Goal: Task Accomplishment & Management: Use online tool/utility

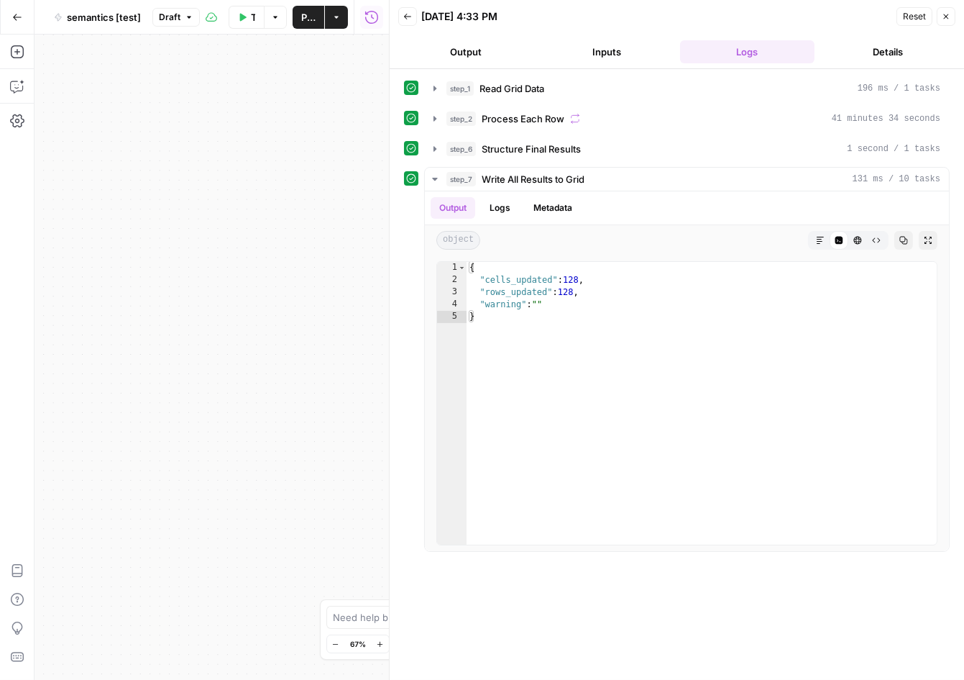
scroll to position [188, 0]
click at [946, 22] on button "Close" at bounding box center [946, 16] width 19 height 19
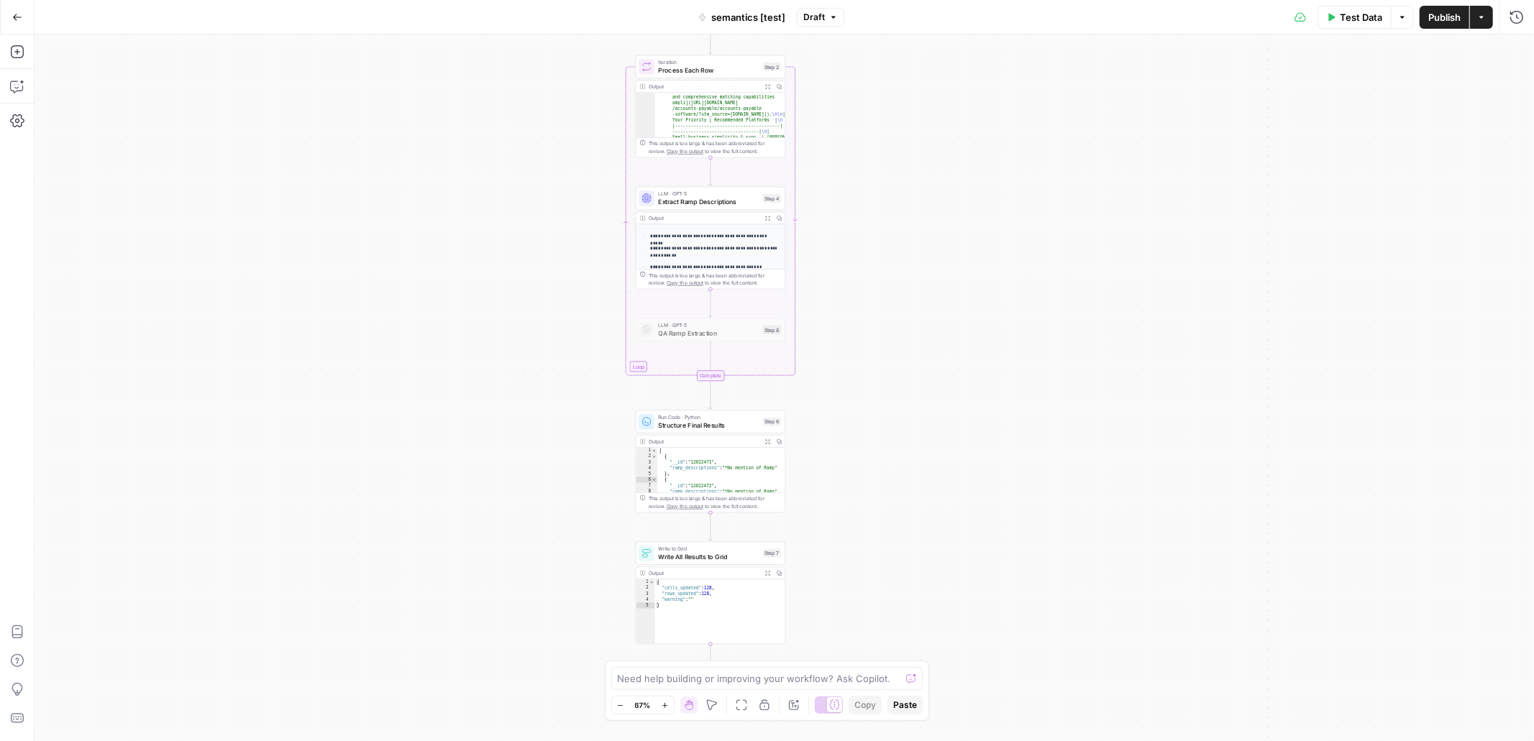
drag, startPoint x: 903, startPoint y: 360, endPoint x: 976, endPoint y: 126, distance: 245.7
click at [964, 126] on div "Workflow Input Settings Inputs Read from Grid Read Grid Data Step 1 Output Expa…" at bounding box center [784, 388] width 1499 height 707
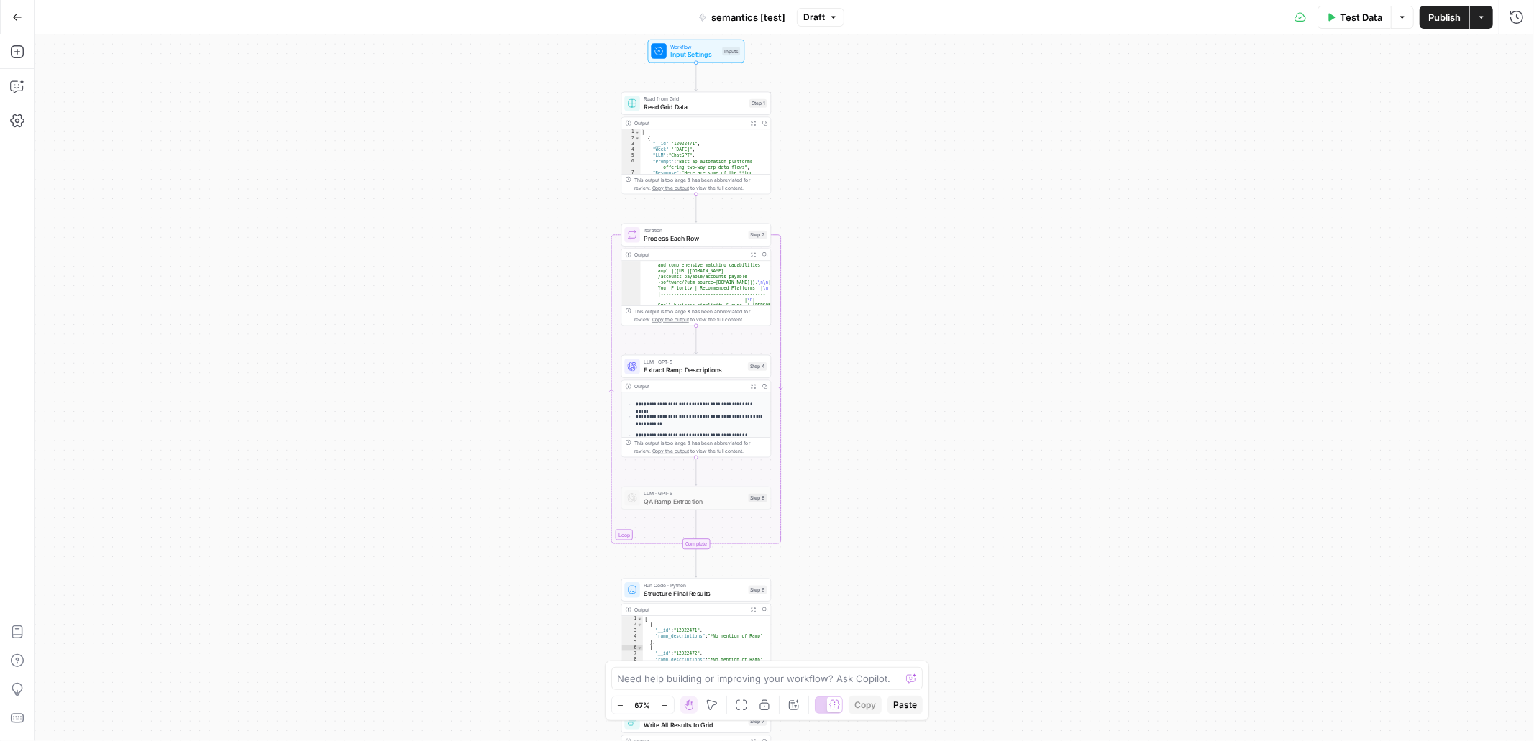
drag, startPoint x: 907, startPoint y: 363, endPoint x: 883, endPoint y: 549, distance: 187.1
click at [883, 549] on div "Workflow Input Settings Inputs Read from Grid Read Grid Data Step 1 Output Expa…" at bounding box center [784, 388] width 1499 height 707
click at [753, 14] on span "semantics [test]" at bounding box center [748, 17] width 74 height 14
click at [230, 101] on input "semantics [test]" at bounding box center [250, 108] width 401 height 14
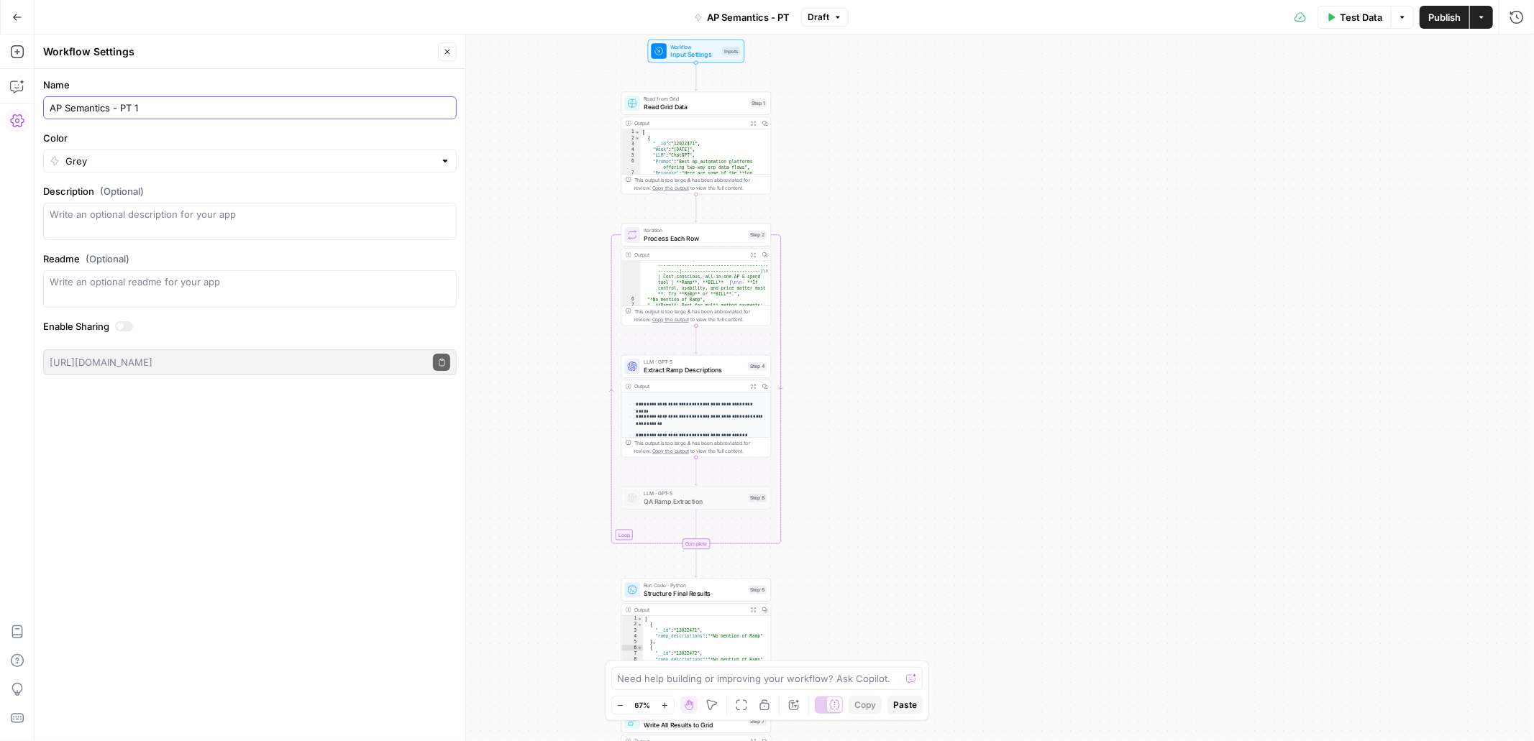
type input "AP Semantics - PT 1"
click at [207, 160] on input "Color" at bounding box center [249, 161] width 369 height 14
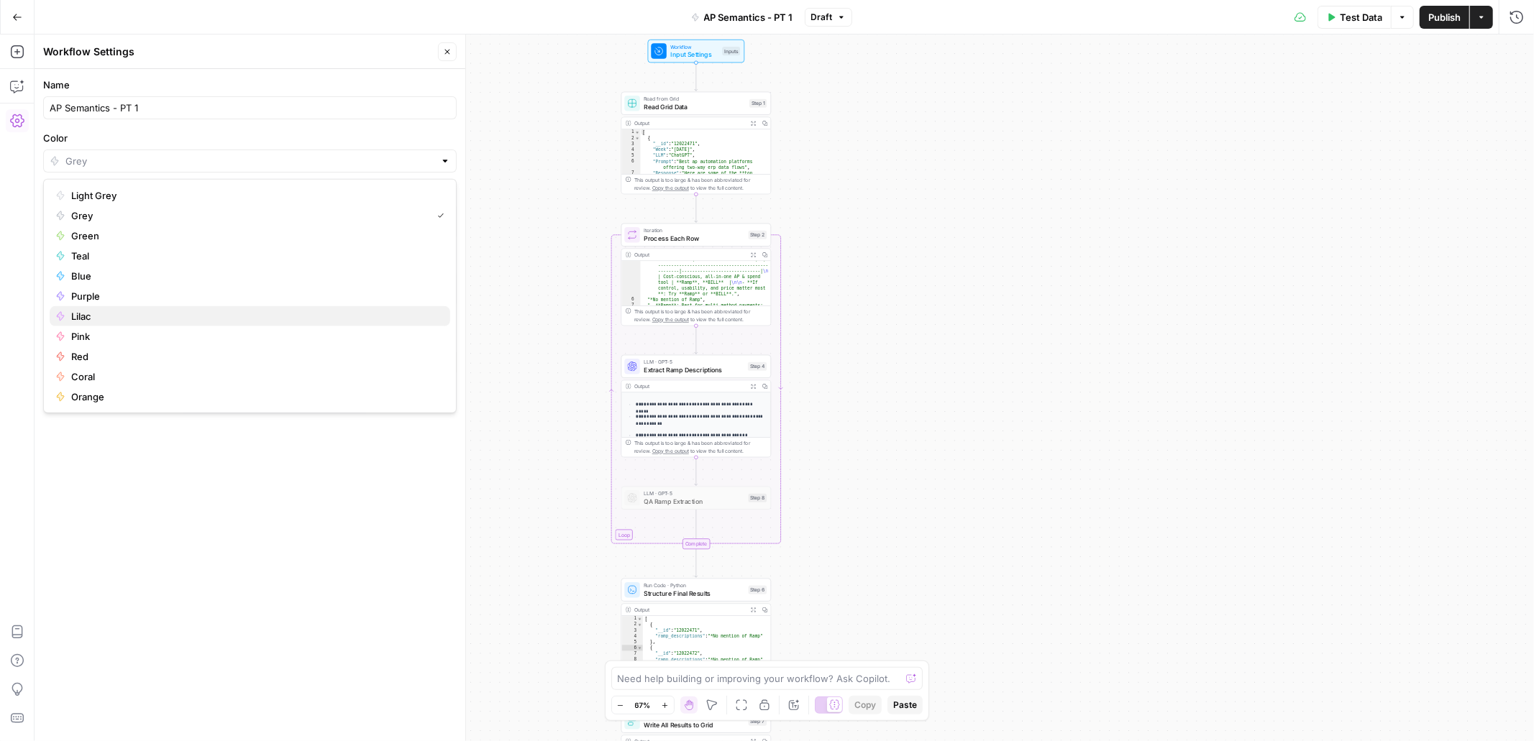
click at [137, 312] on span "Lilac" at bounding box center [254, 316] width 367 height 14
type input "Lilac"
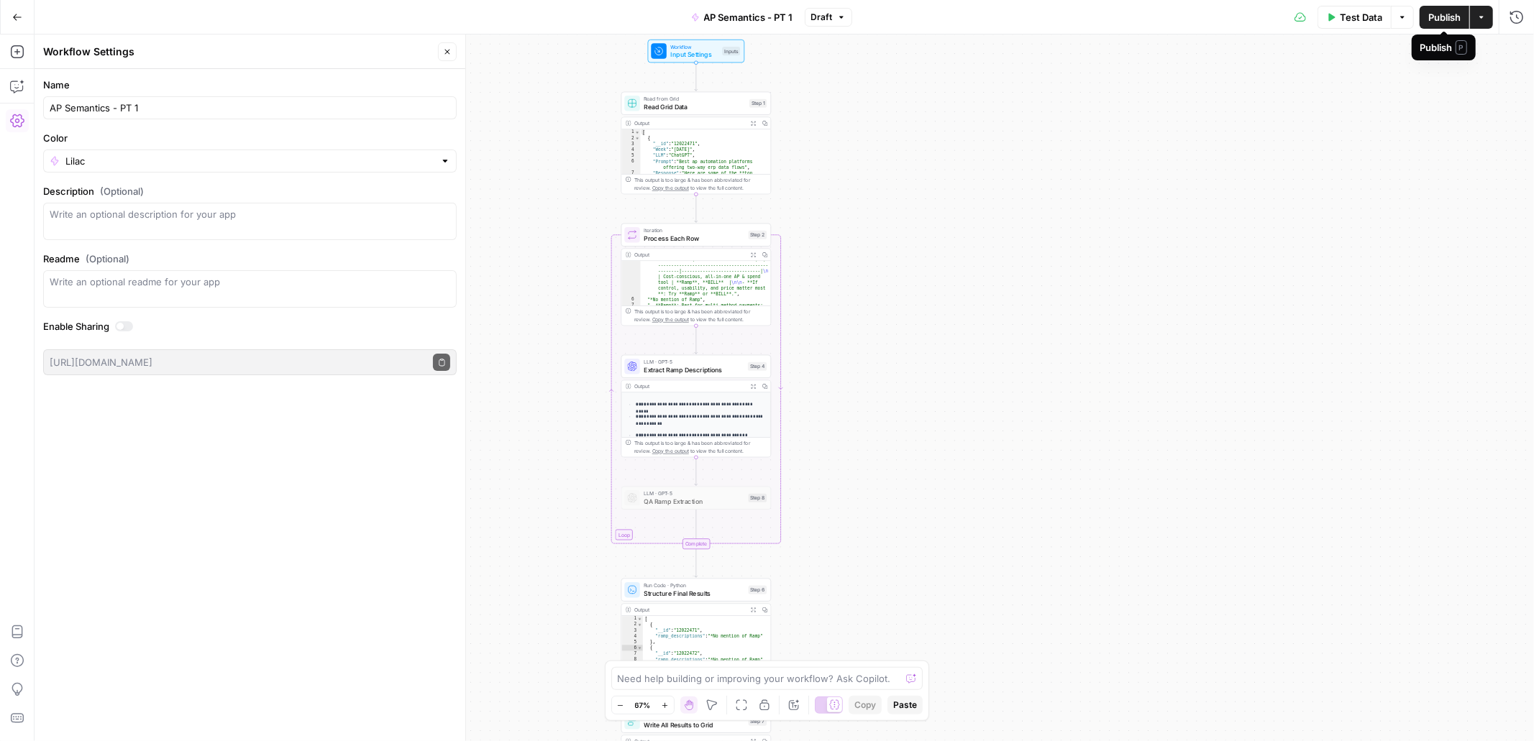
click at [964, 24] on span "Publish" at bounding box center [1444, 17] width 32 height 14
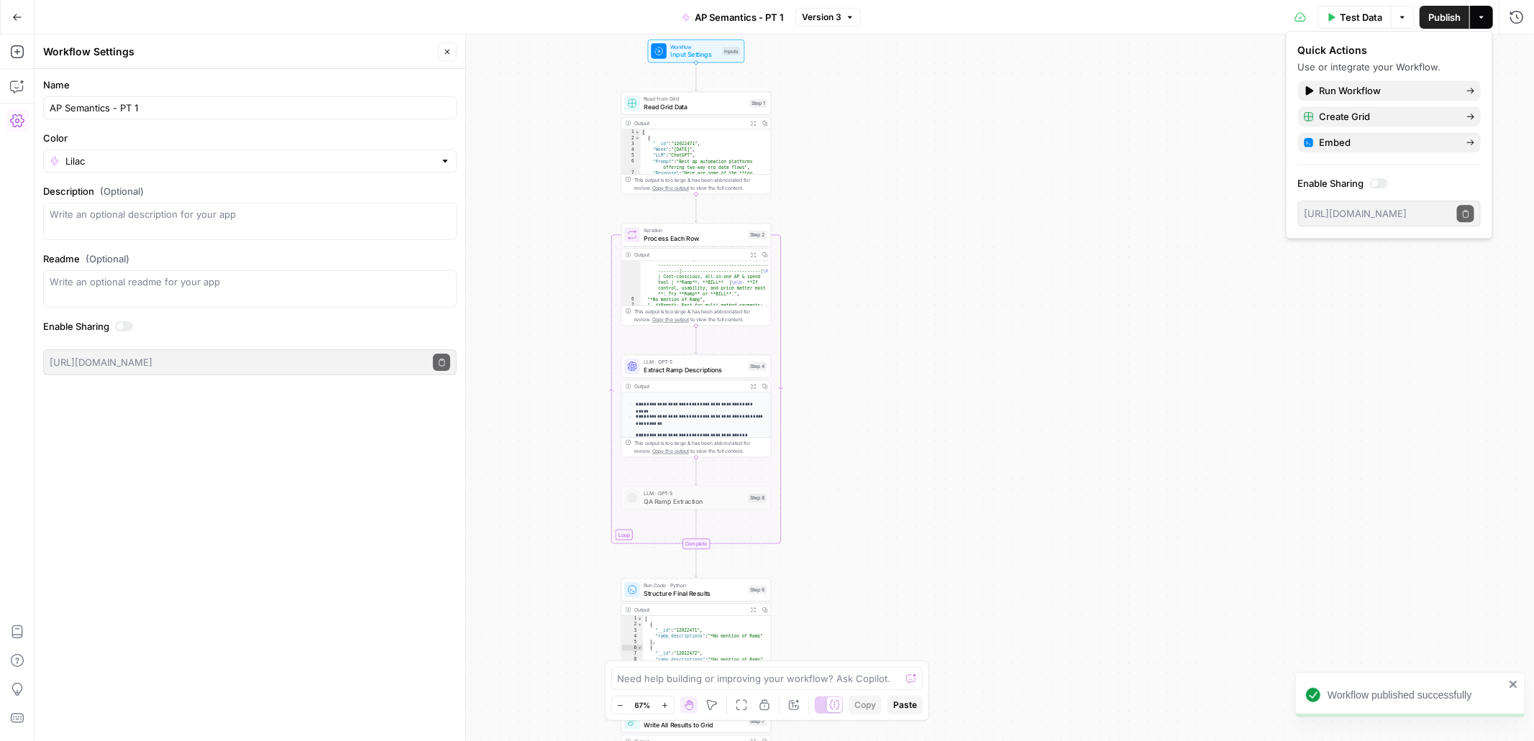
click at [15, 16] on icon "button" at bounding box center [17, 17] width 10 height 10
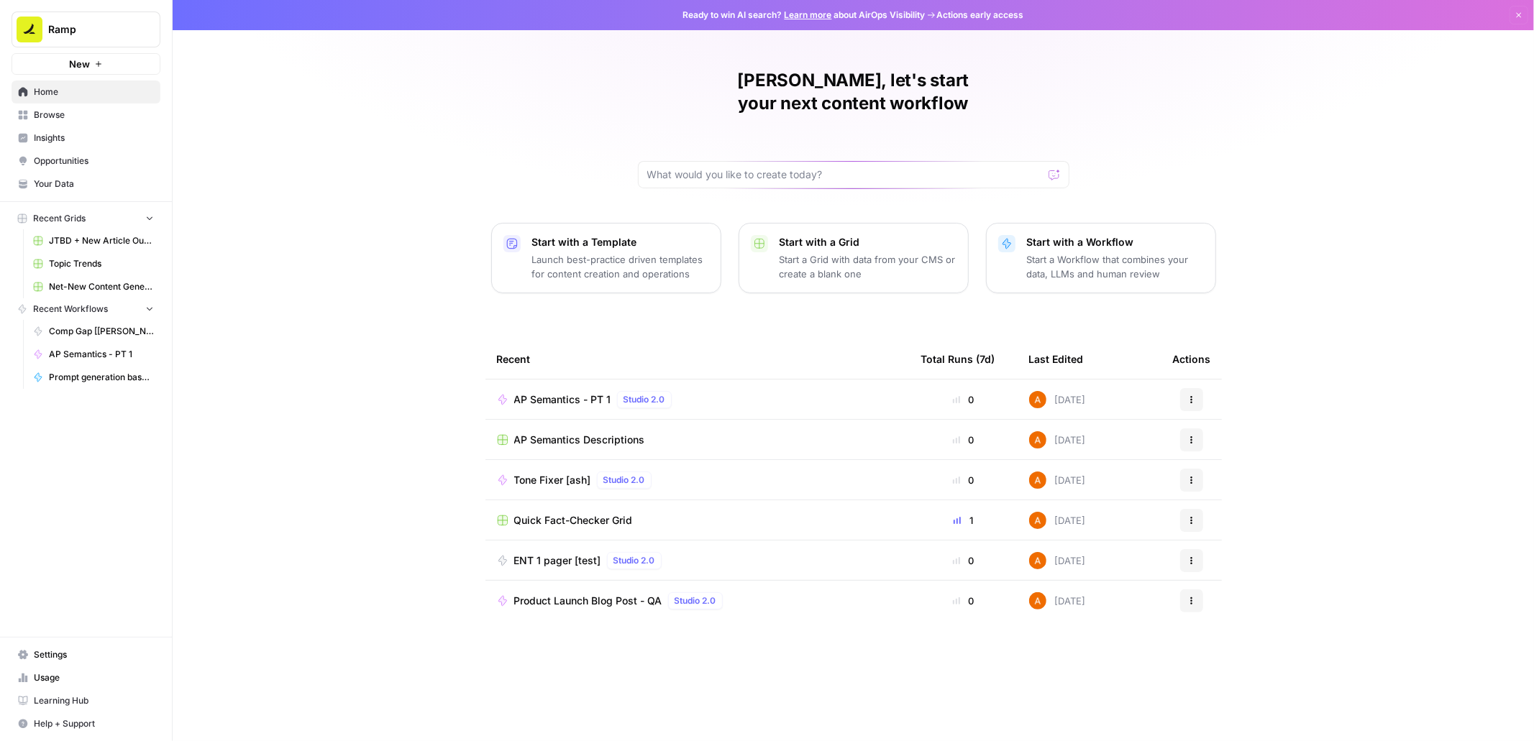
click at [964, 252] on p "Start a Workflow that combines your data, LLMs and human review" at bounding box center [1115, 266] width 177 height 29
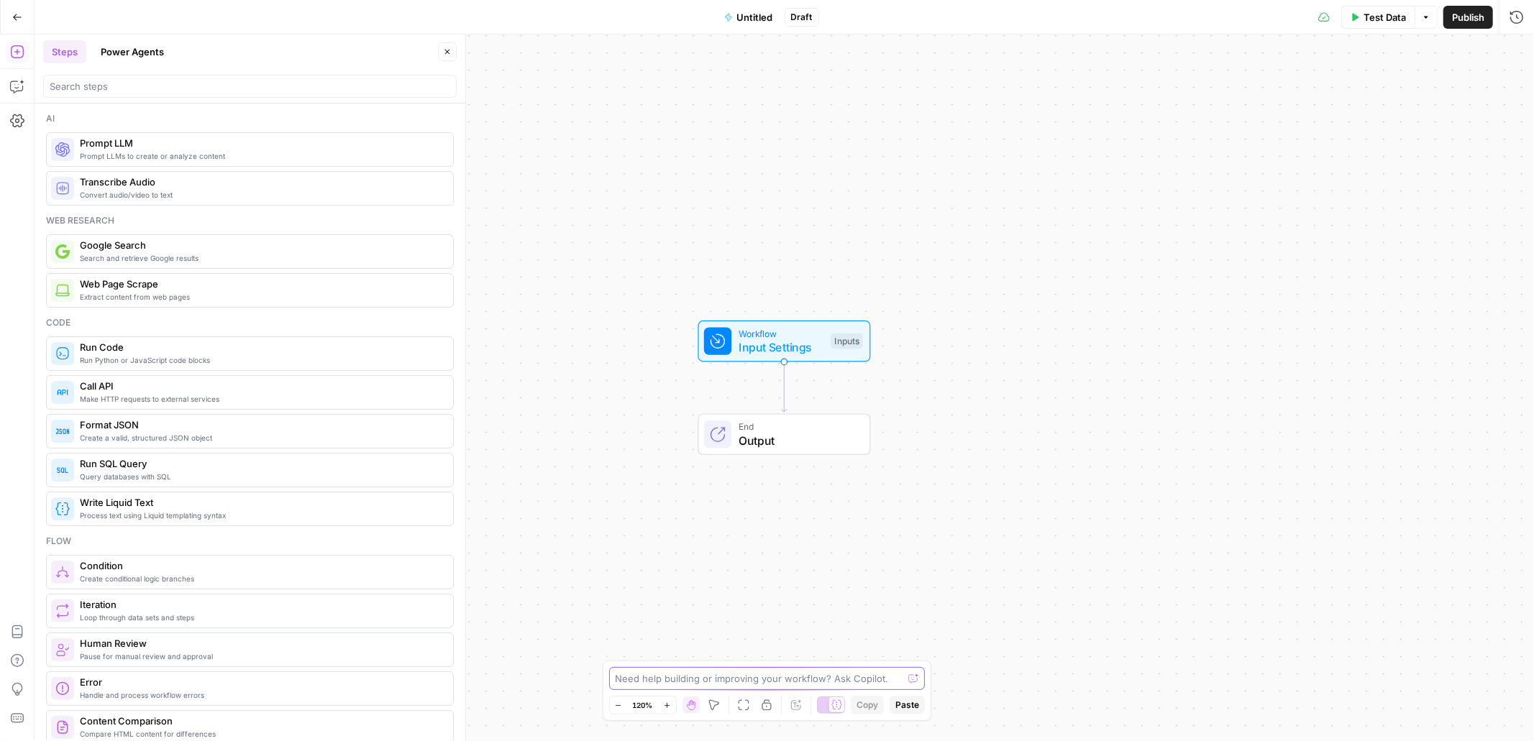
click at [762, 678] on textarea at bounding box center [760, 679] width 288 height 14
type textarea "T"
click at [648, 679] on div "Zoom In ⌘ +" at bounding box center [668, 677] width 59 height 14
click at [764, 668] on div "Need help building or improving your workflow? Ask Copilot." at bounding box center [767, 678] width 316 height 23
paste textarea "Grid with data: ID is “33900” Sheet is “43479” This grid has updated data and I…"
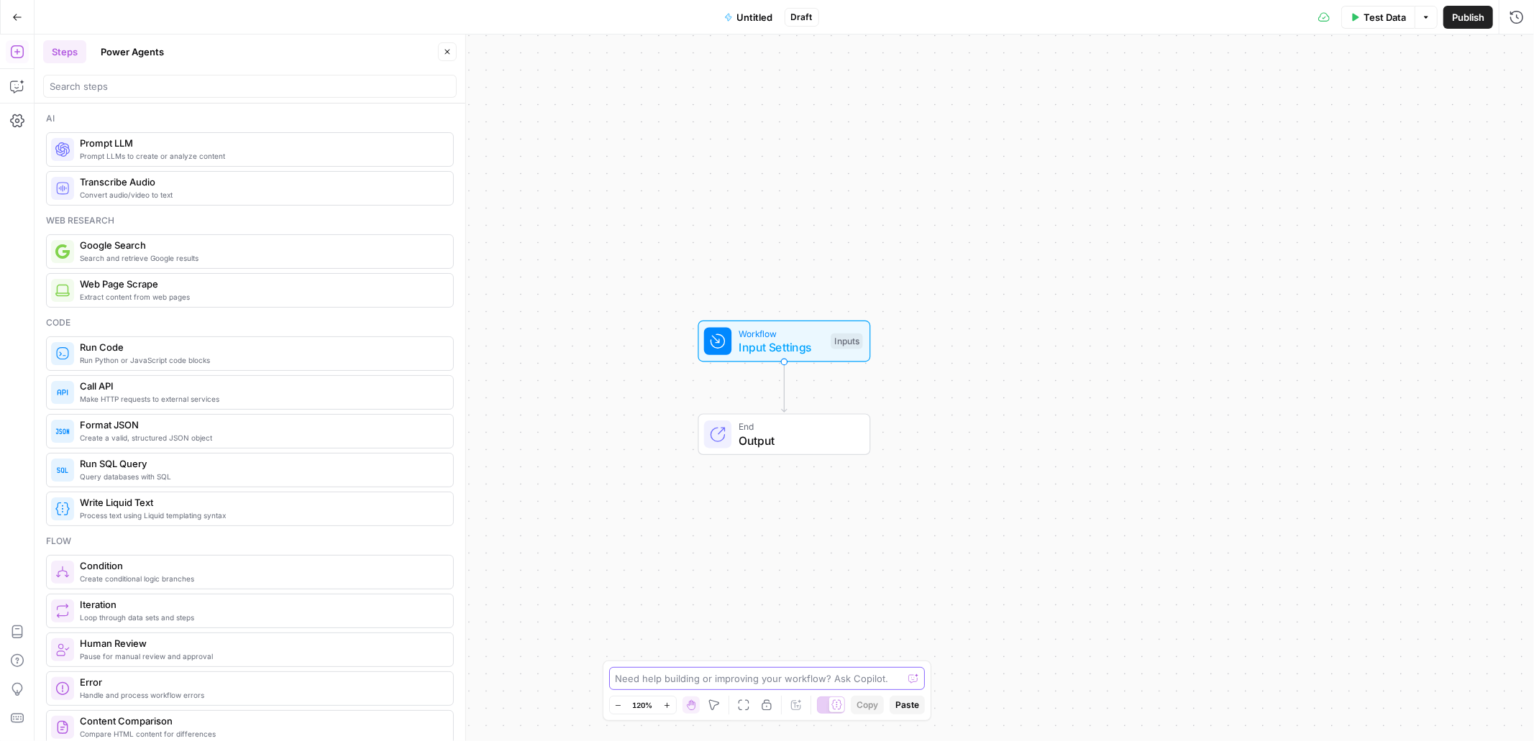
type textarea "Grid with data: ID is “33900” Sheet is “43479” This grid has updated data and I…"
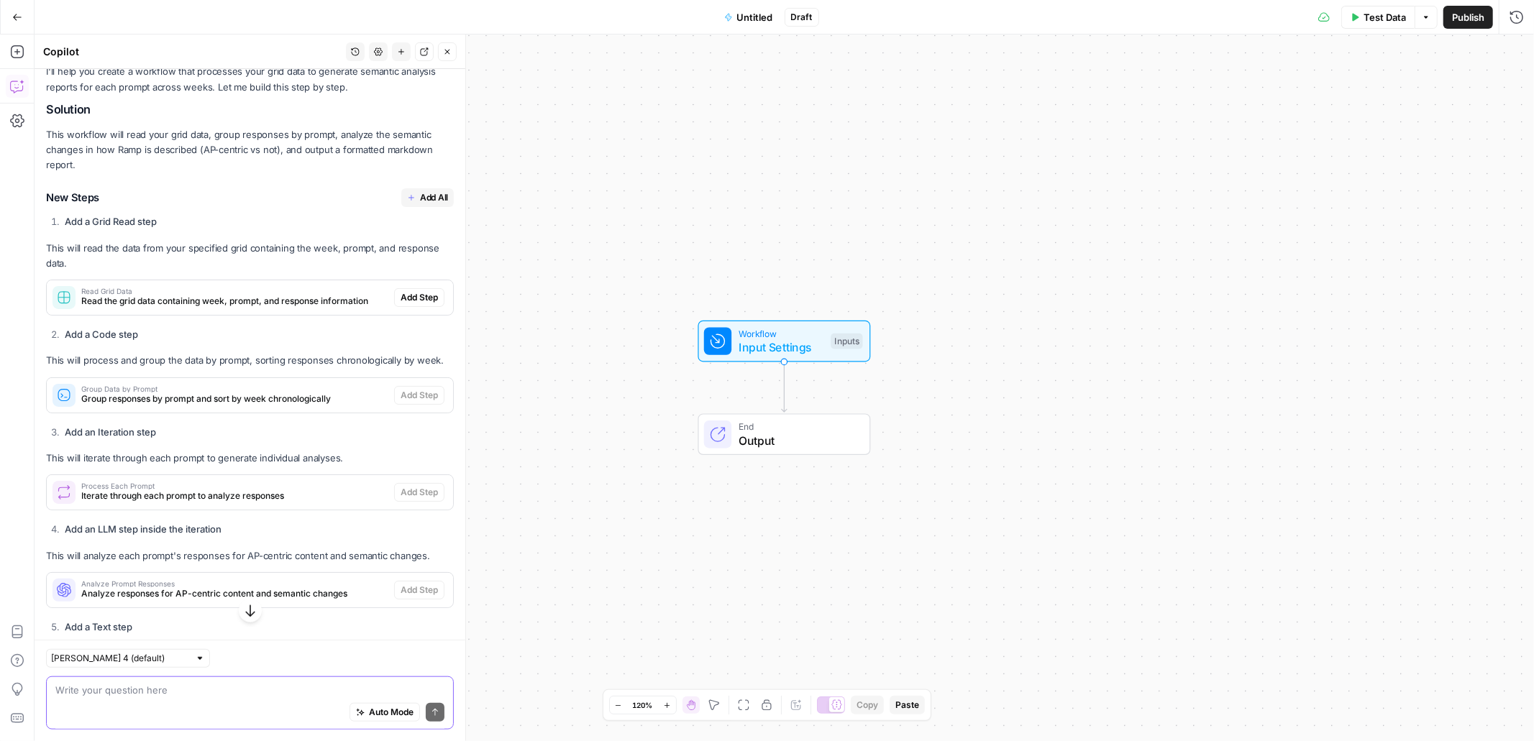
scroll to position [952, 0]
click at [424, 194] on span "Add All" at bounding box center [434, 200] width 28 height 13
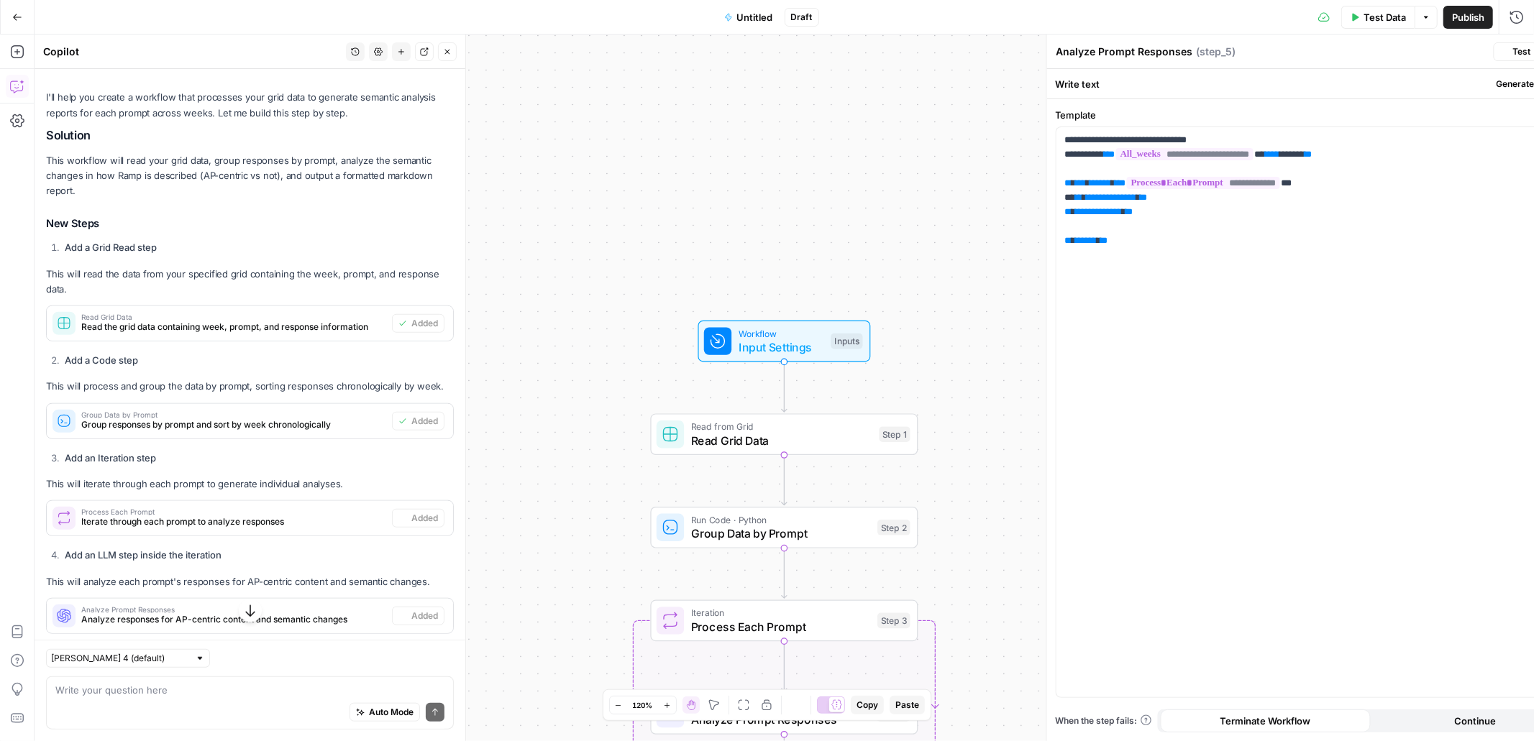
type textarea "Generate Final Report"
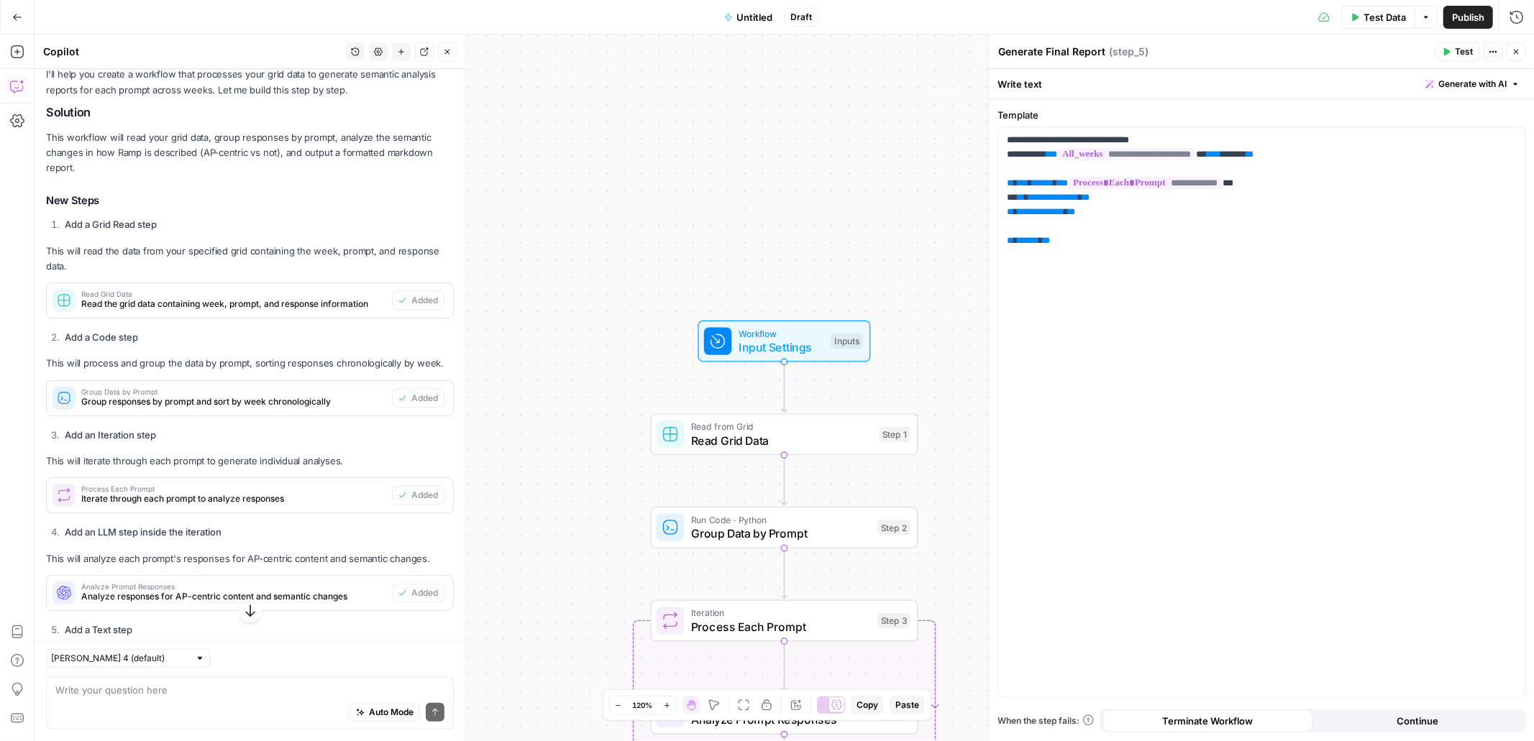
scroll to position [1248, 0]
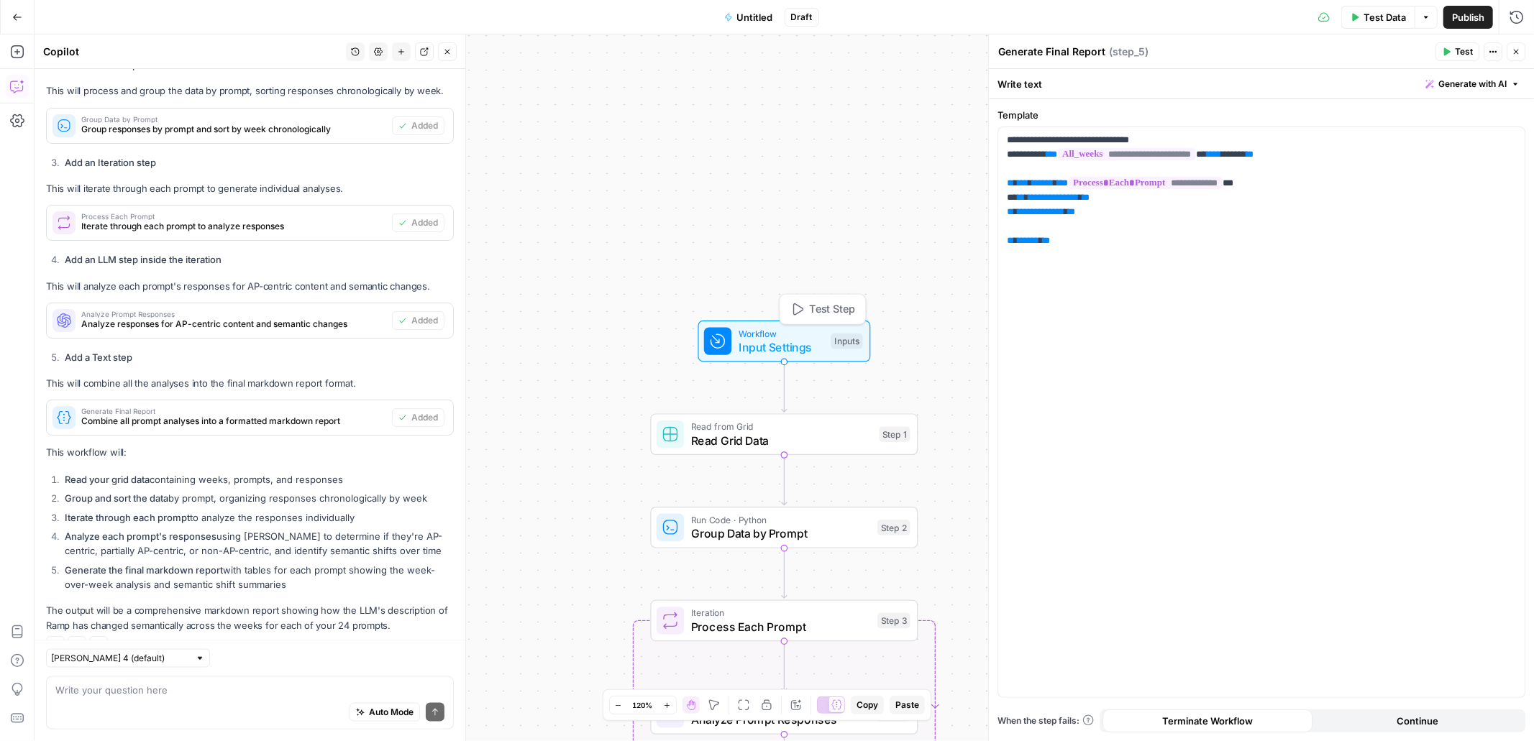
click at [797, 347] on span "Input Settings" at bounding box center [782, 347] width 86 height 17
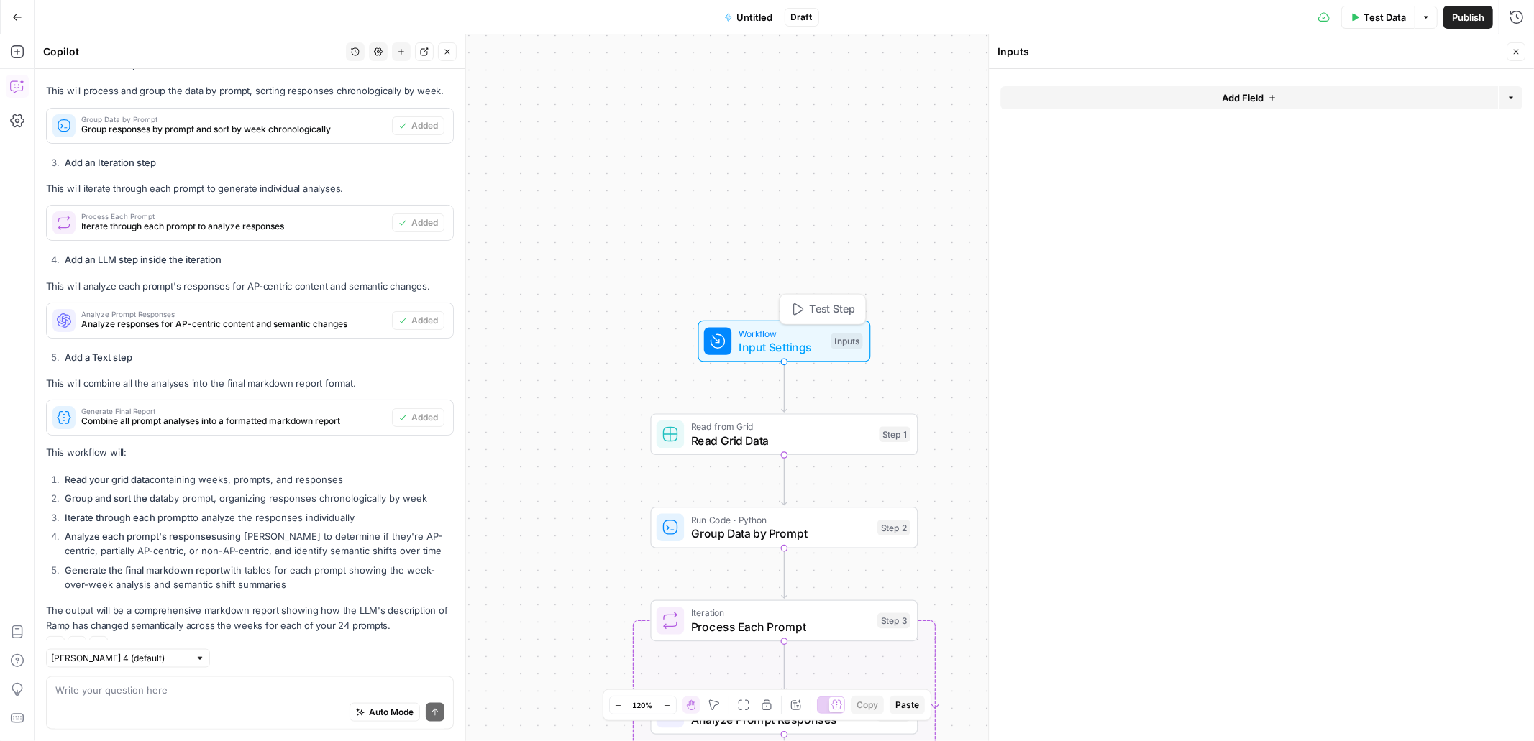
click at [831, 446] on span "Read Grid Data" at bounding box center [781, 440] width 181 height 17
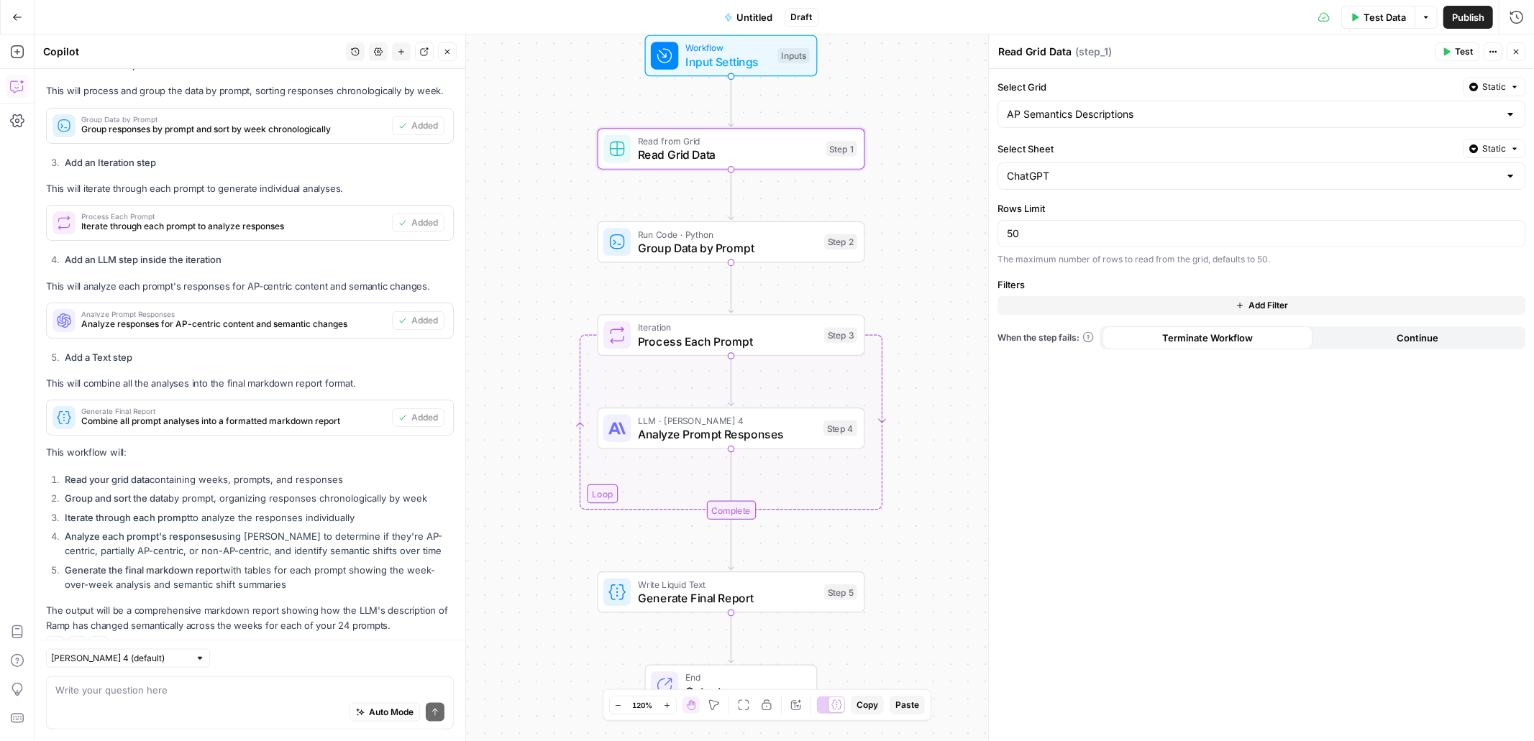
click at [964, 243] on div "50" at bounding box center [1261, 233] width 528 height 27
type input "5"
type input "1000"
click at [964, 270] on div "Select Grid Static AP Semantics Descriptions Select Sheet Static ChatGPT Rows L…" at bounding box center [1261, 405] width 545 height 672
click at [834, 120] on span "Test" at bounding box center [838, 117] width 21 height 16
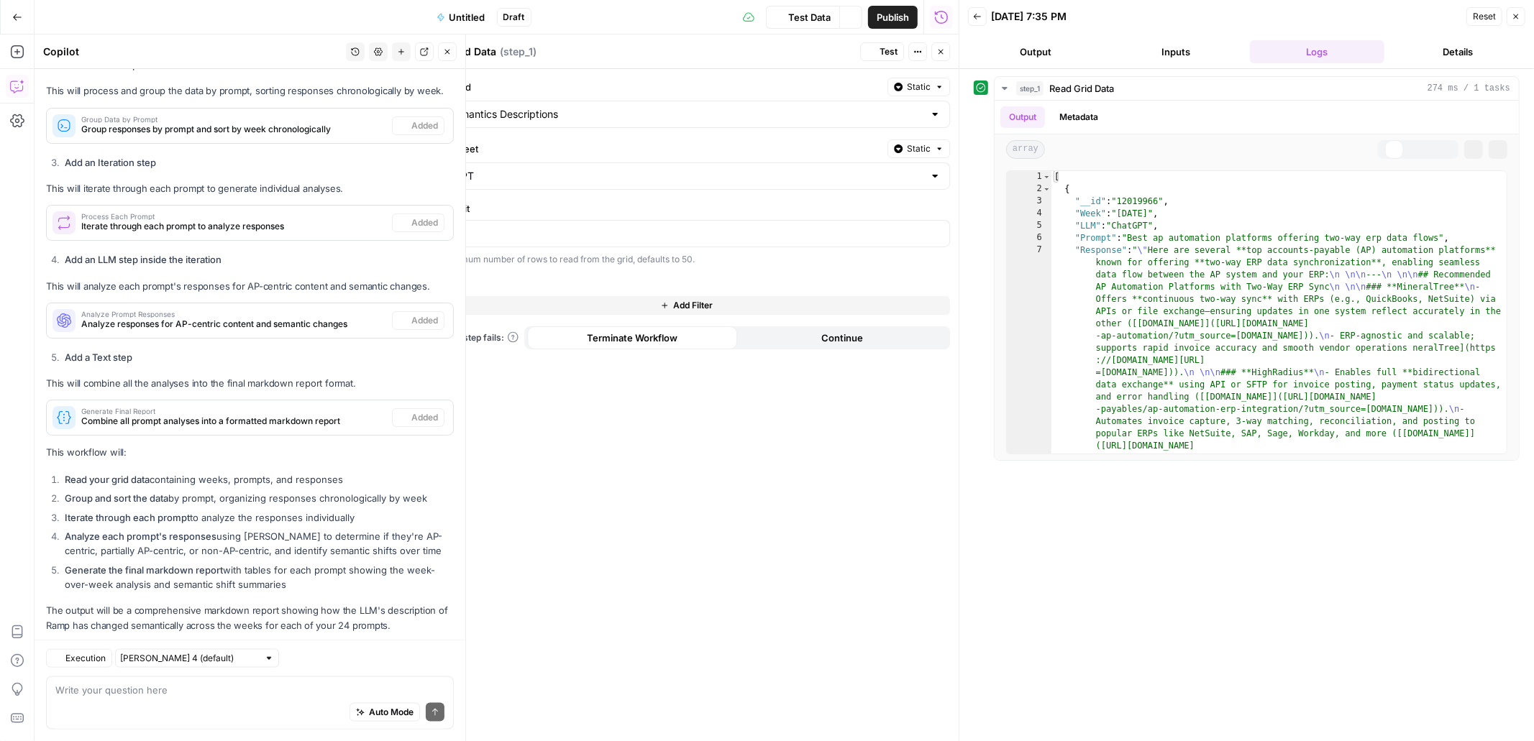
scroll to position [1248, 0]
click at [444, 51] on icon "button" at bounding box center [447, 51] width 9 height 9
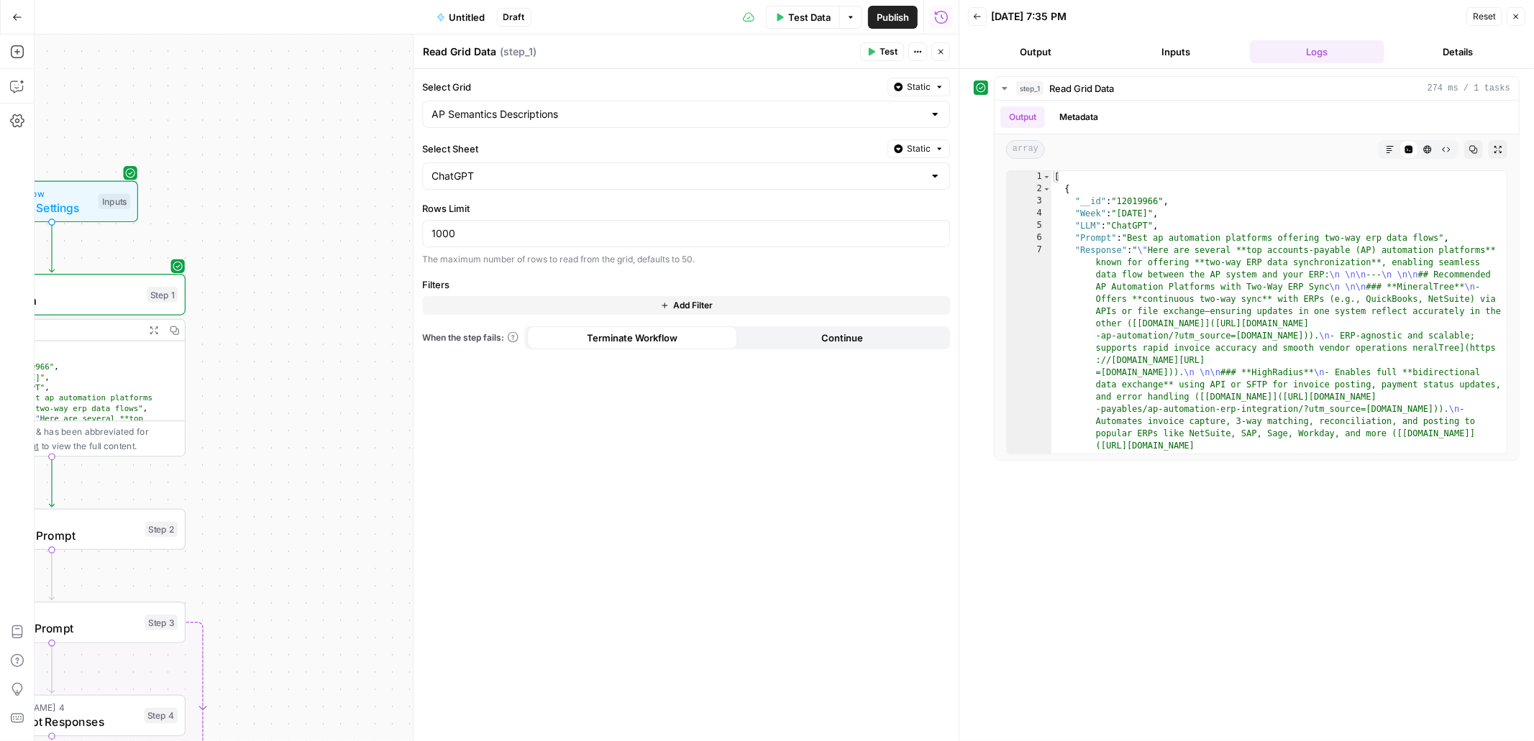
click at [939, 50] on icon "button" at bounding box center [941, 52] width 5 height 5
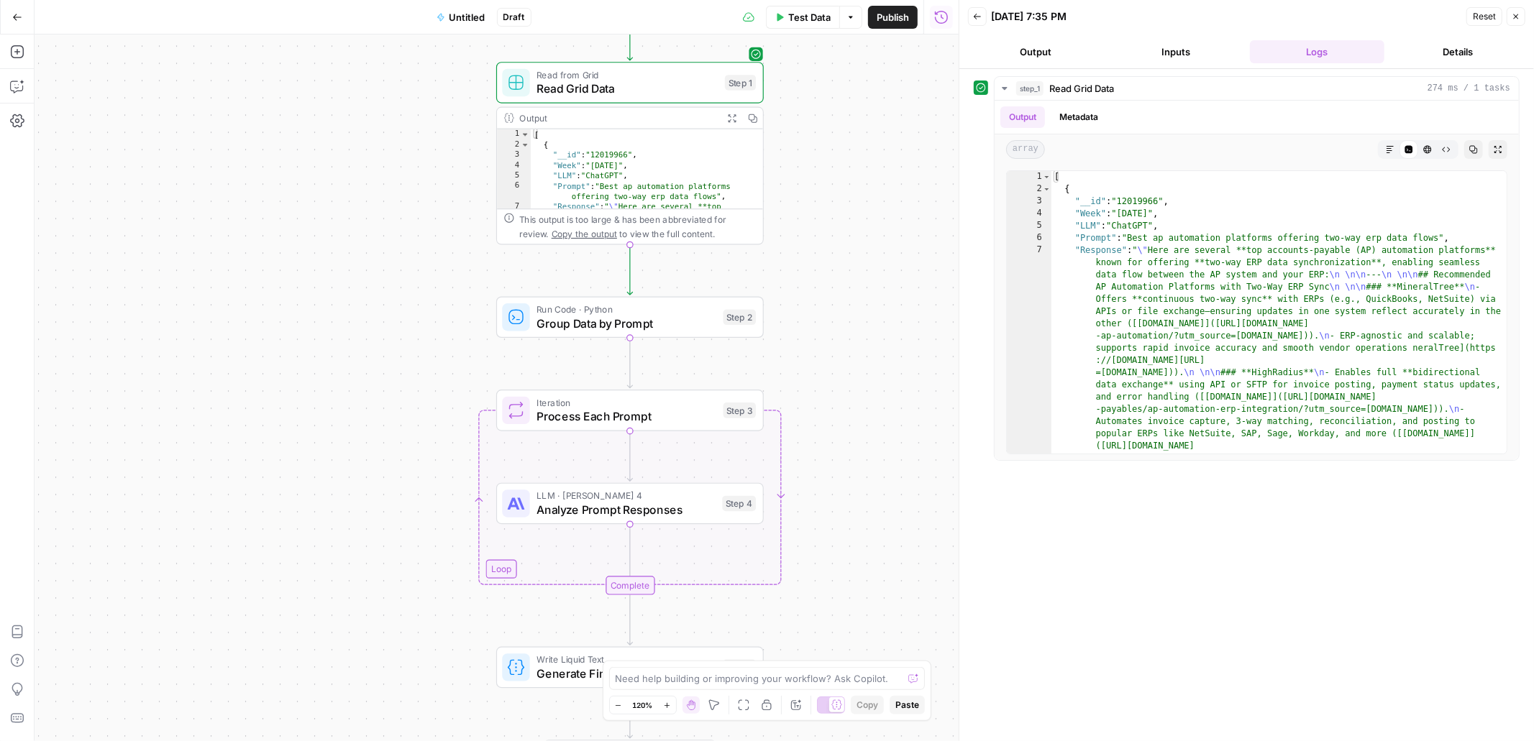
drag, startPoint x: 324, startPoint y: 382, endPoint x: 885, endPoint y: 149, distance: 607.4
click at [885, 149] on div "Workflow Input Settings Inputs Read from Grid Read Grid Data Step 1 Output Expa…" at bounding box center [497, 388] width 924 height 707
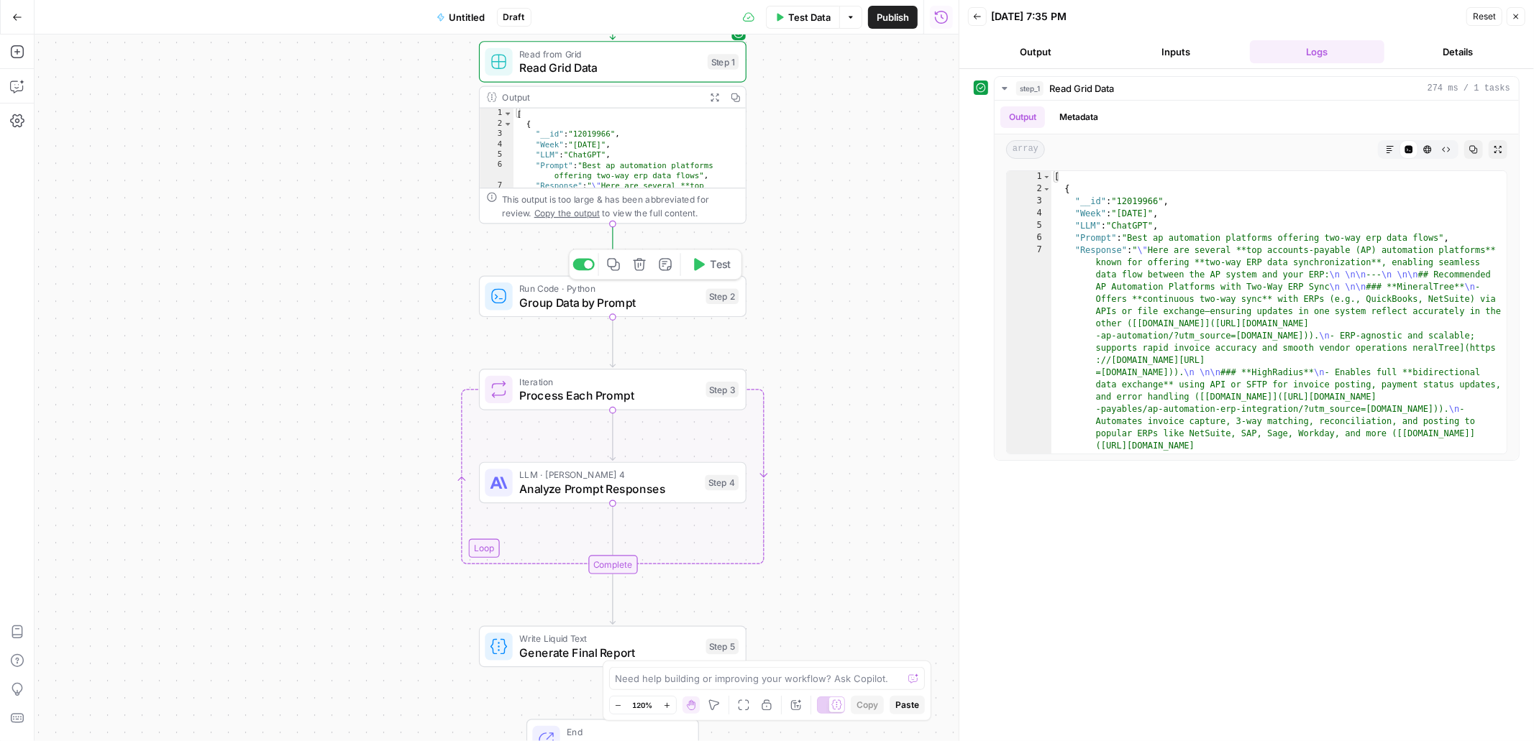
click at [706, 269] on button "Test" at bounding box center [711, 264] width 53 height 22
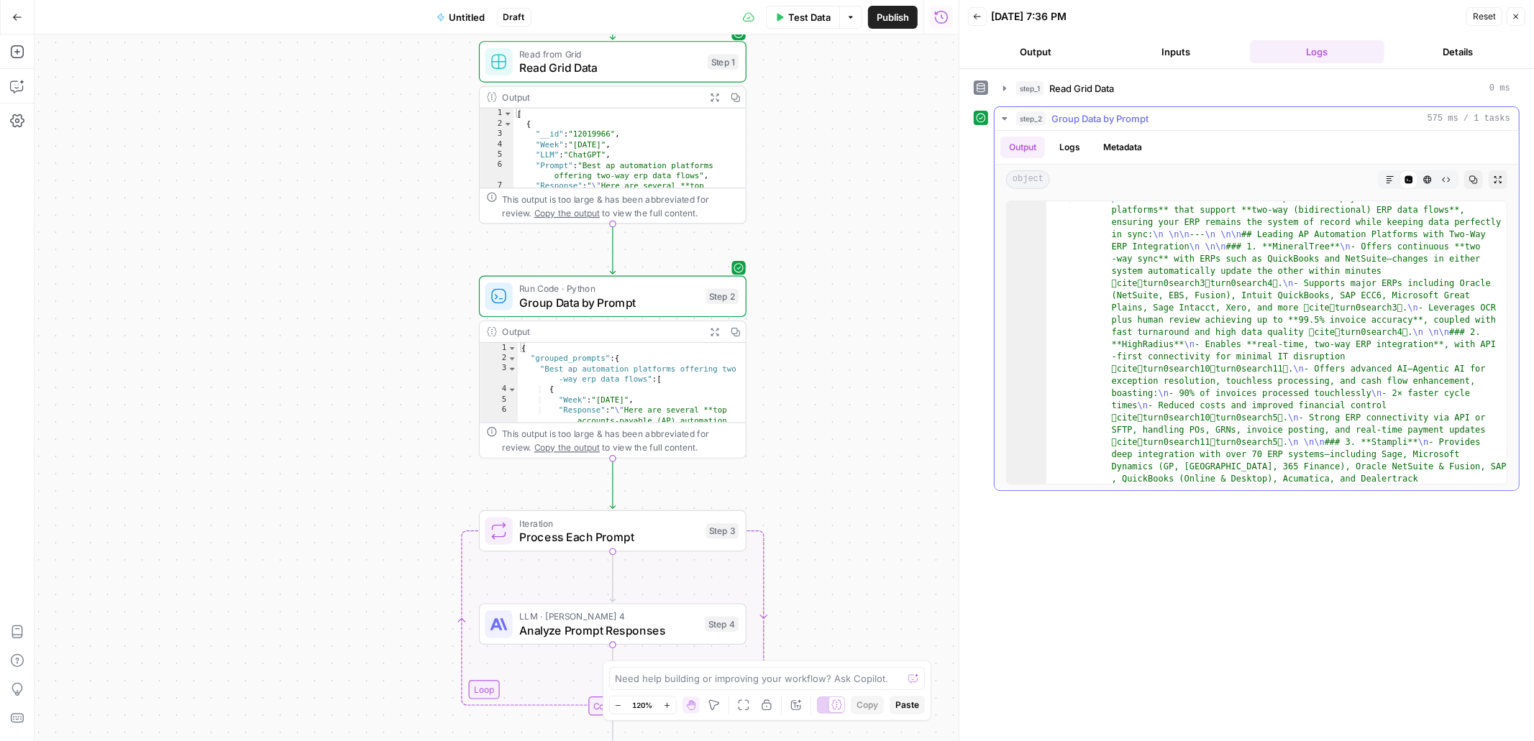
scroll to position [154, 0]
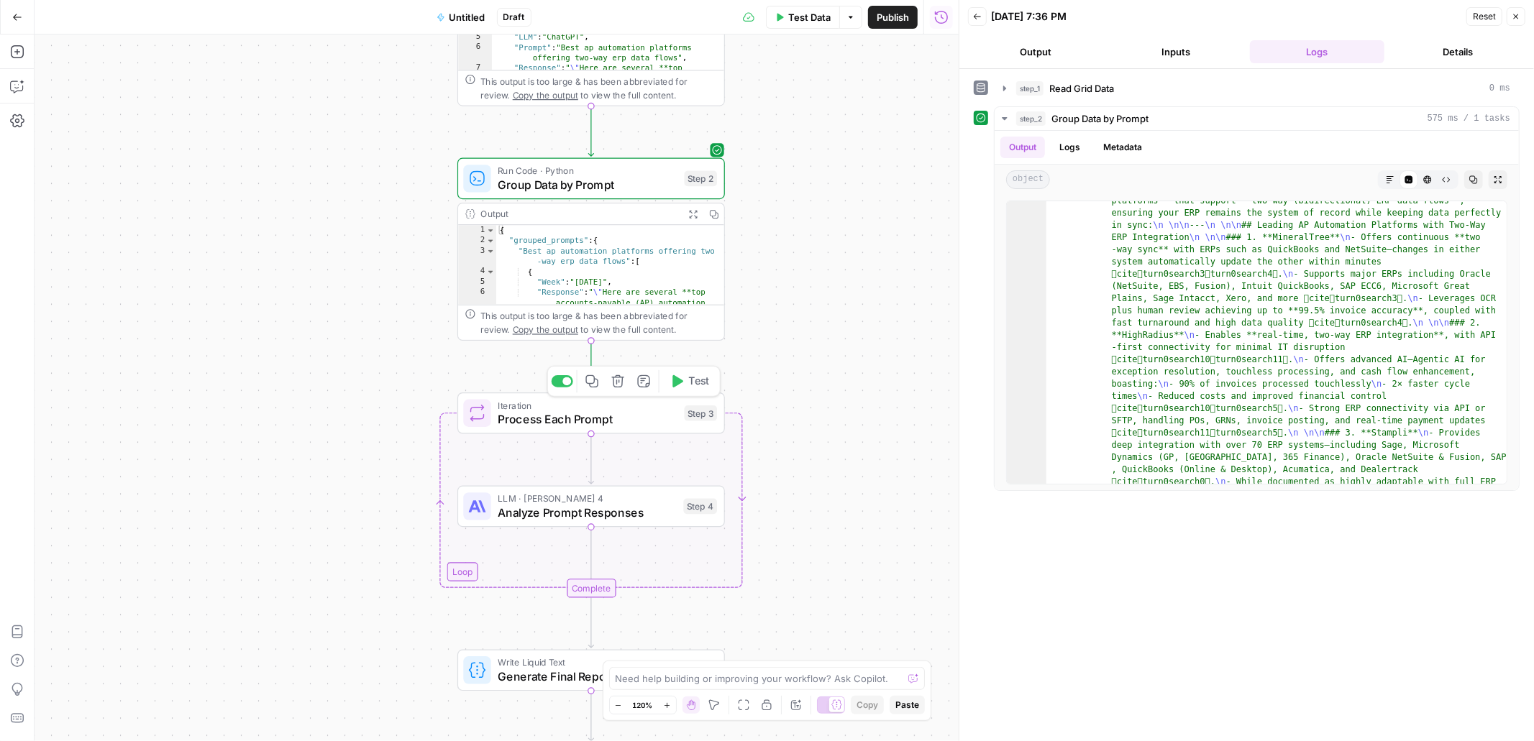
click at [685, 384] on button "Test" at bounding box center [689, 381] width 53 height 22
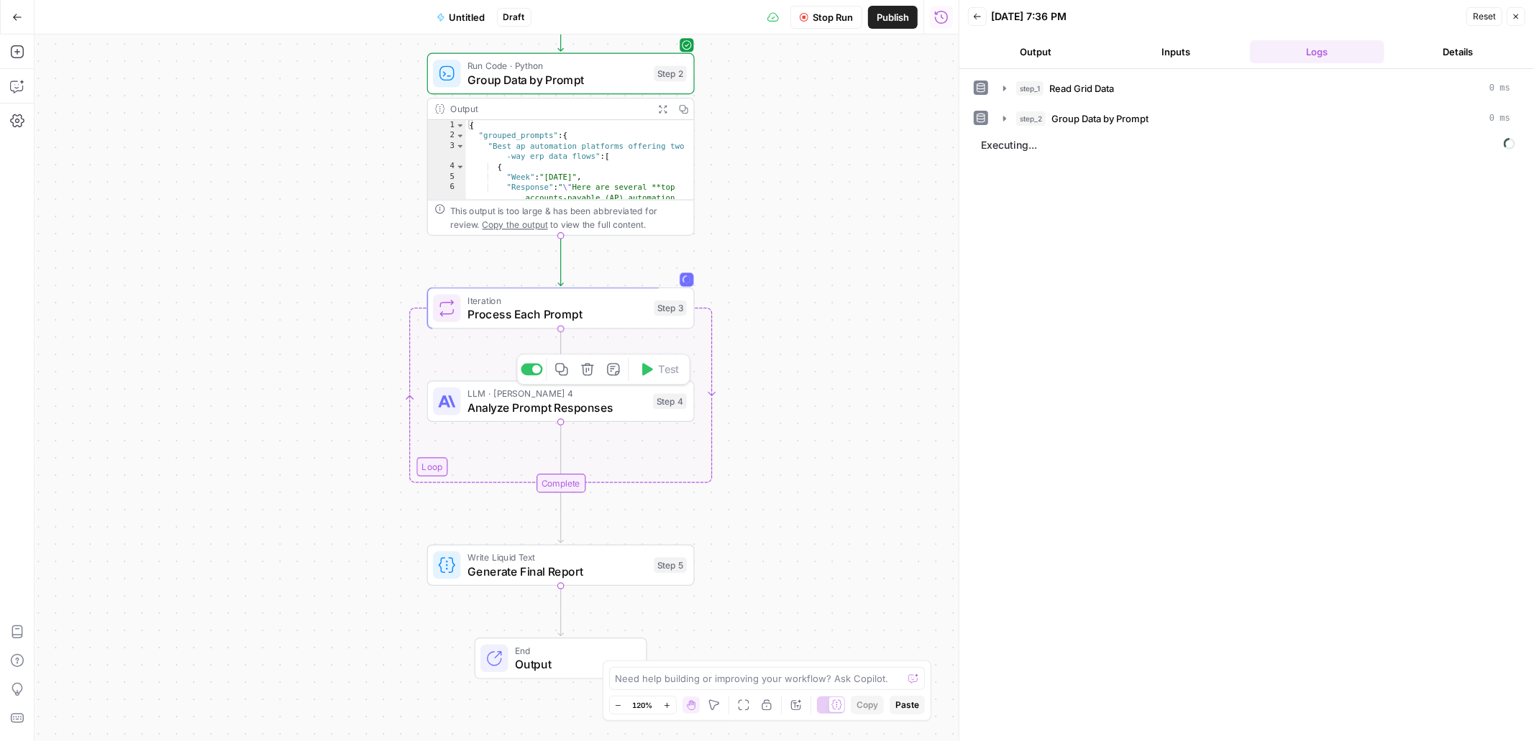
click at [606, 403] on span "Analyze Prompt Responses" at bounding box center [556, 407] width 178 height 17
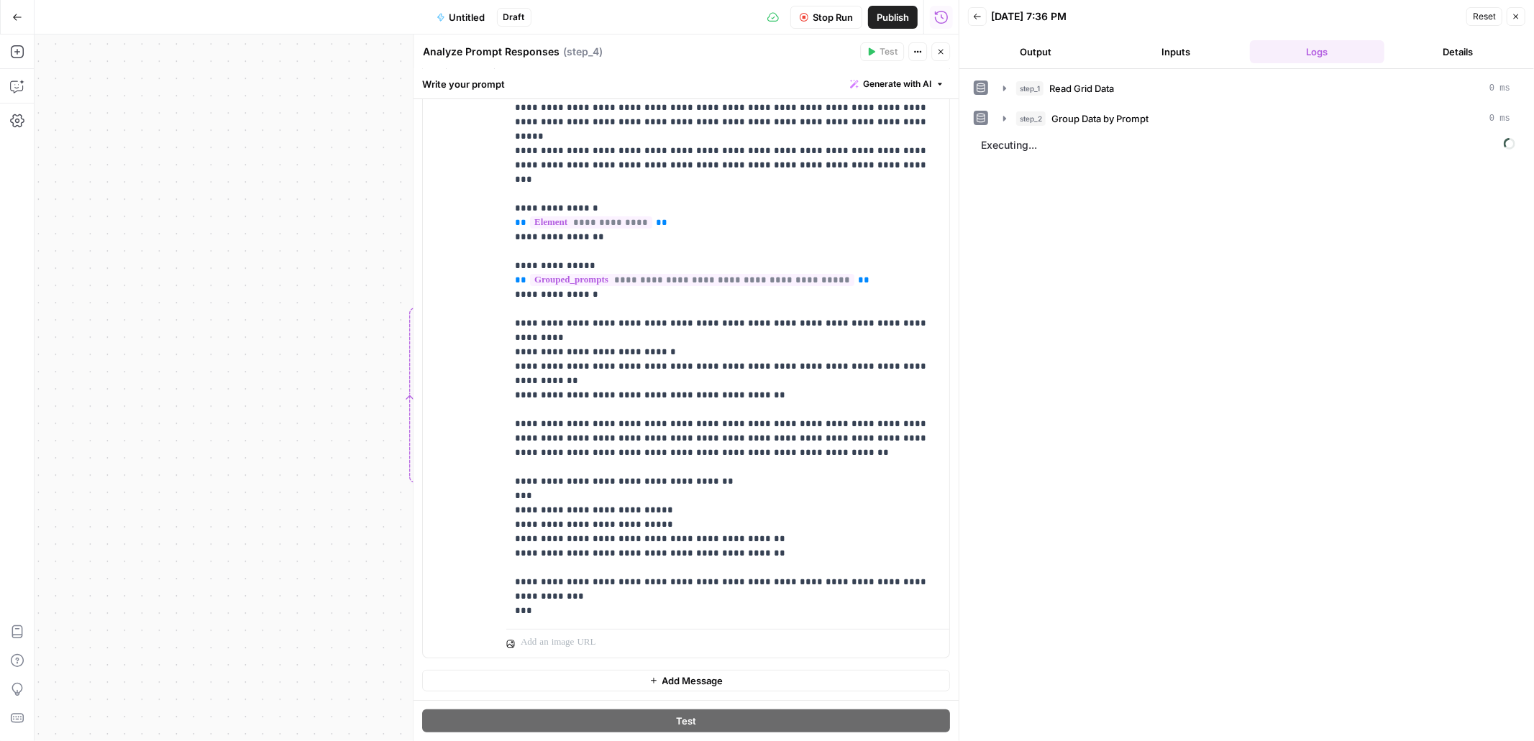
scroll to position [0, 0]
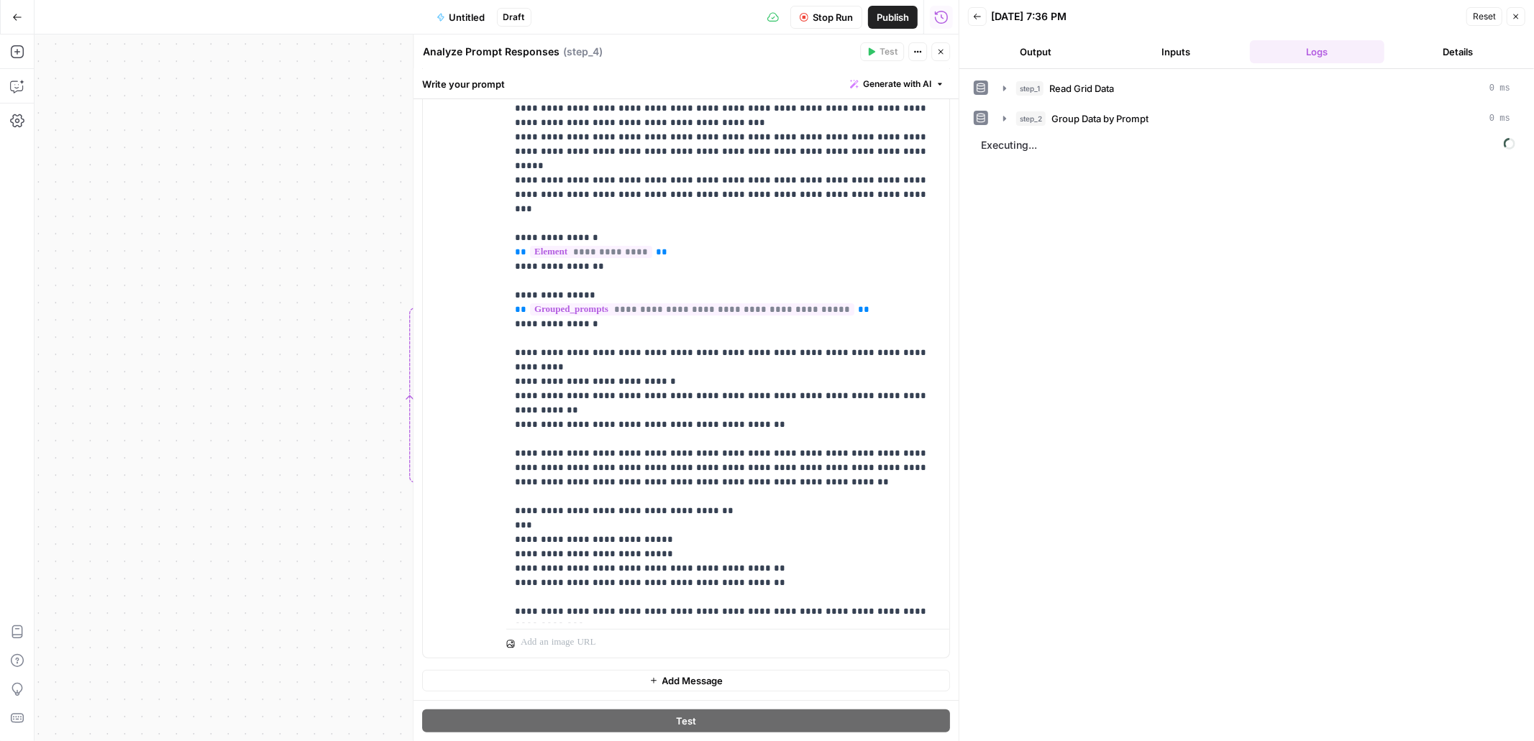
click at [941, 49] on icon "button" at bounding box center [940, 51] width 9 height 9
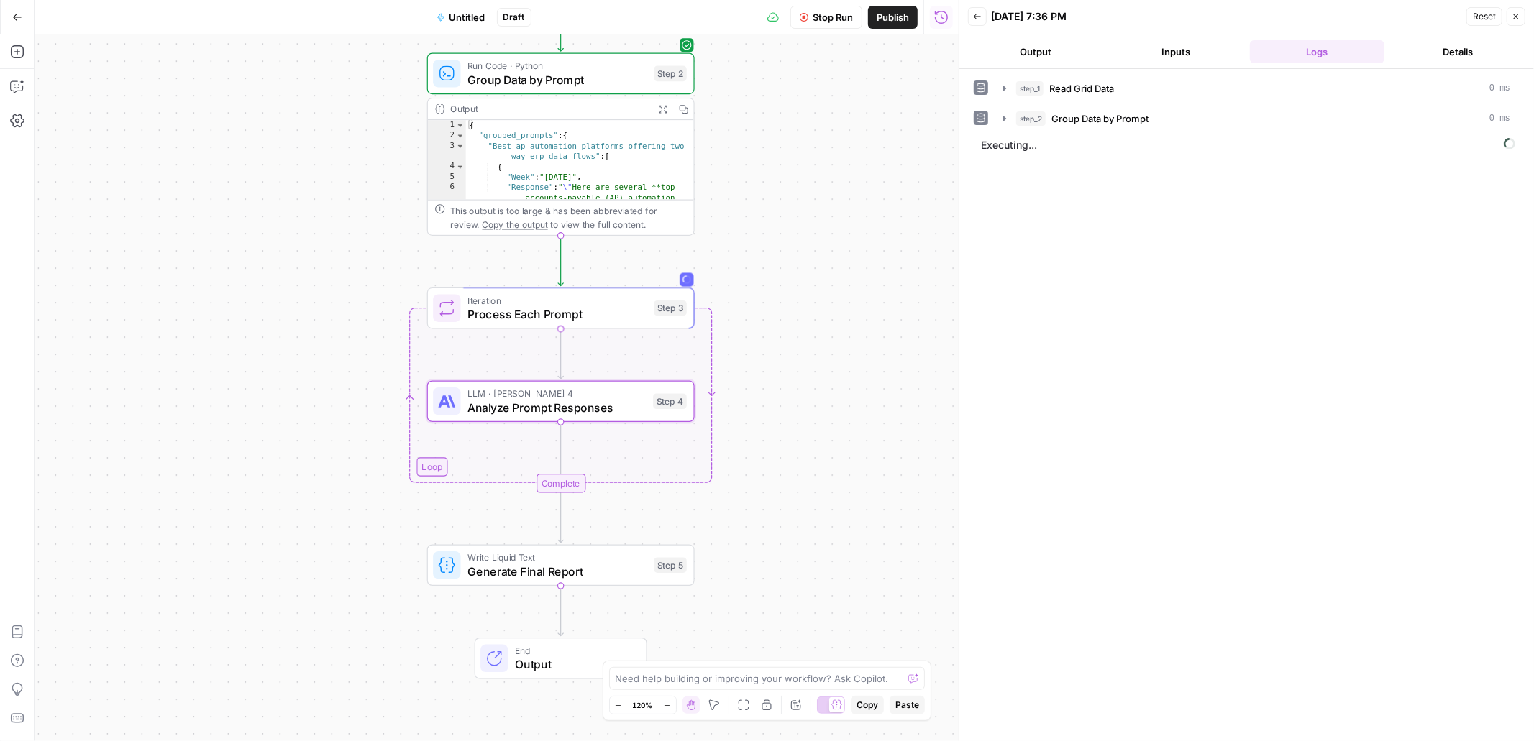
click at [964, 42] on button "Output" at bounding box center [1035, 51] width 135 height 23
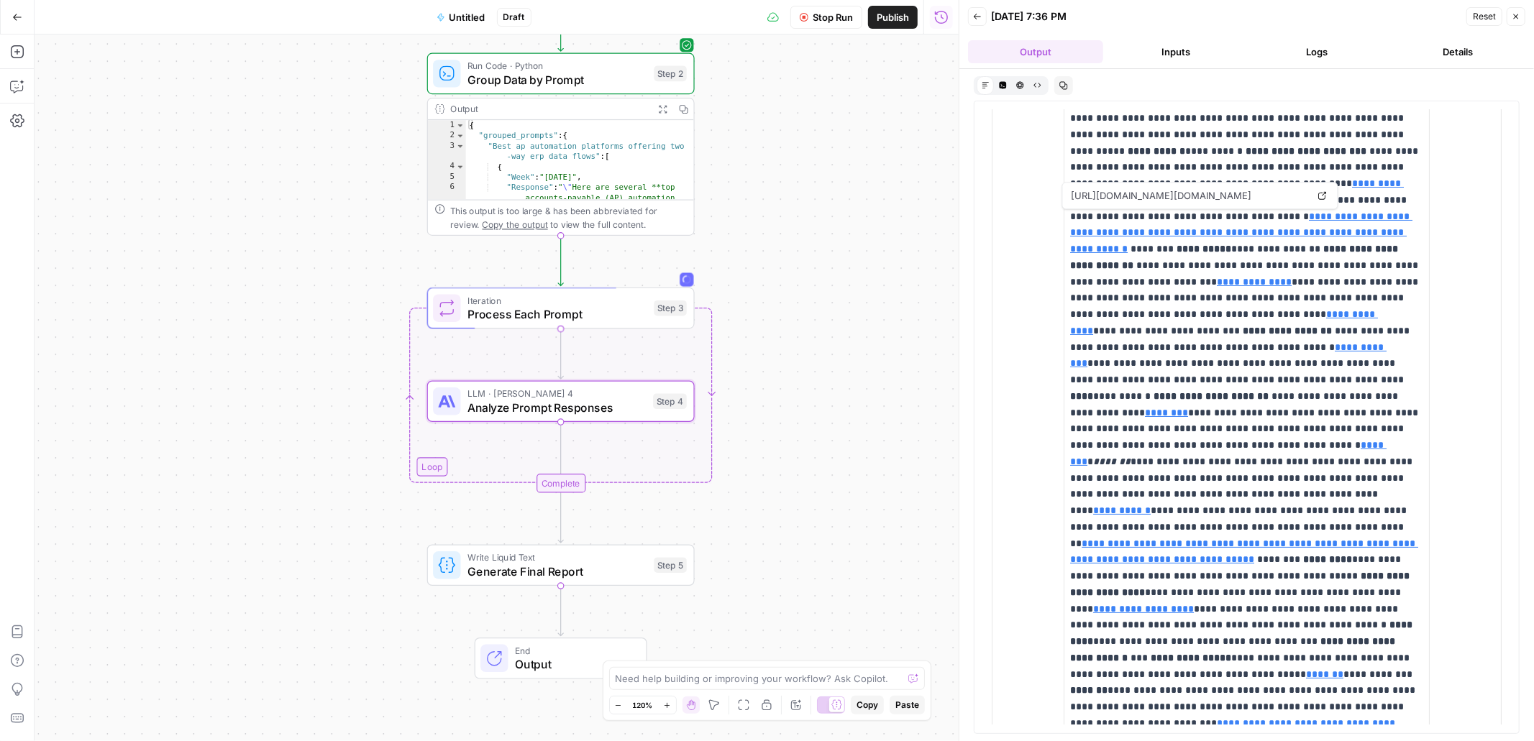
scroll to position [262, 0]
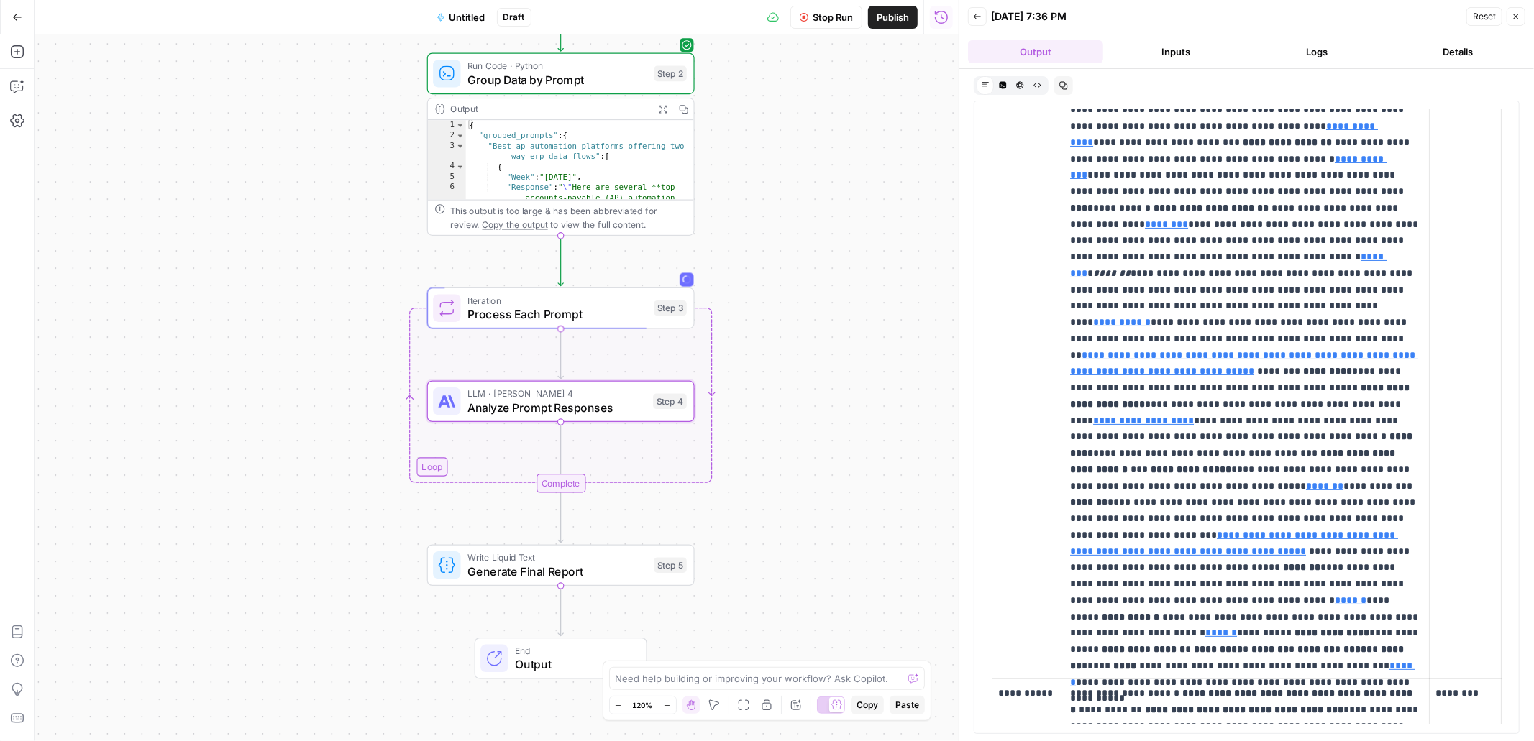
click at [834, 22] on span "Stop Run" at bounding box center [833, 17] width 40 height 14
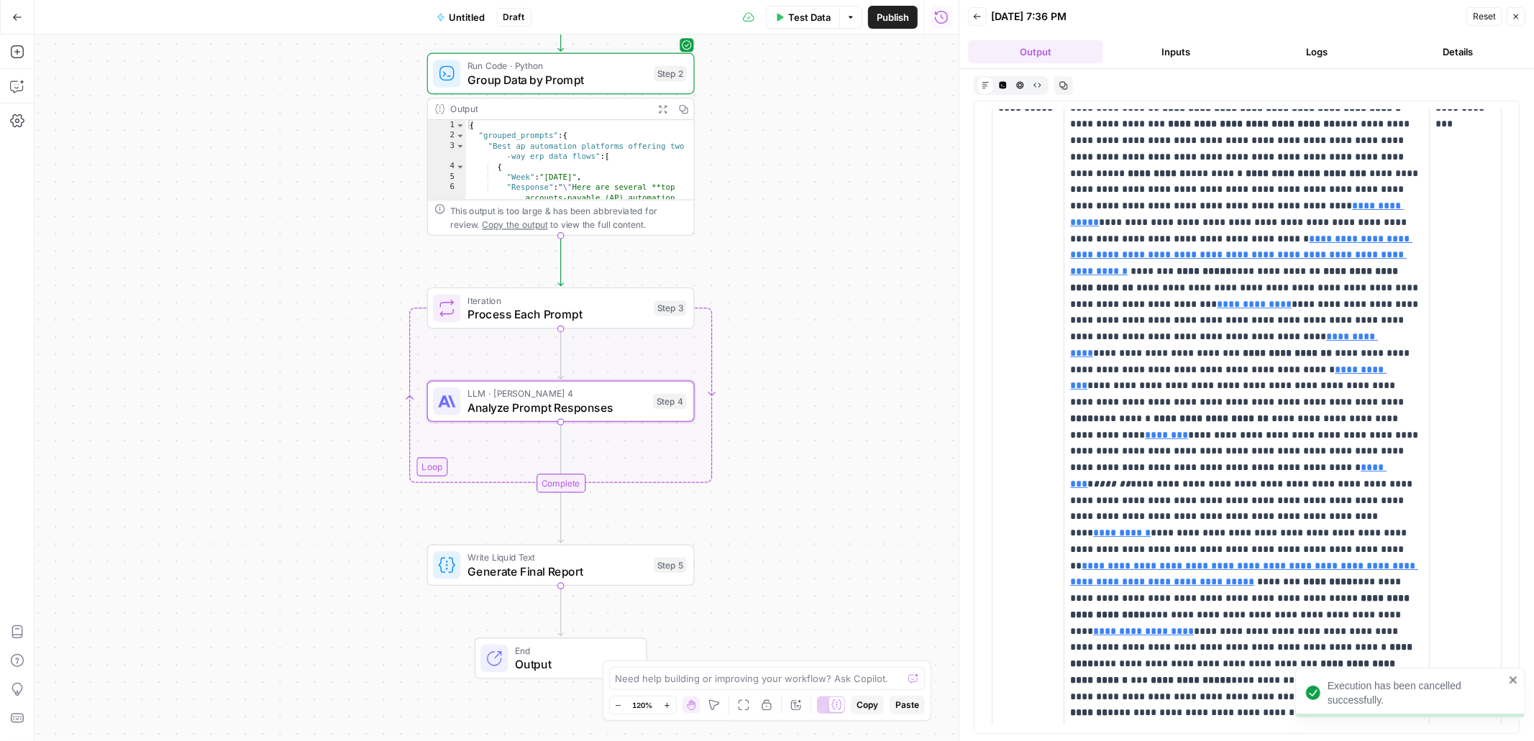
scroll to position [0, 0]
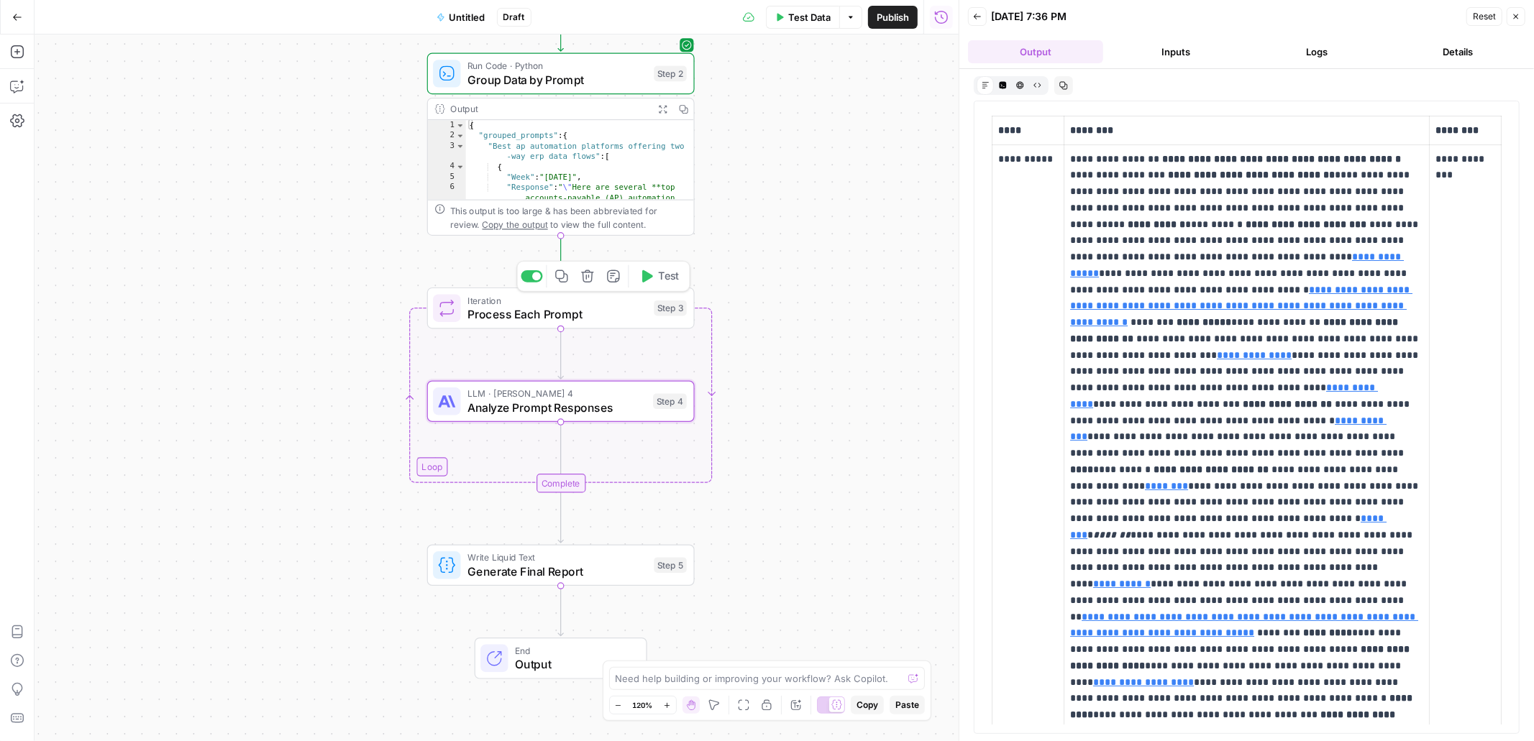
click at [588, 306] on span "Process Each Prompt" at bounding box center [557, 314] width 180 height 17
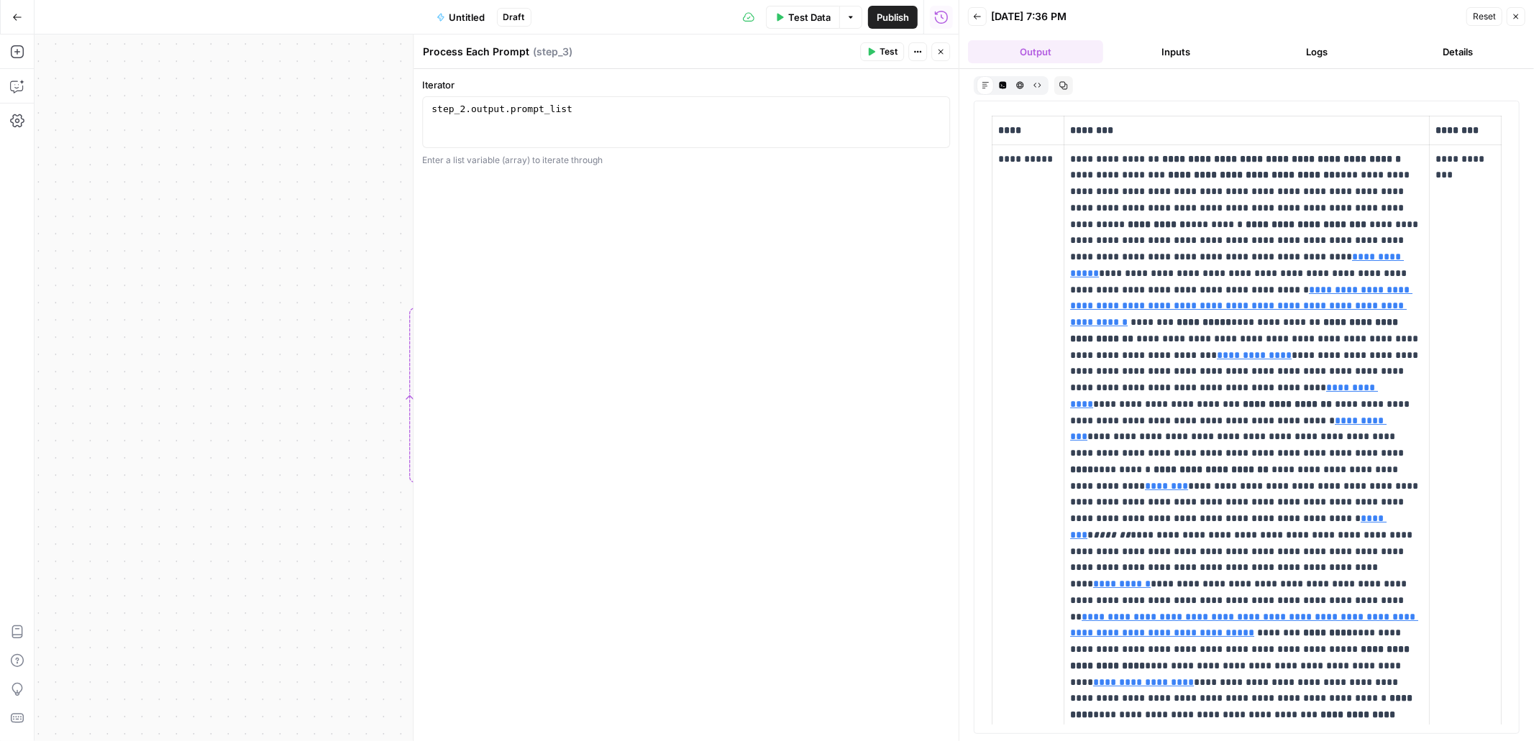
click at [942, 50] on icon "button" at bounding box center [940, 51] width 9 height 9
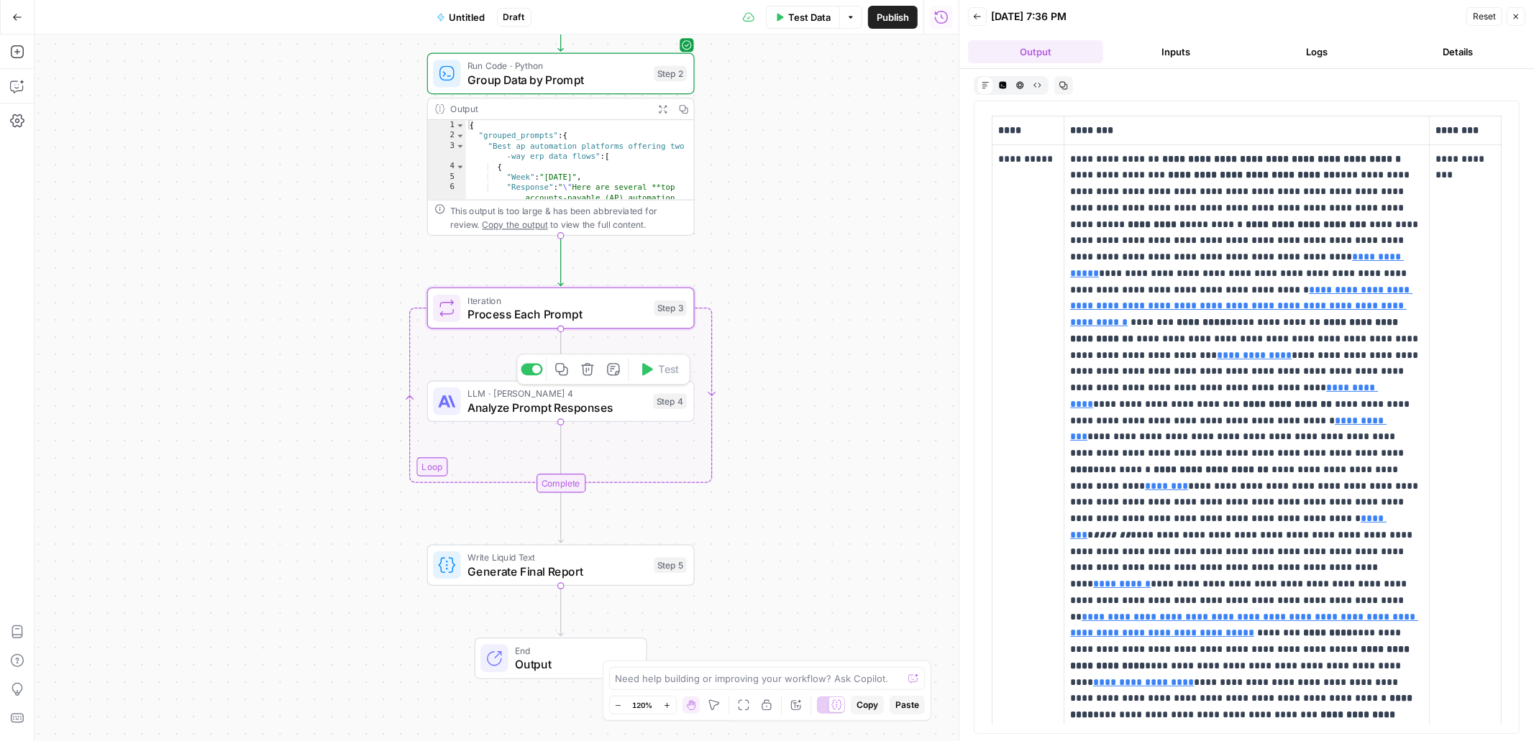
click at [583, 394] on span "LLM · Claude Sonnet 4" at bounding box center [556, 394] width 178 height 14
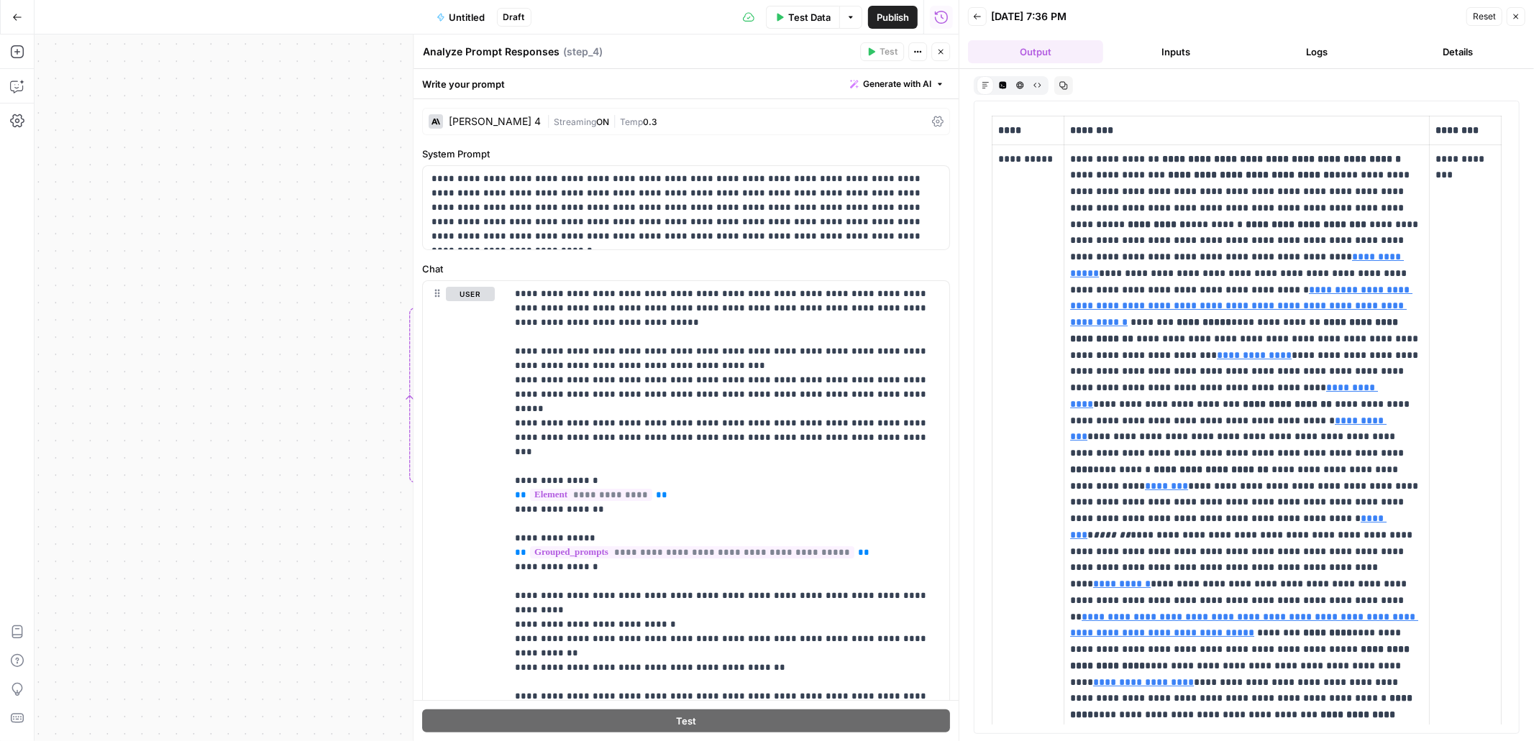
click at [941, 53] on icon "button" at bounding box center [940, 51] width 9 height 9
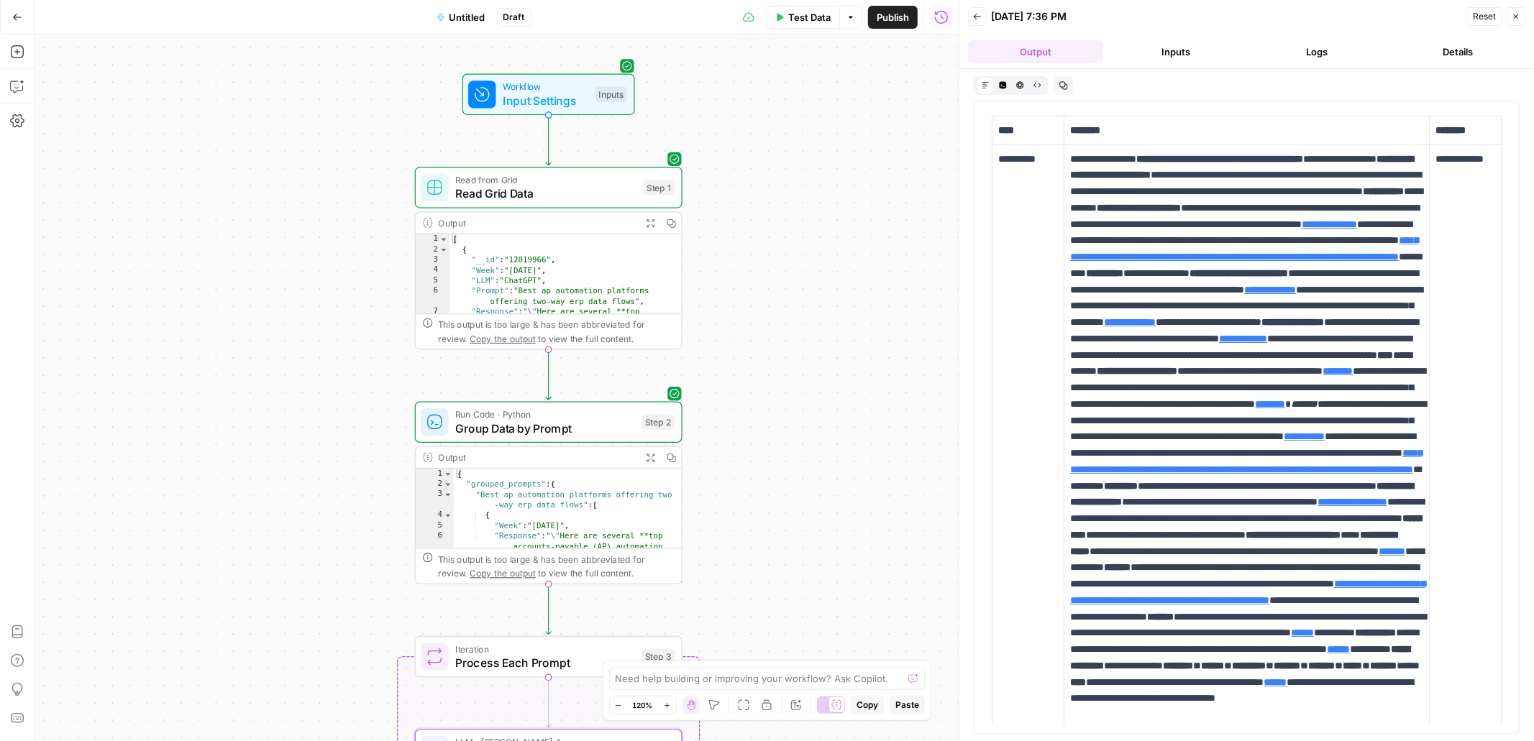
drag, startPoint x: 768, startPoint y: 132, endPoint x: 747, endPoint y: 483, distance: 350.9
click at [747, 483] on div "Workflow Input Settings Inputs Read from Grid Read Grid Data Step 1 Output Expa…" at bounding box center [497, 388] width 924 height 707
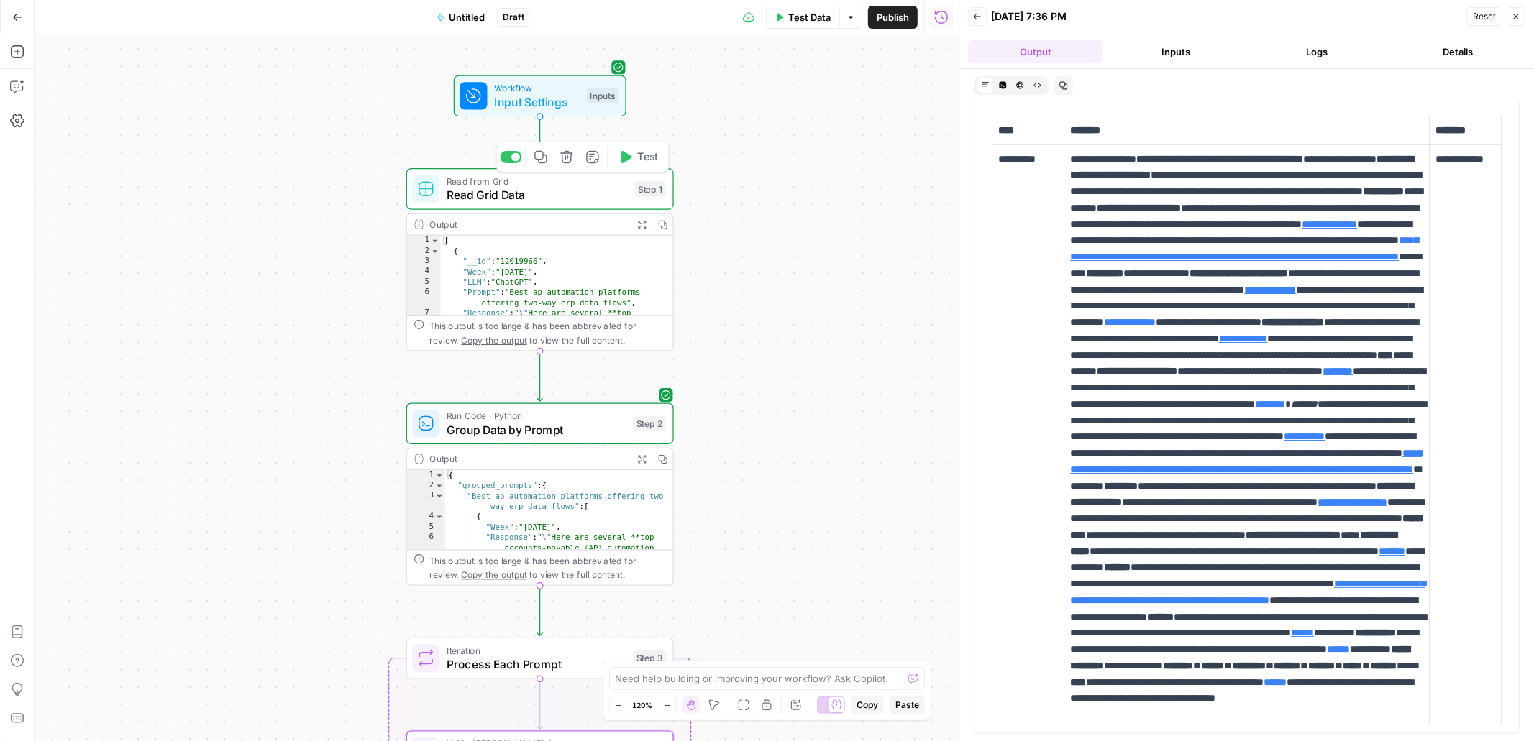
click at [584, 193] on span "Read Grid Data" at bounding box center [537, 194] width 181 height 17
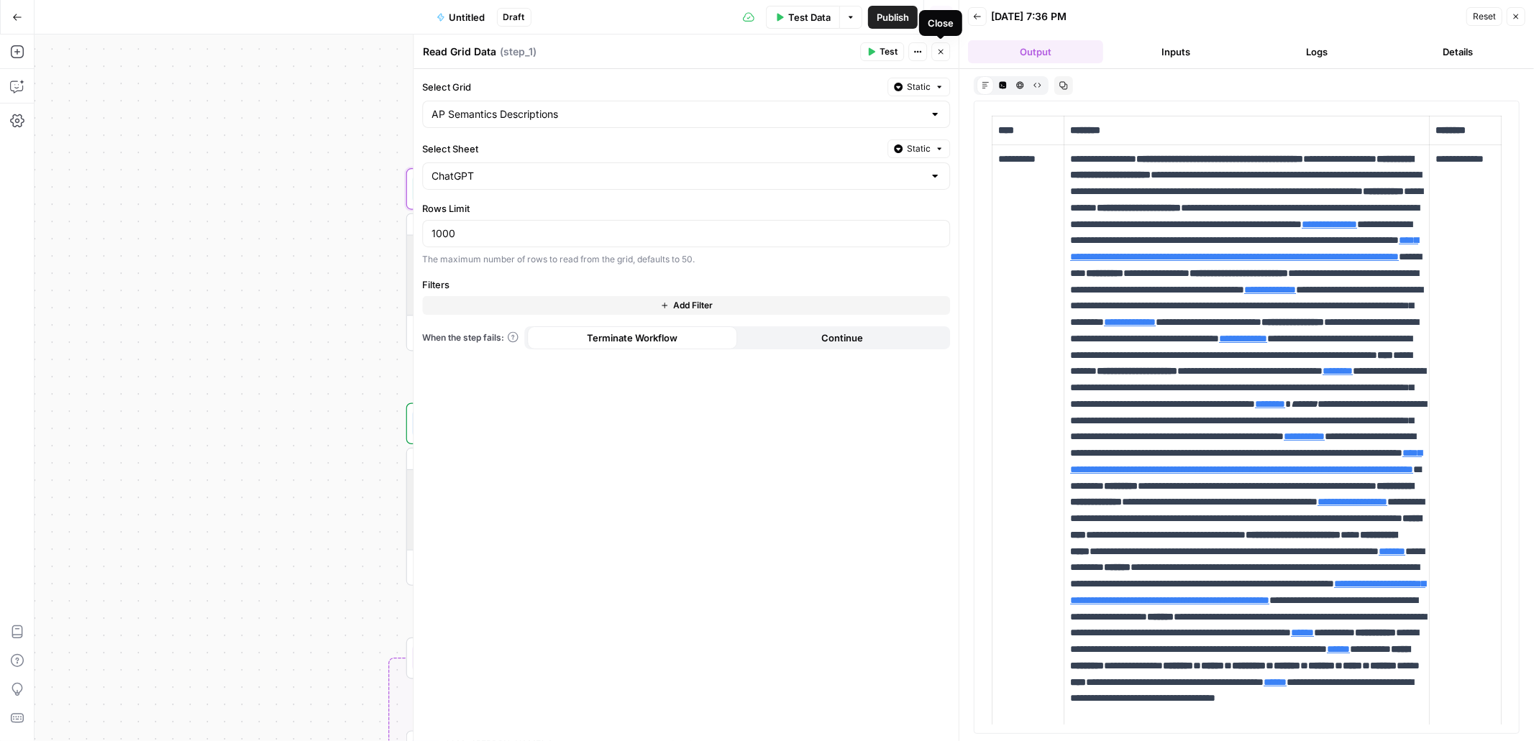
click at [939, 53] on icon "button" at bounding box center [940, 51] width 9 height 9
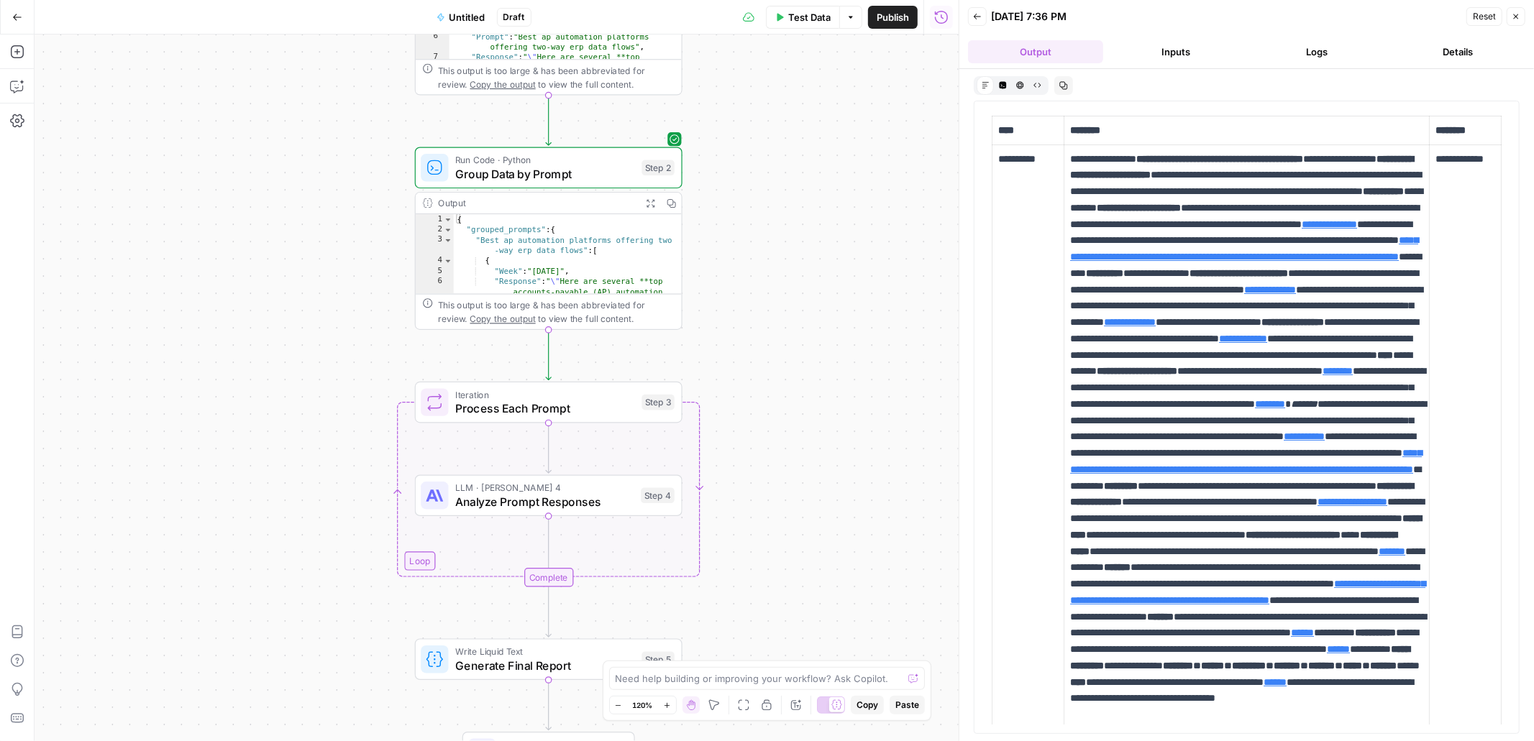
drag, startPoint x: 769, startPoint y: 479, endPoint x: 777, endPoint y: 223, distance: 256.2
click at [777, 223] on div "Workflow Input Settings Inputs Read from Grid Read Grid Data Step 1 Output Expa…" at bounding box center [497, 388] width 924 height 707
click at [590, 484] on span "LLM · Claude Sonnet 4" at bounding box center [544, 488] width 178 height 14
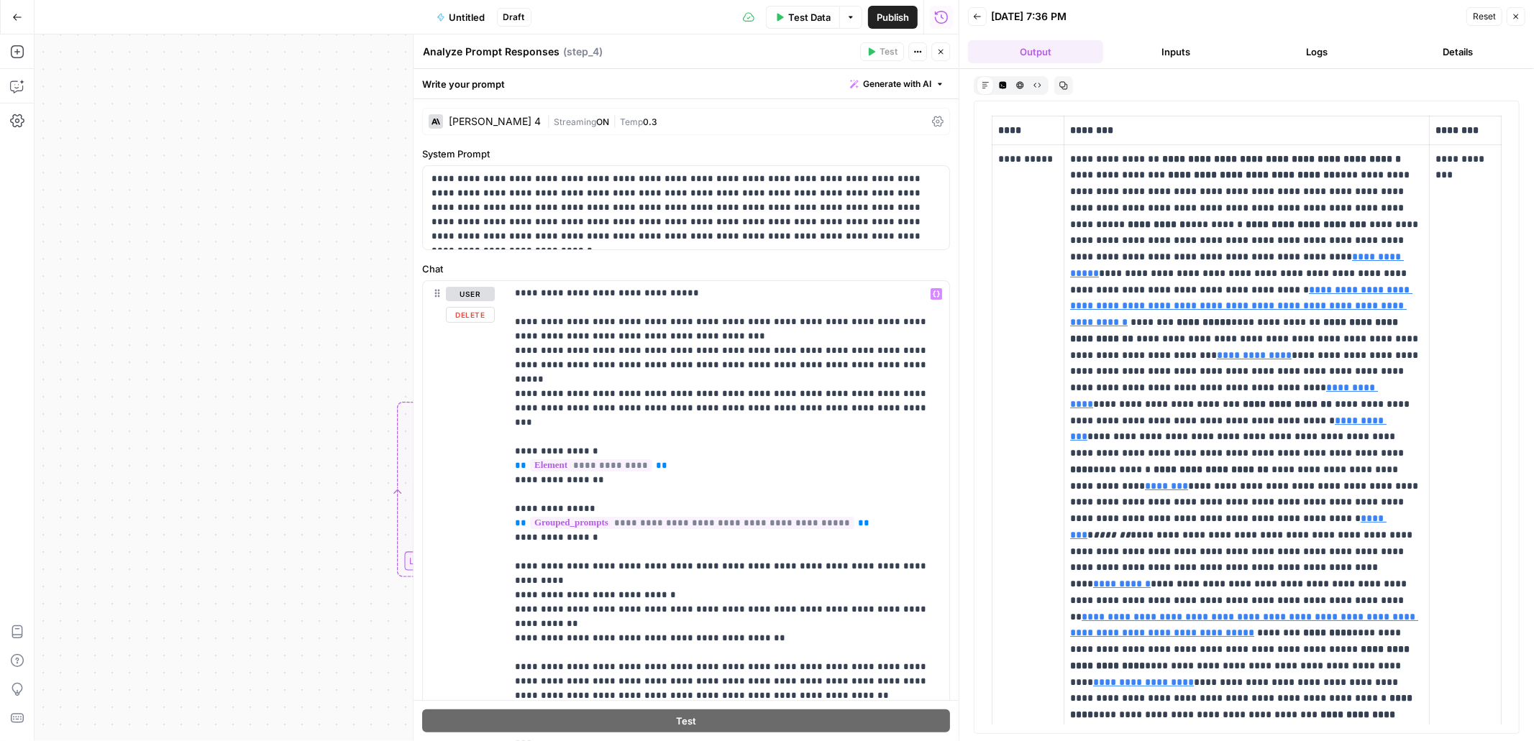
scroll to position [51, 0]
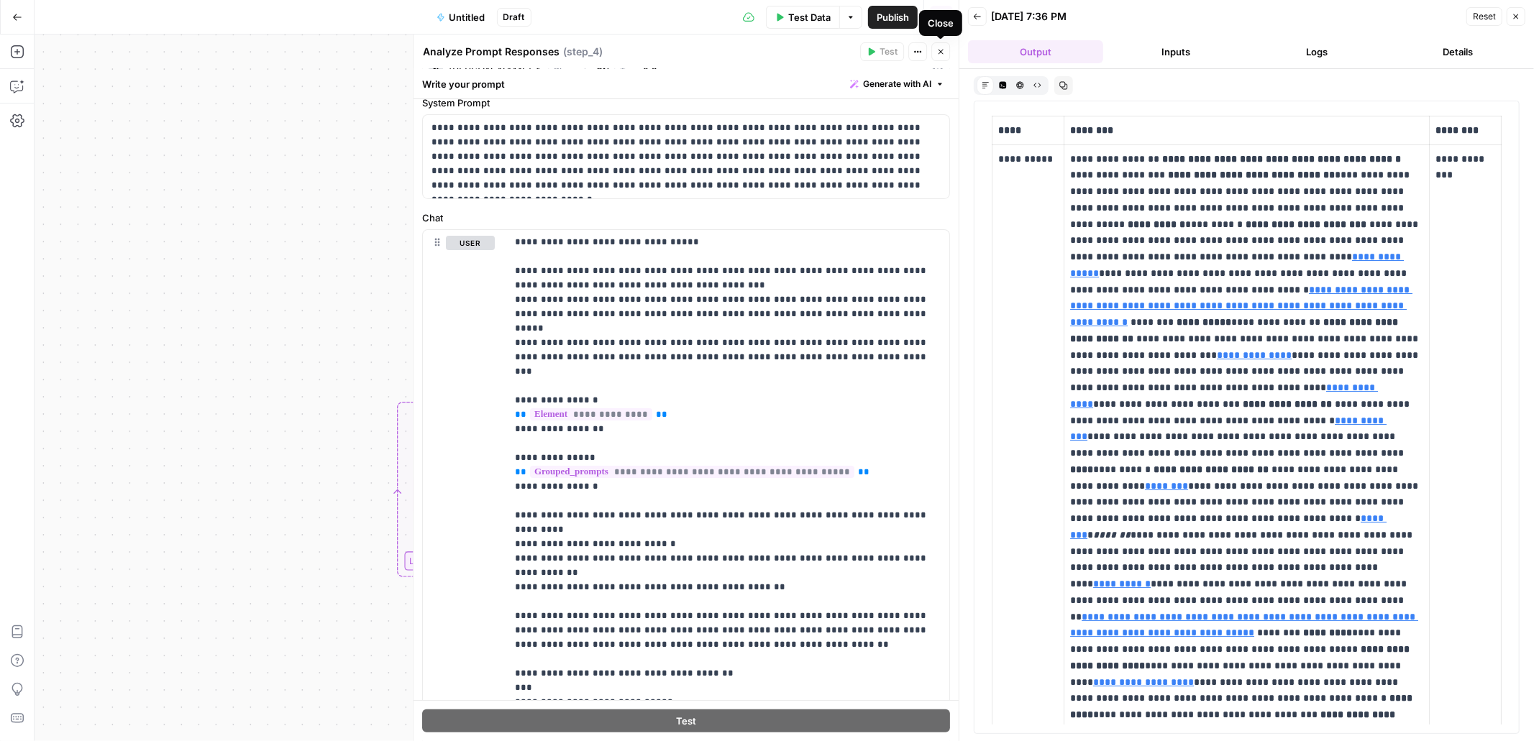
click at [942, 50] on icon "button" at bounding box center [941, 52] width 5 height 5
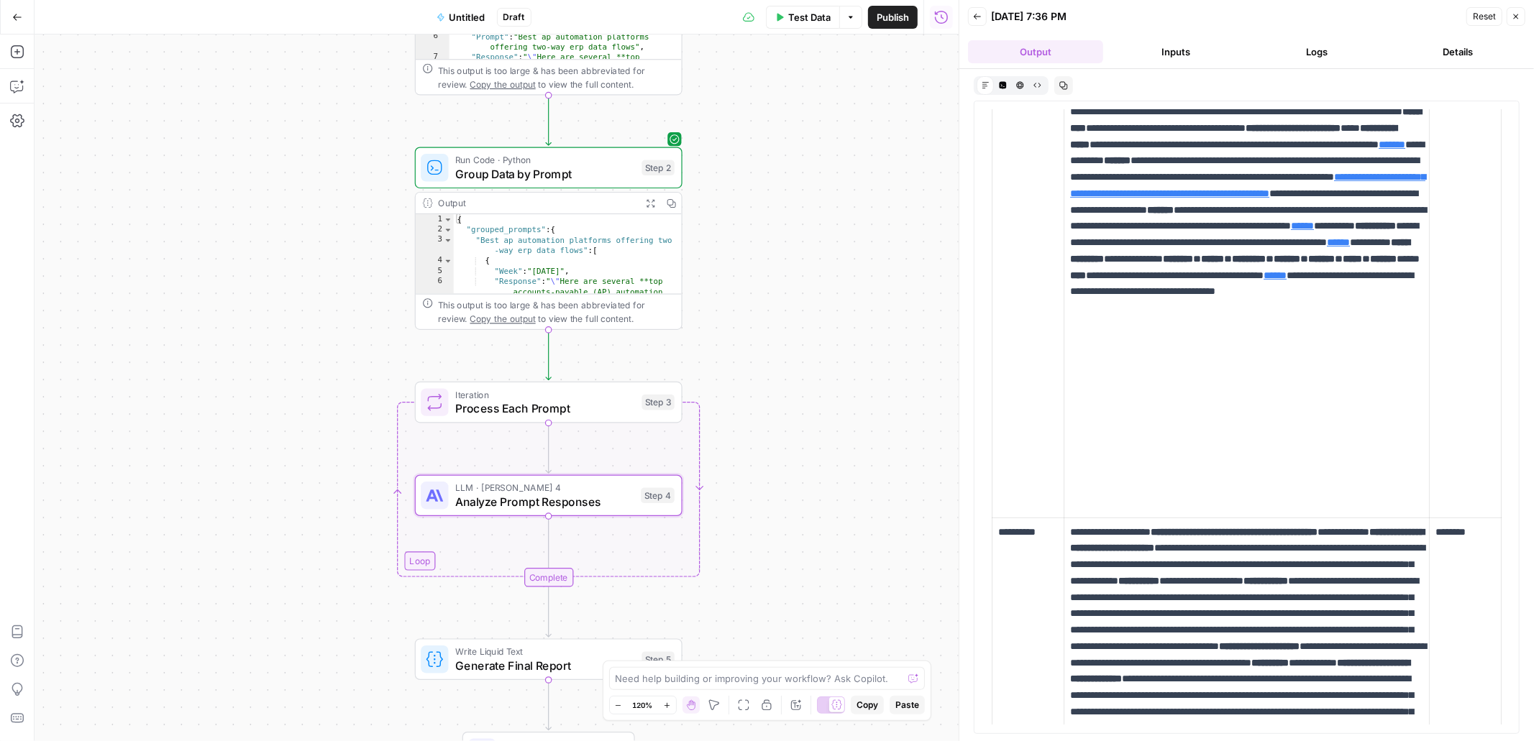
scroll to position [0, 0]
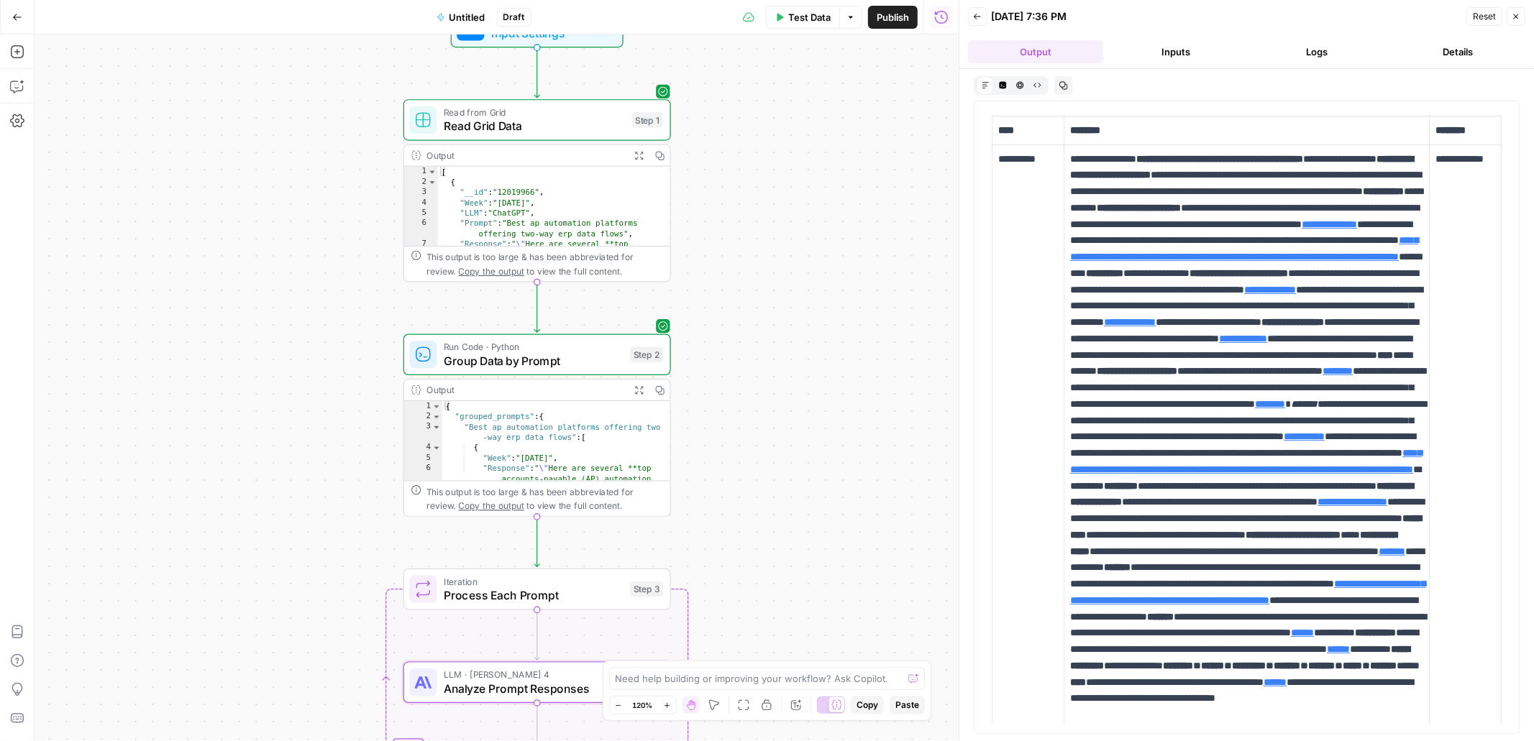
drag, startPoint x: 751, startPoint y: 140, endPoint x: 739, endPoint y: 327, distance: 187.3
click at [739, 327] on div "Workflow Input Settings Inputs Read from Grid Read Grid Data Step 1 Output Expa…" at bounding box center [497, 388] width 924 height 707
click at [551, 126] on span "Read Grid Data" at bounding box center [534, 125] width 181 height 17
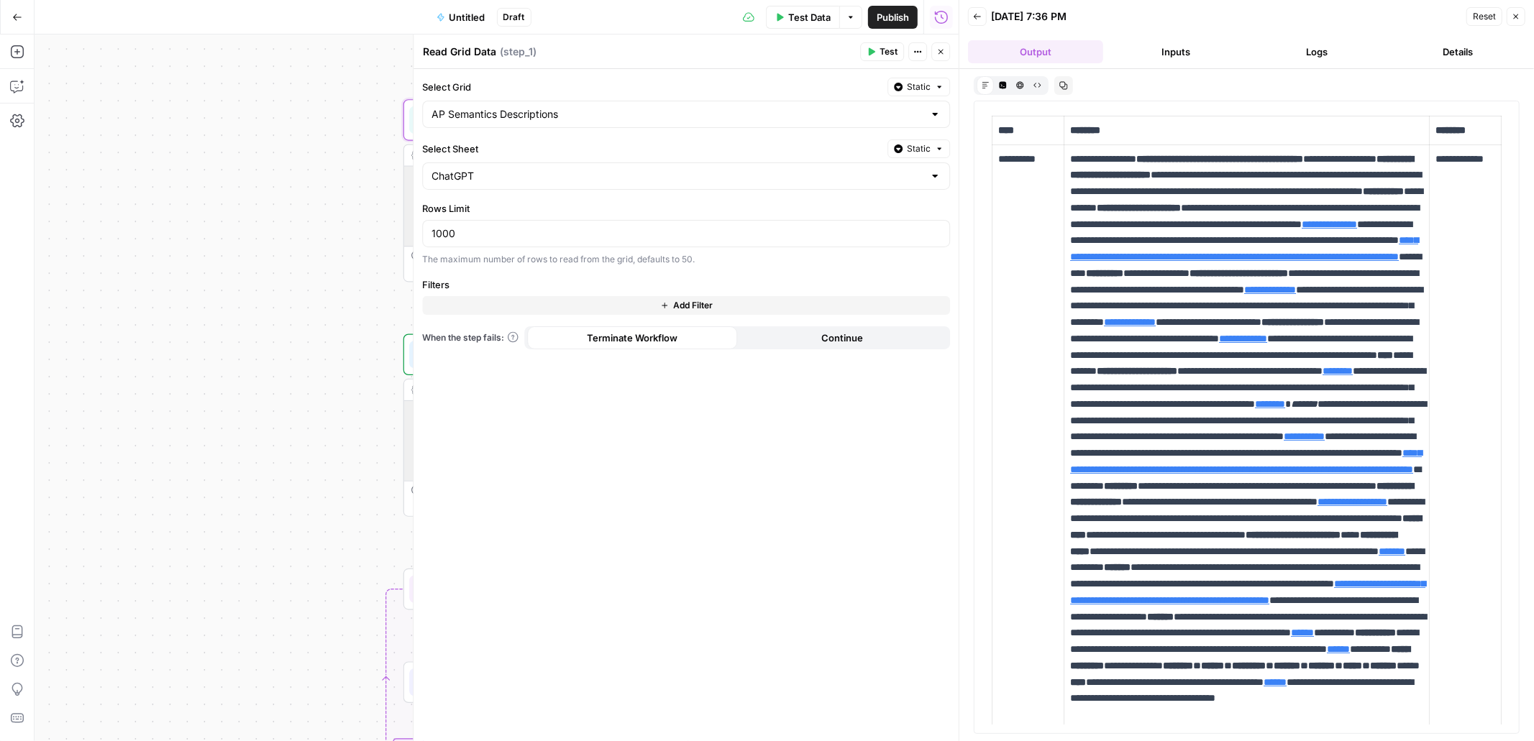
click at [636, 311] on button "Add Filter" at bounding box center [686, 305] width 528 height 19
click at [527, 303] on input "text" at bounding box center [496, 310] width 129 height 14
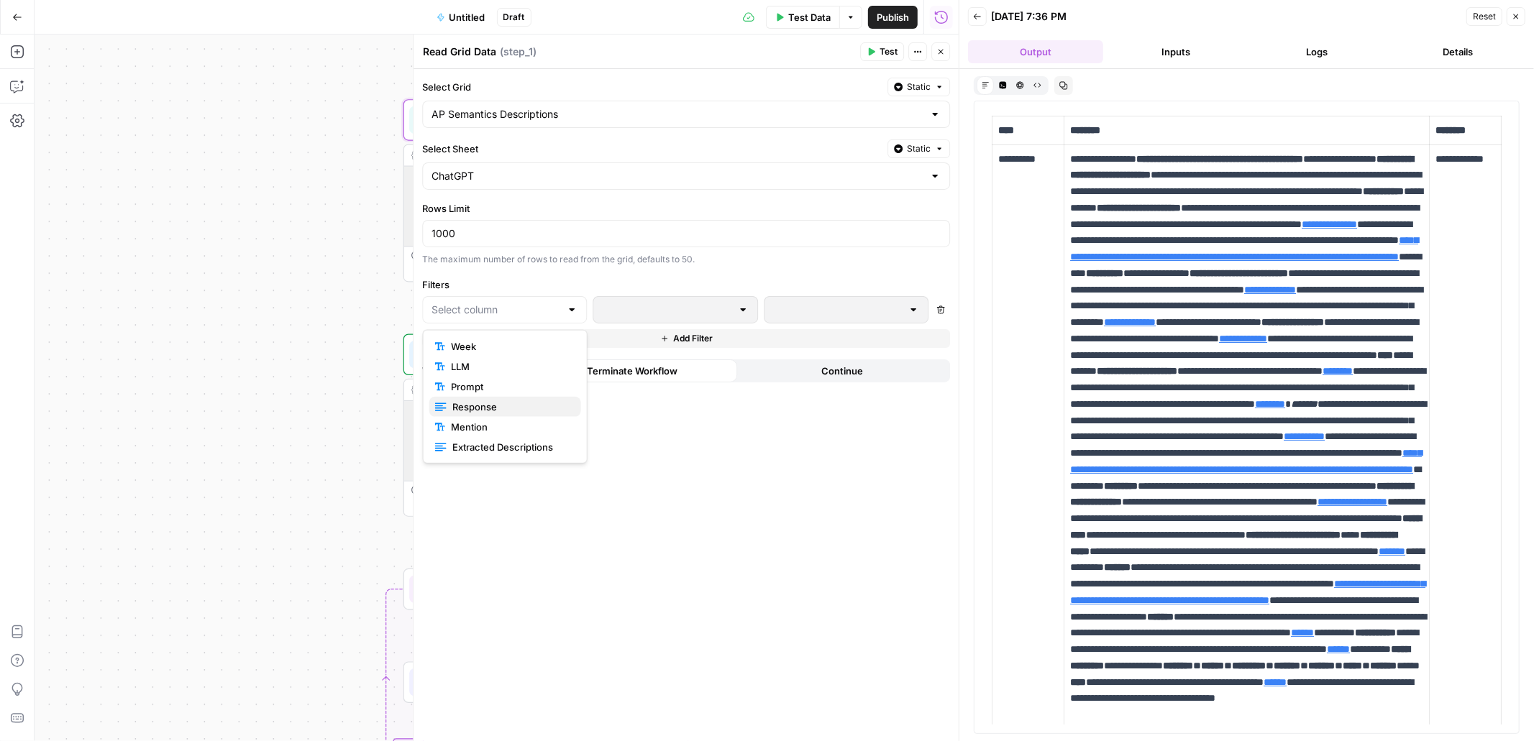
click at [503, 407] on span "Response" at bounding box center [510, 407] width 117 height 14
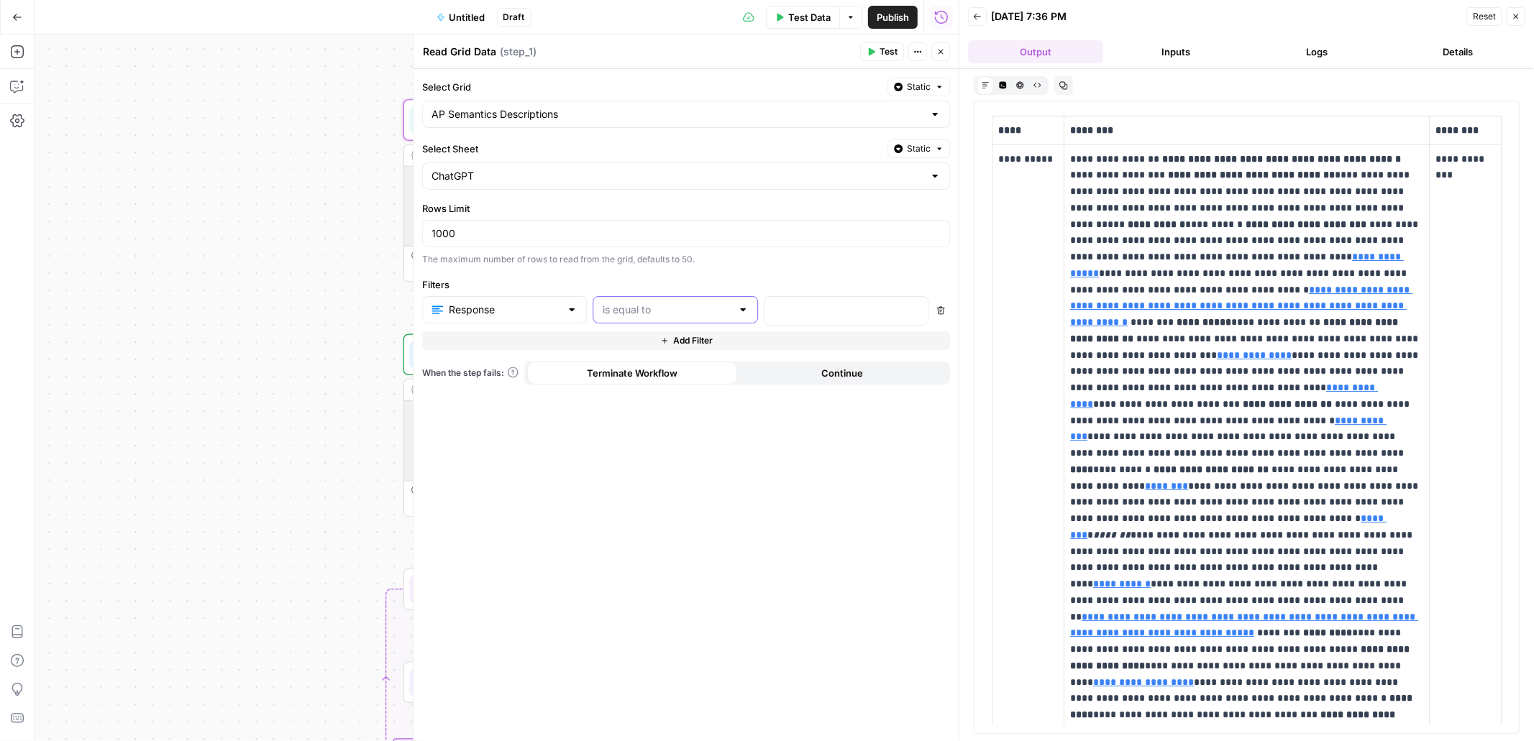
click at [657, 312] on input "text" at bounding box center [667, 310] width 129 height 14
type input "is equal to"
click at [749, 269] on div "Select Grid Static AP Semantics Descriptions Select Sheet Static ChatGPT Rows L…" at bounding box center [686, 405] width 545 height 672
click at [938, 314] on icon "button" at bounding box center [941, 311] width 8 height 8
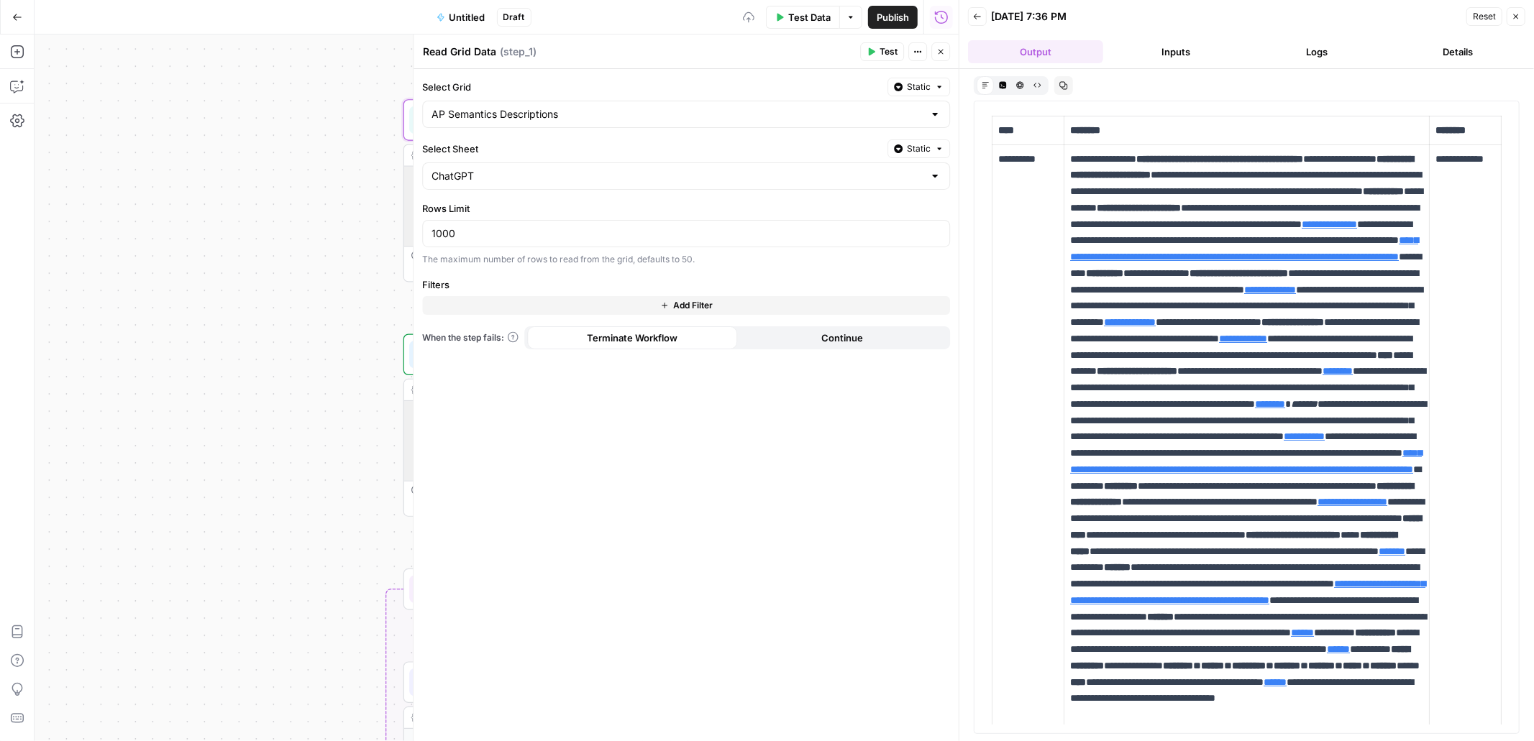
click at [936, 55] on icon "button" at bounding box center [940, 51] width 9 height 9
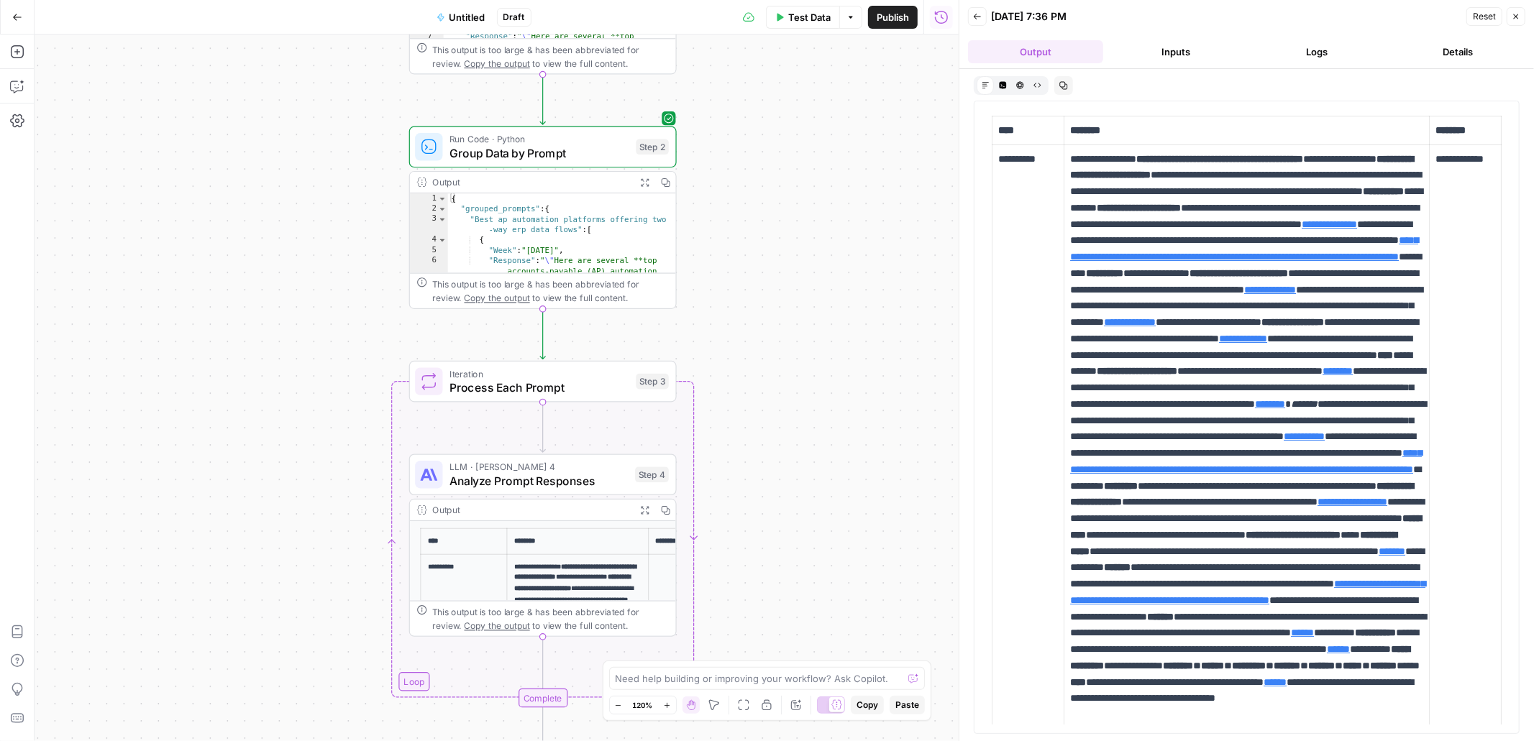
drag, startPoint x: 752, startPoint y: 531, endPoint x: 757, endPoint y: 323, distance: 207.9
click at [757, 323] on div "Workflow Input Settings Inputs Read from Grid Read Grid Data Step 1 Output Expa…" at bounding box center [497, 388] width 924 height 707
click at [728, 679] on textarea at bounding box center [760, 679] width 288 height 14
click at [672, 678] on textarea "For step_2, we don't need to incorporate data from the "Response" column. That's" at bounding box center [753, 671] width 276 height 29
click at [770, 679] on textarea "For step_2, we don't need to incorporate data from the "Response" and "Mention"…" at bounding box center [753, 671] width 276 height 29
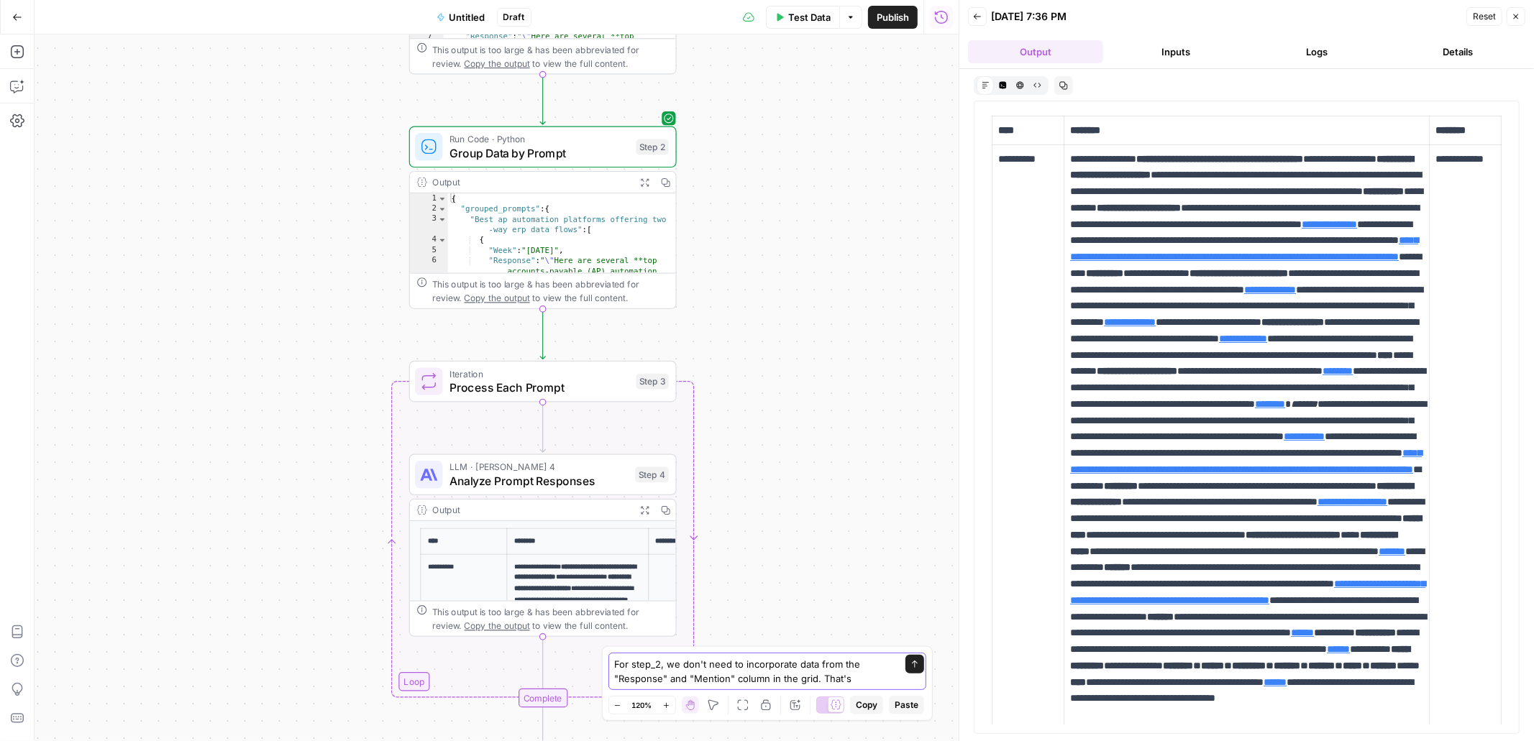
click at [838, 679] on textarea "For step_2, we don't need to incorporate data from the "Response" and "Mention"…" at bounding box center [753, 671] width 276 height 29
type textarea "For step_2, we don't need to incorporate data from the "Response" and "Mention"…"
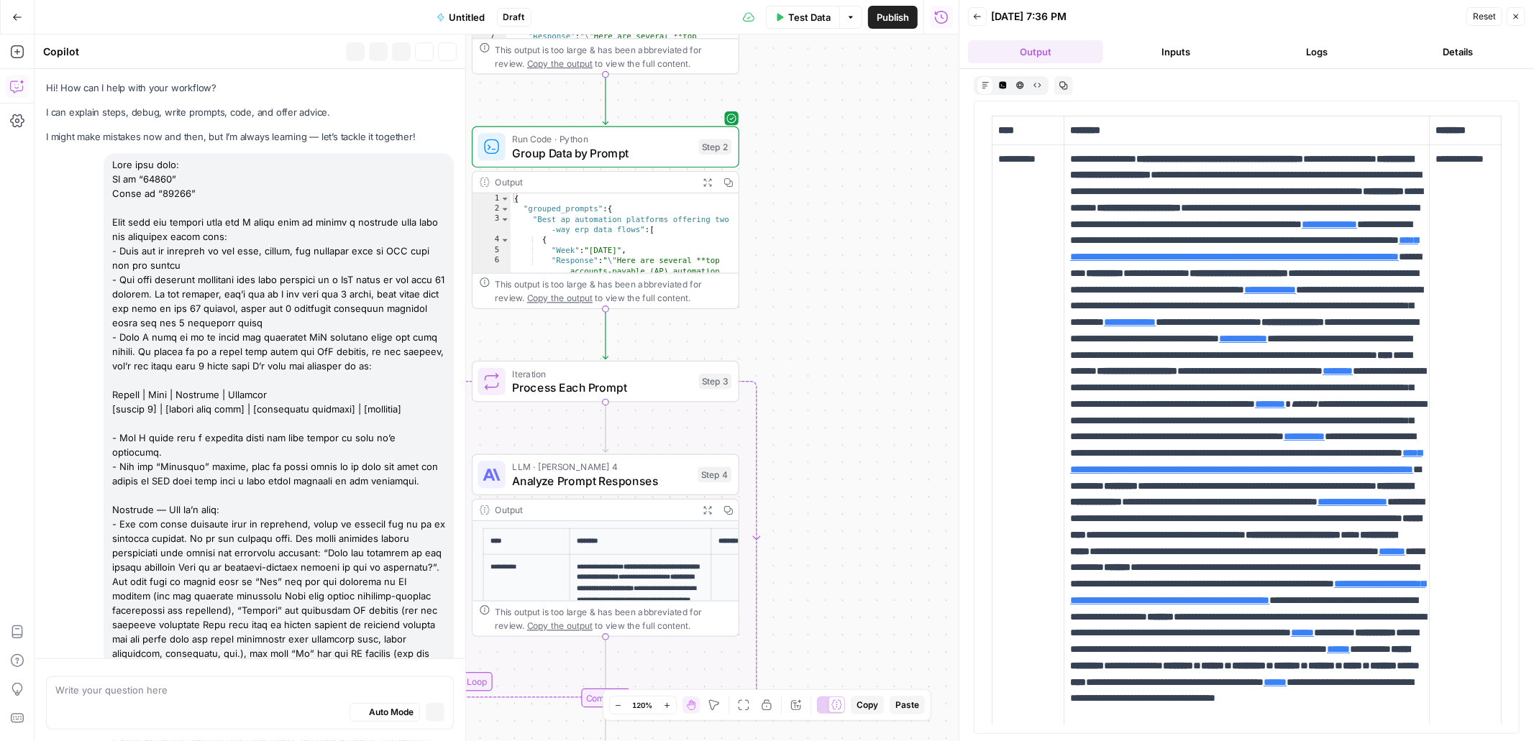
scroll to position [1261, 0]
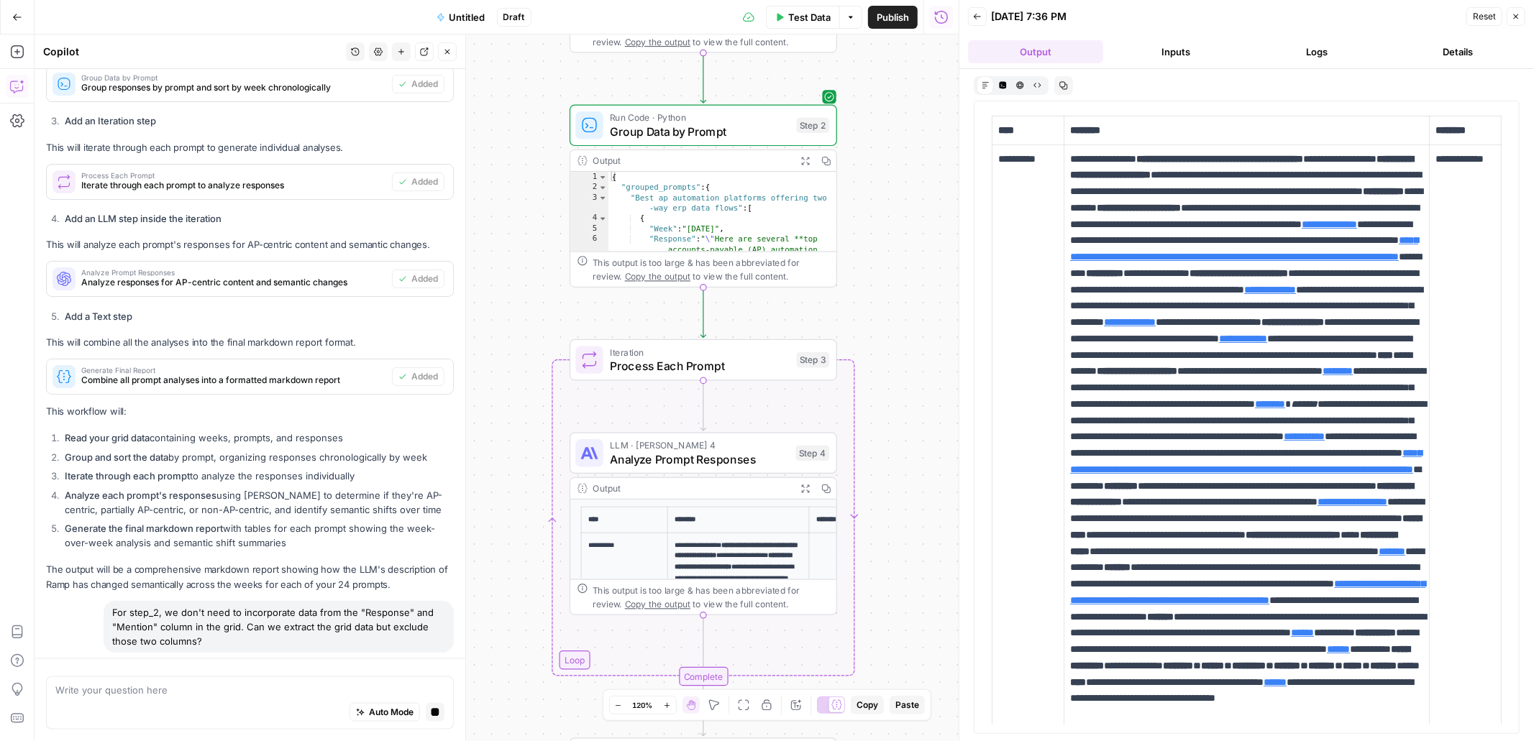
drag, startPoint x: 796, startPoint y: 313, endPoint x: 894, endPoint y: 291, distance: 100.2
click at [894, 291] on div "Workflow Input Settings Inputs Read from Grid Read Grid Data Step 1 Output Expa…" at bounding box center [497, 388] width 924 height 707
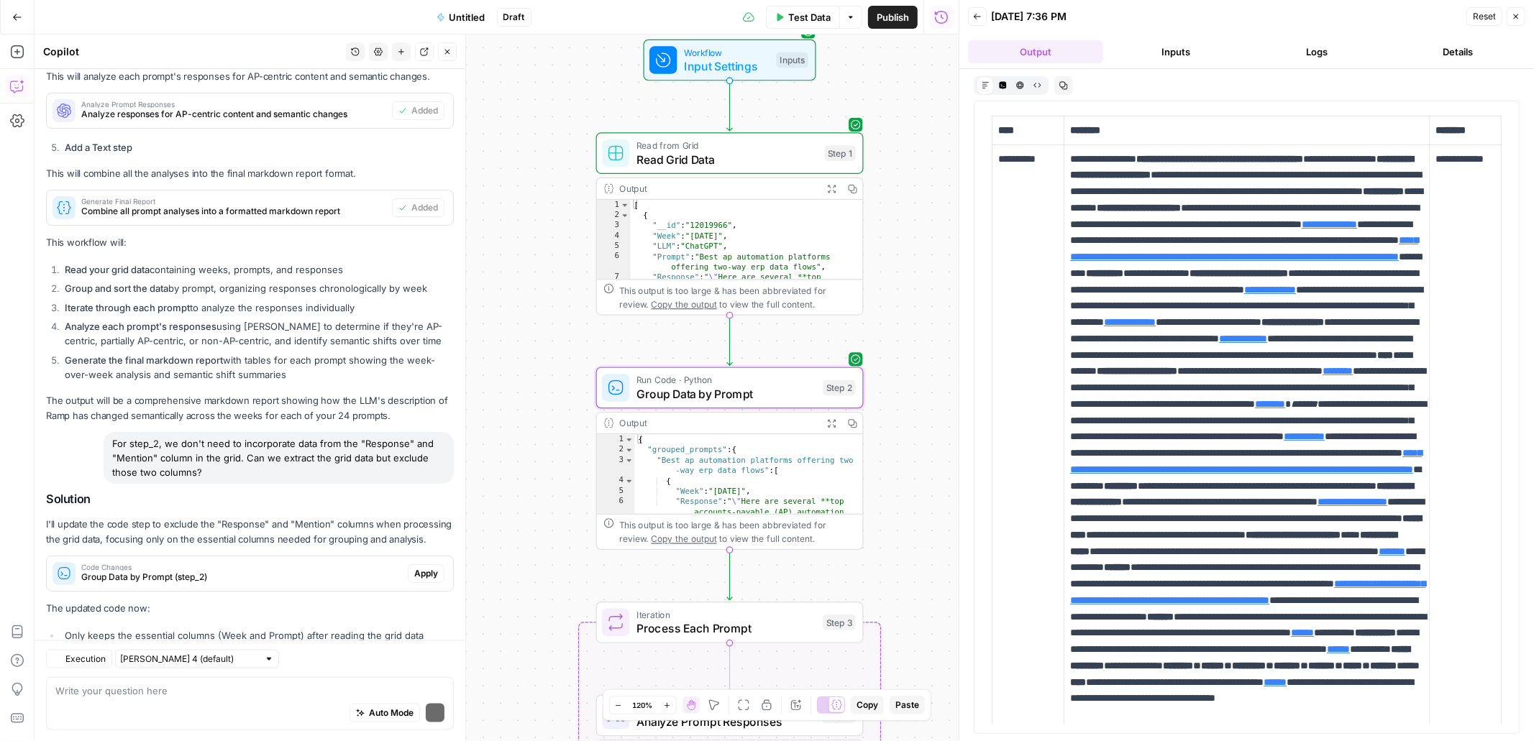
scroll to position [1528, 0]
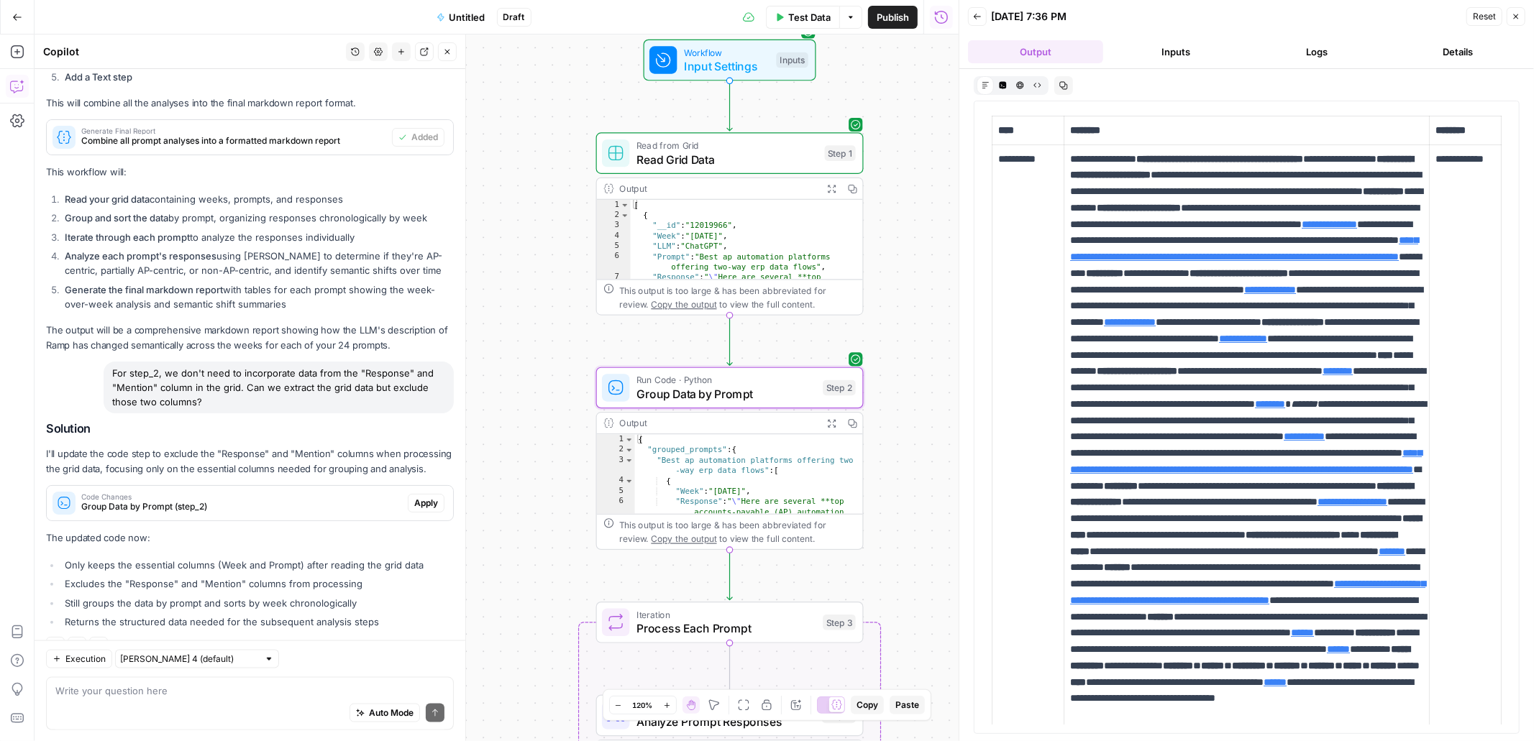
click at [423, 497] on span "Apply" at bounding box center [426, 503] width 24 height 13
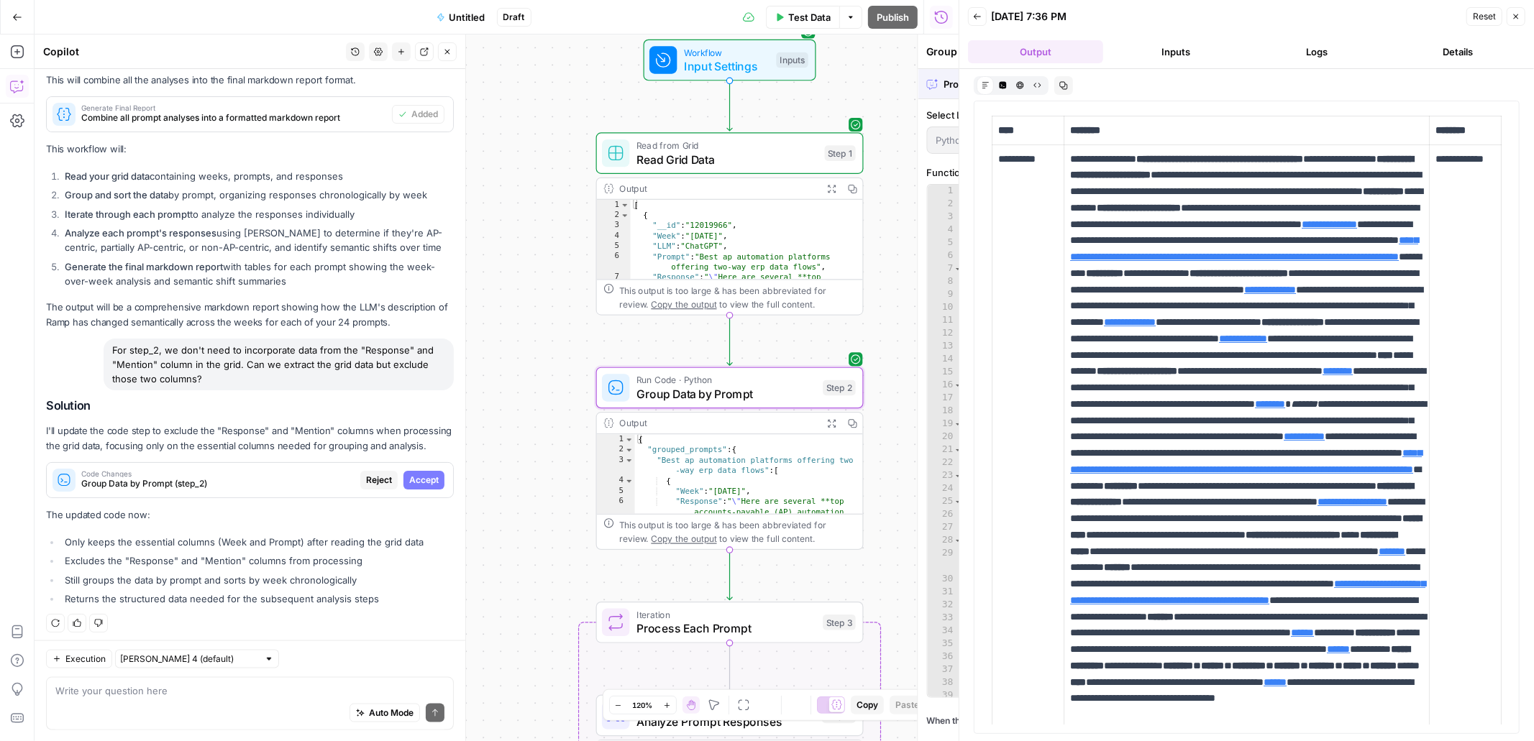
scroll to position [1505, 0]
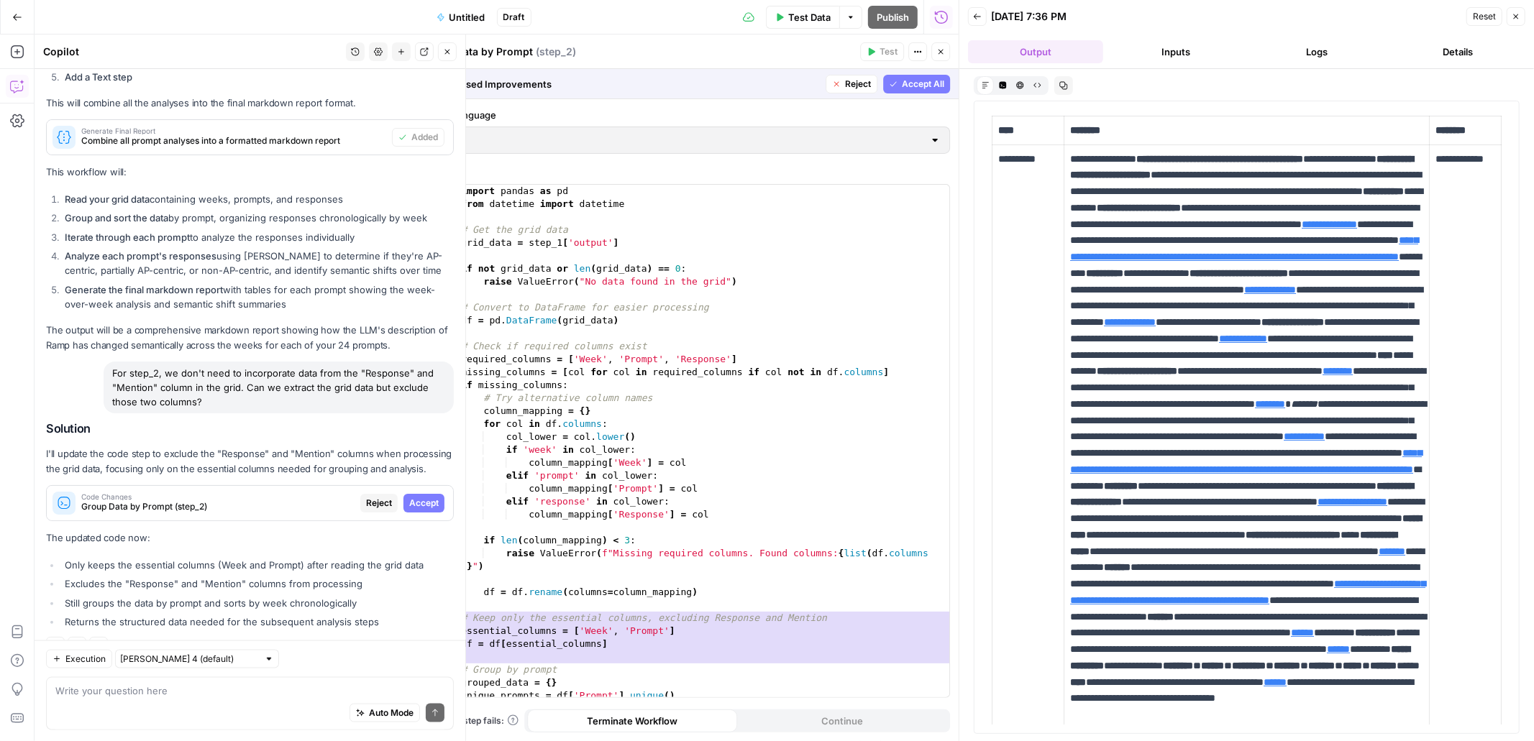
click at [423, 497] on span "Accept" at bounding box center [423, 503] width 29 height 13
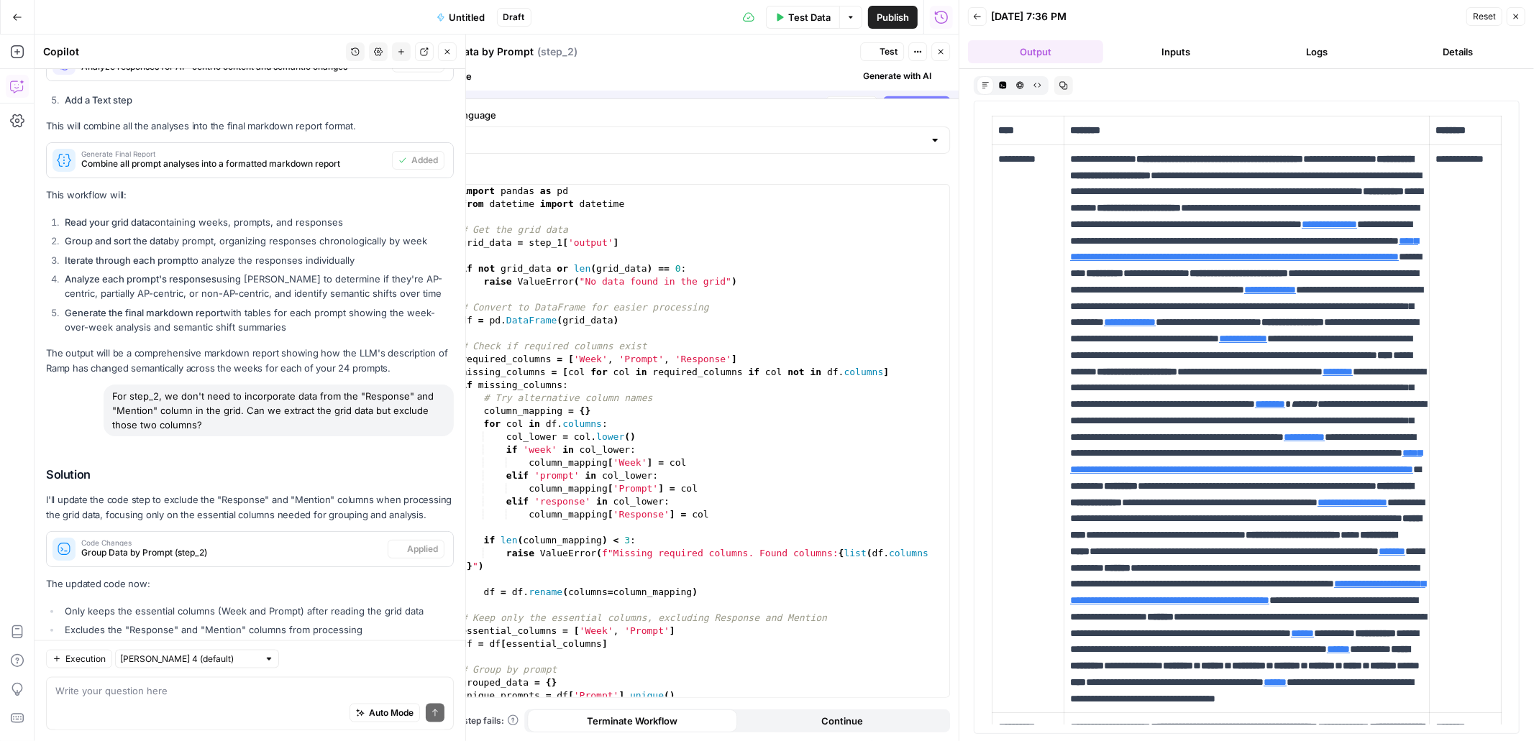
scroll to position [1551, 0]
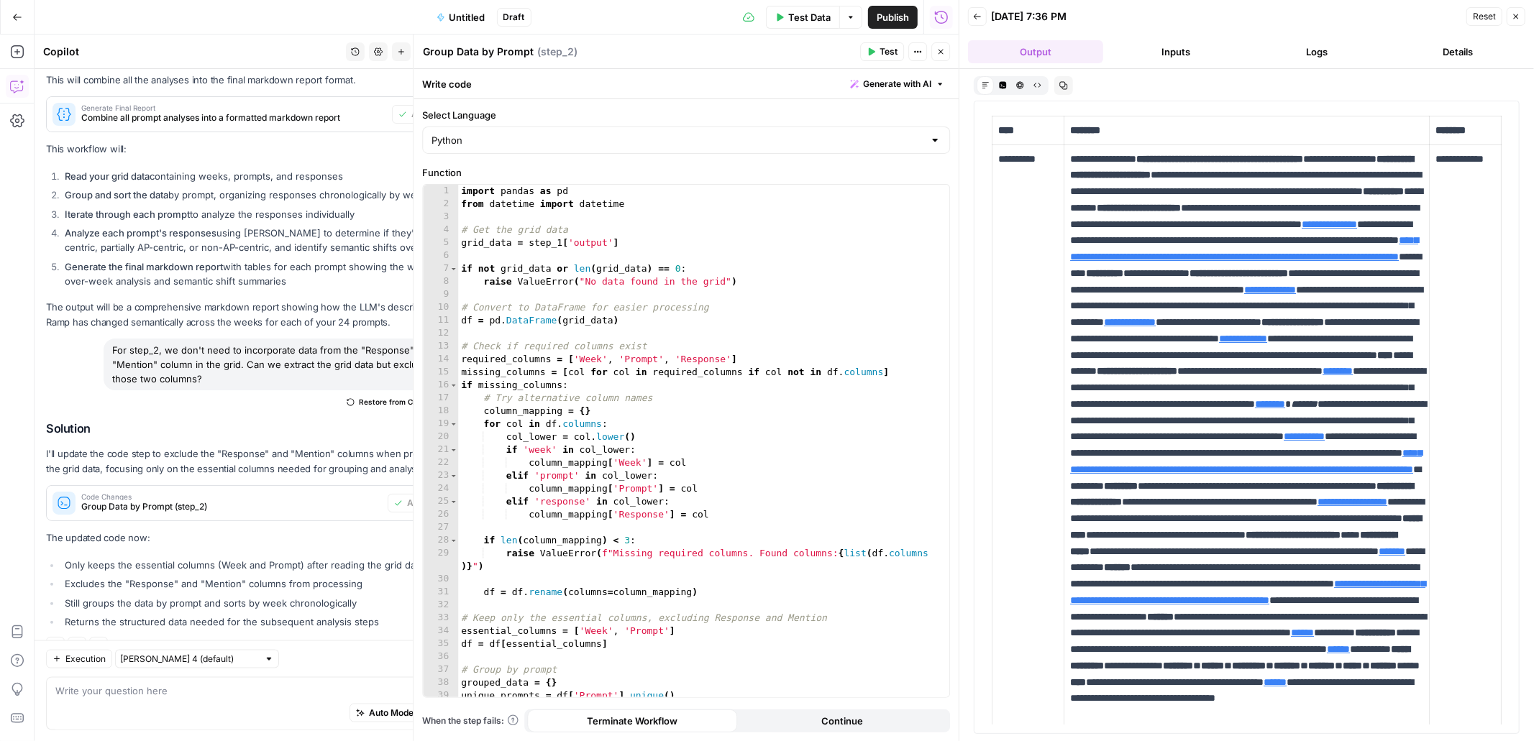
click at [884, 53] on span "Test" at bounding box center [889, 51] width 18 height 13
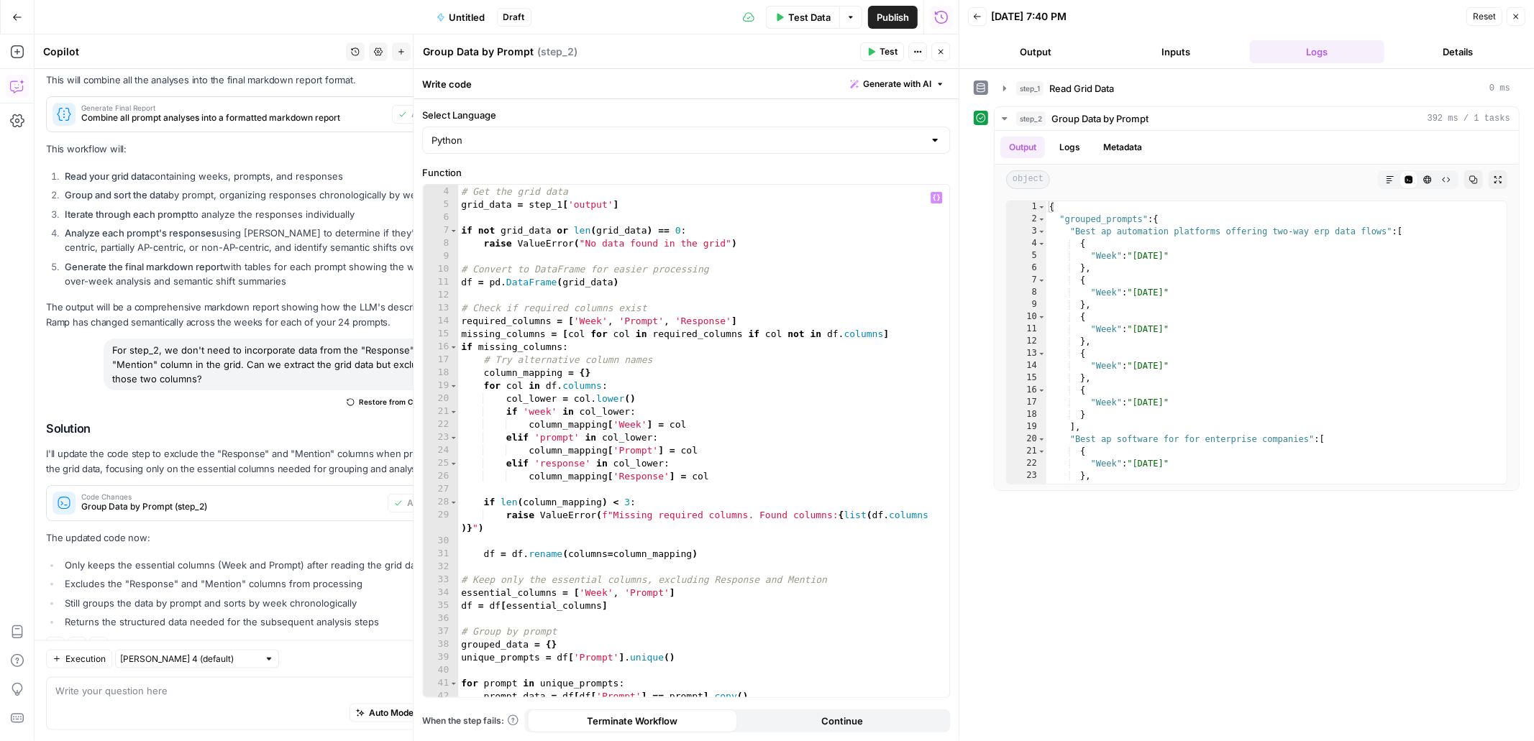
scroll to position [51, 0]
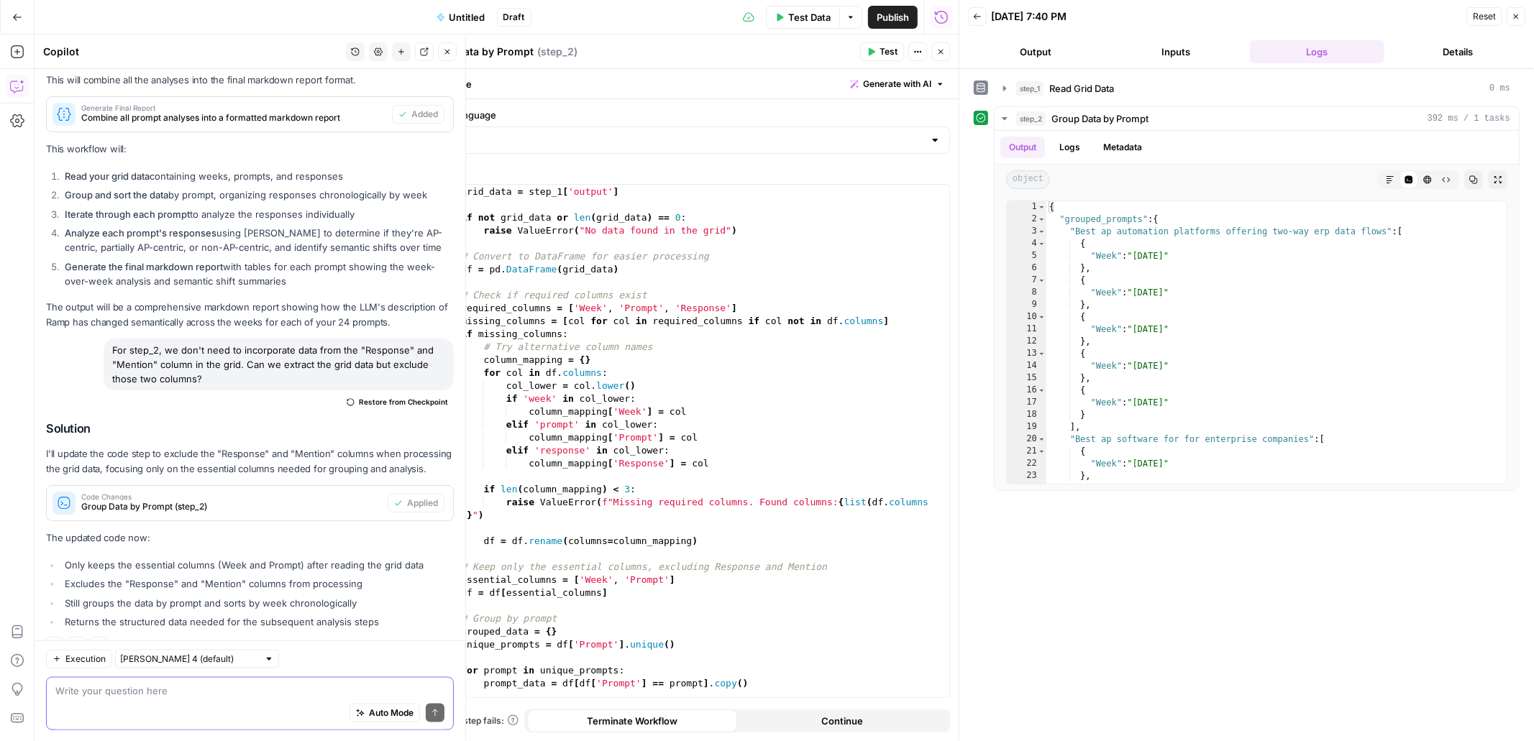
click at [309, 679] on textarea at bounding box center [249, 690] width 389 height 14
paste textarea "Extracted Descriptions"
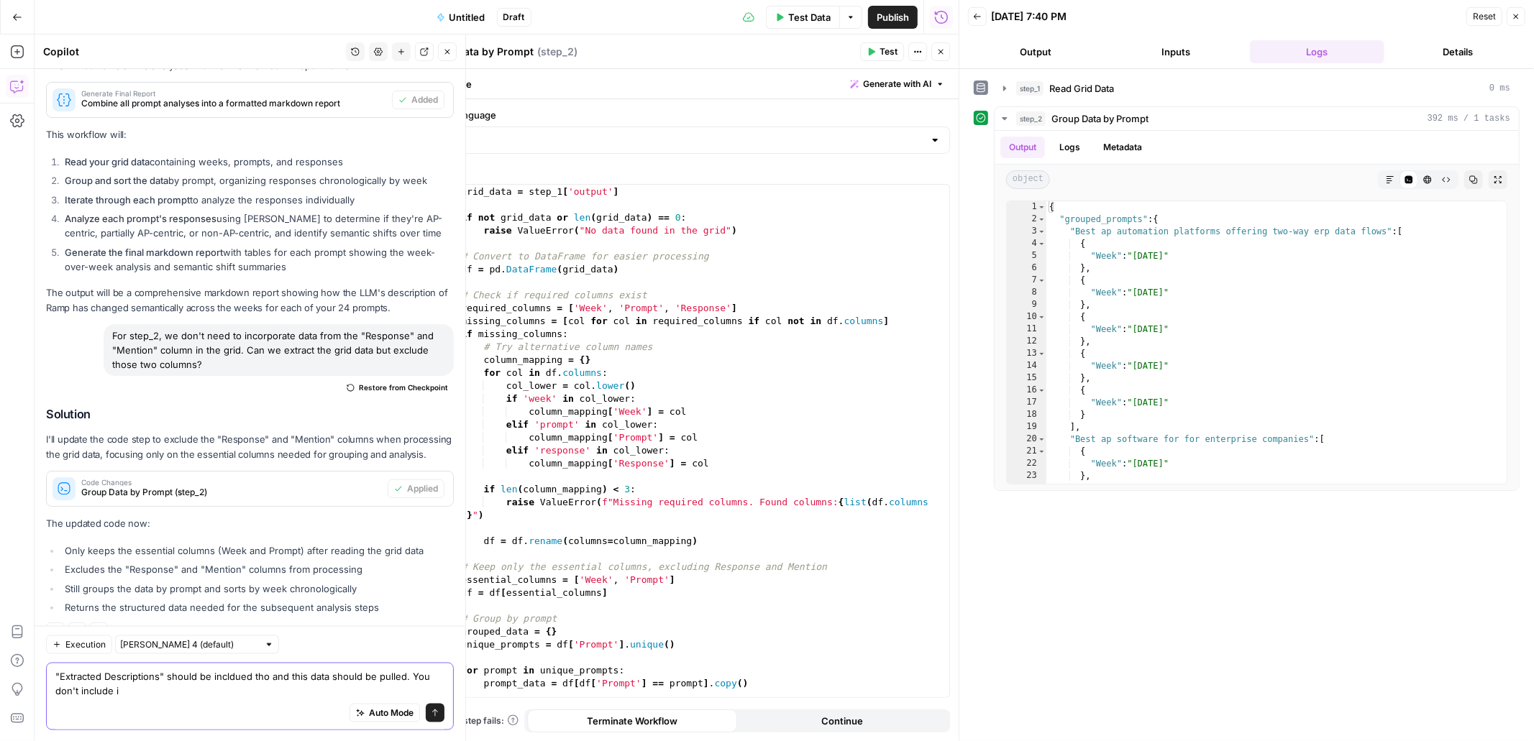
type textarea ""Extracted Descriptions" should be incldued tho and this data should be pulled.…"
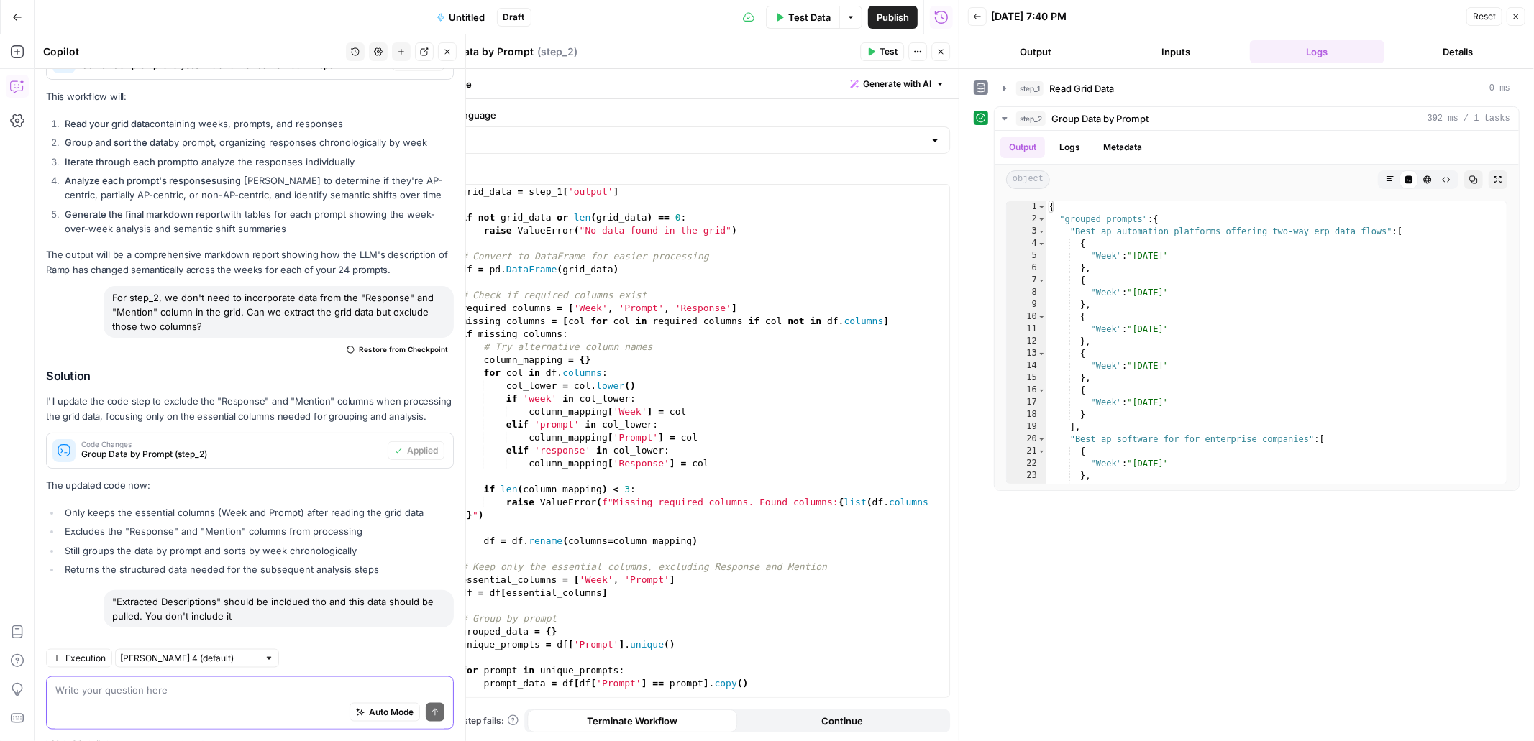
scroll to position [1696, 0]
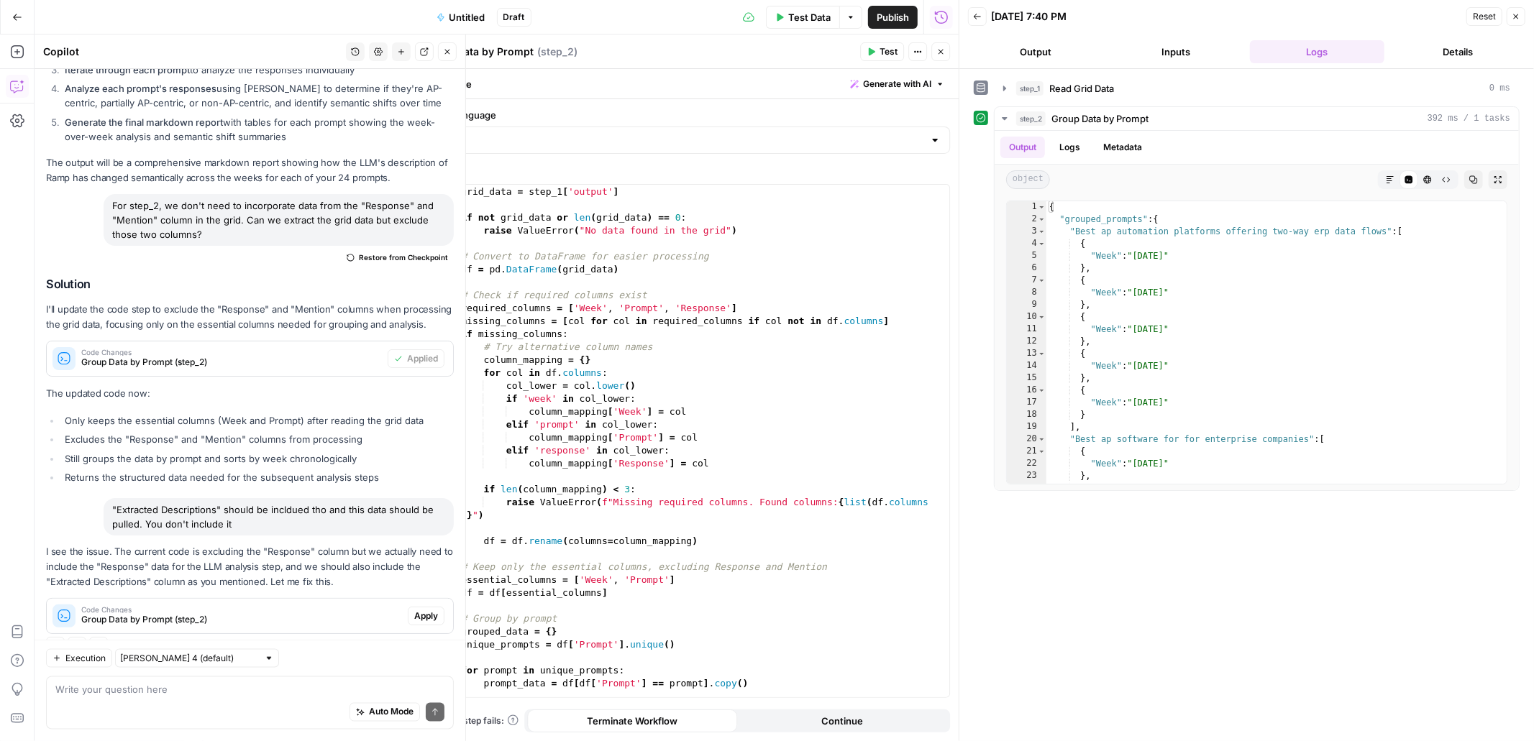
click at [429, 610] on span "Apply" at bounding box center [426, 616] width 24 height 13
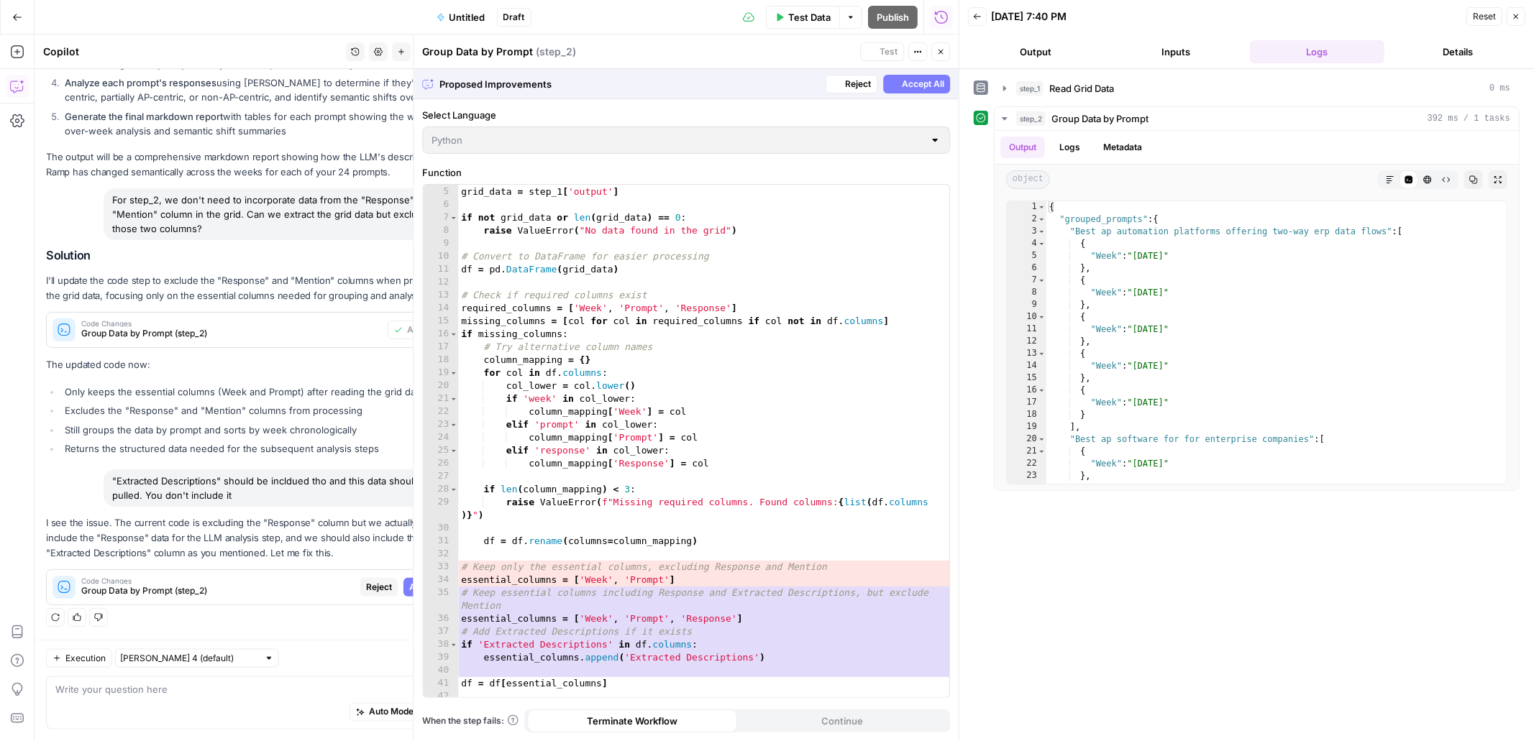
scroll to position [1651, 0]
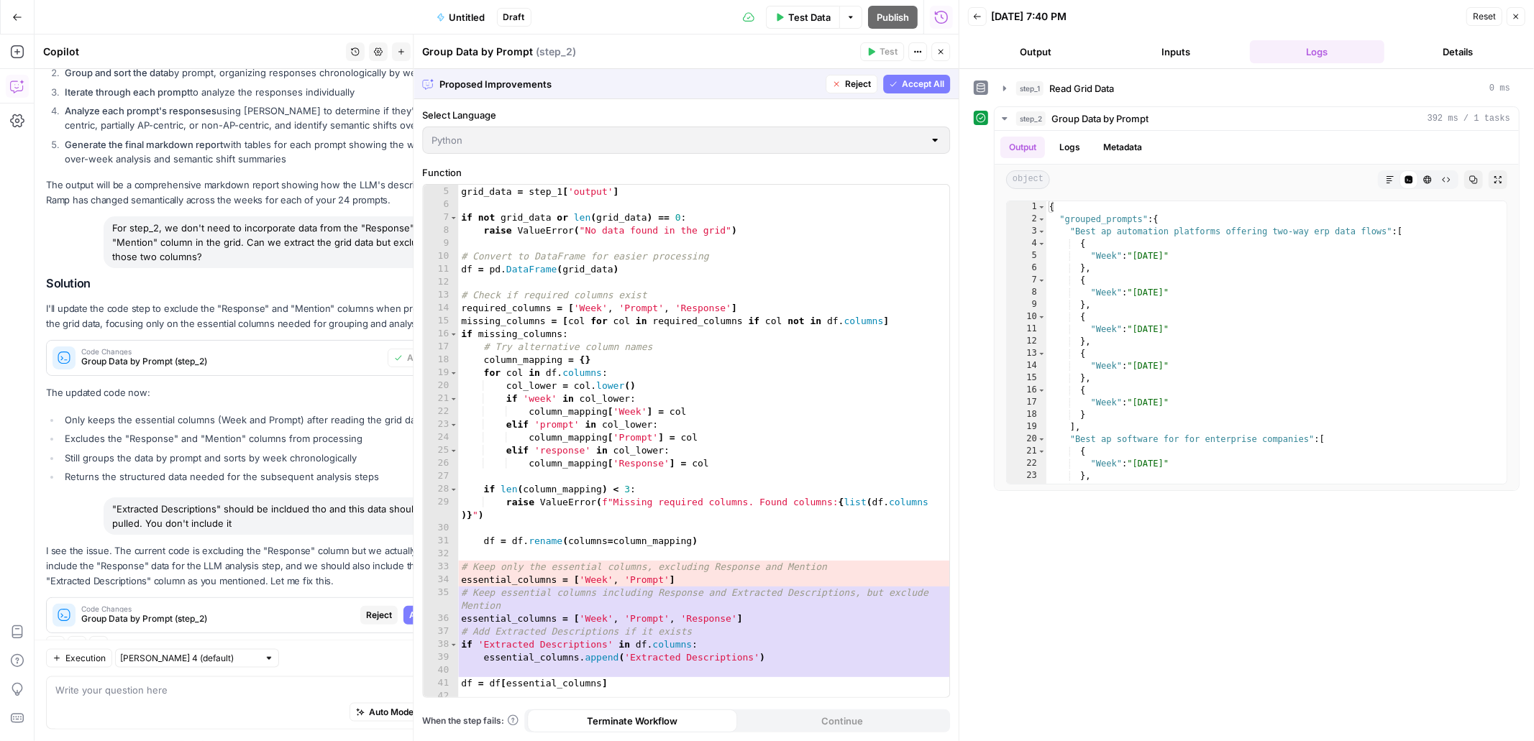
click at [911, 84] on span "Accept All" at bounding box center [923, 84] width 42 height 13
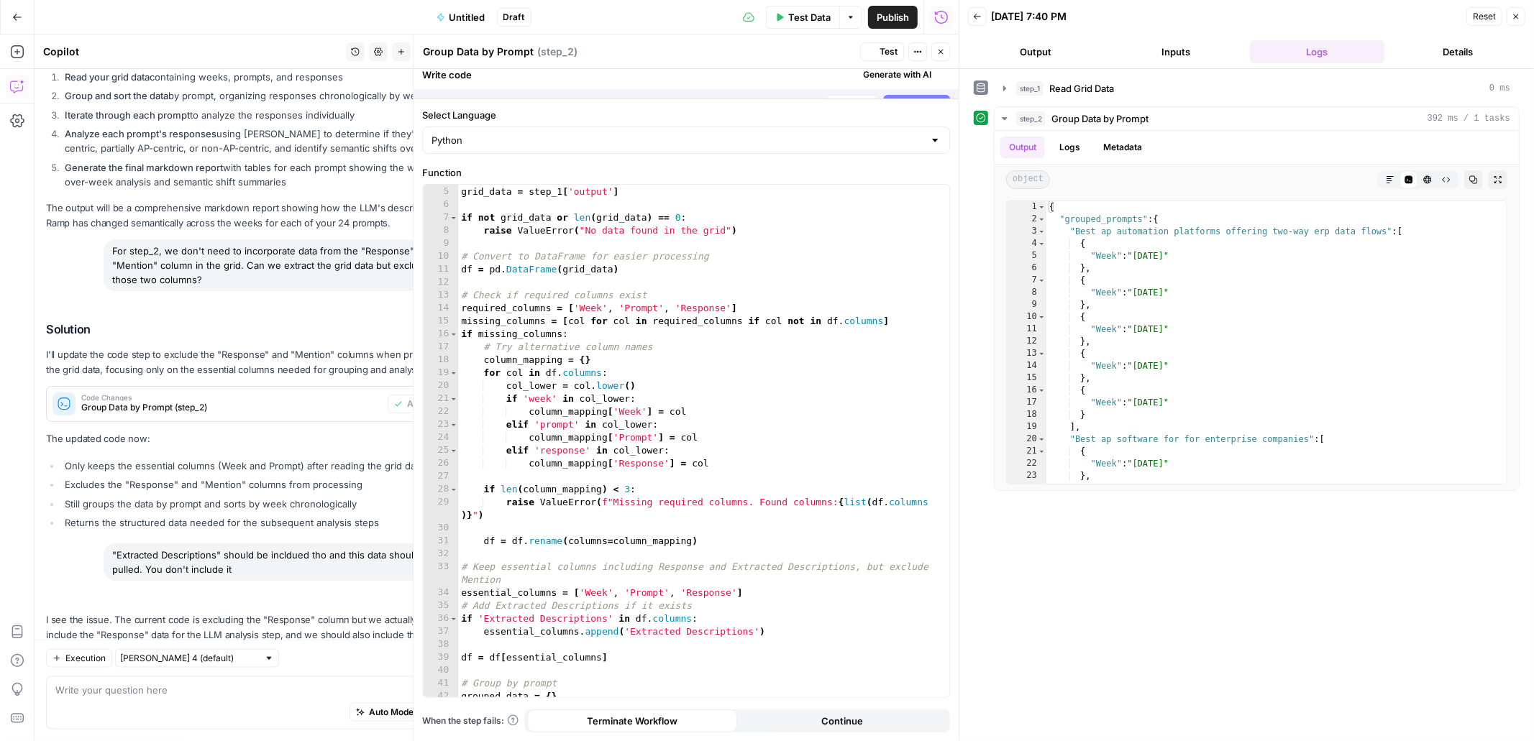
scroll to position [1720, 0]
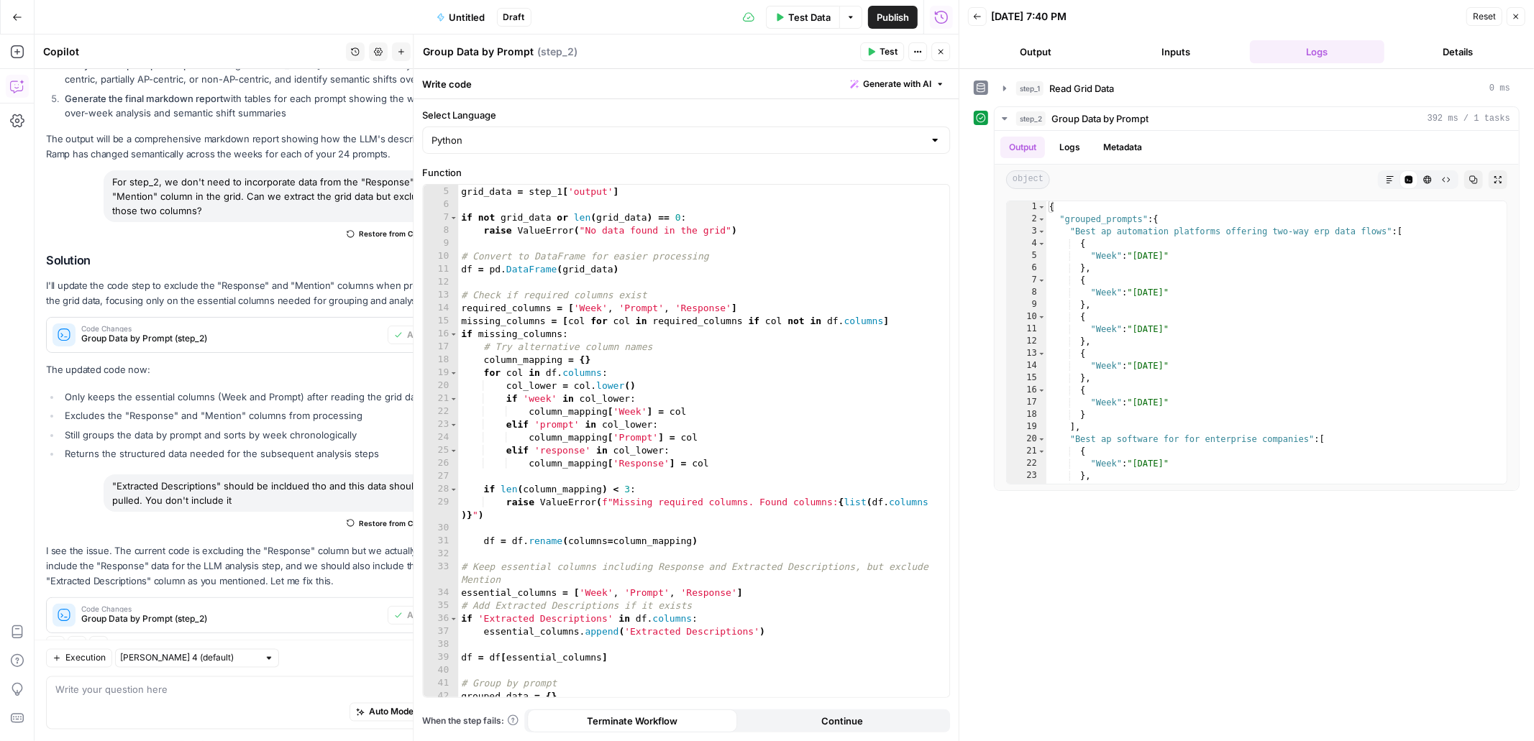
click at [943, 51] on icon "button" at bounding box center [940, 51] width 9 height 9
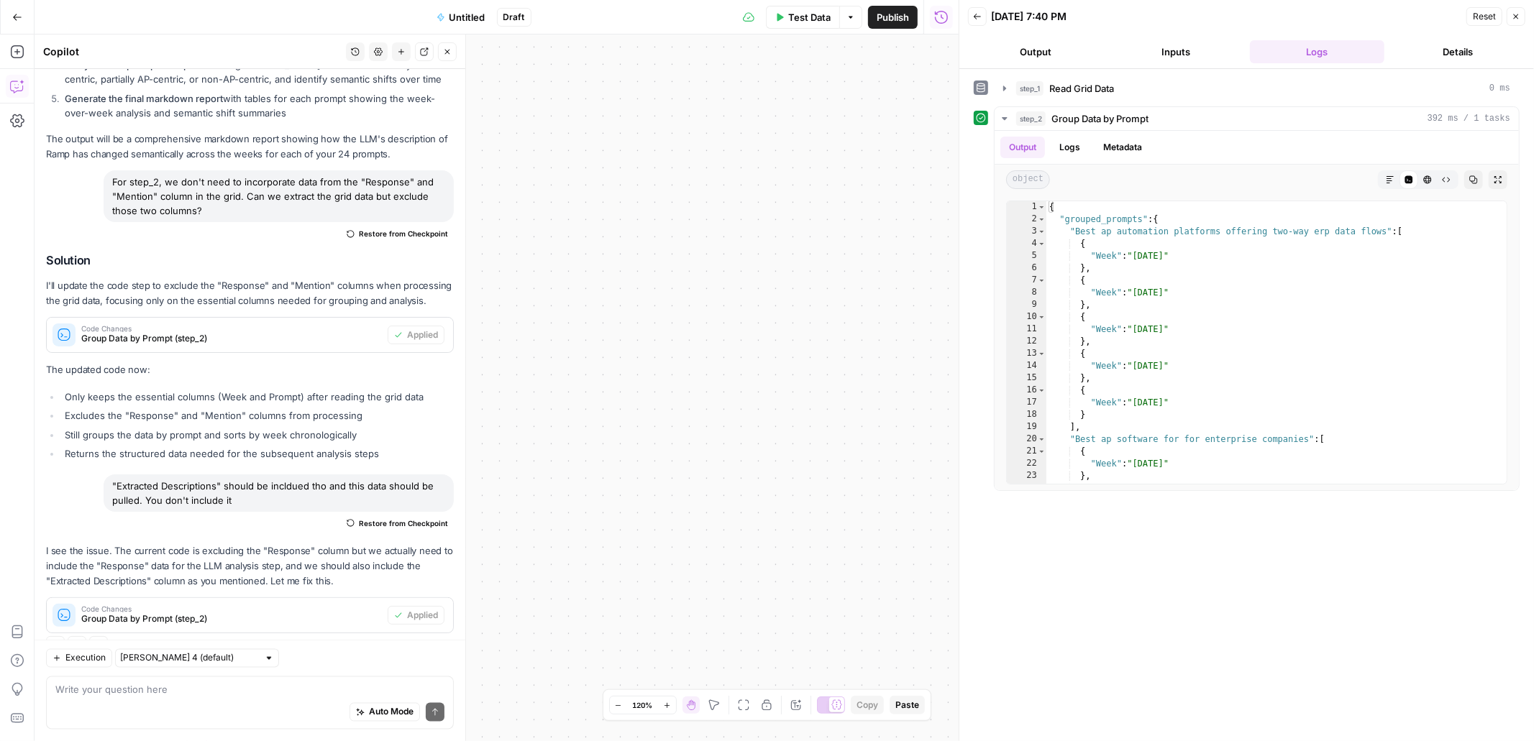
drag, startPoint x: 531, startPoint y: 329, endPoint x: 803, endPoint y: 300, distance: 273.4
click at [803, 300] on div "Workflow Input Settings Inputs Read from Grid Read Grid Data Step 1 Output Expa…" at bounding box center [497, 388] width 924 height 707
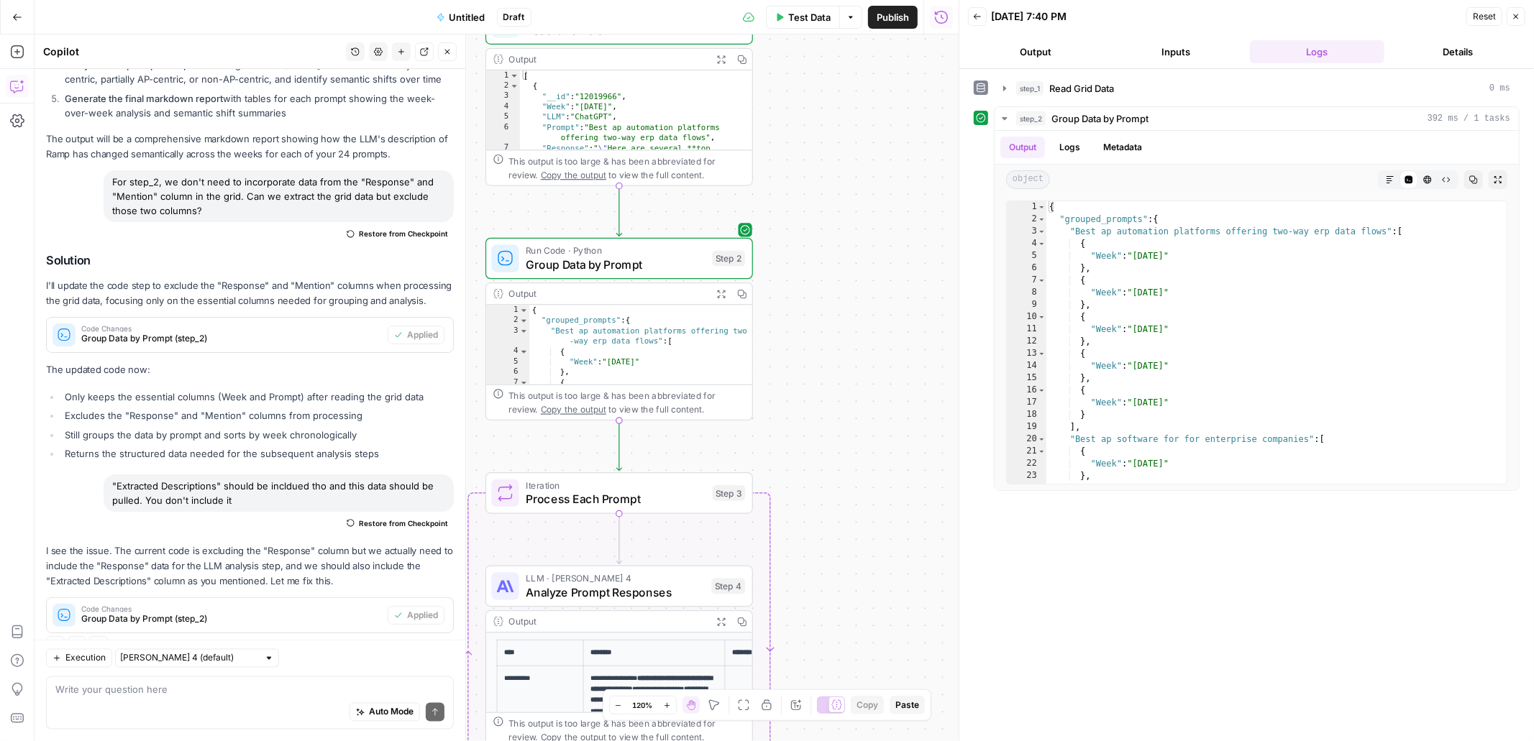
drag, startPoint x: 567, startPoint y: 327, endPoint x: 862, endPoint y: 227, distance: 312.0
click at [862, 227] on div "Workflow Input Settings Inputs Read from Grid Read Grid Data Step 1 Output Expa…" at bounding box center [497, 388] width 924 height 707
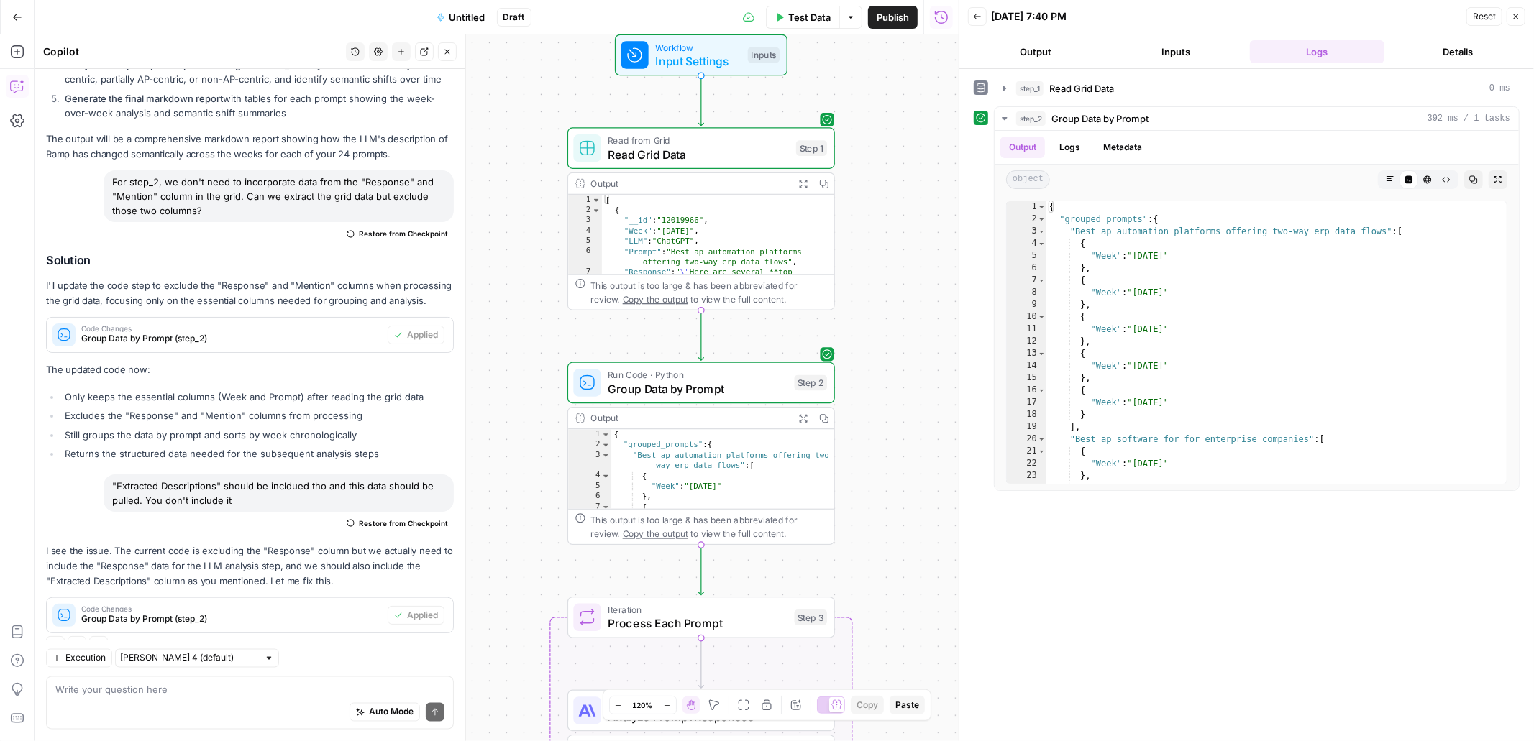
drag, startPoint x: 822, startPoint y: 195, endPoint x: 907, endPoint y: 330, distance: 159.6
click at [907, 330] on div "Workflow Input Settings Inputs Read from Grid Read Grid Data Step 1 Output Expa…" at bounding box center [497, 388] width 924 height 707
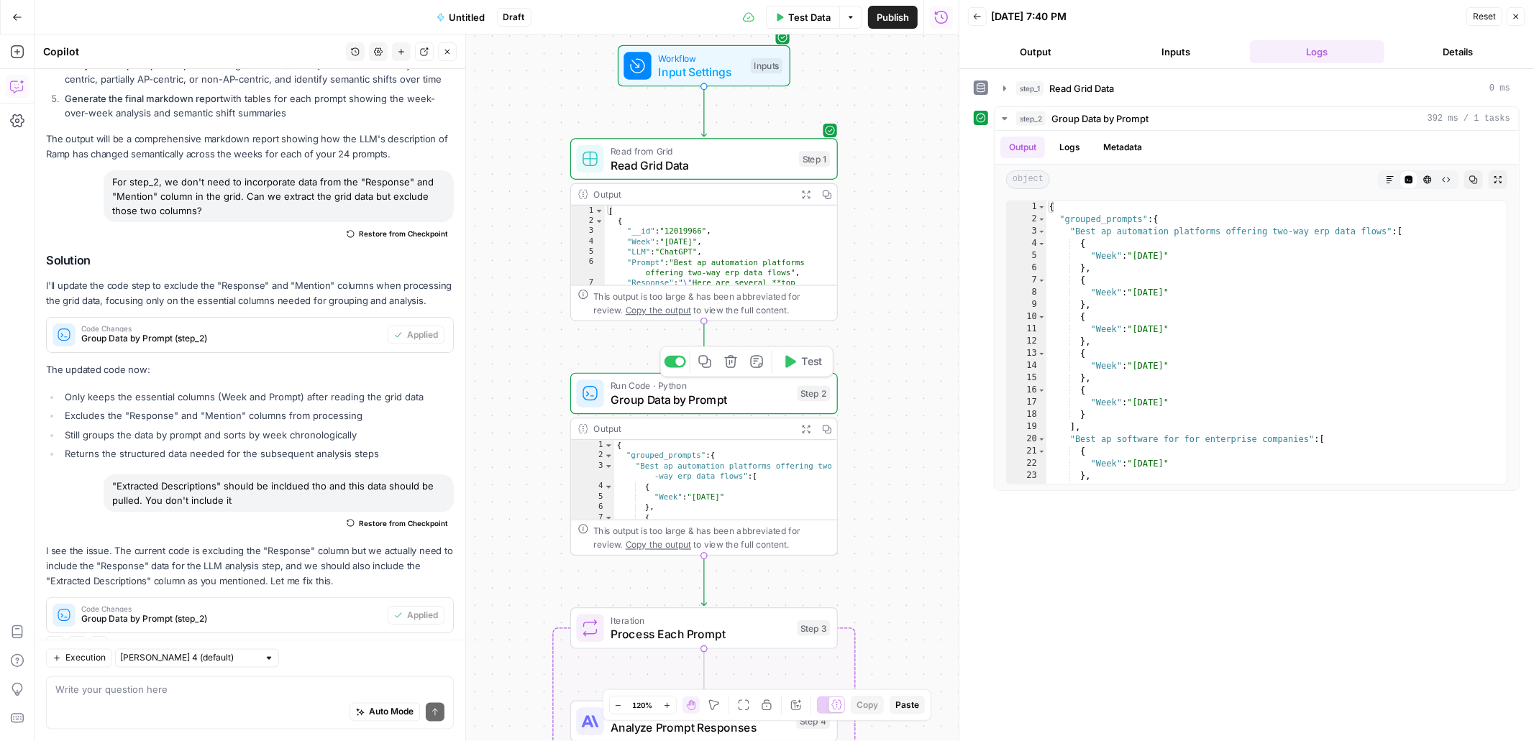
click at [802, 365] on span "Test" at bounding box center [812, 362] width 21 height 16
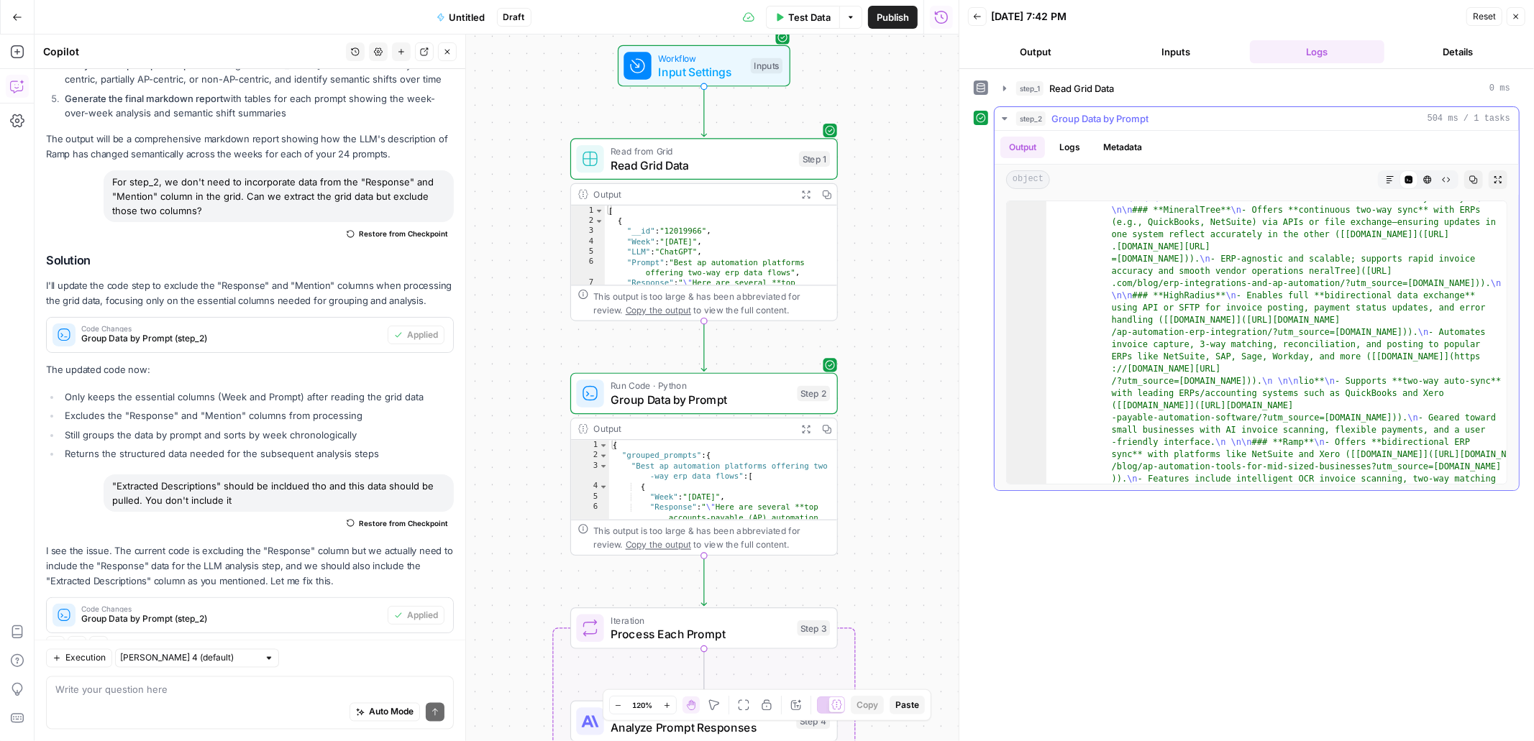
scroll to position [23, 0]
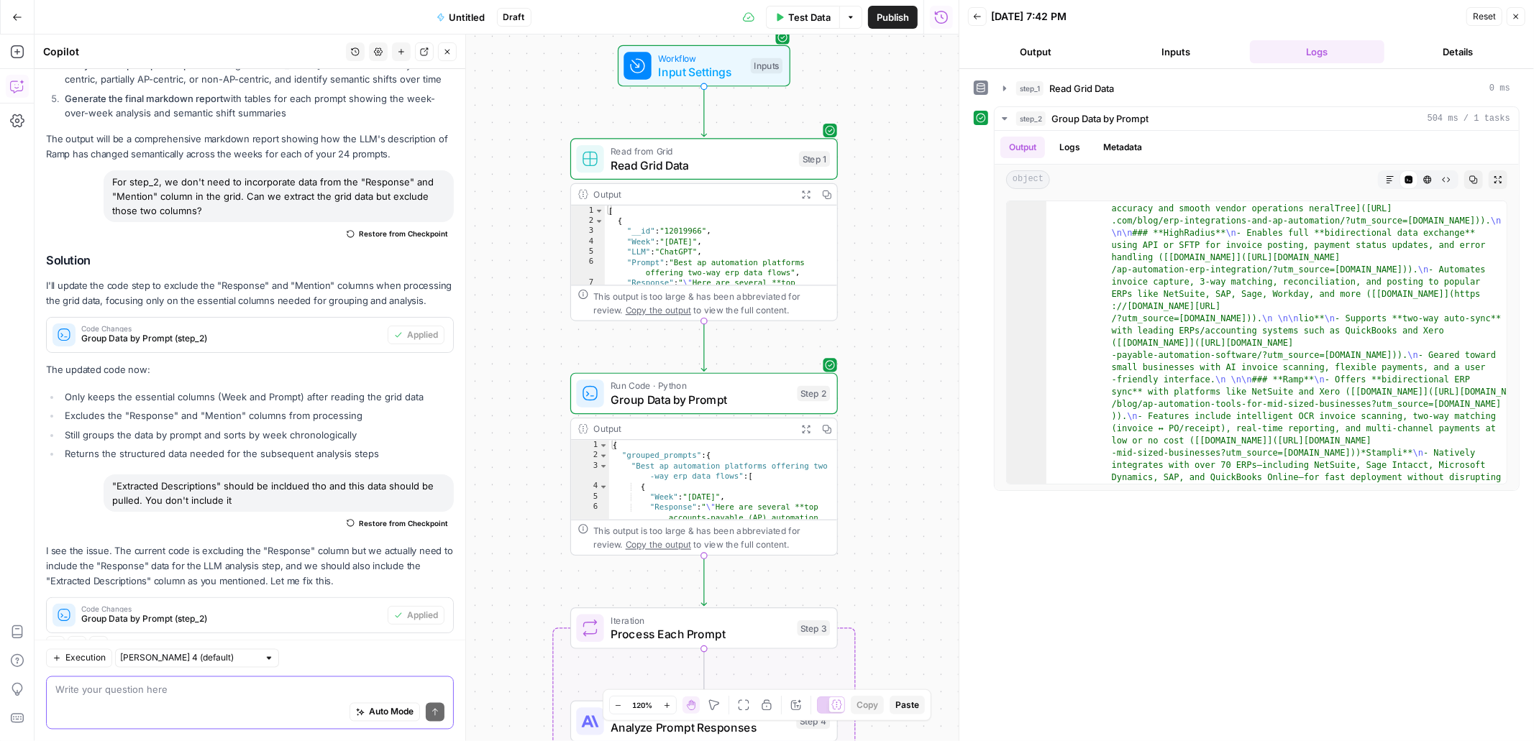
click at [215, 679] on textarea at bounding box center [249, 690] width 389 height 14
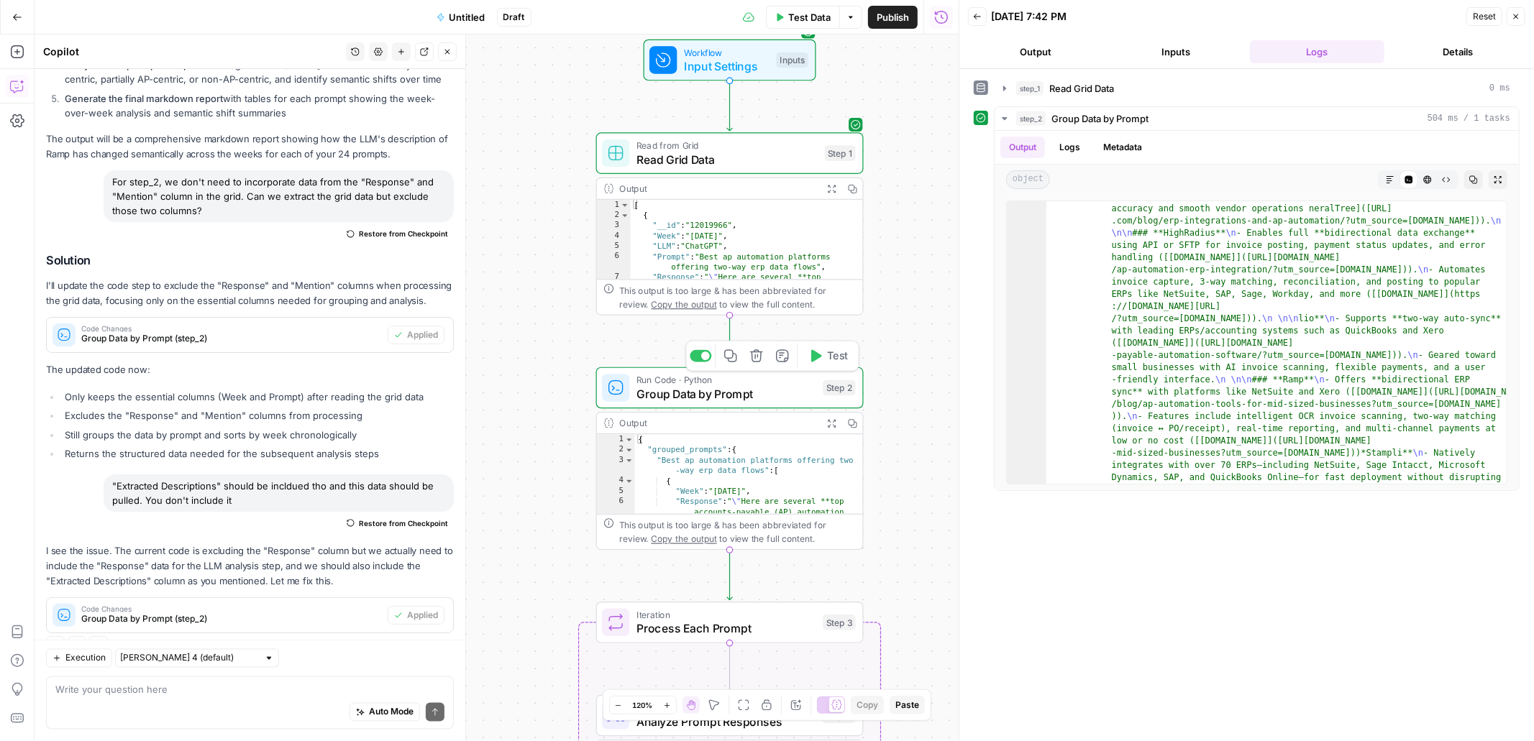
click at [702, 393] on span "Group Data by Prompt" at bounding box center [726, 393] width 180 height 17
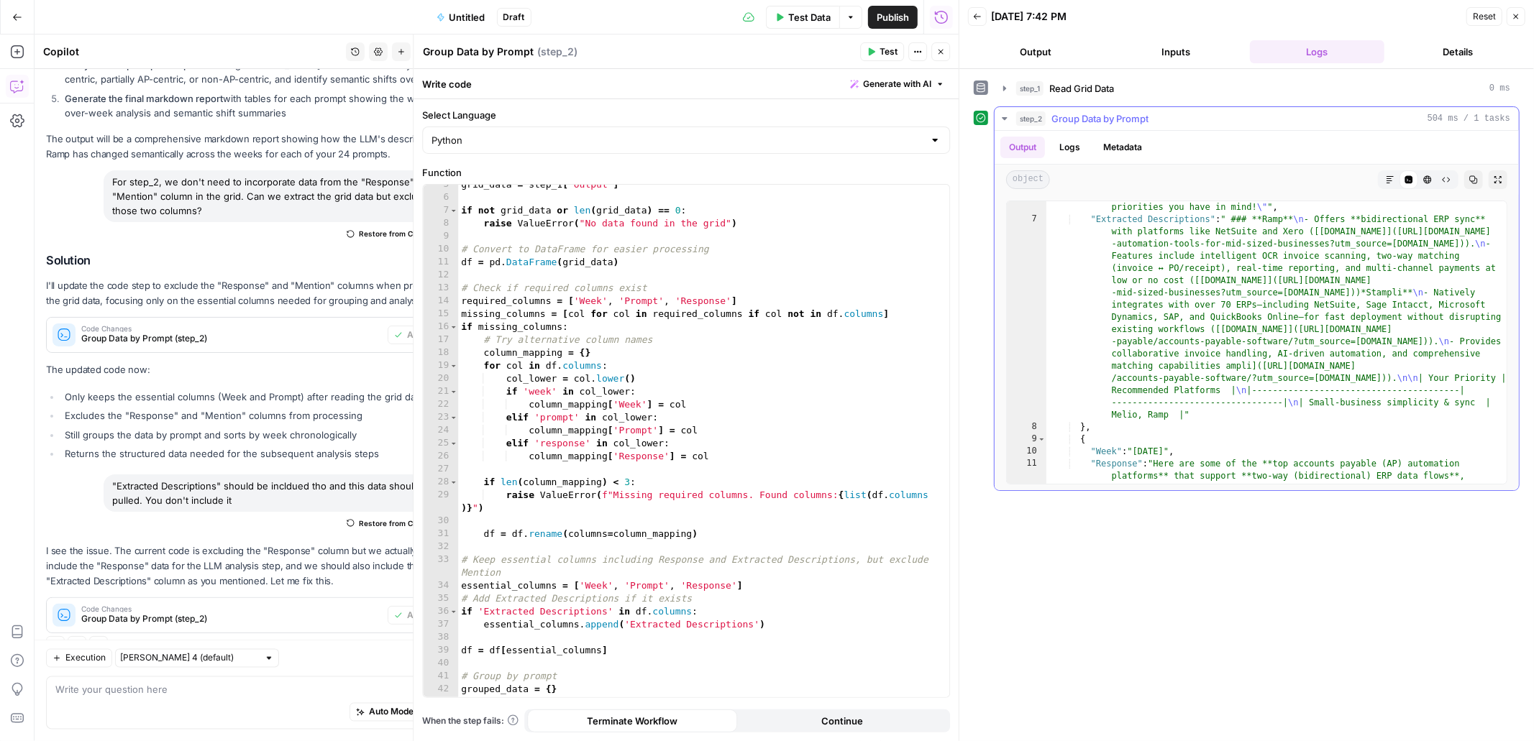
scroll to position [125, 0]
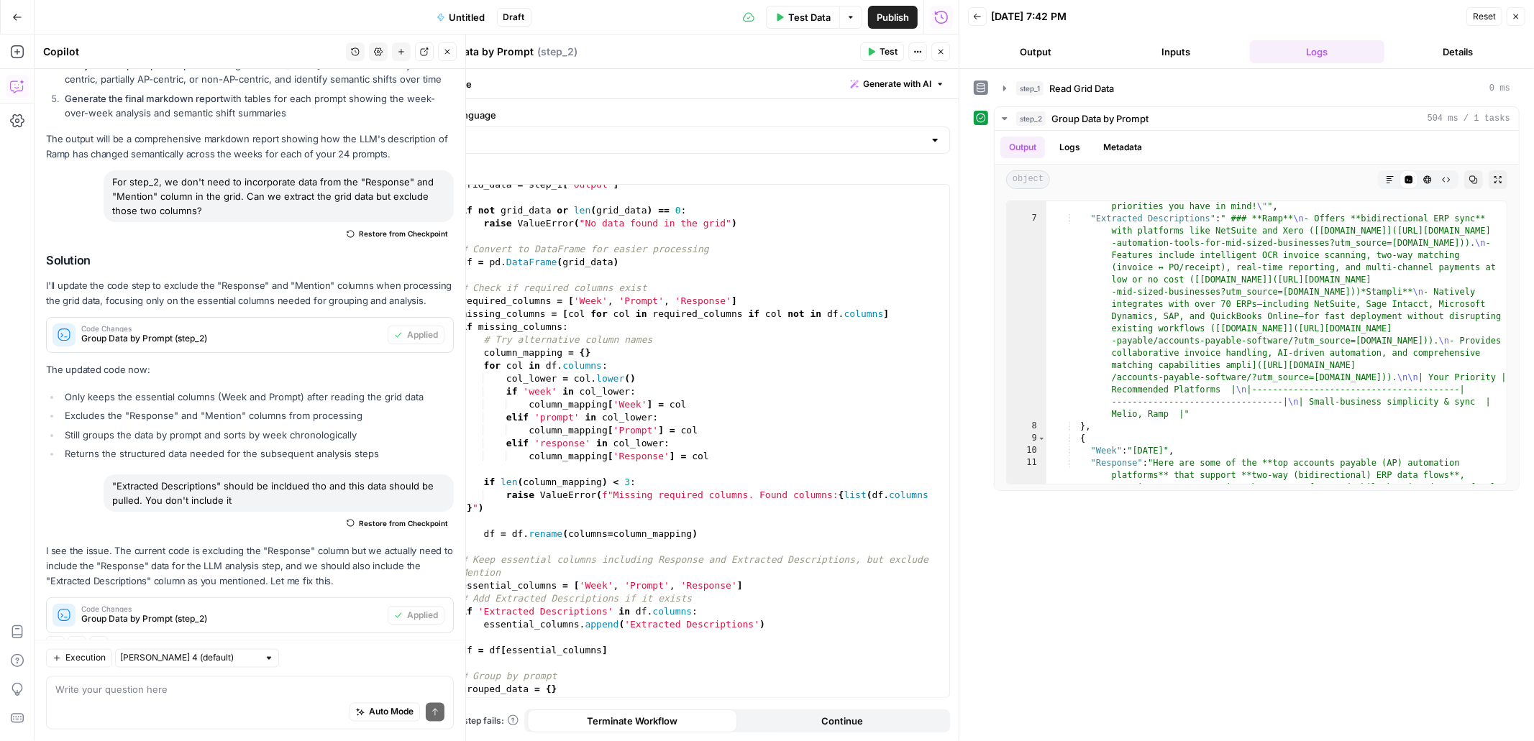
click at [244, 679] on div "Write your question here Auto Mode Send" at bounding box center [250, 703] width 408 height 53
click at [249, 679] on textarea at bounding box center [249, 690] width 389 height 14
type textarea "N"
type textarea "It's included now, but again, we do not want to pull out the data found under "…"
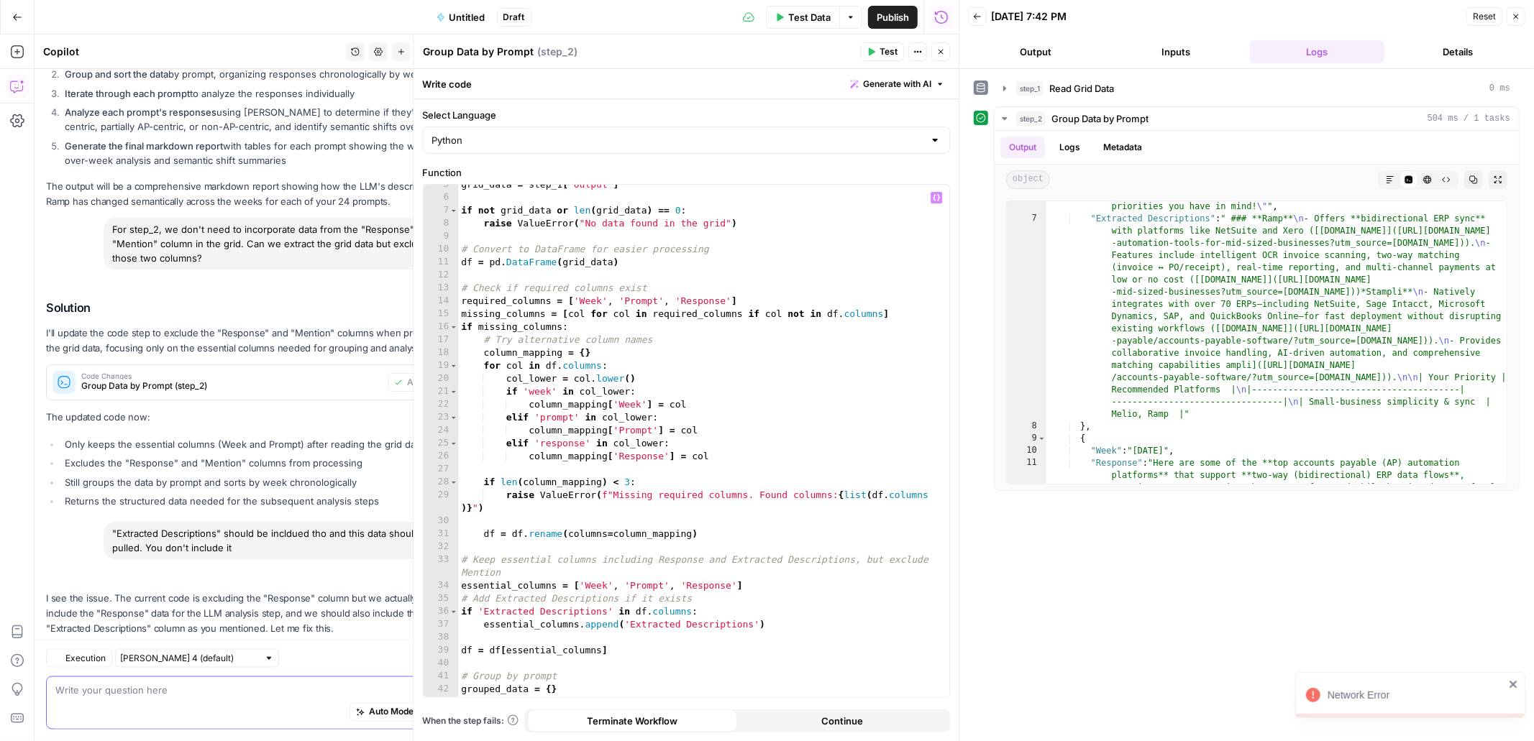
scroll to position [1766, 0]
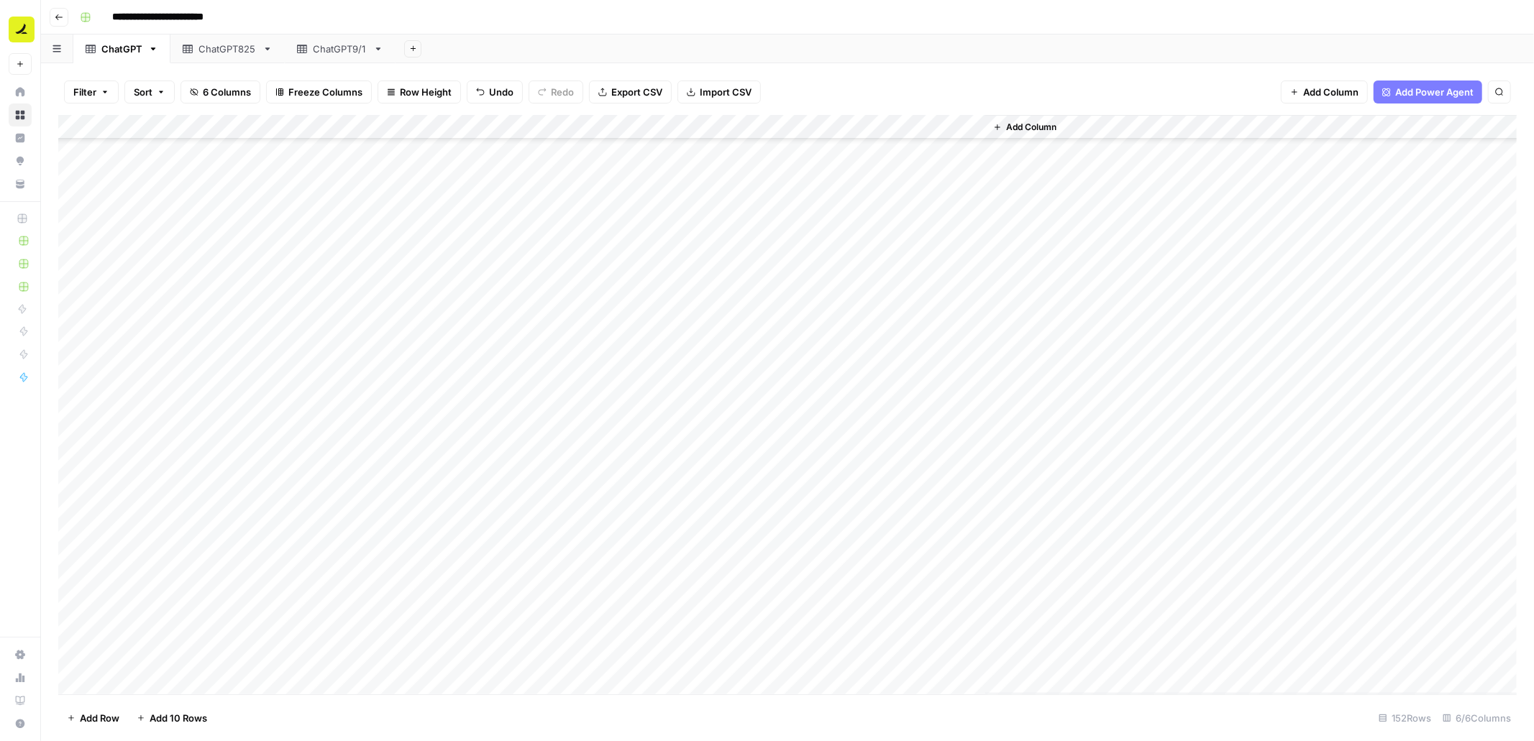
scroll to position [3185, 0]
click at [267, 45] on icon at bounding box center [267, 49] width 10 height 10
click at [267, 48] on icon "button" at bounding box center [267, 48] width 5 height 3
click at [316, 126] on span "Delete Sheet" at bounding box center [324, 128] width 69 height 14
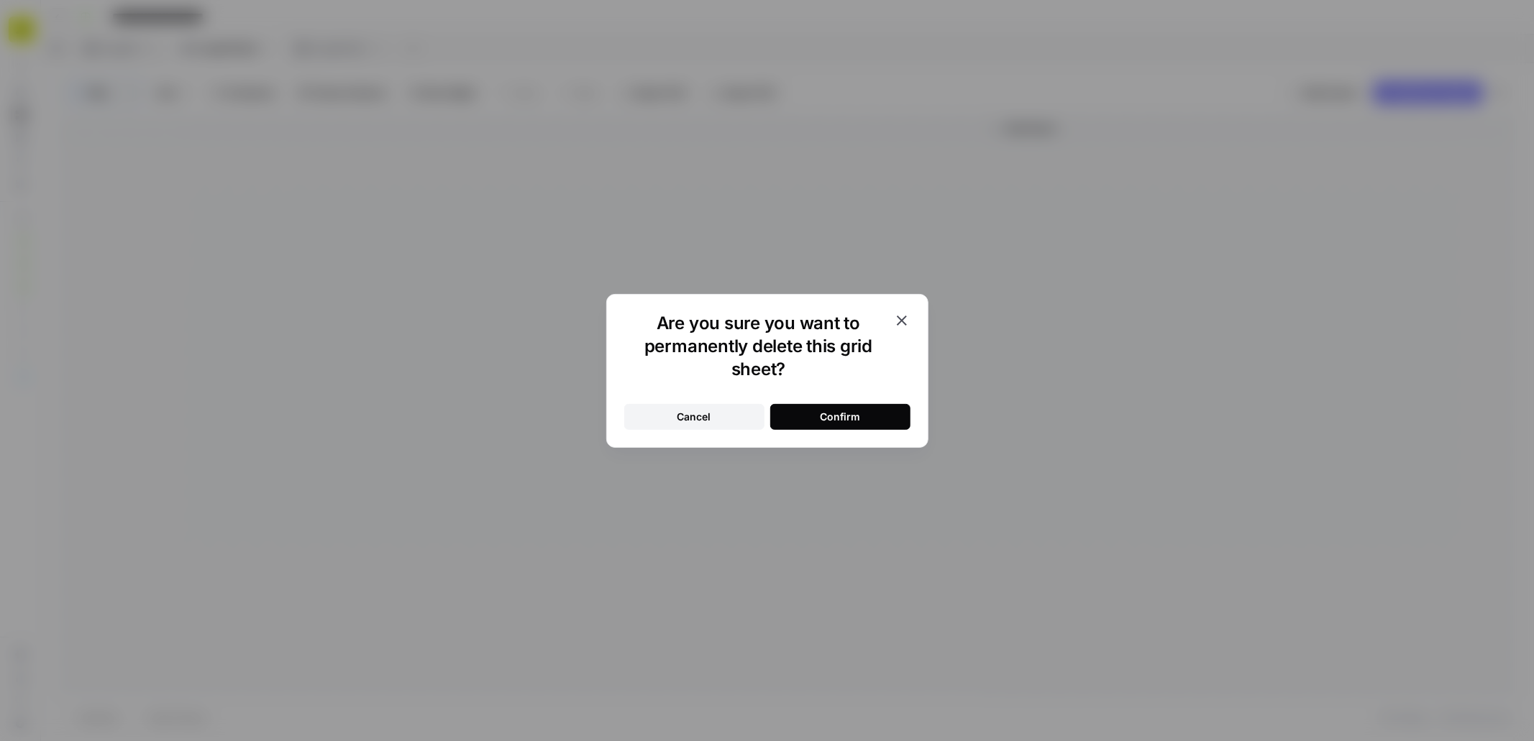
click at [864, 408] on button "Confirm" at bounding box center [840, 417] width 140 height 26
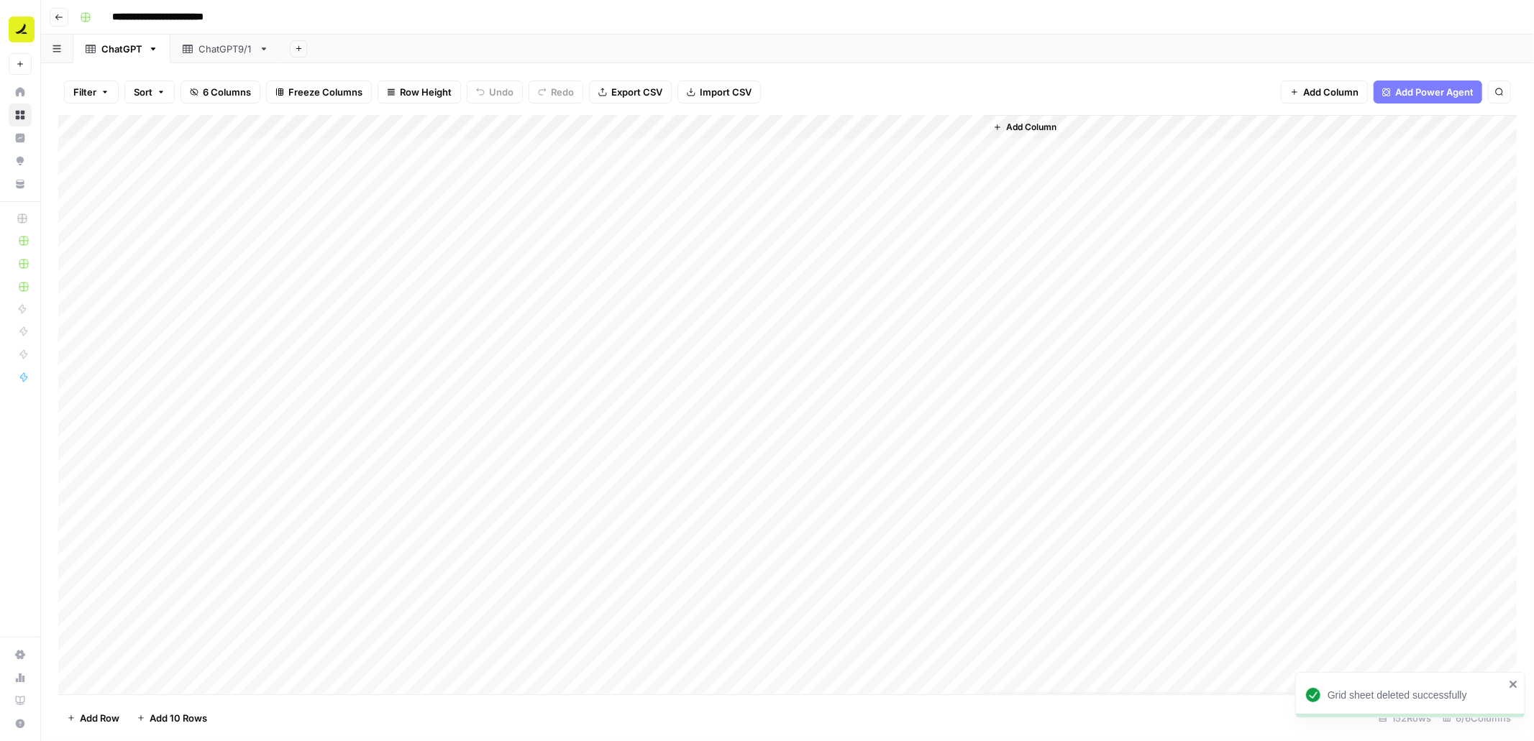
click at [260, 48] on icon at bounding box center [264, 49] width 10 height 10
click at [264, 48] on icon "button" at bounding box center [264, 48] width 5 height 3
click at [314, 127] on span "Delete Sheet" at bounding box center [320, 128] width 69 height 14
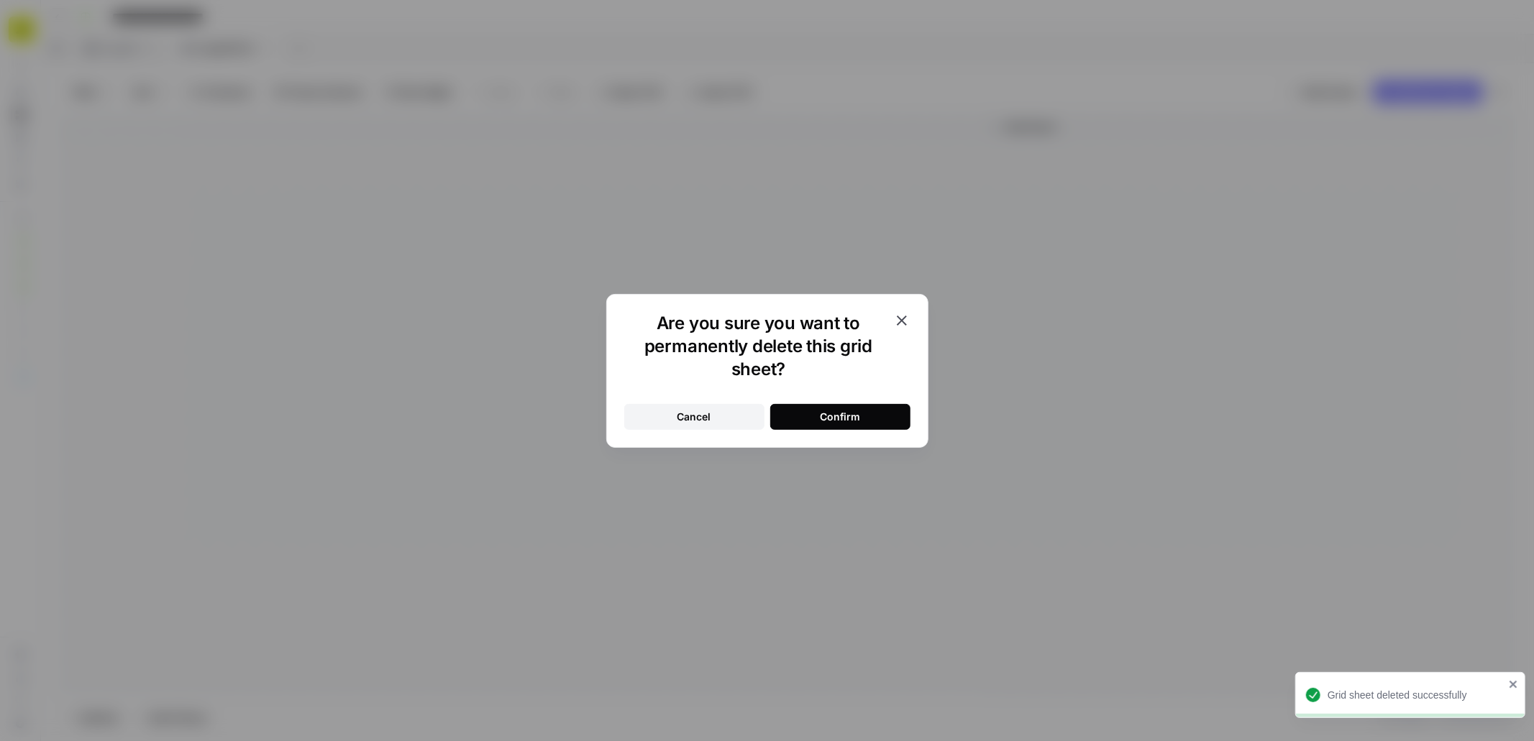
click at [863, 414] on button "Confirm" at bounding box center [840, 417] width 140 height 26
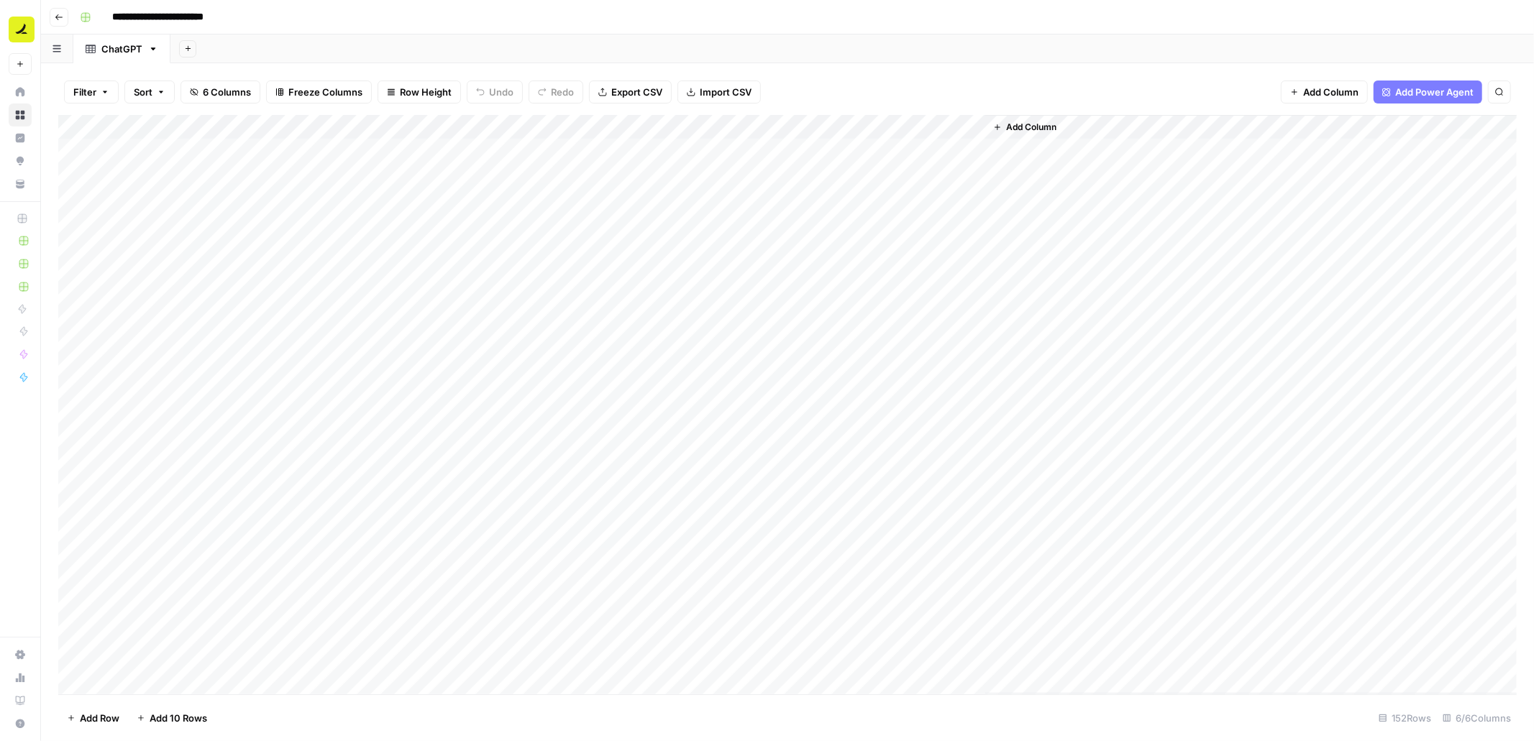
click at [841, 126] on div "Add Column" at bounding box center [787, 405] width 1458 height 580
click at [841, 126] on div at bounding box center [881, 129] width 208 height 29
click at [864, 164] on input "Extracted Descriptions" at bounding box center [863, 162] width 146 height 14
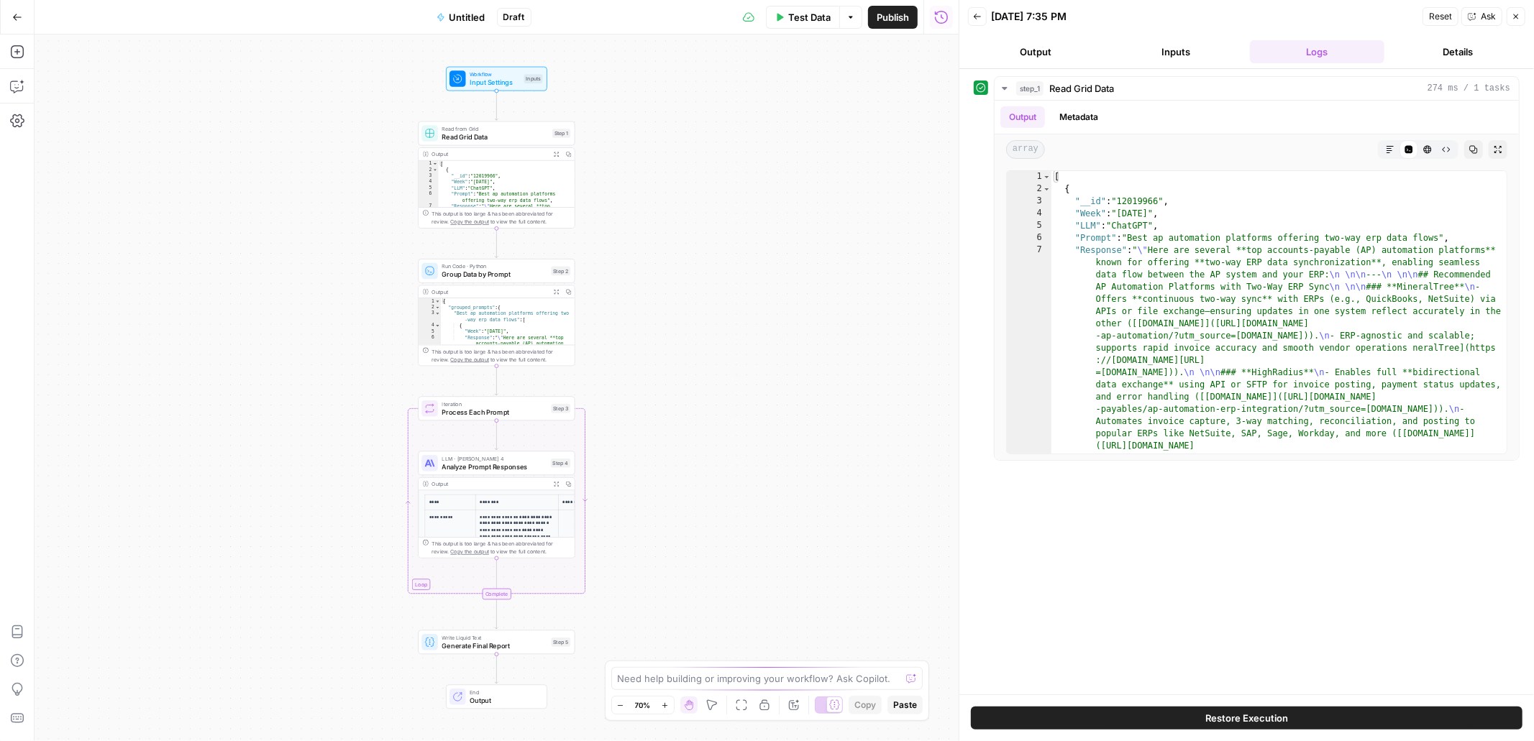
click at [526, 271] on span "Group Data by Prompt" at bounding box center [494, 275] width 105 height 10
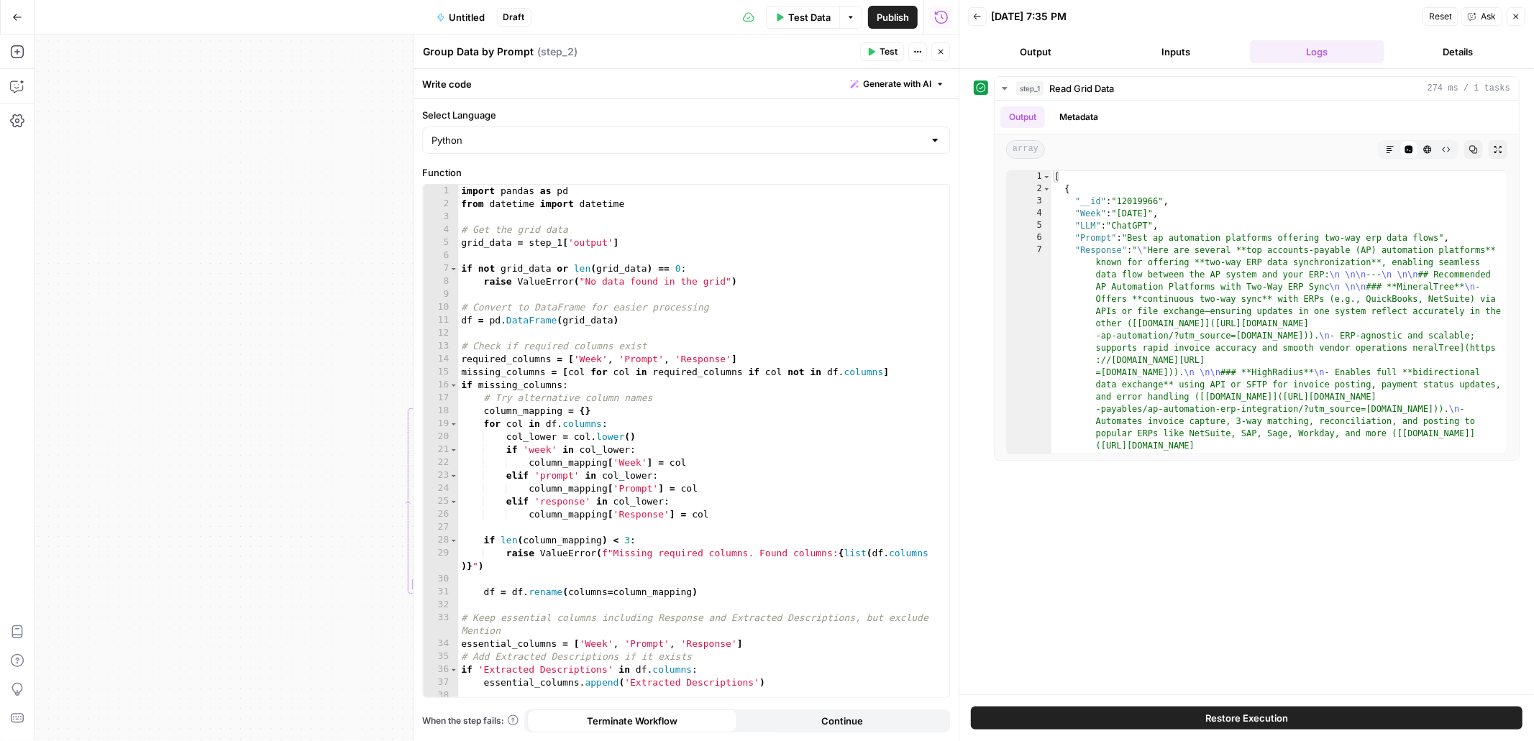
click at [944, 52] on icon "button" at bounding box center [940, 51] width 9 height 9
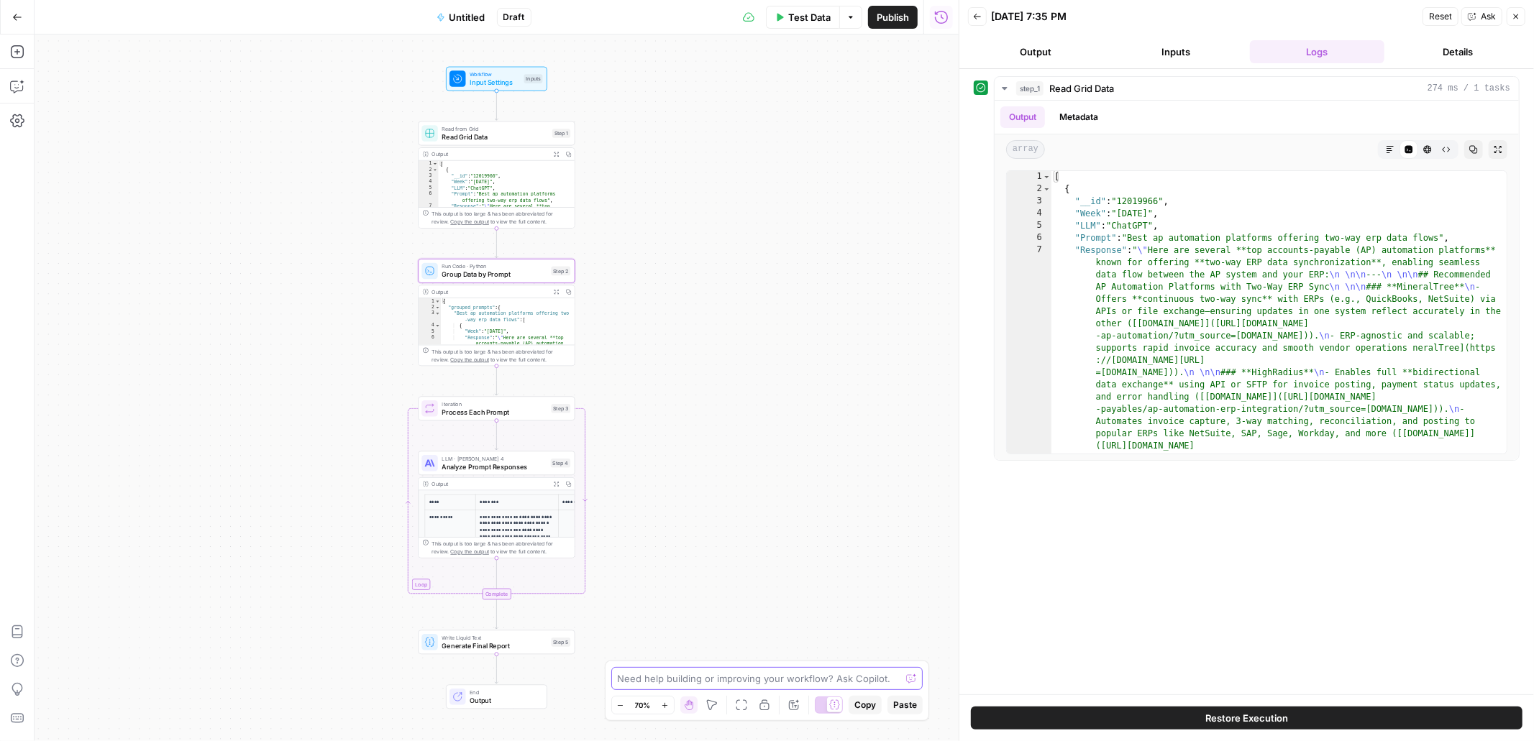
click at [666, 679] on textarea at bounding box center [759, 679] width 283 height 14
click at [677, 677] on textarea "Fix step_2 so that we only include the __id, Week, Prompt, and Extracted Decrip…" at bounding box center [753, 671] width 276 height 29
click at [756, 677] on textarea "Fix step_2 so that we only include the __id, Week, Prompt, and Extracted Descri…" at bounding box center [753, 671] width 276 height 29
type textarea "Fix step_2 so that we only include the __id, Week, Prompt, and Extracted Descri…"
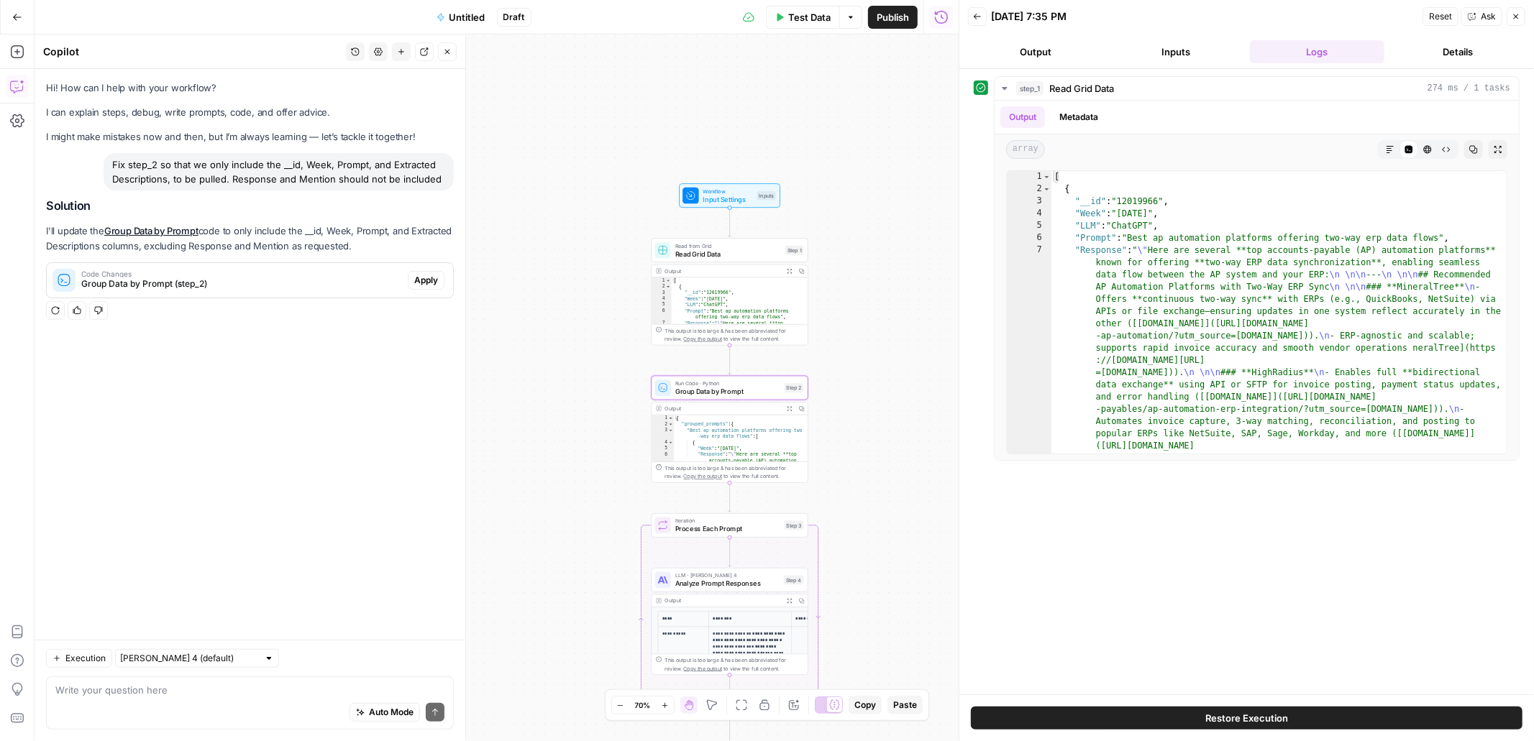
click at [432, 280] on span "Apply" at bounding box center [426, 280] width 24 height 13
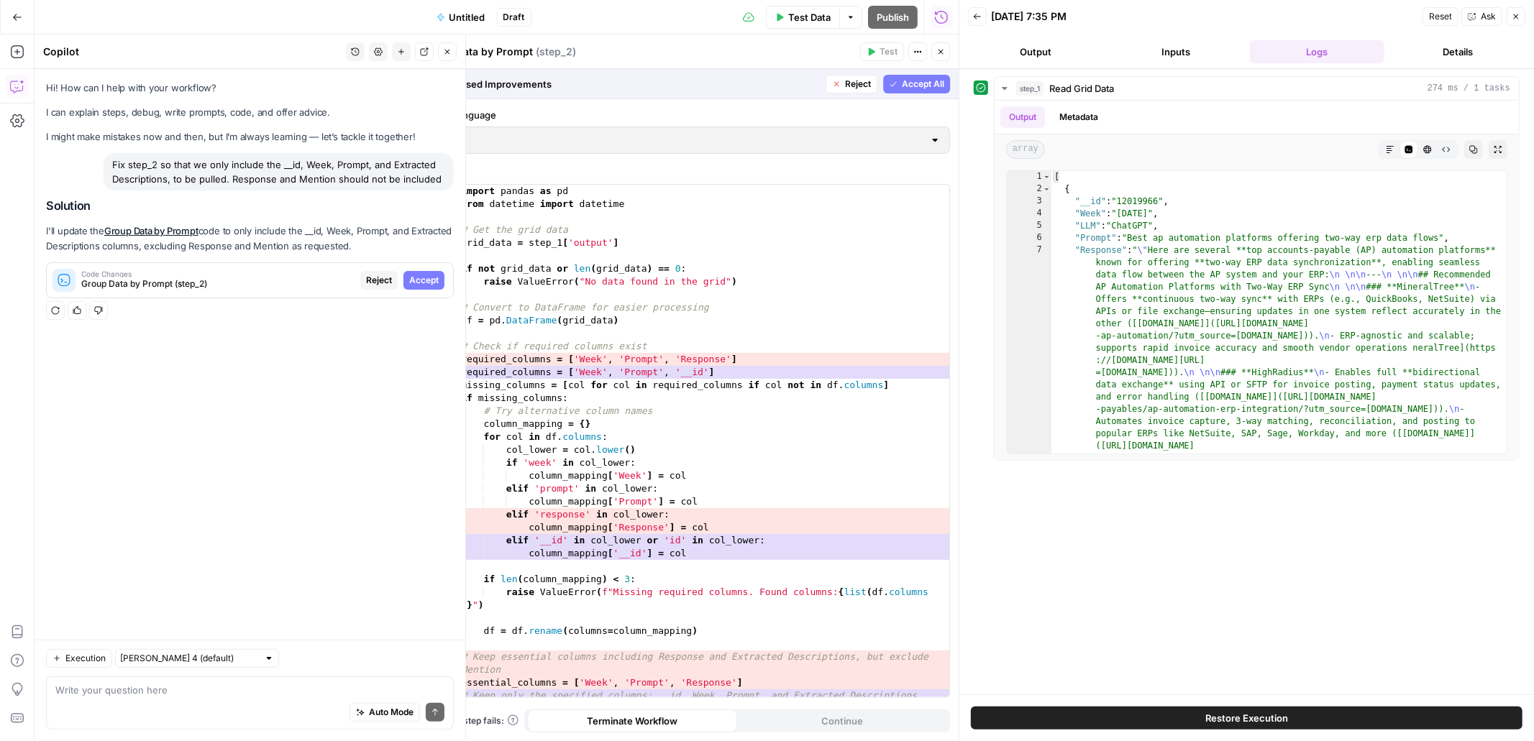
click at [421, 280] on span "Accept" at bounding box center [423, 280] width 29 height 13
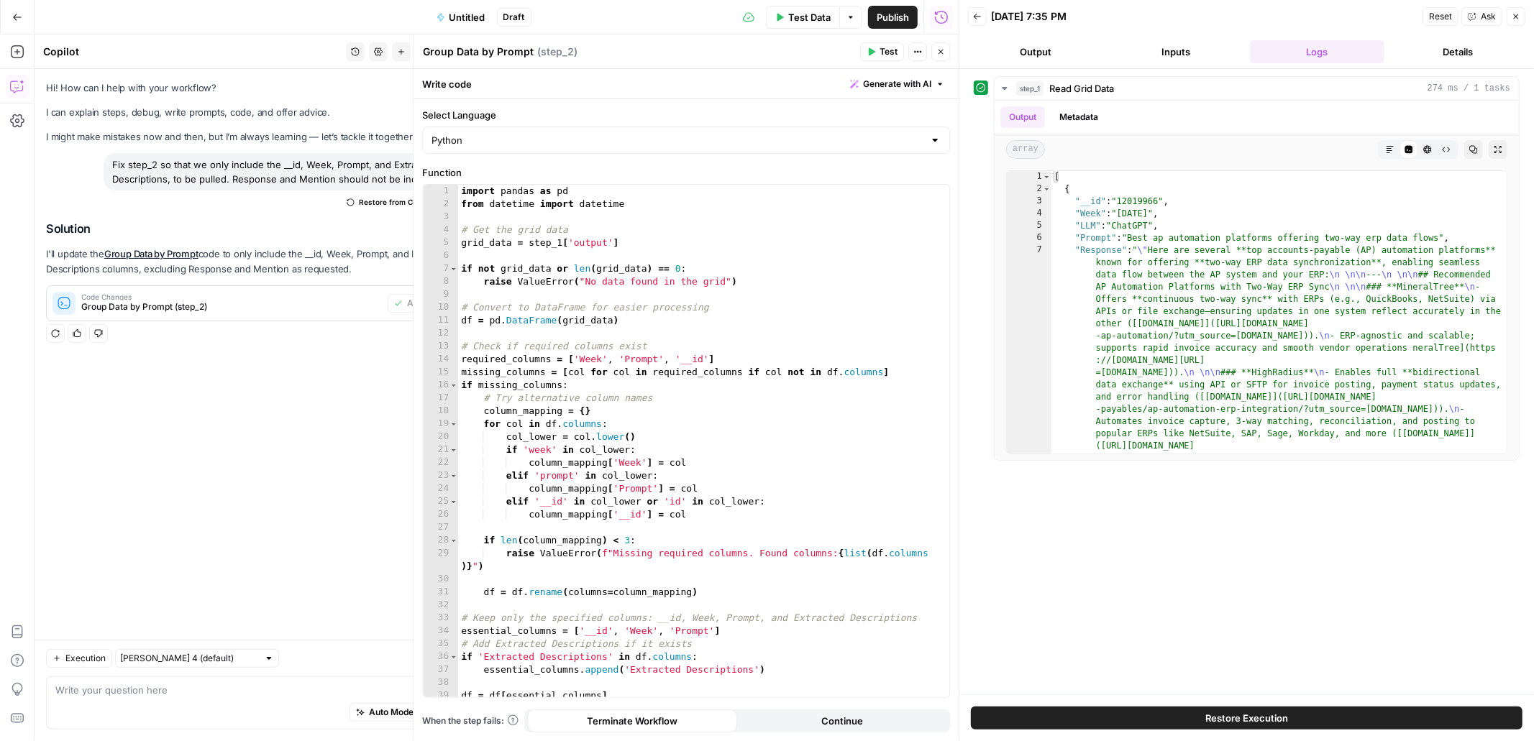
click at [880, 51] on span "Test" at bounding box center [889, 51] width 18 height 13
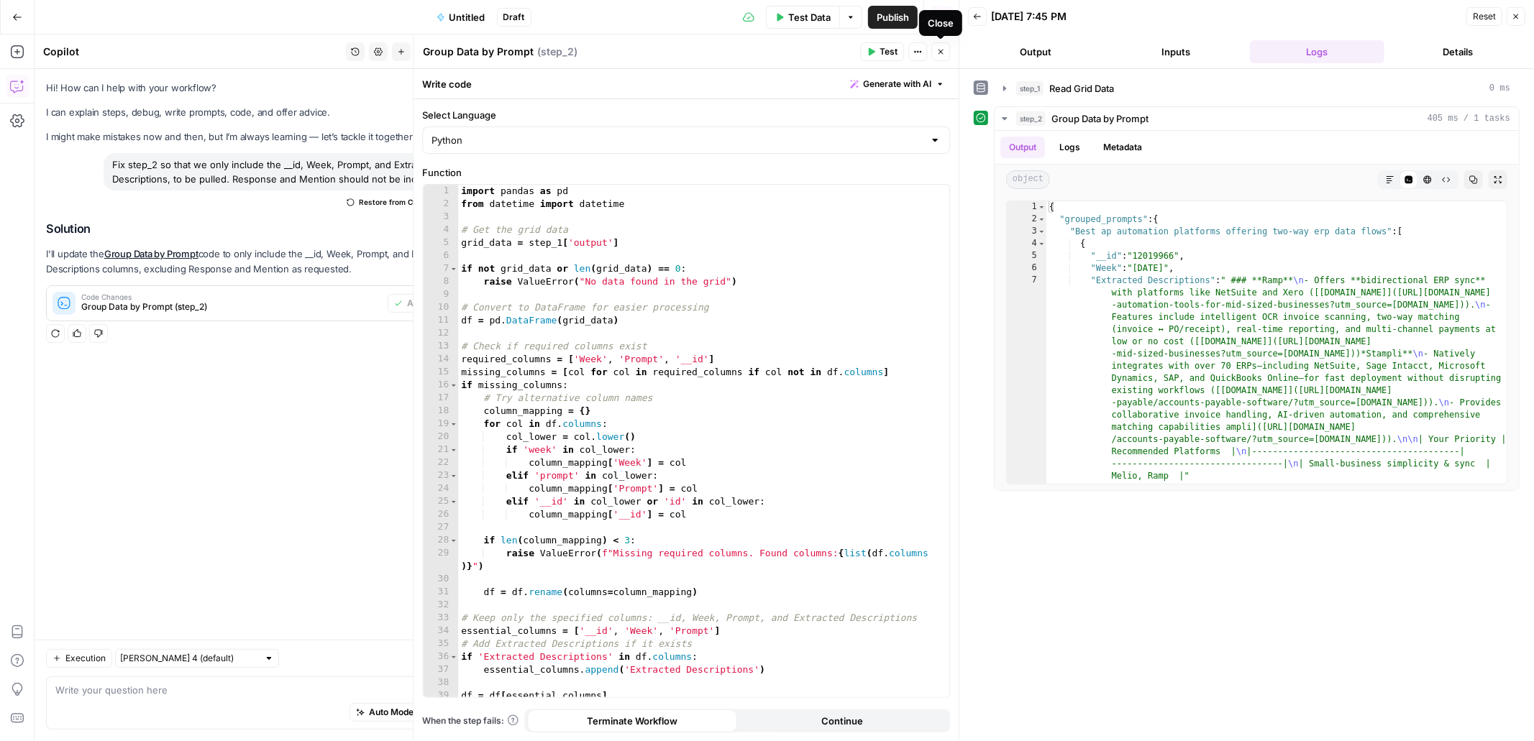
click at [941, 52] on icon "button" at bounding box center [940, 51] width 9 height 9
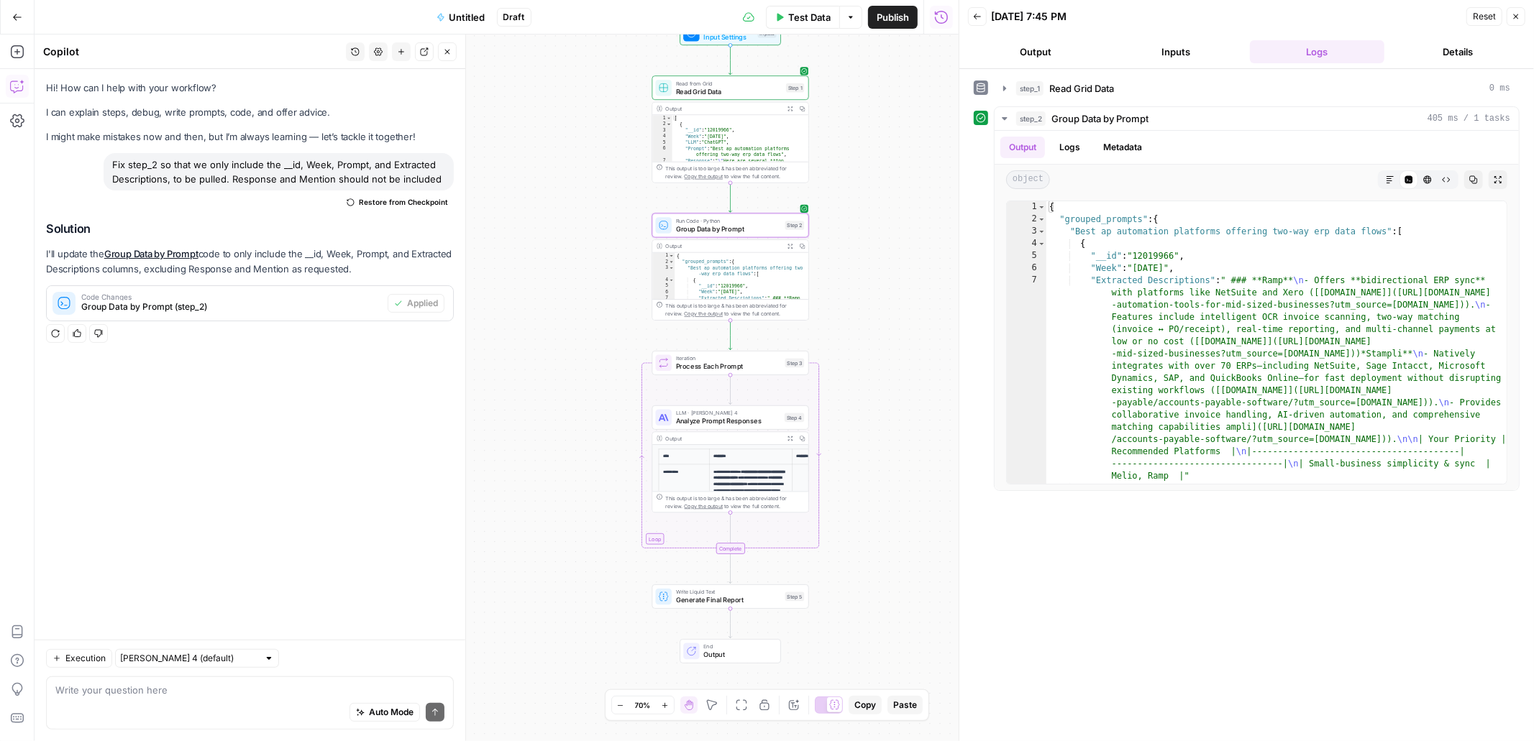
drag, startPoint x: 854, startPoint y: 518, endPoint x: 853, endPoint y: 347, distance: 171.2
click at [853, 347] on div "Workflow Input Settings Inputs Read from Grid Read Grid Data Step 1 Output Expa…" at bounding box center [497, 388] width 924 height 707
click at [752, 408] on span "Analyze Prompt Responses" at bounding box center [727, 413] width 105 height 10
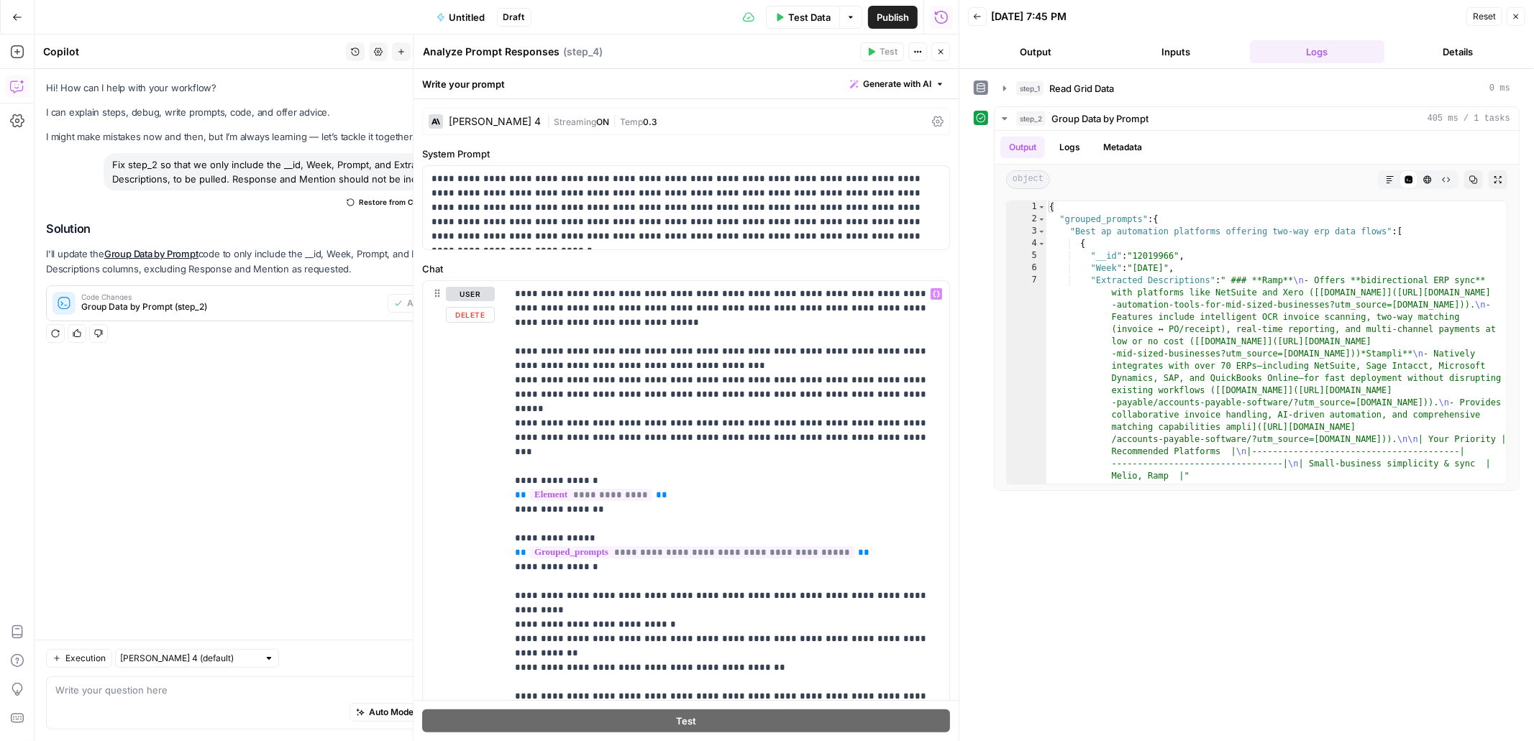
scroll to position [29, 0]
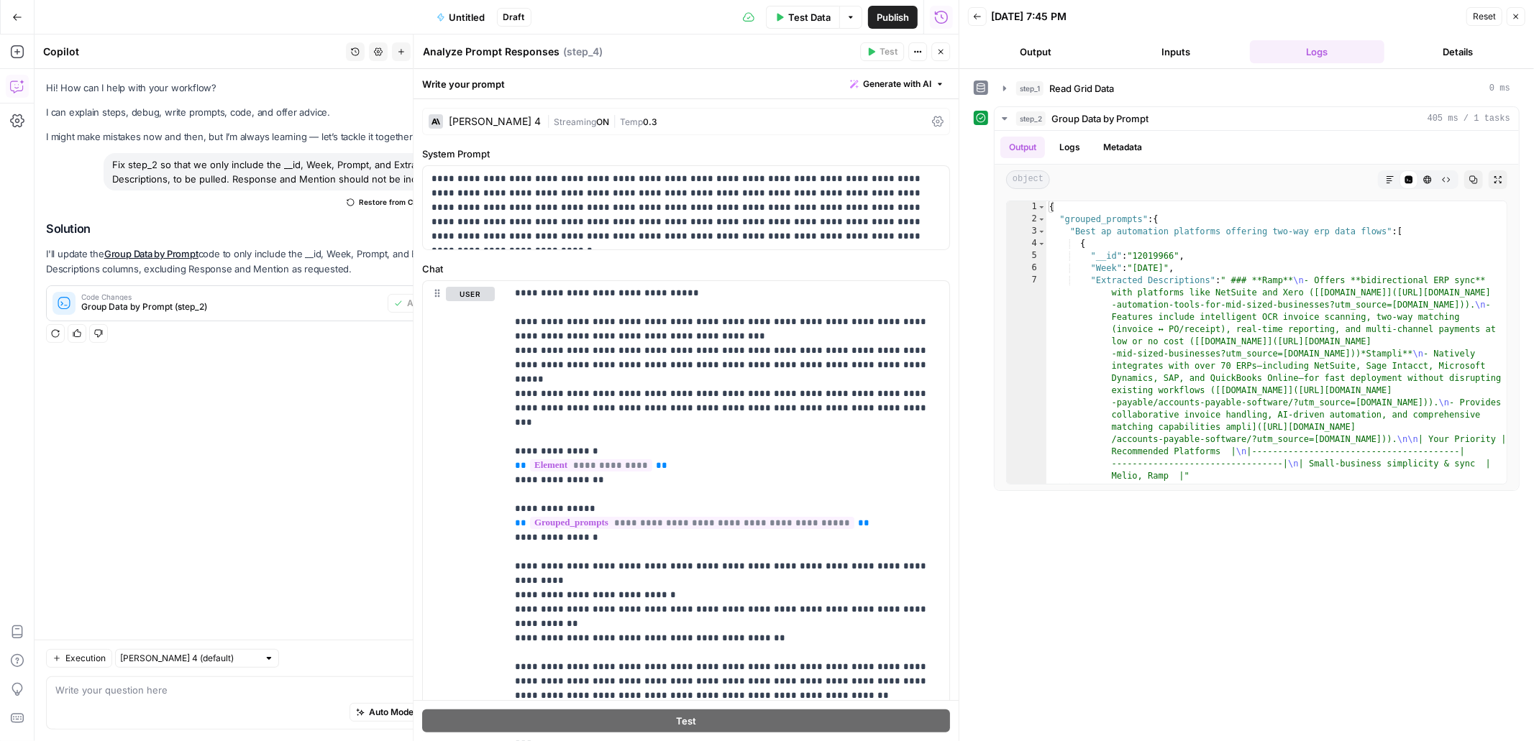
click at [946, 50] on button "Close" at bounding box center [940, 51] width 19 height 19
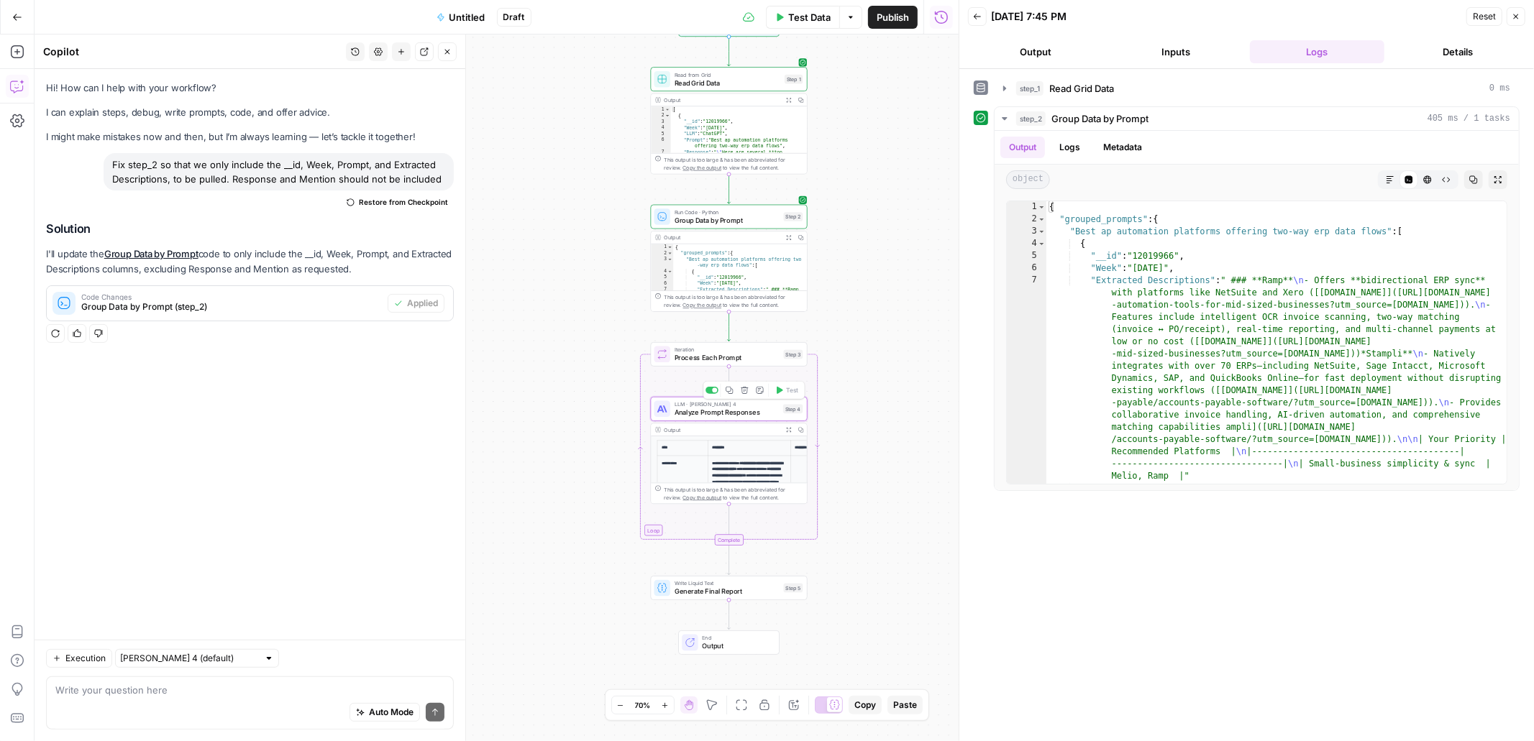
click at [750, 413] on span "Analyze Prompt Responses" at bounding box center [727, 413] width 105 height 10
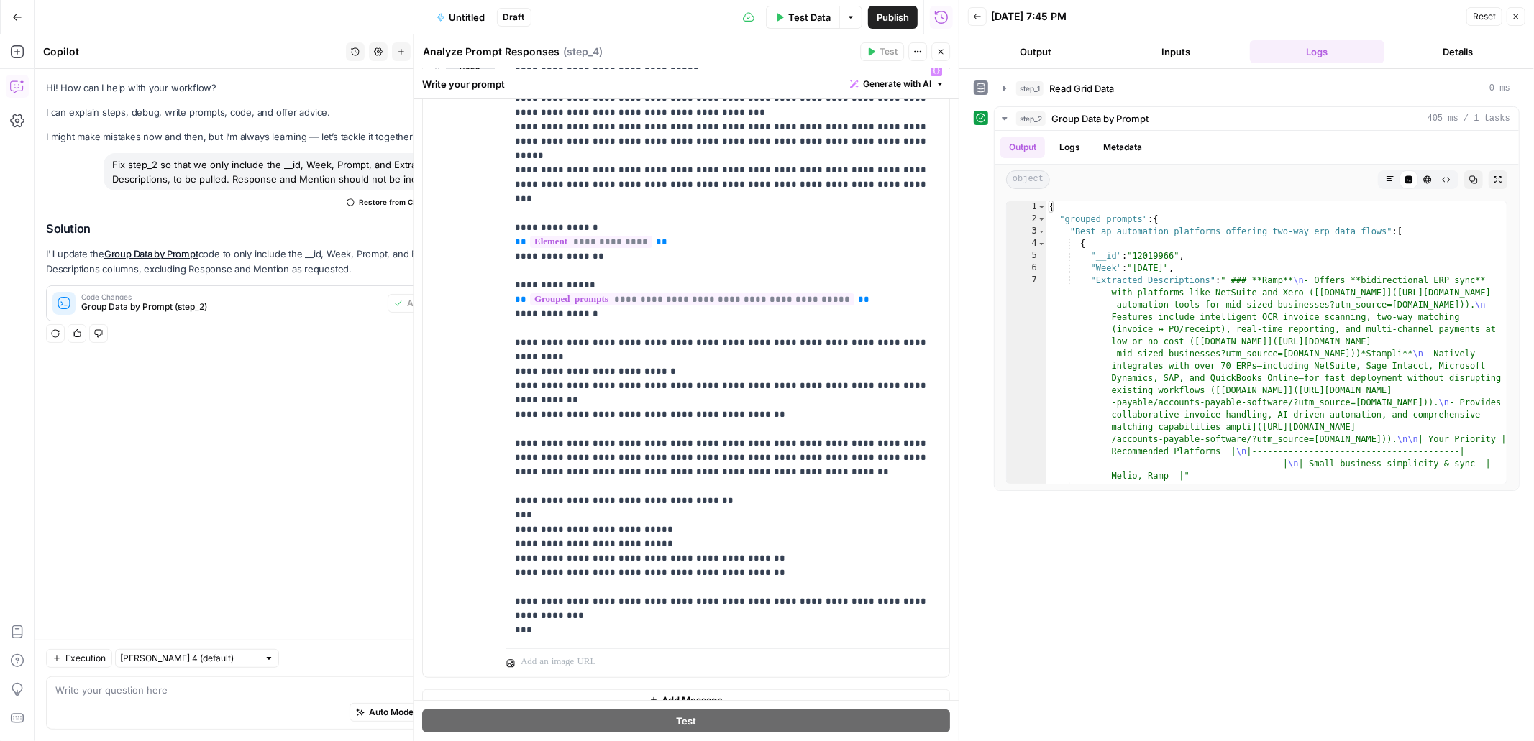
scroll to position [242, 0]
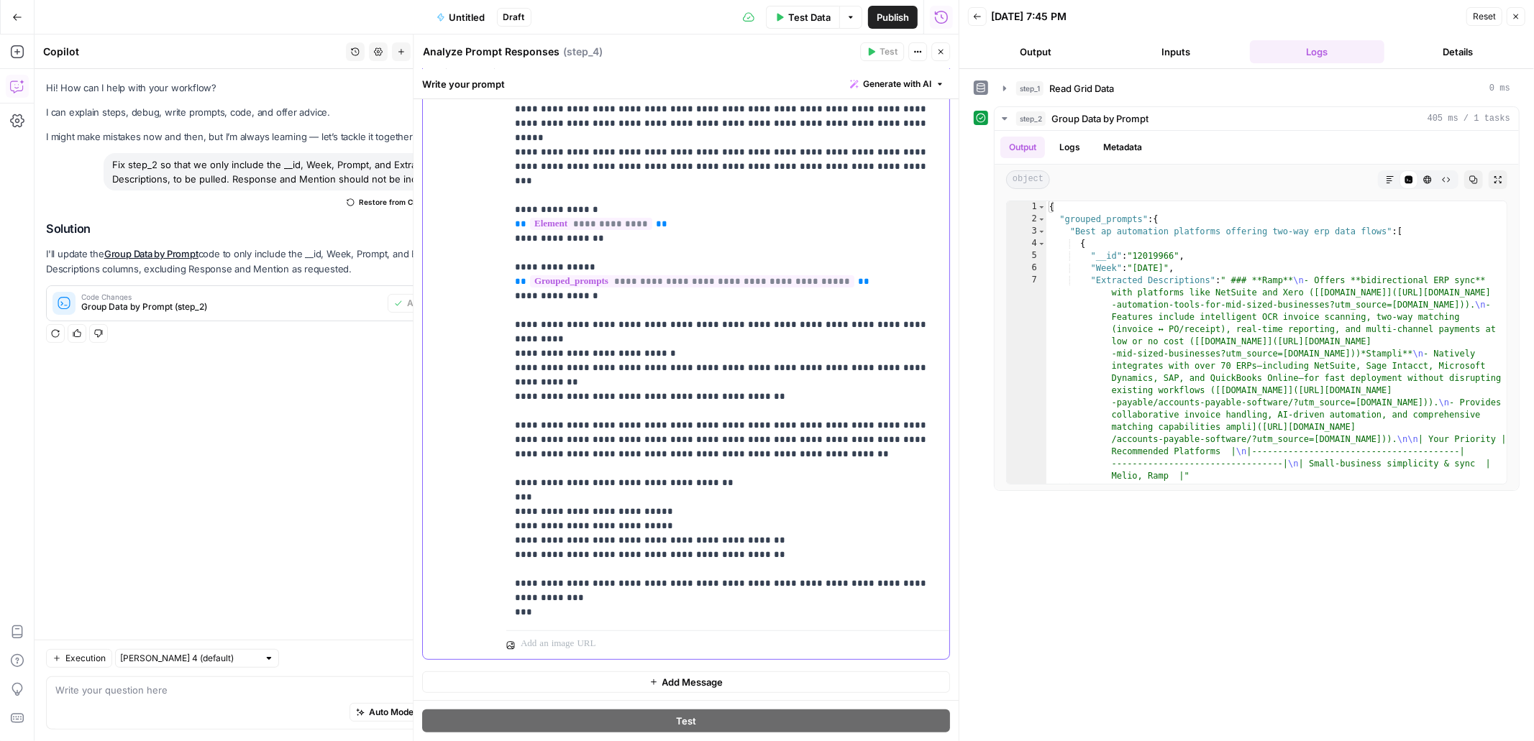
click at [627, 480] on p "**********" at bounding box center [728, 318] width 426 height 604
click at [629, 496] on p "**********" at bounding box center [728, 318] width 426 height 604
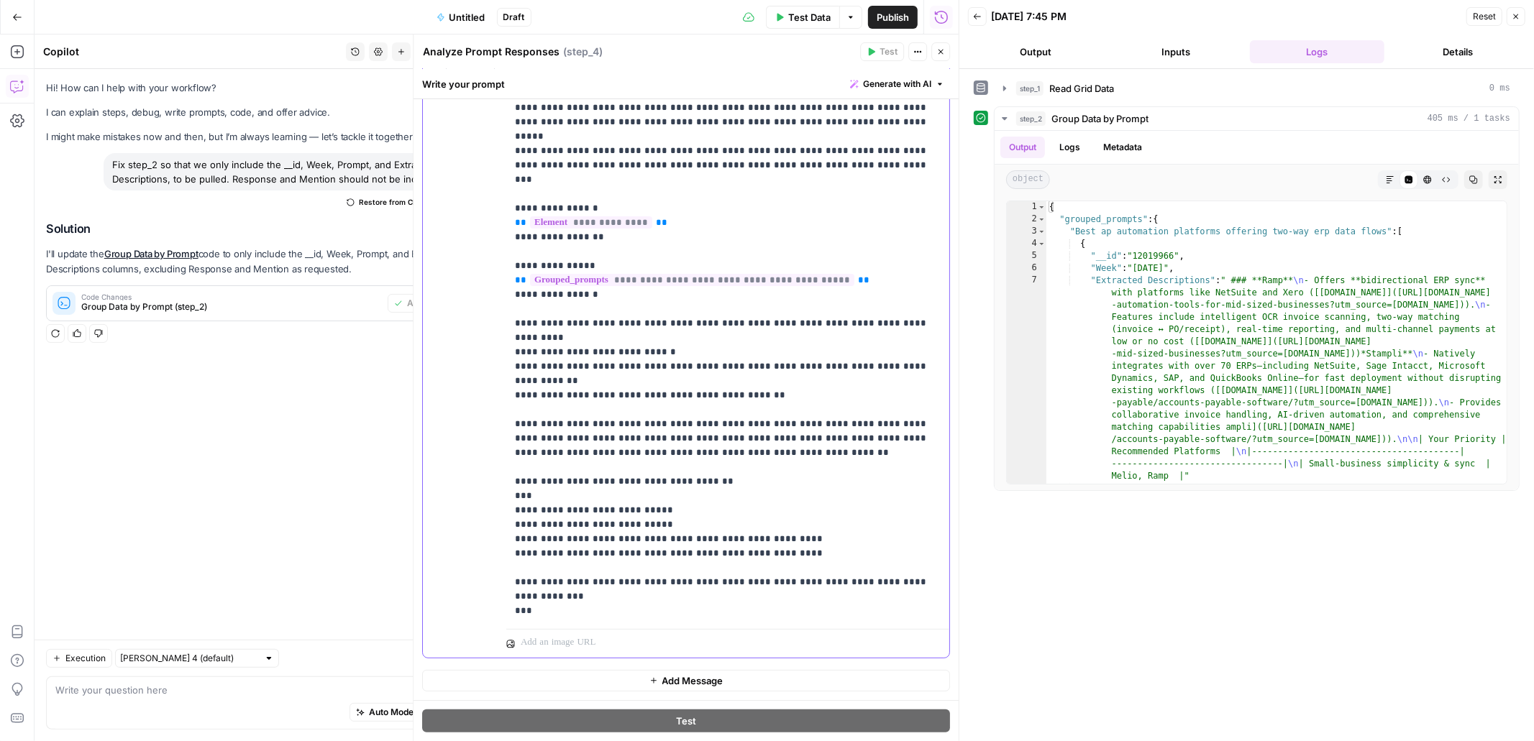
click at [657, 434] on p "**********" at bounding box center [728, 316] width 426 height 604
click at [697, 424] on p "**********" at bounding box center [728, 316] width 426 height 604
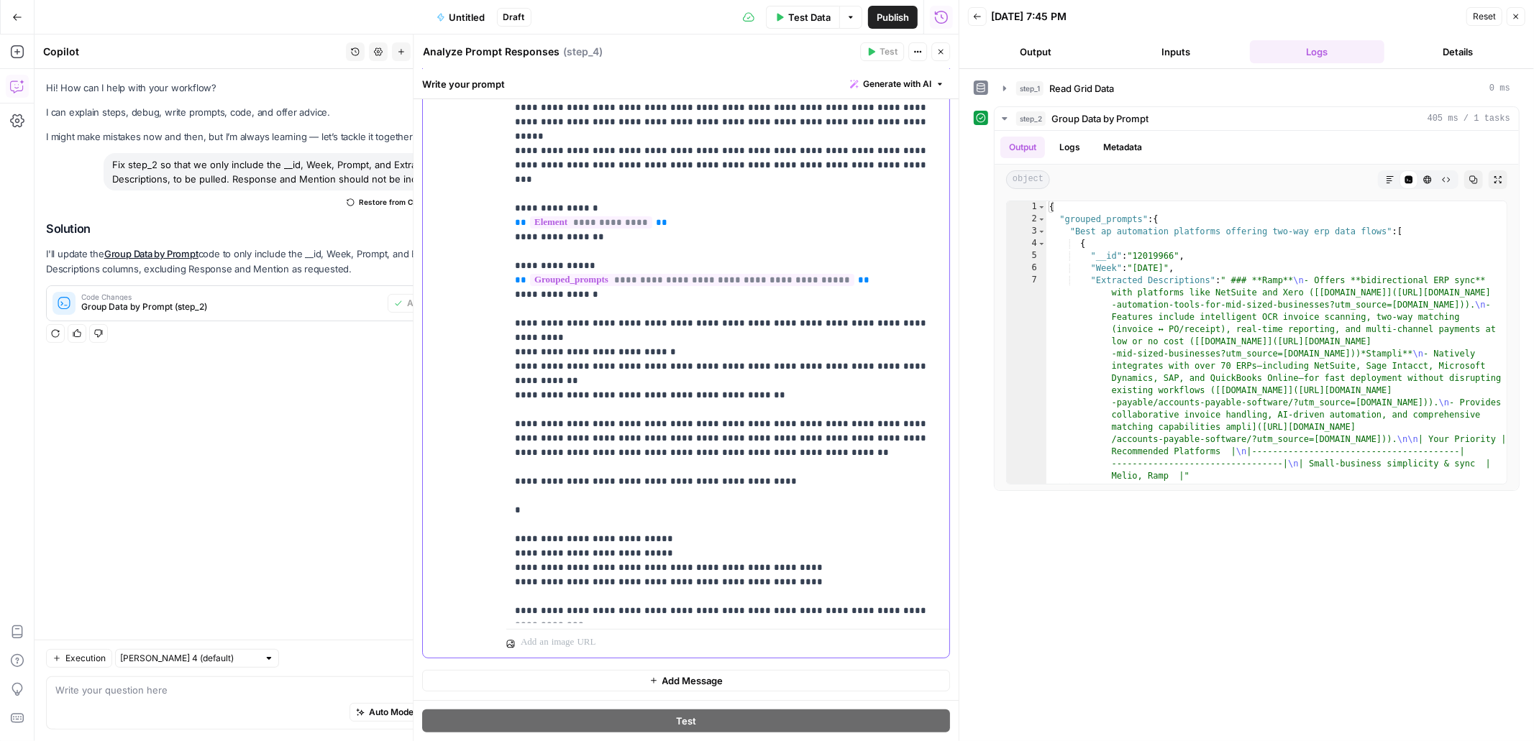
click at [524, 454] on p "**********" at bounding box center [728, 330] width 426 height 633
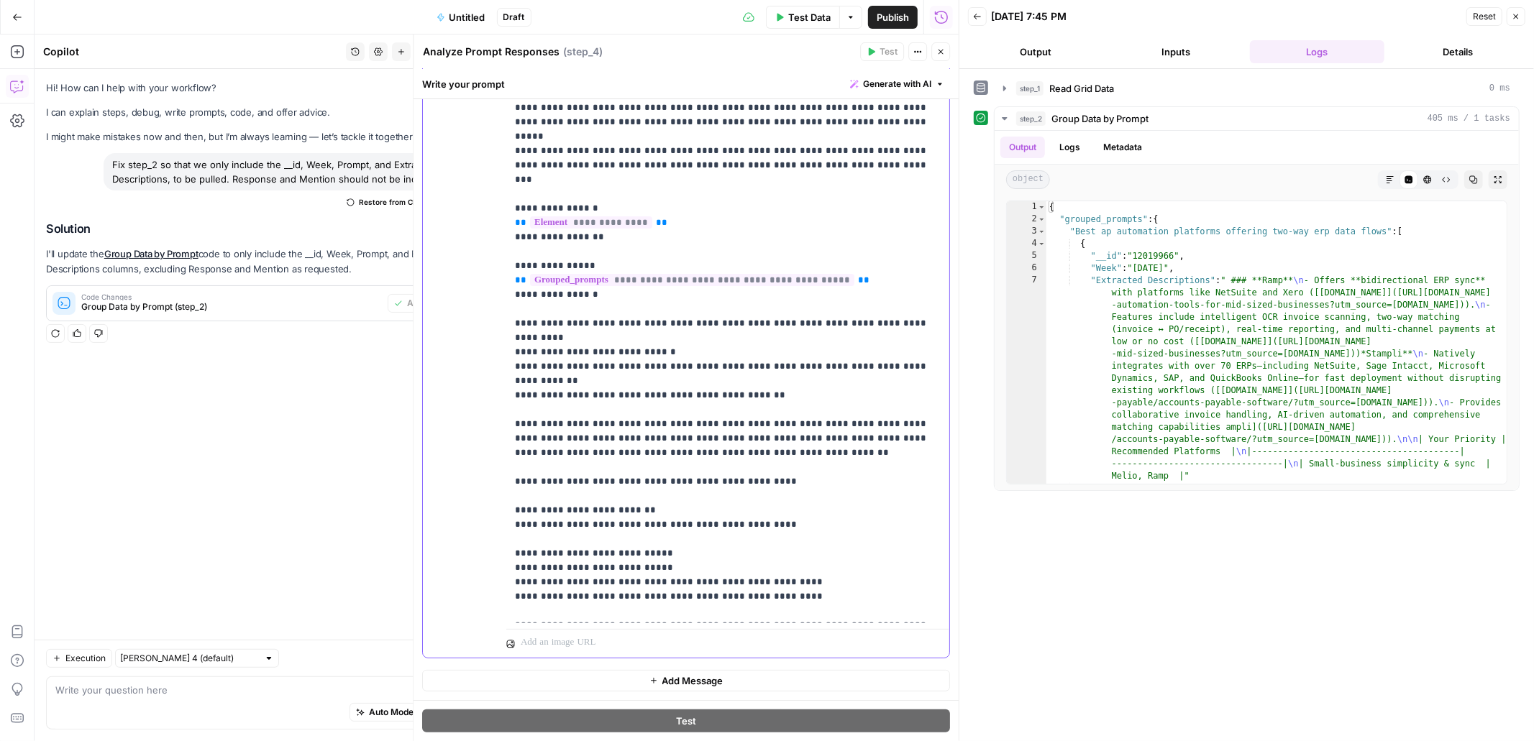
click at [551, 483] on p "**********" at bounding box center [728, 337] width 426 height 647
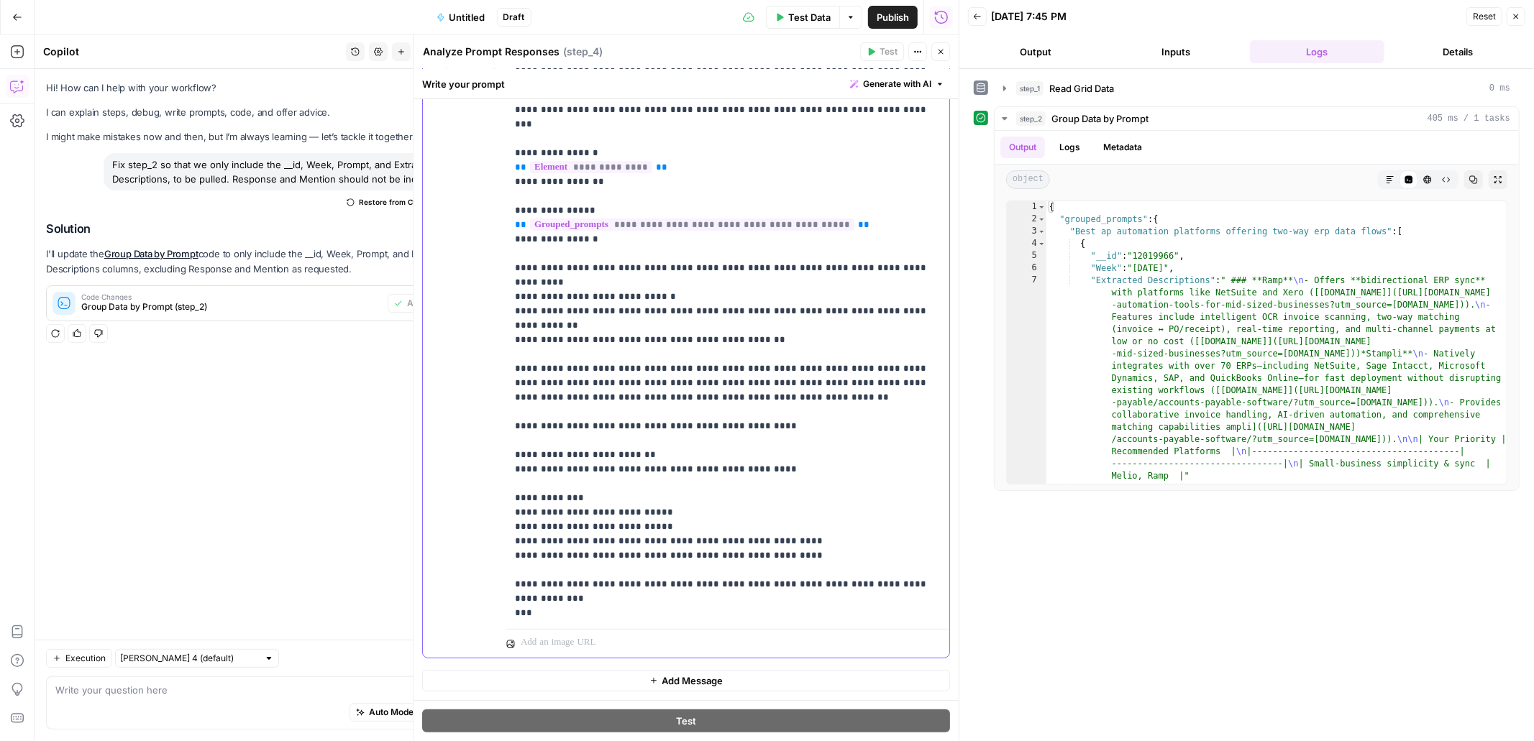
scroll to position [87, 0]
drag, startPoint x: 560, startPoint y: 539, endPoint x: 512, endPoint y: 441, distance: 109.0
click at [512, 441] on div "**********" at bounding box center [727, 330] width 443 height 585
copy p "**********"
click at [583, 542] on p "**********" at bounding box center [728, 288] width 426 height 662
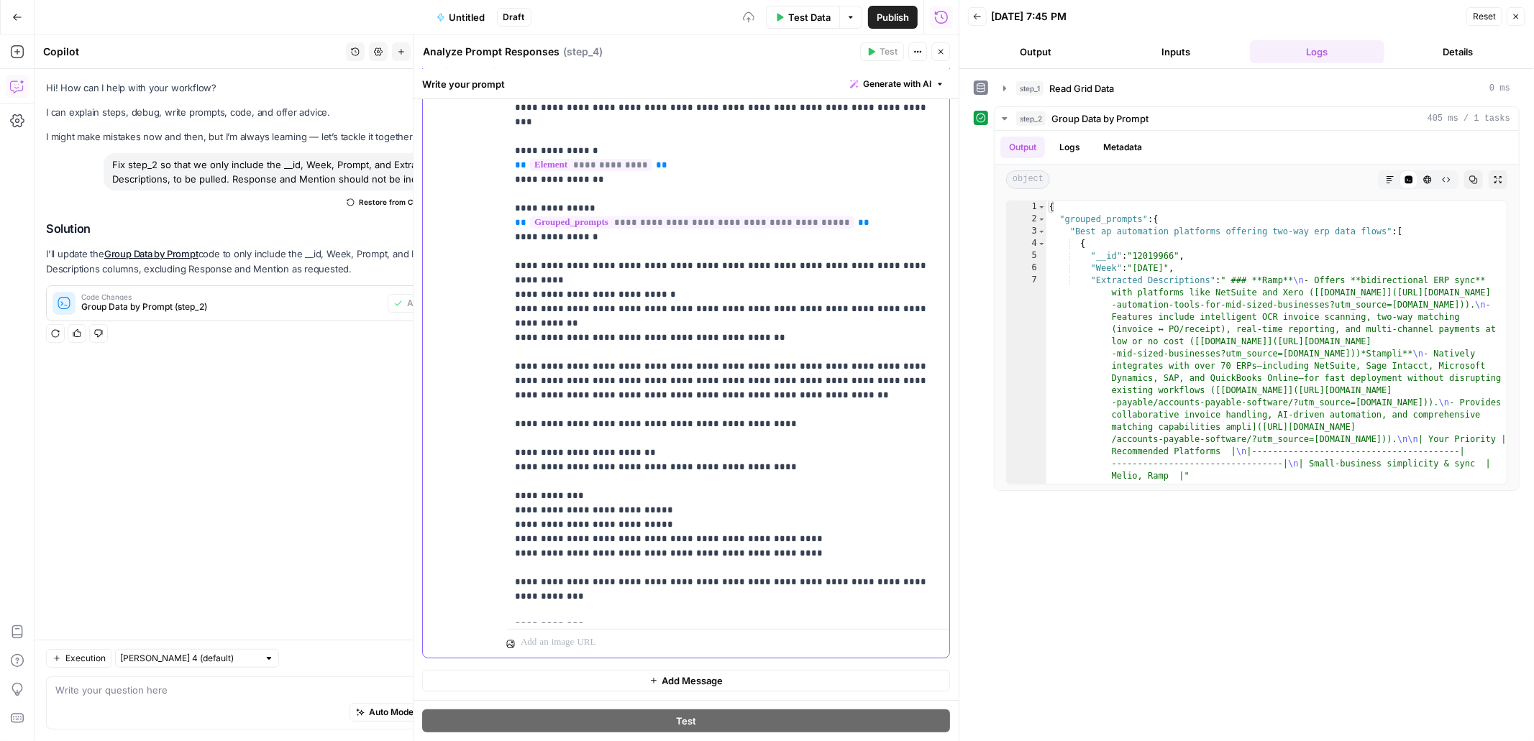
scroll to position [216, 0]
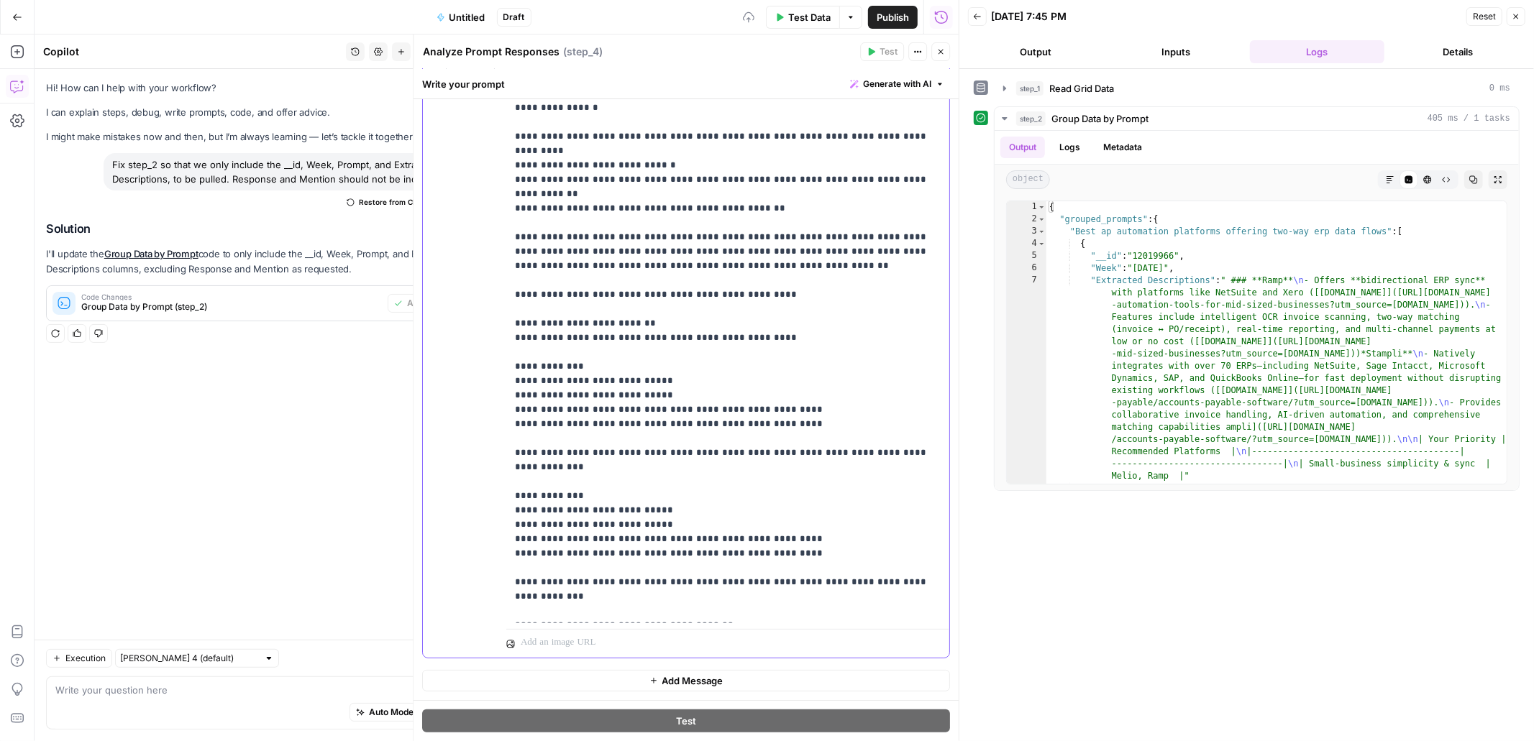
click at [546, 583] on p "**********" at bounding box center [728, 237] width 426 height 820
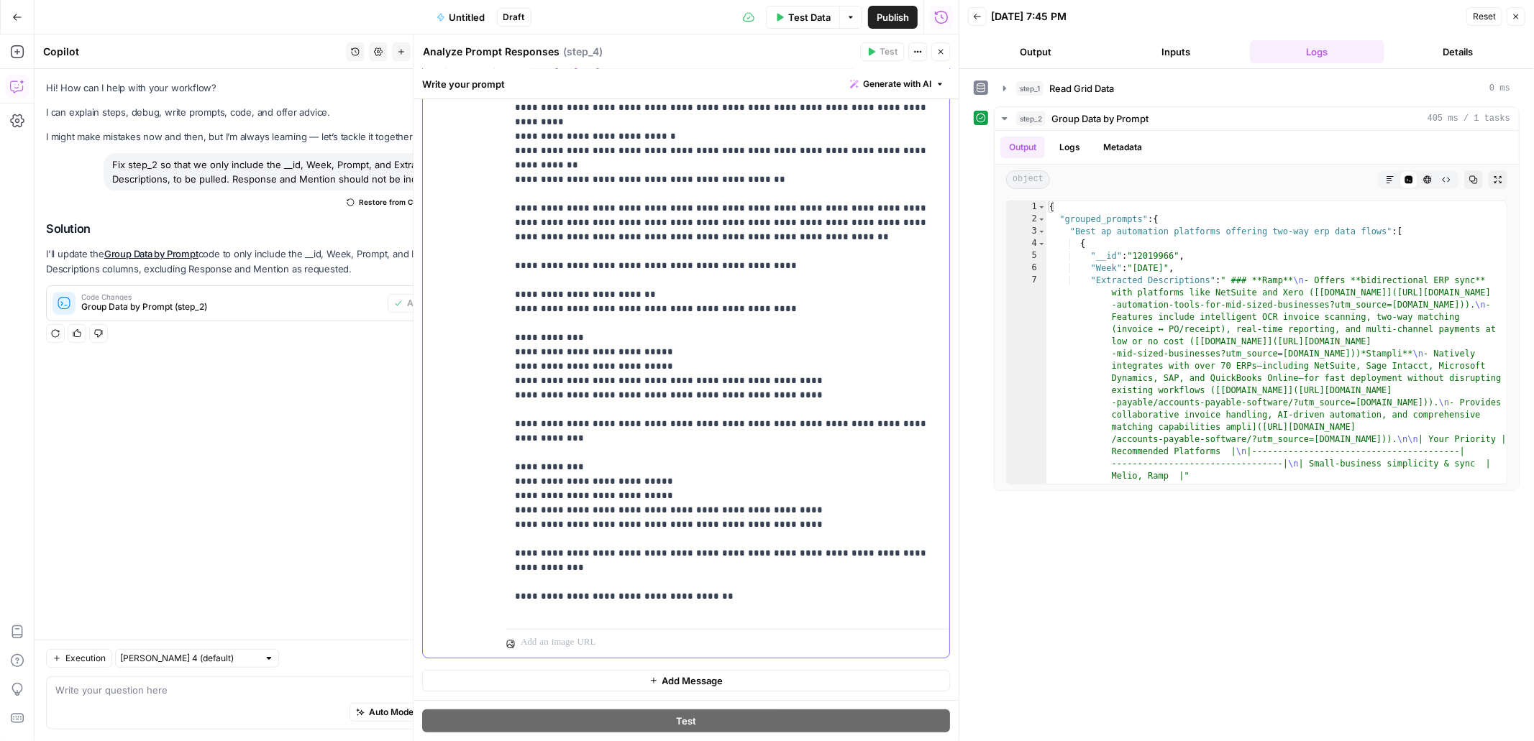
drag, startPoint x: 645, startPoint y: 617, endPoint x: 507, endPoint y: 580, distance: 143.1
click at [507, 580] on div "**********" at bounding box center [727, 330] width 443 height 585
copy p "**********"
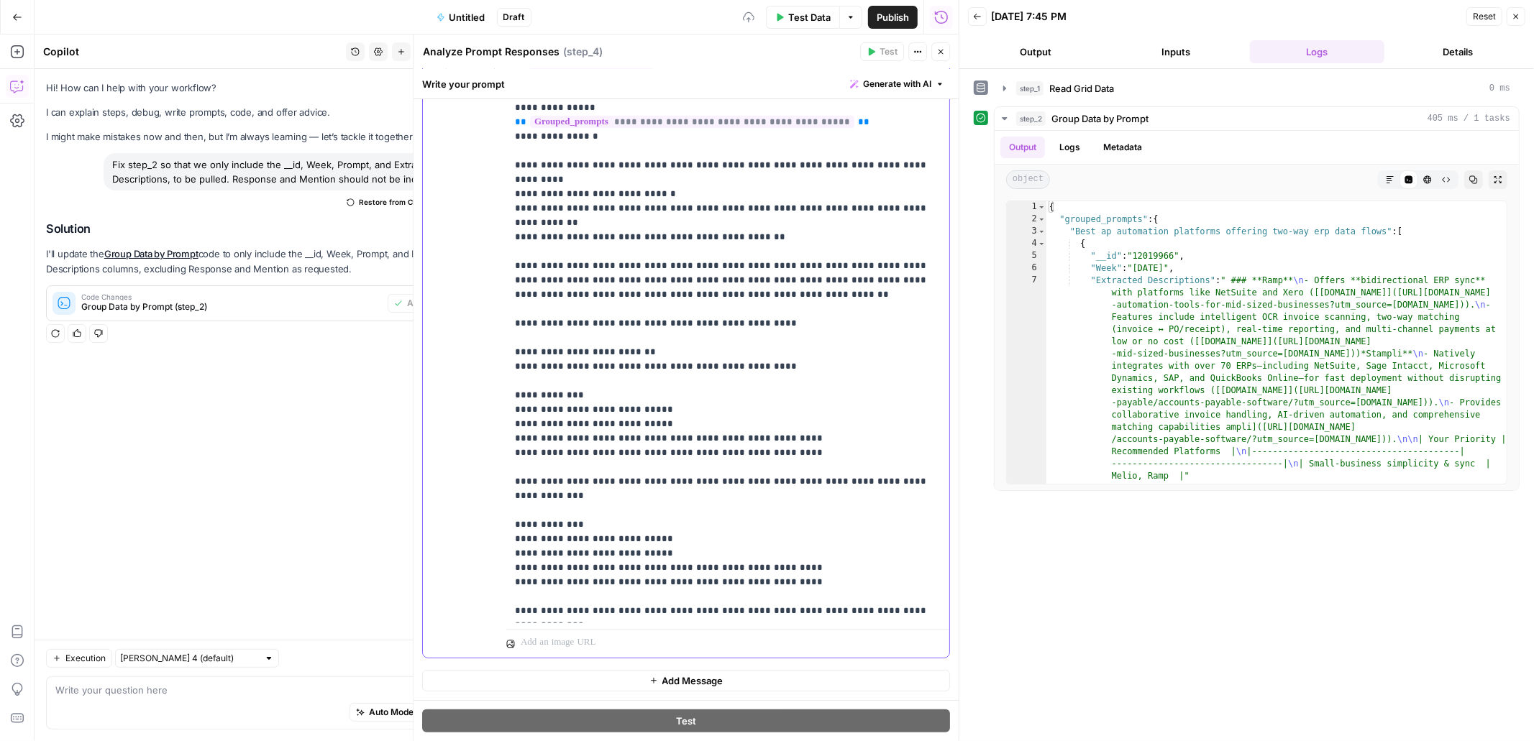
scroll to position [173, 0]
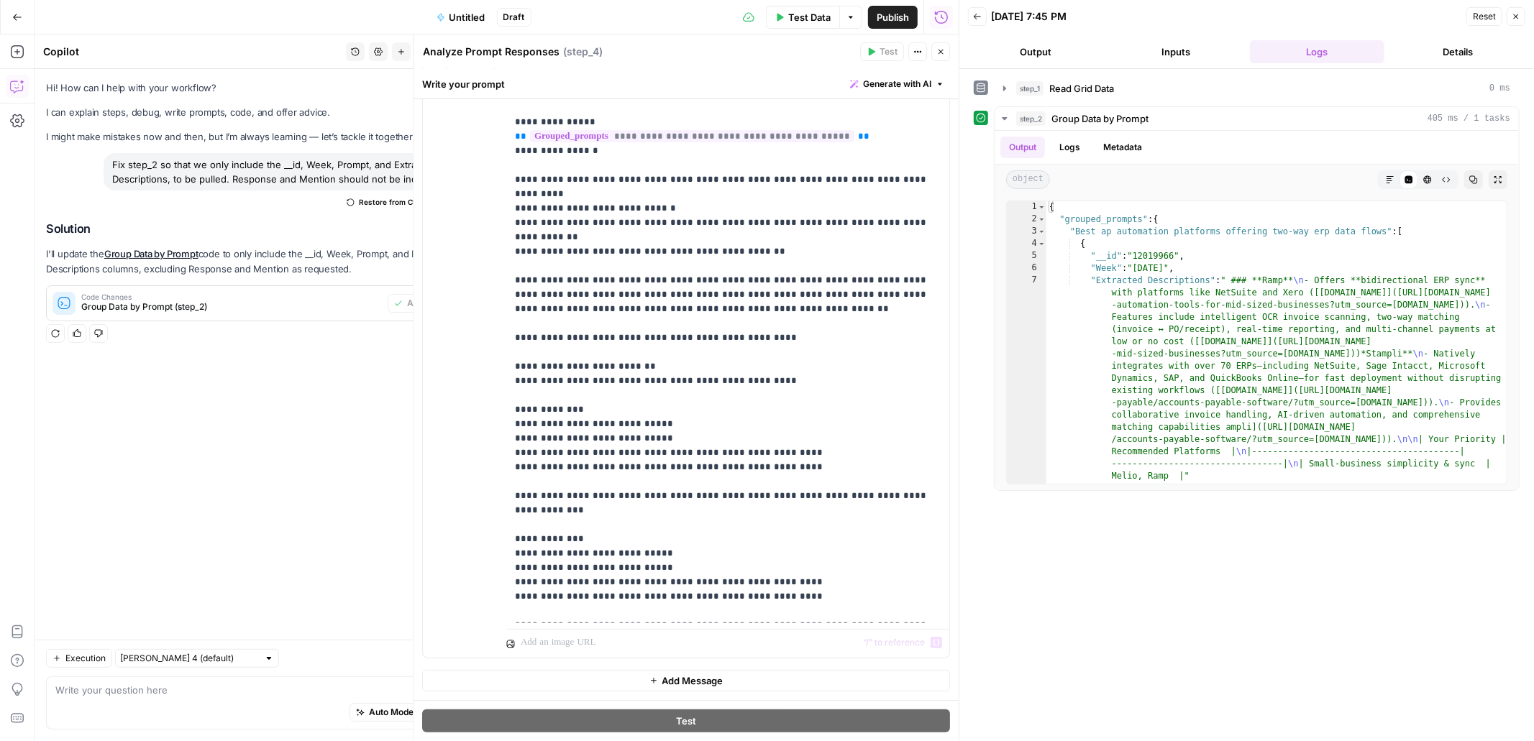
click at [721, 674] on span "Add Message" at bounding box center [692, 681] width 61 height 14
click at [642, 682] on p at bounding box center [728, 681] width 426 height 14
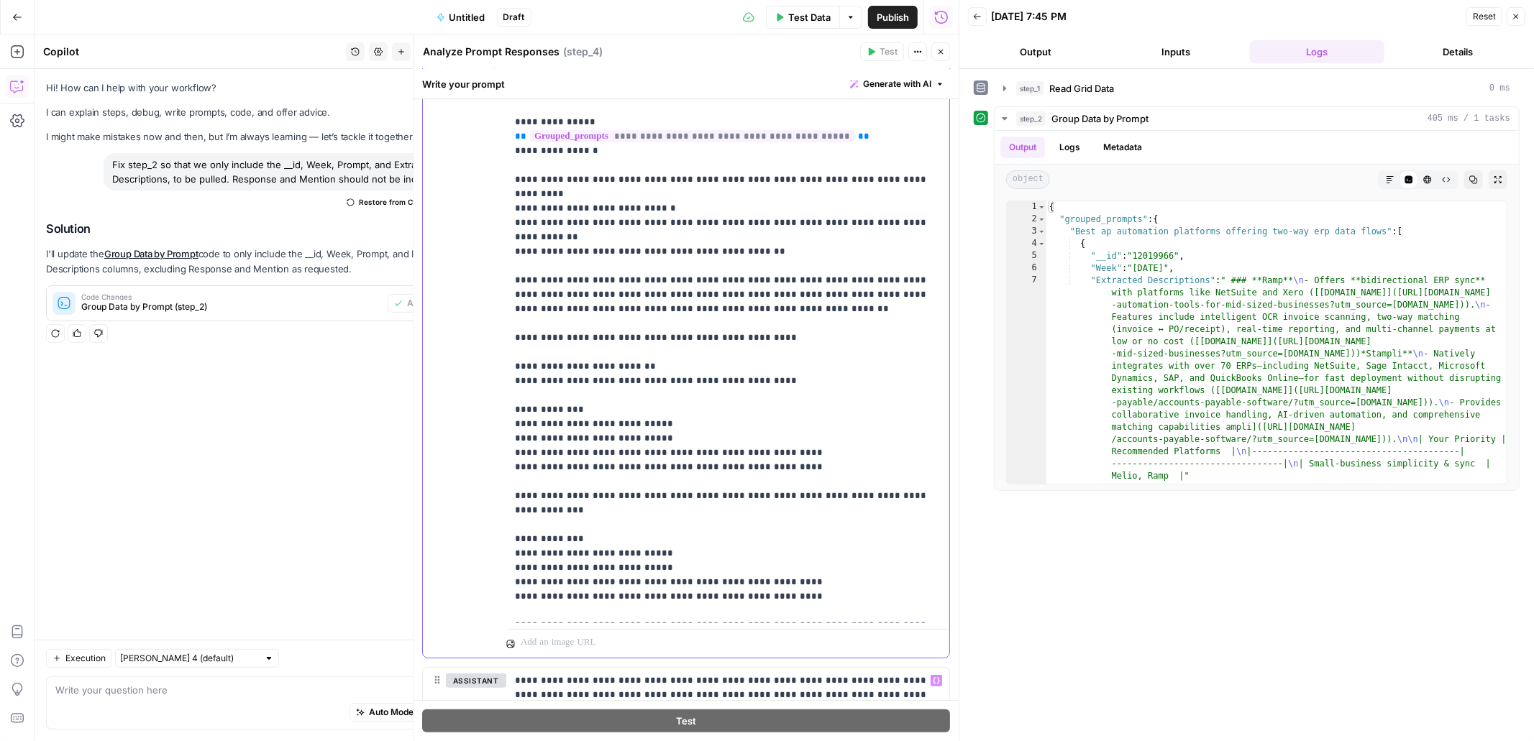
click at [572, 501] on p "**********" at bounding box center [728, 245] width 426 height 748
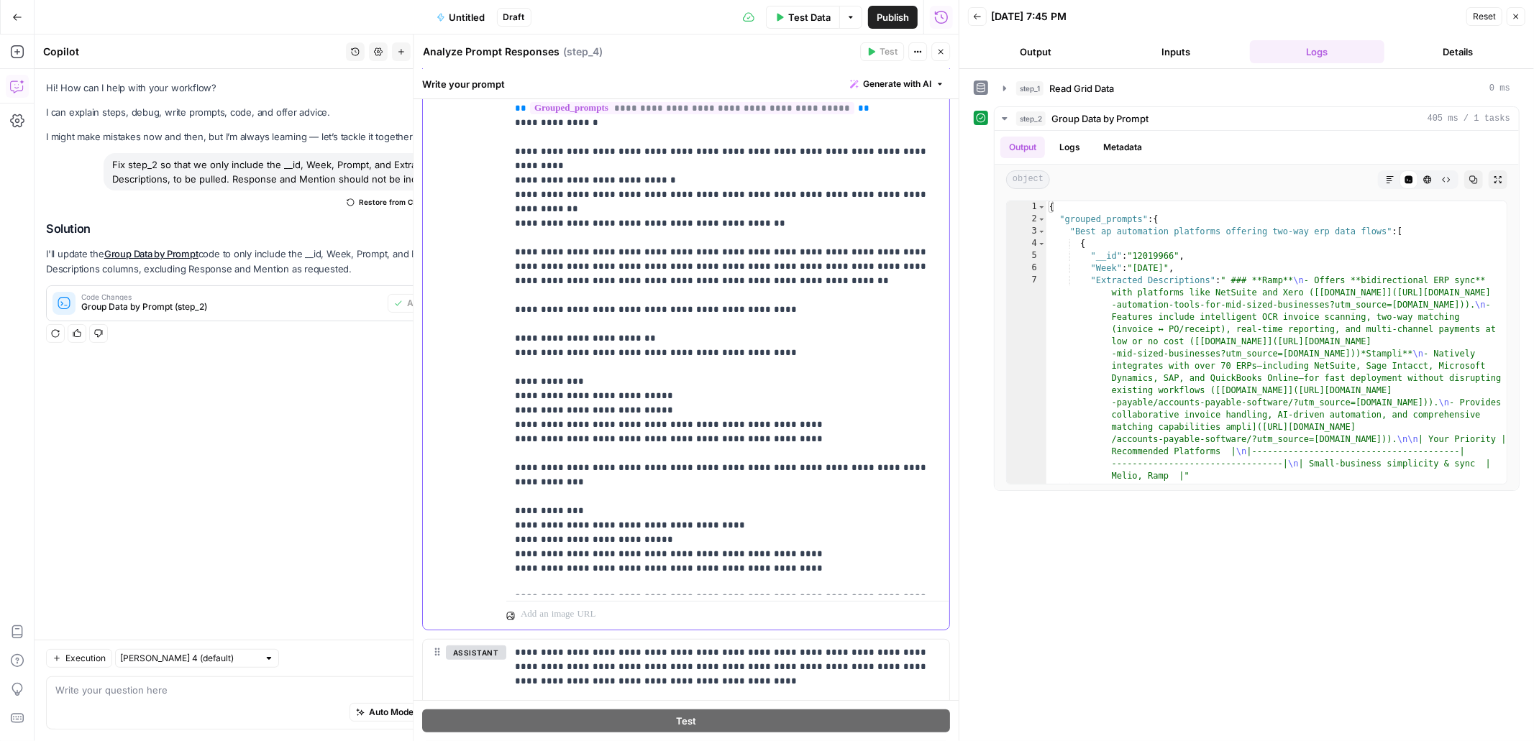
click at [574, 326] on p "**********" at bounding box center [728, 217] width 426 height 748
click at [573, 452] on p "**********" at bounding box center [728, 217] width 426 height 748
click at [533, 458] on p "**********" at bounding box center [728, 217] width 426 height 748
click at [634, 475] on p "**********" at bounding box center [728, 217] width 426 height 748
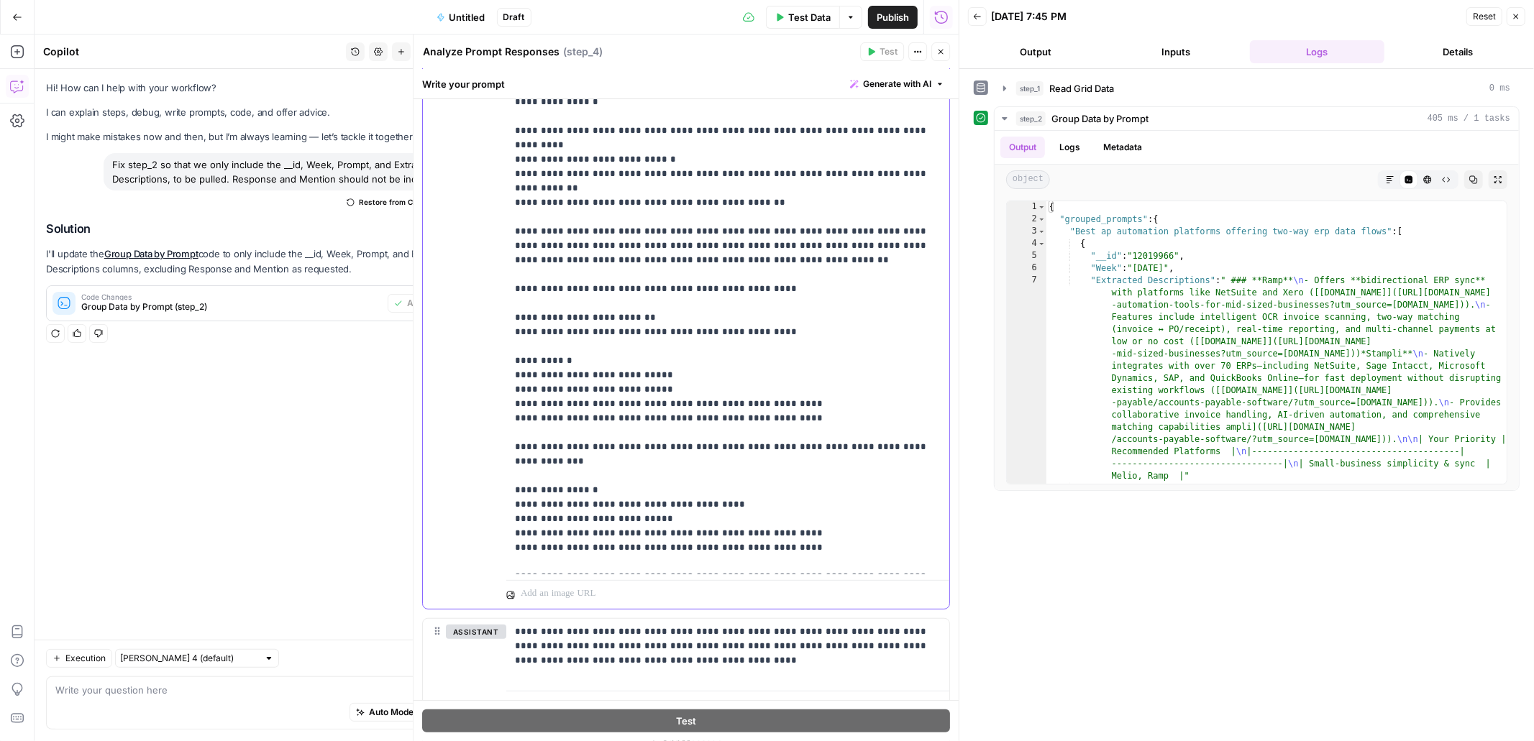
scroll to position [0, 0]
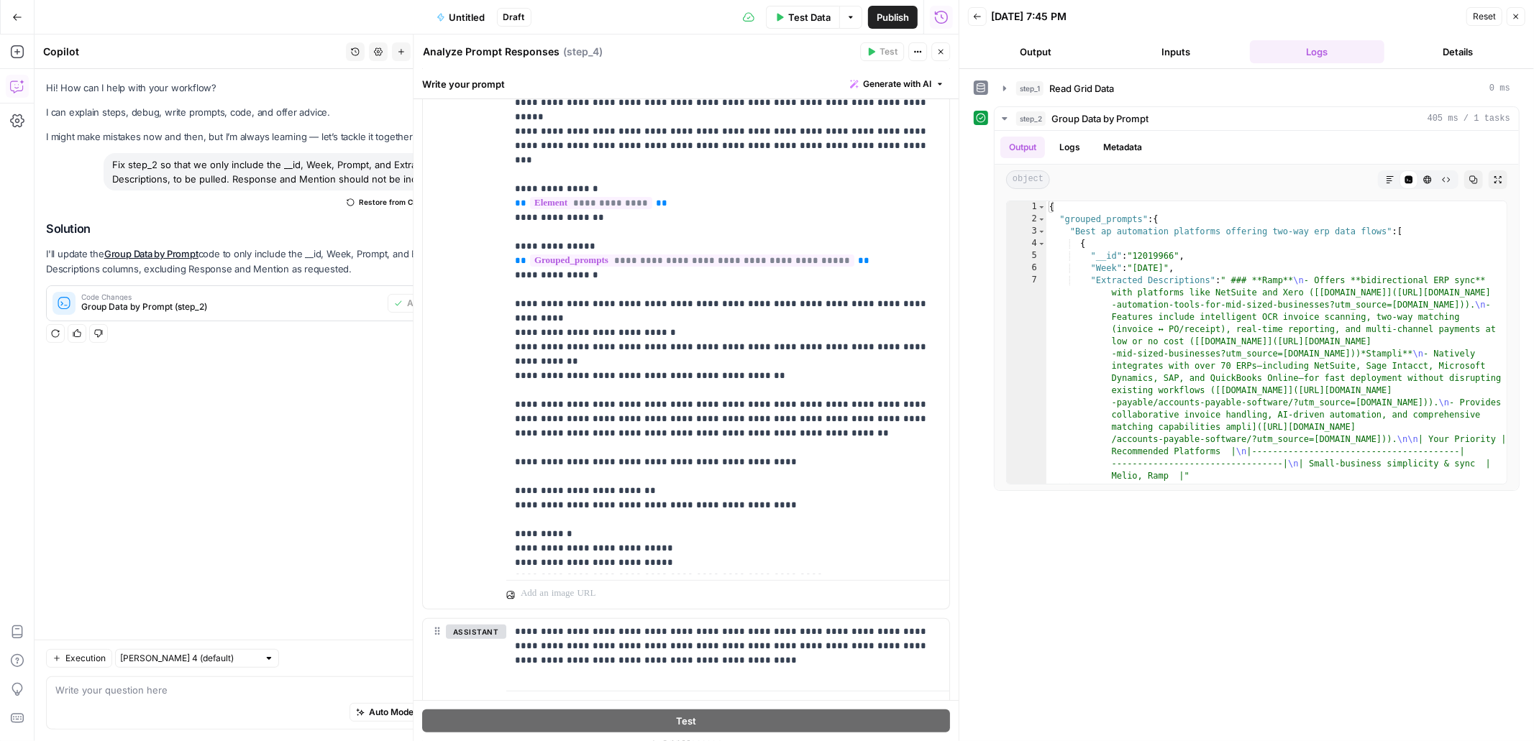
click at [945, 60] on button "Close" at bounding box center [940, 51] width 19 height 19
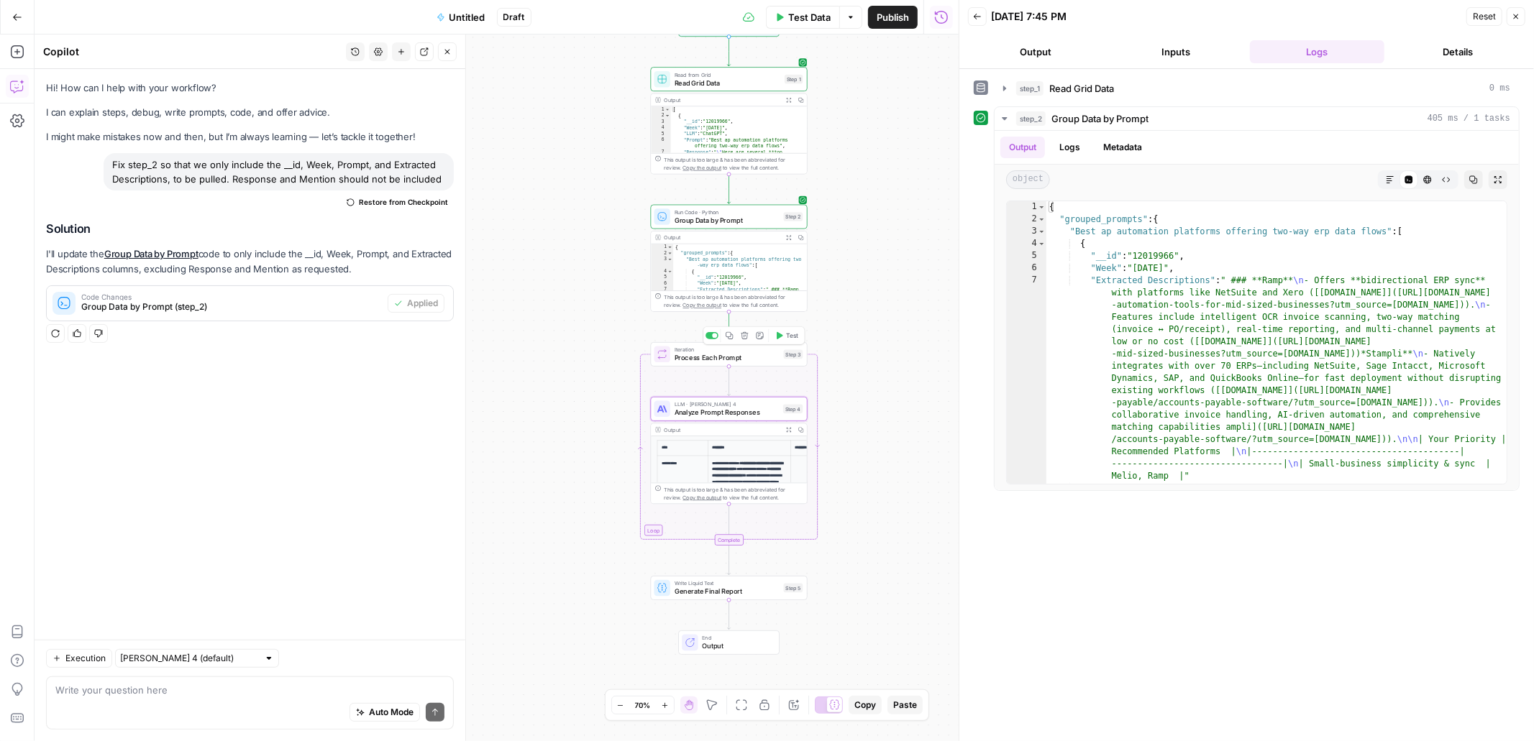
click at [790, 337] on span "Test" at bounding box center [792, 336] width 12 height 9
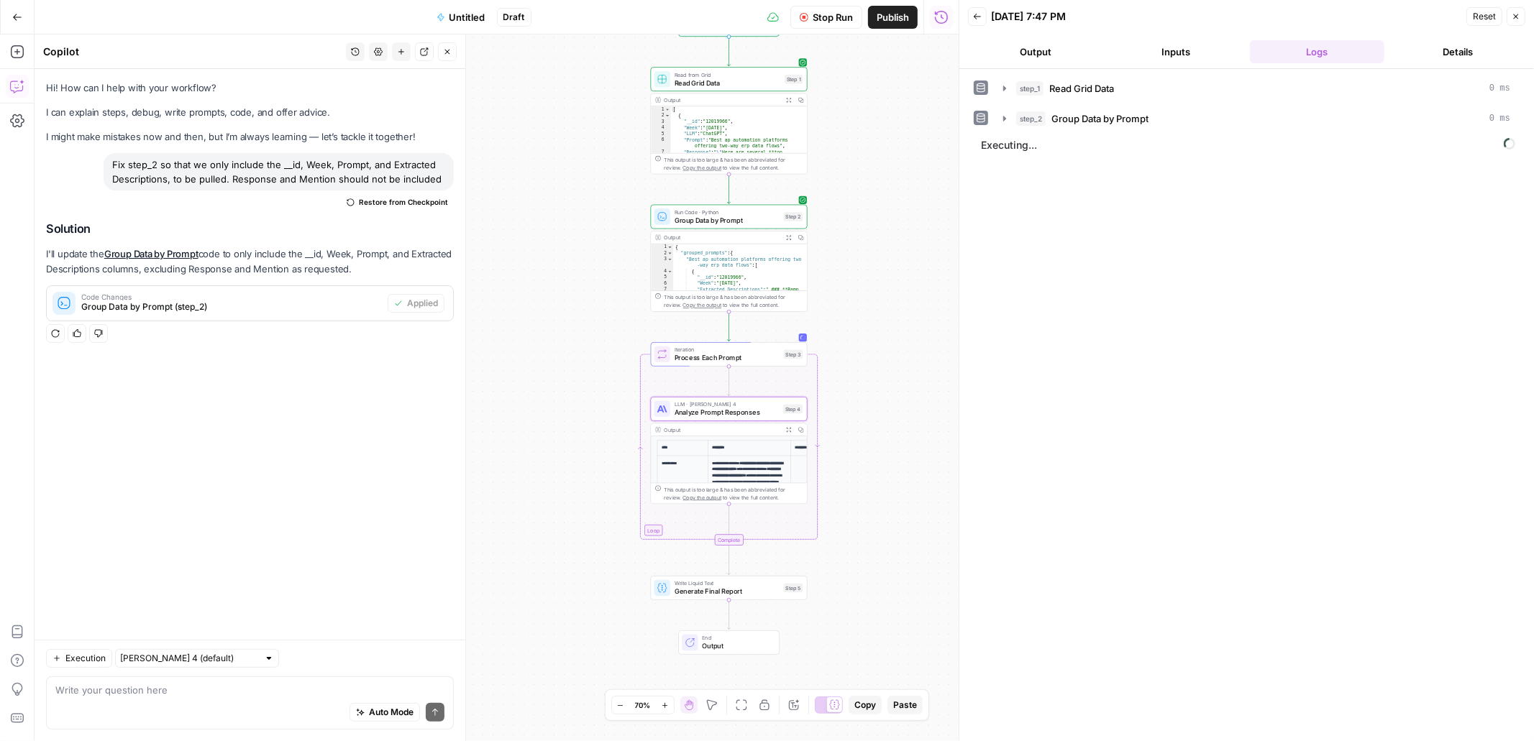
click at [1036, 50] on button "Output" at bounding box center [1035, 51] width 135 height 23
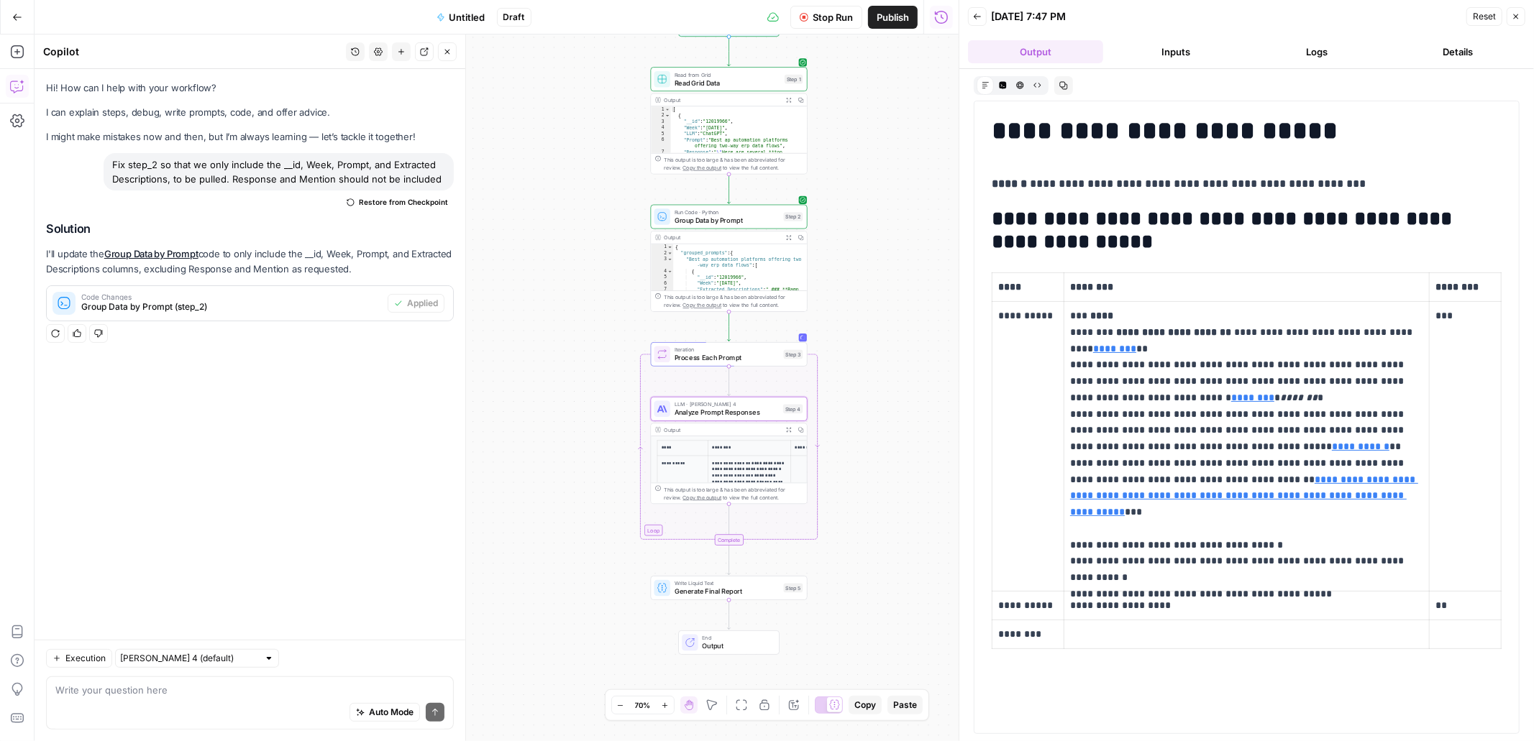
click at [834, 23] on span "Stop Run" at bounding box center [833, 17] width 40 height 14
click at [747, 409] on span "Analyze Prompt Responses" at bounding box center [727, 413] width 105 height 10
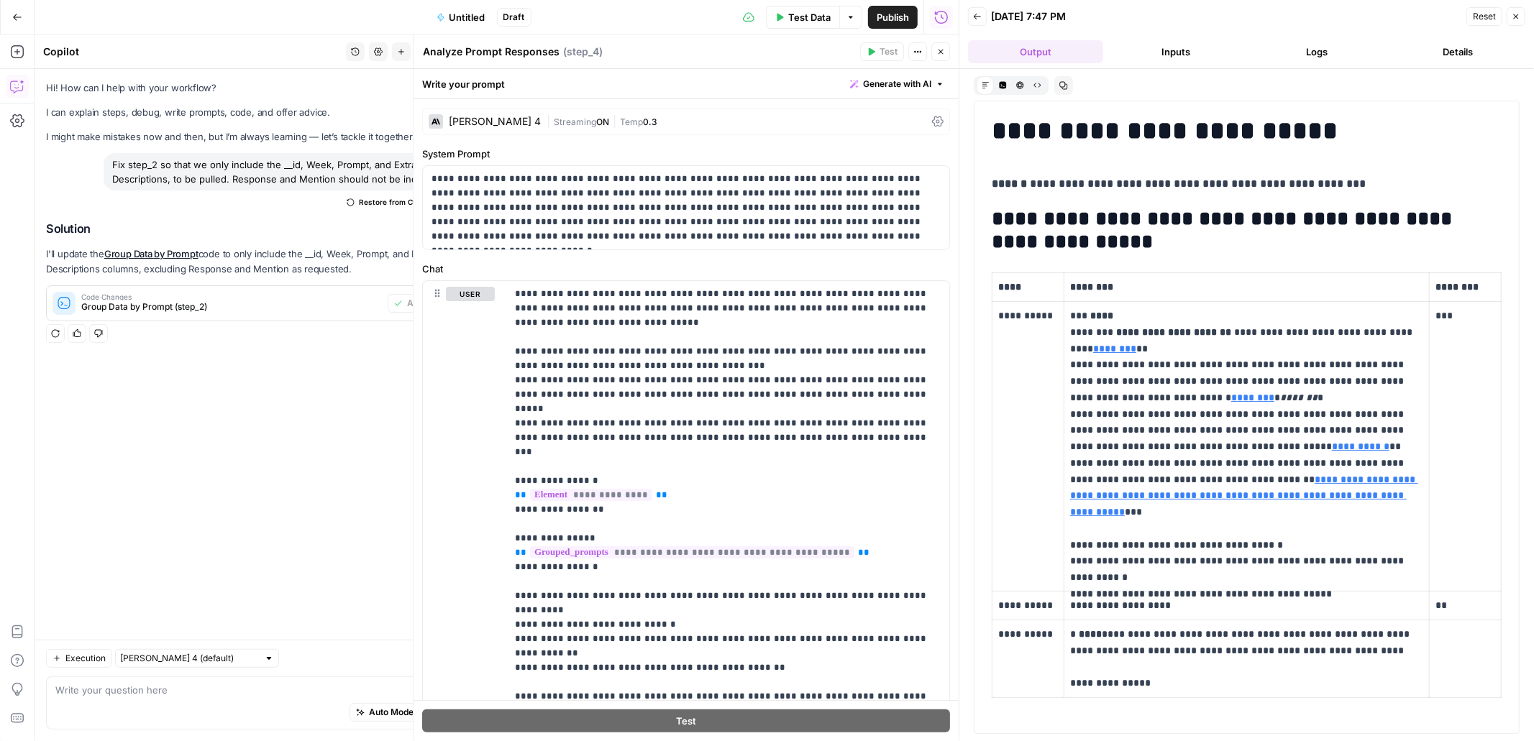
click at [933, 50] on button "Close" at bounding box center [940, 51] width 19 height 19
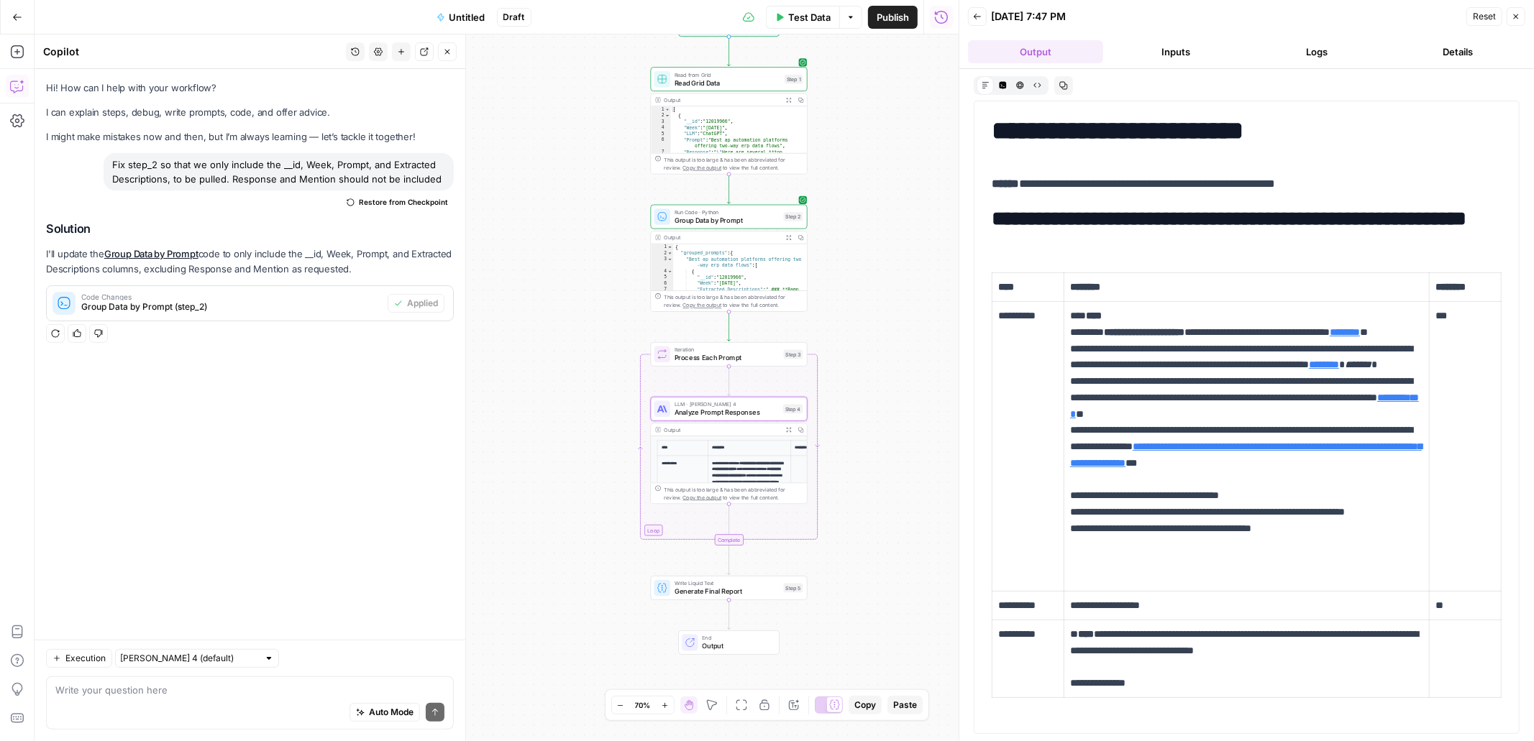
click at [746, 413] on span "Analyze Prompt Responses" at bounding box center [727, 413] width 105 height 10
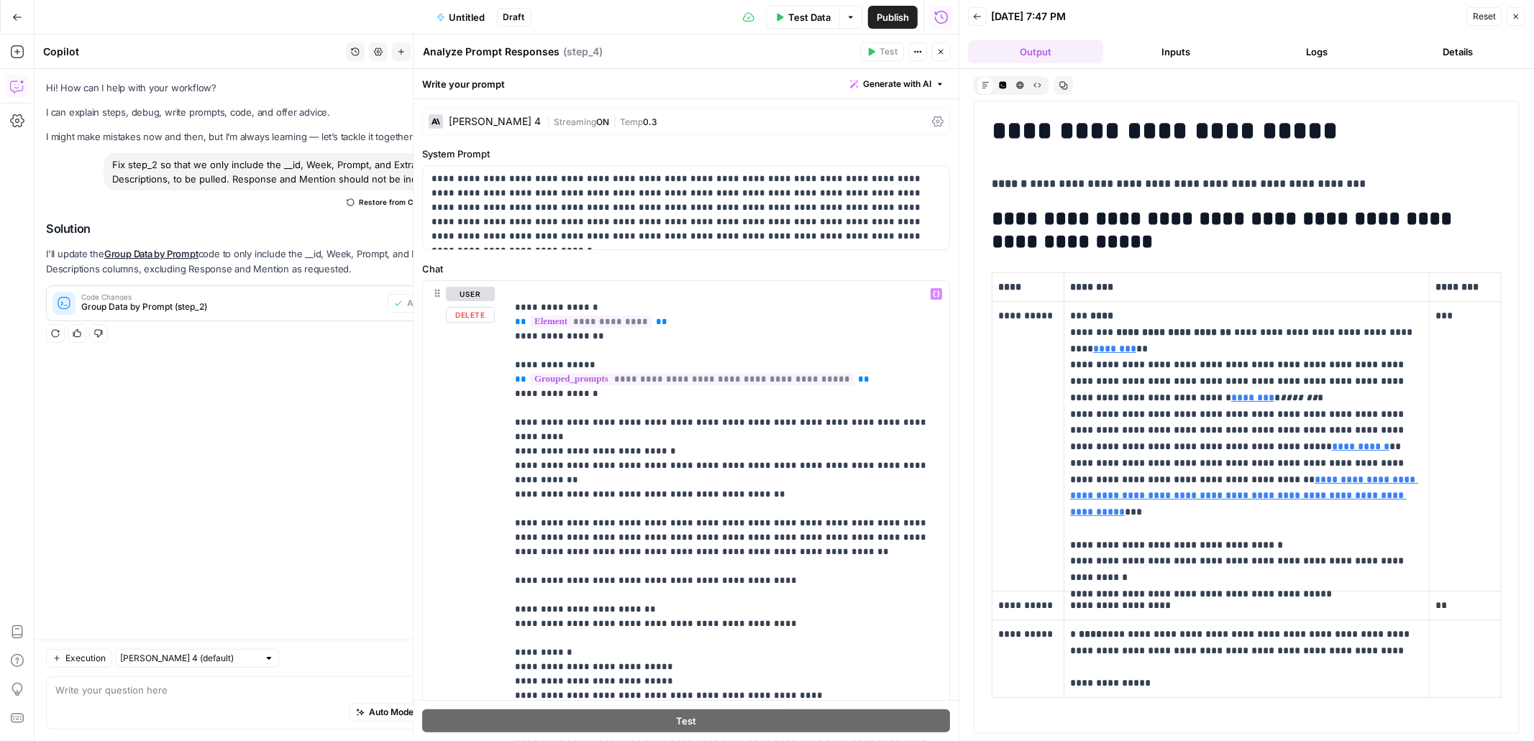
scroll to position [14, 0]
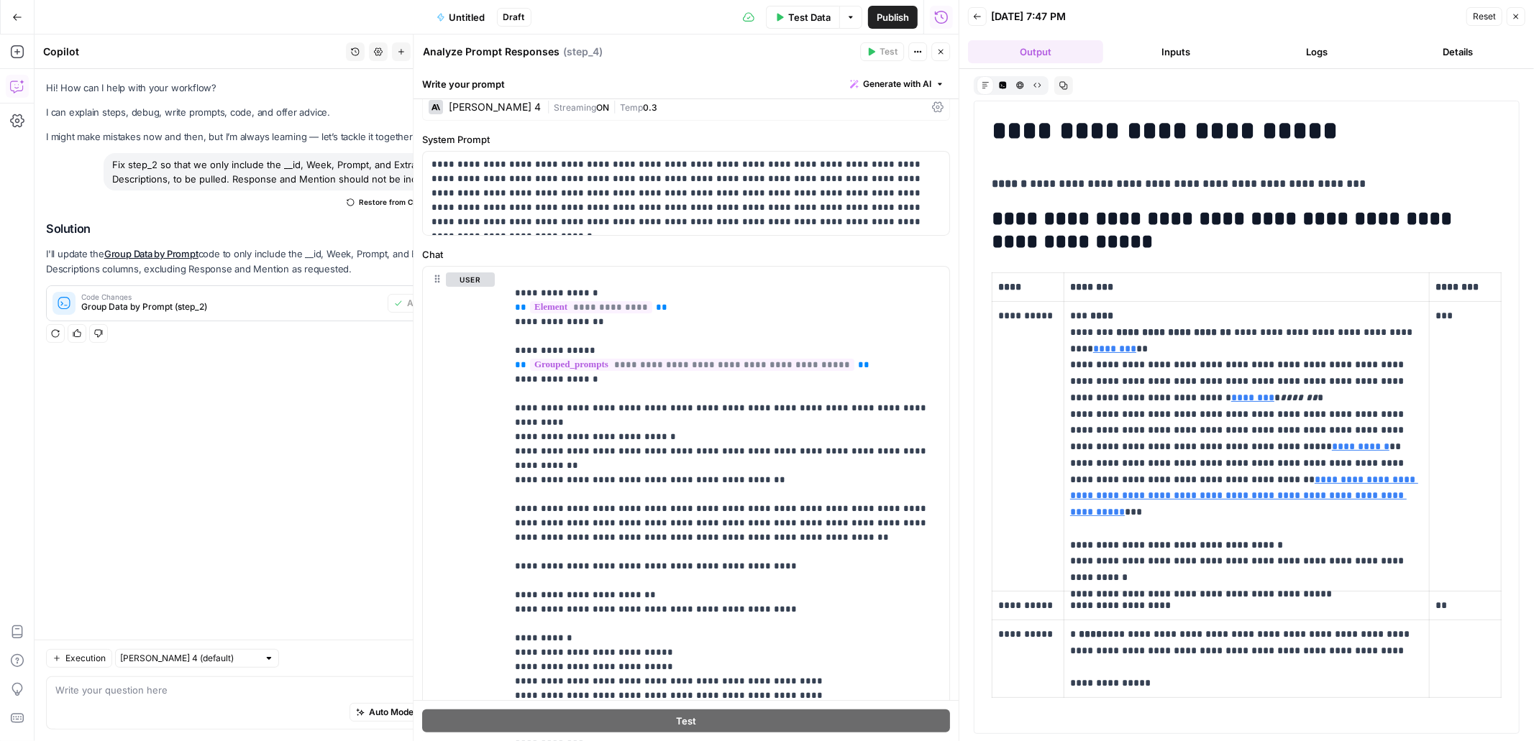
click at [942, 54] on icon "button" at bounding box center [940, 51] width 9 height 9
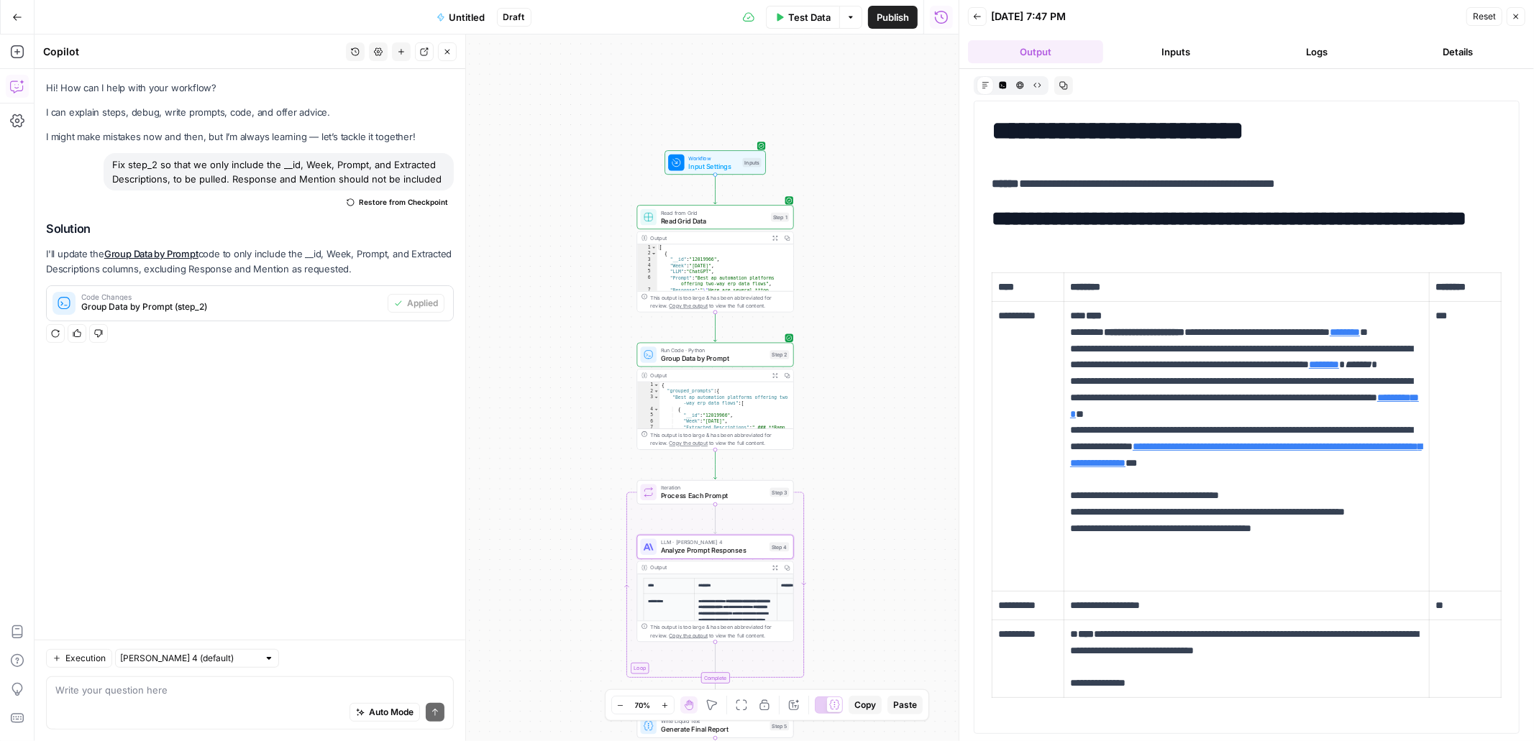
drag, startPoint x: 872, startPoint y: 94, endPoint x: 857, endPoint y: 239, distance: 145.3
click at [857, 239] on div "Workflow Input Settings Inputs Read from Grid Read Grid Data Step 1 Output Expa…" at bounding box center [497, 388] width 924 height 707
click at [729, 175] on span "Input Settings" at bounding box center [712, 173] width 50 height 10
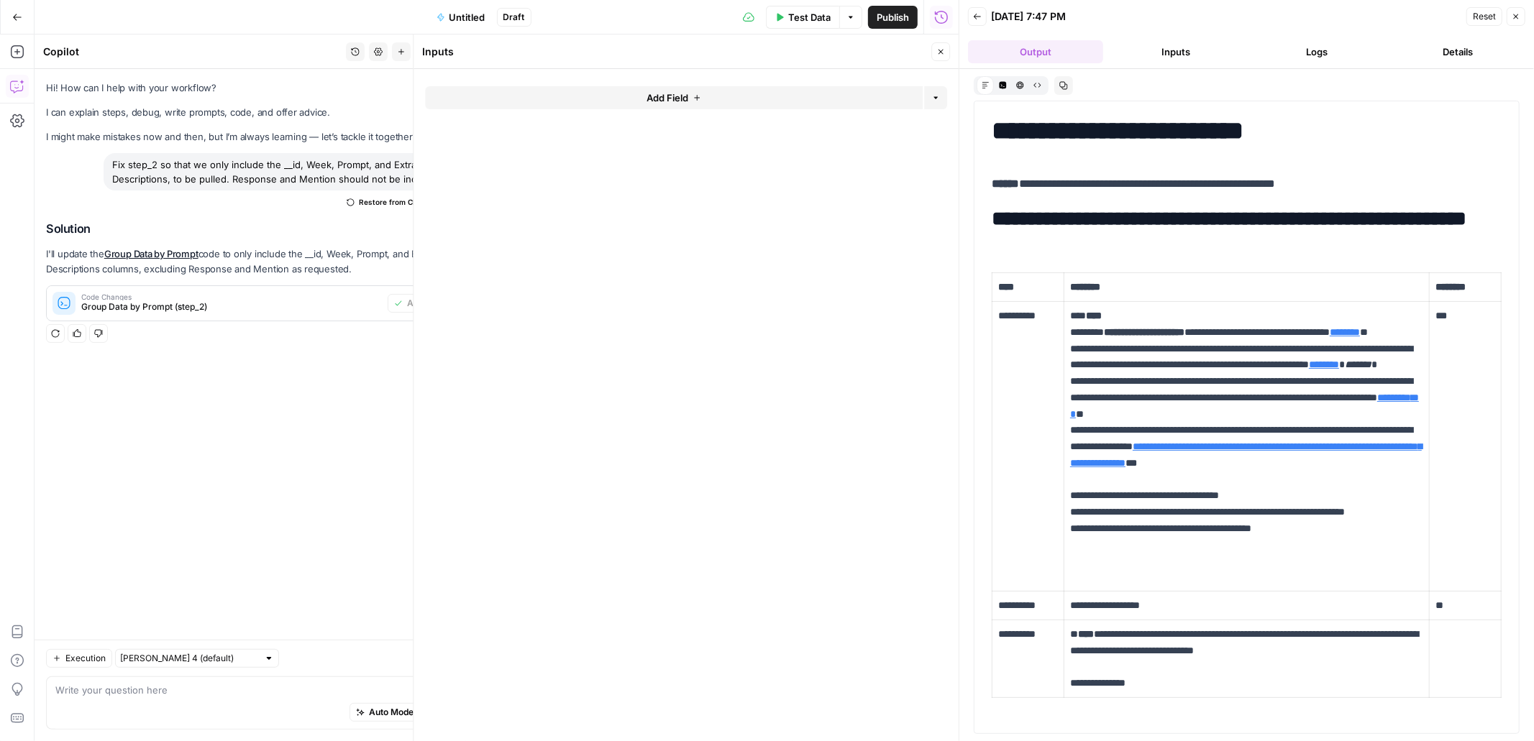
click at [764, 101] on button "Add Field" at bounding box center [674, 97] width 498 height 23
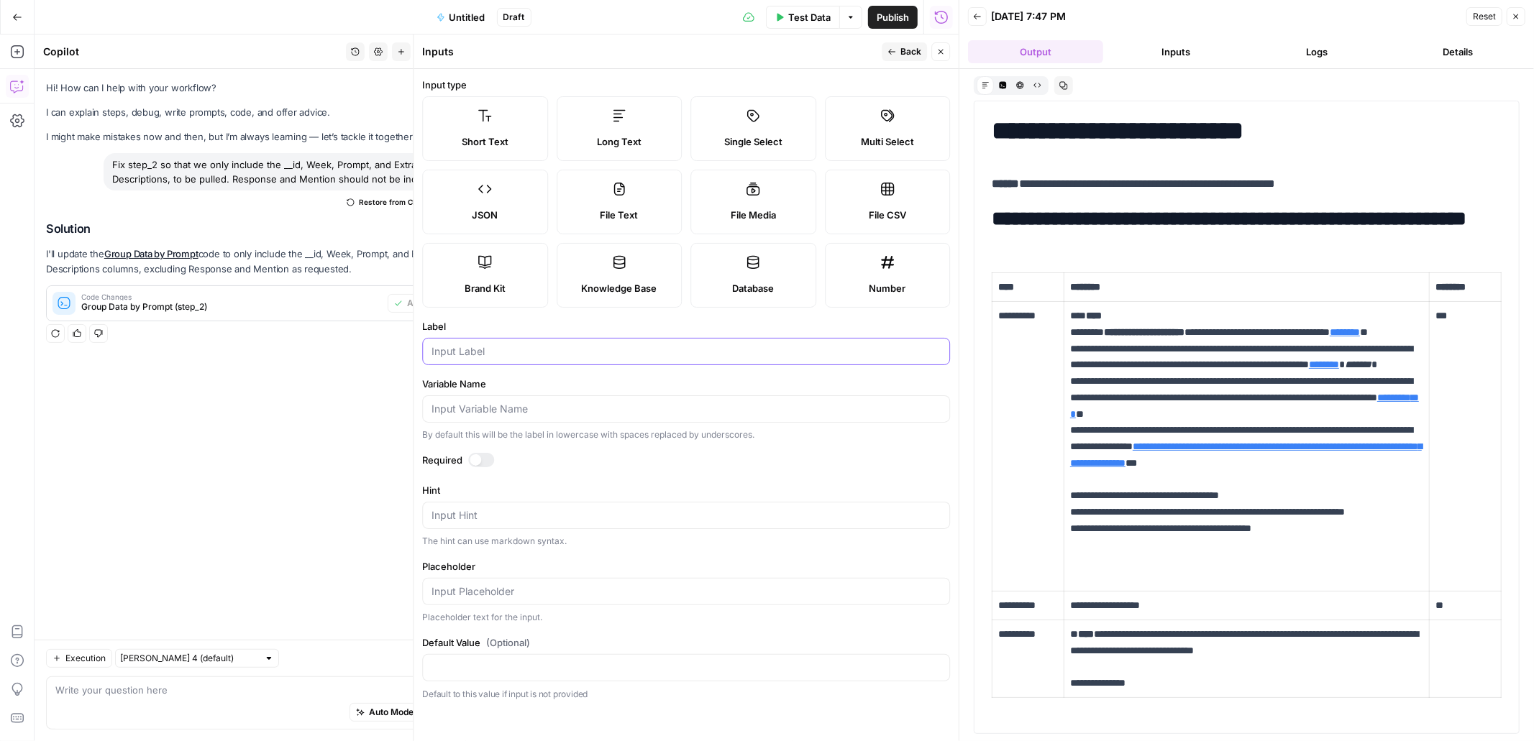
click at [548, 355] on input "Label" at bounding box center [686, 351] width 509 height 14
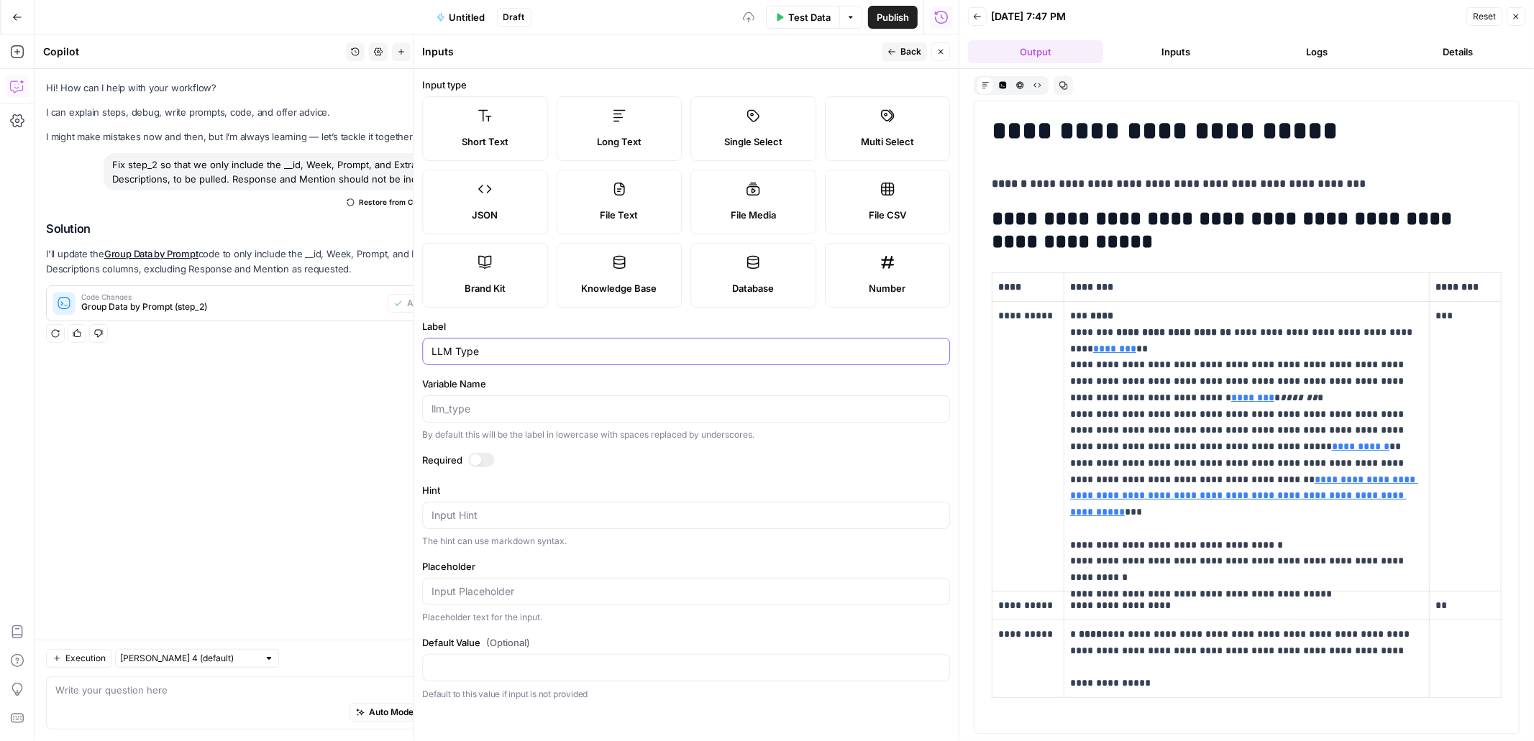
type input "LLM Type"
click at [545, 414] on input "Variable Name" at bounding box center [686, 409] width 509 height 14
type input "llm_type"
click at [480, 460] on div at bounding box center [481, 460] width 26 height 14
click at [948, 52] on button "Close" at bounding box center [940, 51] width 19 height 19
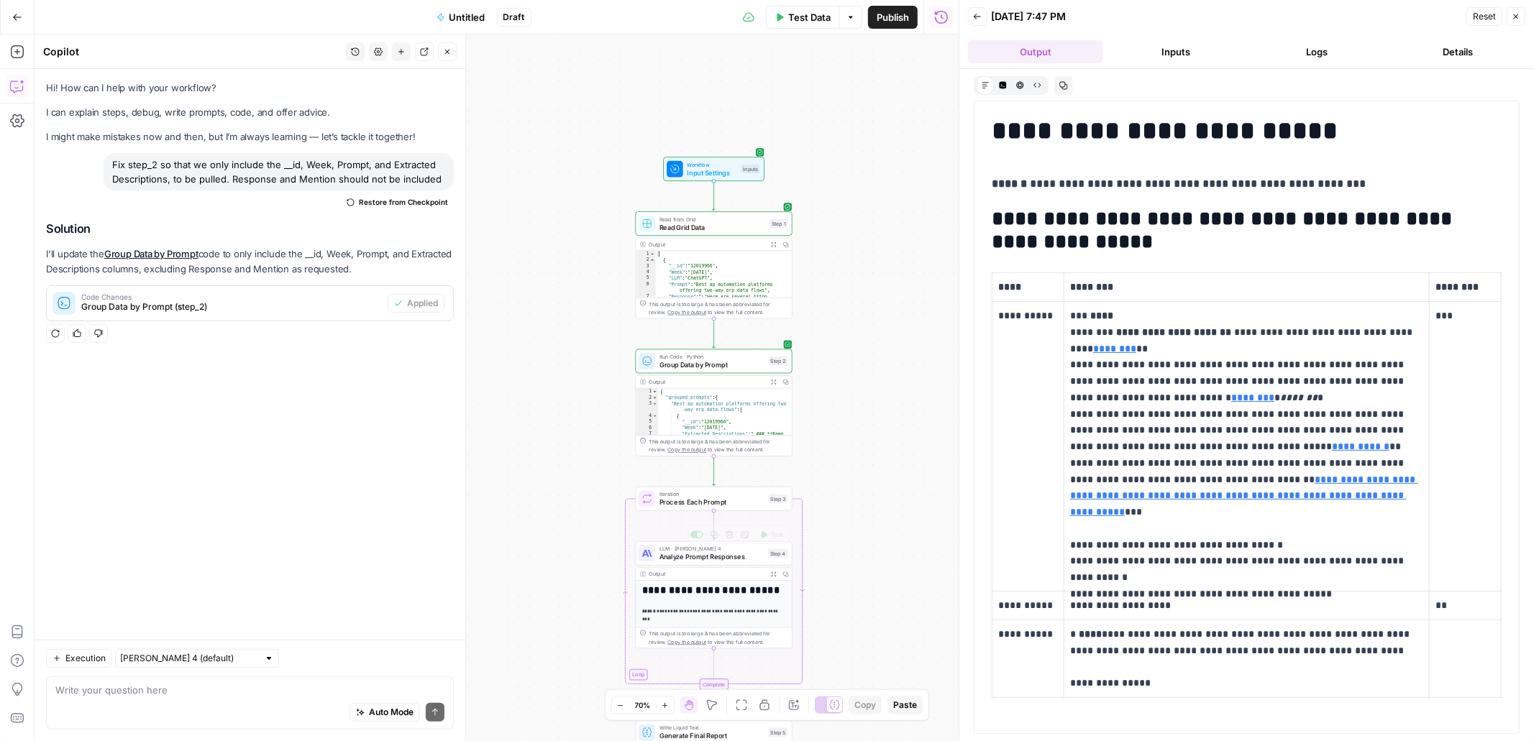
click at [742, 554] on span "Analyze Prompt Responses" at bounding box center [711, 557] width 105 height 10
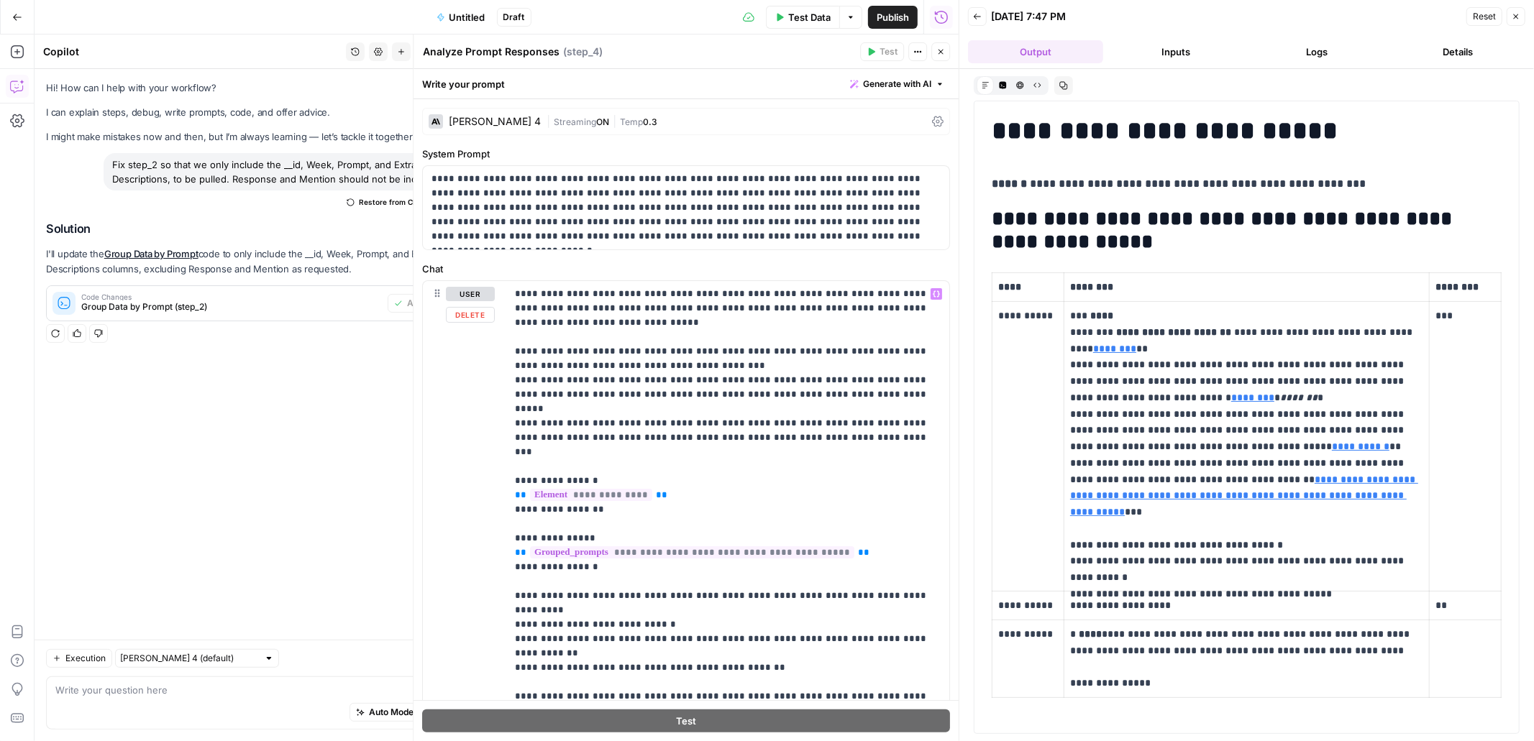
scroll to position [354, 0]
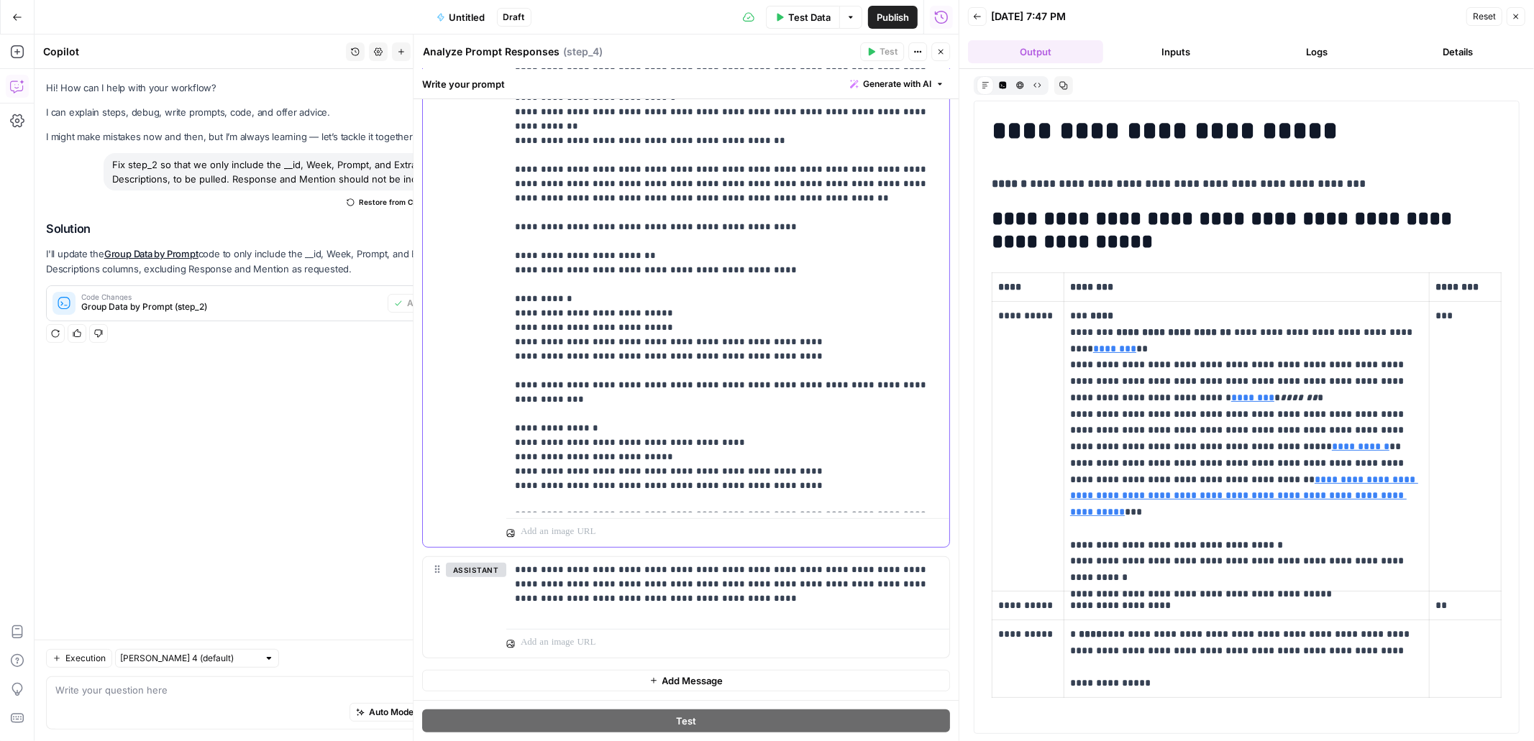
click at [624, 200] on p "**********" at bounding box center [728, 134] width 426 height 748
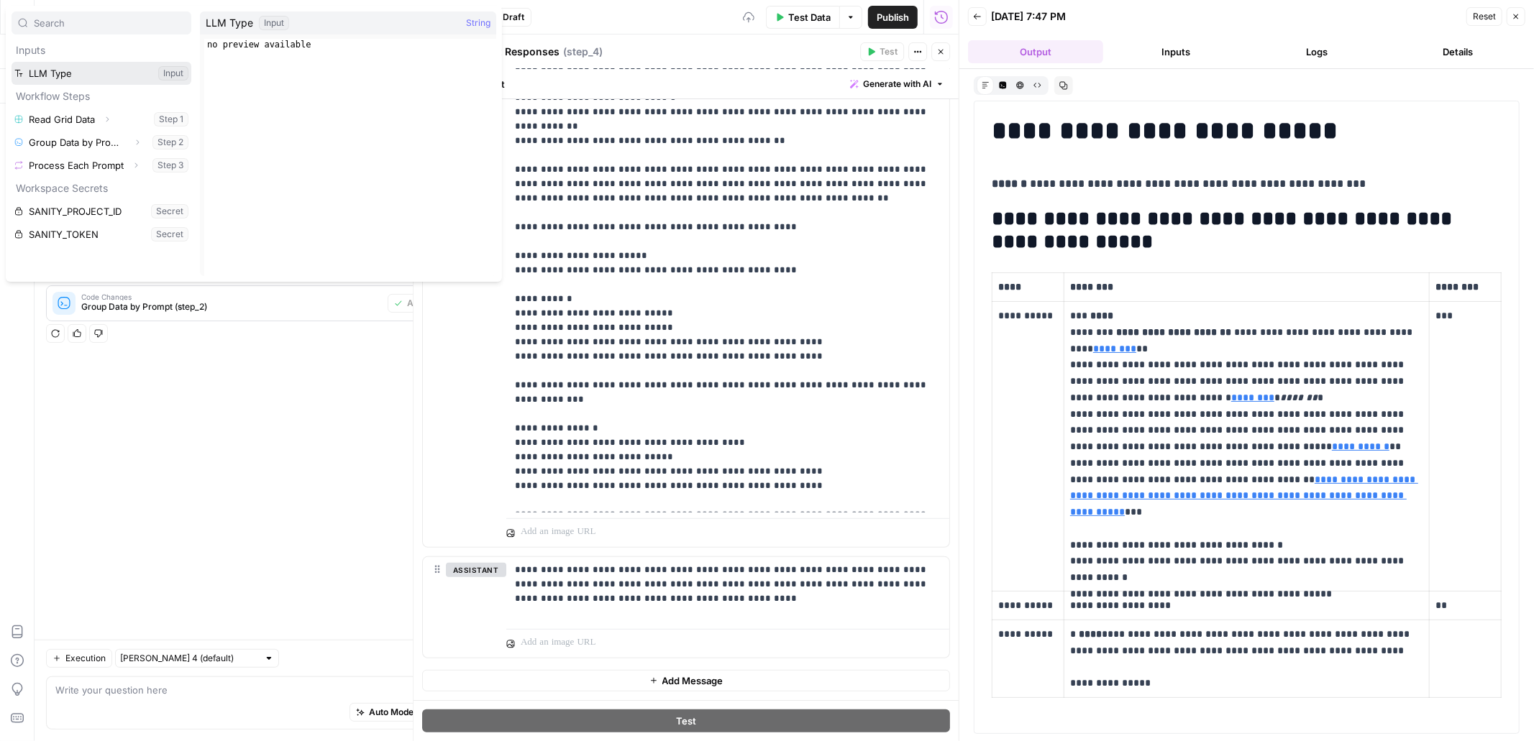
click at [105, 77] on button "Select variable LLM Type" at bounding box center [102, 73] width 180 height 23
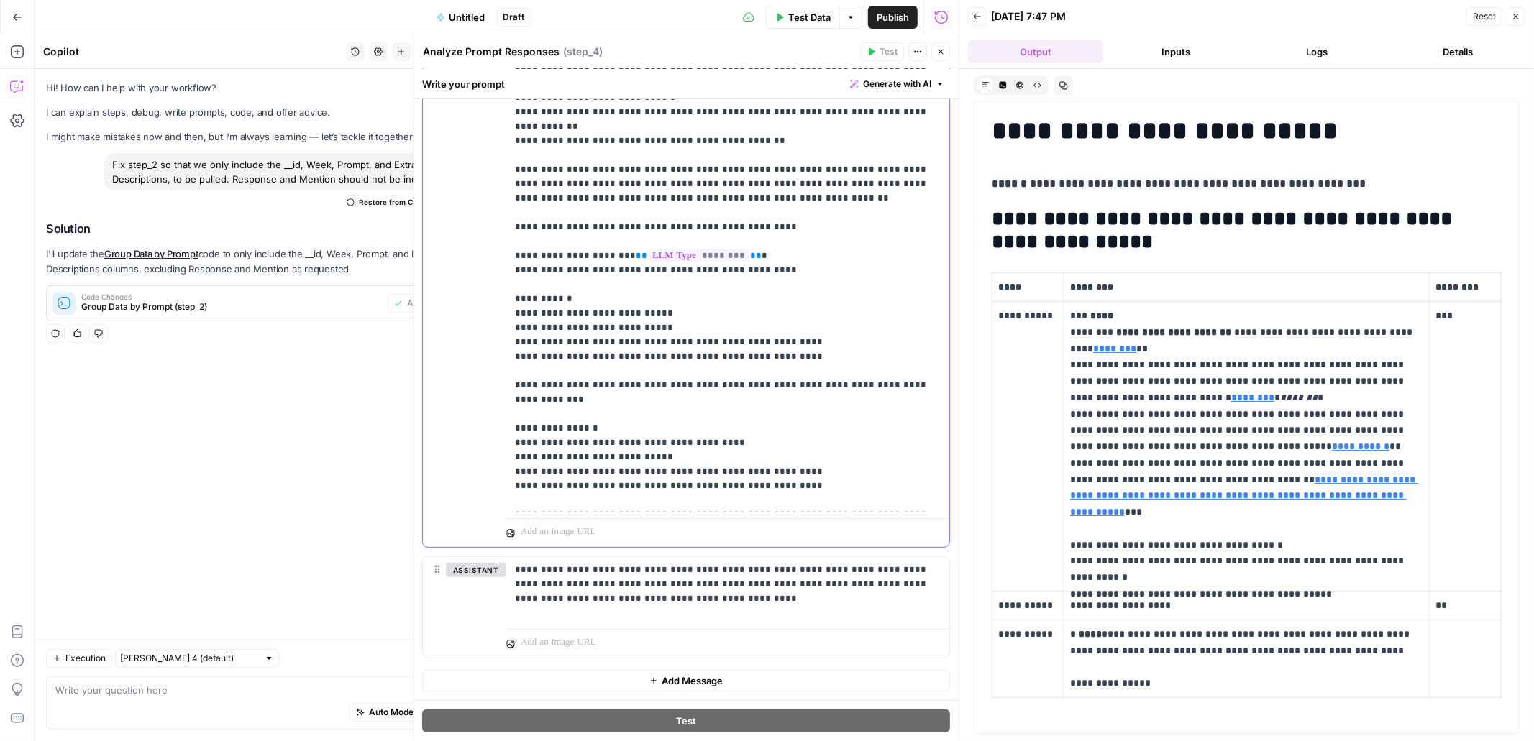
click at [530, 241] on p "**********" at bounding box center [728, 134] width 426 height 748
click at [534, 375] on p "**********" at bounding box center [728, 134] width 426 height 748
click at [593, 423] on p "**********" at bounding box center [728, 134] width 426 height 748
click at [538, 242] on p "**********" at bounding box center [728, 134] width 426 height 748
click at [538, 374] on p "**********" at bounding box center [728, 134] width 426 height 748
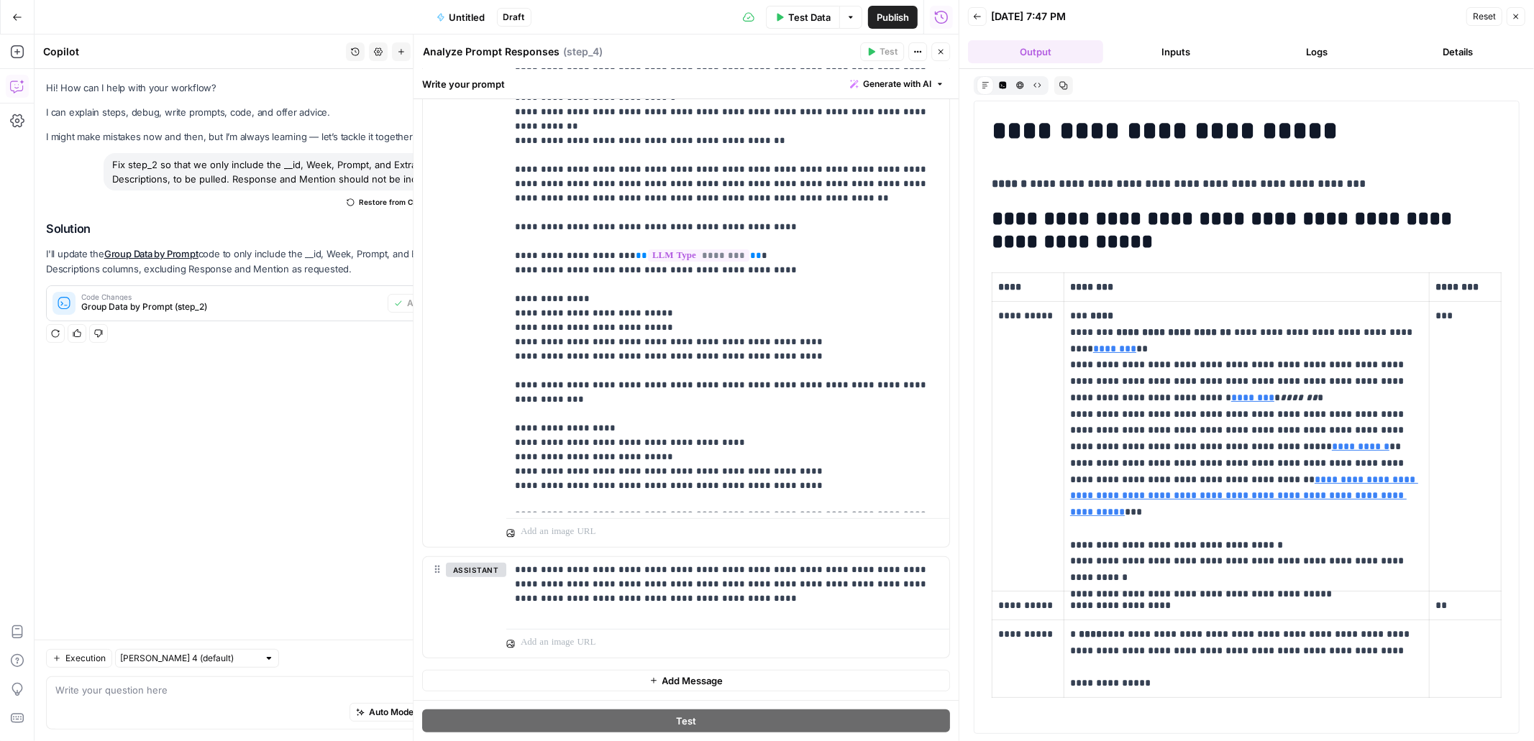
click at [941, 55] on icon "button" at bounding box center [940, 51] width 9 height 9
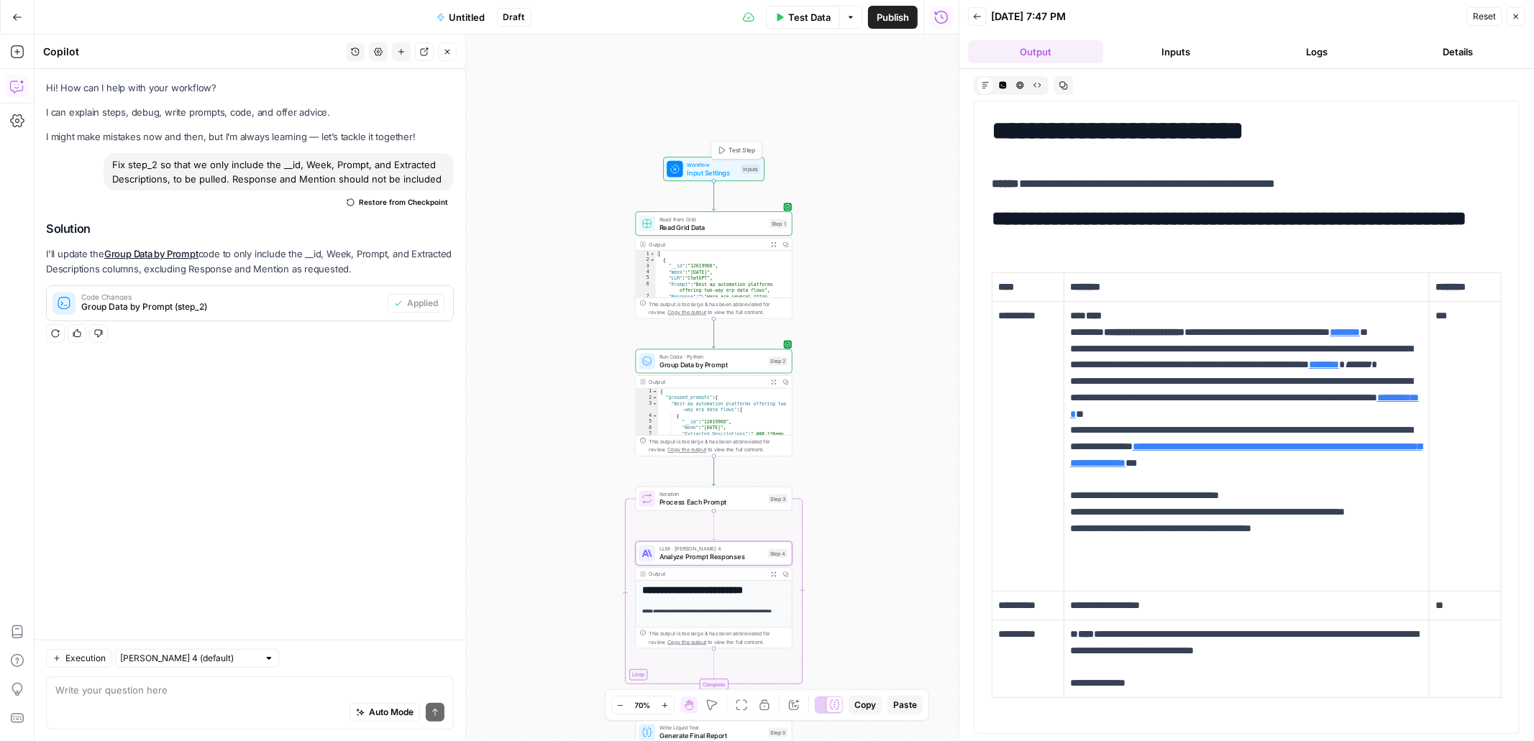
click at [738, 147] on span "Test Step" at bounding box center [742, 150] width 27 height 9
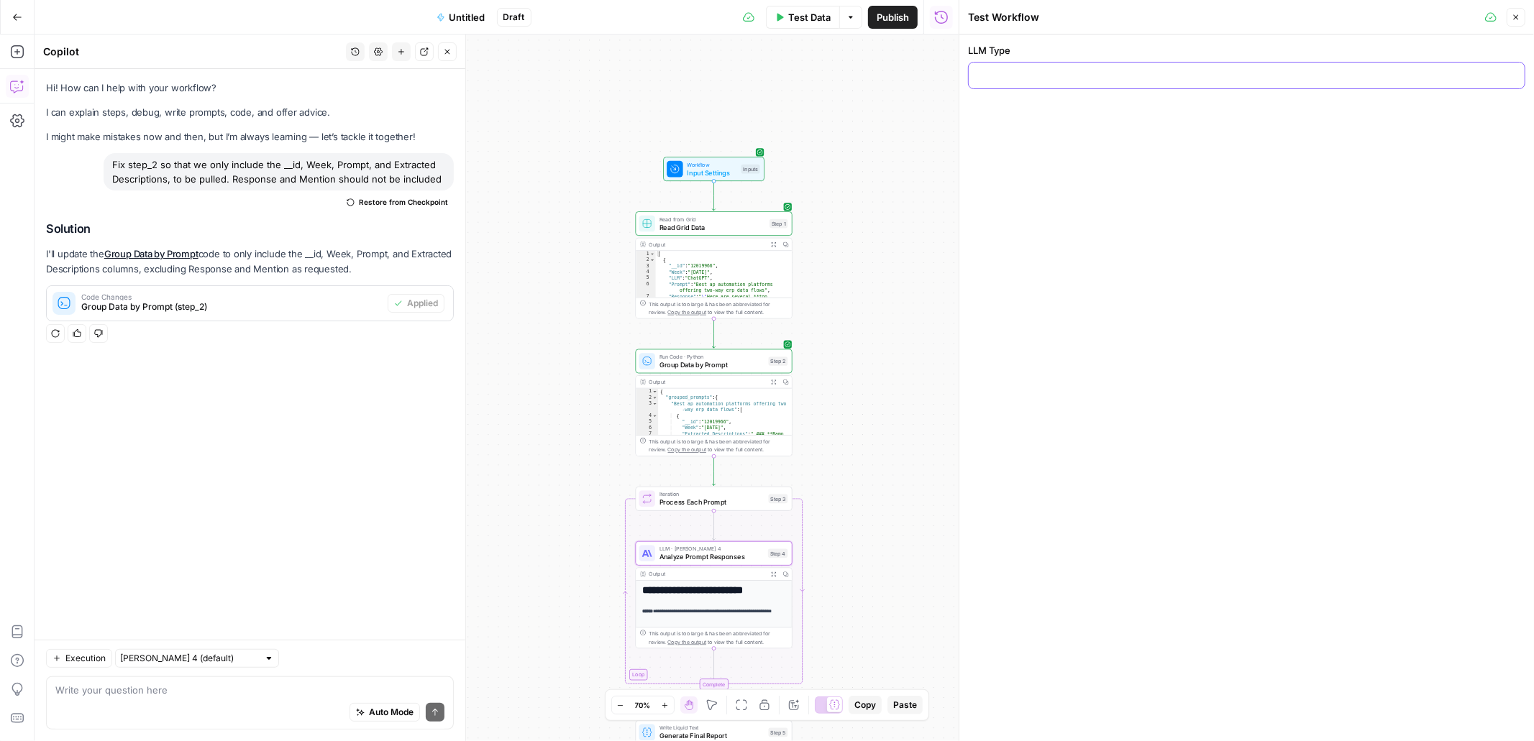
click at [1069, 77] on input "LLM Type" at bounding box center [1246, 75] width 539 height 14
type input "c"
type input "ChatGPT5"
click at [1124, 198] on div "LLM Type ChatGPT5" at bounding box center [1246, 388] width 575 height 707
click at [734, 506] on span "Process Each Prompt" at bounding box center [711, 503] width 105 height 10
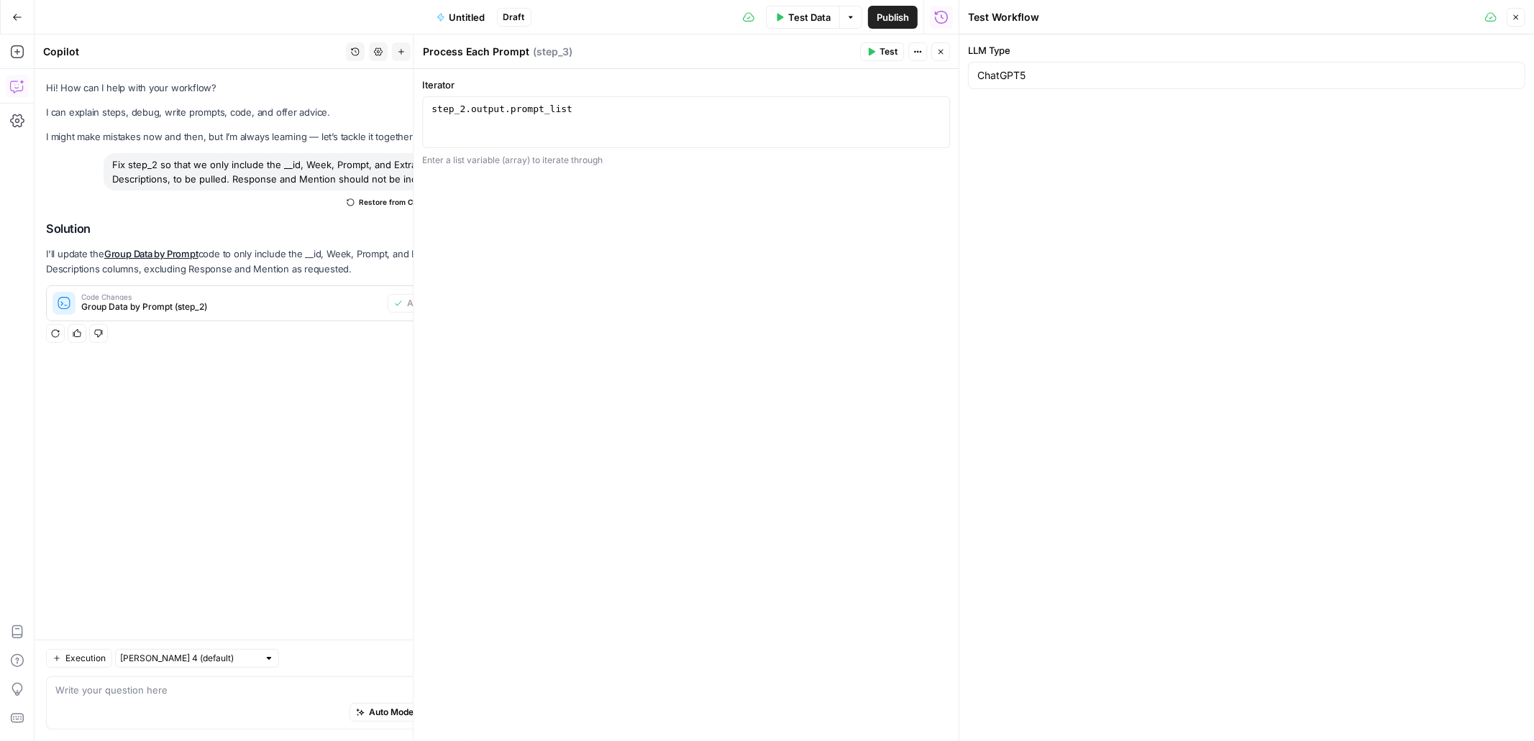
click at [938, 56] on button "Close" at bounding box center [940, 51] width 19 height 19
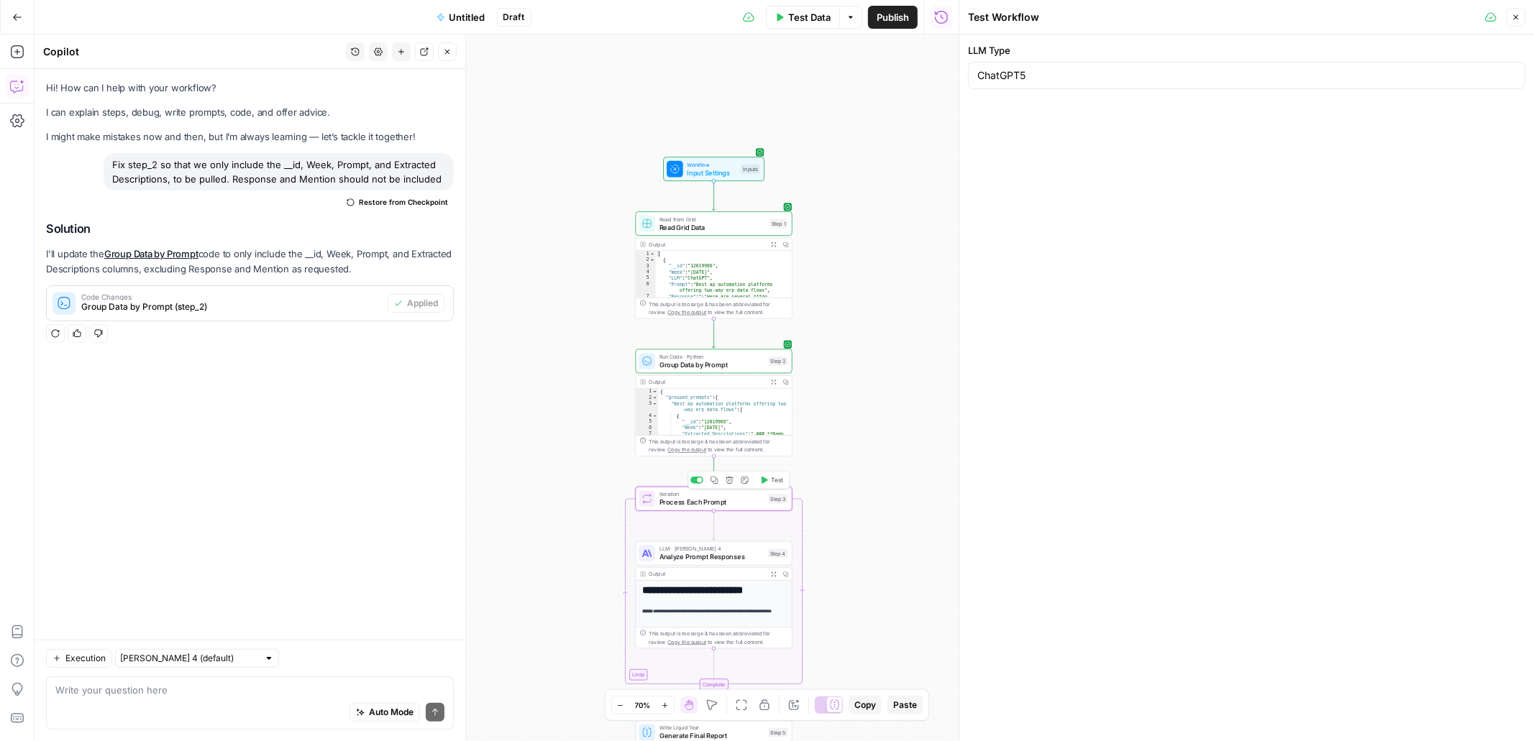
click at [771, 479] on span "Test" at bounding box center [777, 480] width 12 height 9
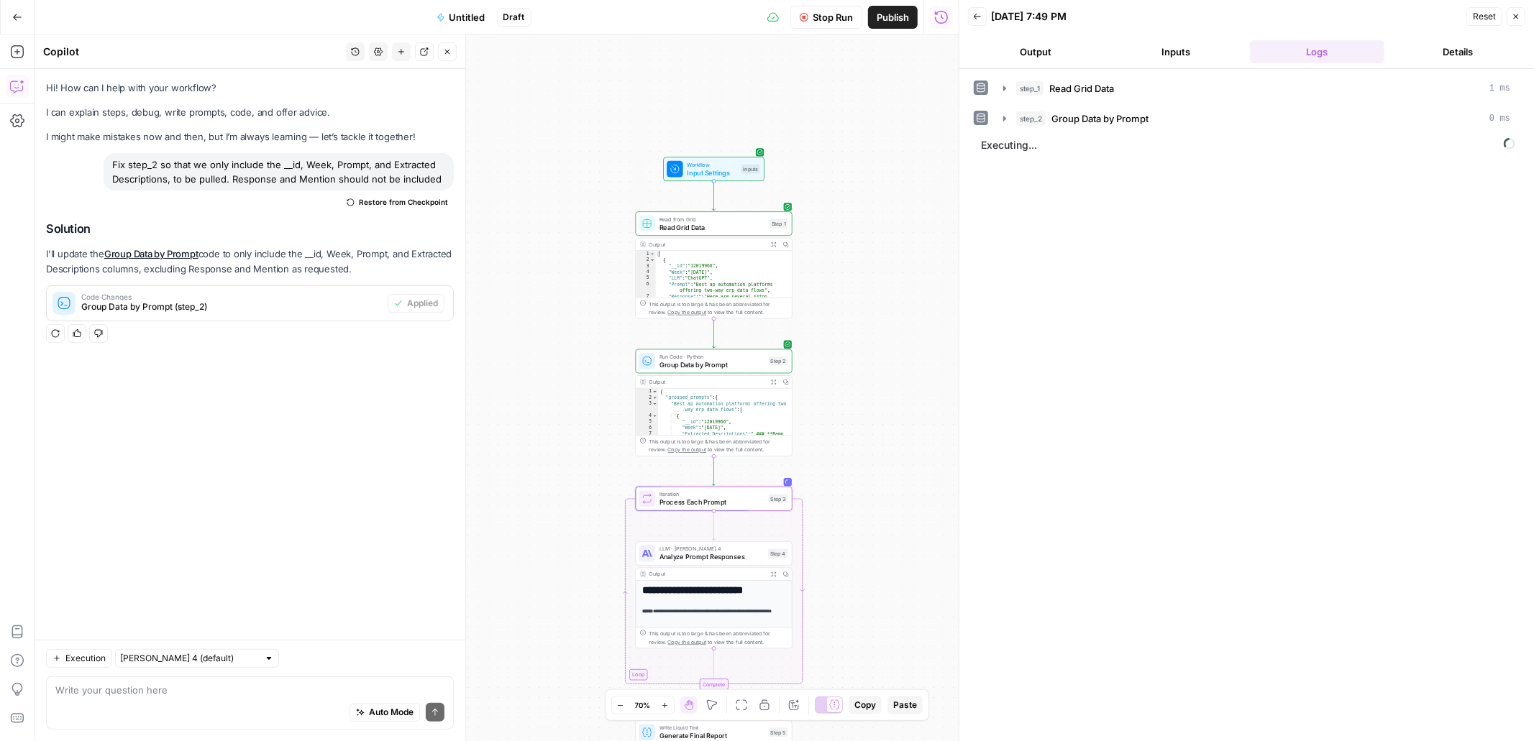
click at [1030, 63] on header "Back 09/29/25 at 7:49 PM Reset Close Output Inputs Logs Details" at bounding box center [1246, 34] width 575 height 69
click at [1025, 50] on button "Output" at bounding box center [1035, 51] width 135 height 23
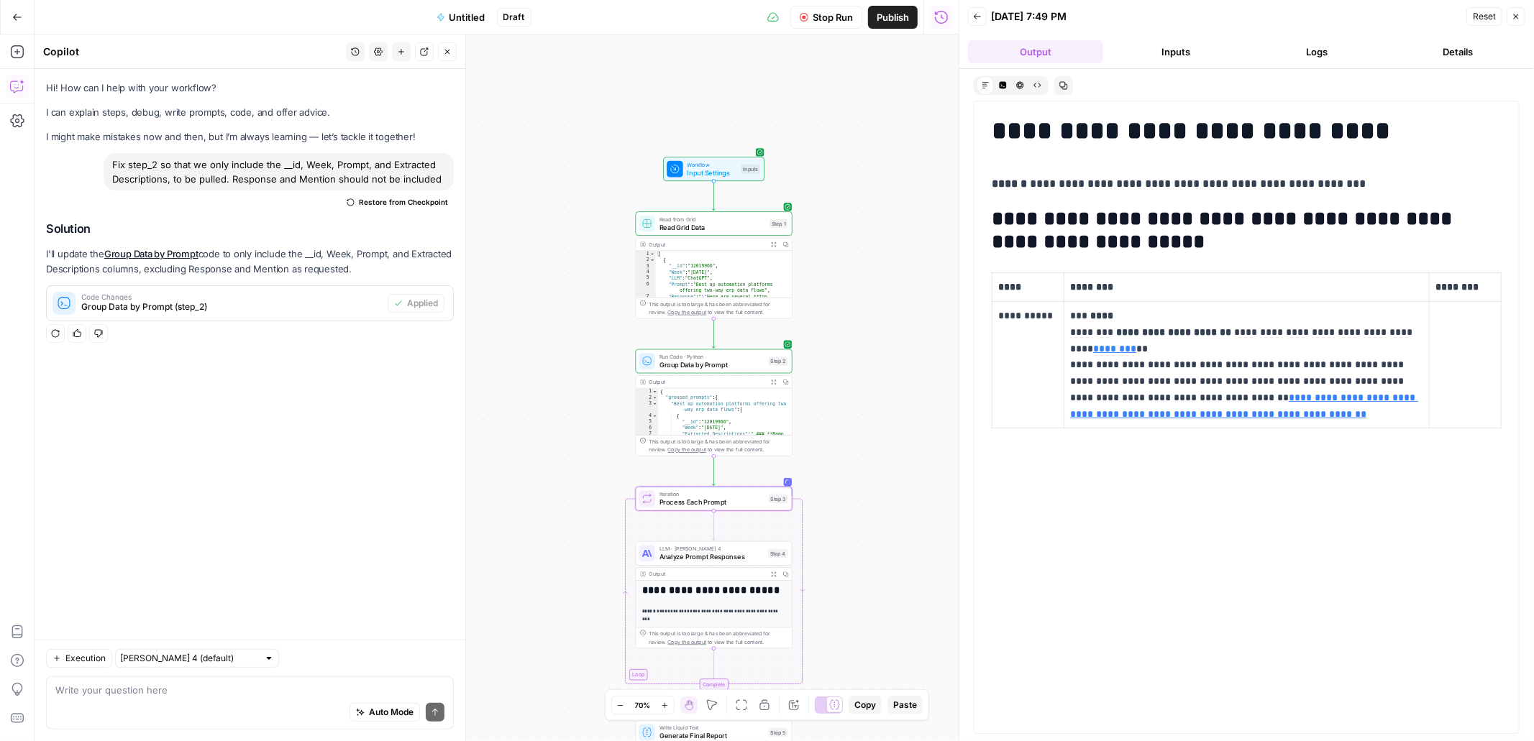
click at [834, 18] on span "Stop Run" at bounding box center [833, 17] width 40 height 14
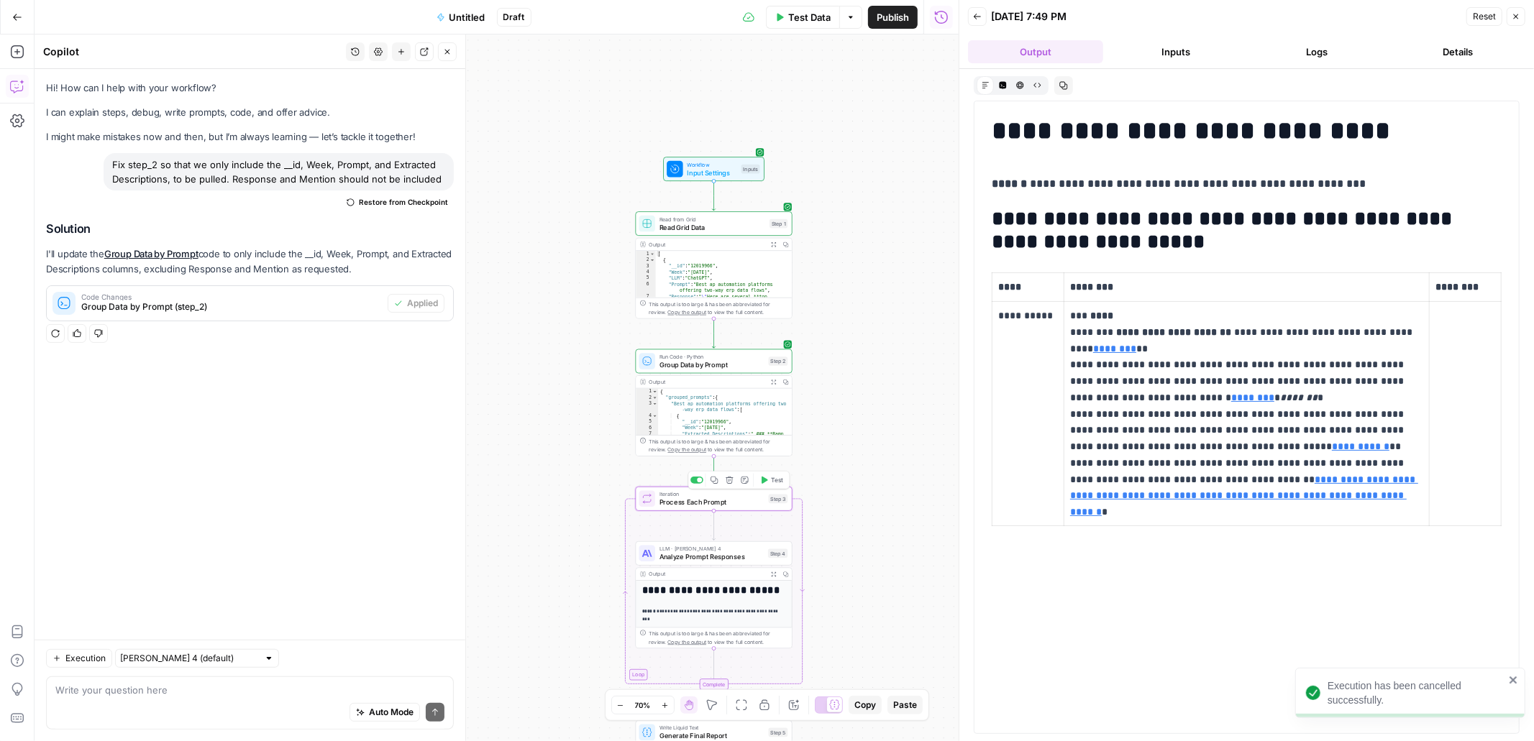
click at [736, 550] on span "LLM · [PERSON_NAME] 4" at bounding box center [711, 549] width 105 height 8
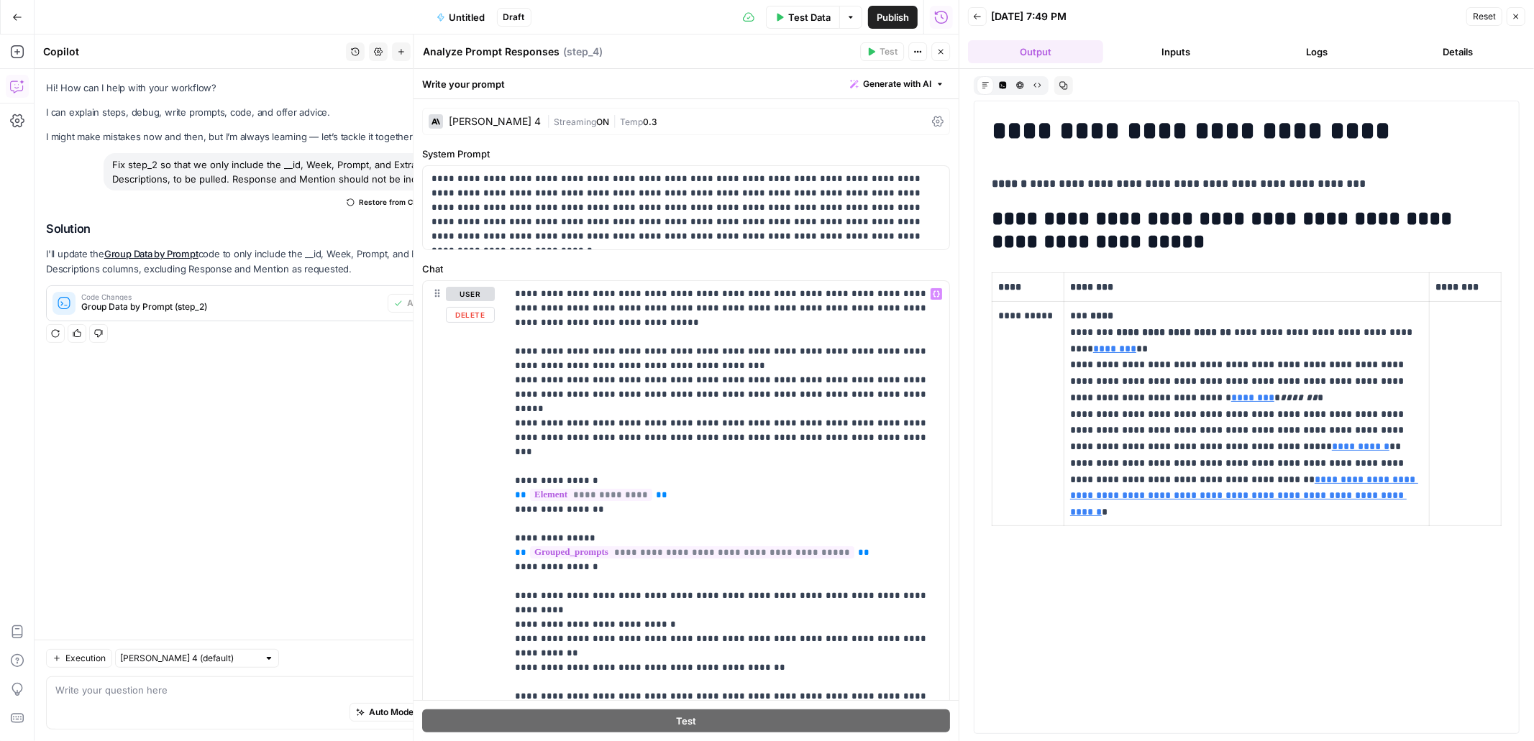
scroll to position [173, 0]
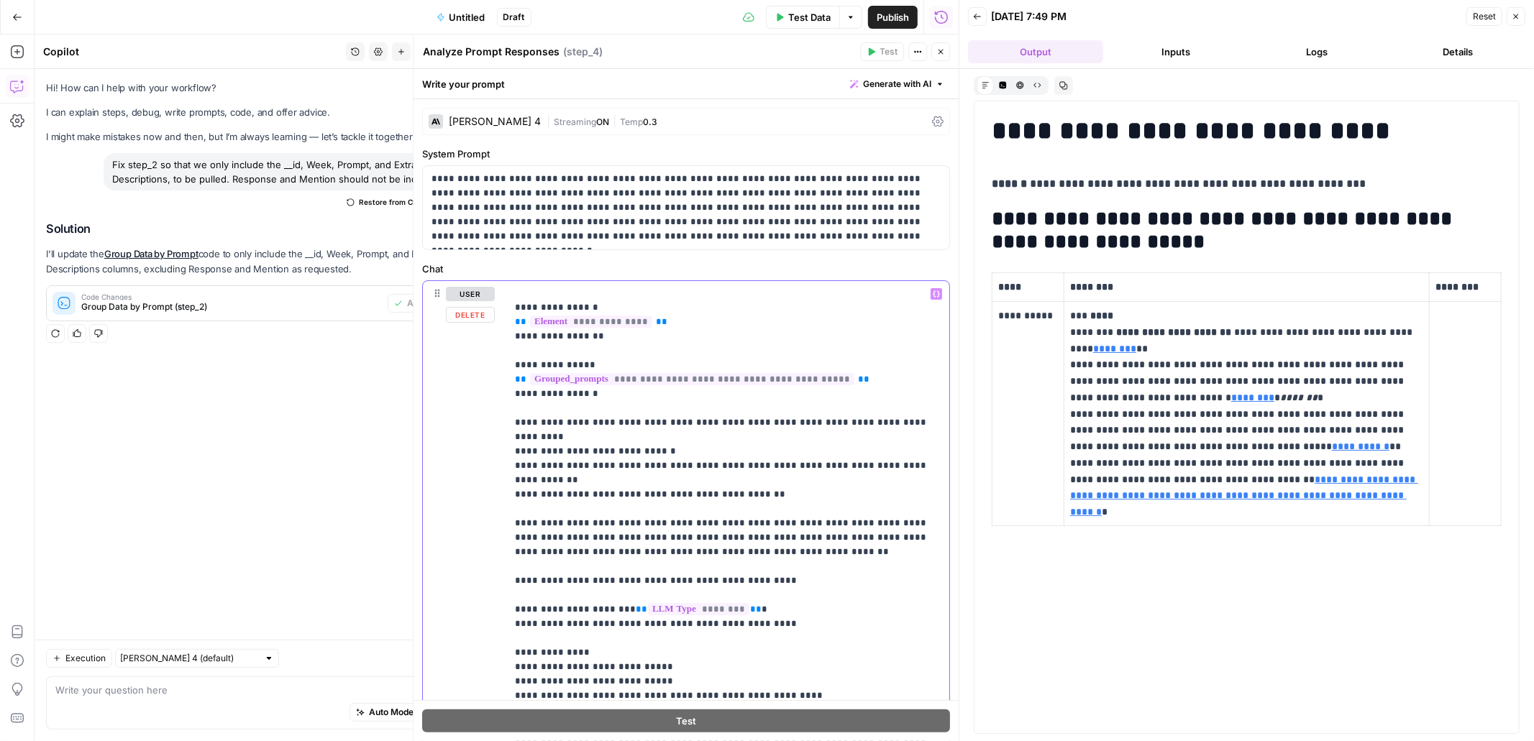
click at [636, 605] on span "**" at bounding box center [642, 609] width 12 height 9
click at [734, 555] on p "**********" at bounding box center [728, 488] width 426 height 748
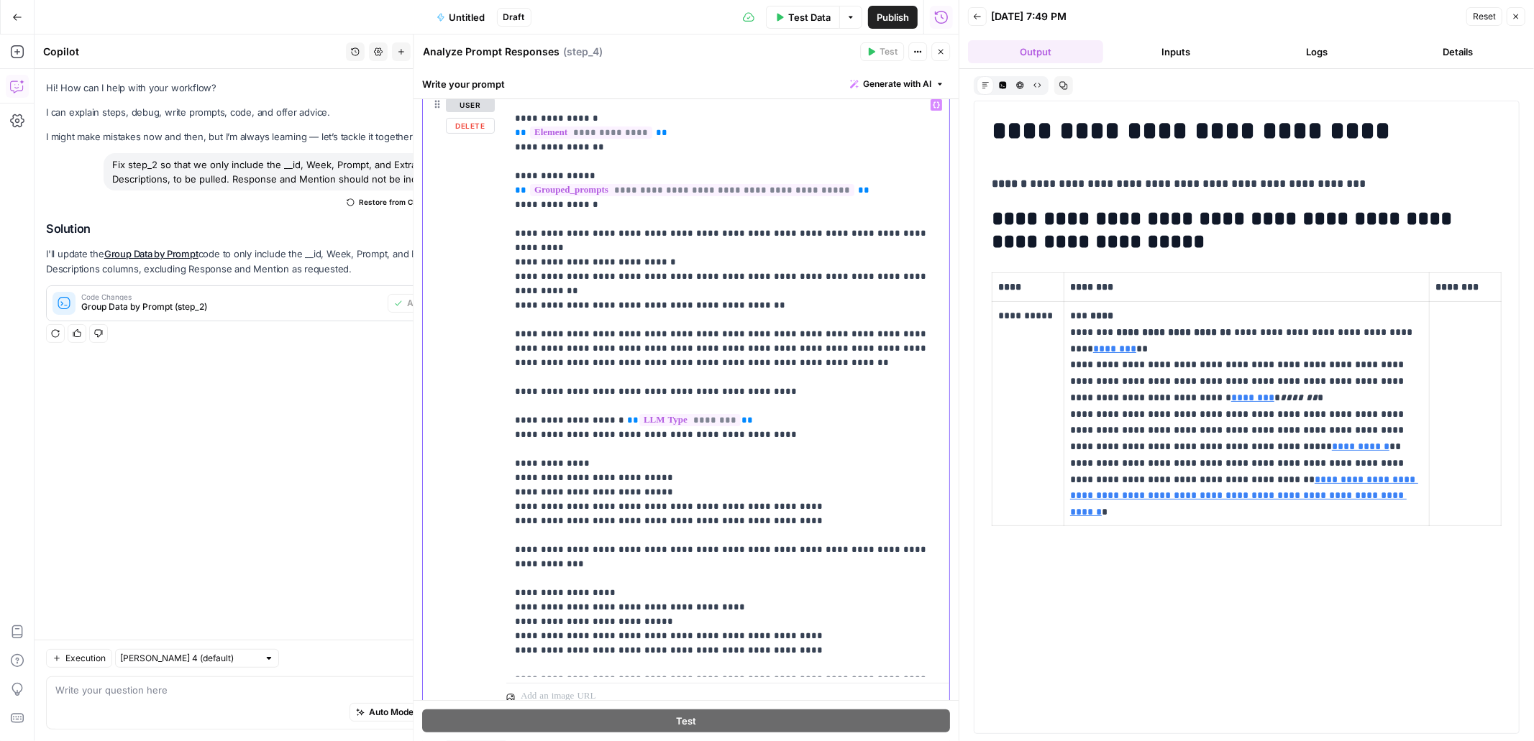
scroll to position [196, 0]
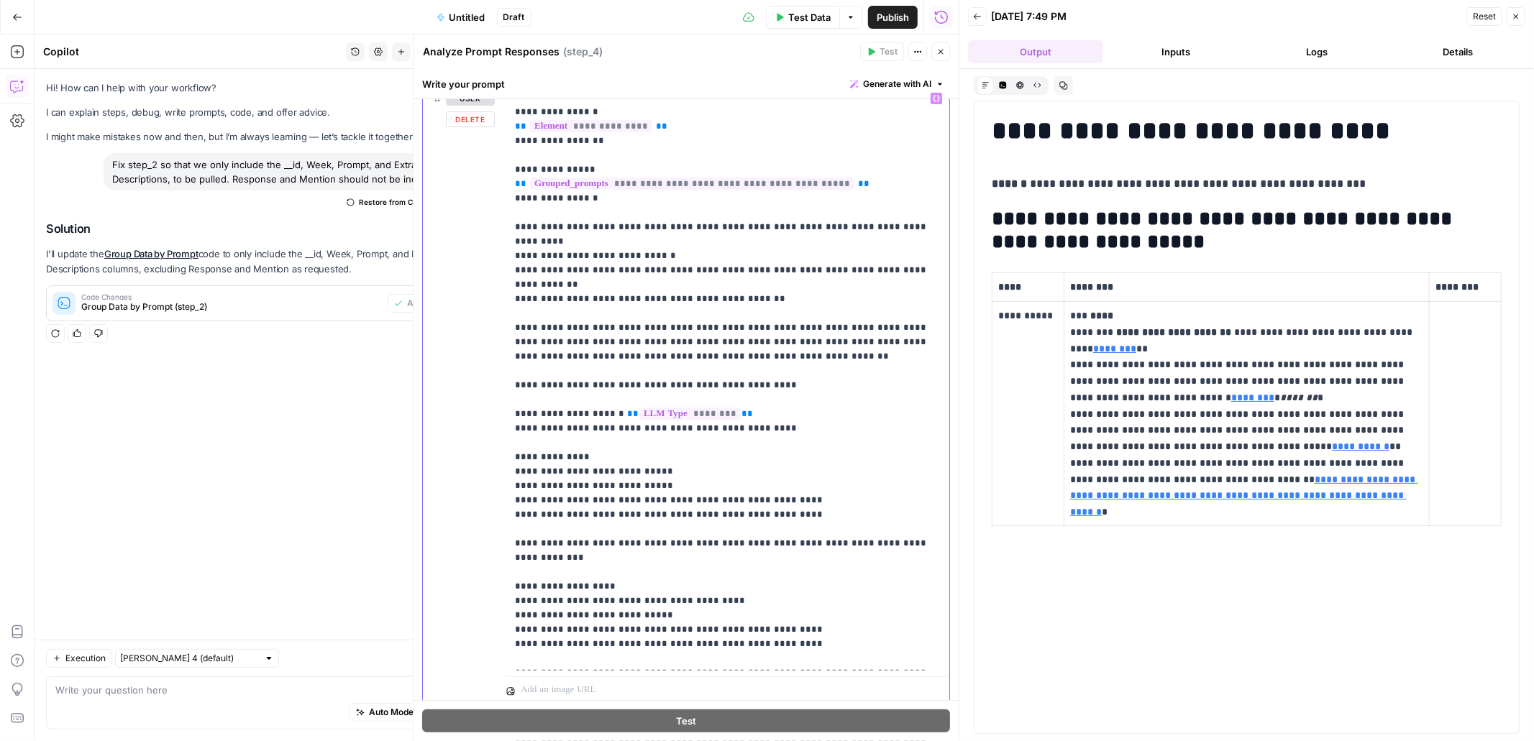
click at [544, 400] on p "**********" at bounding box center [728, 292] width 426 height 748
click at [545, 530] on p "**********" at bounding box center [728, 292] width 426 height 748
click at [811, 19] on span "Test Data" at bounding box center [809, 17] width 42 height 14
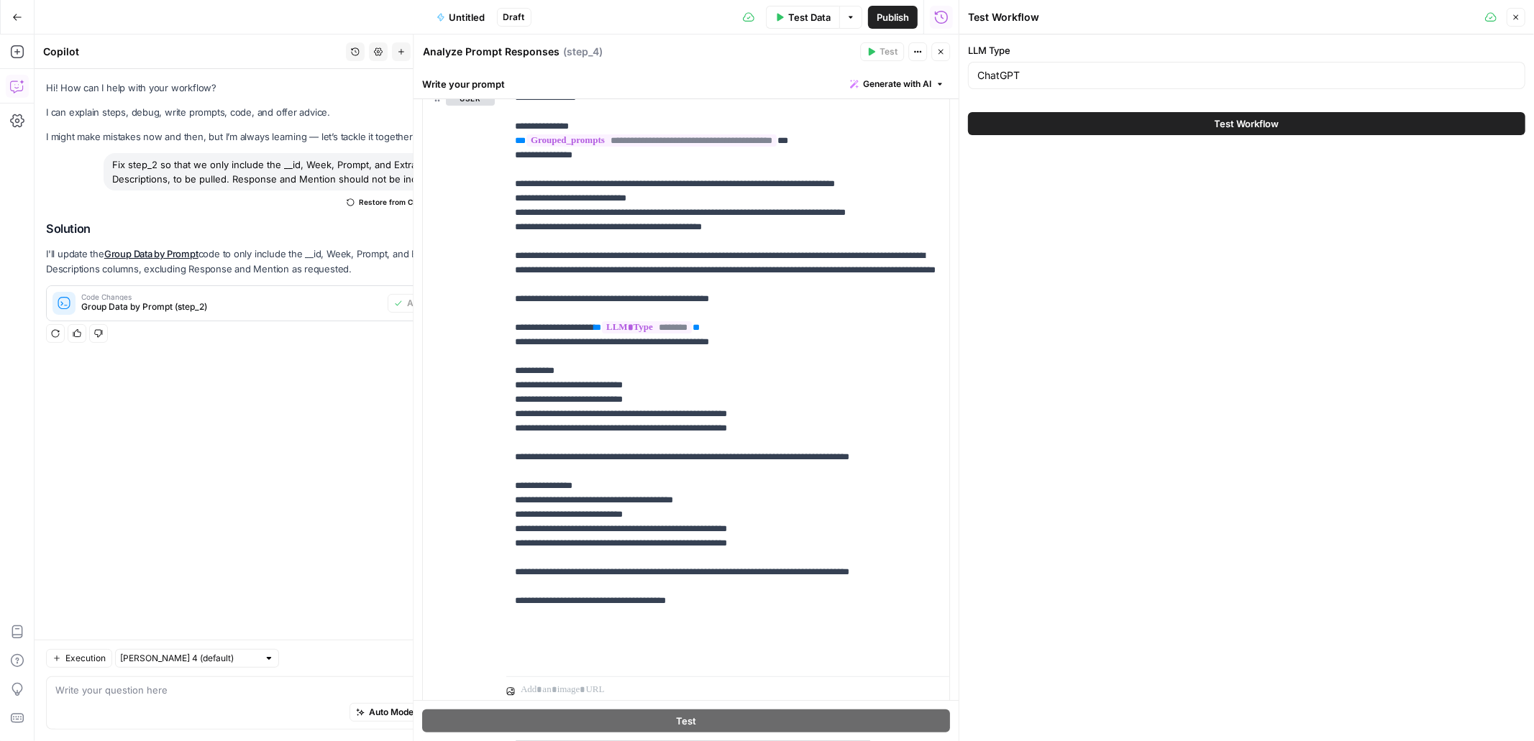
click at [937, 53] on icon "button" at bounding box center [940, 51] width 9 height 9
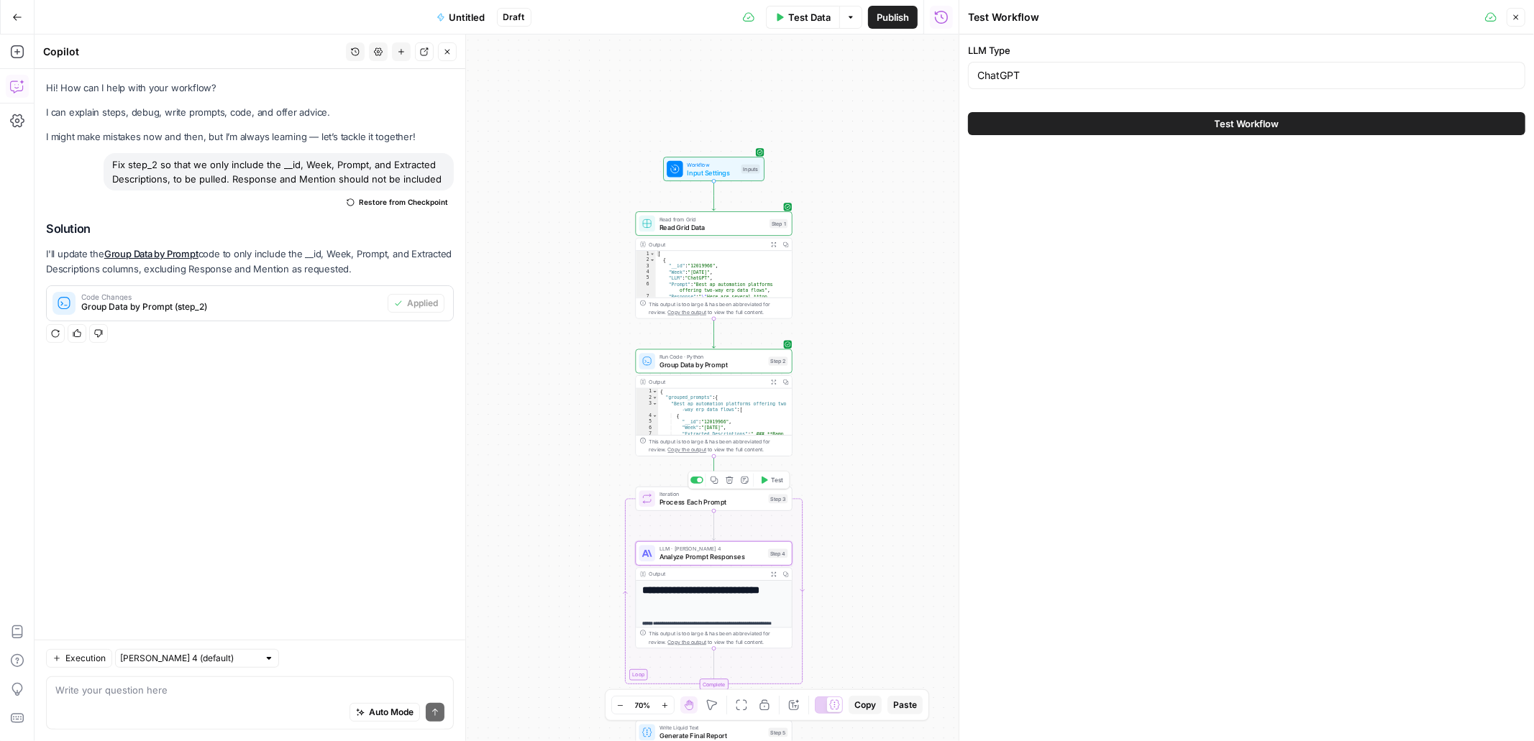
click at [772, 480] on span "Test" at bounding box center [777, 480] width 12 height 9
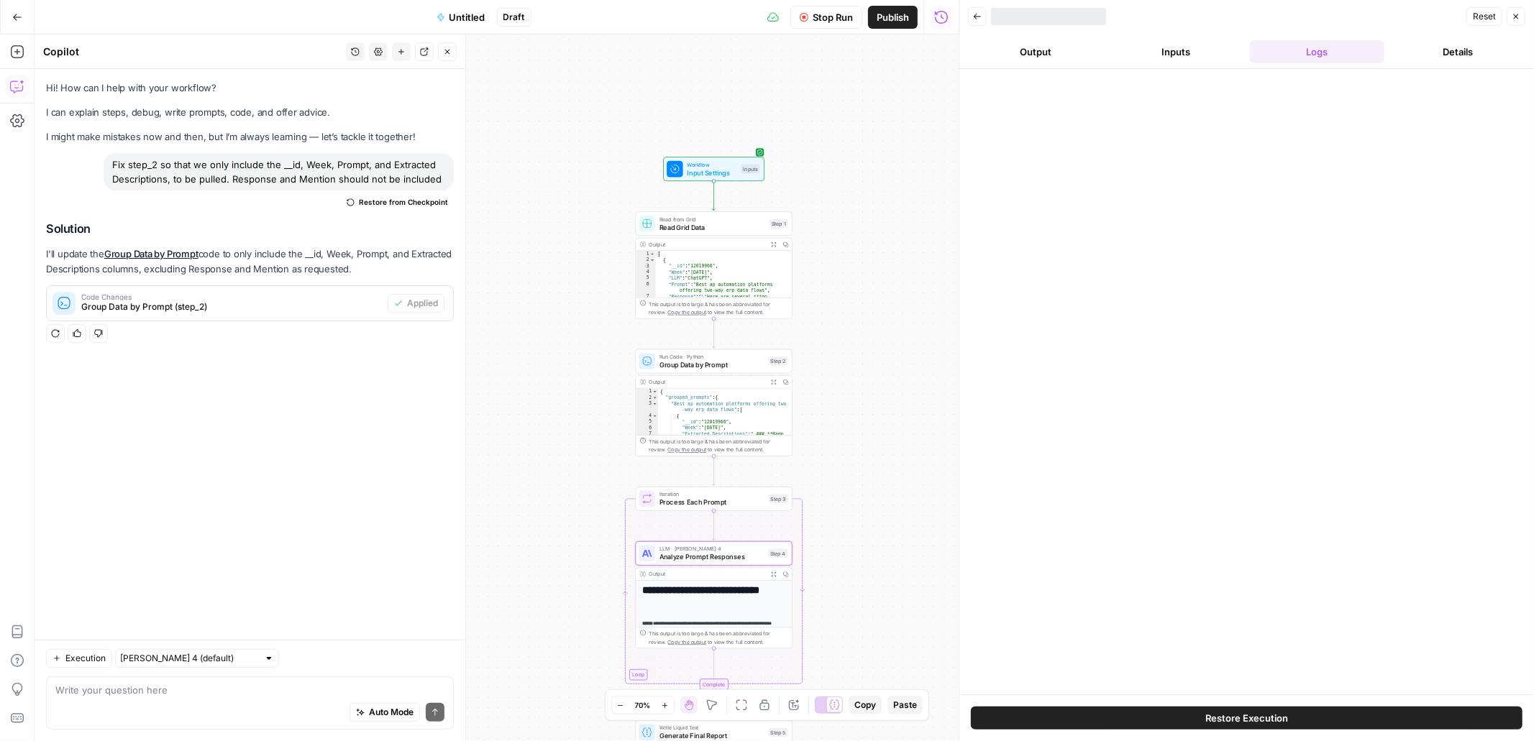
click at [1036, 52] on button "Output" at bounding box center [1035, 51] width 135 height 23
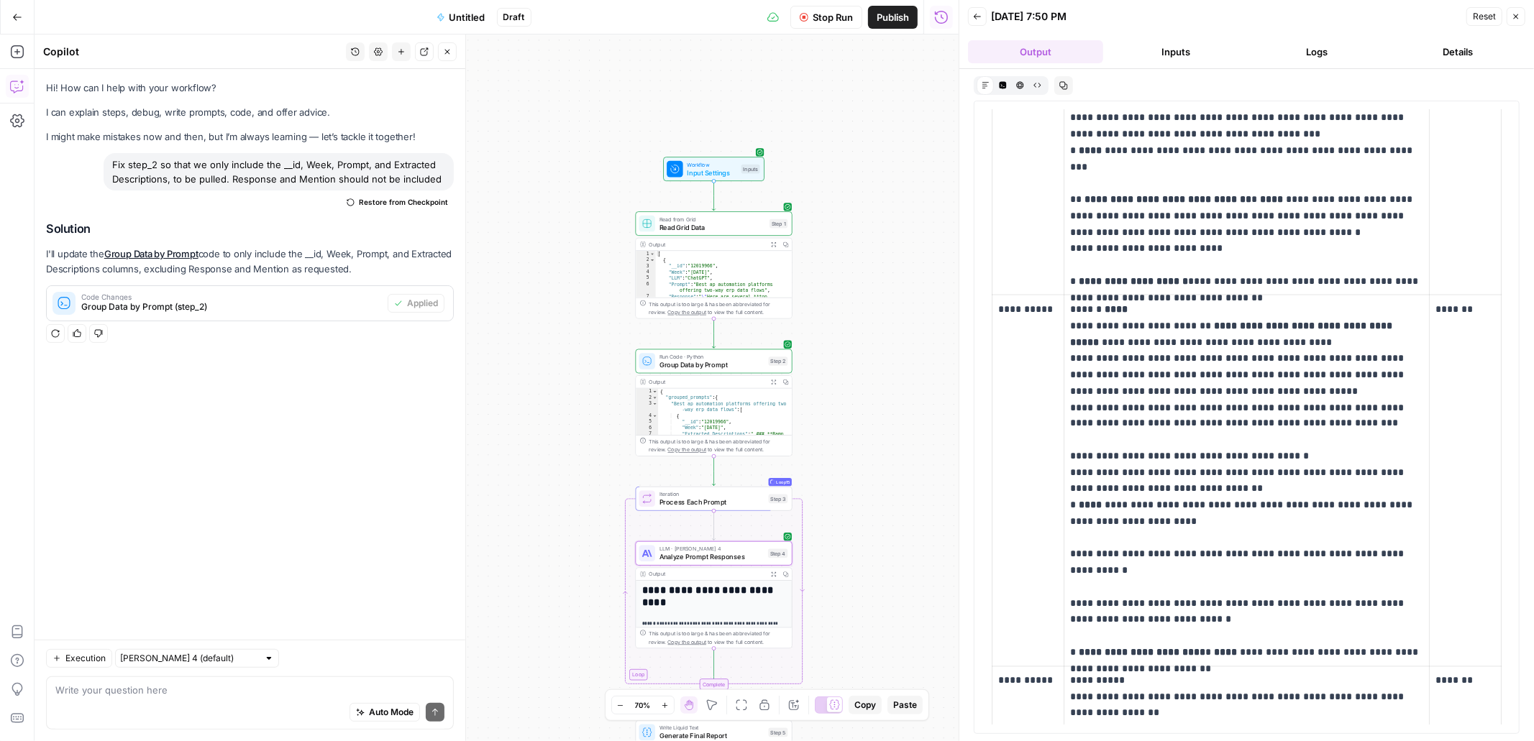
scroll to position [6596, 0]
click at [1314, 55] on button "Logs" at bounding box center [1317, 51] width 135 height 23
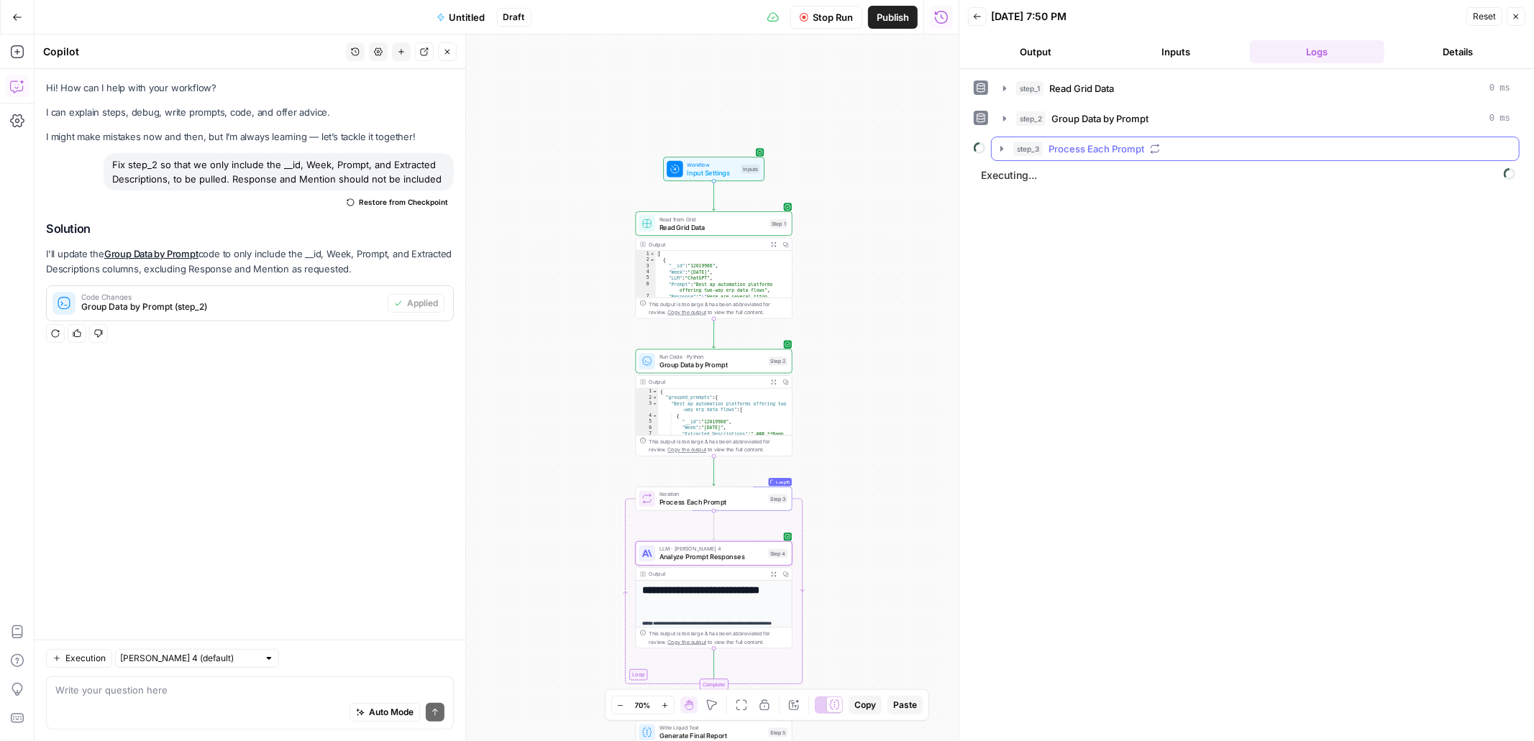
click at [1003, 145] on icon "button" at bounding box center [1002, 149] width 12 height 12
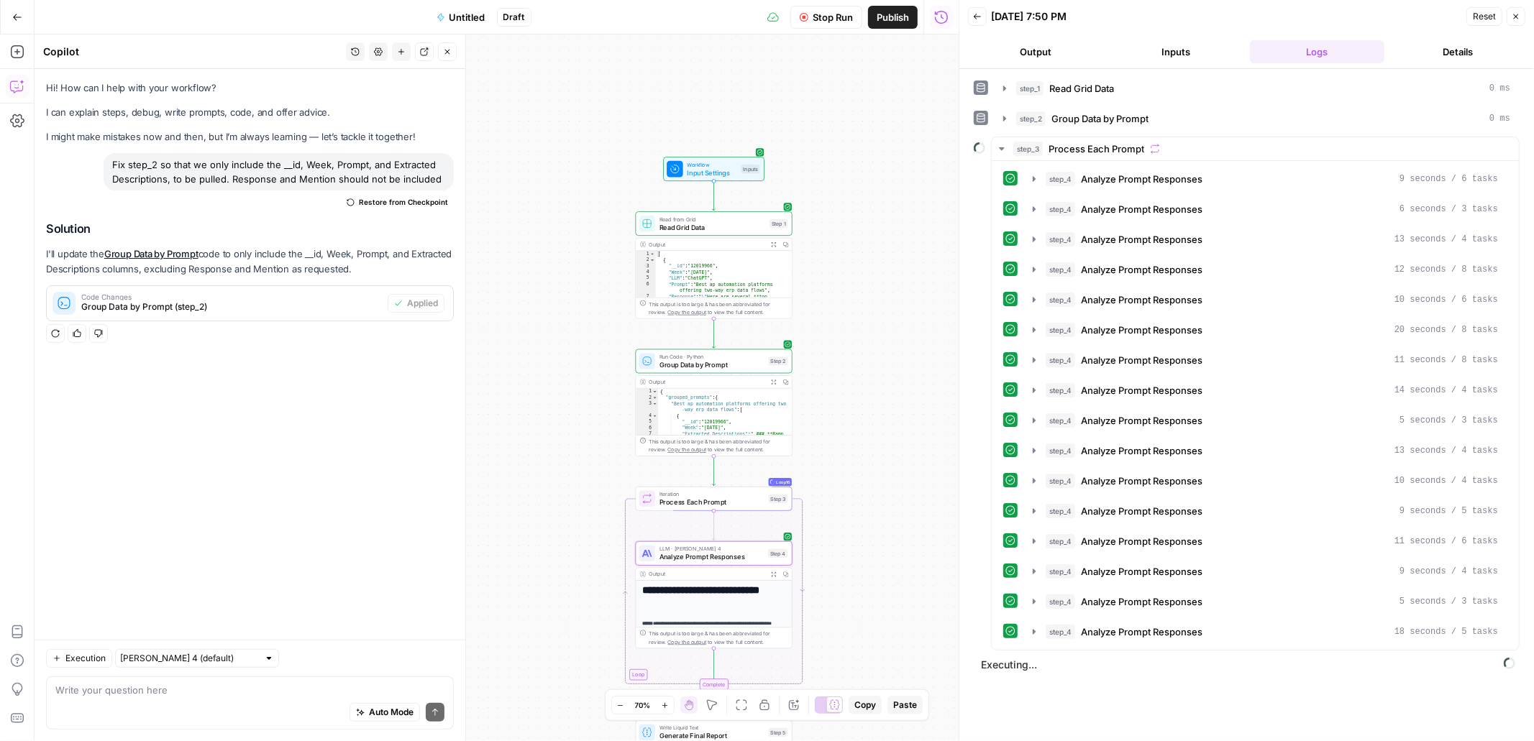
click at [469, 19] on span "Untitled" at bounding box center [467, 17] width 36 height 14
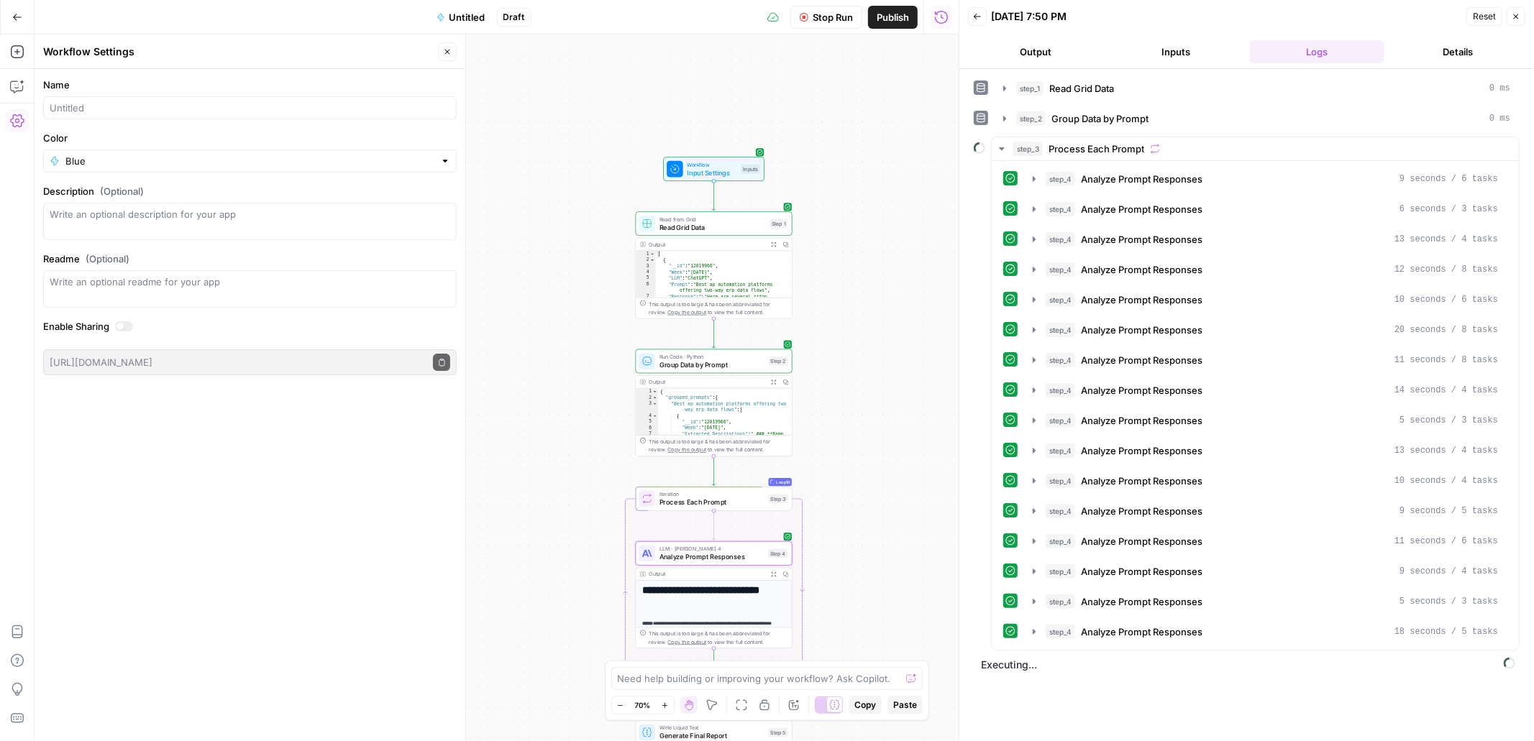
click at [57, 152] on div "Blue" at bounding box center [250, 161] width 414 height 23
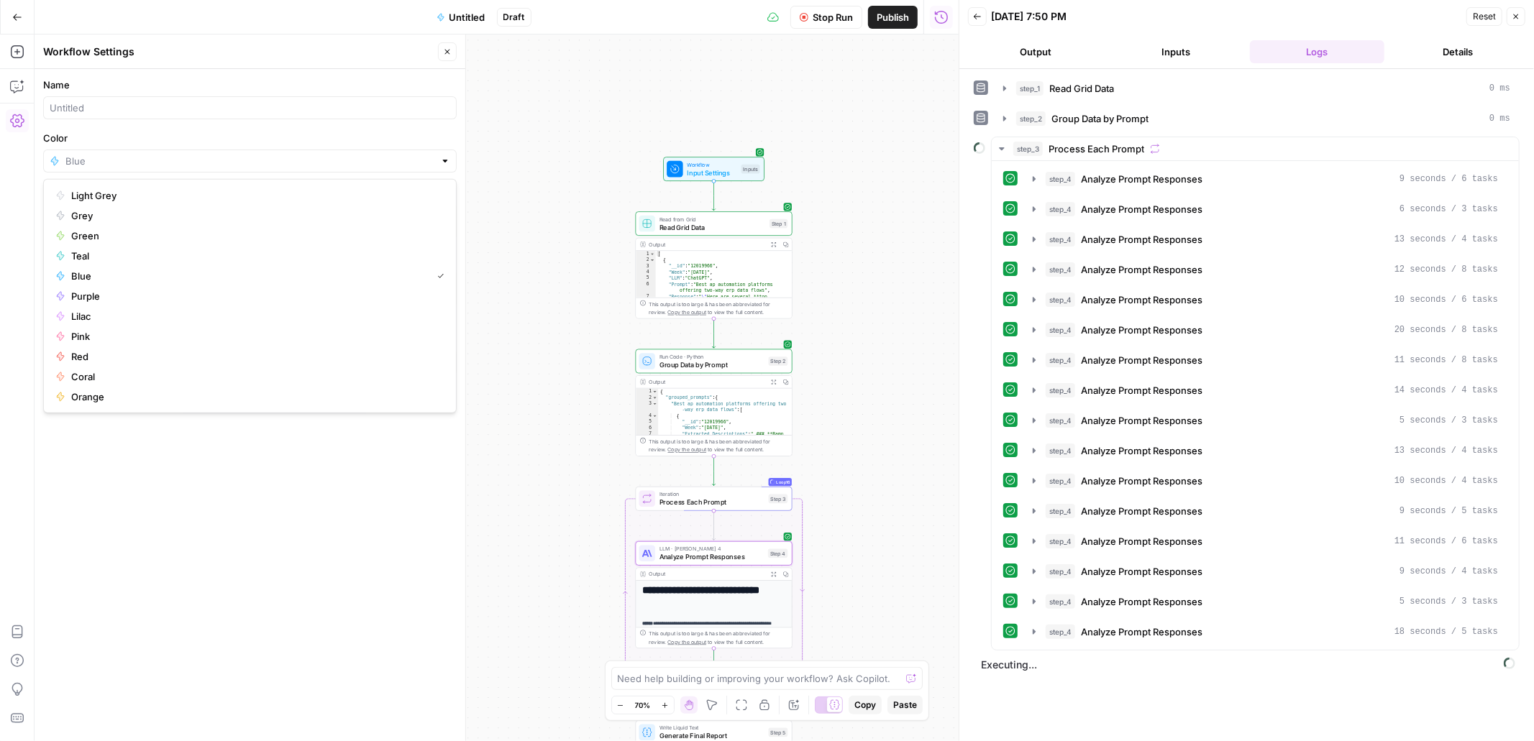
type input "Lilac"
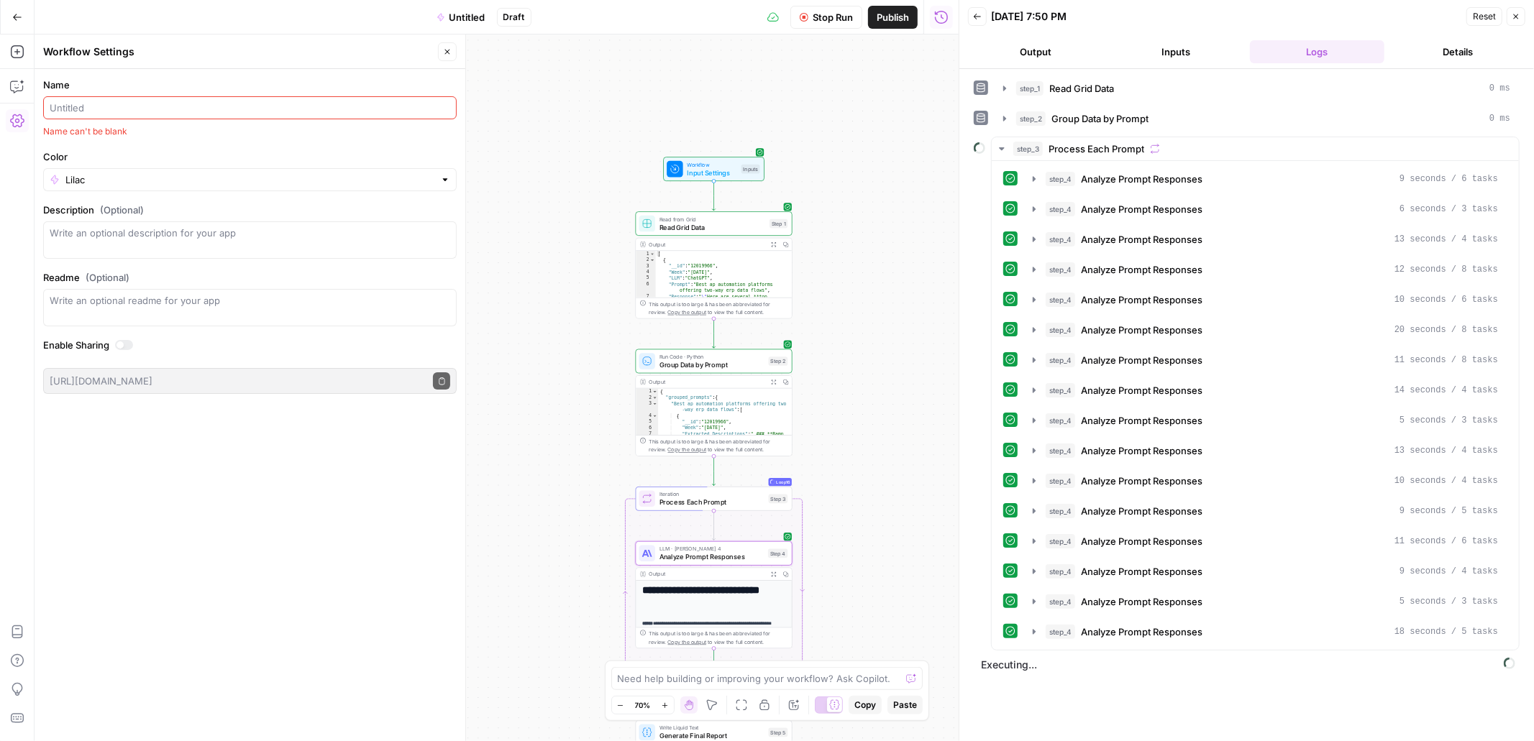
click at [109, 104] on input "Name" at bounding box center [250, 108] width 401 height 14
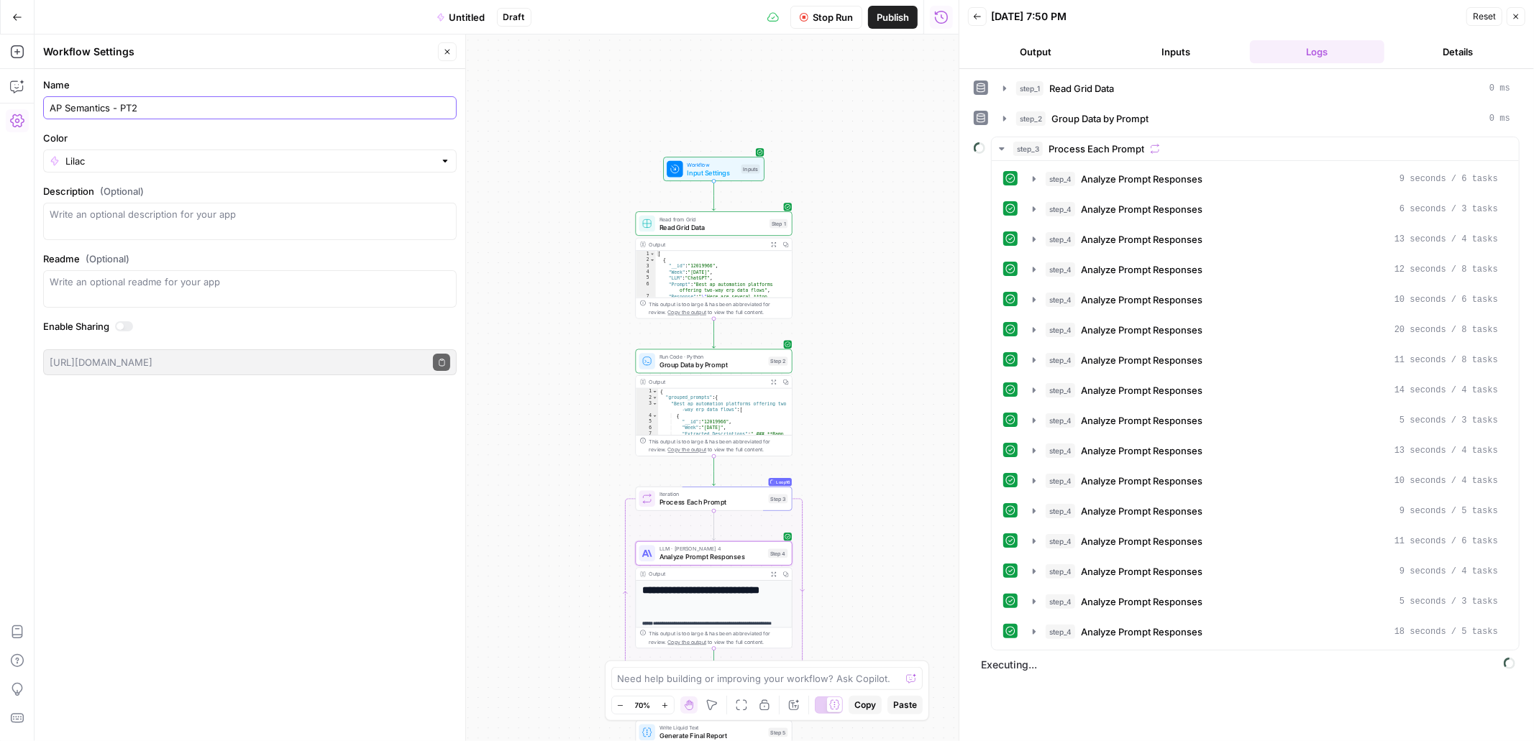
type input "AP Semantics - PT2"
click at [449, 52] on icon "button" at bounding box center [447, 51] width 9 height 9
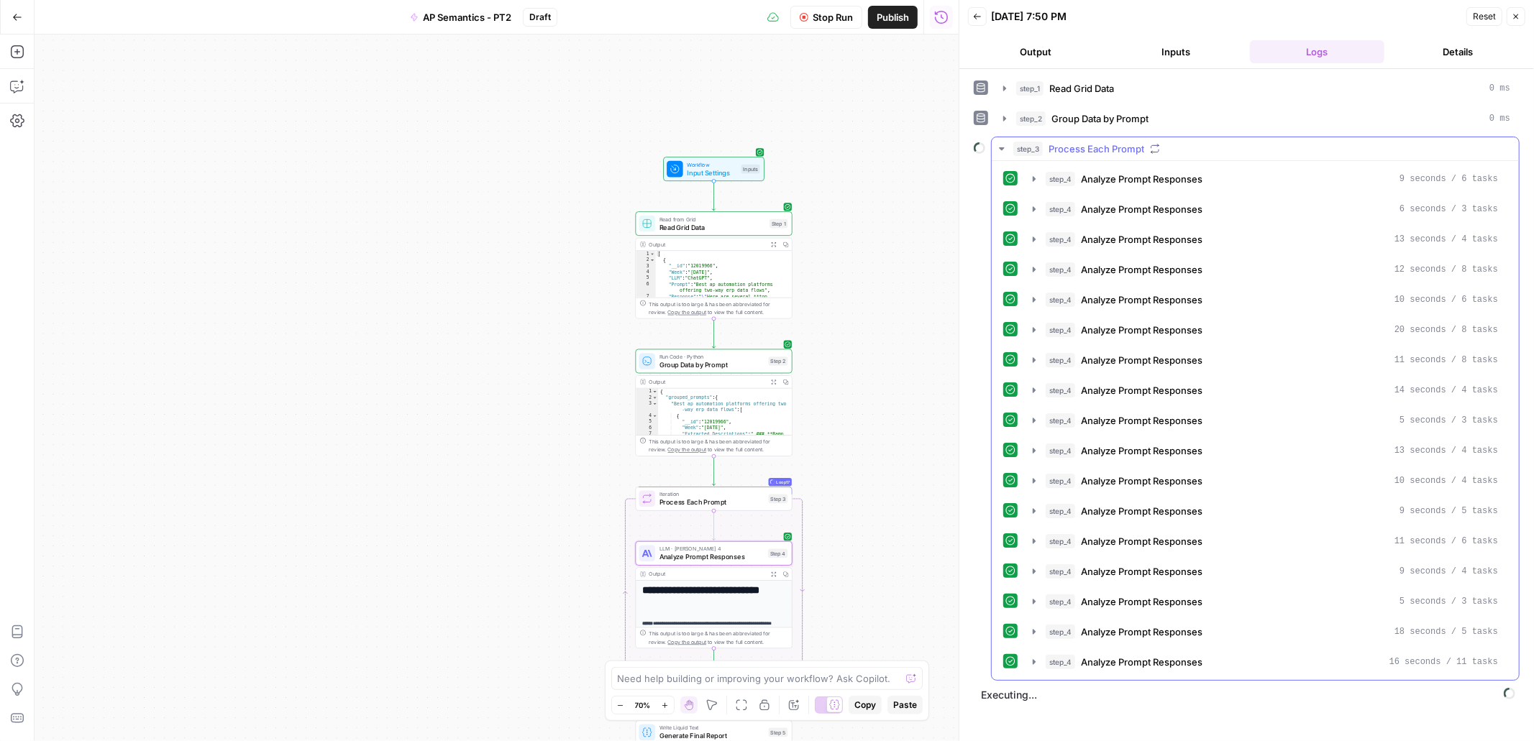
click at [998, 150] on icon "button" at bounding box center [1002, 149] width 12 height 12
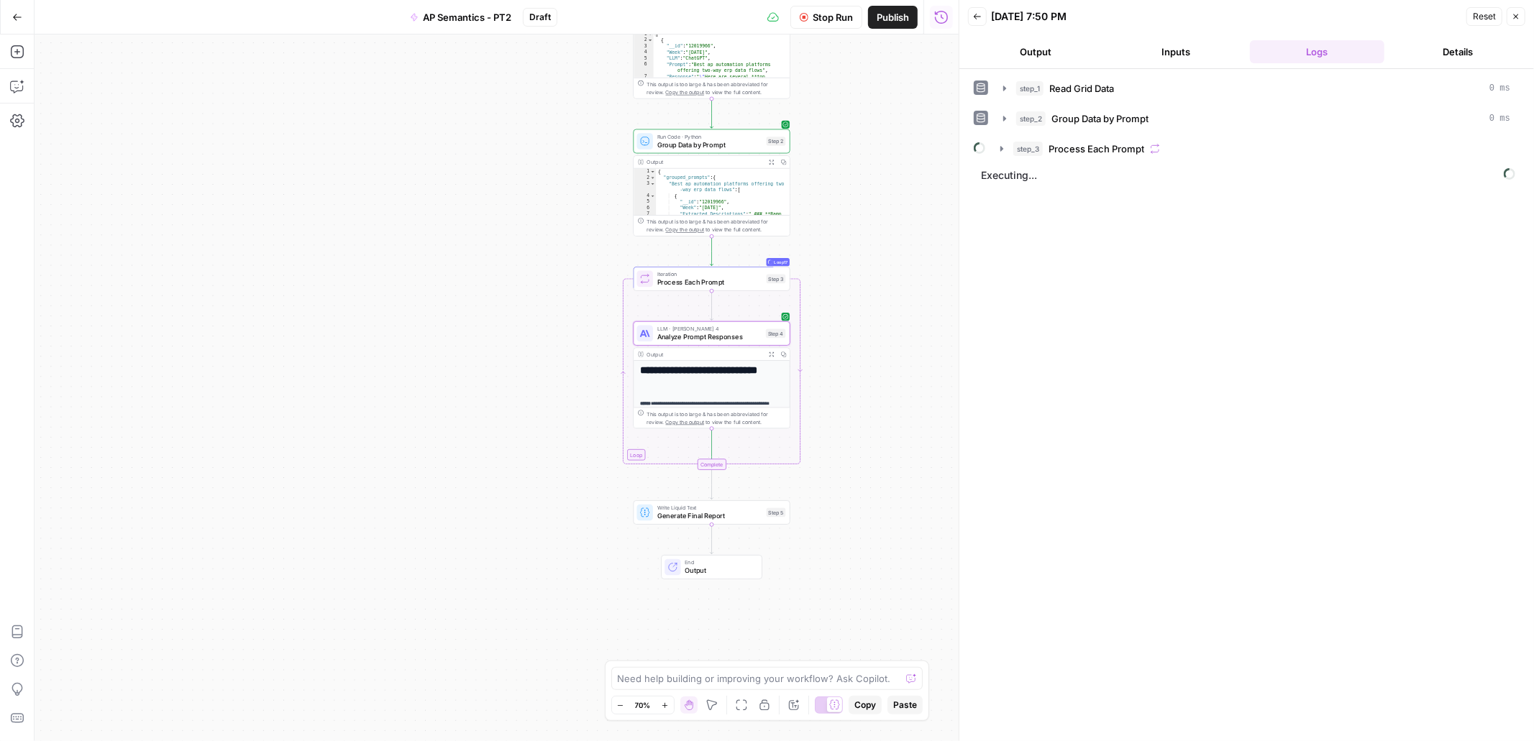
drag, startPoint x: 851, startPoint y: 464, endPoint x: 849, endPoint y: 244, distance: 220.1
click at [849, 244] on div "Workflow Input Settings Inputs Read from Grid Read Grid Data Step 1 Output Expa…" at bounding box center [497, 388] width 924 height 707
click at [1026, 52] on button "Output" at bounding box center [1035, 51] width 135 height 23
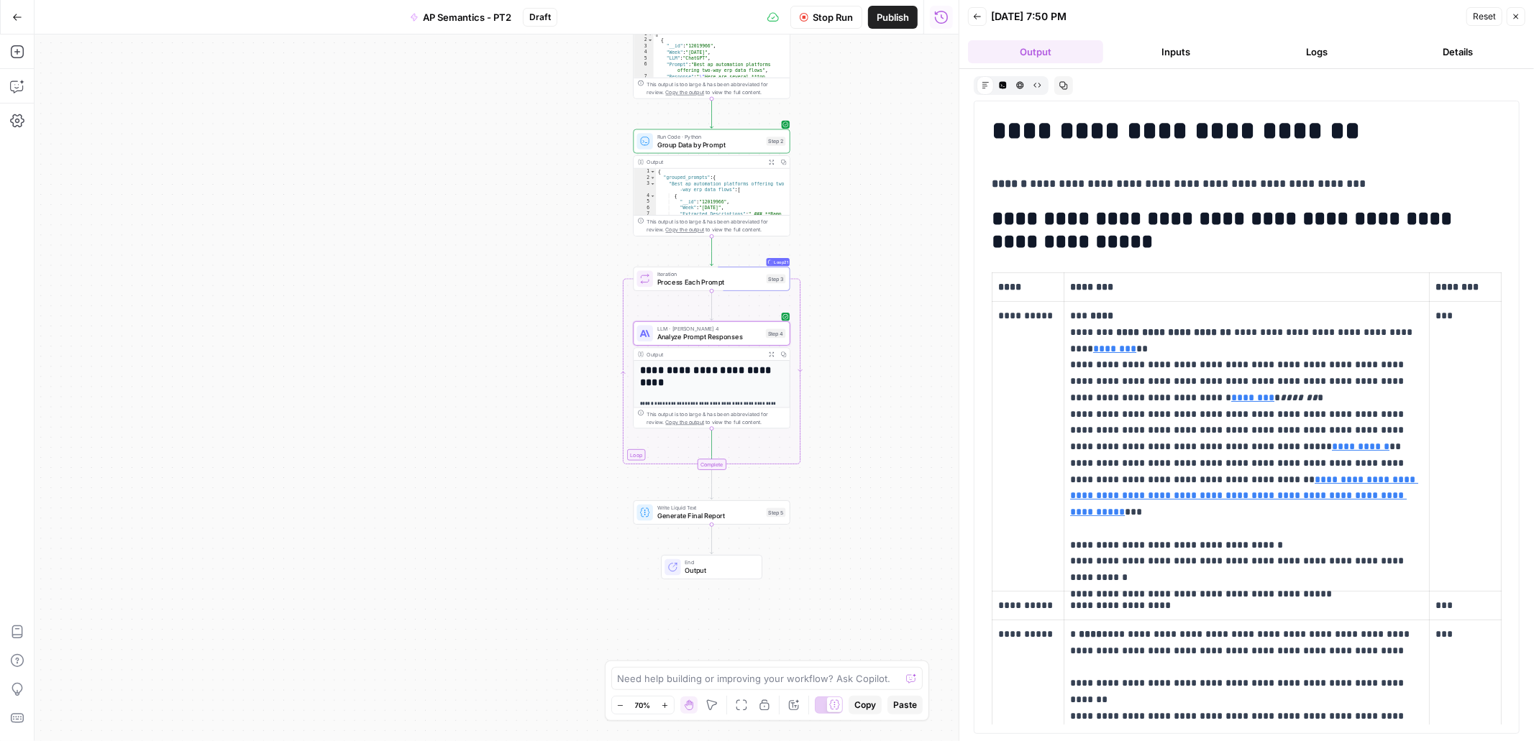
click at [1302, 50] on button "Logs" at bounding box center [1317, 51] width 135 height 23
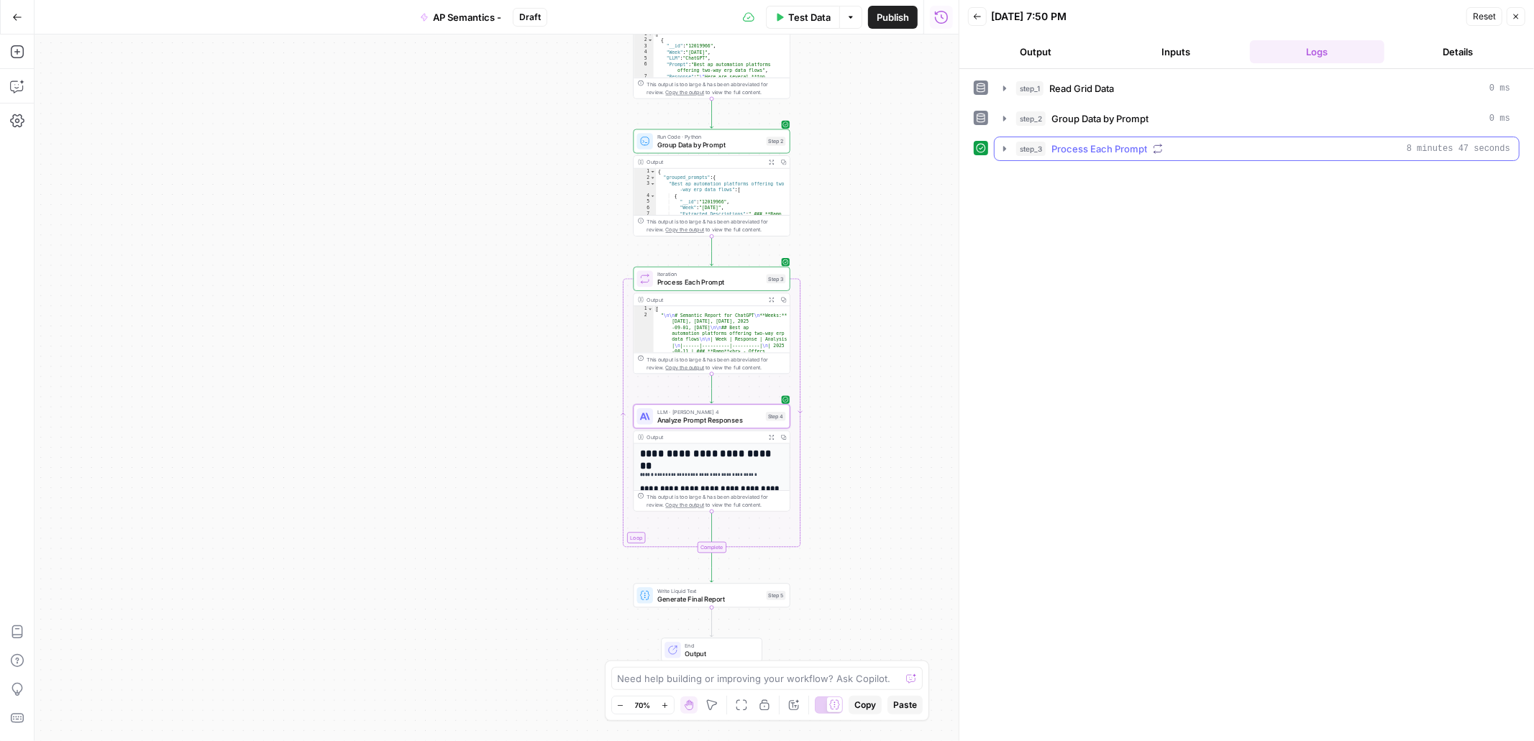
click at [1003, 149] on icon "button" at bounding box center [1005, 149] width 12 height 12
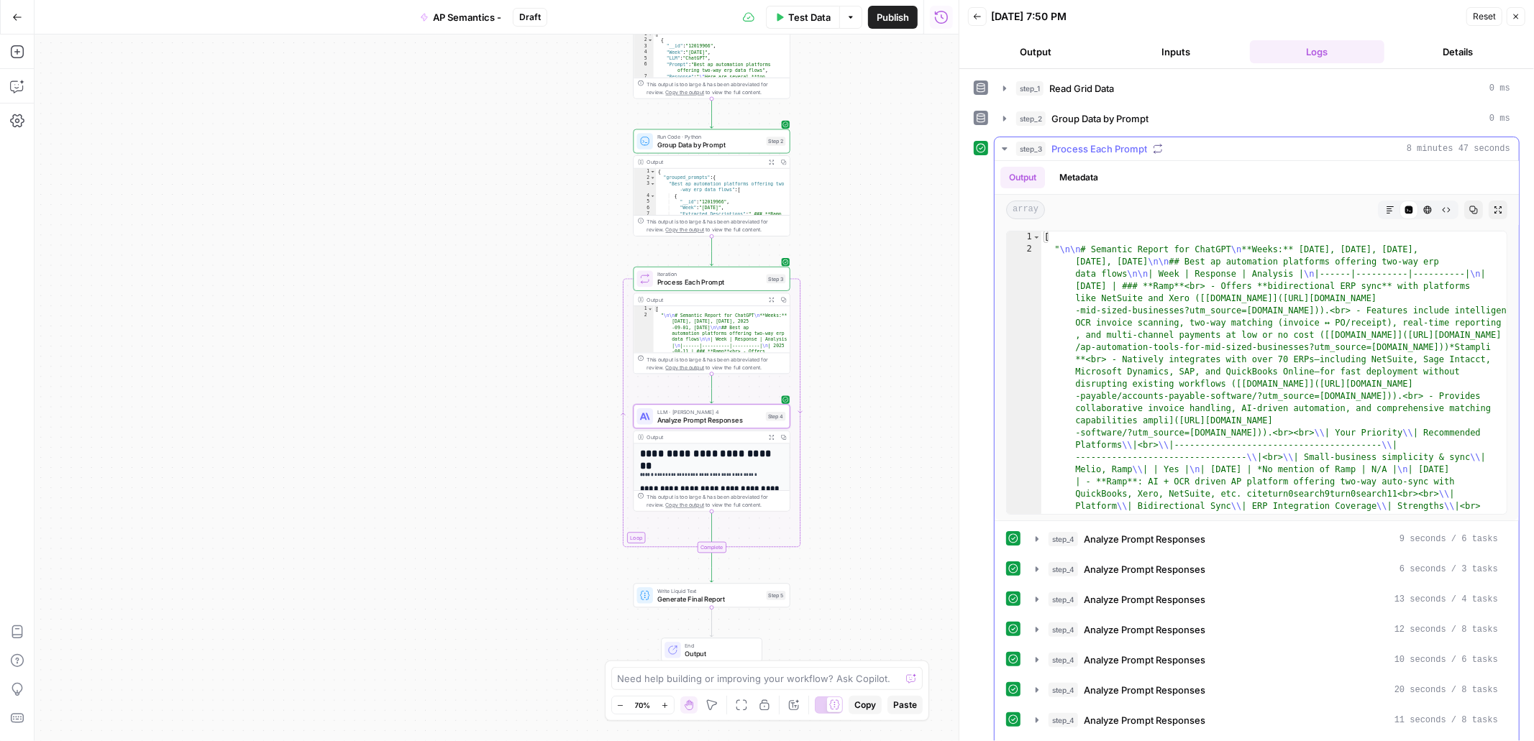
click at [1394, 214] on button "Markdown" at bounding box center [1390, 210] width 19 height 19
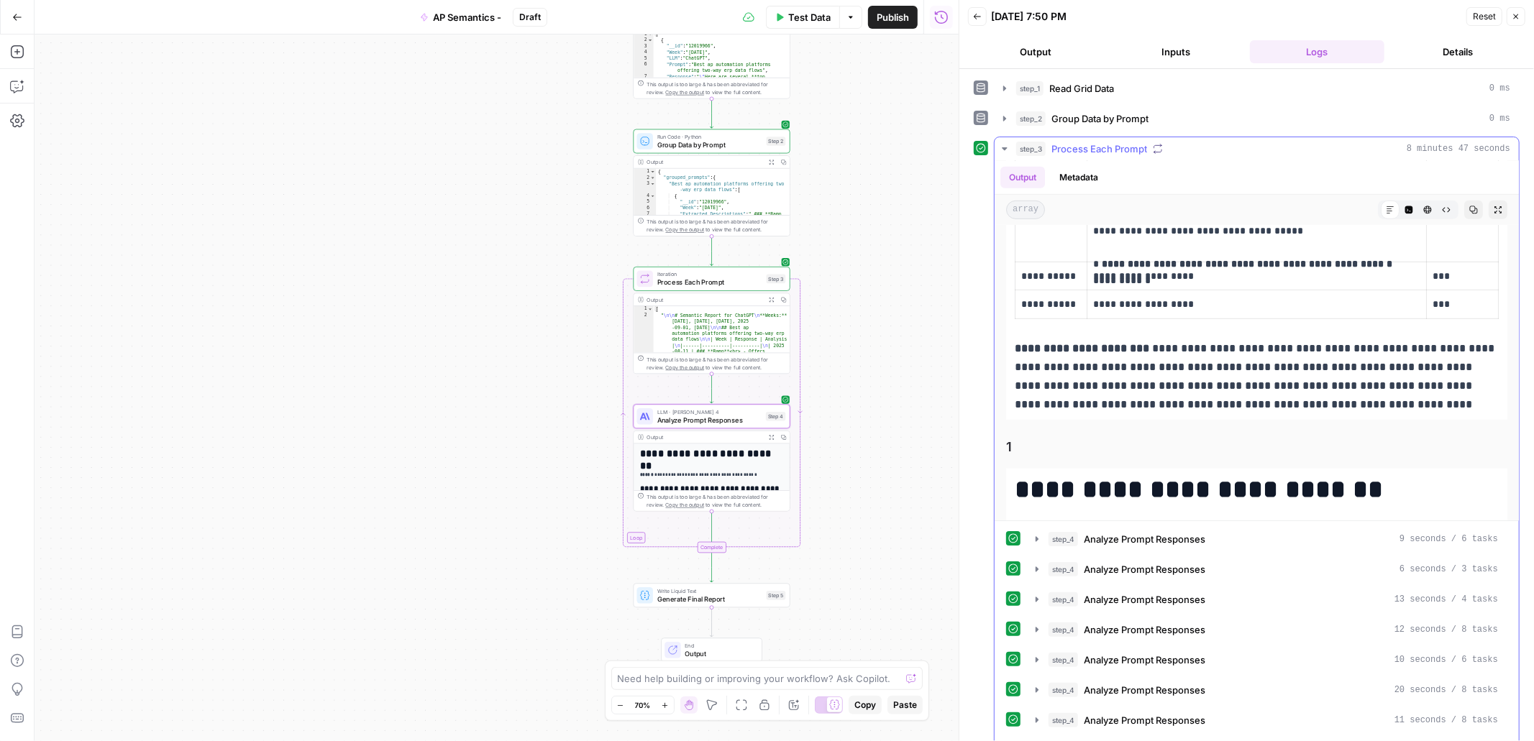
scroll to position [722, 0]
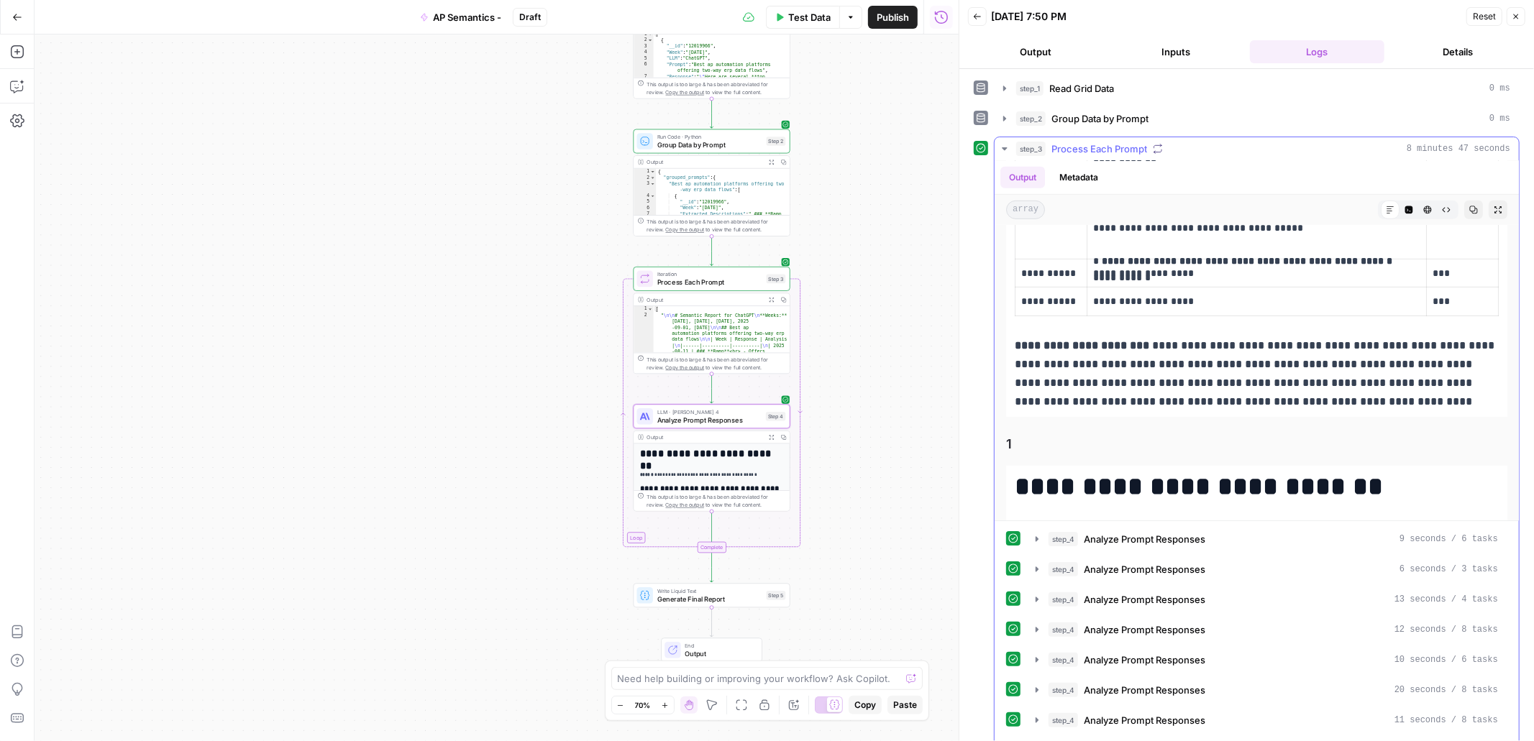
click at [1005, 152] on icon "button" at bounding box center [1005, 149] width 12 height 12
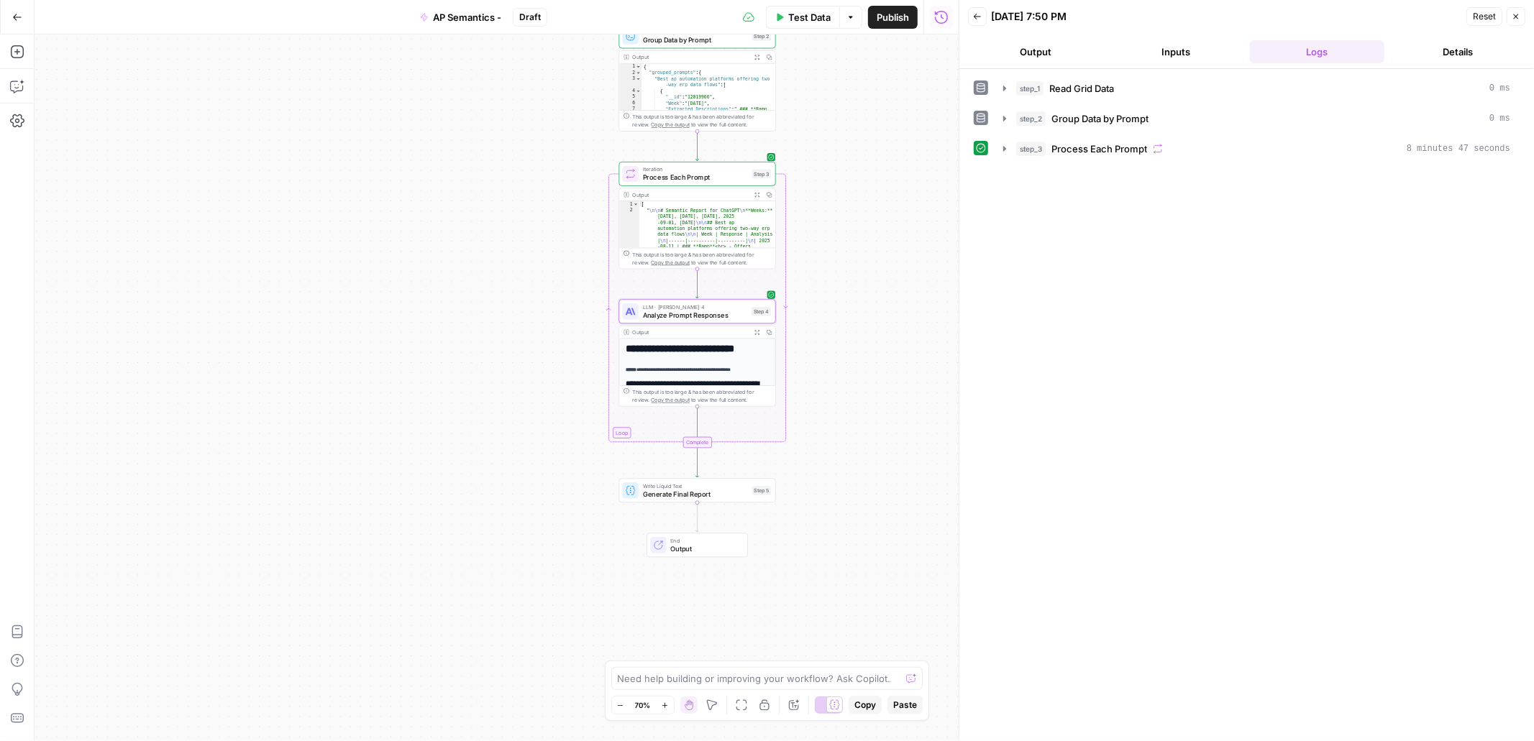
drag, startPoint x: 828, startPoint y: 534, endPoint x: 811, endPoint y: 421, distance: 114.2
click at [811, 421] on div "Workflow Input Settings Inputs Read from Grid Read Grid Data Step 1 Output Expa…" at bounding box center [497, 388] width 924 height 707
click at [784, 678] on textarea at bounding box center [759, 679] width 283 height 14
paste textarea "Now can you add a step after the iteration but before step_5 where now that we’…"
type textarea "Now can you add a step after the iteration but before step_5 where now that we’…"
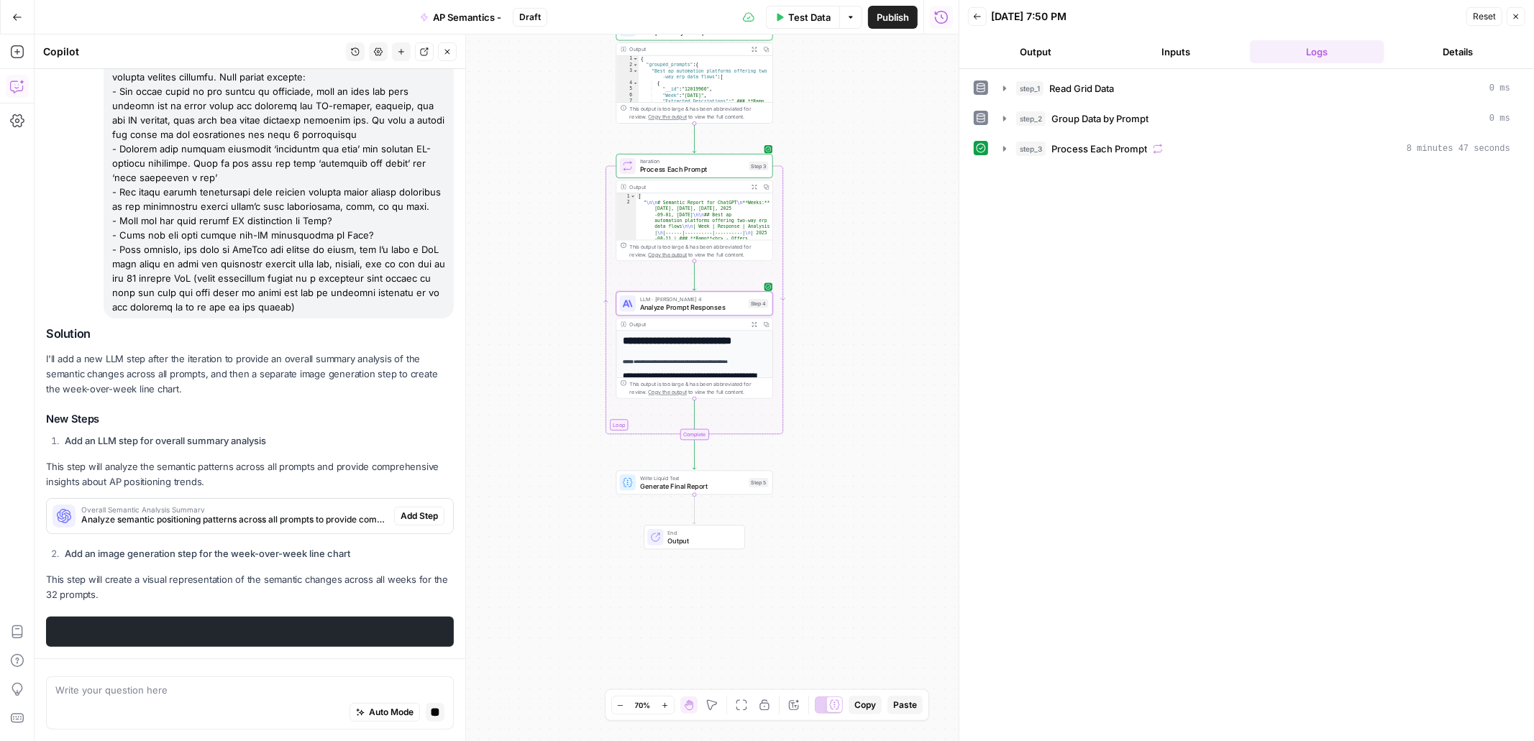
scroll to position [280, 0]
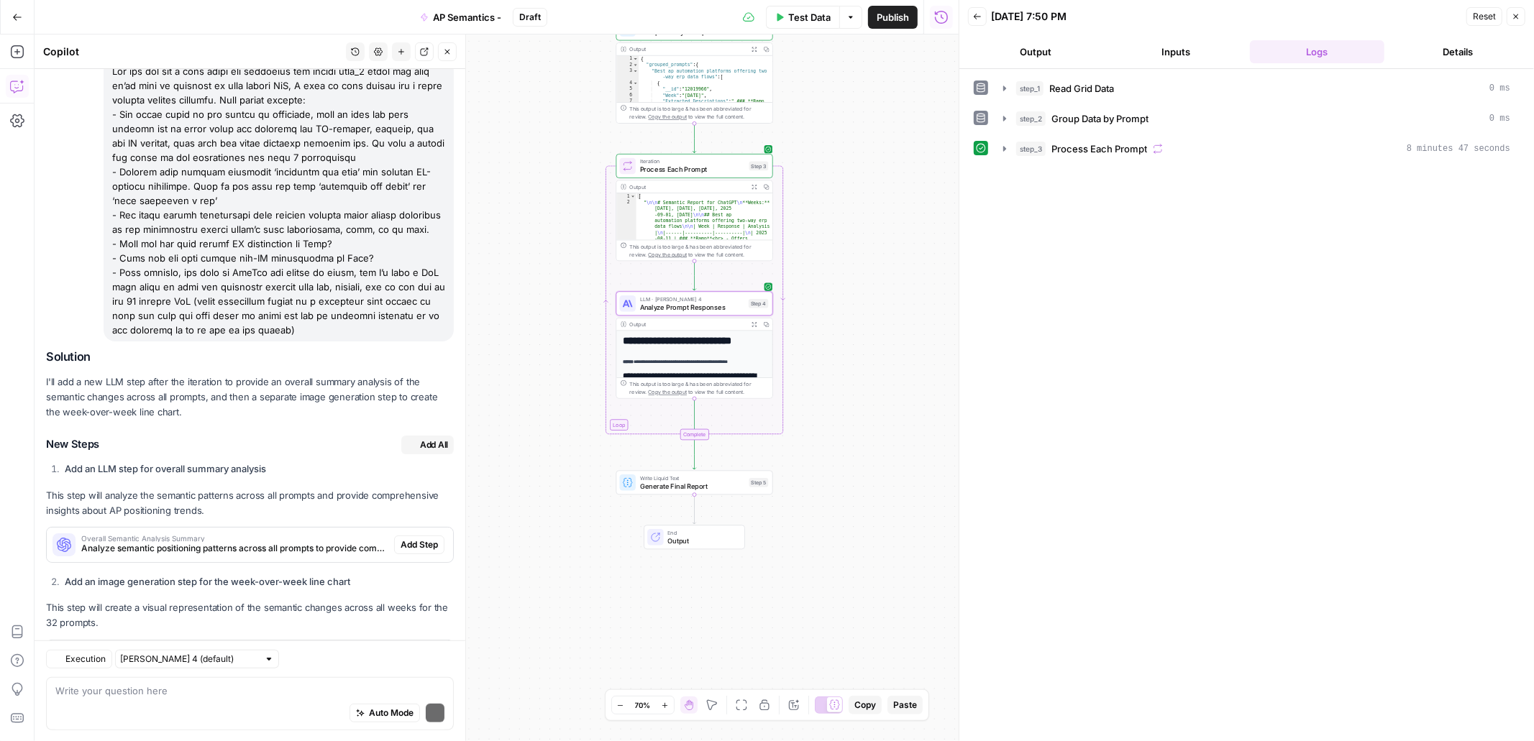
scroll to position [341, 0]
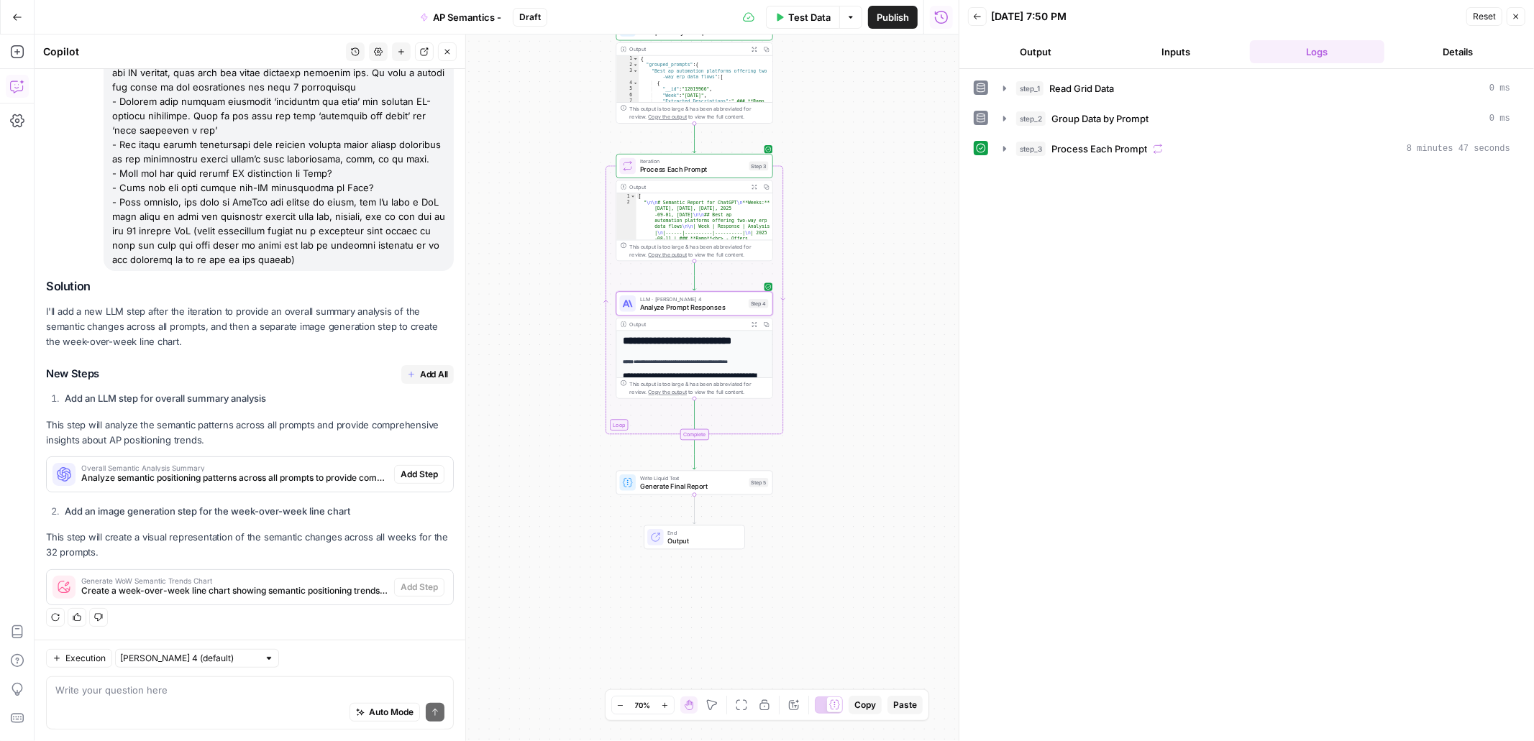
click at [424, 372] on span "Add All" at bounding box center [434, 374] width 28 height 13
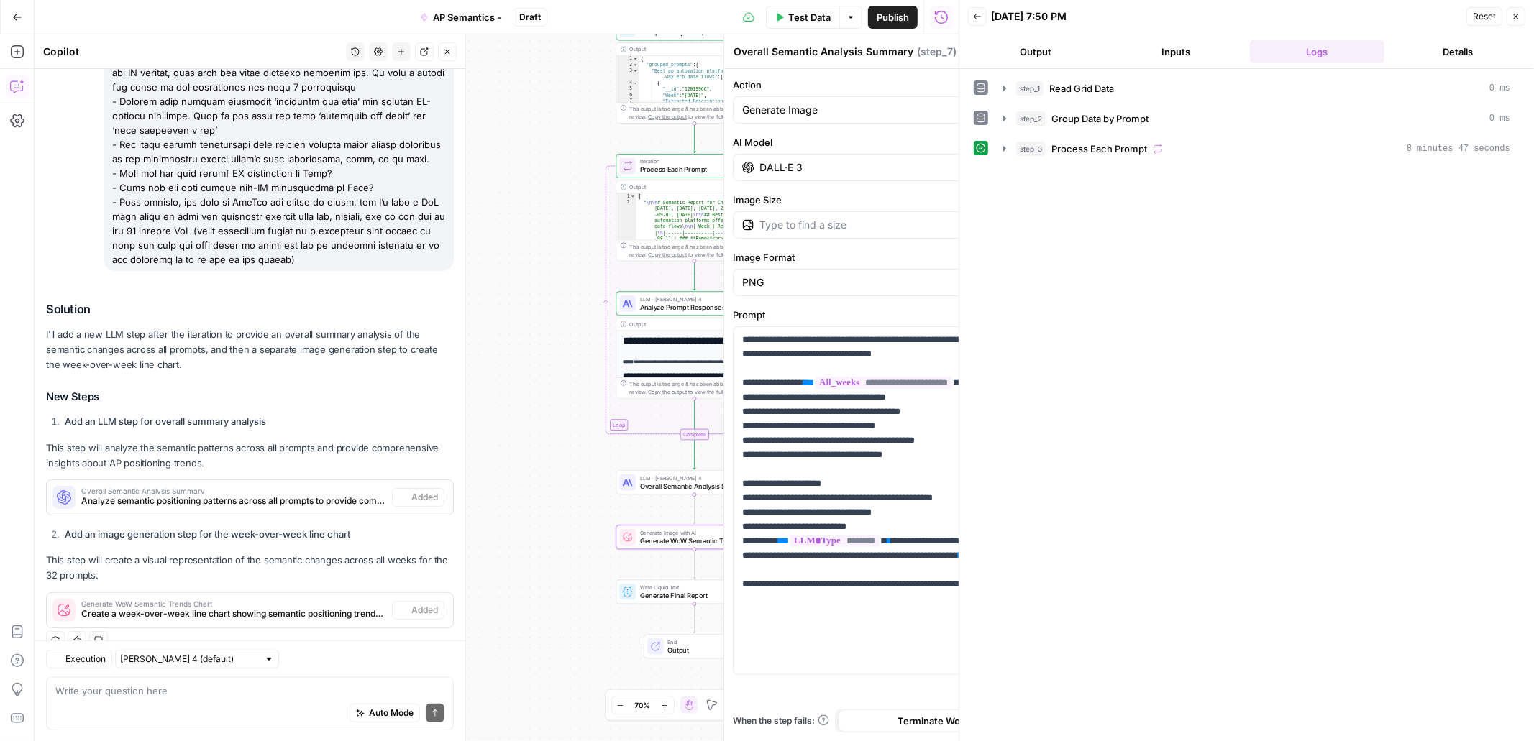
scroll to position [364, 0]
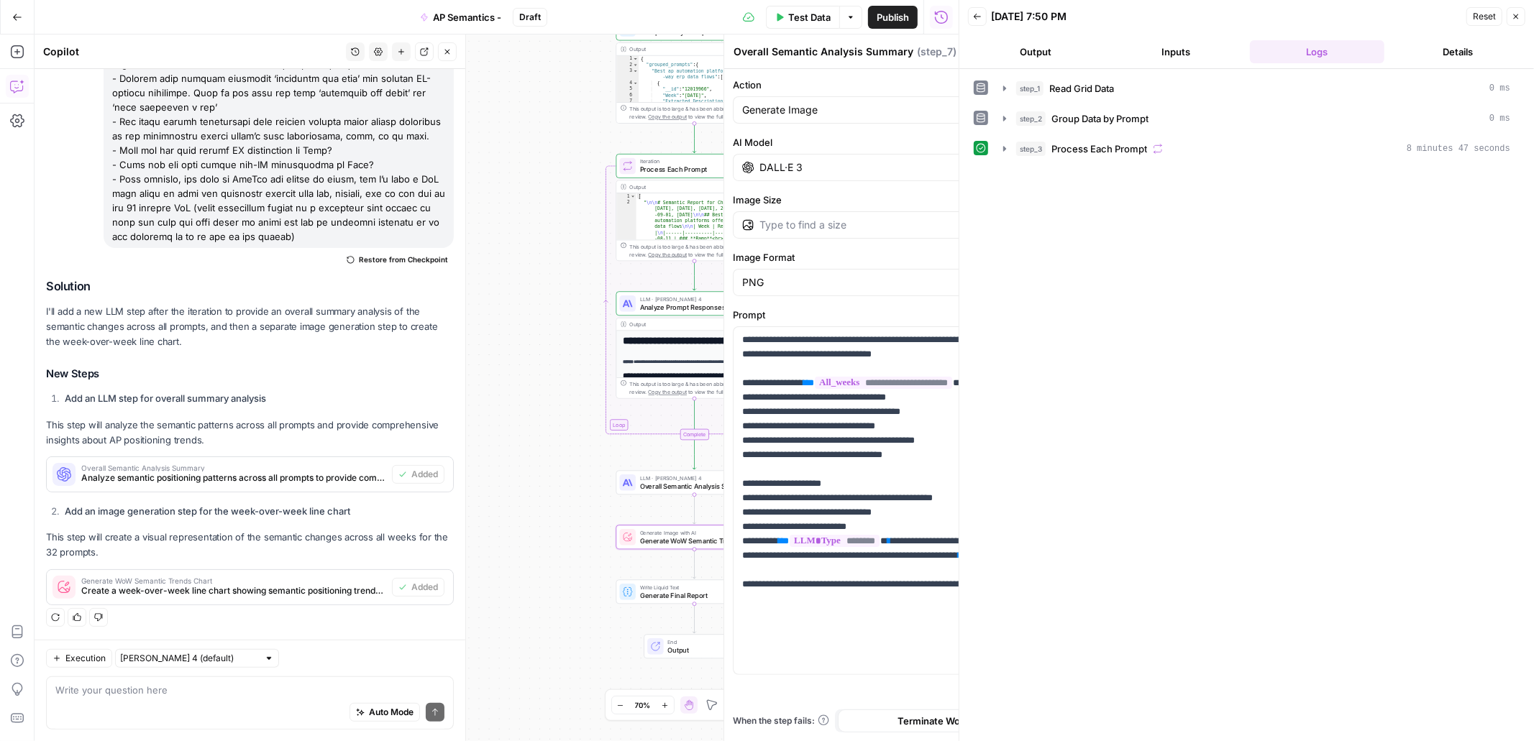
type textarea "Generate WoW Semantic Trends Chart"
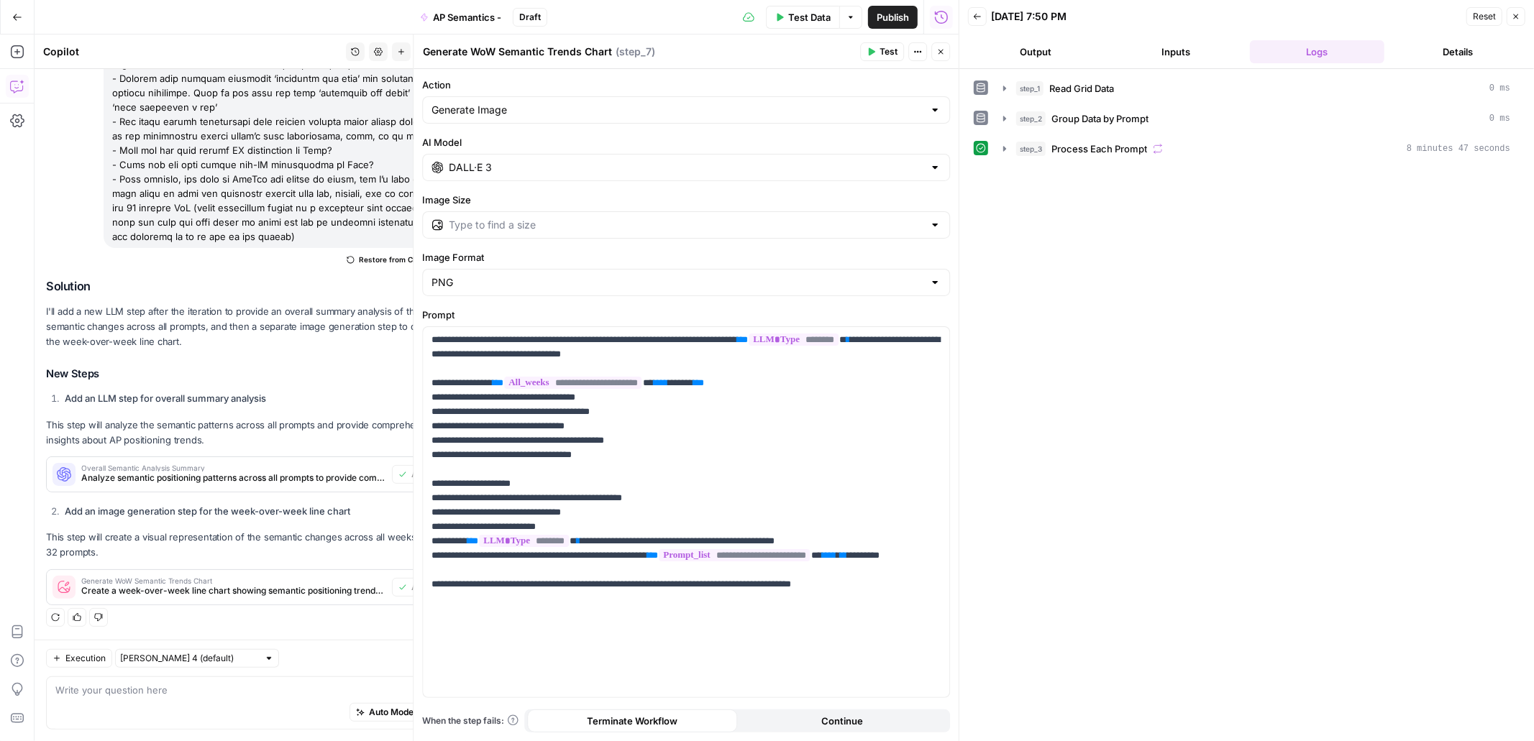
click at [936, 52] on icon "button" at bounding box center [940, 51] width 9 height 9
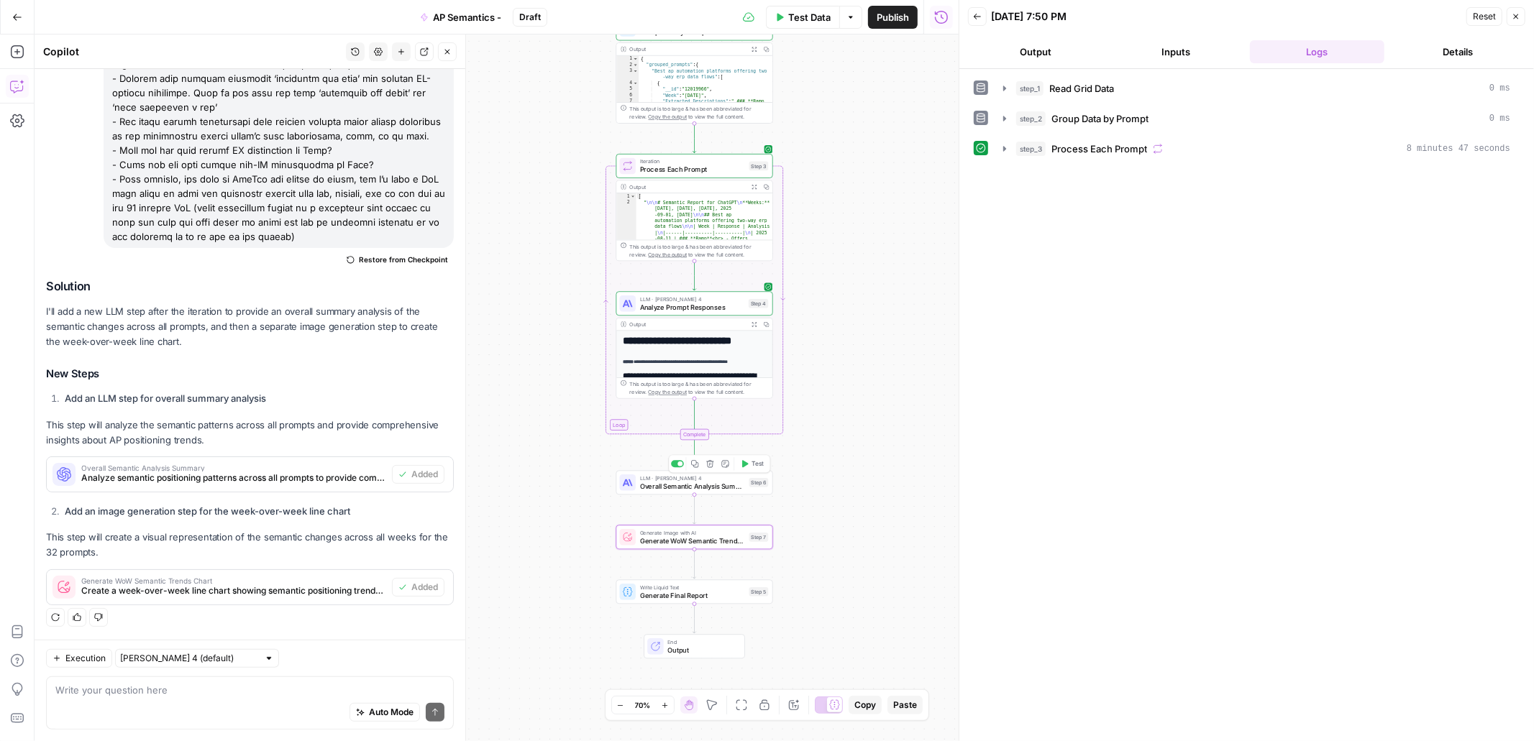
click at [726, 489] on span "Overall Semantic Analysis Summary" at bounding box center [692, 486] width 105 height 10
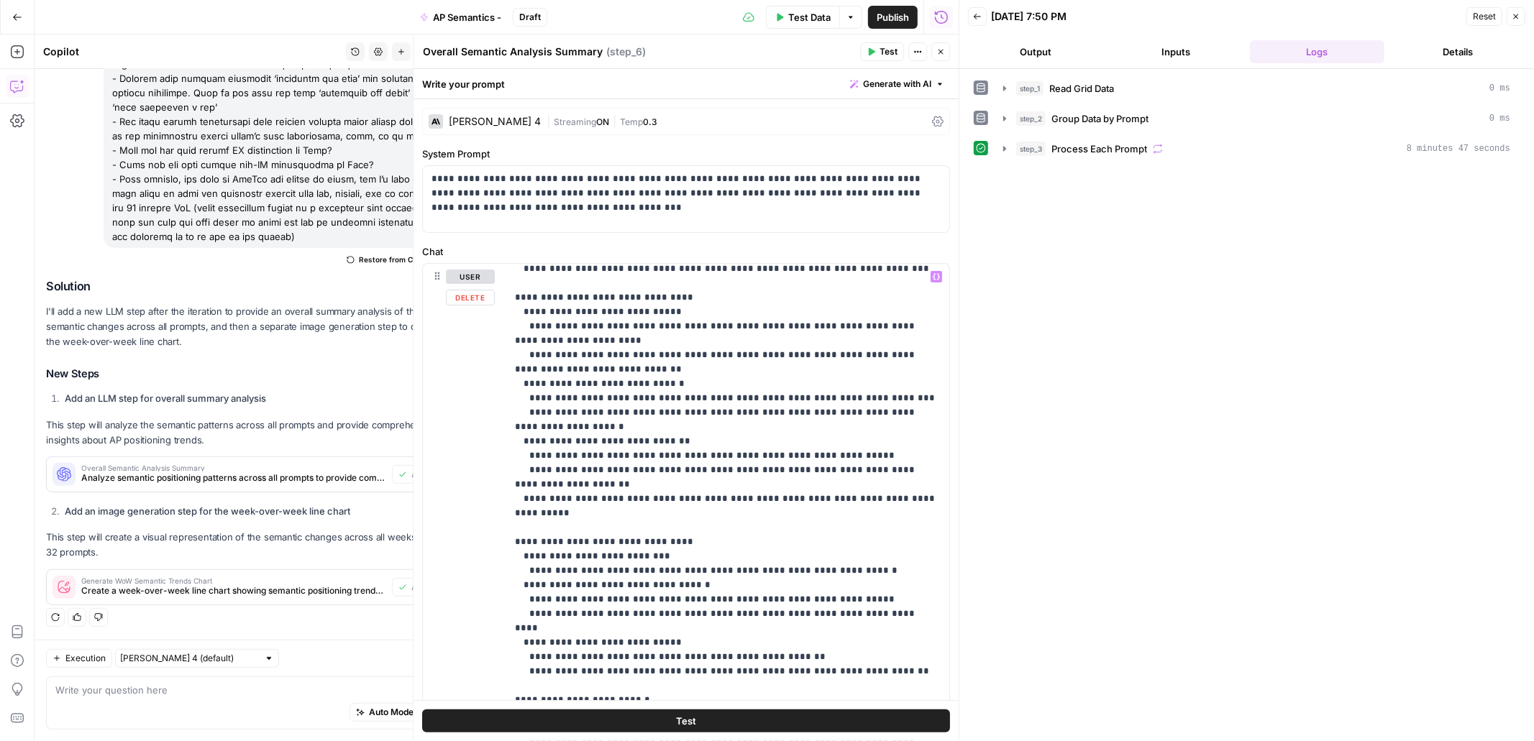
scroll to position [0, 0]
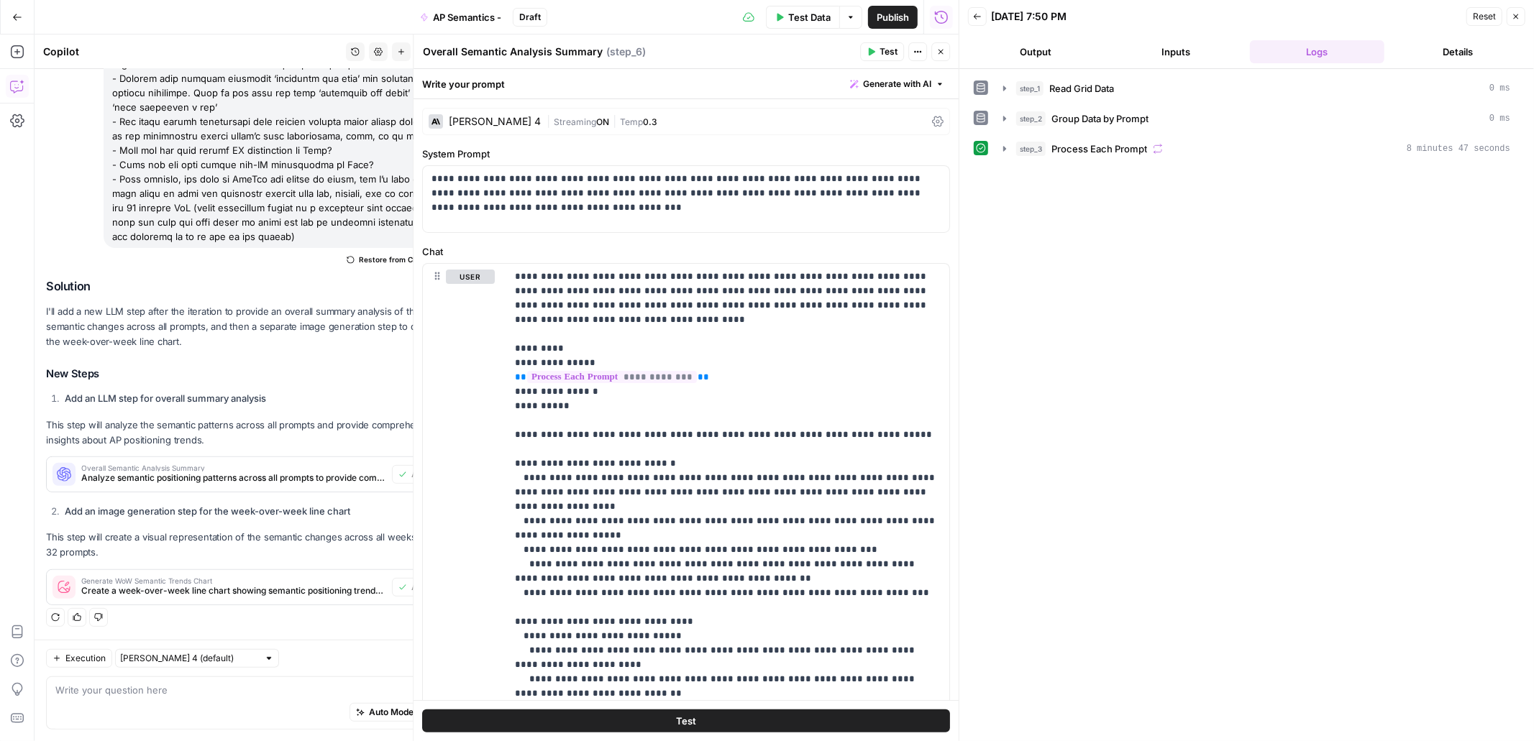
click at [939, 55] on icon "button" at bounding box center [940, 51] width 9 height 9
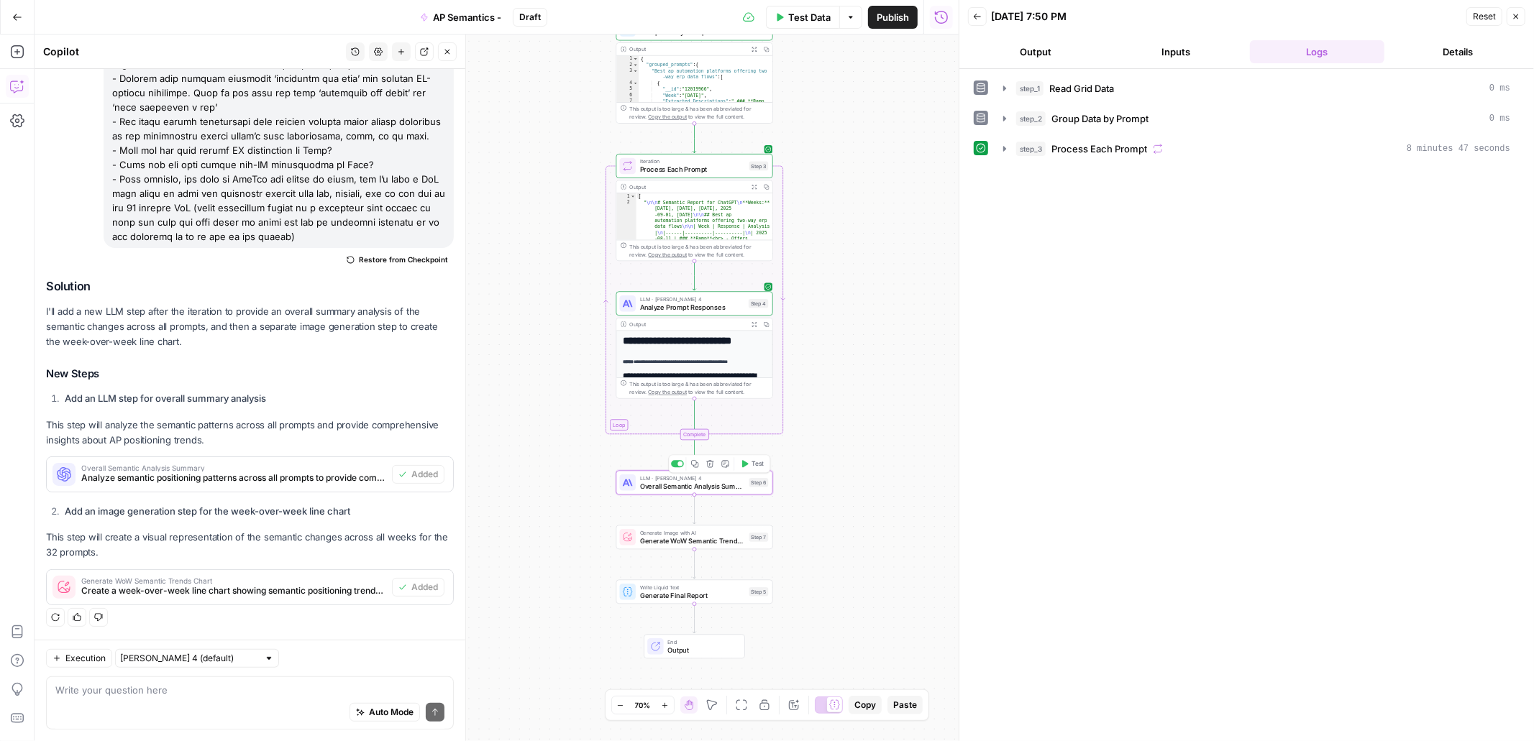
click at [757, 465] on span "Test" at bounding box center [758, 464] width 12 height 9
click at [1044, 50] on button "Output" at bounding box center [1035, 51] width 135 height 23
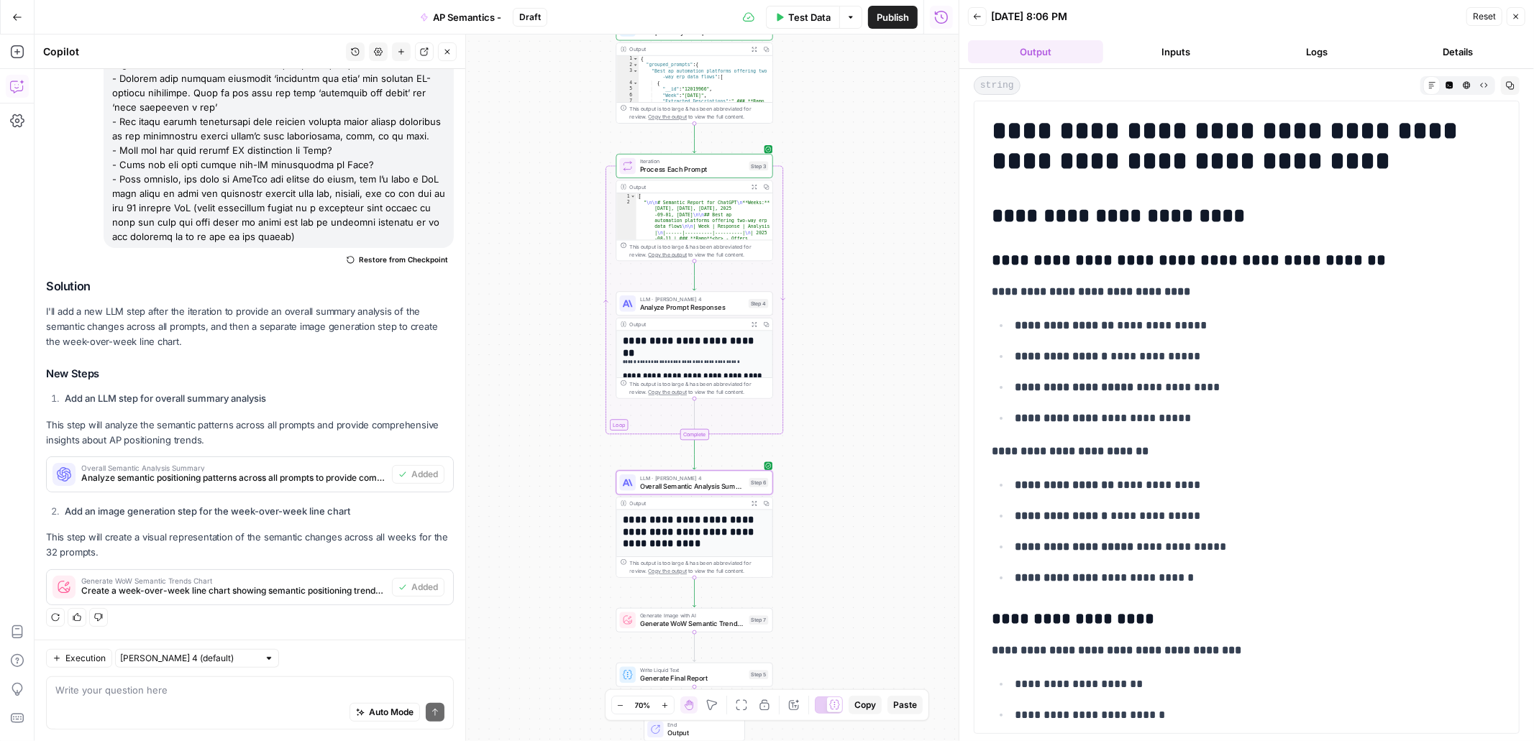
scroll to position [2179, 0]
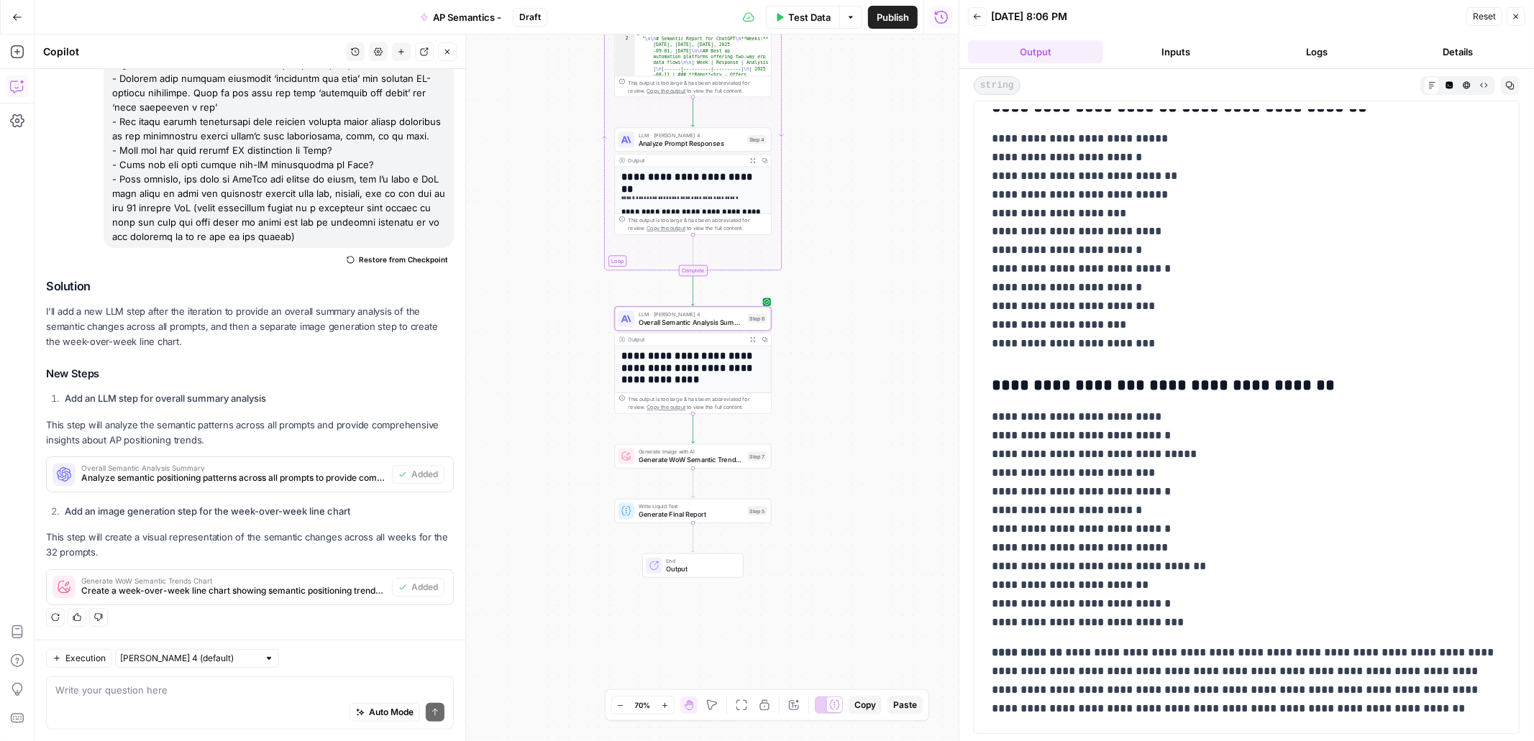
drag, startPoint x: 826, startPoint y: 608, endPoint x: 824, endPoint y: 444, distance: 164.0
click at [824, 444] on div "Workflow Input Settings Inputs Read from Grid Read Grid Data Step 1 Output Expa…" at bounding box center [497, 388] width 924 height 707
click at [750, 435] on span "Test" at bounding box center [756, 437] width 12 height 9
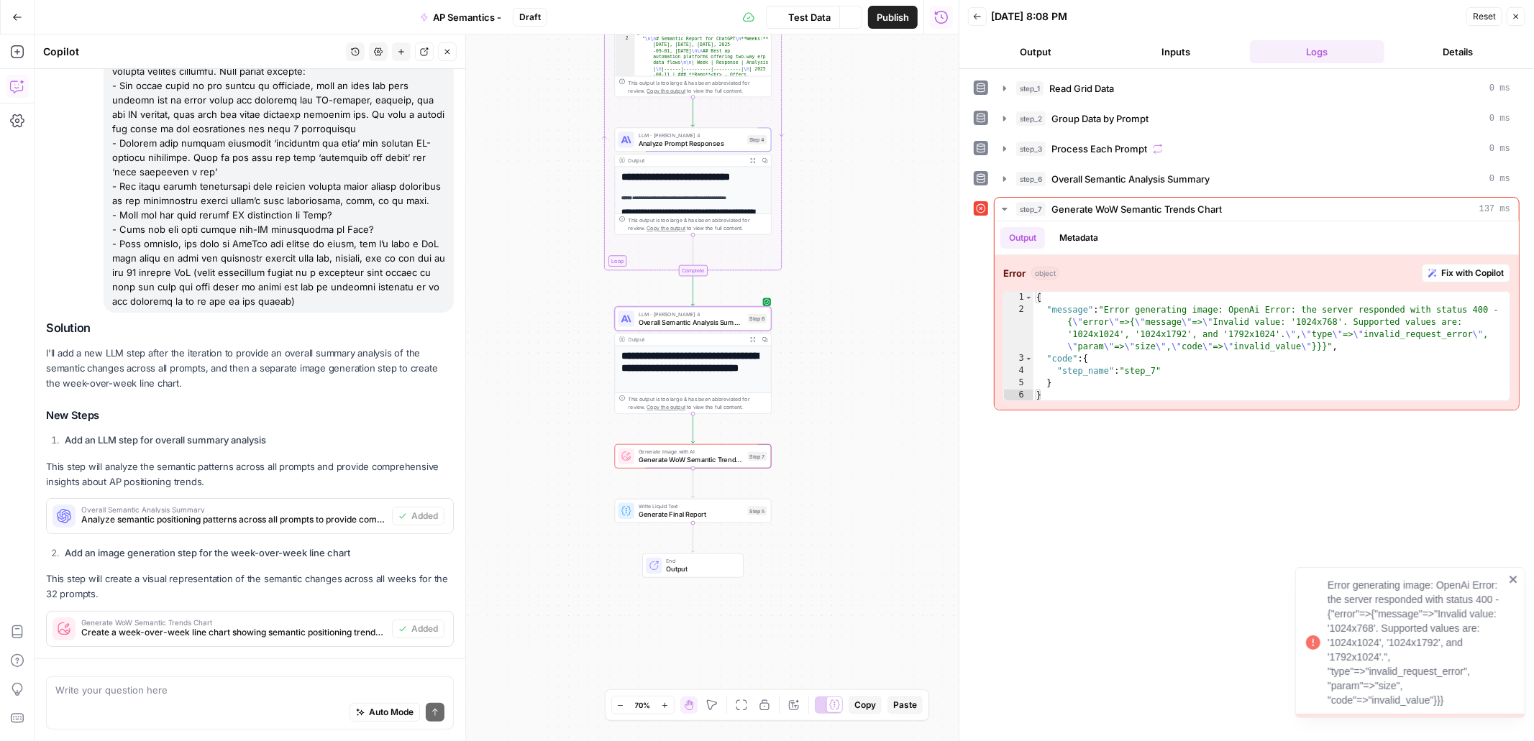
scroll to position [364, 0]
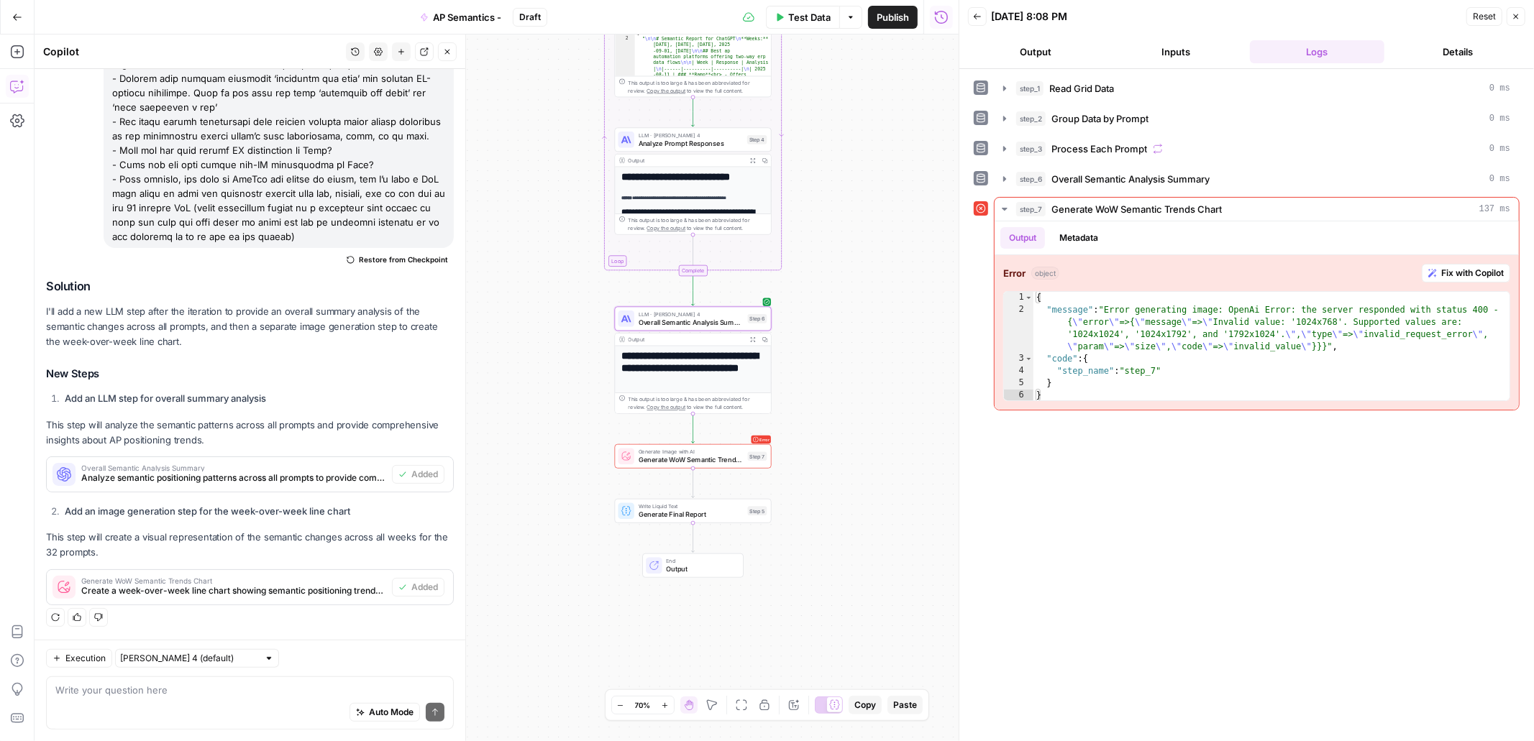
click at [703, 460] on span "Generate WoW Semantic Trends Chart" at bounding box center [691, 460] width 105 height 10
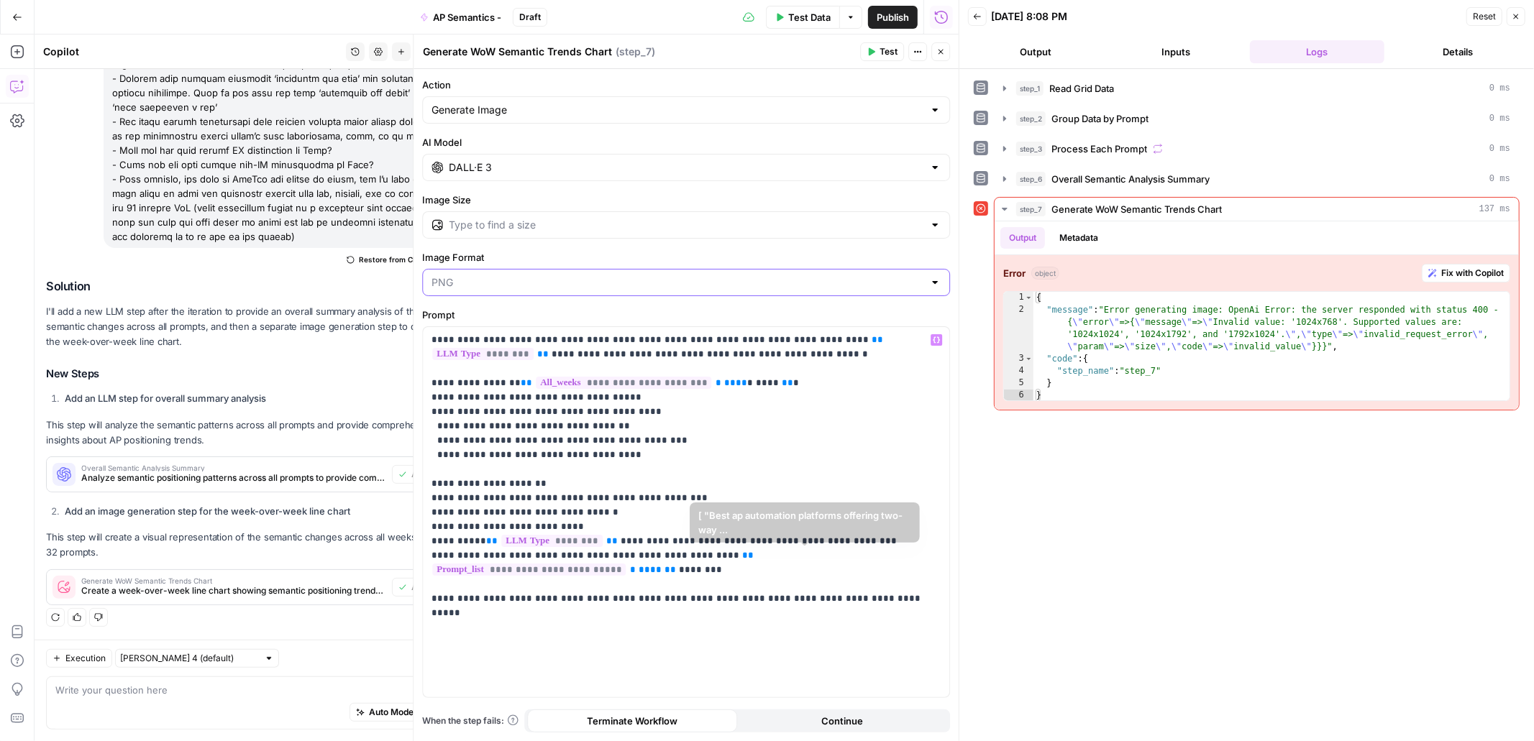
click at [839, 285] on input "Image Format" at bounding box center [678, 282] width 492 height 14
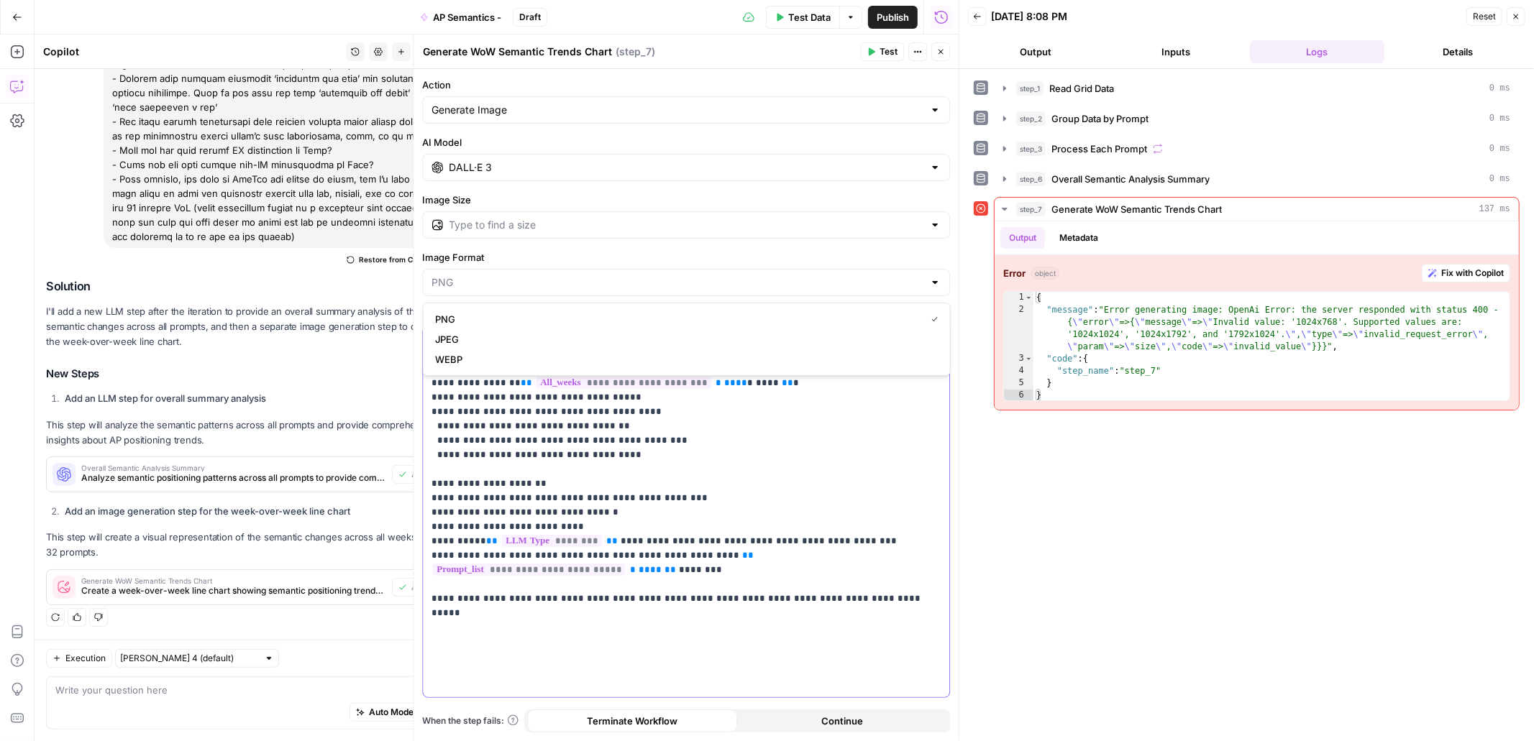
type input "PNG"
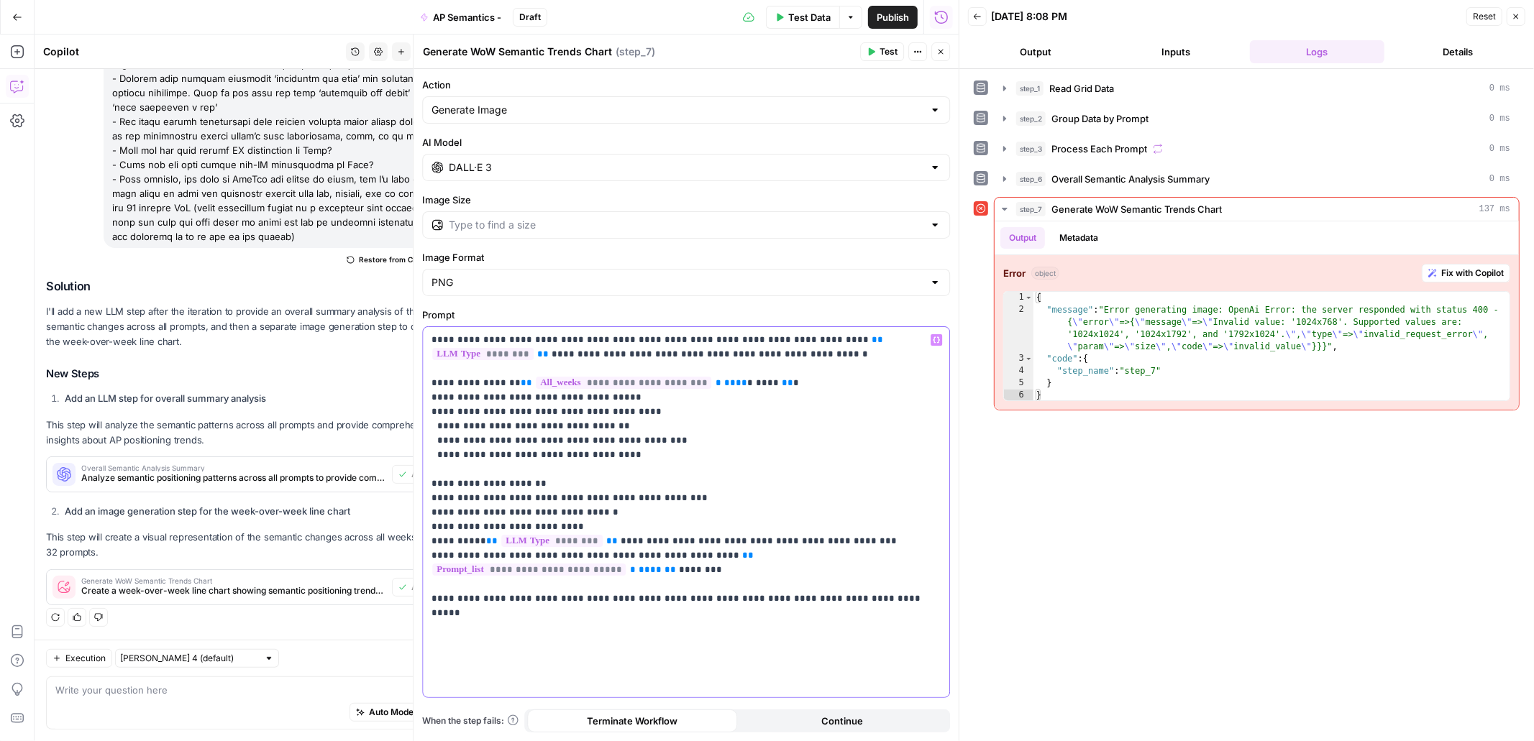
click at [846, 491] on p "**********" at bounding box center [686, 469] width 509 height 273
click at [639, 228] on input "Image Size" at bounding box center [686, 225] width 475 height 14
click at [614, 276] on span "1024×1792" at bounding box center [684, 281] width 498 height 14
type input "1024×1792"
click at [884, 54] on span "Test" at bounding box center [889, 51] width 18 height 13
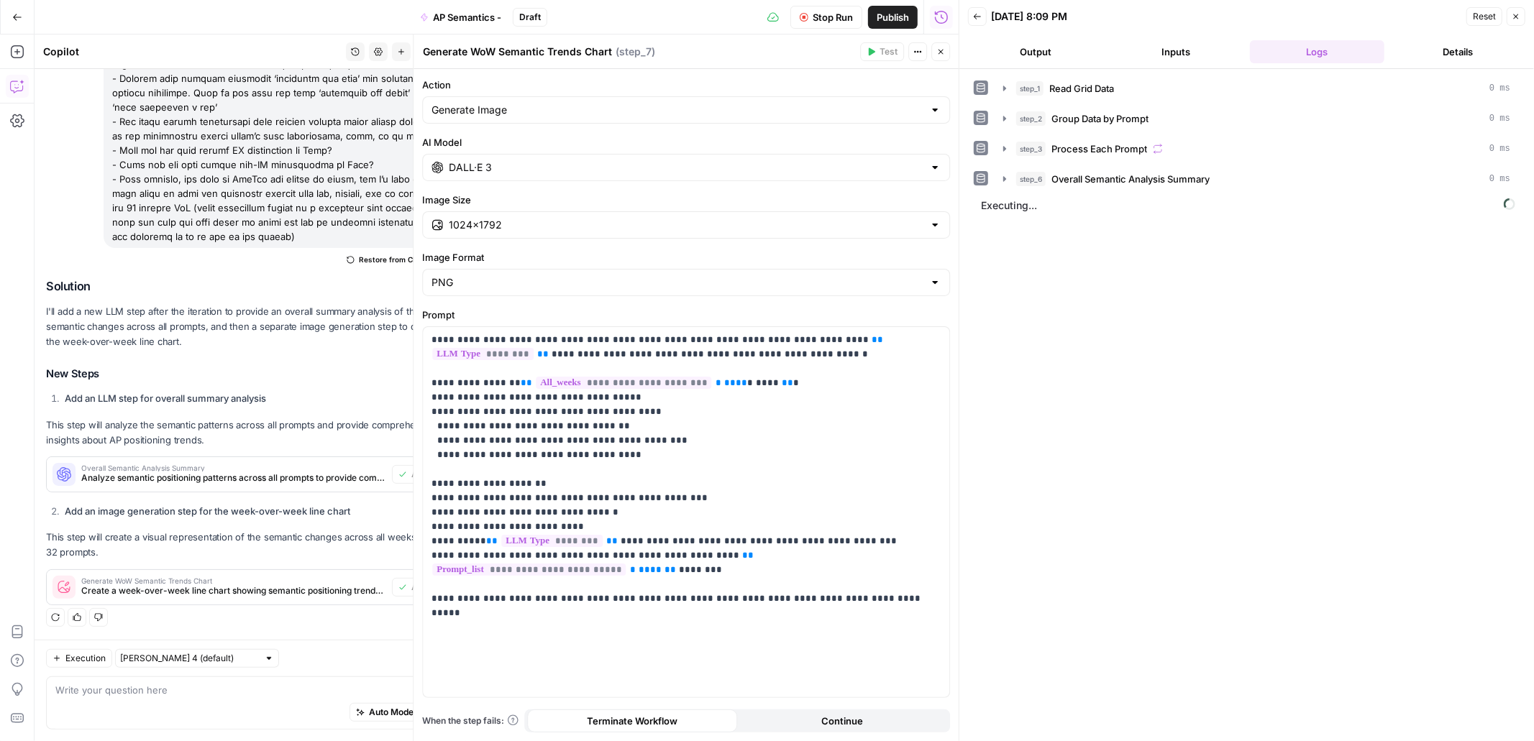
click at [1028, 55] on button "Output" at bounding box center [1035, 51] width 135 height 23
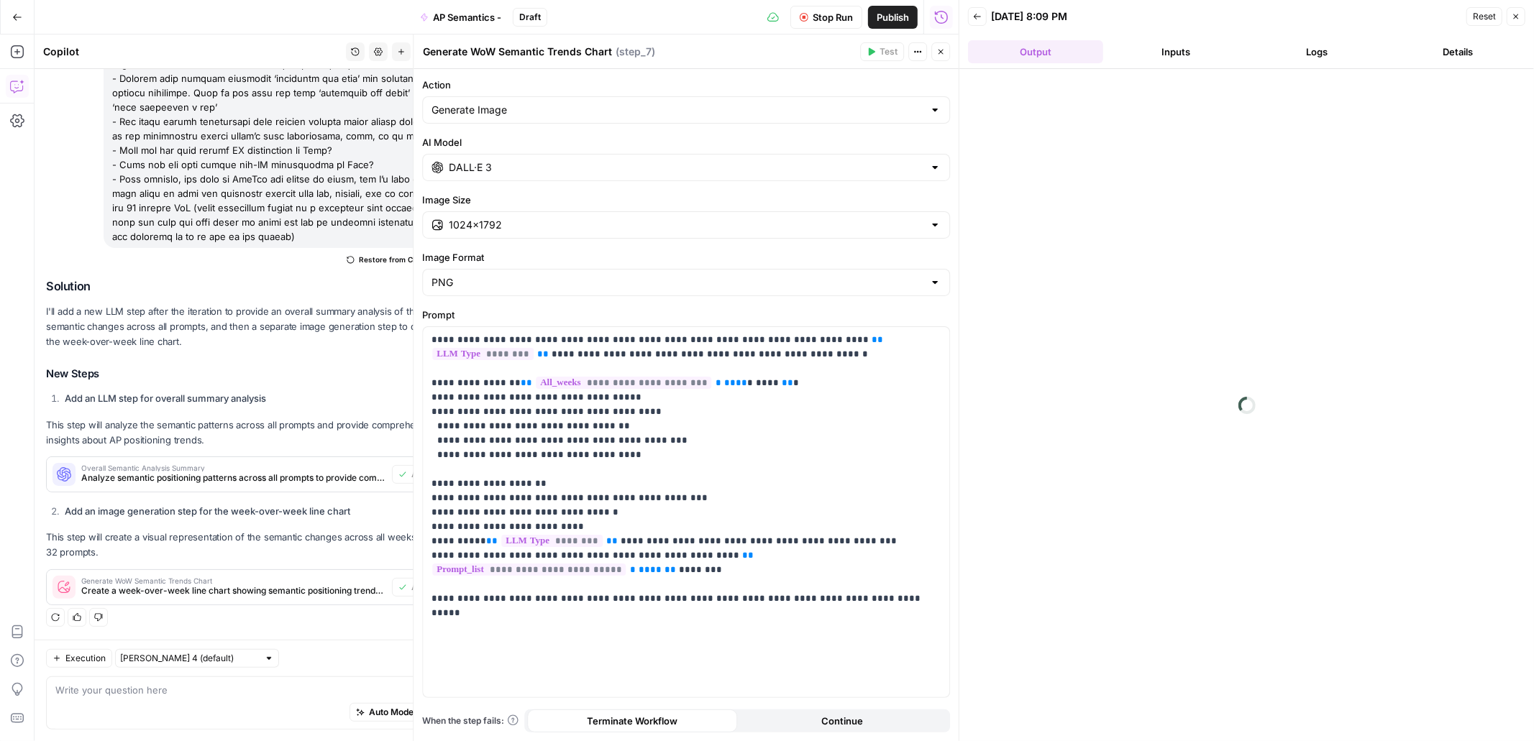
click at [1318, 45] on button "Logs" at bounding box center [1317, 51] width 135 height 23
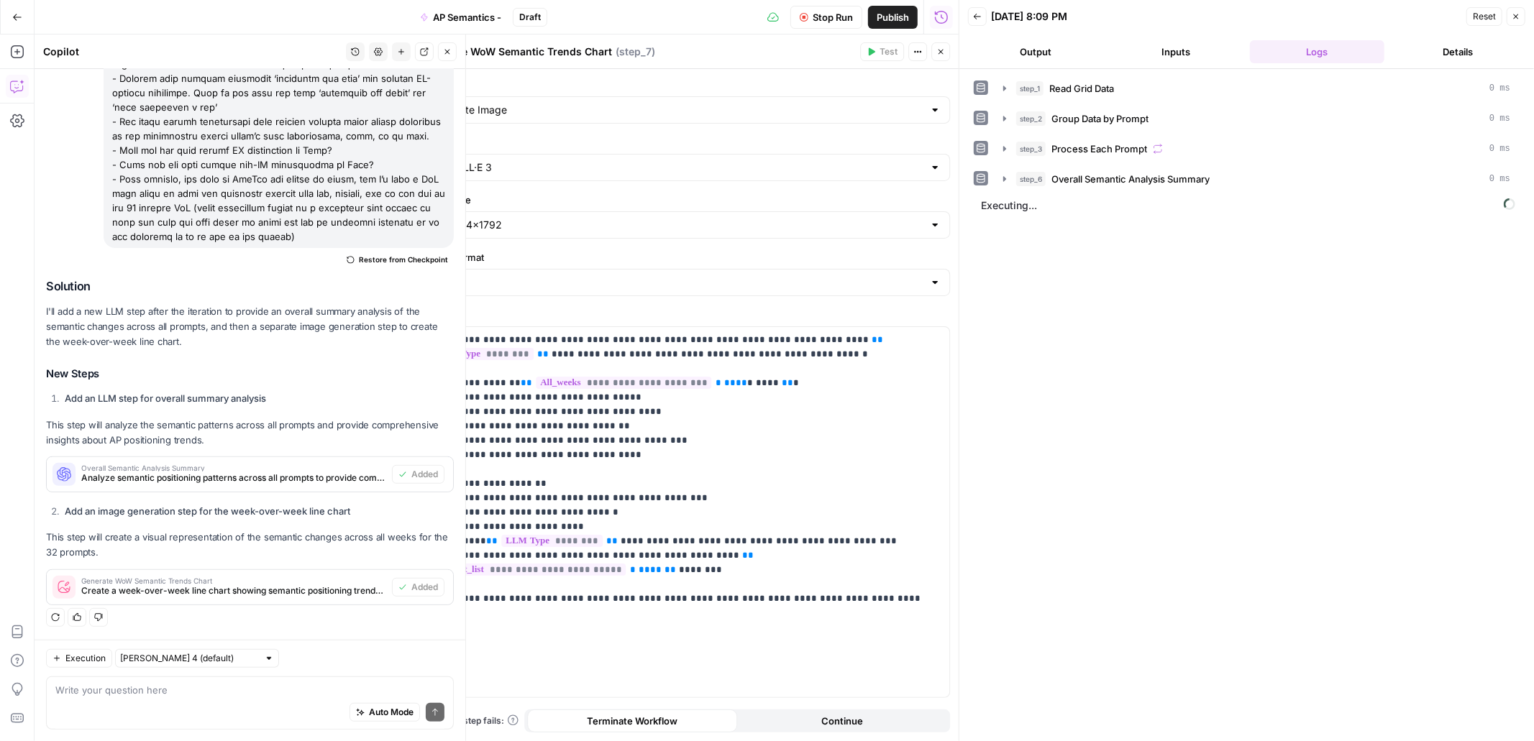
click at [448, 51] on icon "button" at bounding box center [447, 51] width 9 height 9
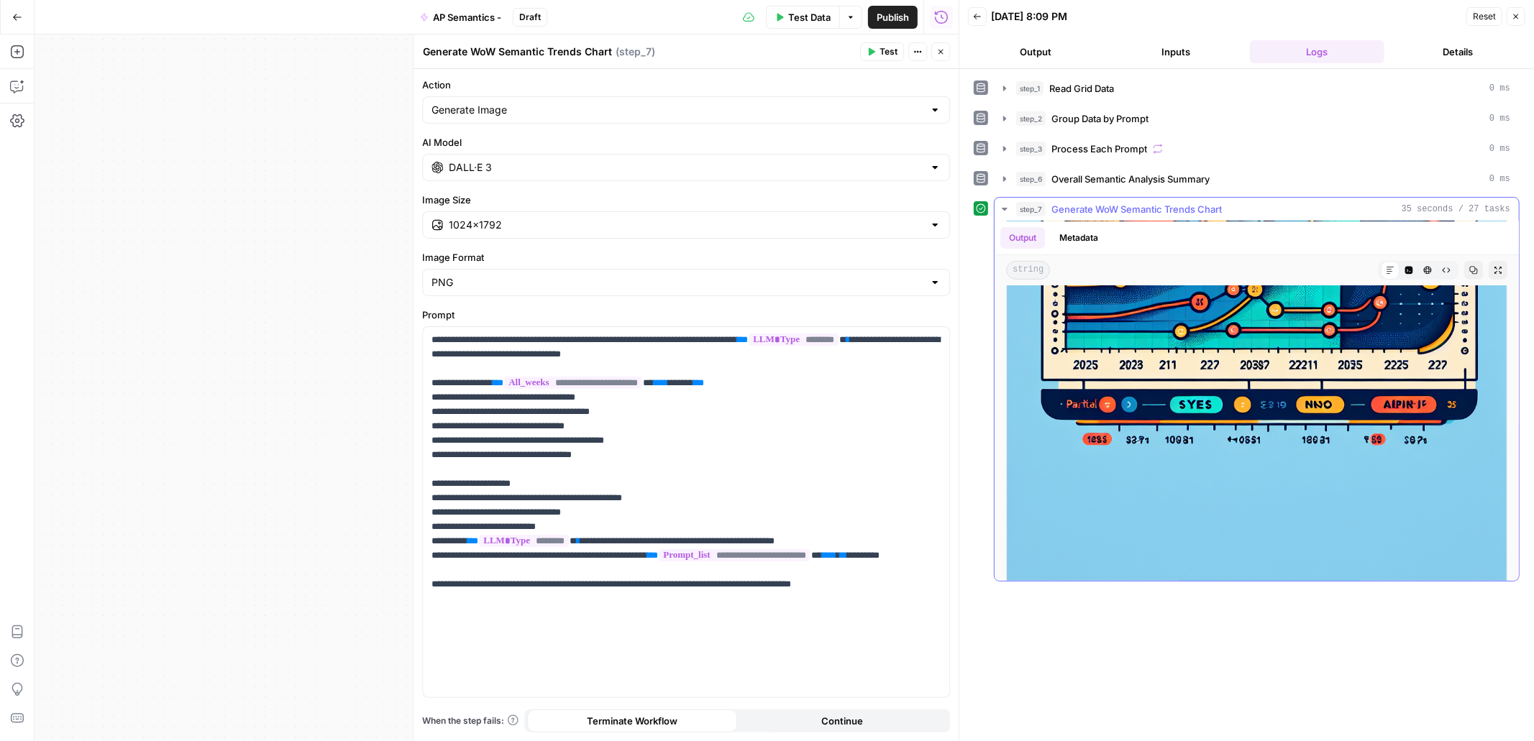
scroll to position [534, 0]
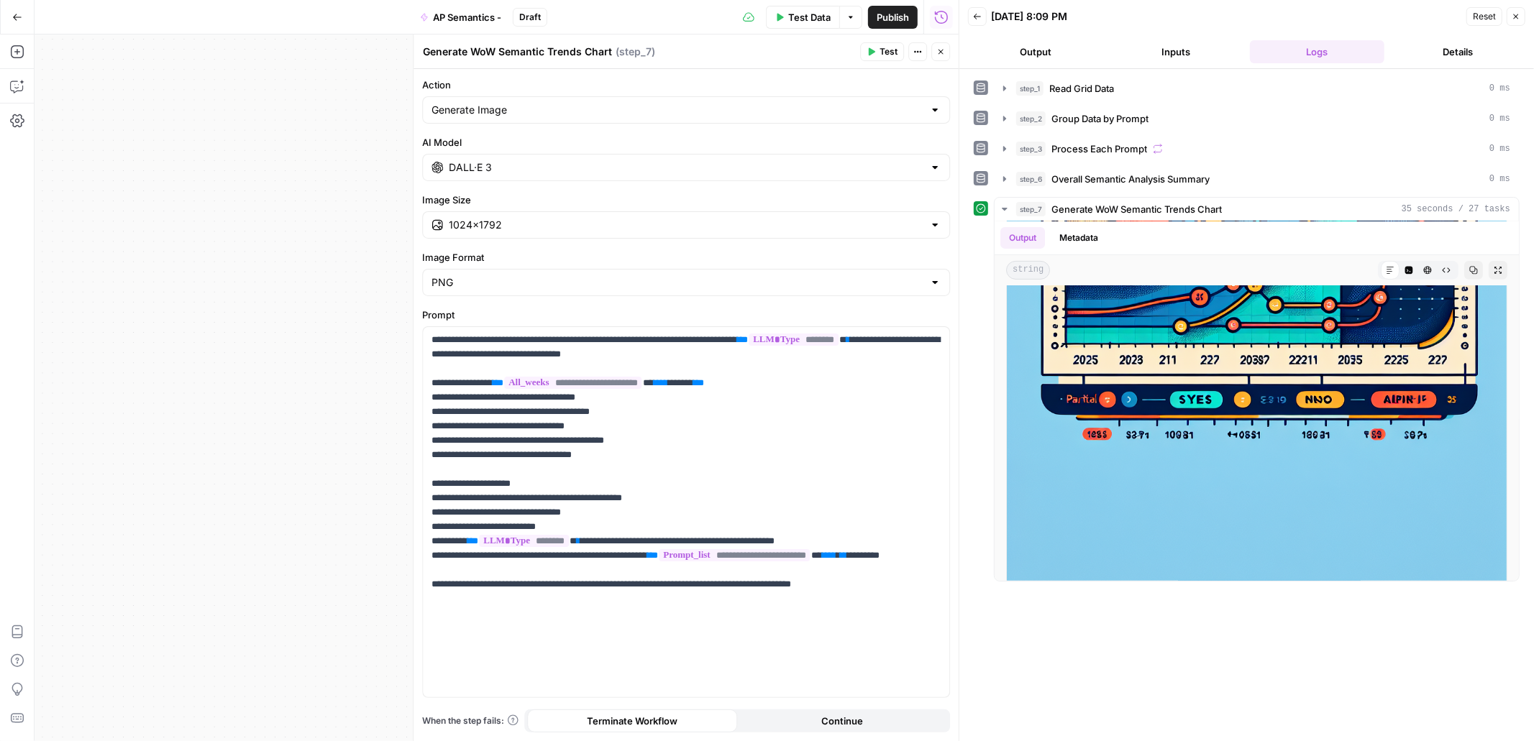
click at [939, 51] on icon "button" at bounding box center [940, 51] width 9 height 9
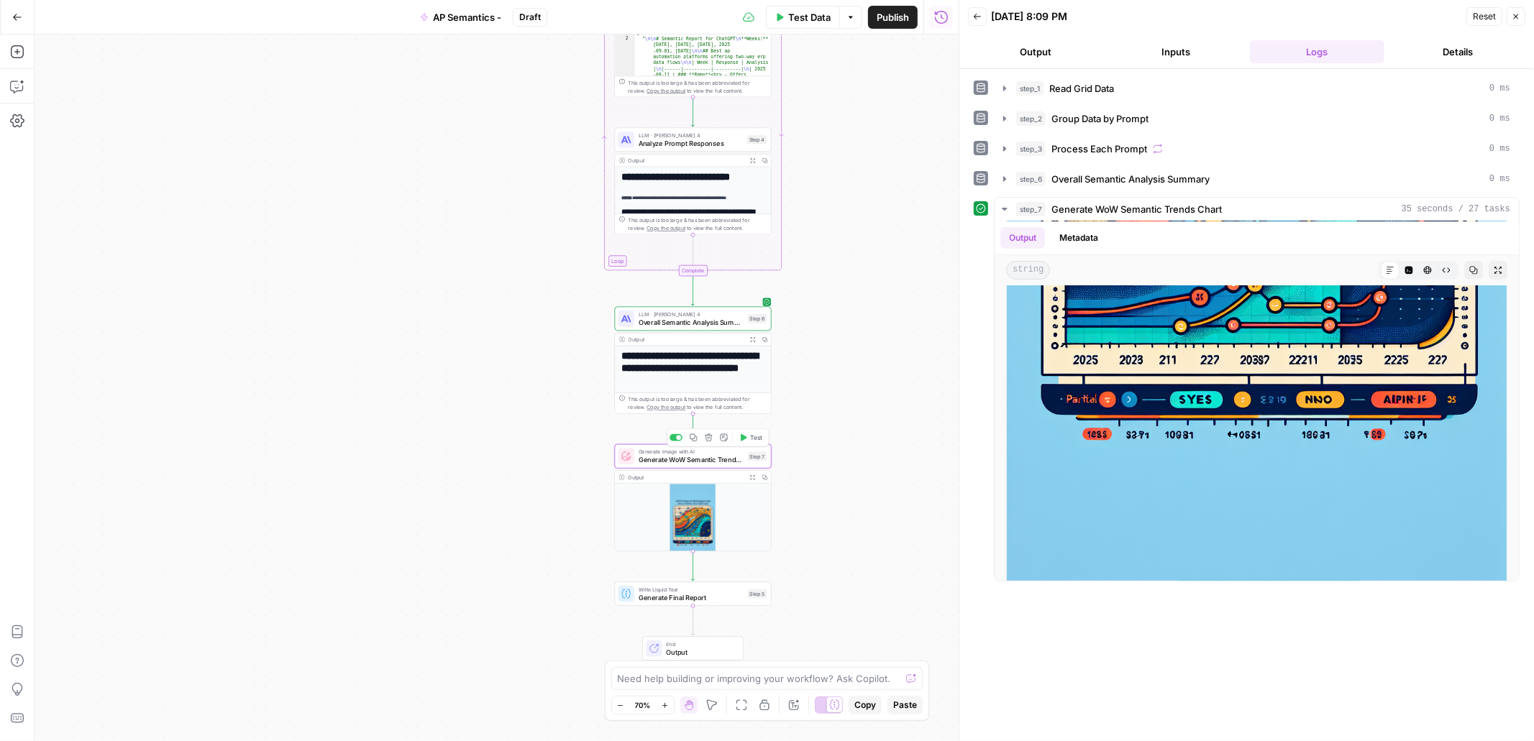
click at [711, 439] on icon "button" at bounding box center [709, 438] width 8 height 8
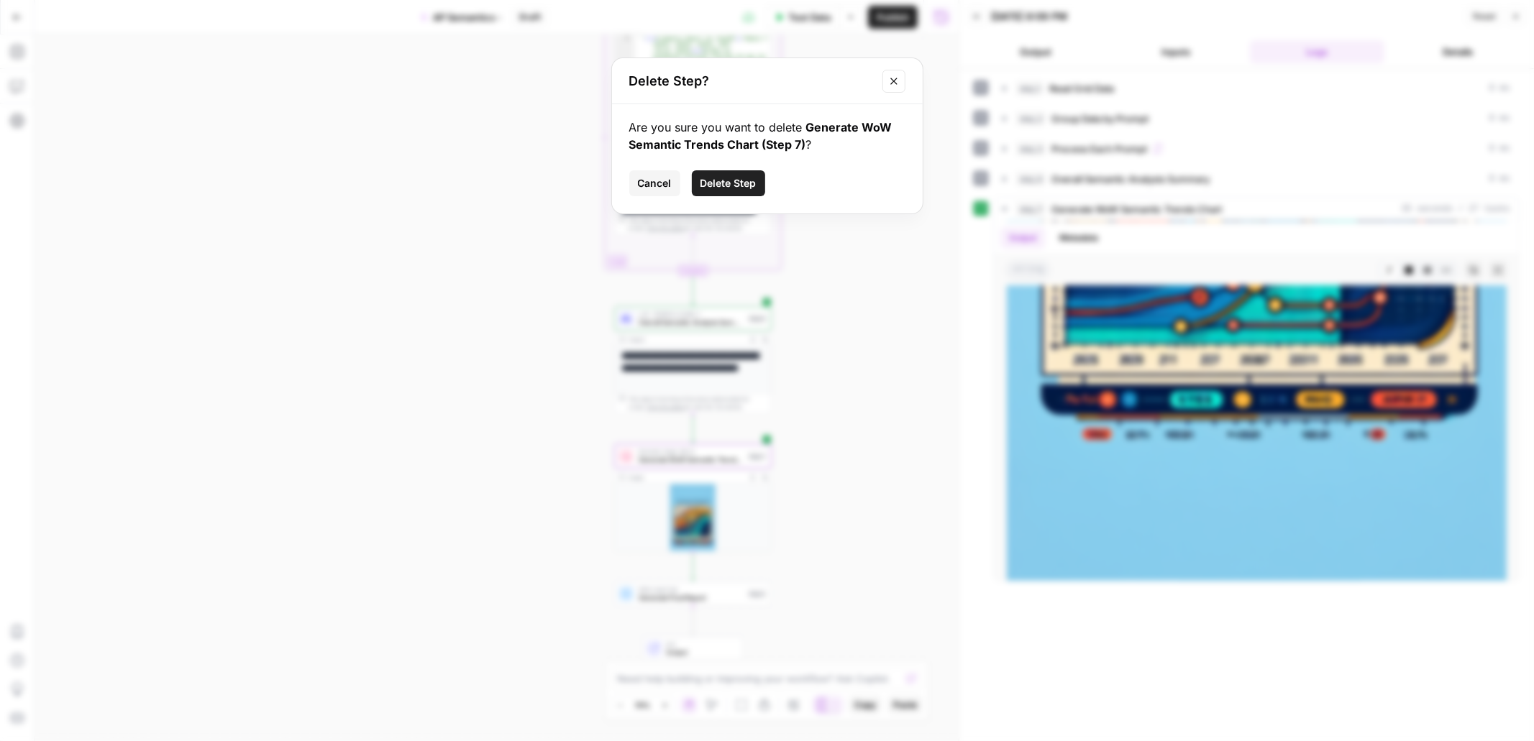
click at [730, 190] on span "Delete Step" at bounding box center [728, 183] width 56 height 14
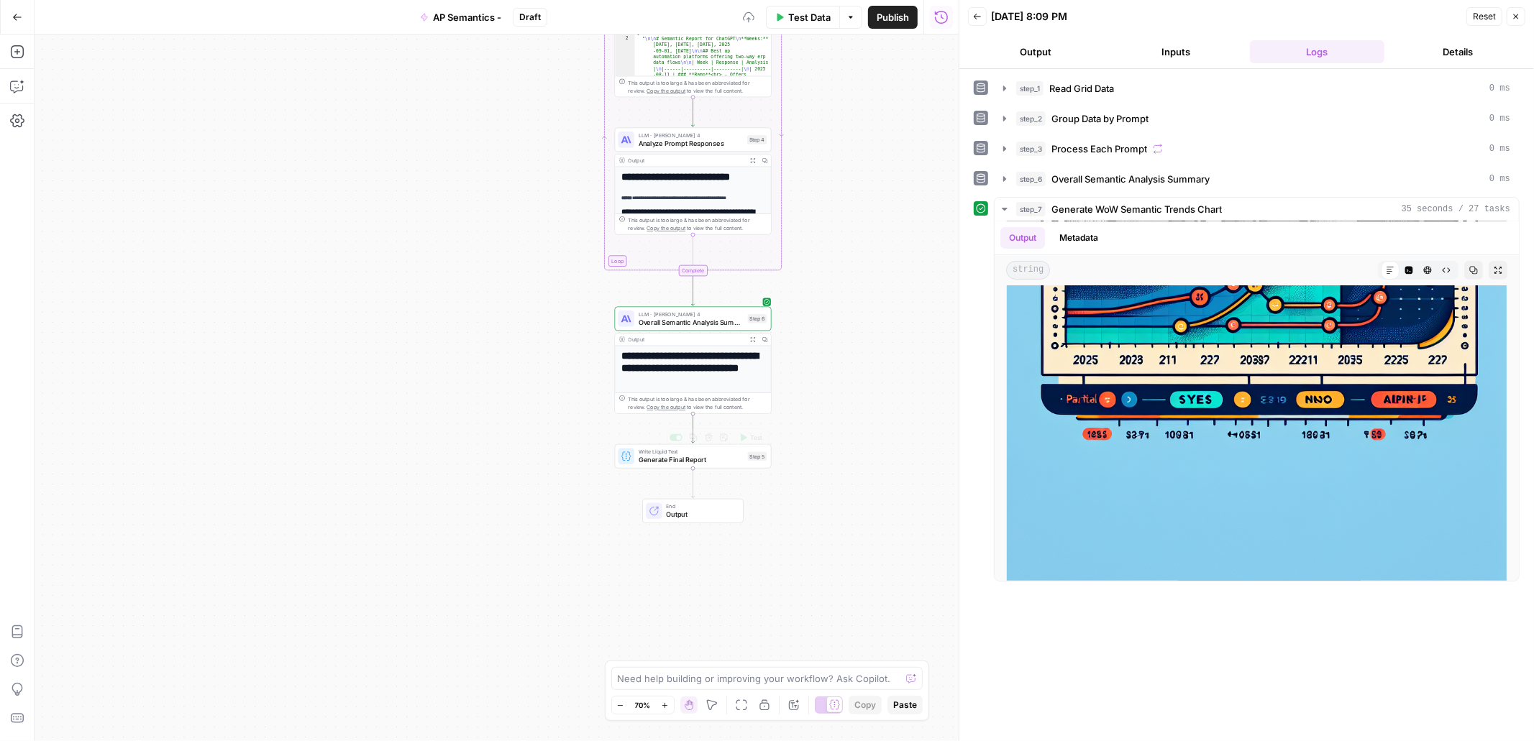
click at [710, 463] on span "Generate Final Report" at bounding box center [691, 460] width 105 height 10
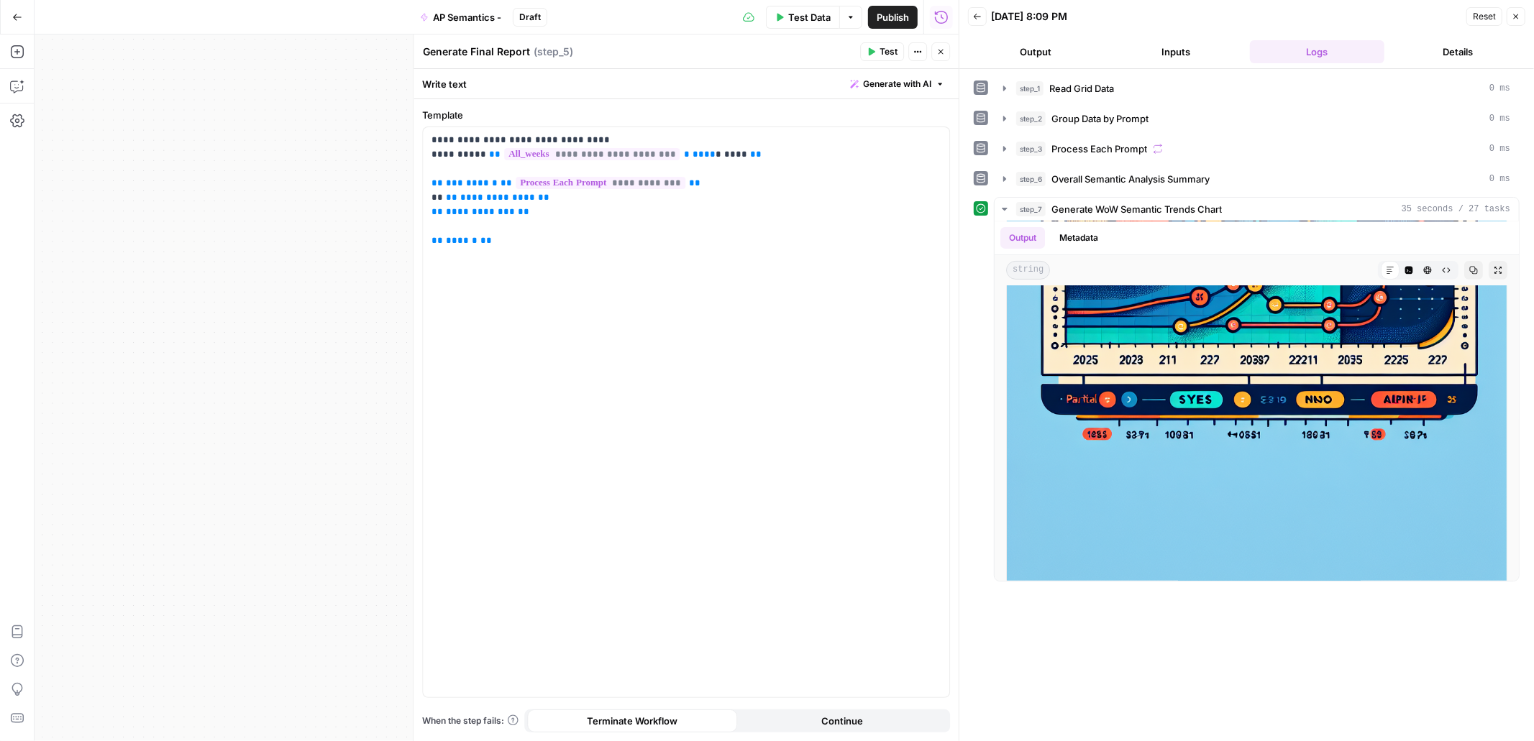
click at [939, 55] on icon "button" at bounding box center [940, 51] width 9 height 9
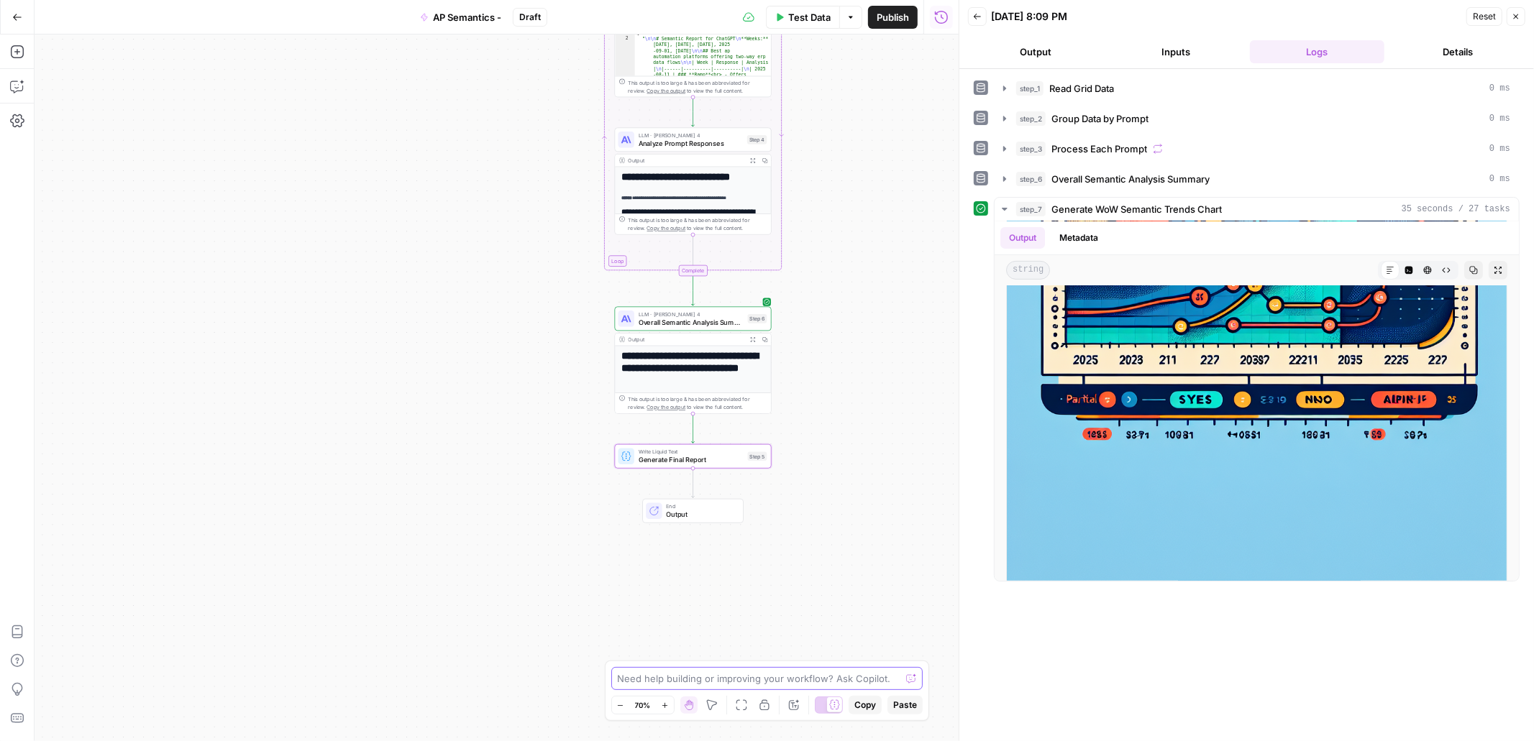
click at [689, 675] on textarea at bounding box center [759, 679] width 283 height 14
type textarea "For step_5, can we also add the analysis from Step 6?"
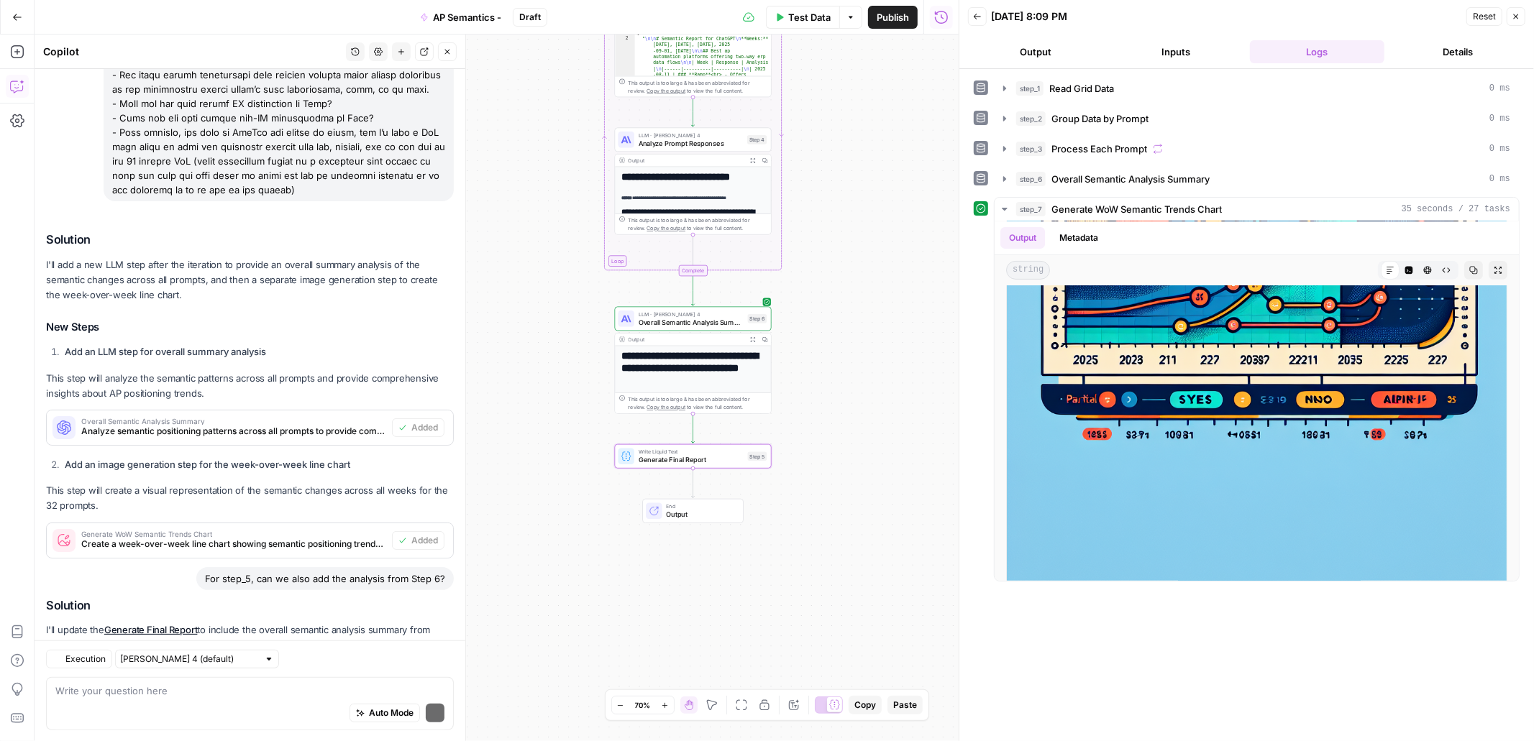
scroll to position [503, 0]
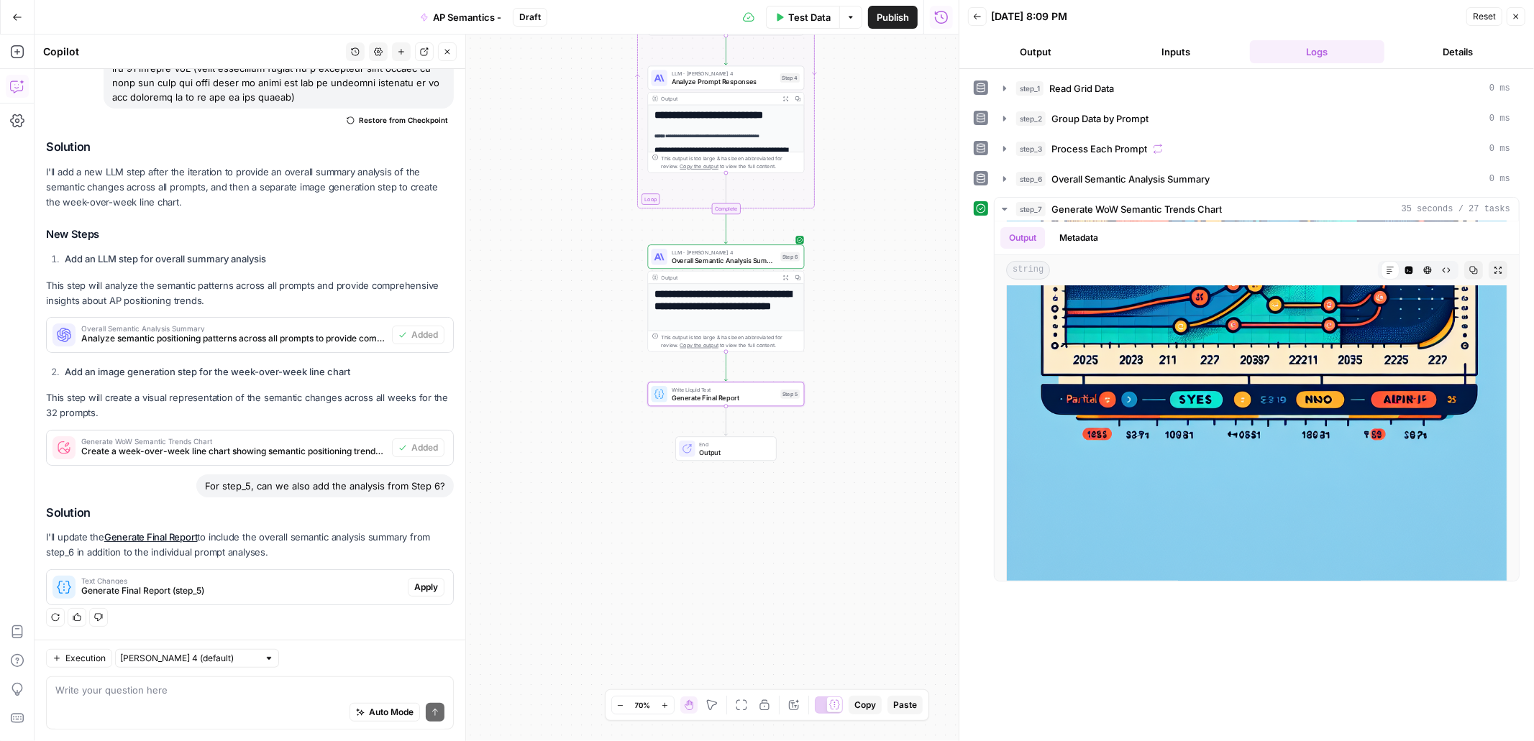
click at [425, 587] on span "Apply" at bounding box center [426, 587] width 24 height 13
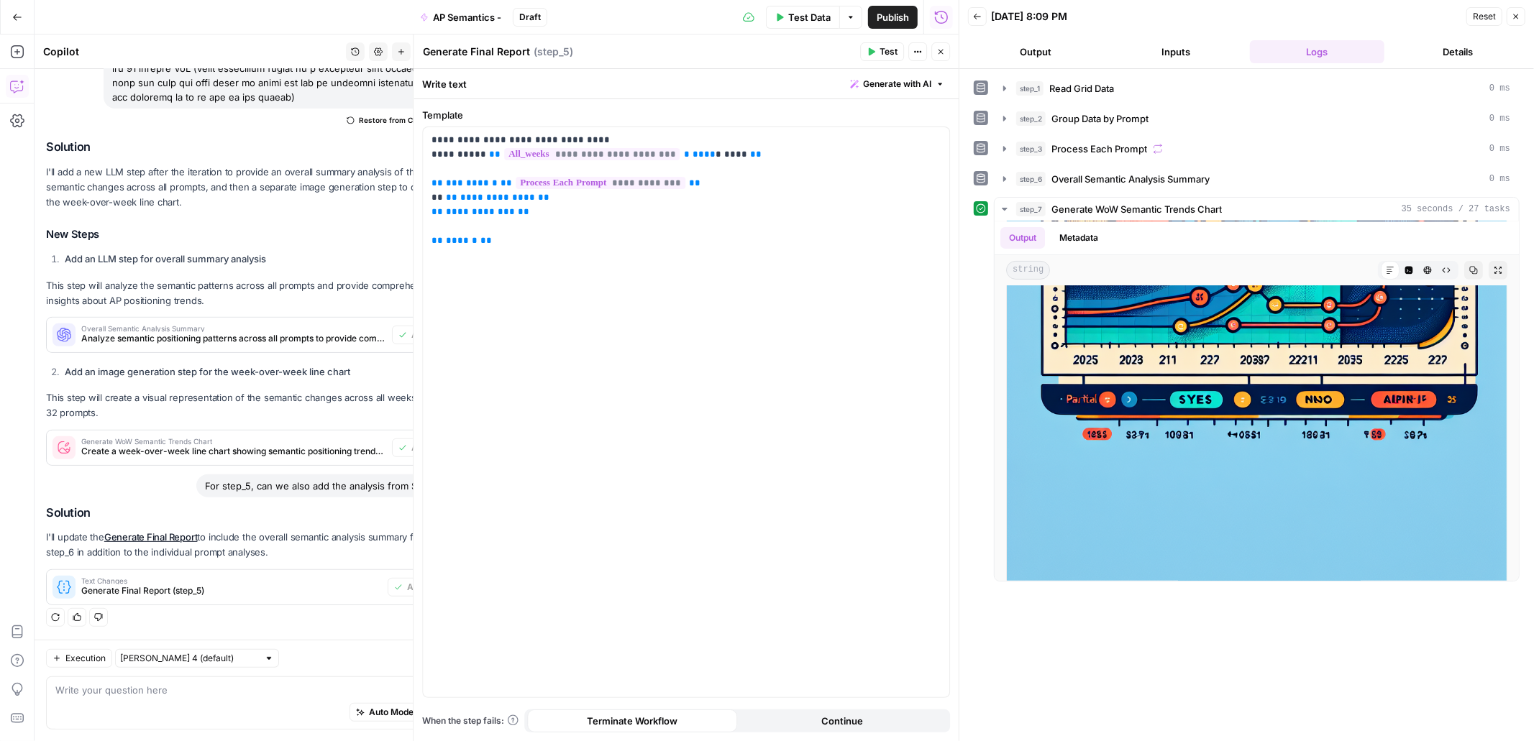
click at [947, 50] on button "Close" at bounding box center [940, 51] width 19 height 19
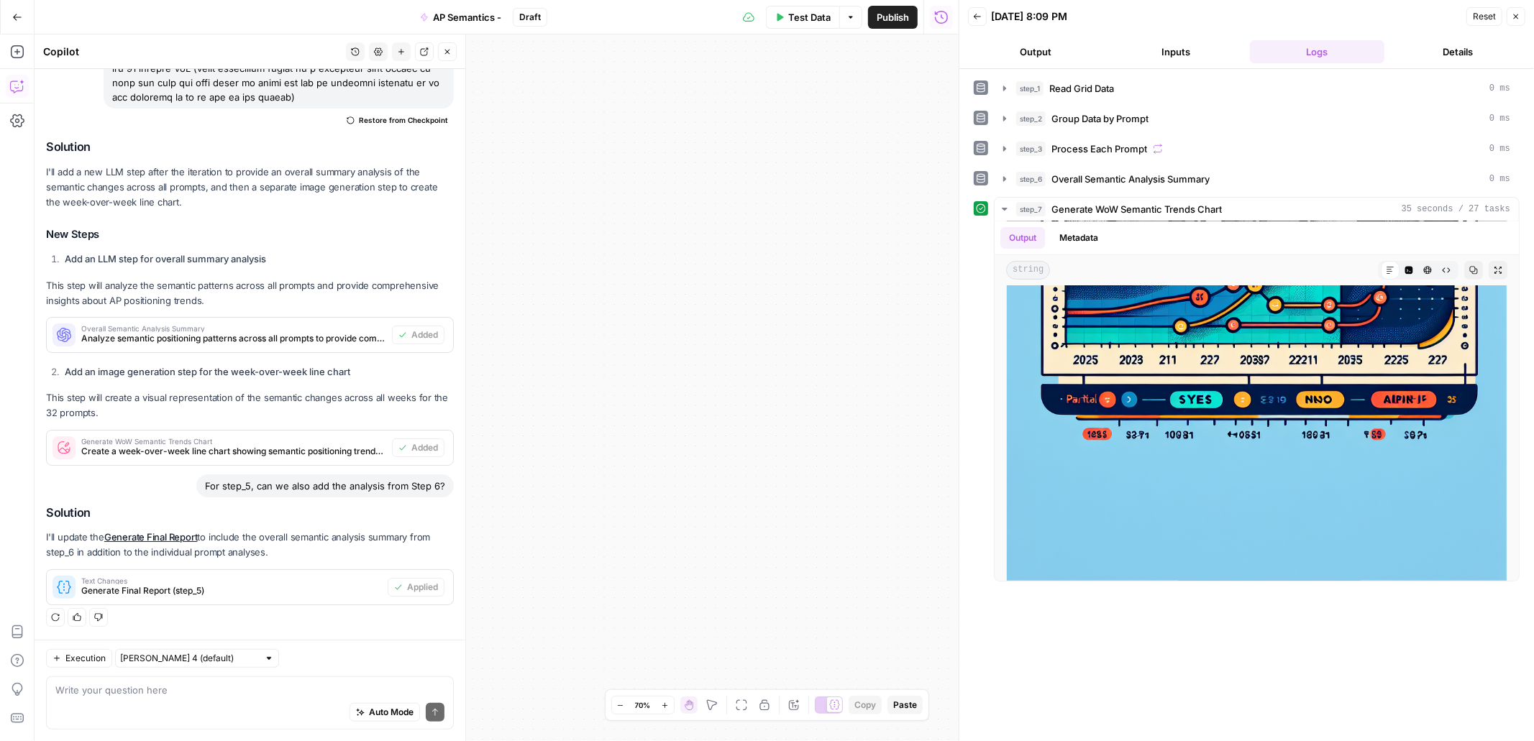
drag, startPoint x: 534, startPoint y: 307, endPoint x: 757, endPoint y: 309, distance: 222.9
click at [757, 309] on div "Workflow Input Settings Inputs Read from Grid Read Grid Data Step 1 Output Expa…" at bounding box center [497, 388] width 924 height 707
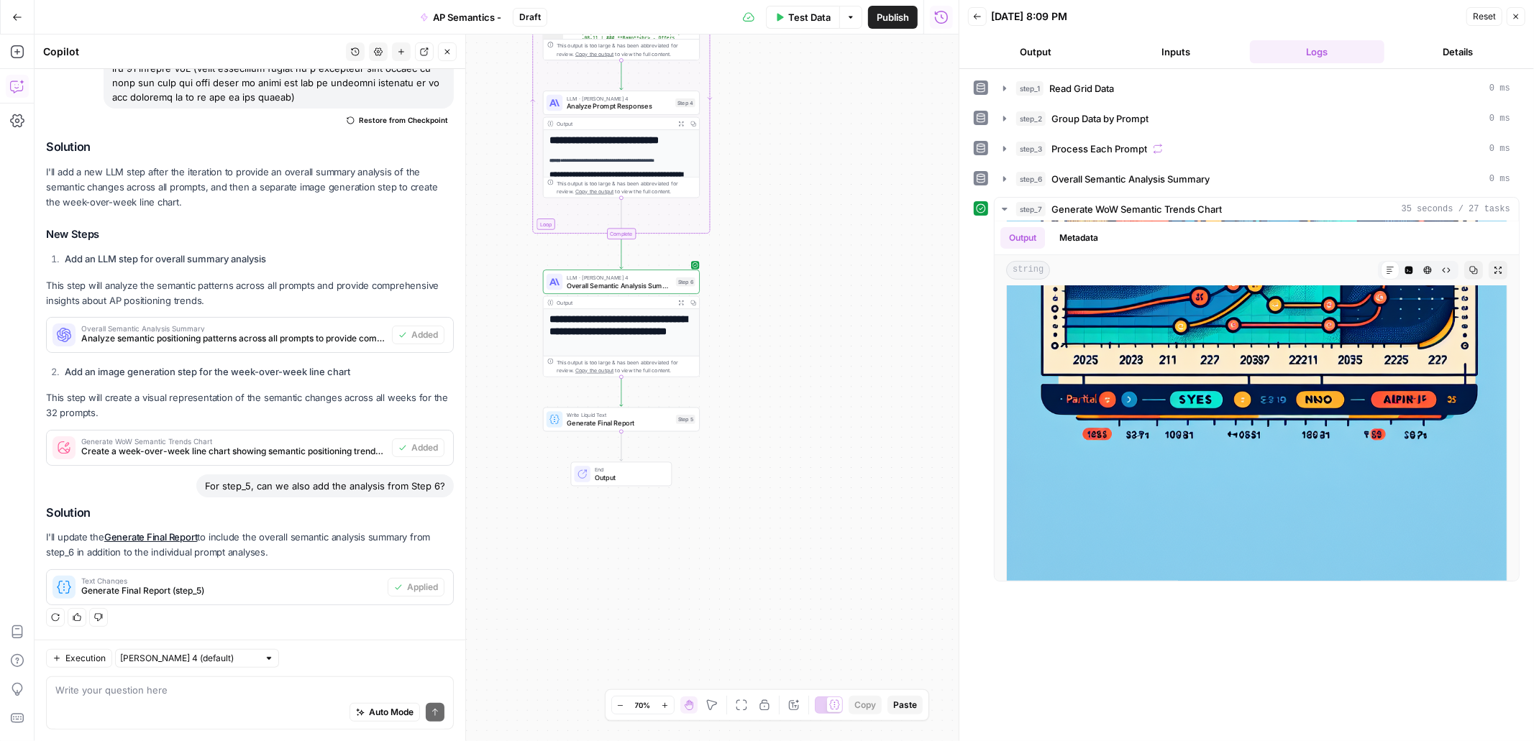
drag, startPoint x: 504, startPoint y: 343, endPoint x: 891, endPoint y: 396, distance: 390.5
click at [891, 396] on div "Workflow Input Settings Inputs Read from Grid Read Grid Data Step 1 Output Expa…" at bounding box center [497, 388] width 924 height 707
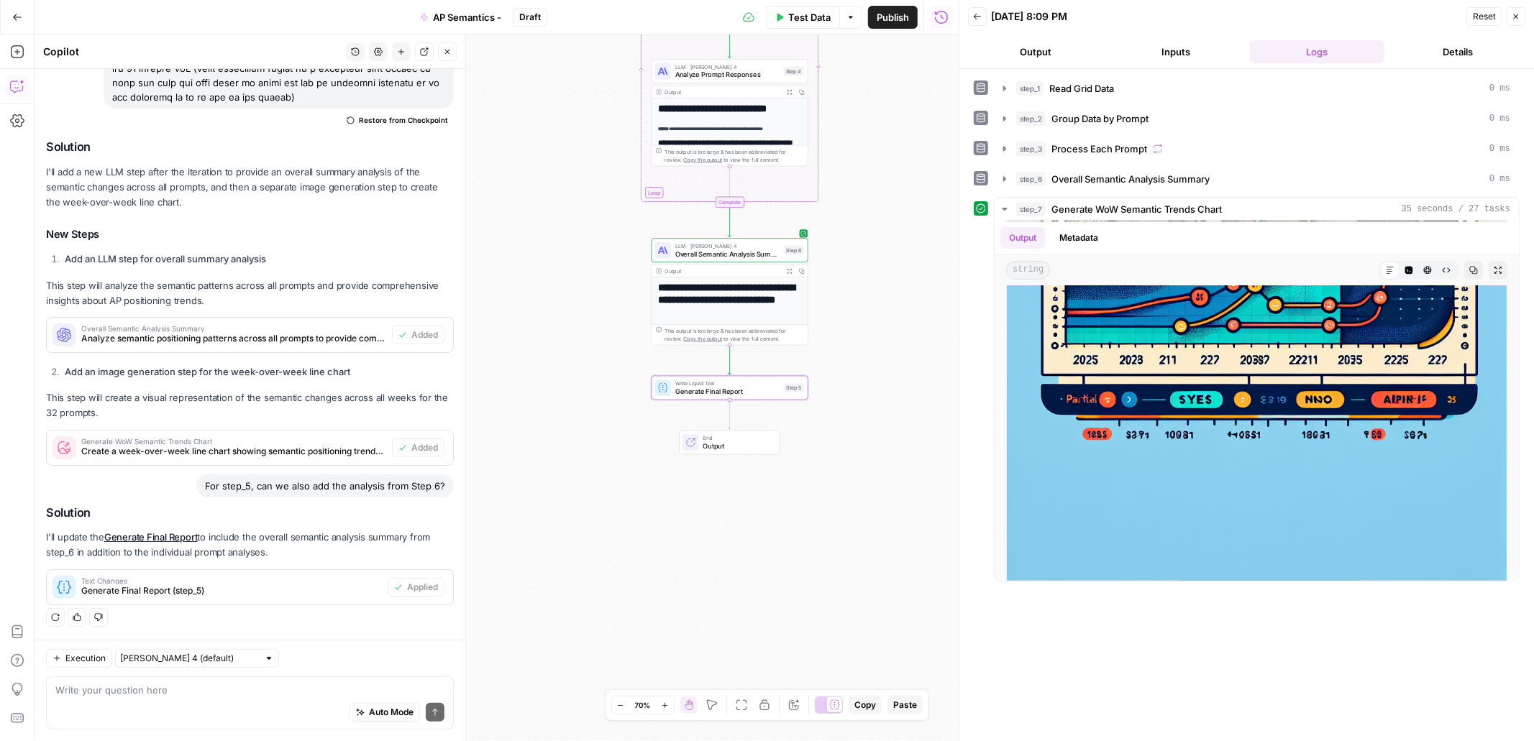
click at [257, 586] on span "Generate Final Report (step_5)" at bounding box center [231, 591] width 301 height 13
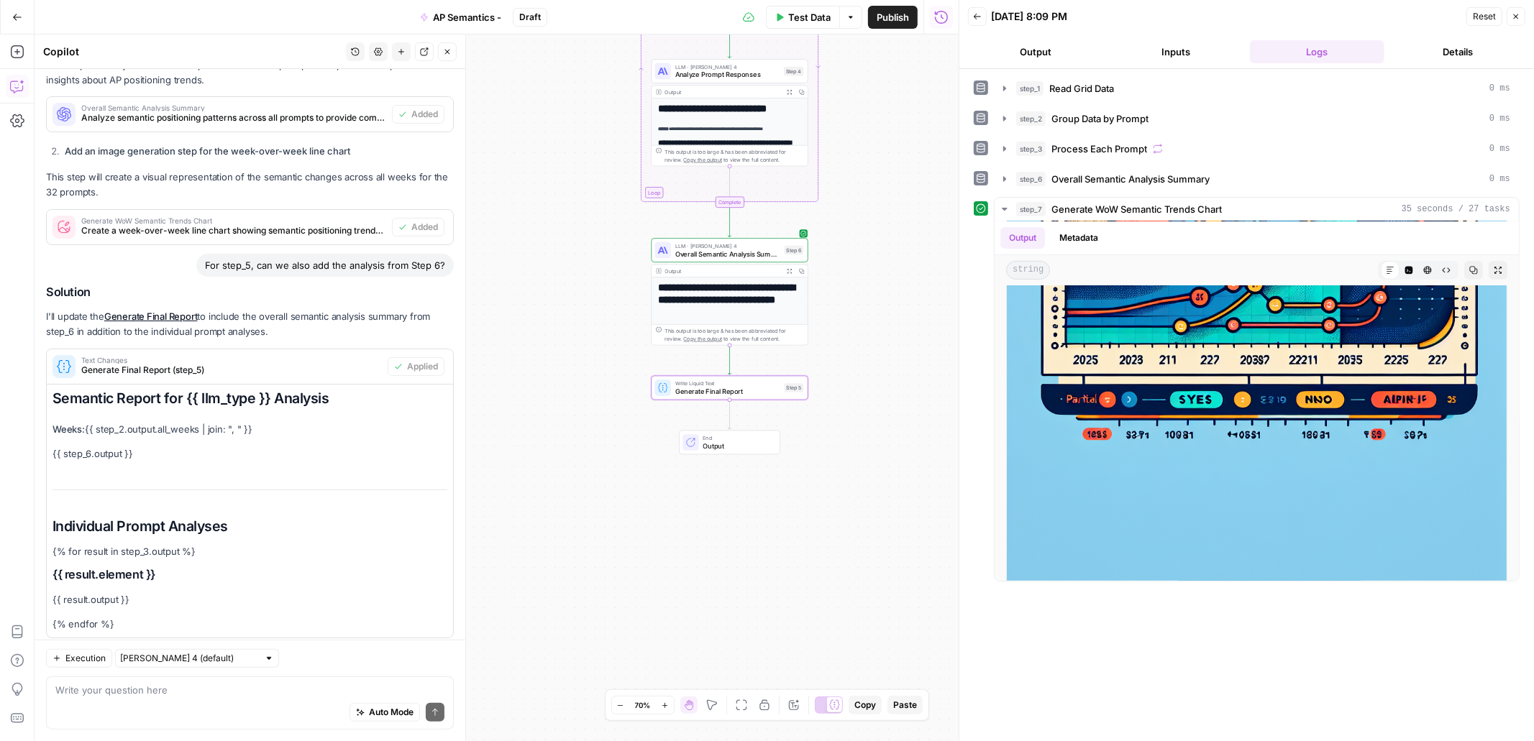
scroll to position [722, 0]
click at [727, 388] on span "Generate Final Report" at bounding box center [727, 391] width 105 height 10
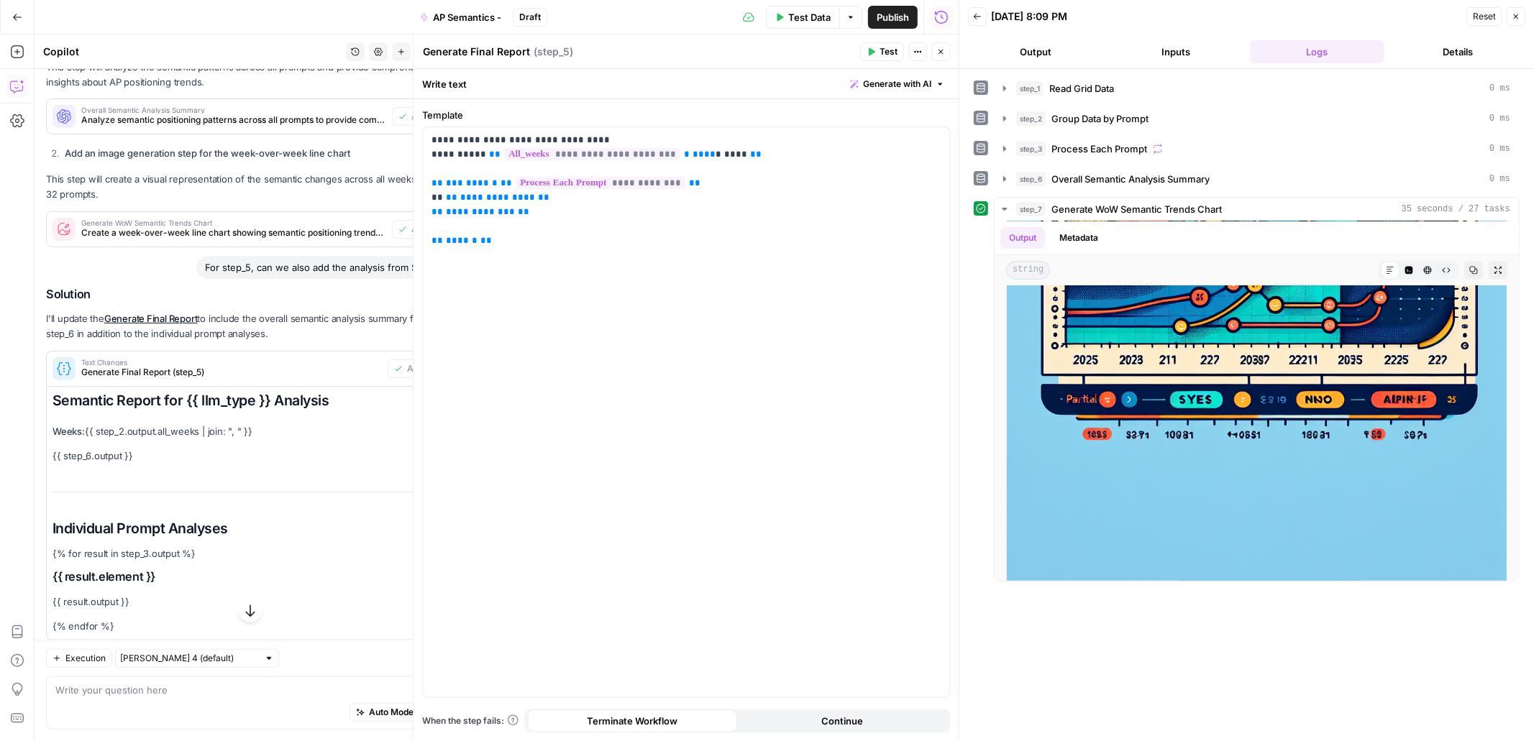
scroll to position [670, 0]
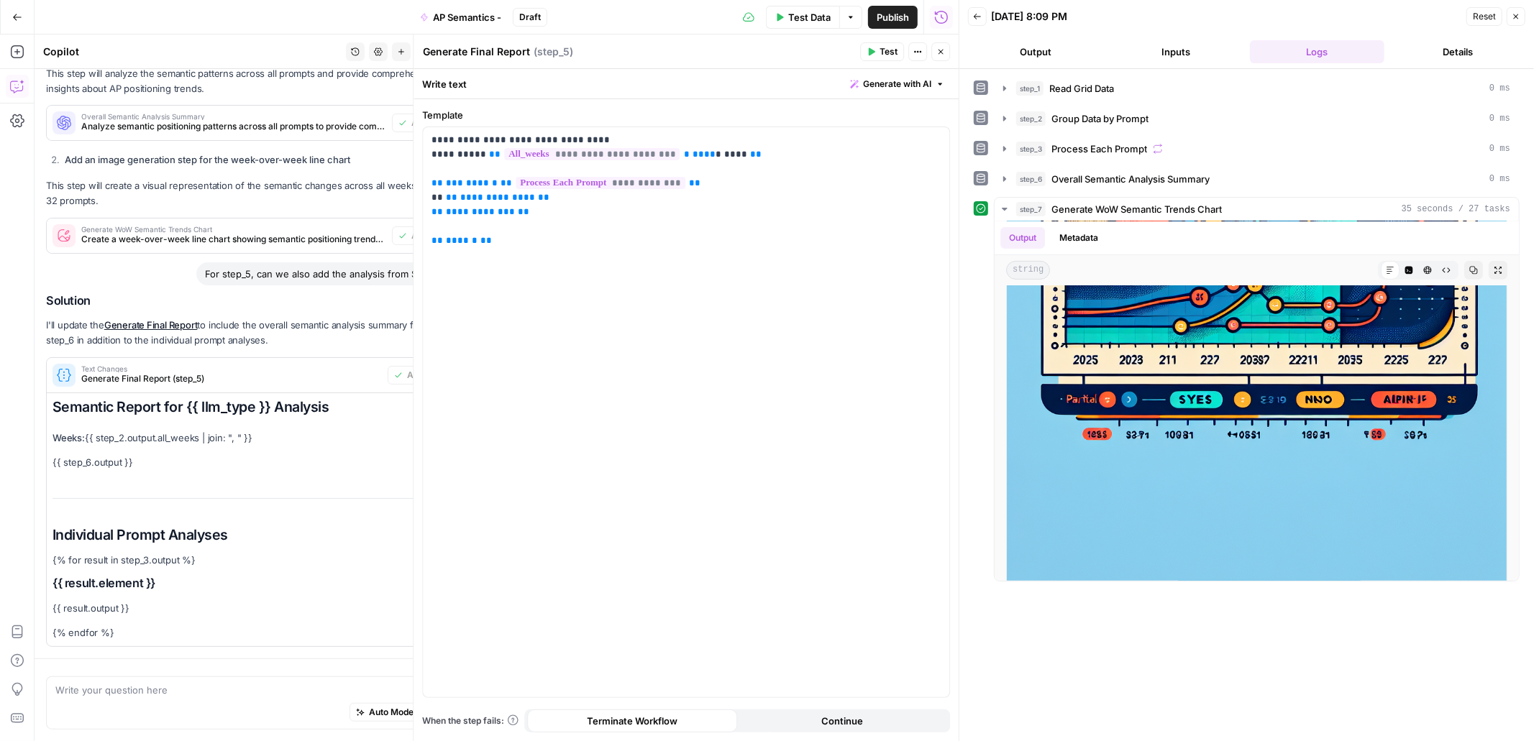
click at [944, 47] on icon "button" at bounding box center [940, 51] width 9 height 9
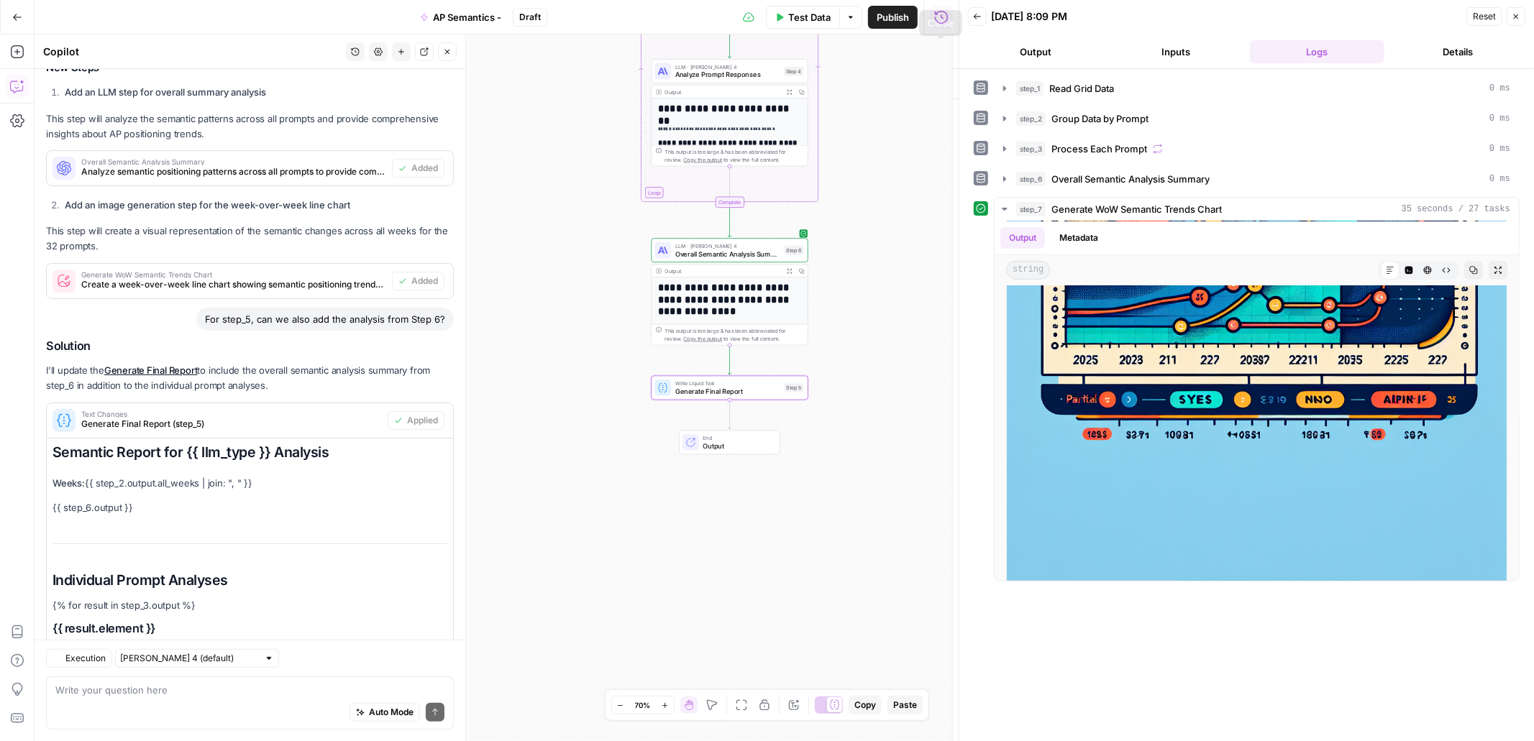
scroll to position [757, 0]
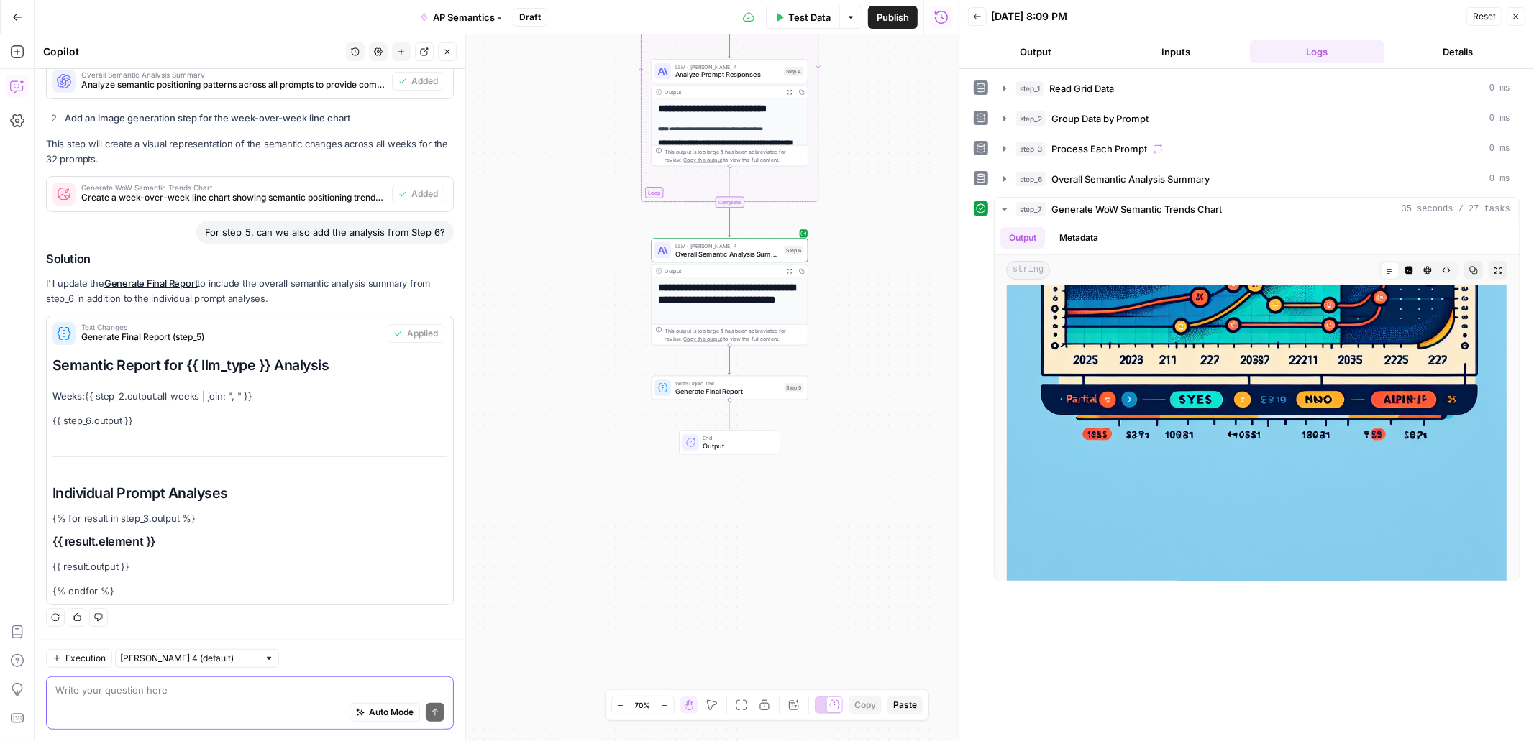
click at [255, 693] on textarea at bounding box center [249, 690] width 389 height 14
type textarea "its not updated"
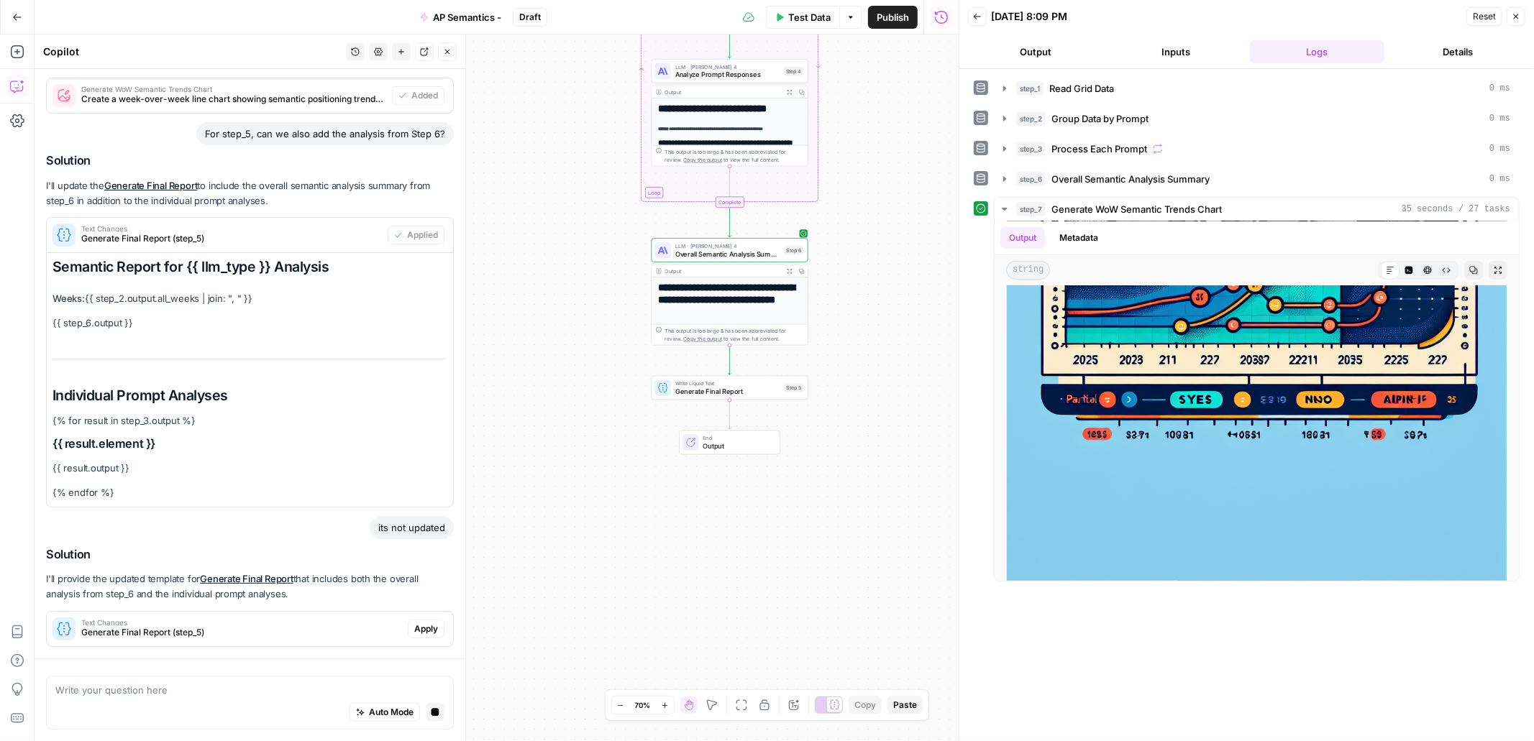
scroll to position [897, 0]
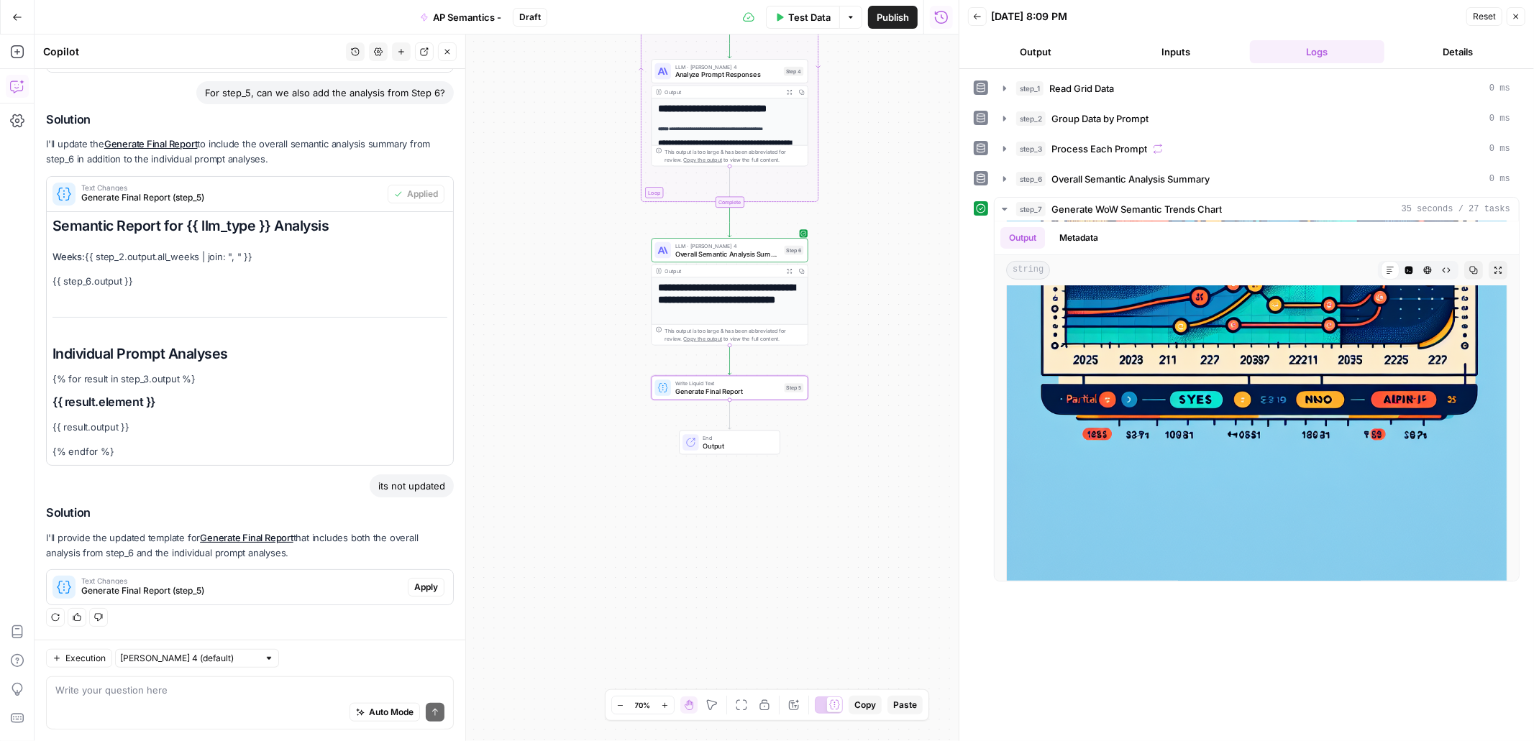
click at [421, 586] on span "Apply" at bounding box center [426, 587] width 24 height 13
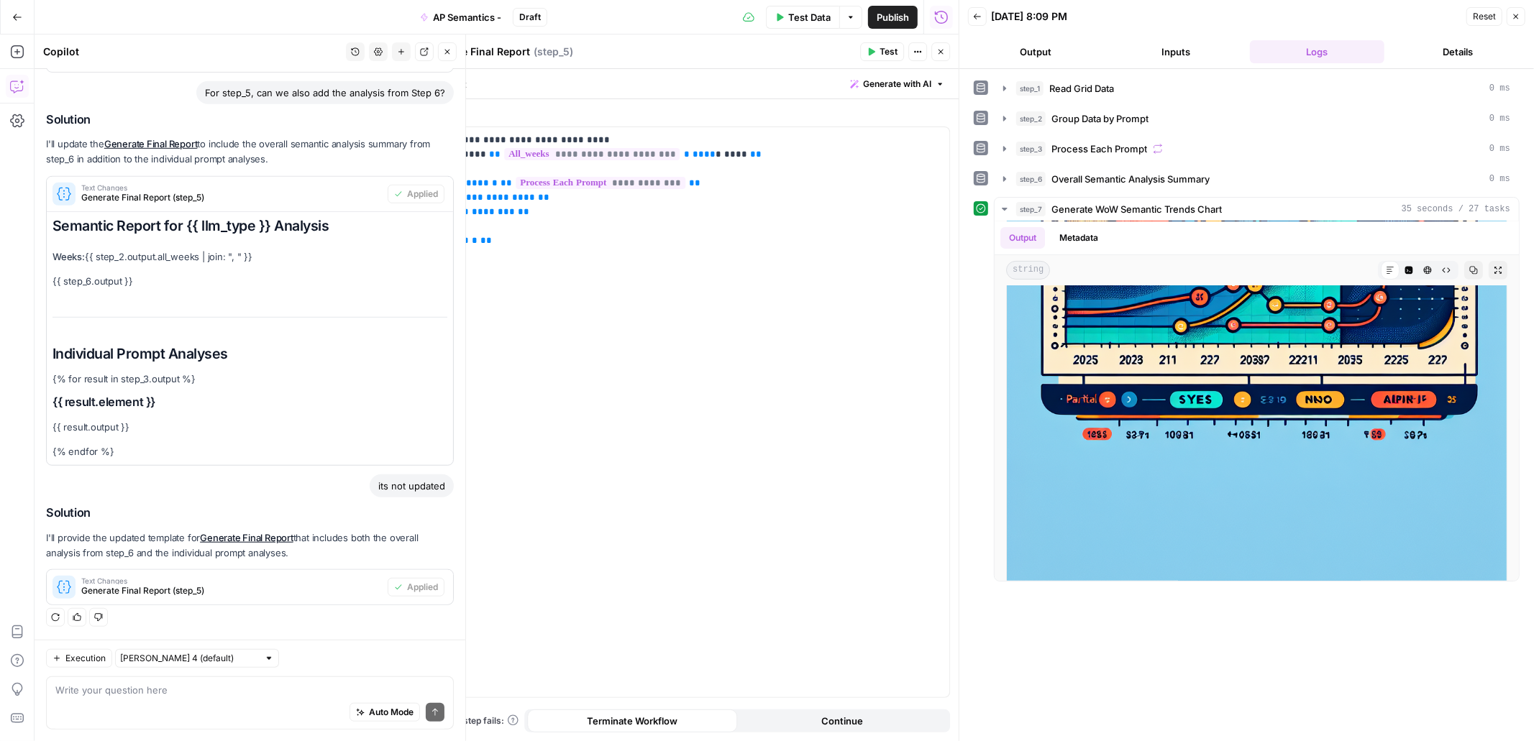
click at [271, 597] on span "Generate Final Report (step_5)" at bounding box center [231, 591] width 301 height 13
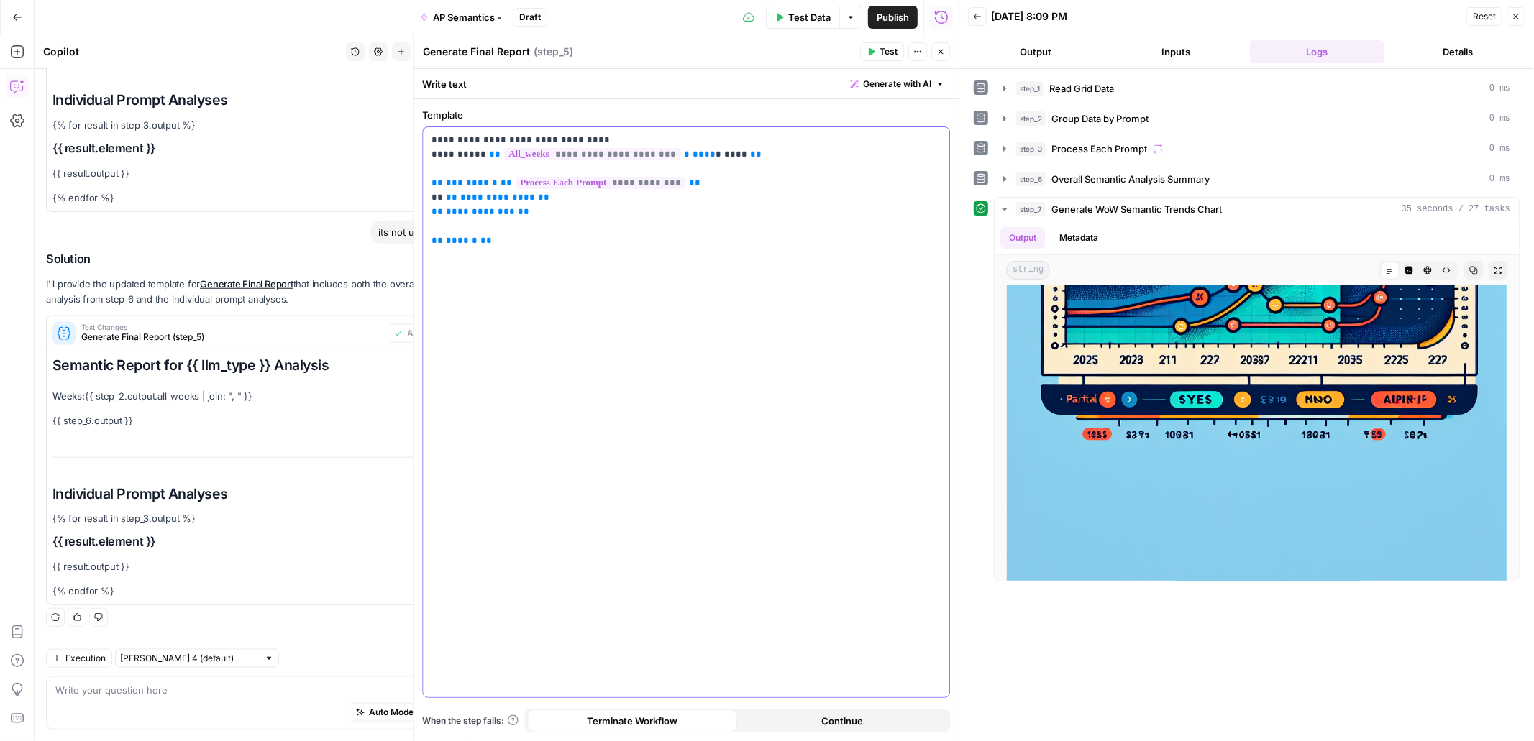
click at [585, 250] on div "**********" at bounding box center [686, 412] width 526 height 570
drag, startPoint x: 53, startPoint y: 395, endPoint x: 150, endPoint y: 420, distance: 100.3
click at [150, 420] on div "Semantic Report for {{ llm_type }} Analysis Weeks: {{ step_2.output.all_weeks |…" at bounding box center [250, 478] width 406 height 253
click at [137, 429] on div "Semantic Report for {{ llm_type }} Analysis Weeks: {{ step_2.output.all_weeks |…" at bounding box center [250, 478] width 406 height 253
drag, startPoint x: 135, startPoint y: 423, endPoint x: 53, endPoint y: 423, distance: 82.0
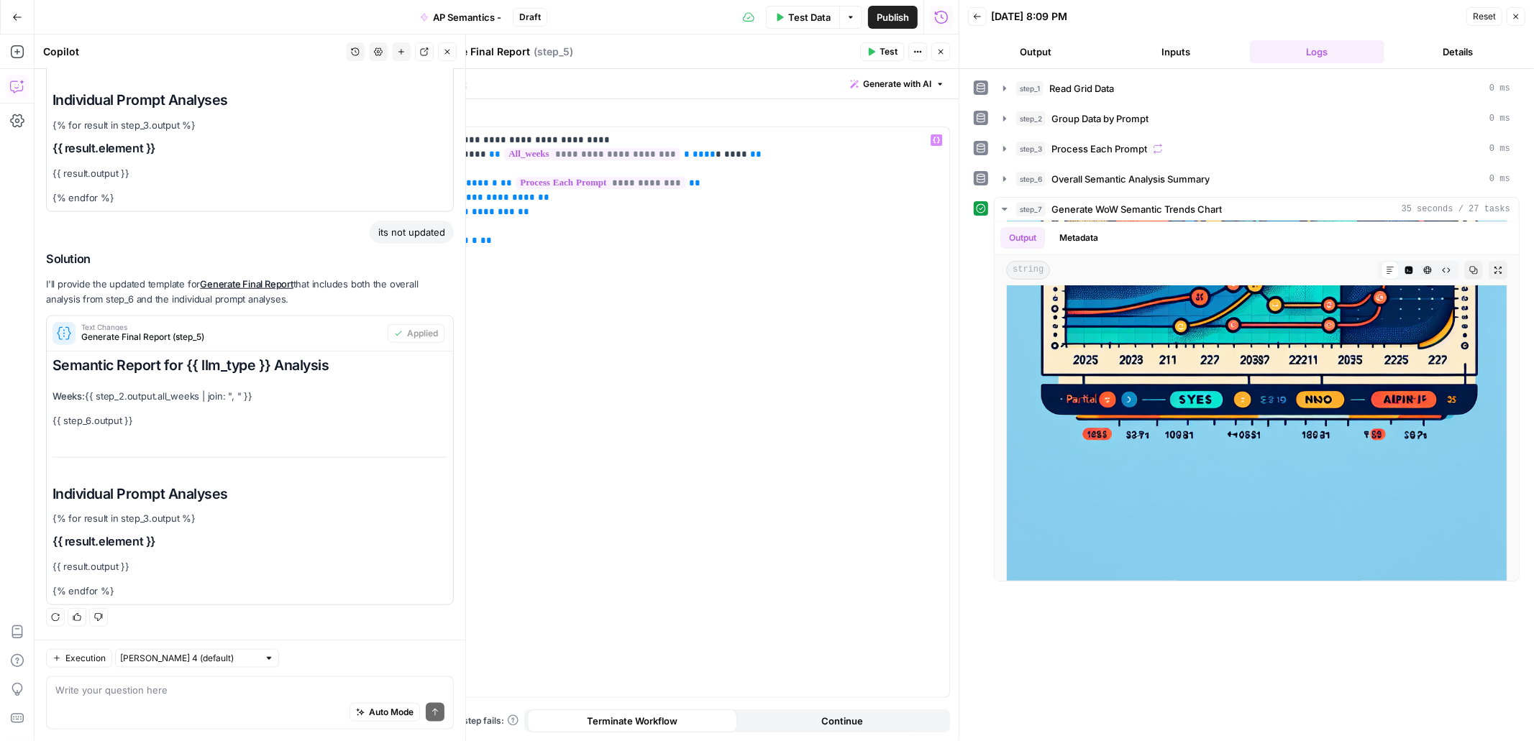
click at [53, 423] on p "{{ step_6.output }}" at bounding box center [249, 421] width 395 height 15
copy p "{{ step_6.output }}"
click at [749, 155] on p "**********" at bounding box center [686, 190] width 509 height 115
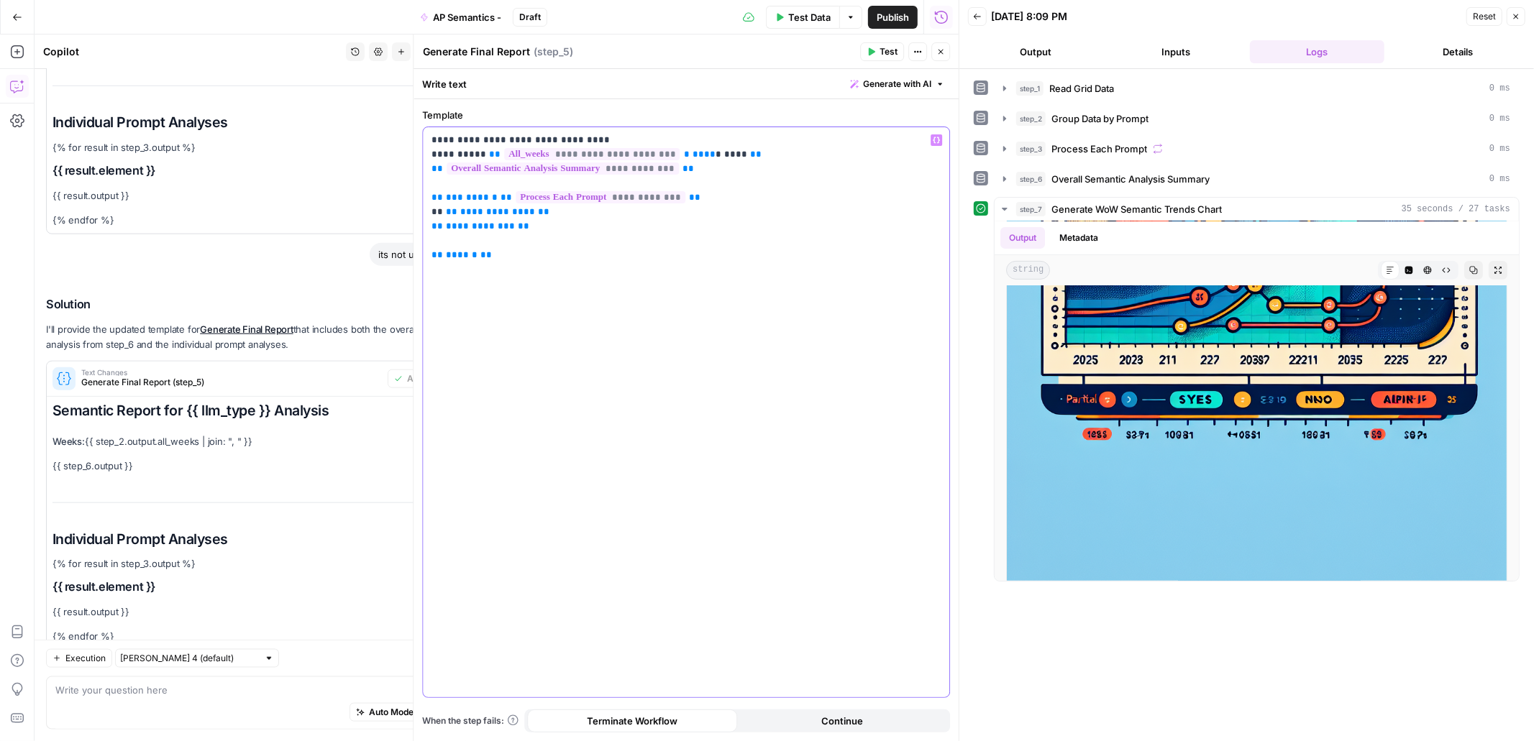
scroll to position [1197, 0]
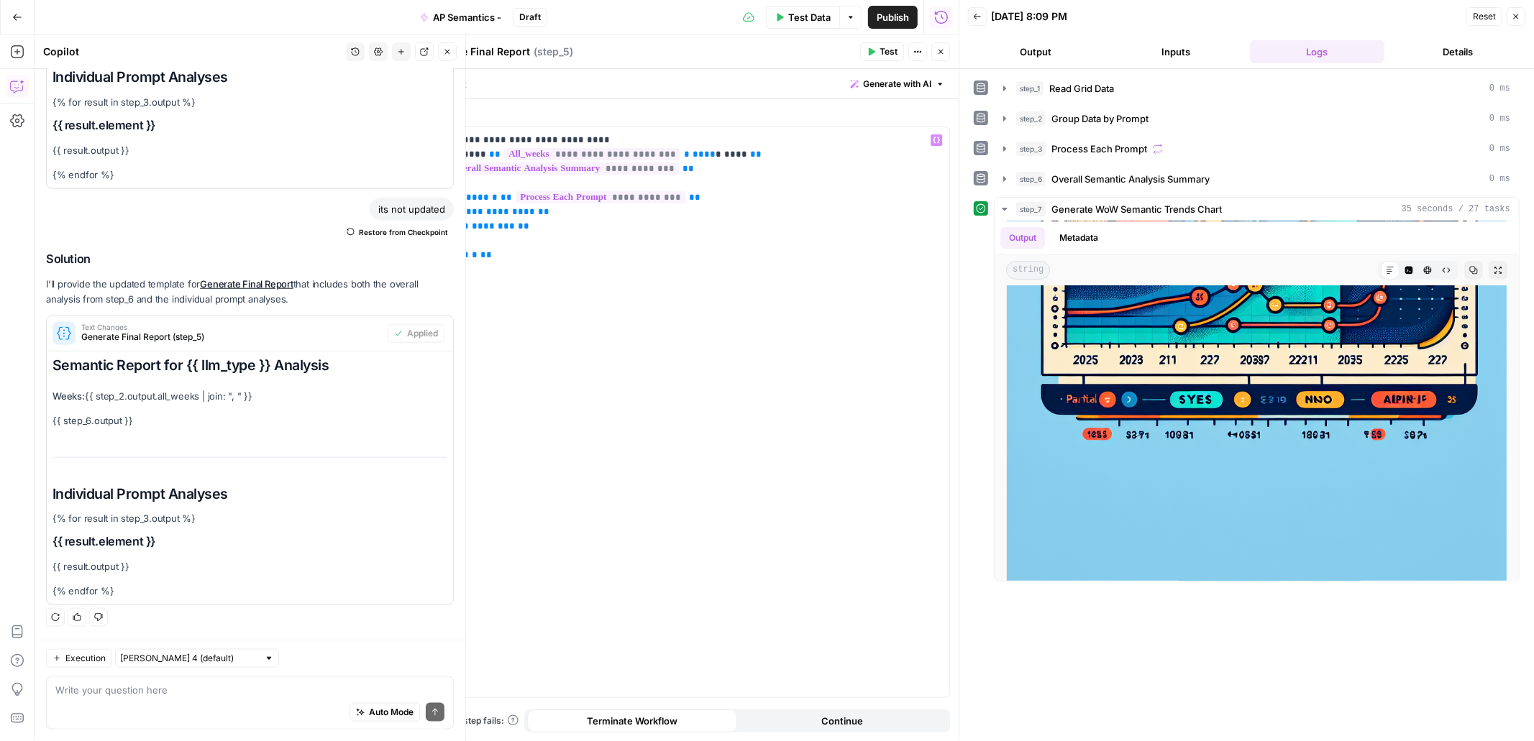
drag, startPoint x: 52, startPoint y: 487, endPoint x: 252, endPoint y: 490, distance: 199.2
click at [252, 490] on h1 "Individual Prompt Analyses" at bounding box center [249, 494] width 395 height 17
copy h1 "Individual Prompt Analyses"
click at [711, 181] on p "**********" at bounding box center [686, 197] width 509 height 129
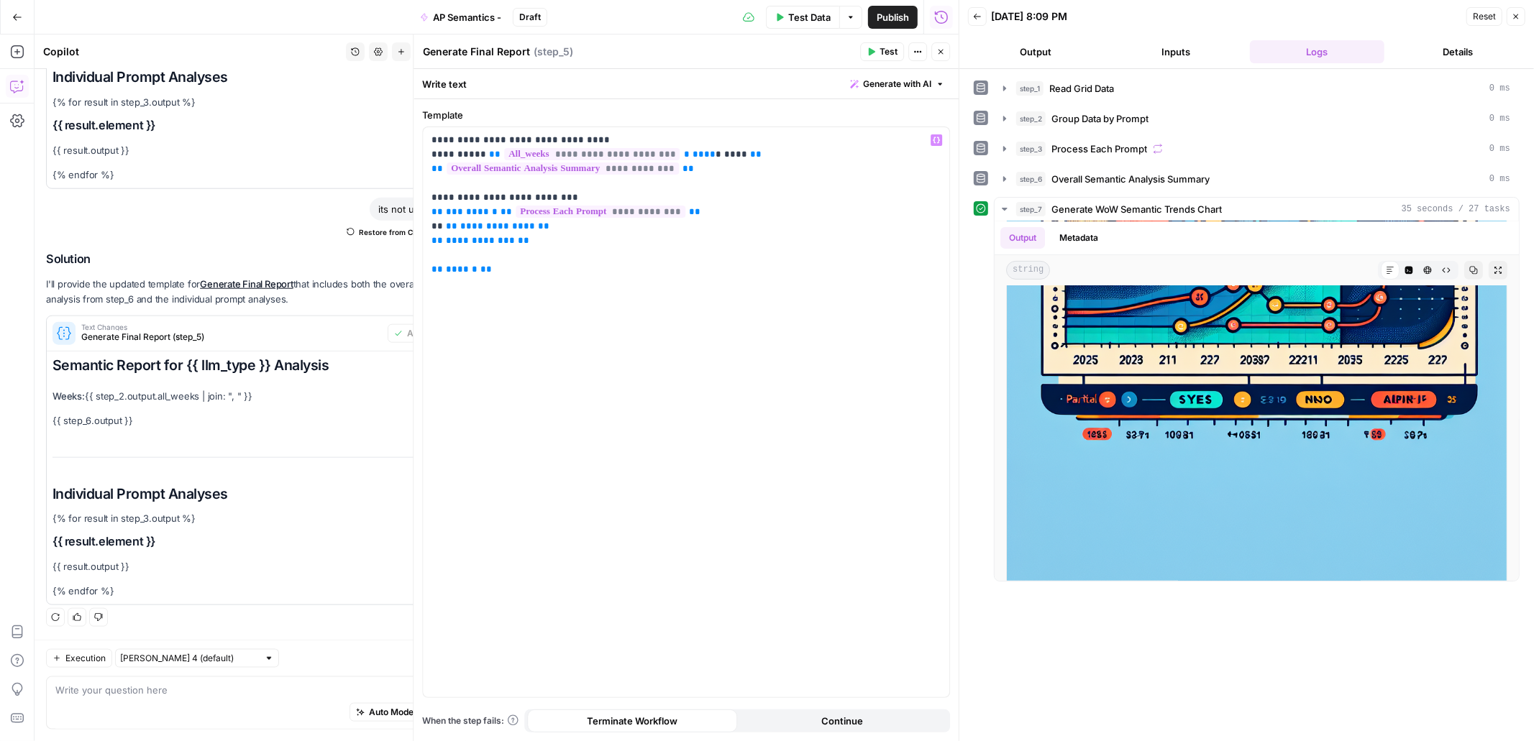
click at [884, 52] on span "Test" at bounding box center [889, 51] width 18 height 13
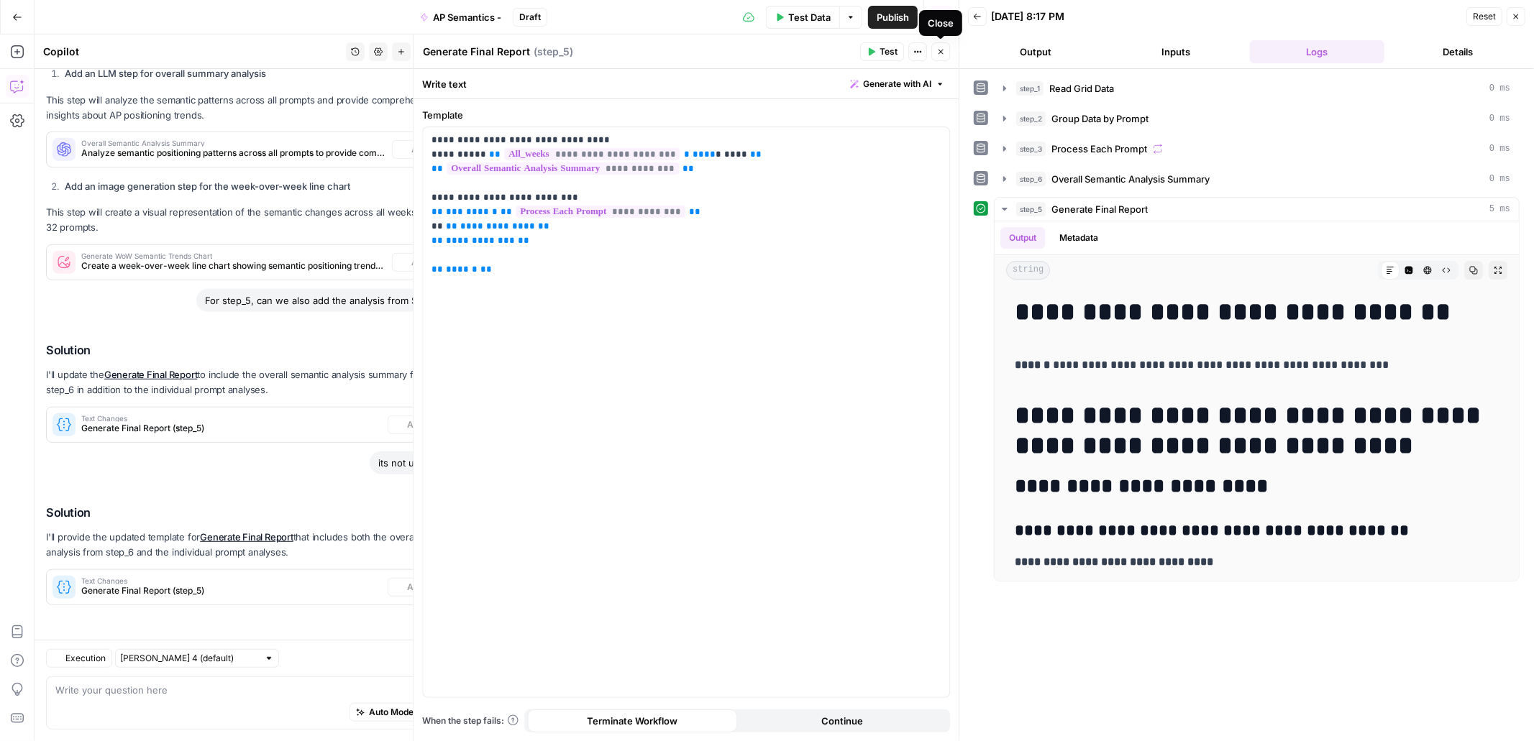
scroll to position [689, 0]
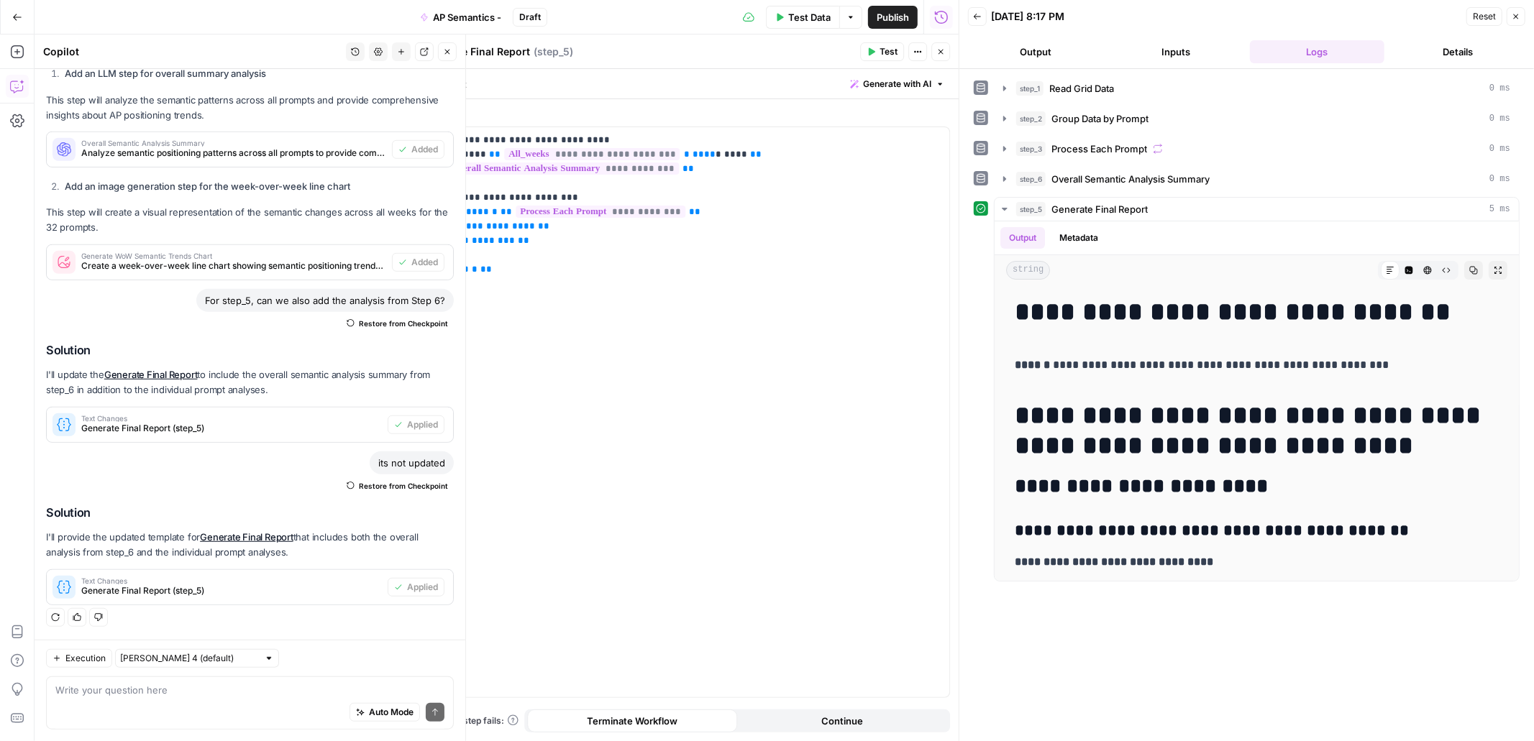
click at [448, 53] on icon "button" at bounding box center [447, 51] width 9 height 9
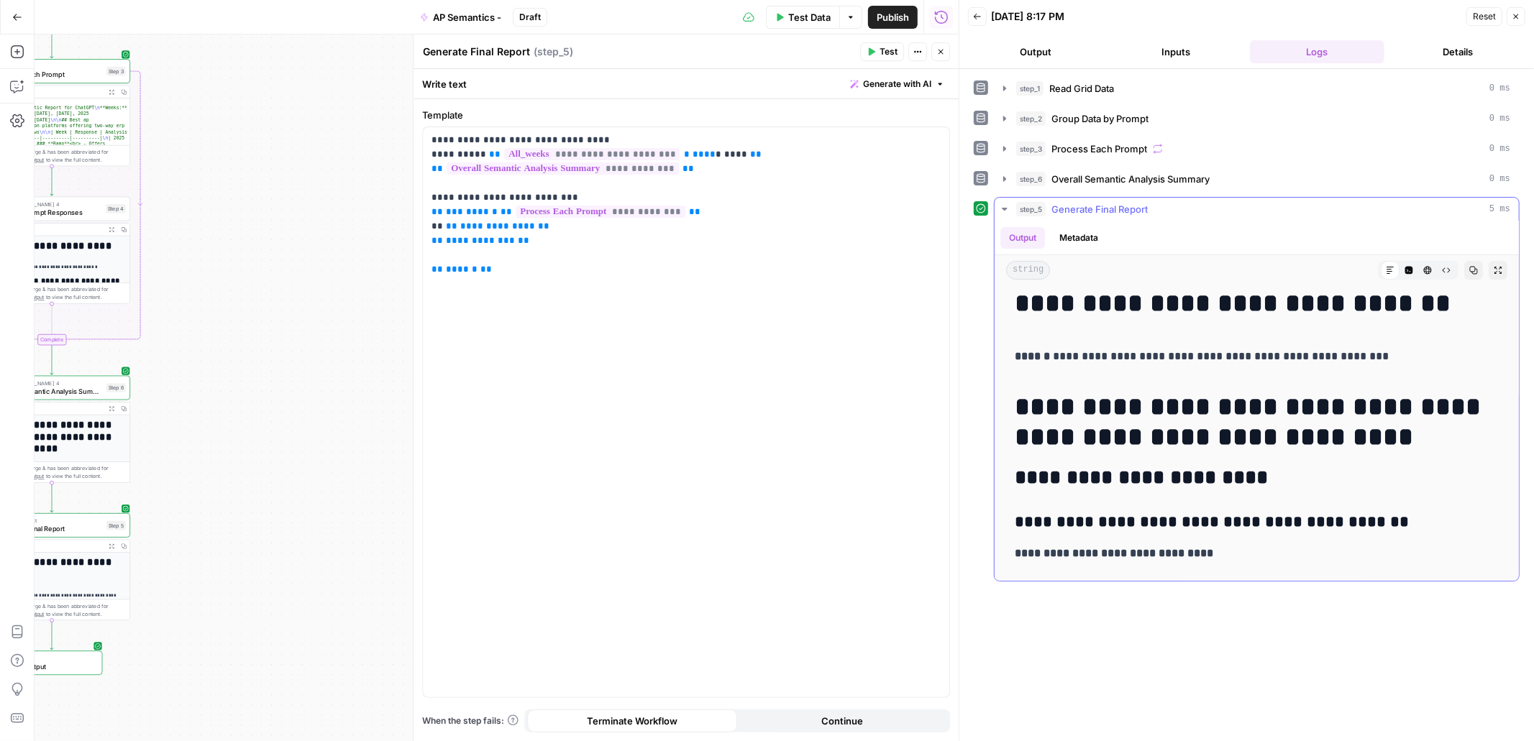
scroll to position [0, 0]
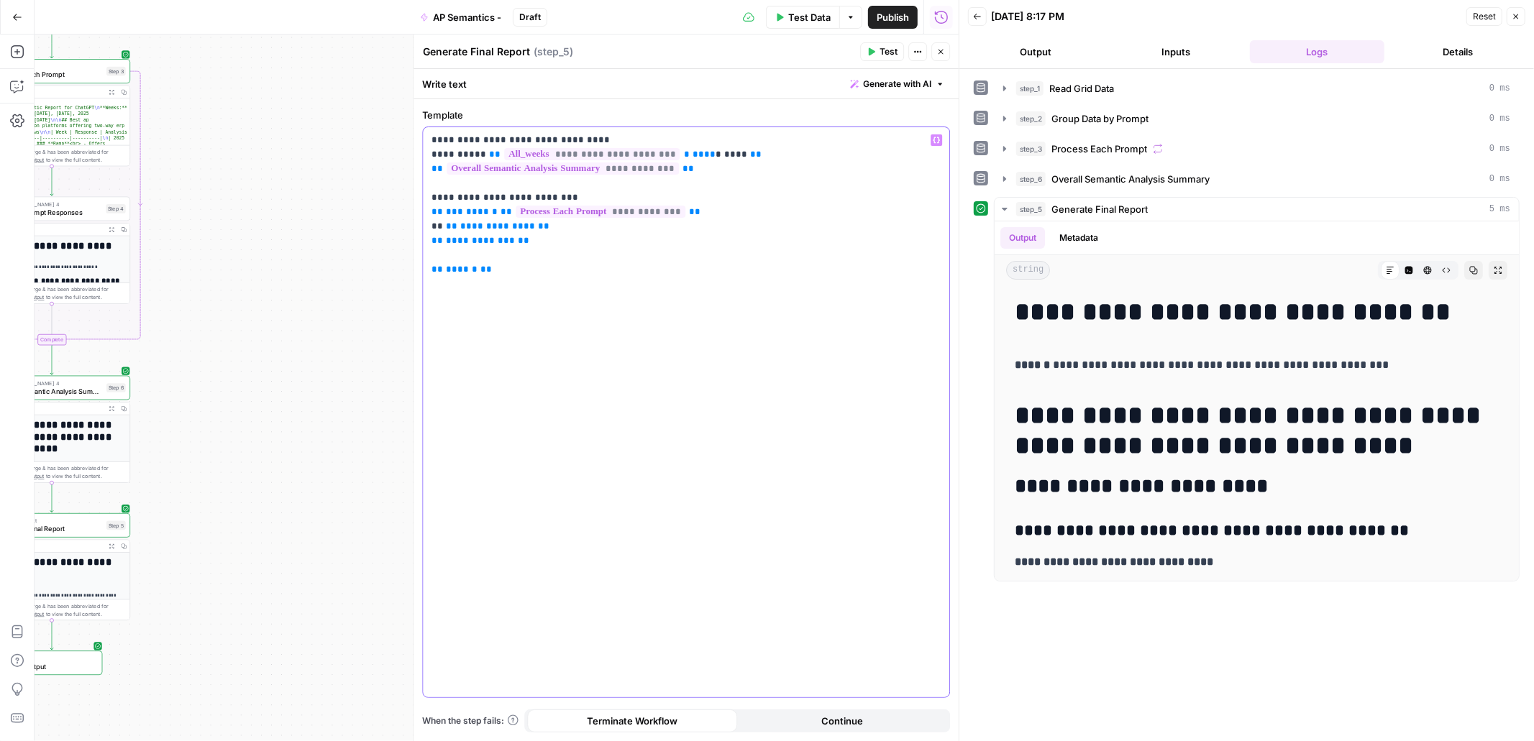
drag, startPoint x: 729, startPoint y: 153, endPoint x: 425, endPoint y: 155, distance: 303.5
click at [425, 155] on div "**********" at bounding box center [686, 412] width 526 height 570
copy p "**********"
drag, startPoint x: 432, startPoint y: 156, endPoint x: 427, endPoint y: 131, distance: 25.7
click at [427, 131] on div "**********" at bounding box center [686, 412] width 526 height 570
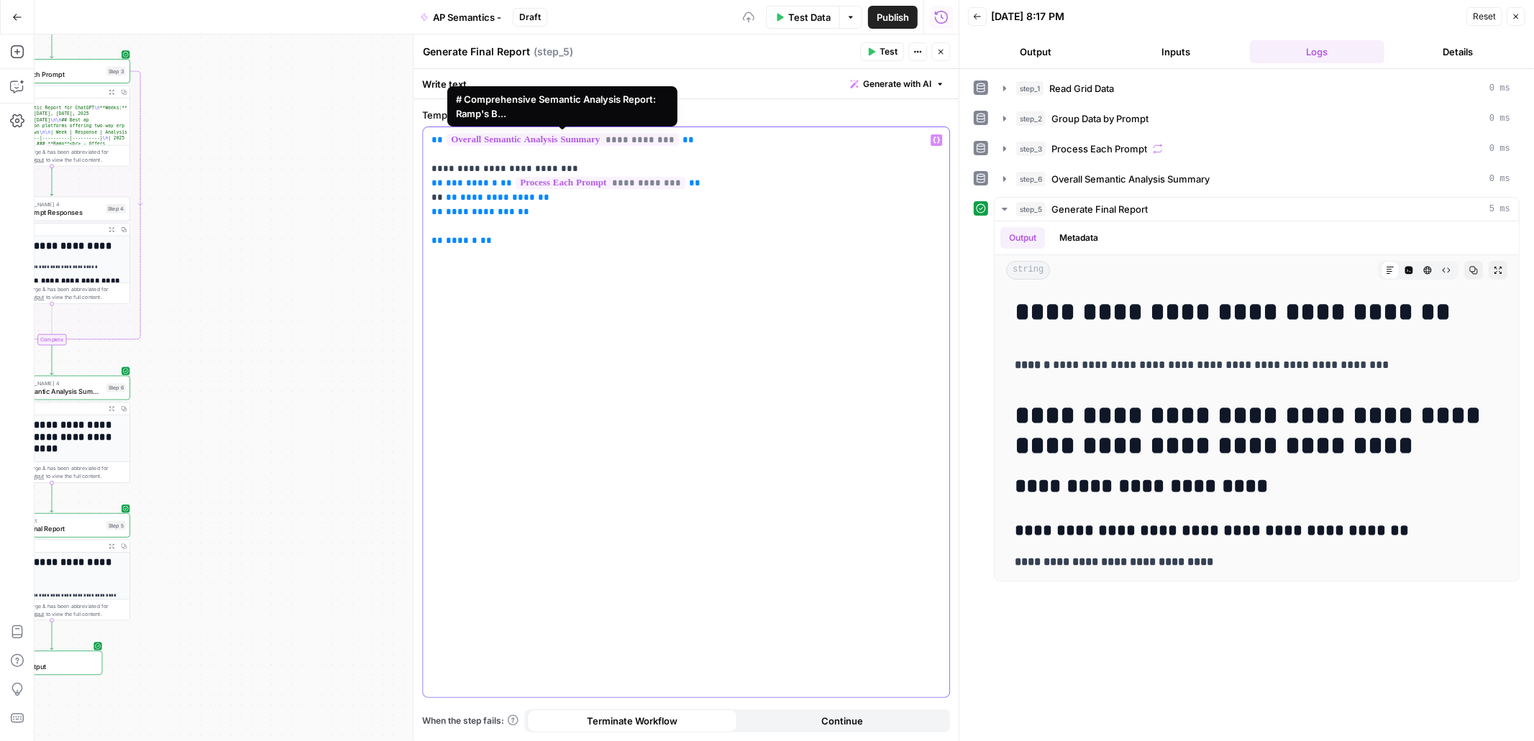
click at [501, 150] on p "**********" at bounding box center [686, 190] width 509 height 115
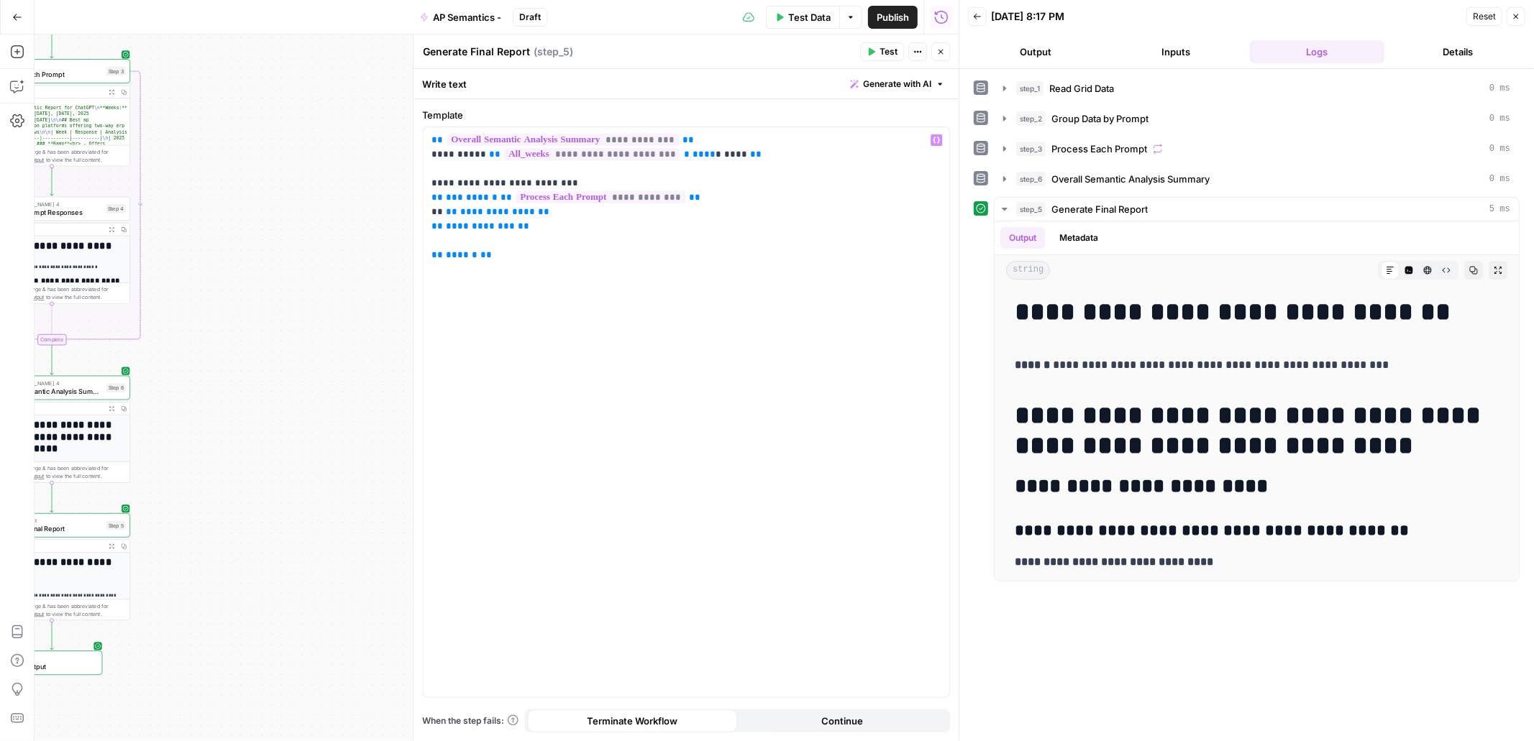
click at [877, 53] on button "Test" at bounding box center [882, 51] width 44 height 19
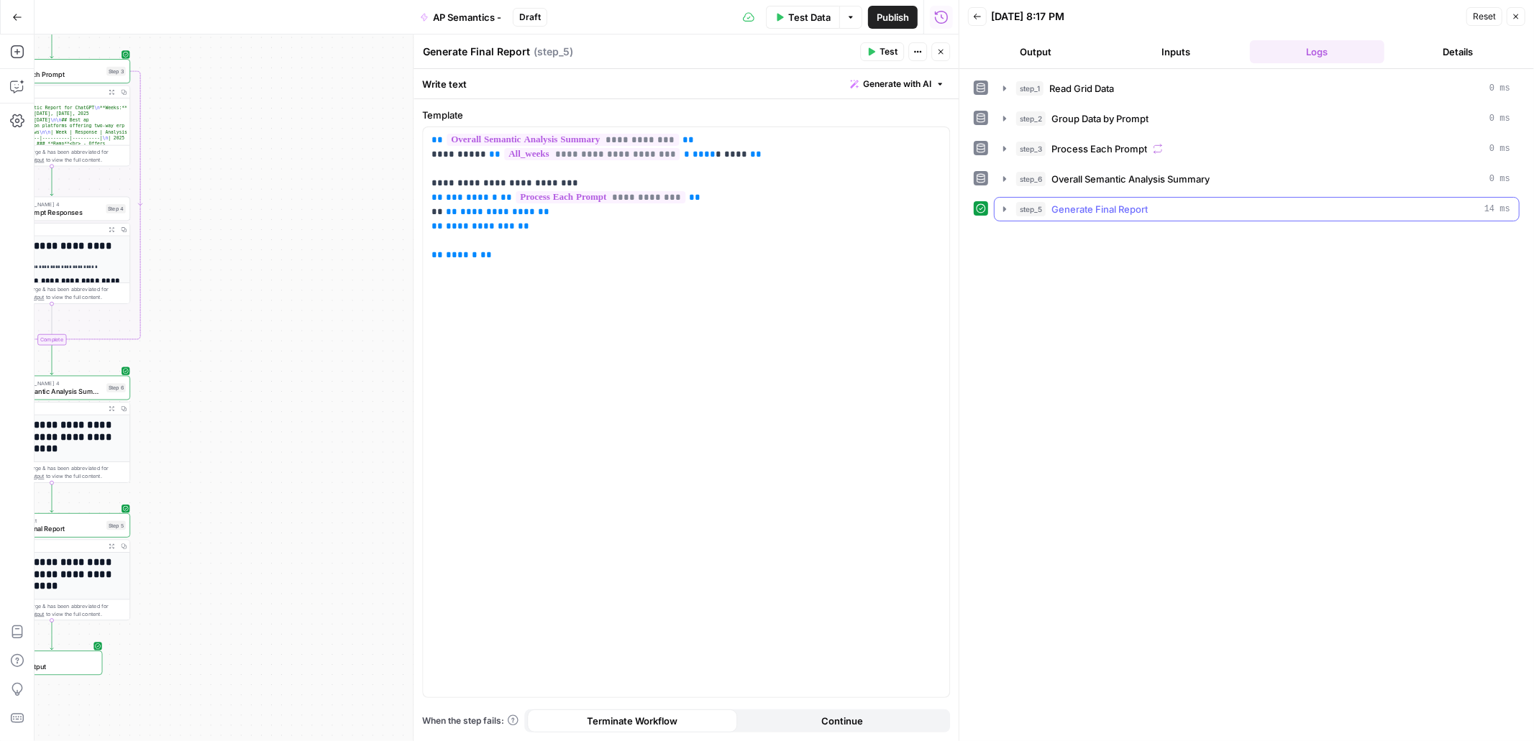
click at [1004, 213] on icon "button" at bounding box center [1005, 210] width 12 height 12
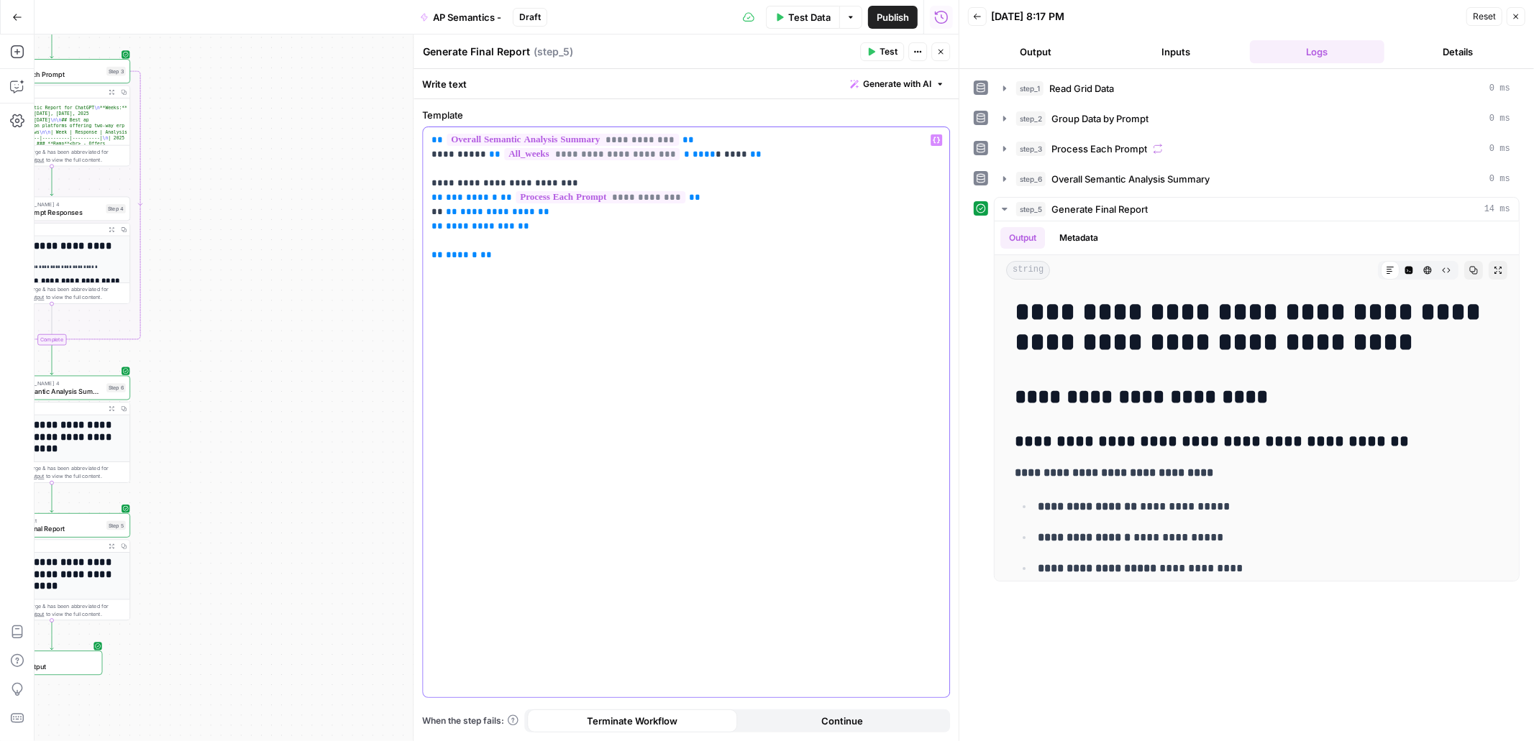
drag, startPoint x: 731, startPoint y: 157, endPoint x: 416, endPoint y: 156, distance: 314.3
click at [416, 156] on div "**********" at bounding box center [686, 388] width 546 height 707
copy p "**********"
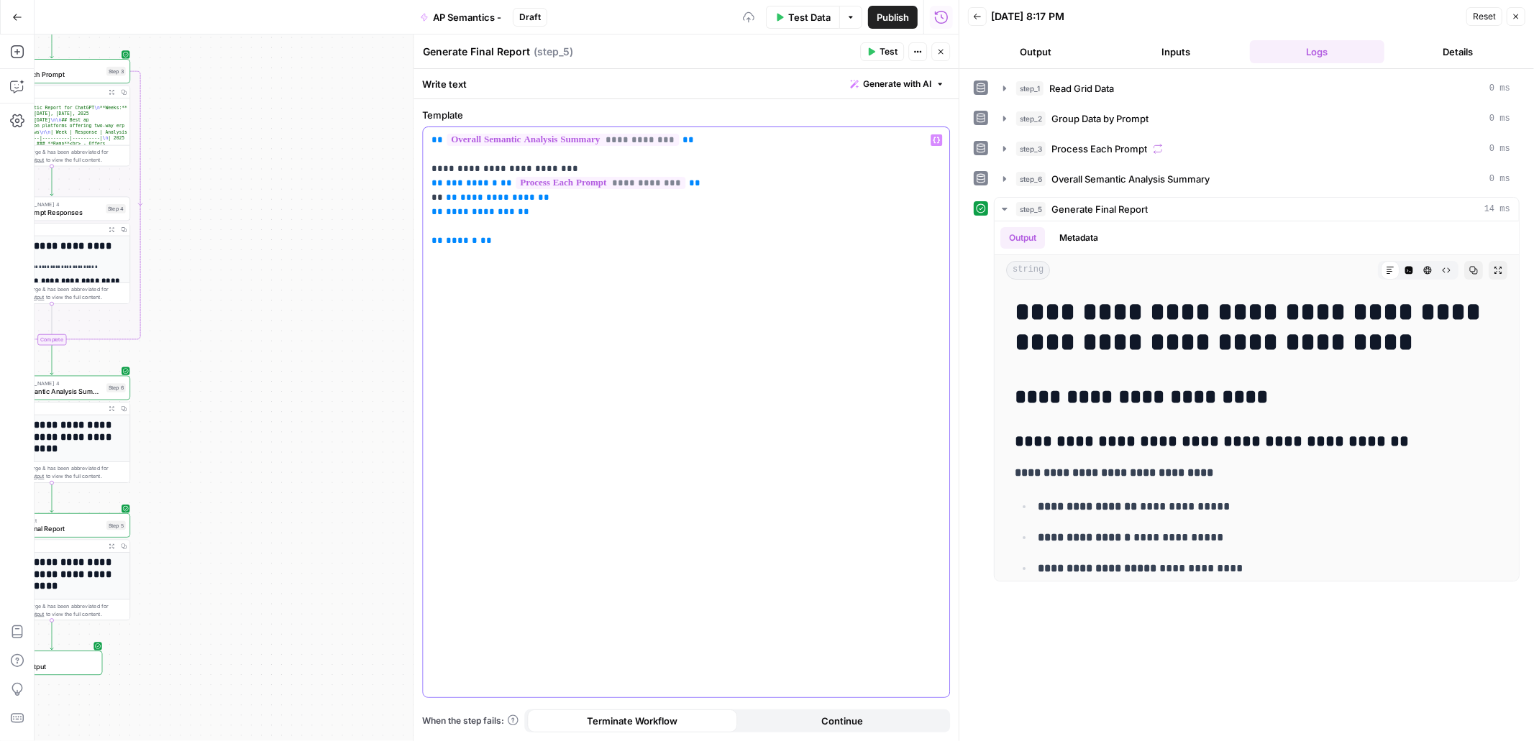
click at [437, 141] on span "**" at bounding box center [438, 139] width 12 height 9
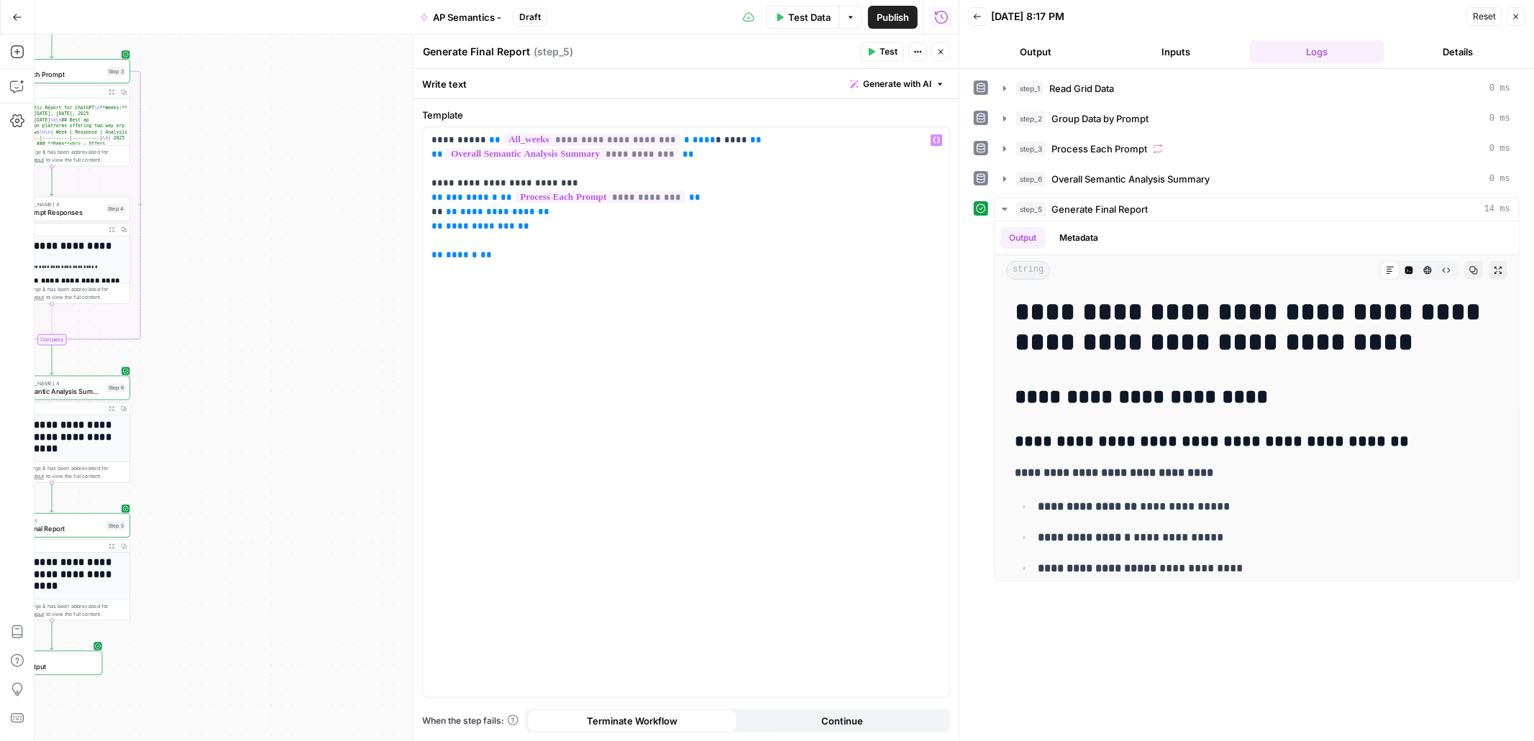
click at [887, 45] on span "Test" at bounding box center [889, 51] width 18 height 13
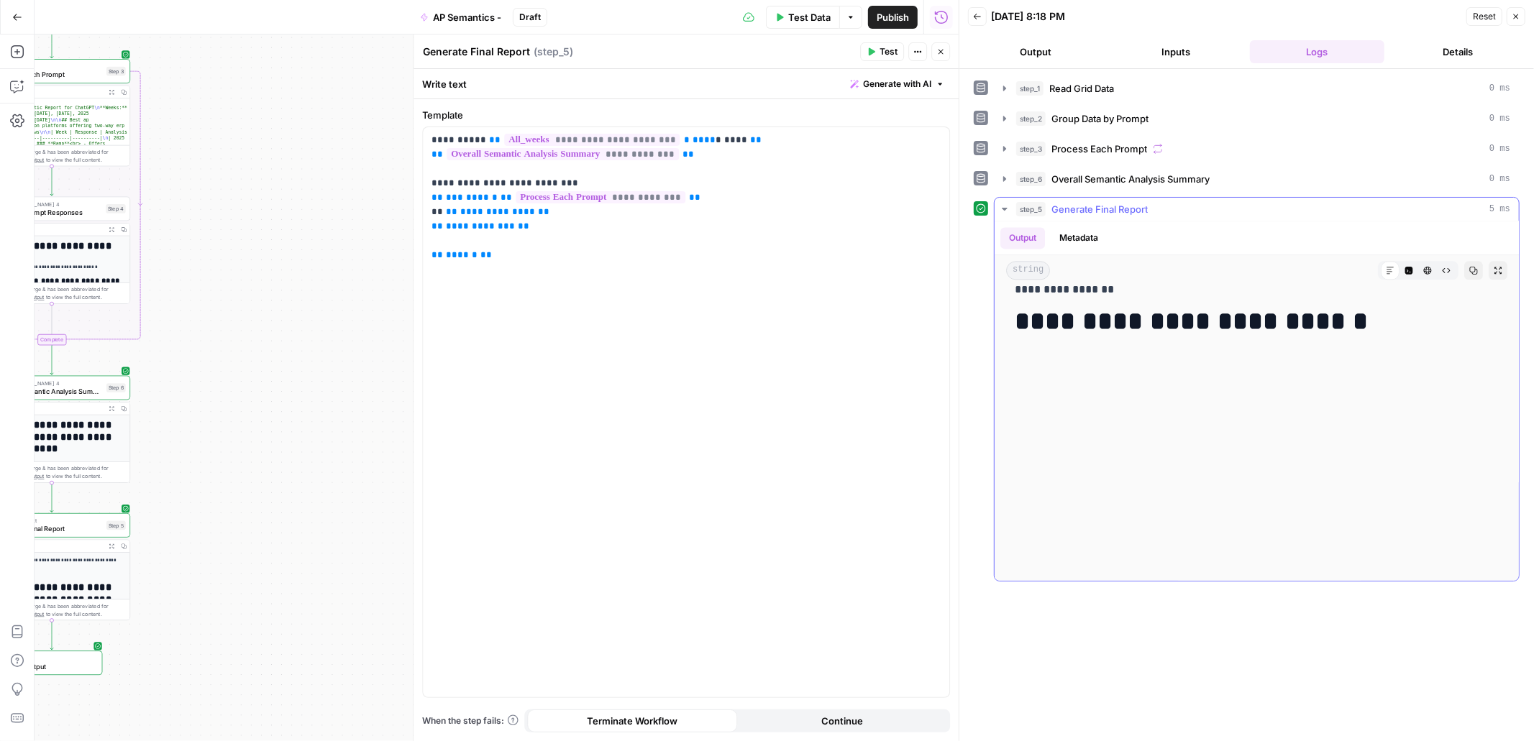
scroll to position [2846, 0]
click at [1316, 327] on h1 "**********" at bounding box center [1257, 321] width 484 height 30
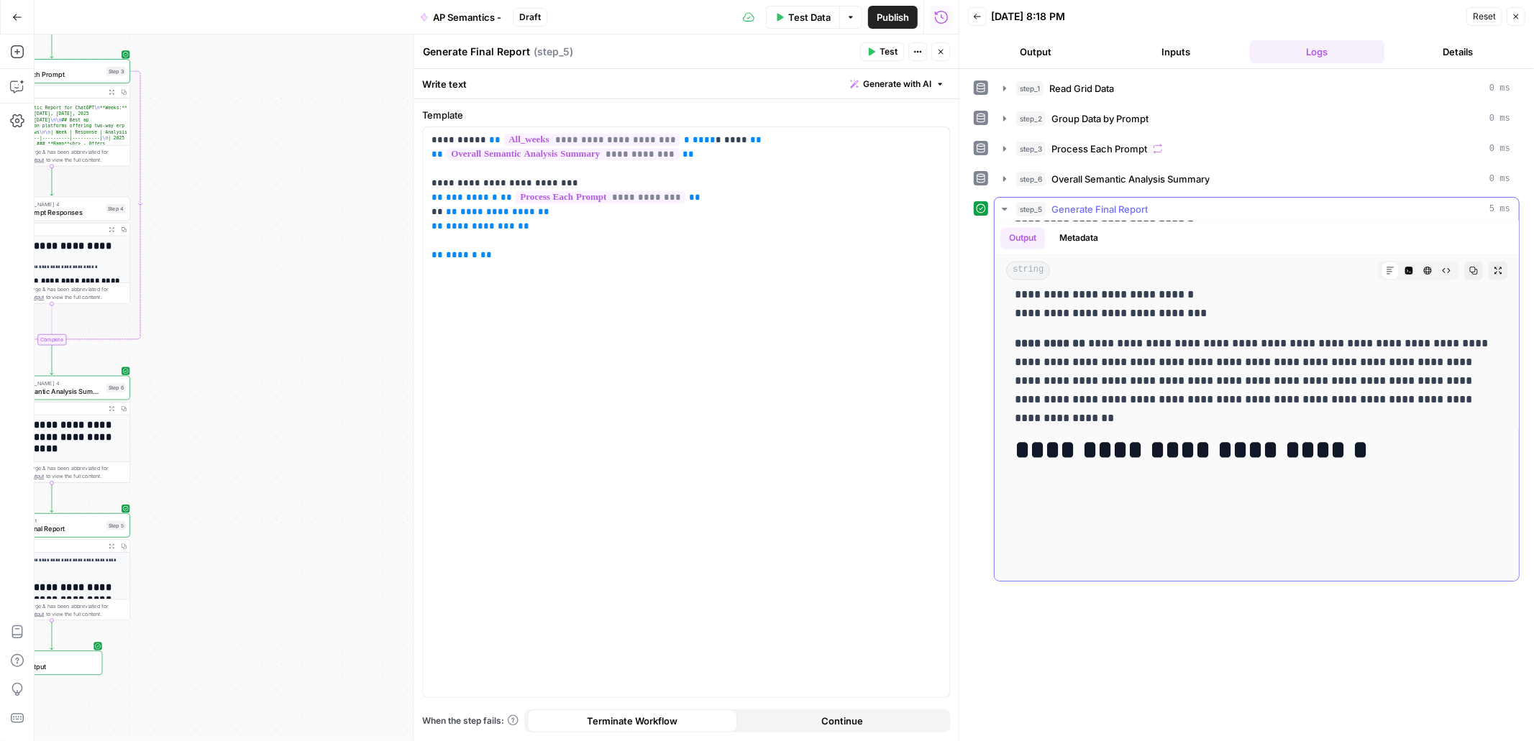
scroll to position [2719, 0]
click at [1003, 148] on icon "button" at bounding box center [1005, 149] width 12 height 12
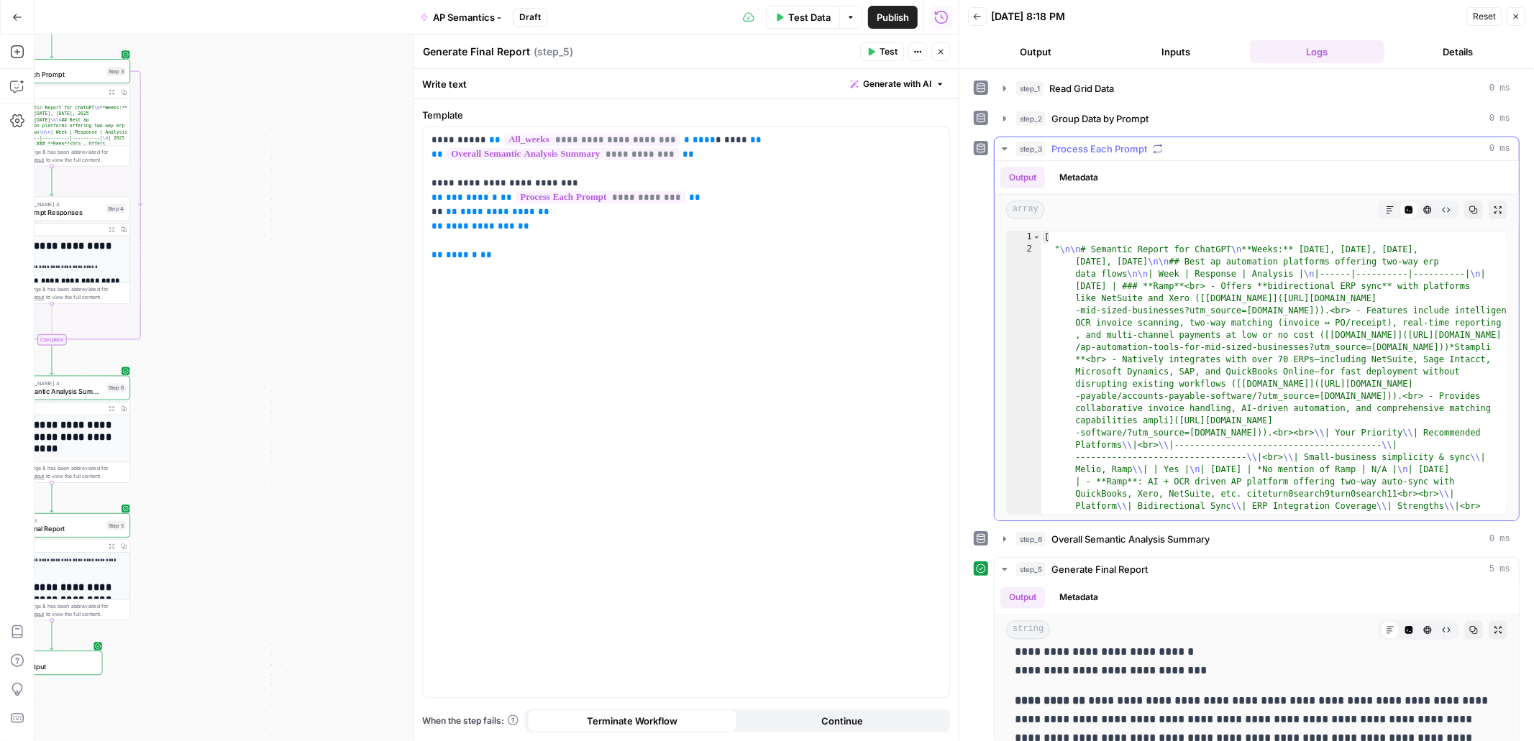
click at [1392, 213] on icon "button" at bounding box center [1390, 210] width 9 height 9
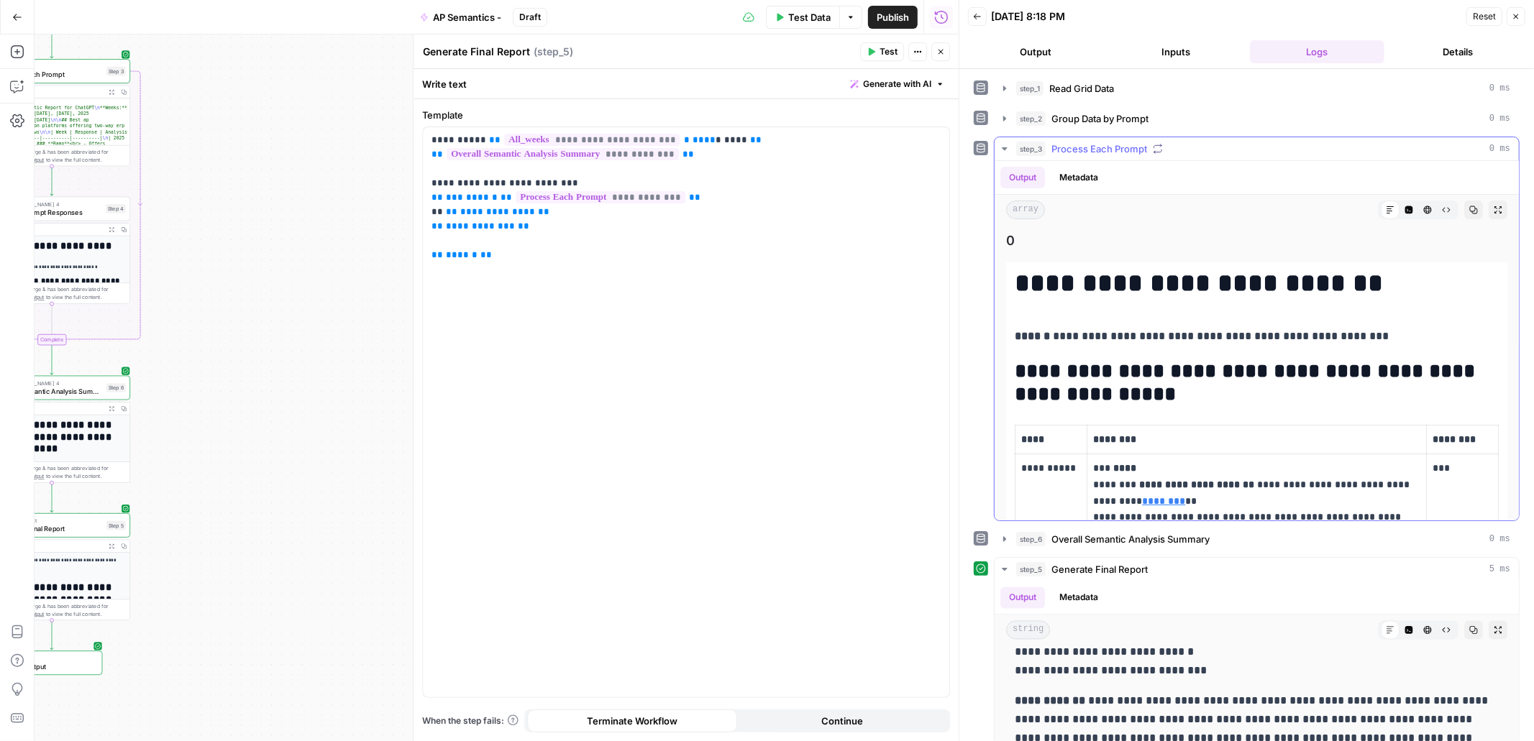
click at [1004, 150] on icon "button" at bounding box center [1004, 148] width 5 height 3
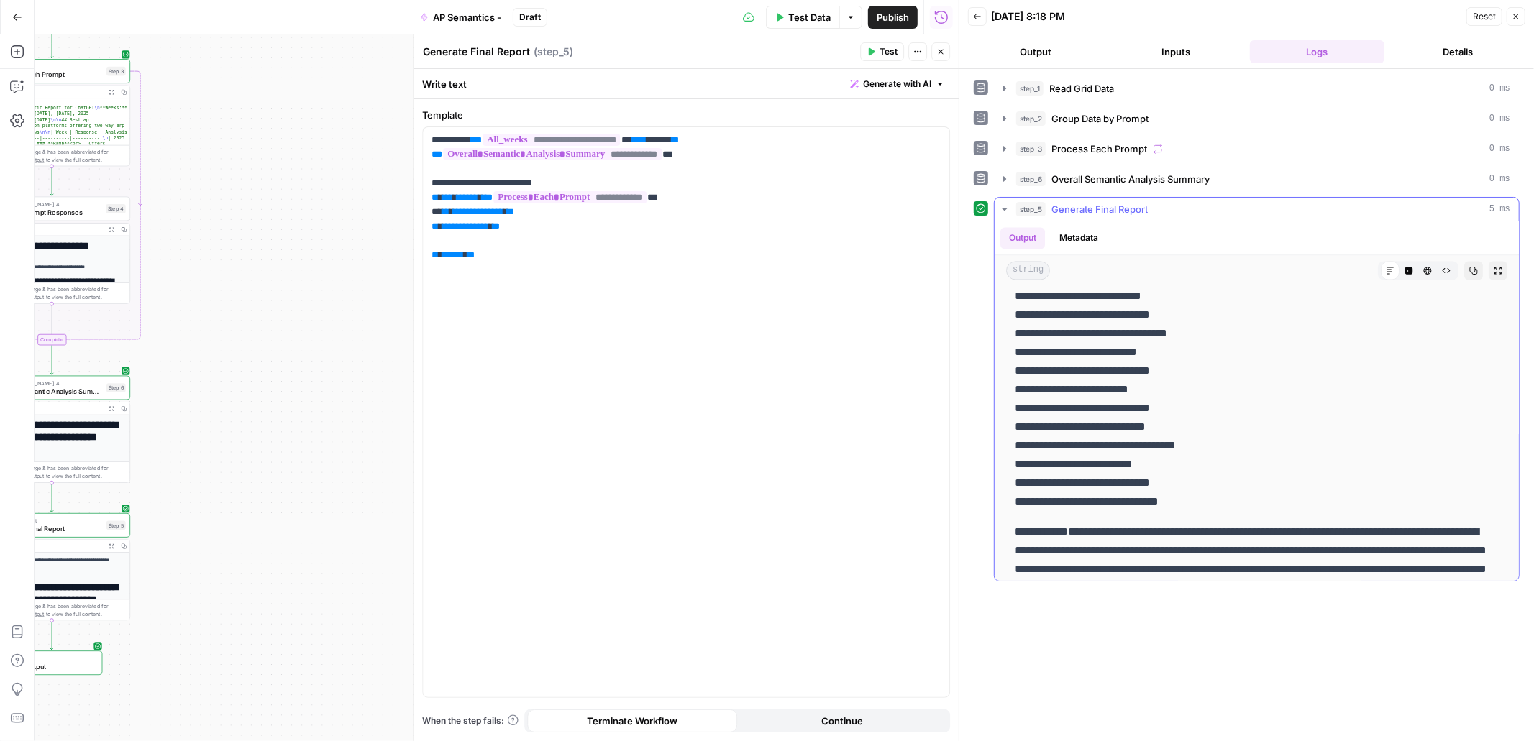
scroll to position [2643, 0]
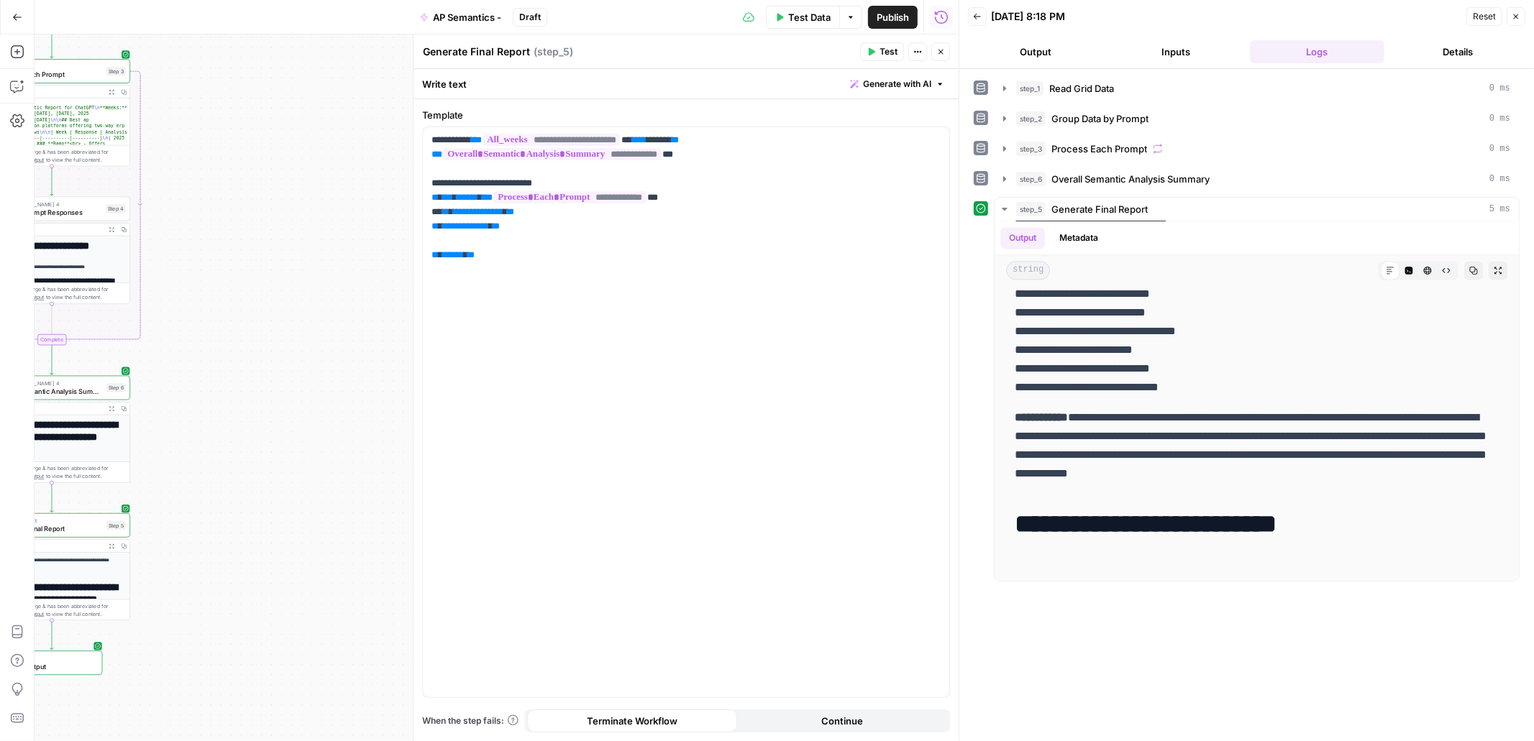
click at [942, 53] on icon "button" at bounding box center [941, 52] width 5 height 5
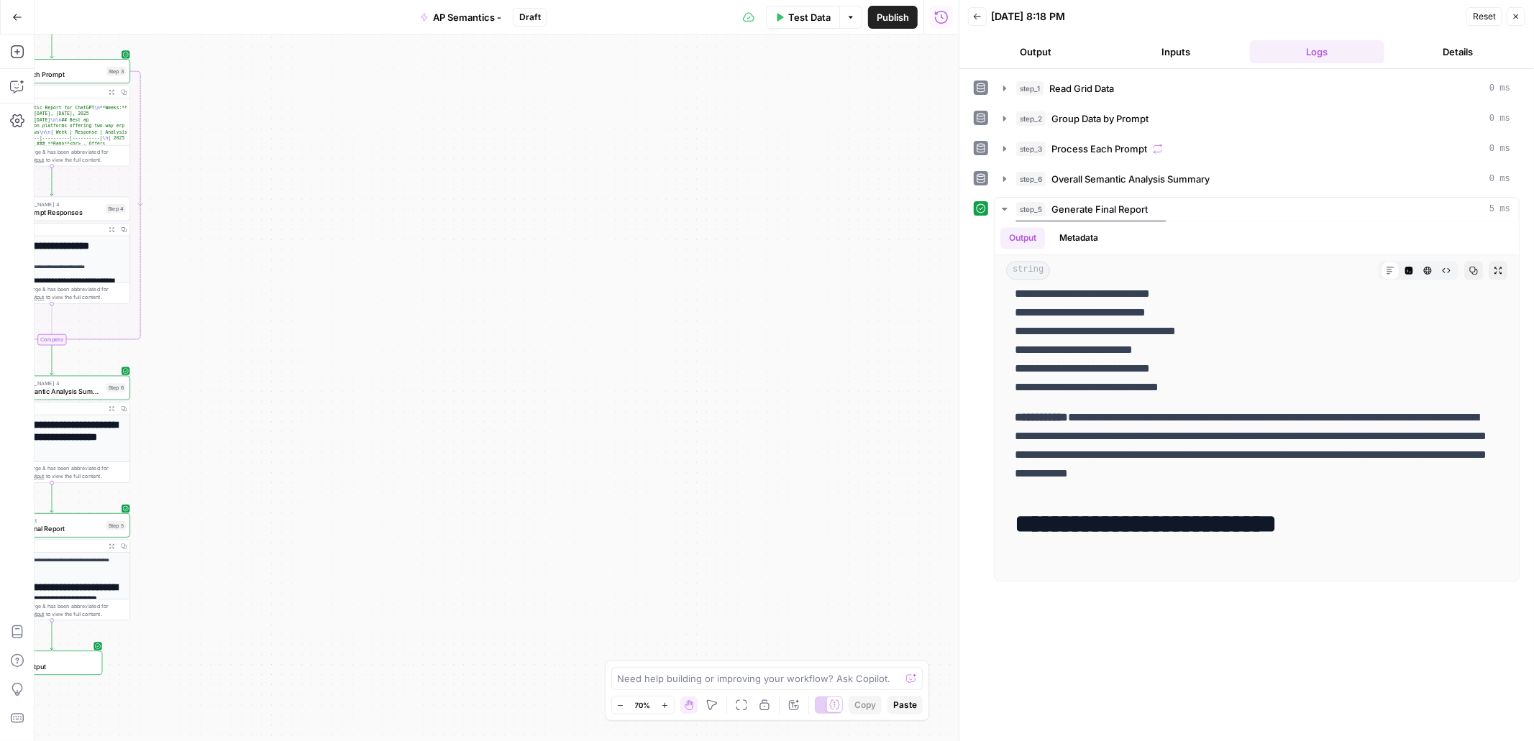
click at [693, 682] on div "Move M" at bounding box center [712, 677] width 38 height 13
click at [623, 679] on textarea at bounding box center [759, 679] width 283 height 14
type textarea "step_5 is not showing all of the individual prompt analysis'"
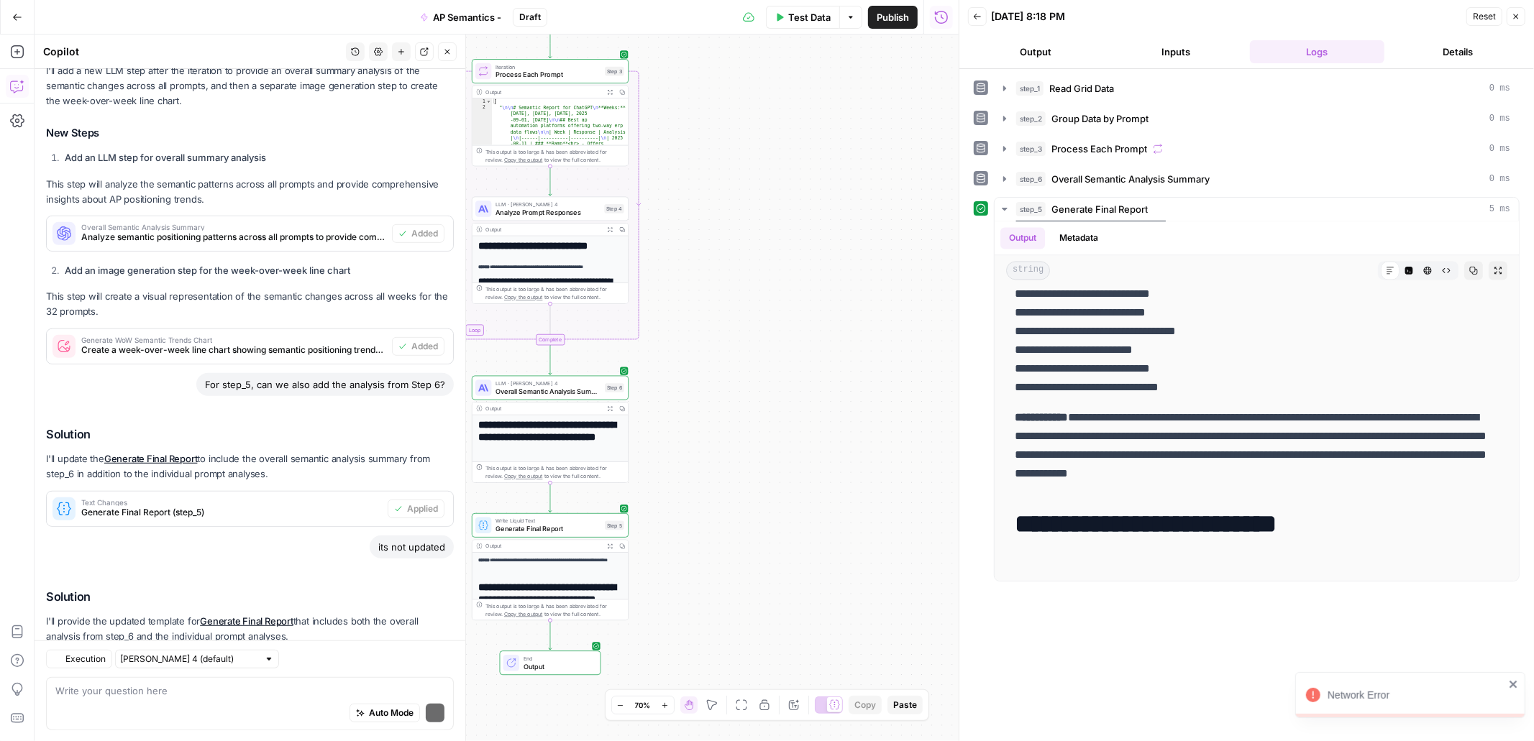
scroll to position [721, 0]
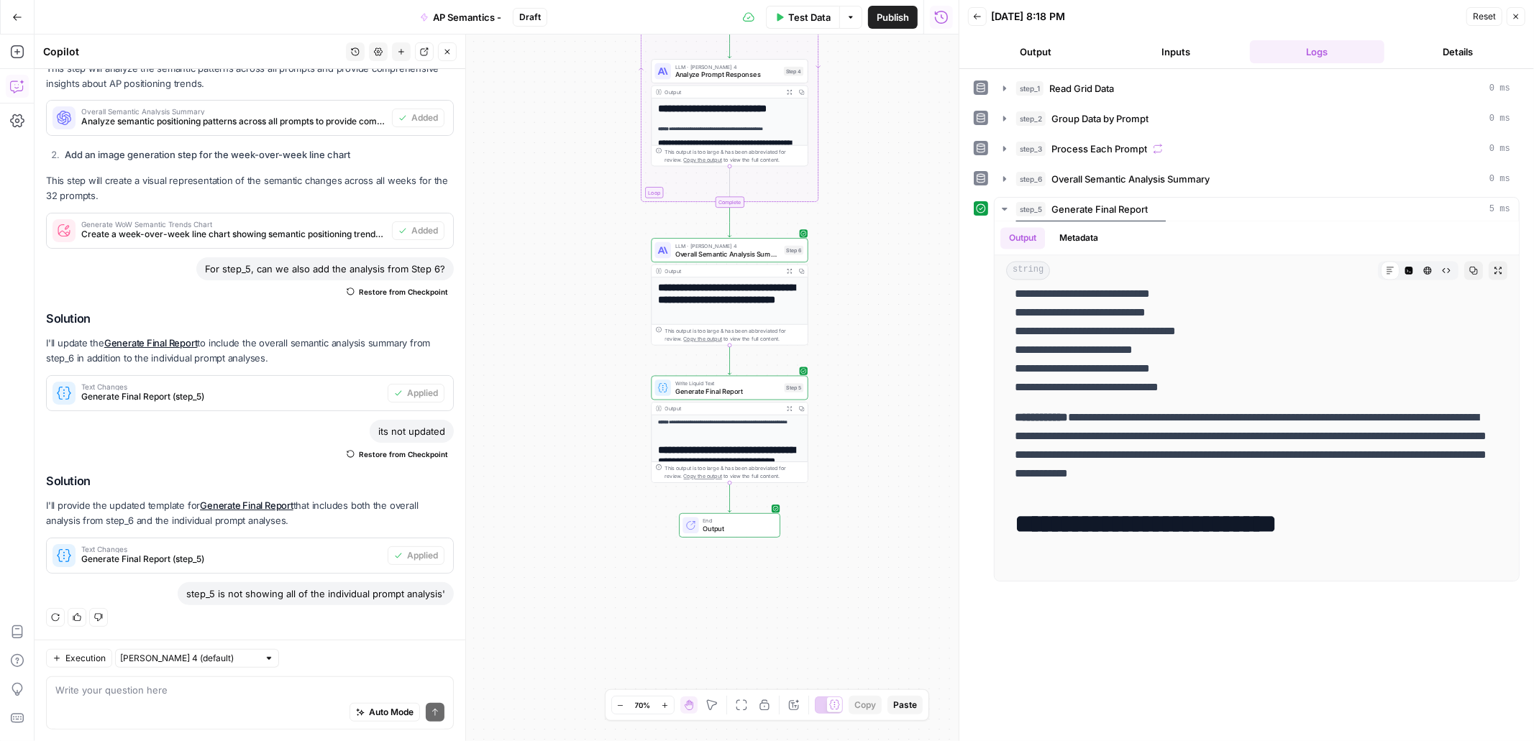
drag, startPoint x: 445, startPoint y: 592, endPoint x: 190, endPoint y: 598, distance: 255.4
click at [190, 598] on div "step_5 is not showing all of the individual prompt analysis'" at bounding box center [316, 594] width 276 height 23
copy div "step_5 is not showing all of the individual prompt analysis'"
click at [172, 659] on input "text" at bounding box center [189, 659] width 138 height 14
type input "Claude Sonnet 4 (default)"
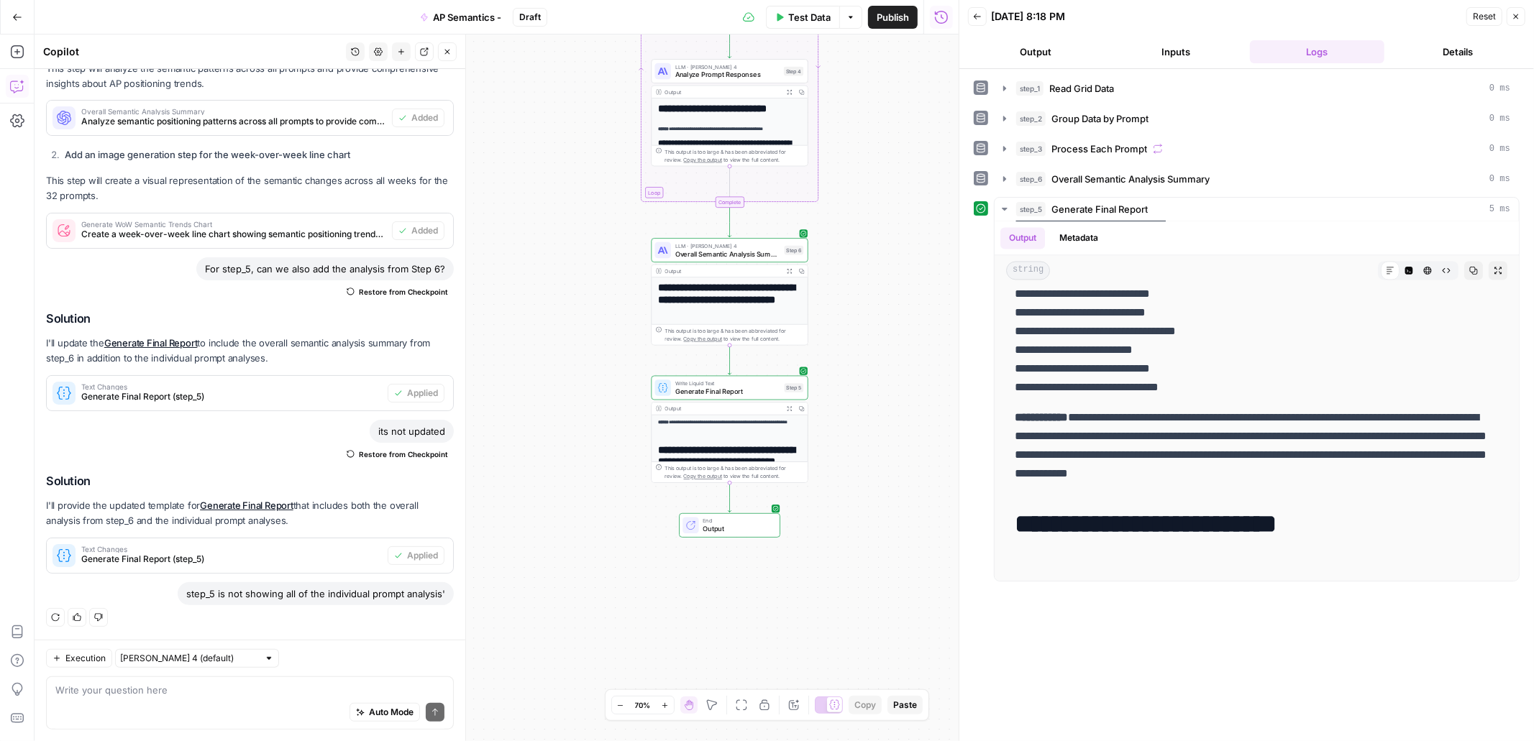
click at [139, 693] on textarea at bounding box center [249, 690] width 389 height 14
paste textarea "step_5 is not showing all of the individual prompt analysis'"
type textarea "step_5 is not showing all of the individual prompt analysis'"
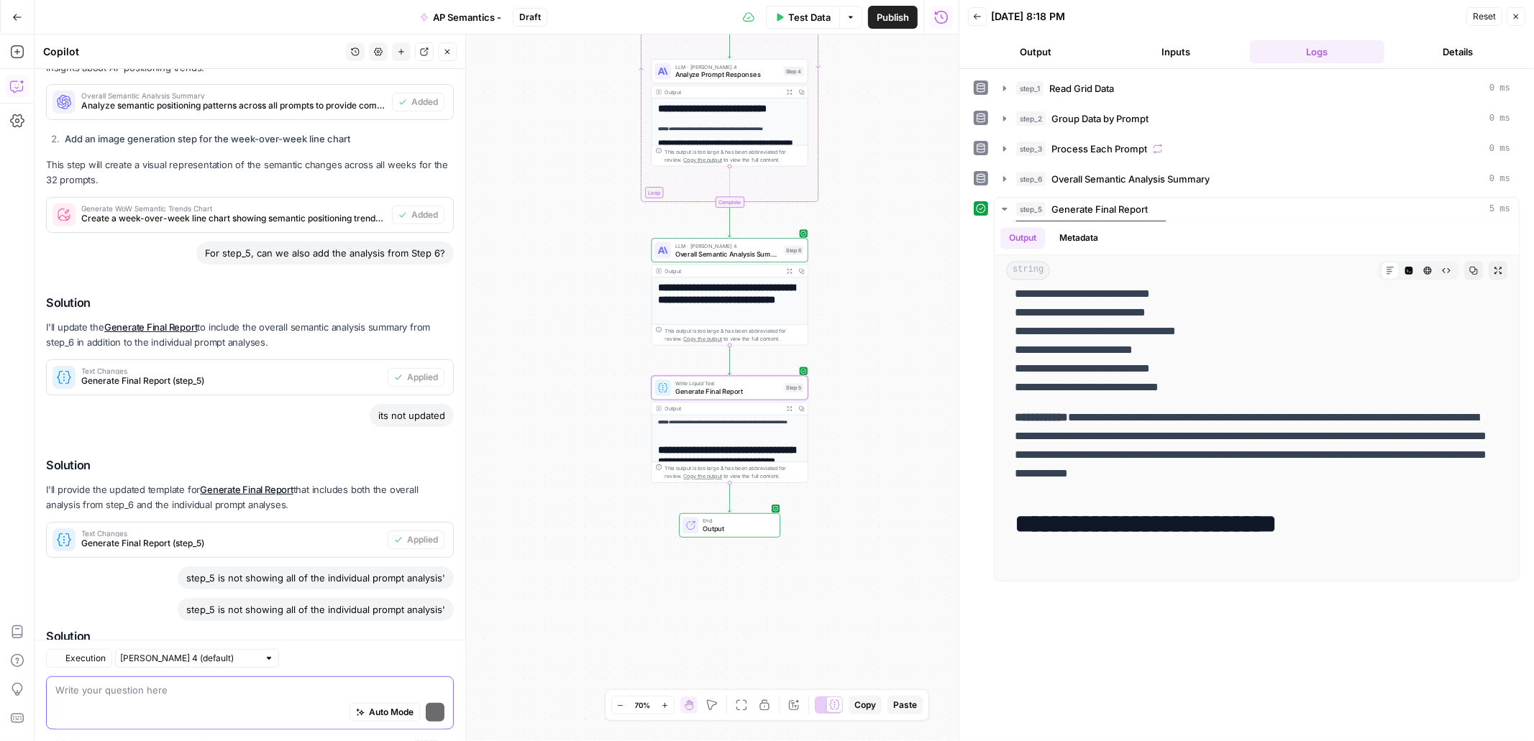
scroll to position [875, 0]
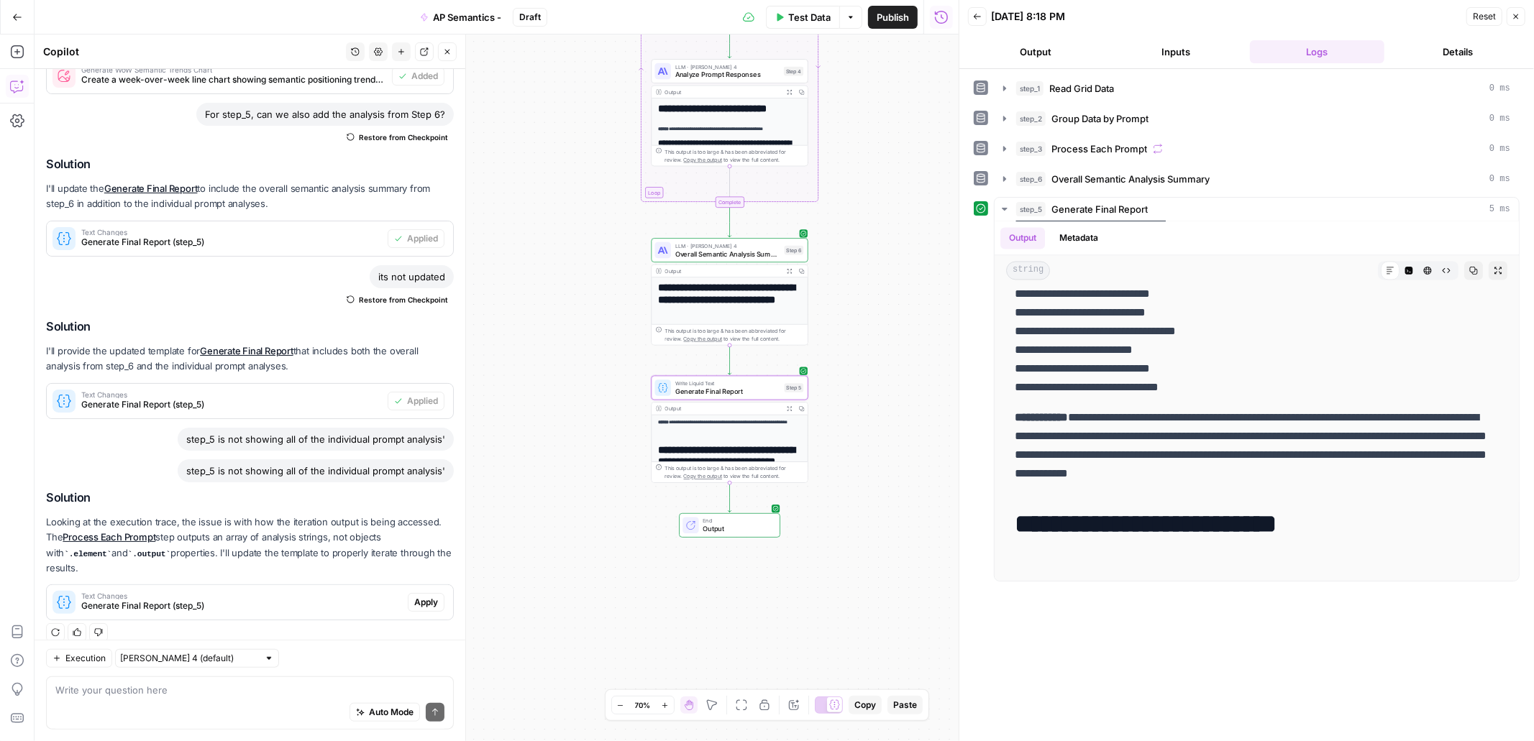
click at [313, 600] on span "Generate Final Report (step_5)" at bounding box center [241, 606] width 321 height 13
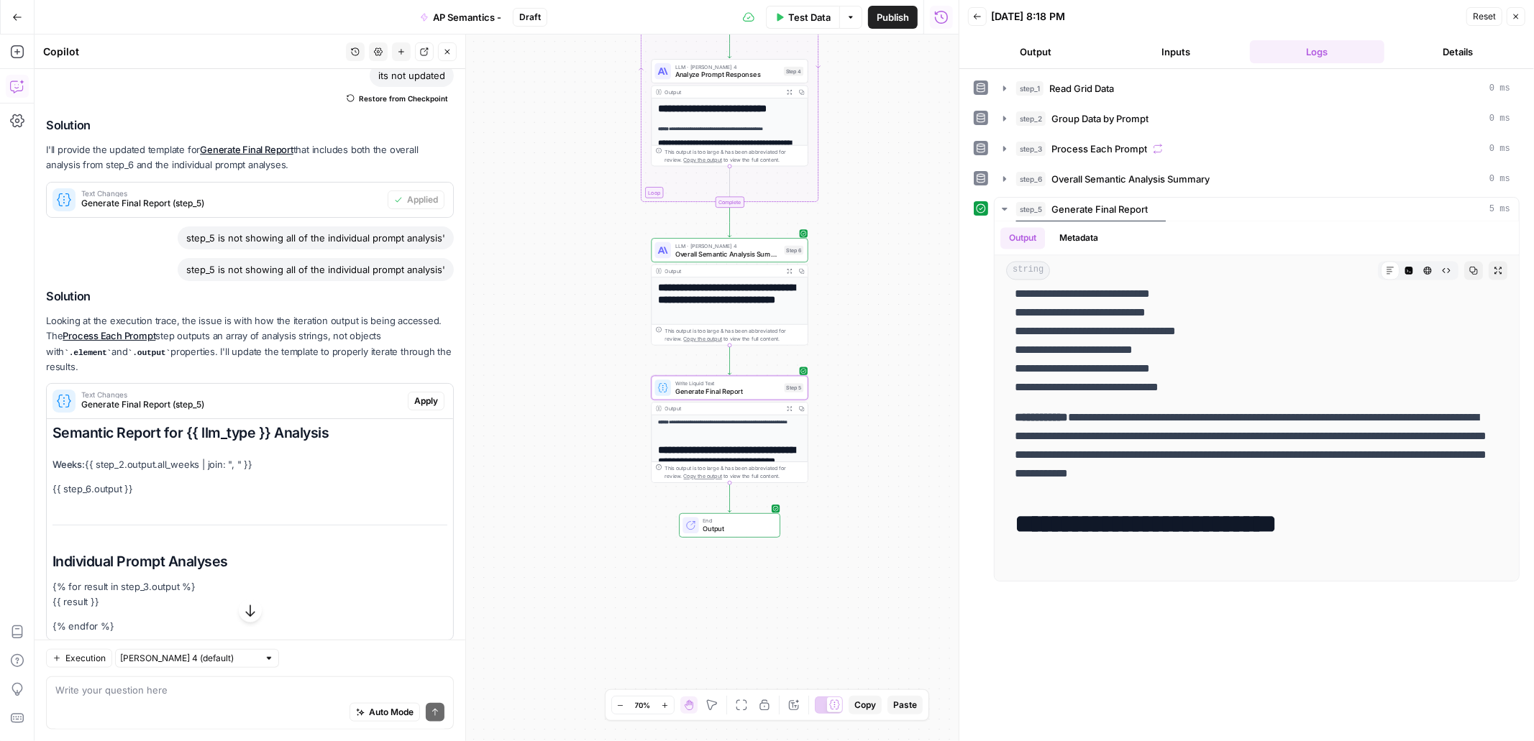
scroll to position [1097, 0]
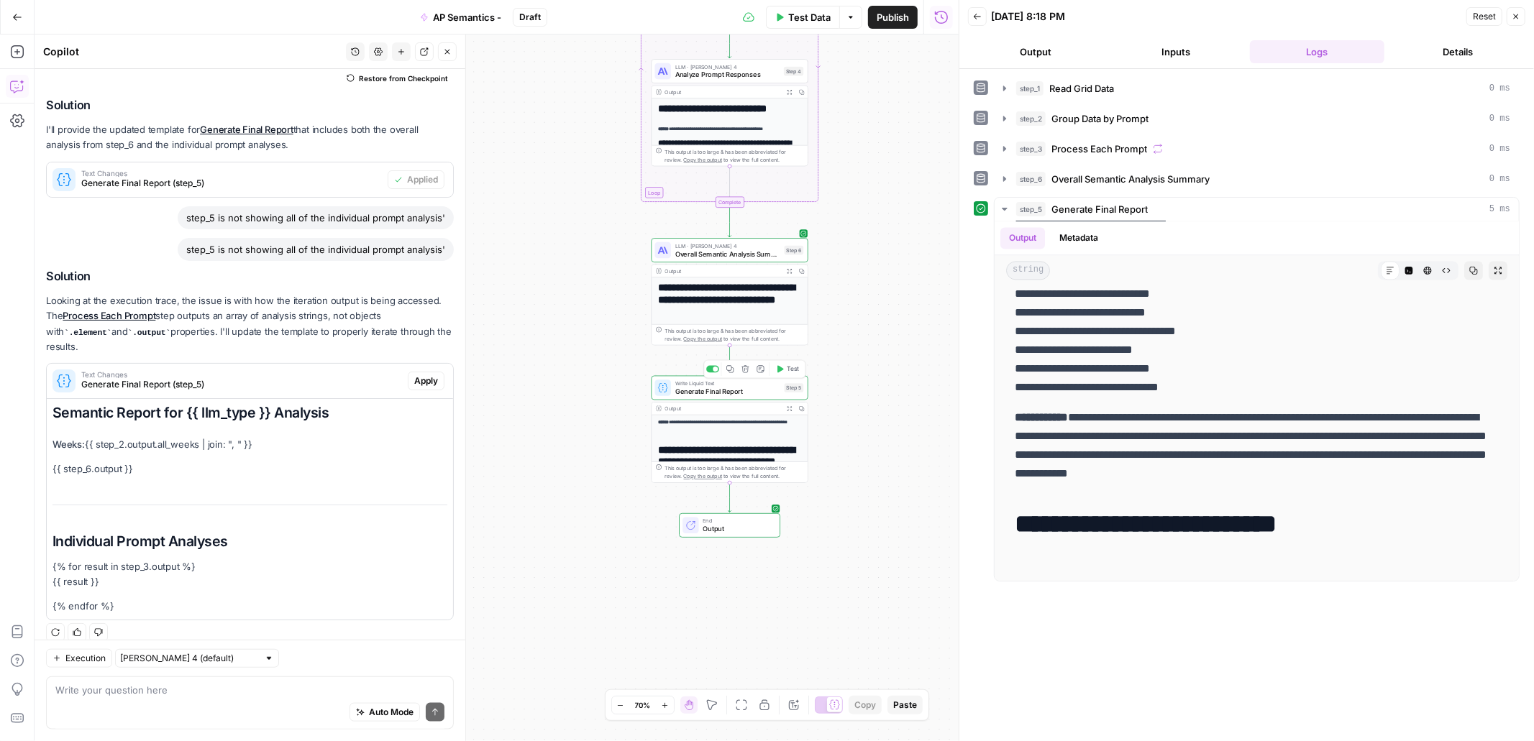
click at [687, 391] on span "Generate Final Report" at bounding box center [727, 391] width 105 height 10
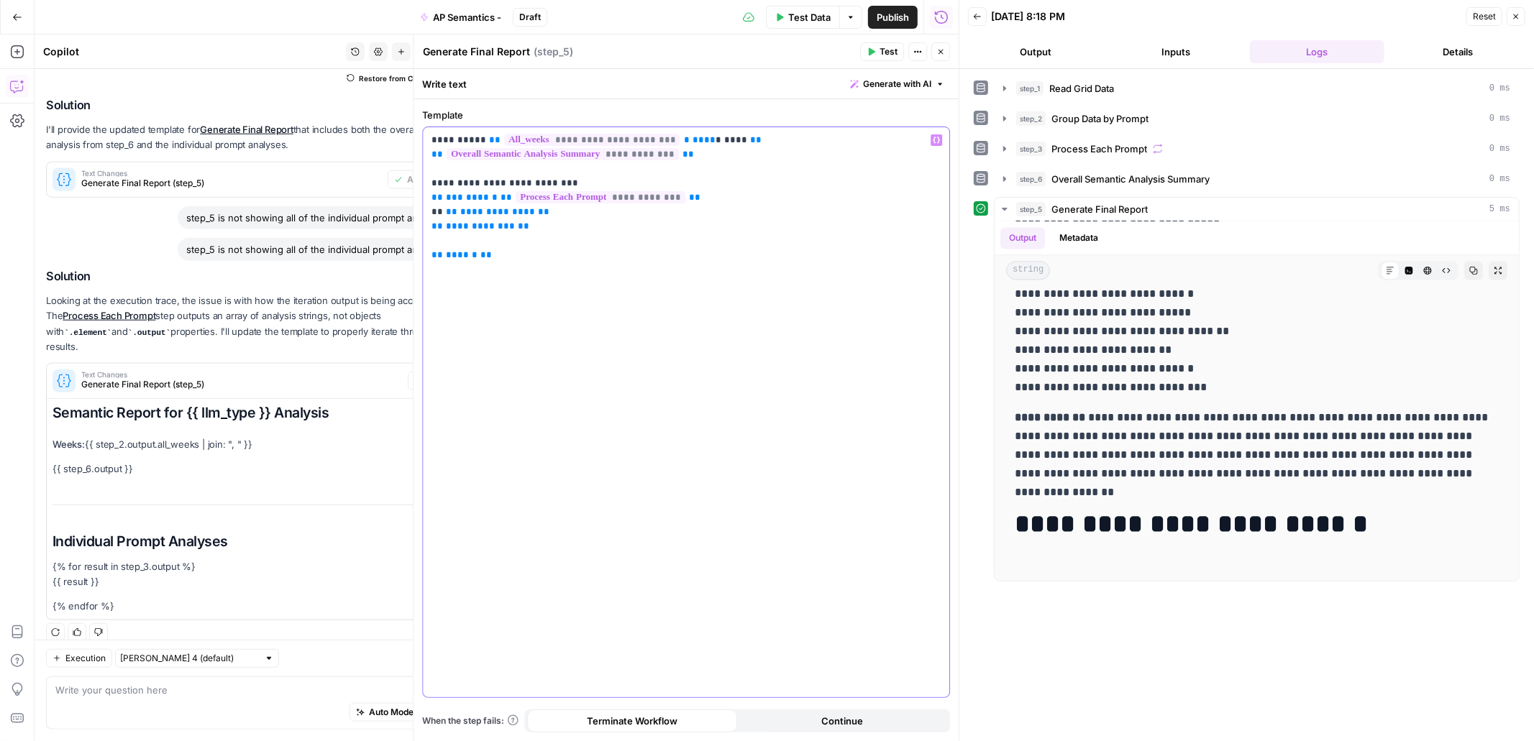
click at [543, 215] on p "**********" at bounding box center [686, 197] width 509 height 129
drag, startPoint x: 501, startPoint y: 222, endPoint x: 470, endPoint y: 222, distance: 30.9
click at [470, 222] on p "**********" at bounding box center [686, 197] width 509 height 129
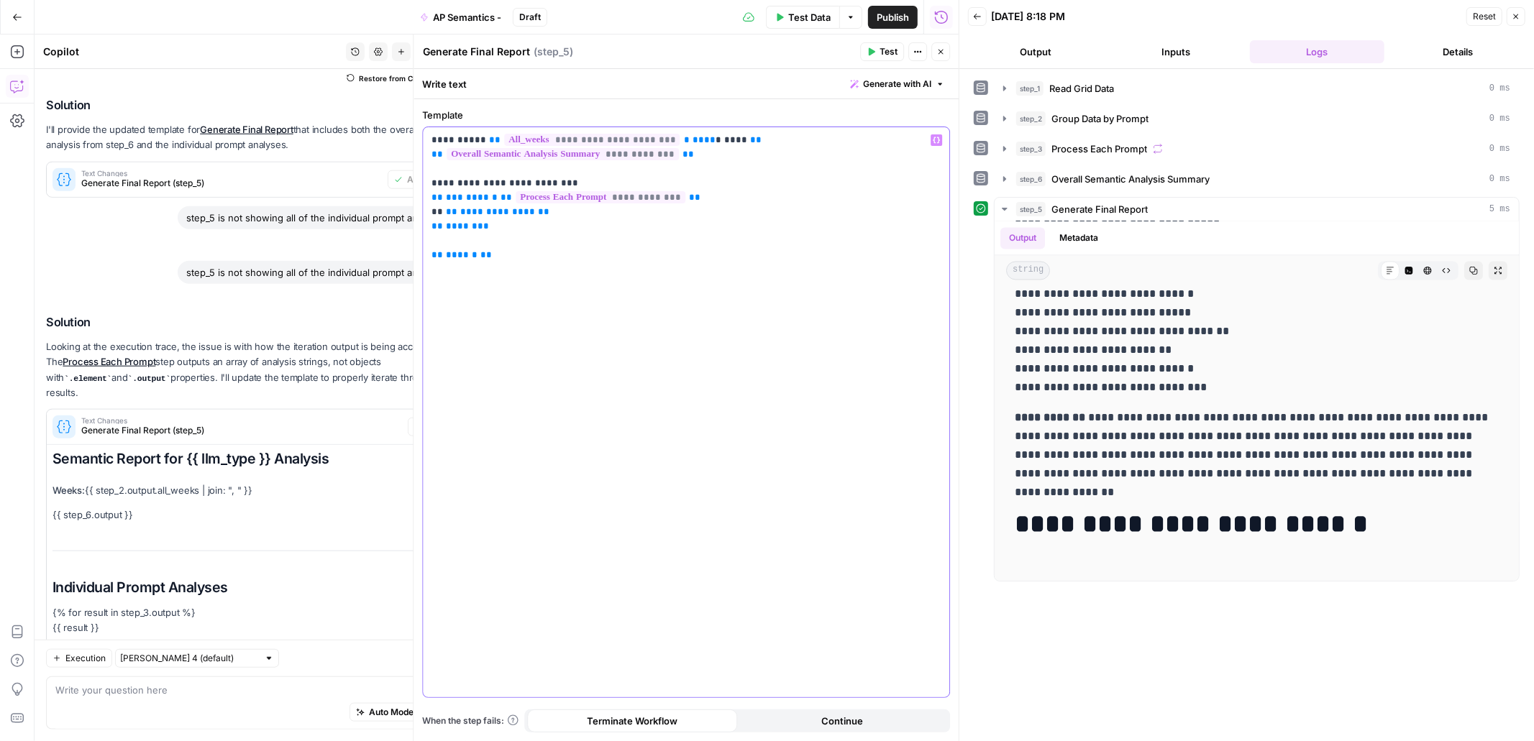
scroll to position [1143, 0]
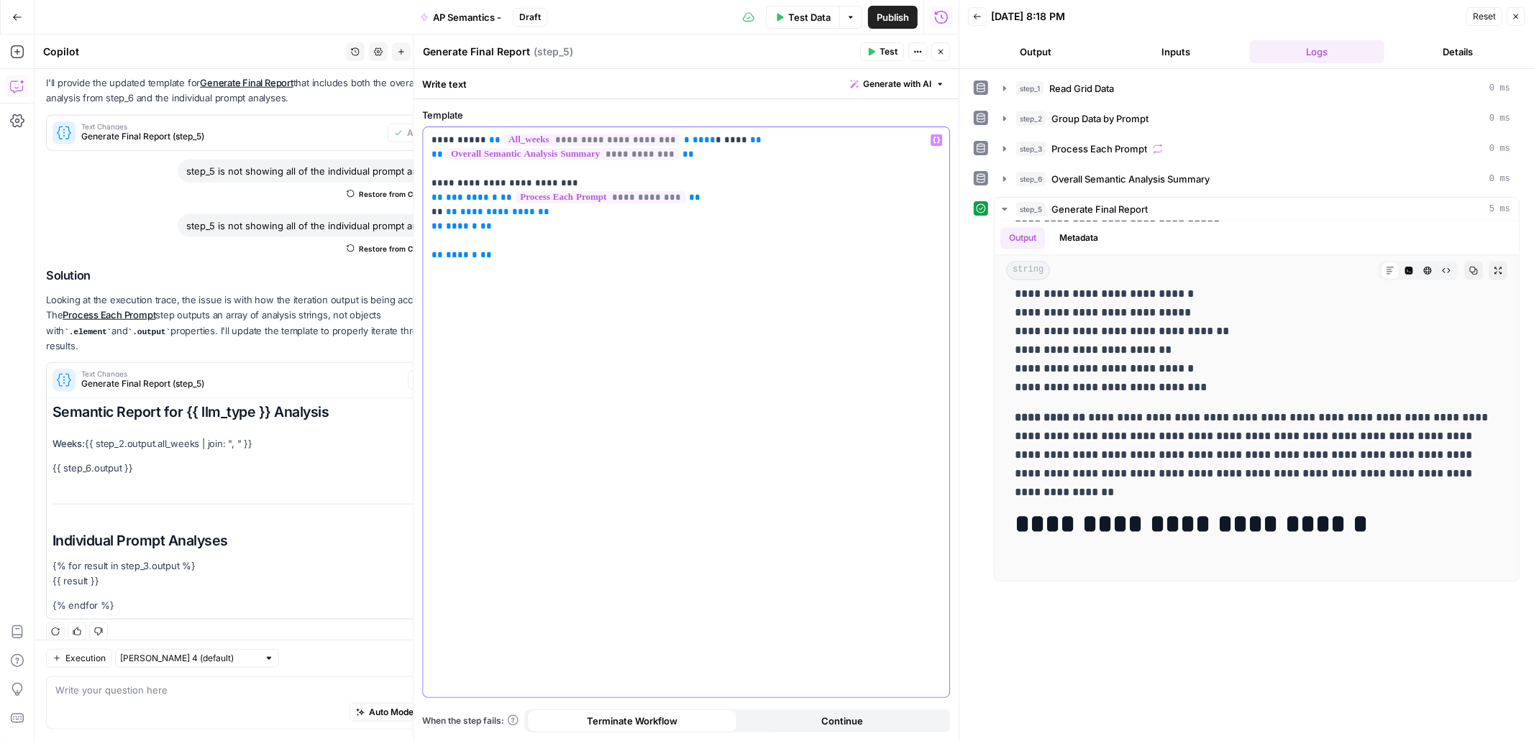
drag, startPoint x: 554, startPoint y: 214, endPoint x: 421, endPoint y: 214, distance: 133.0
click at [421, 214] on div "**********" at bounding box center [686, 420] width 545 height 642
click at [887, 53] on span "Test" at bounding box center [889, 51] width 18 height 13
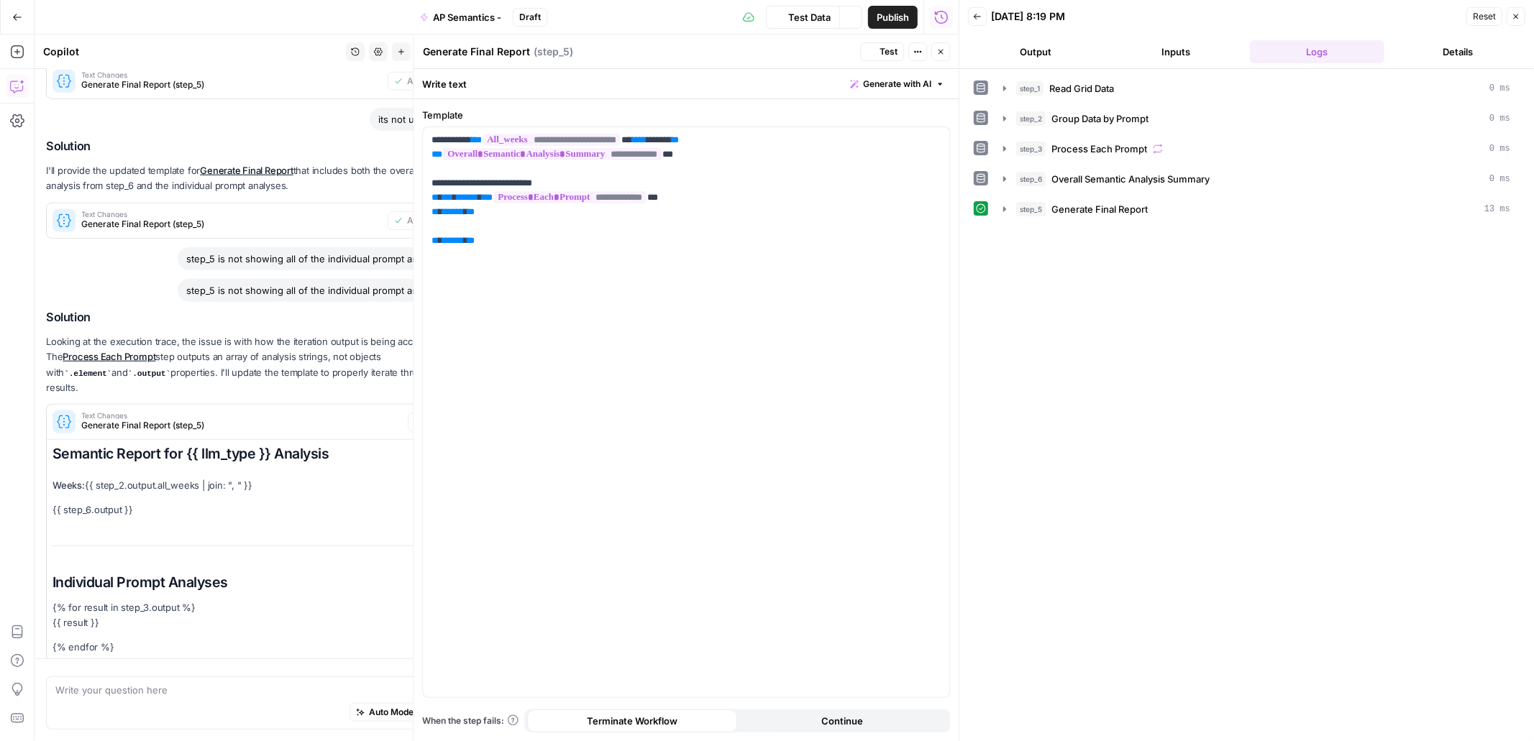
scroll to position [922, 0]
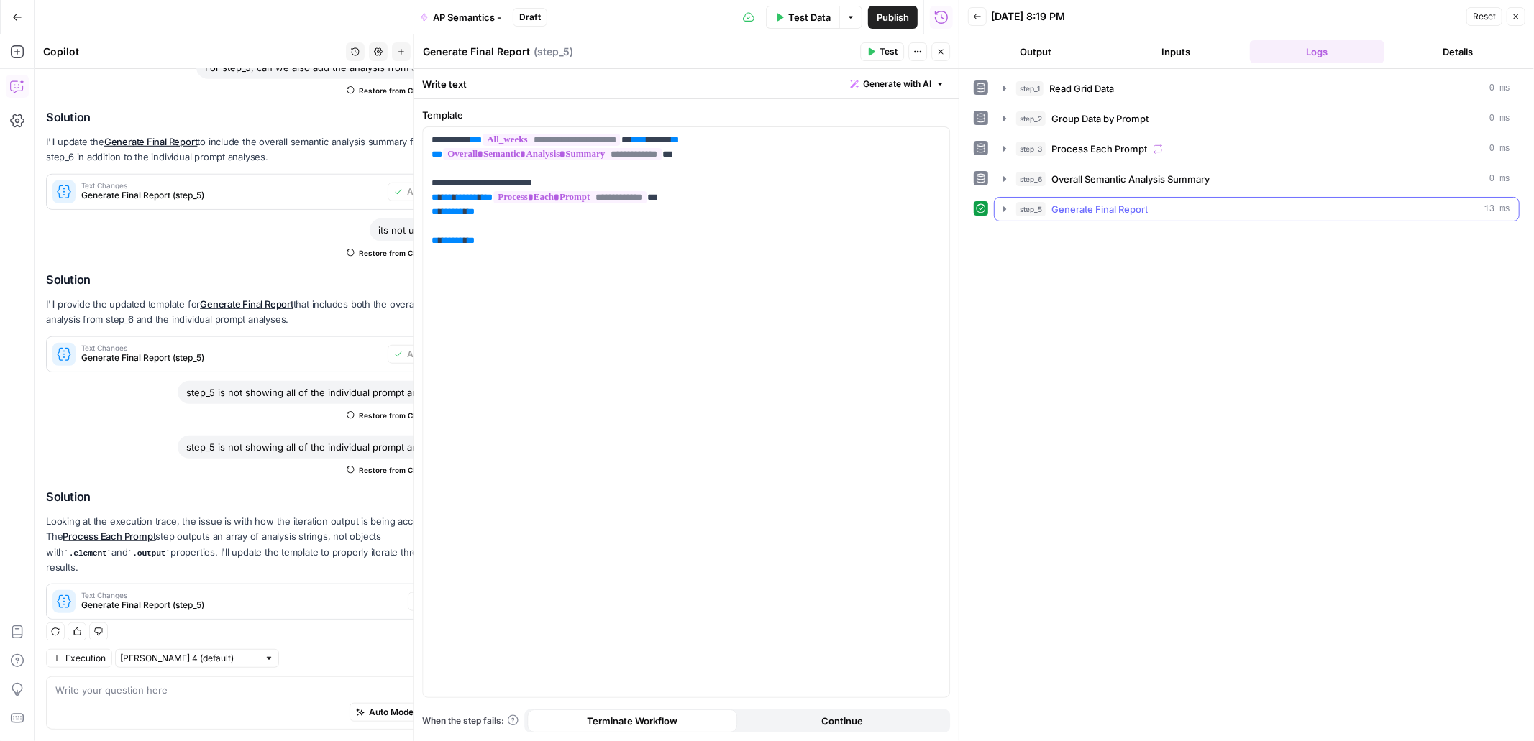
click at [1006, 205] on icon "button" at bounding box center [1005, 210] width 12 height 12
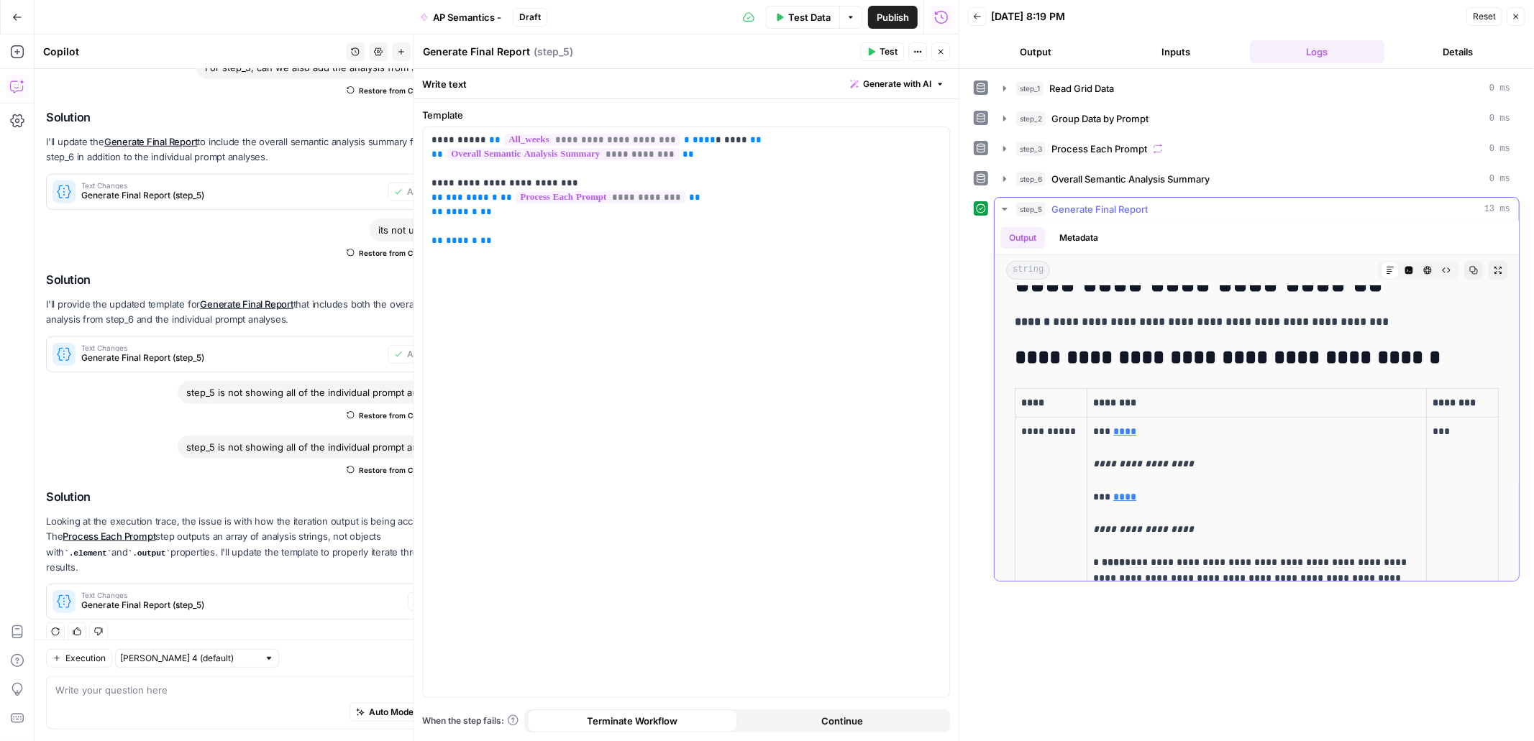
scroll to position [5044, 0]
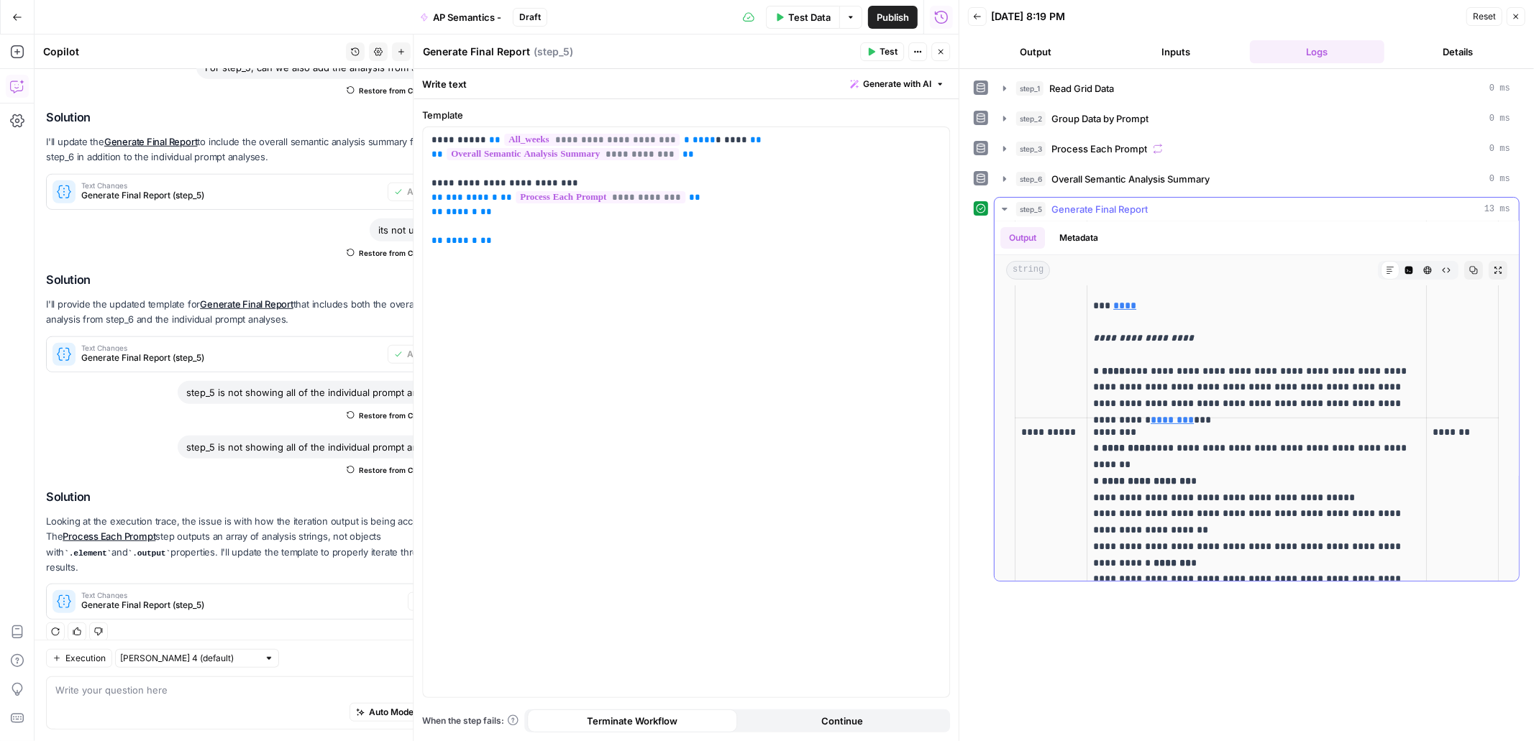
click at [1495, 271] on icon "button" at bounding box center [1498, 270] width 9 height 9
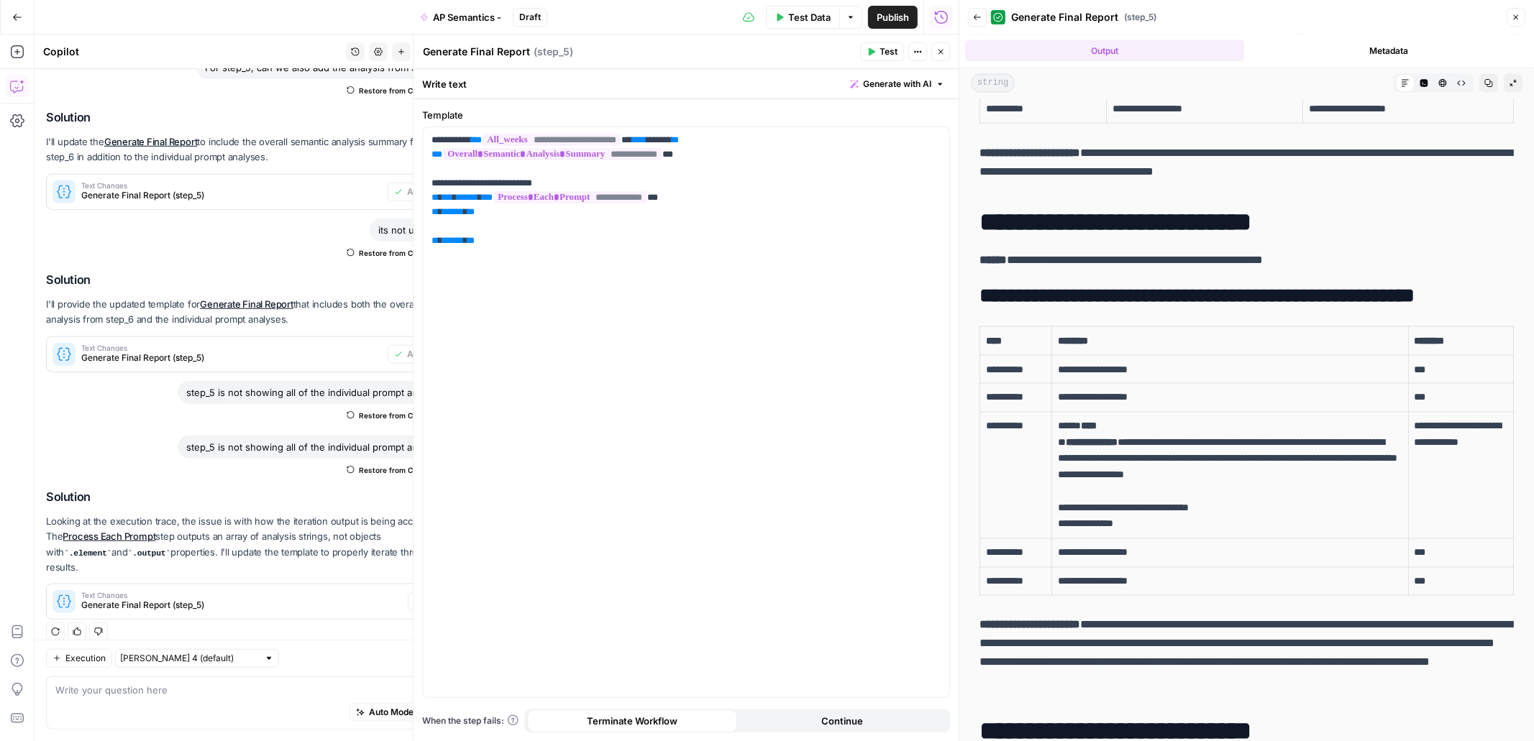
scroll to position [11086, 0]
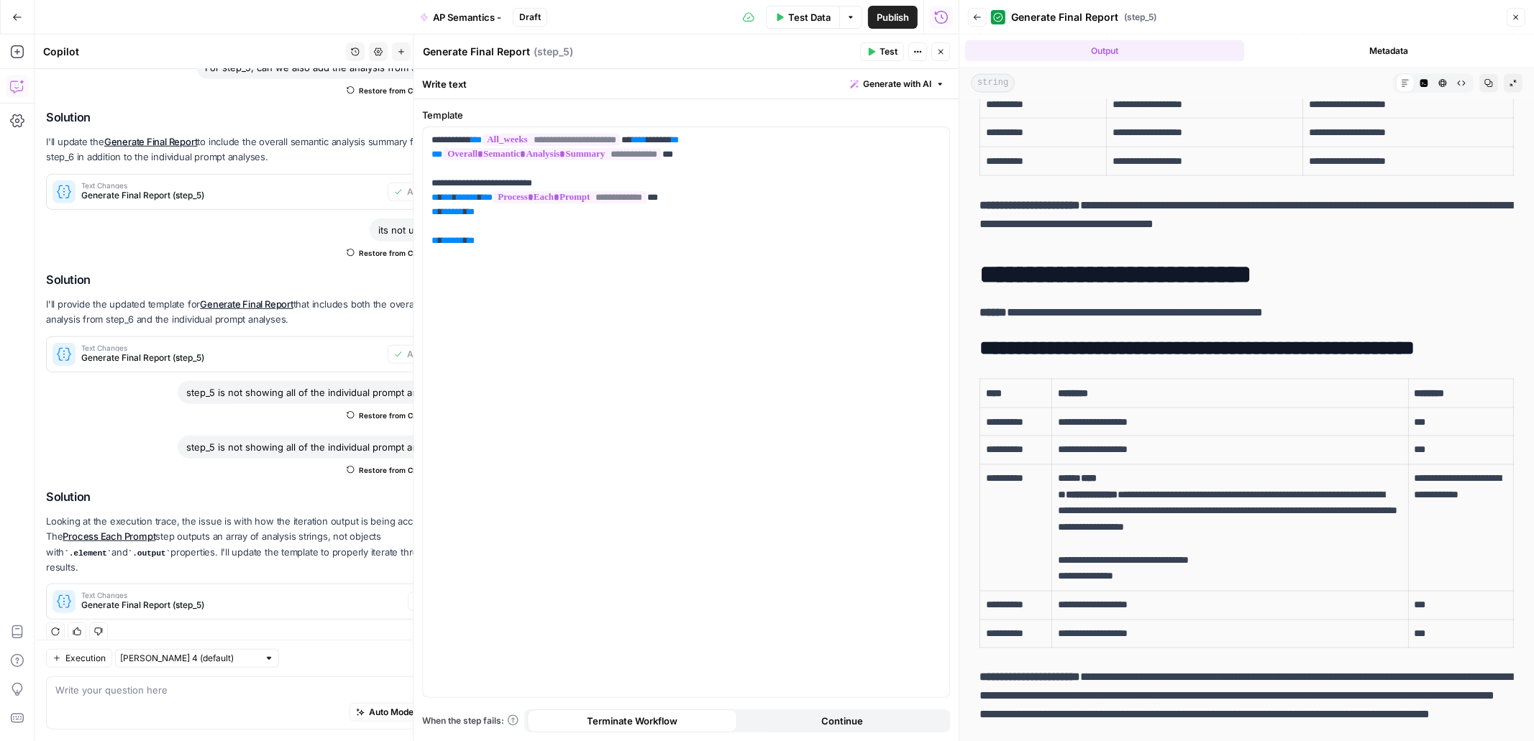
drag, startPoint x: 983, startPoint y: 280, endPoint x: 1372, endPoint y: 319, distance: 391.0
copy div "**********"
click at [175, 698] on div "Auto Mode Send" at bounding box center [249, 714] width 389 height 32
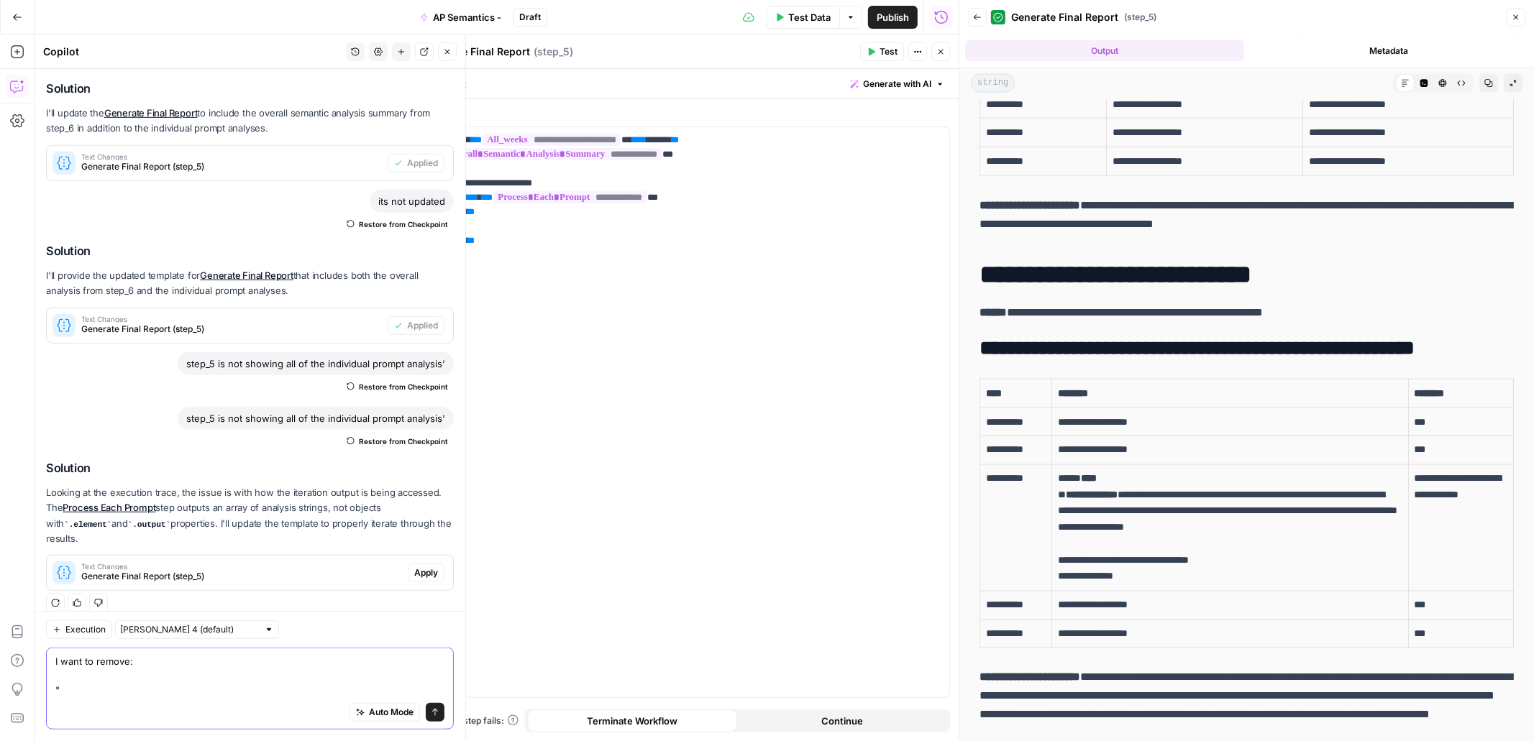
paste textarea "Semantic Report for ChatGPT Weeks: 2025-08-11, 2025-08-18, 2025-08-25, 2025-09-…"
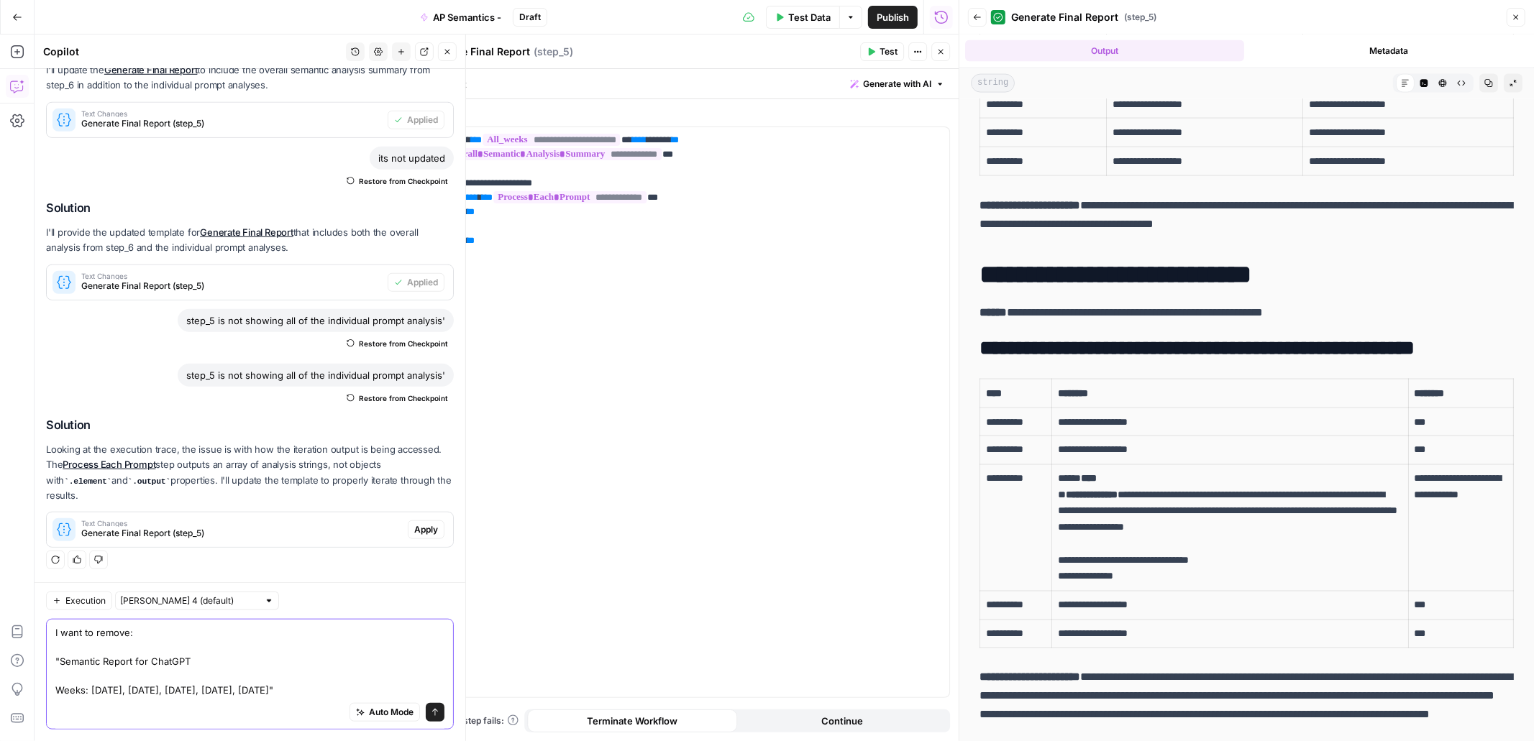
scroll to position [1008, 0]
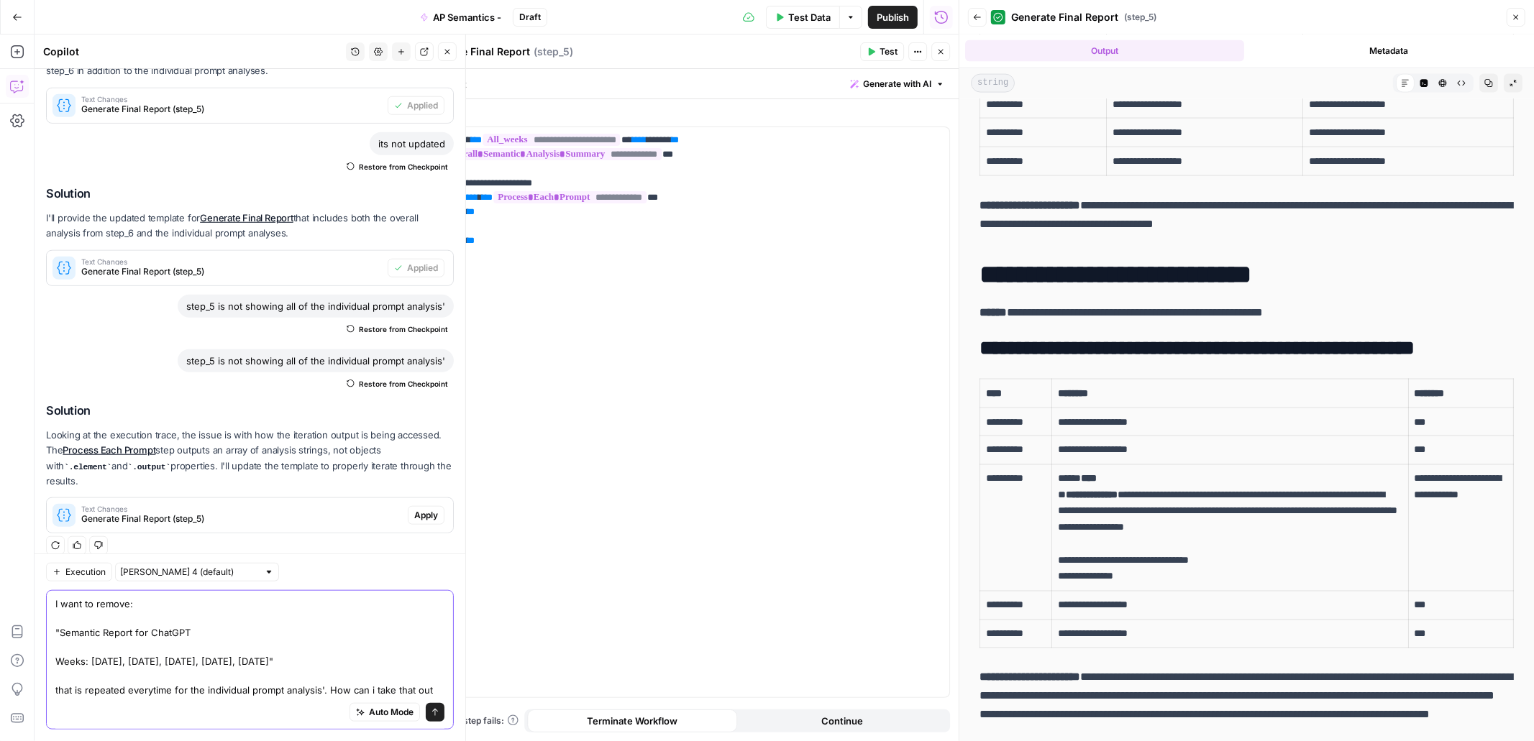
type textarea "I want to remove: "Semantic Report for ChatGPT Weeks: 2025-08-11, 2025-08-18, 2…"
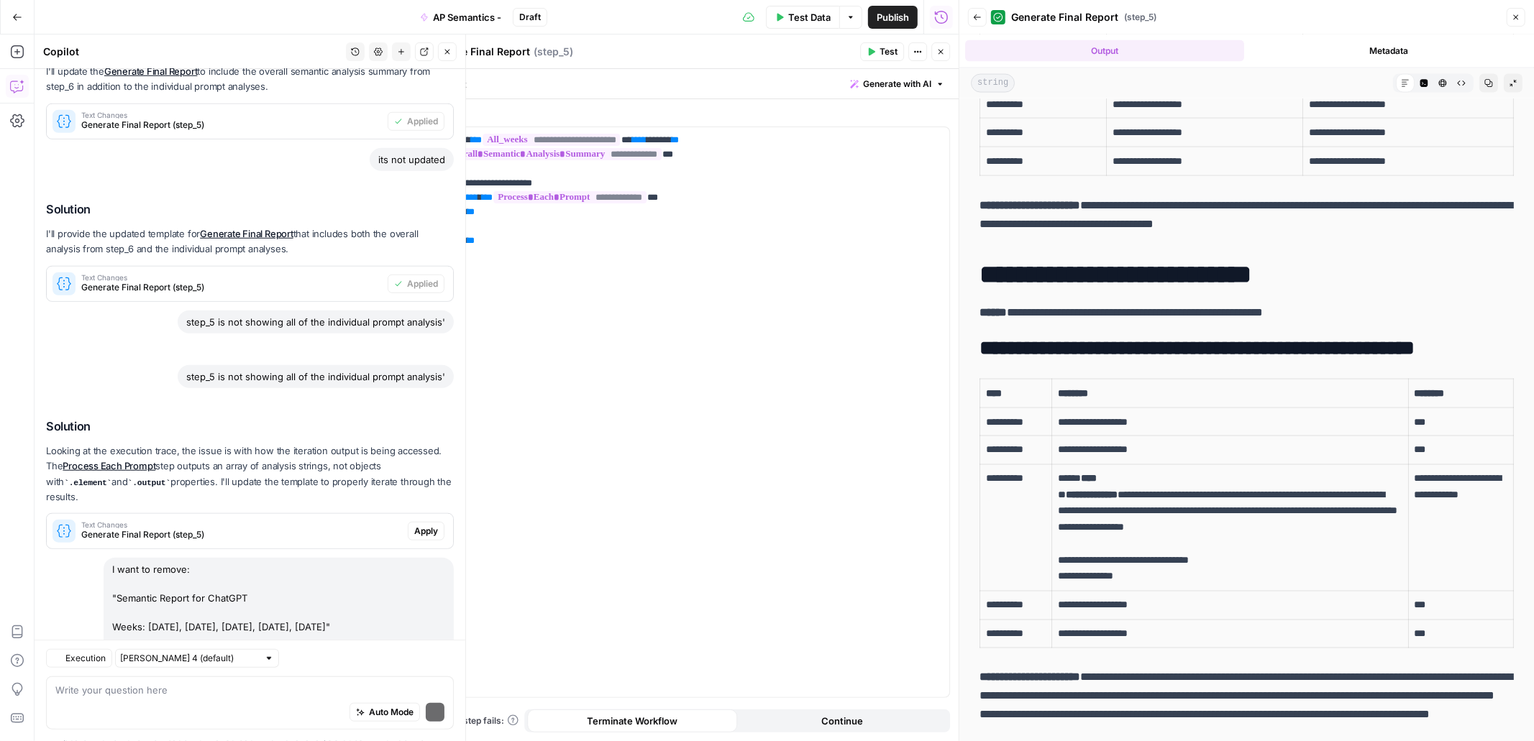
scroll to position [1177, 0]
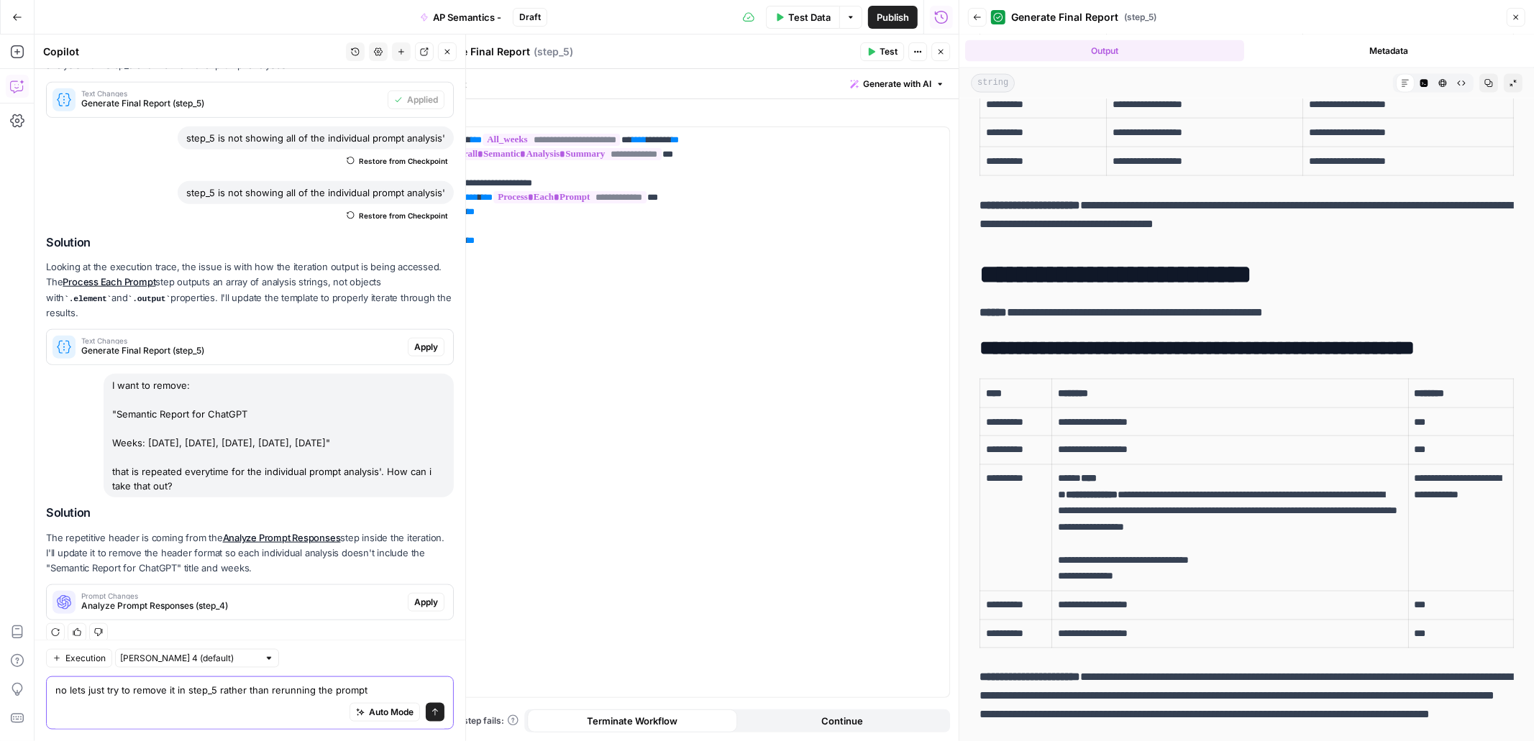
type textarea "no lets just try to remove it in step_5 rather than rerunning the prompt"
click at [322, 600] on span "Analyze Prompt Responses (step_4)" at bounding box center [241, 606] width 321 height 13
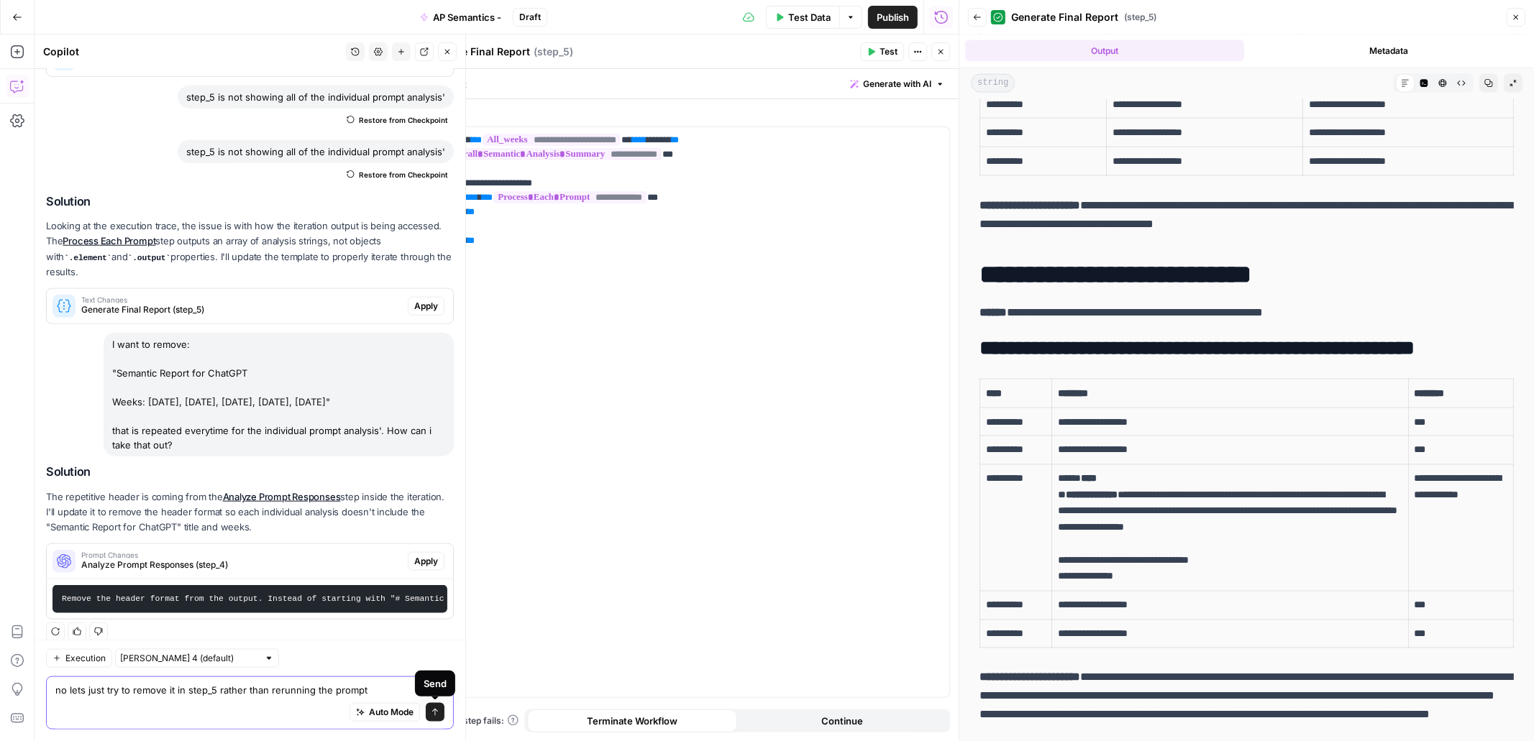
click at [438, 710] on icon "submit" at bounding box center [435, 712] width 9 height 9
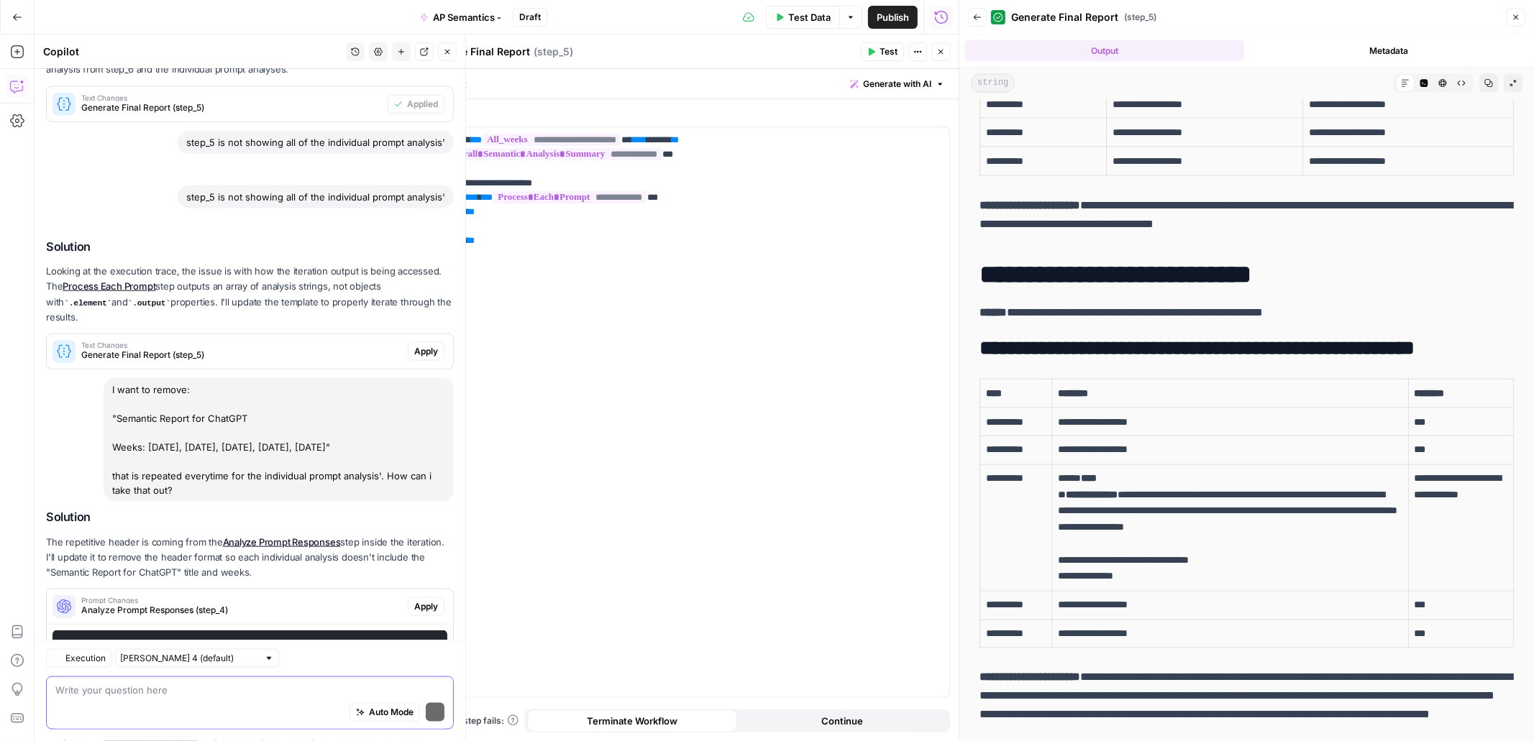
scroll to position [1356, 0]
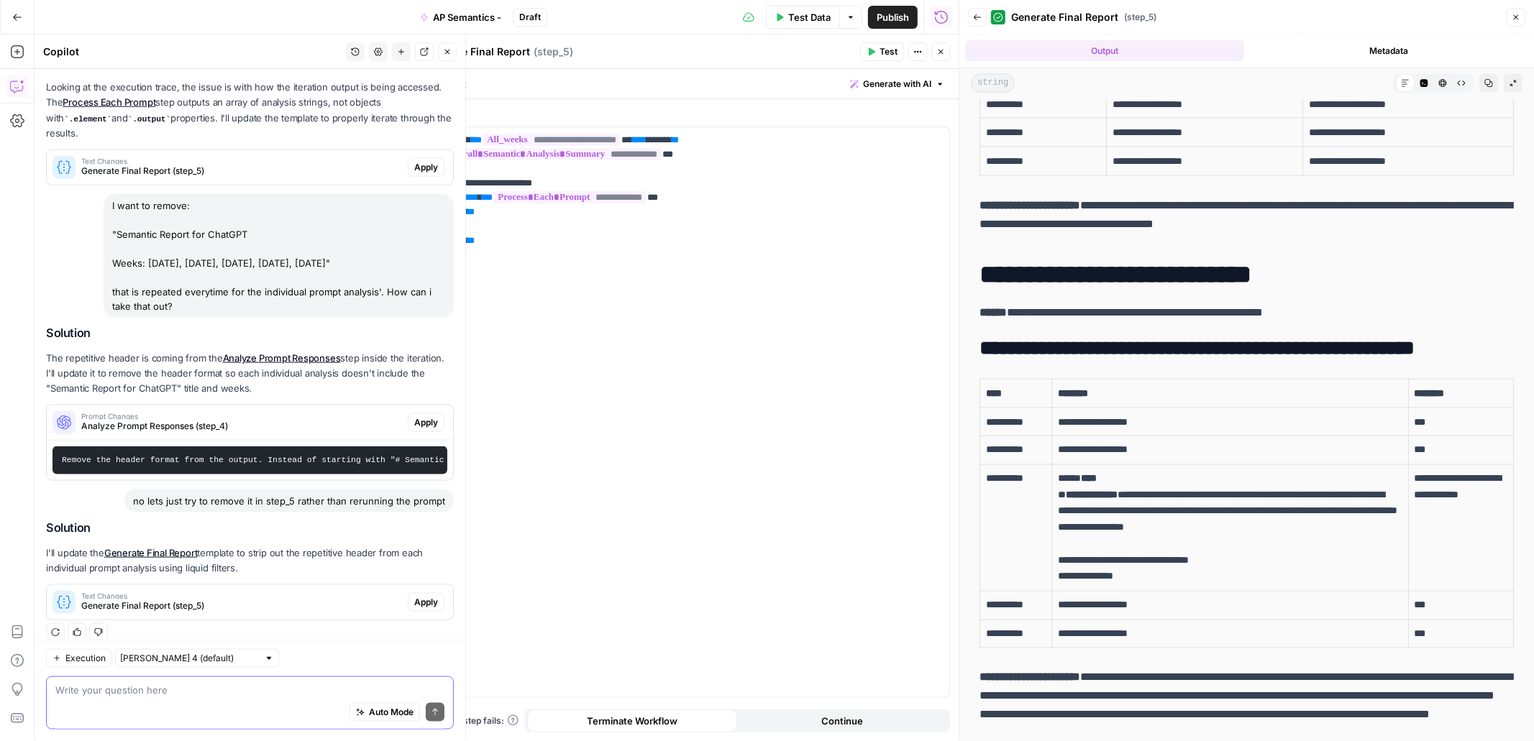
click at [295, 600] on span "Generate Final Report (step_5)" at bounding box center [241, 606] width 321 height 13
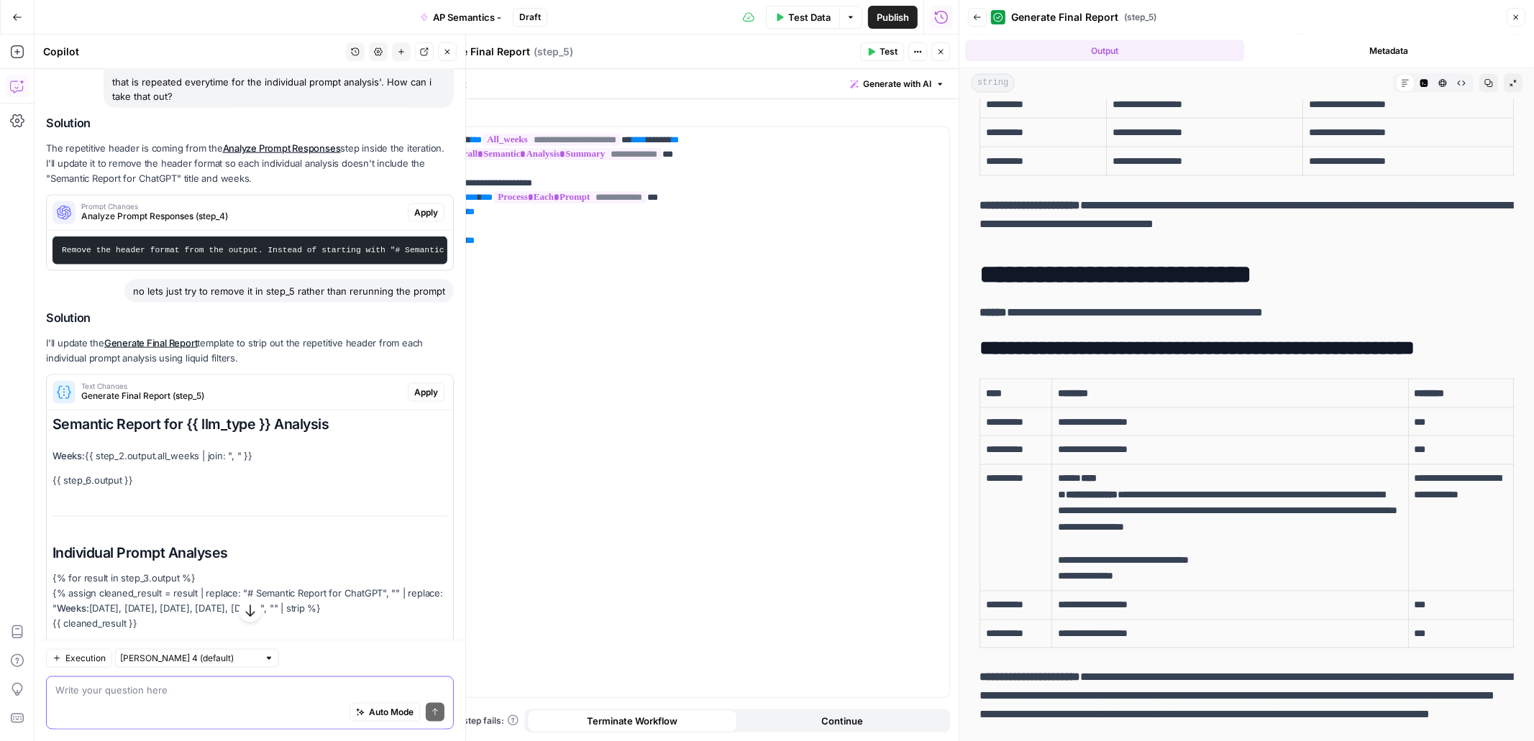
scroll to position [1609, 0]
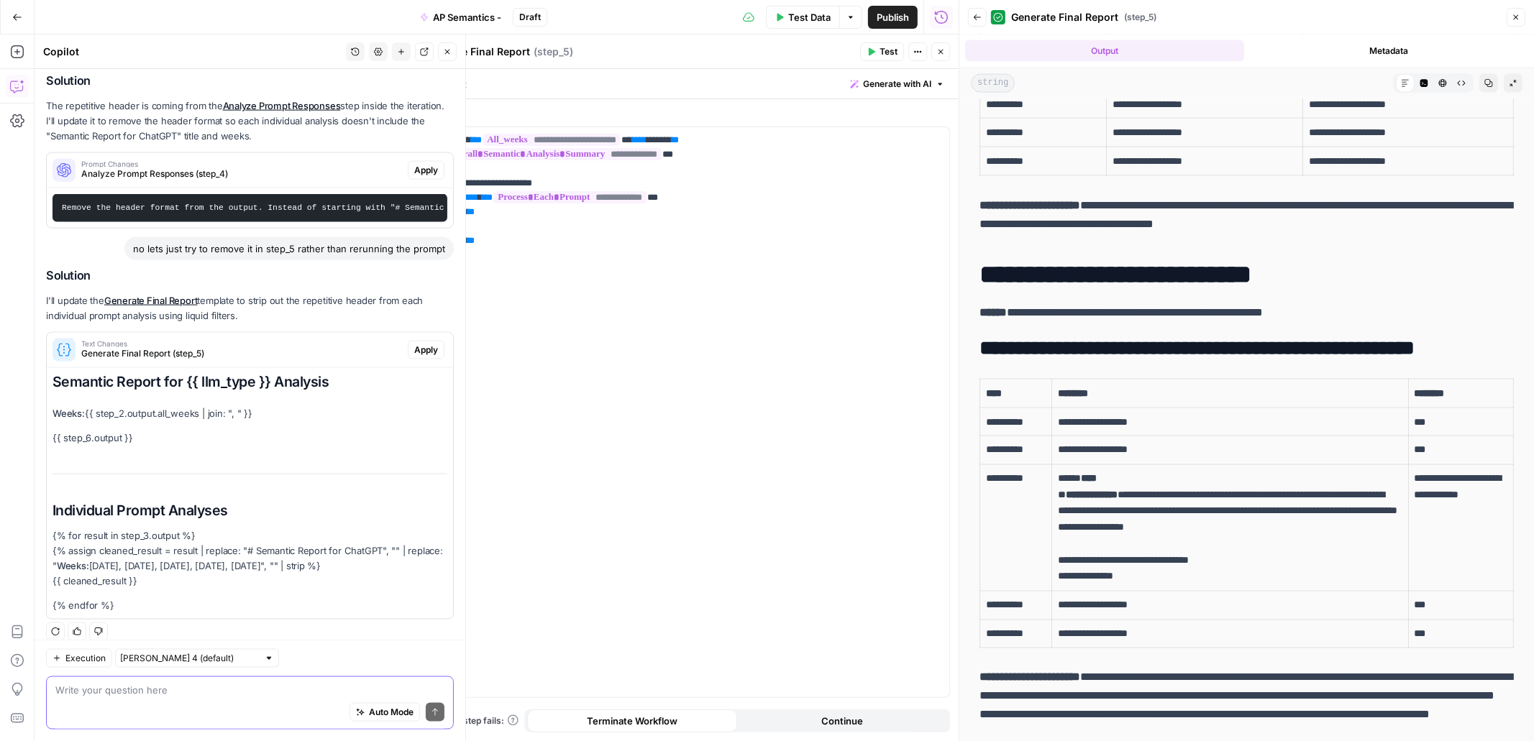
drag, startPoint x: 147, startPoint y: 565, endPoint x: 49, endPoint y: 537, distance: 102.6
click at [49, 537] on div "Semantic Report for {{ llm_type }} Analysis Weeks: {{ step_2.output.all_weeks |…" at bounding box center [250, 493] width 406 height 251
copy p "{% assign cleaned_result = result | replace: "# Semantic Report for ChatGPT", "…"
drag, startPoint x: 493, startPoint y: 210, endPoint x: 419, endPoint y: 210, distance: 74.8
click at [419, 210] on div "**********" at bounding box center [686, 388] width 546 height 707
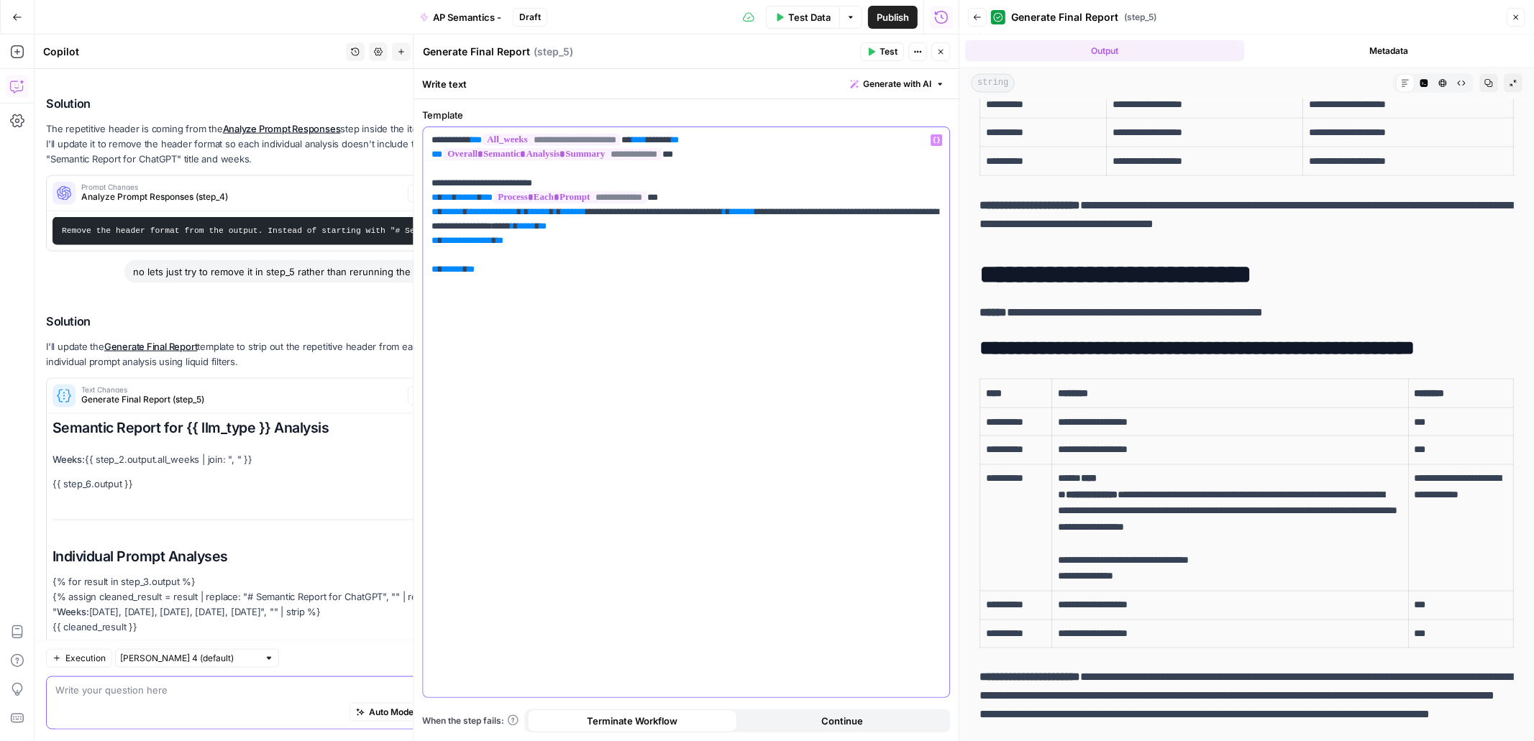
scroll to position [1655, 0]
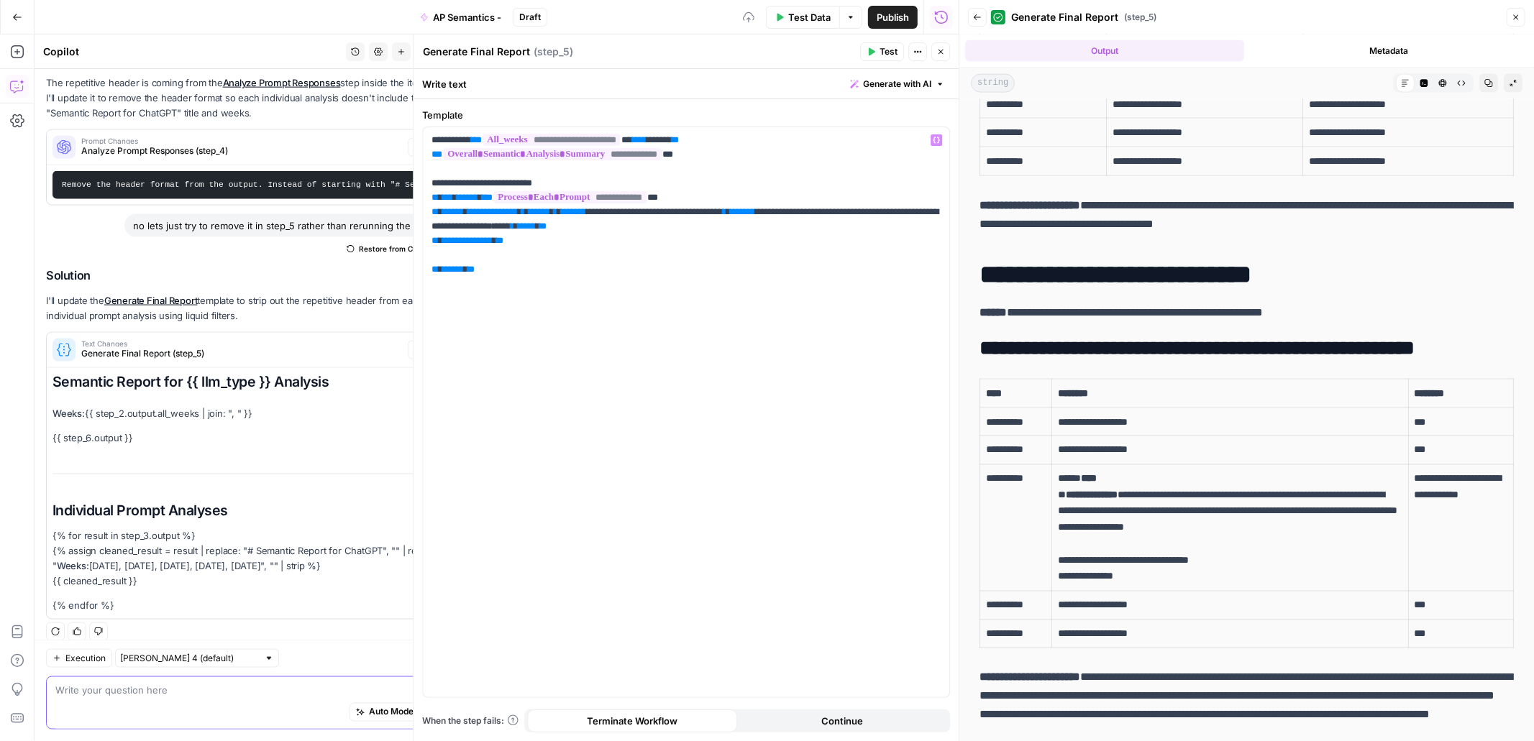
click at [880, 55] on span "Test" at bounding box center [889, 51] width 18 height 13
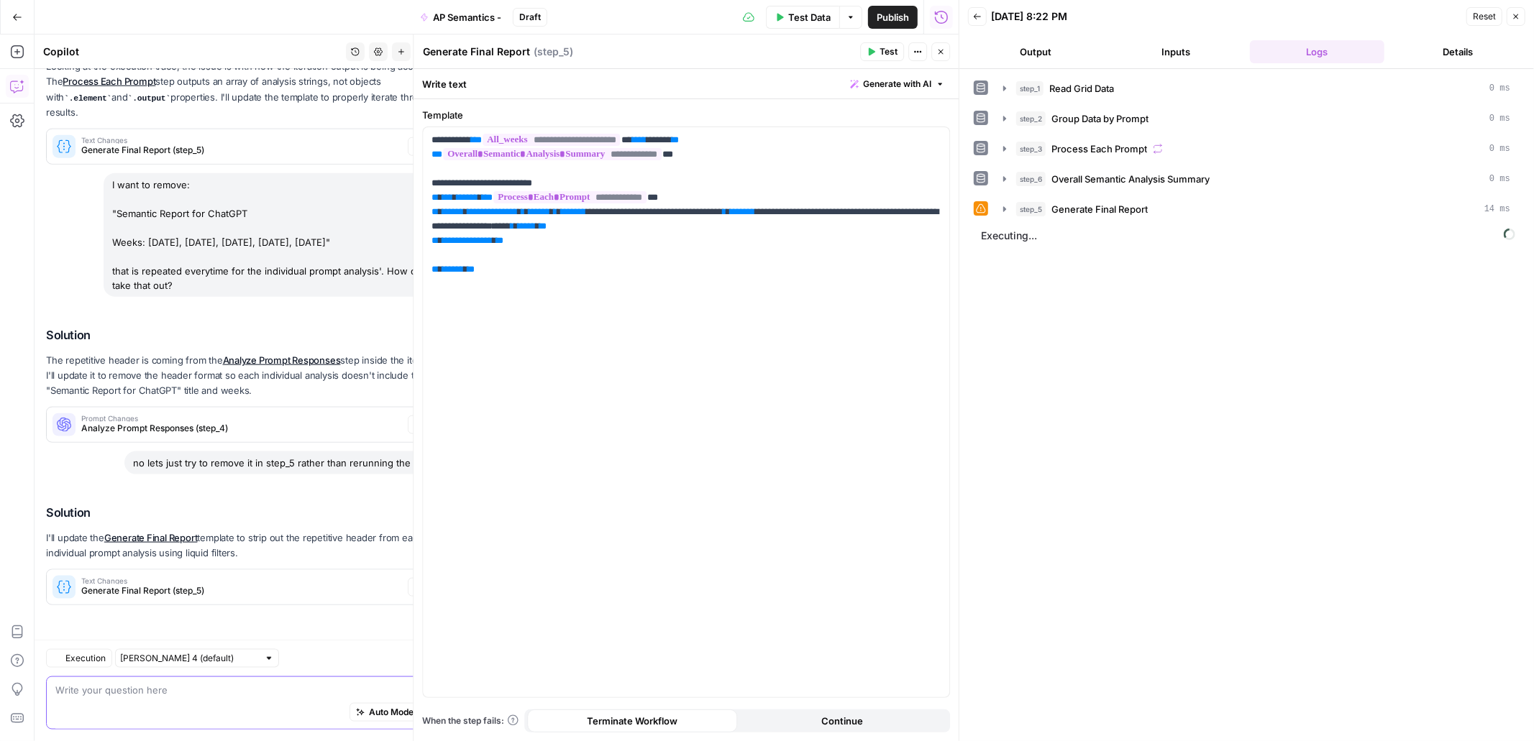
scroll to position [1363, 0]
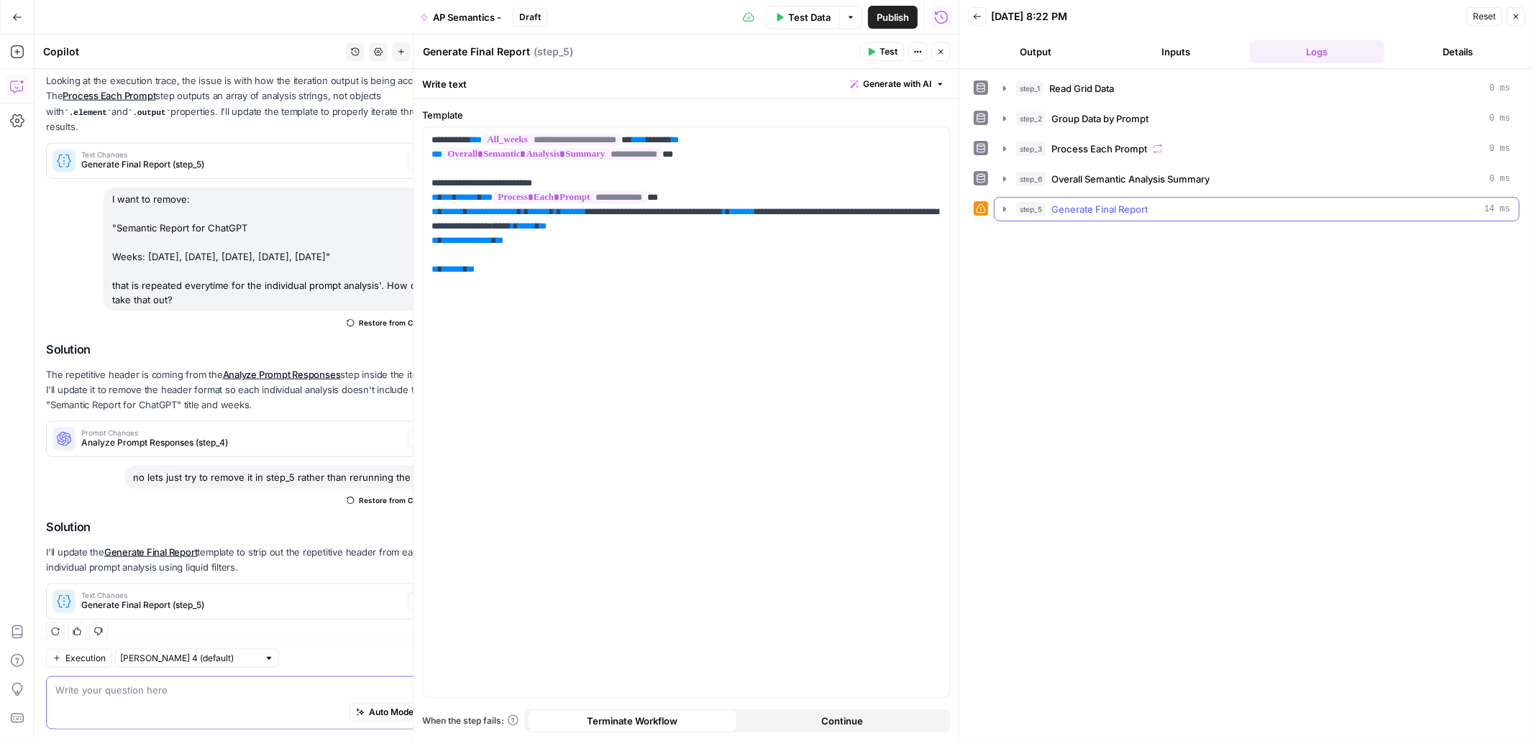
click at [1002, 209] on icon "button" at bounding box center [1005, 210] width 12 height 12
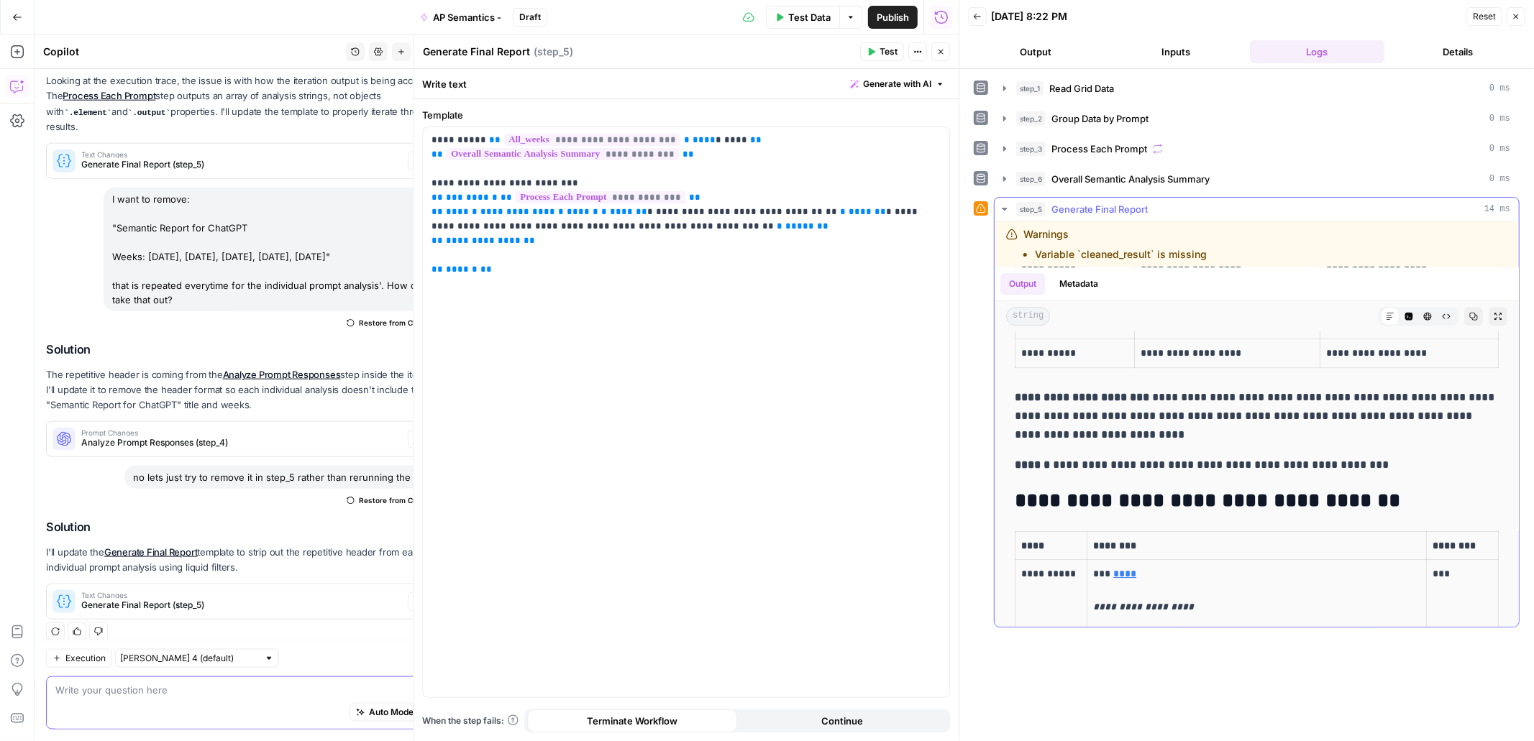
scroll to position [3922, 0]
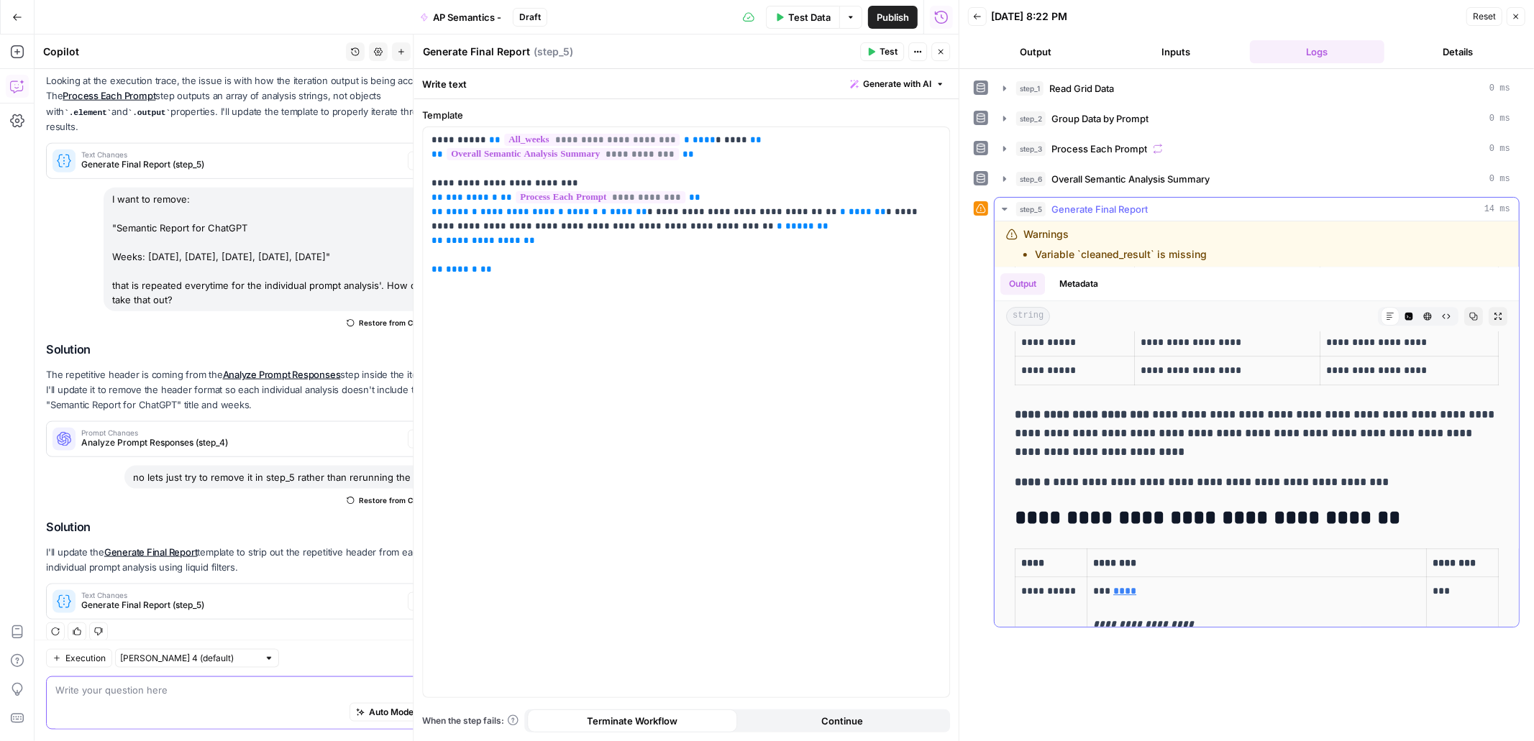
drag, startPoint x: 1016, startPoint y: 487, endPoint x: 1407, endPoint y: 484, distance: 390.5
click at [1407, 484] on p "**********" at bounding box center [1257, 482] width 484 height 19
copy p "**********"
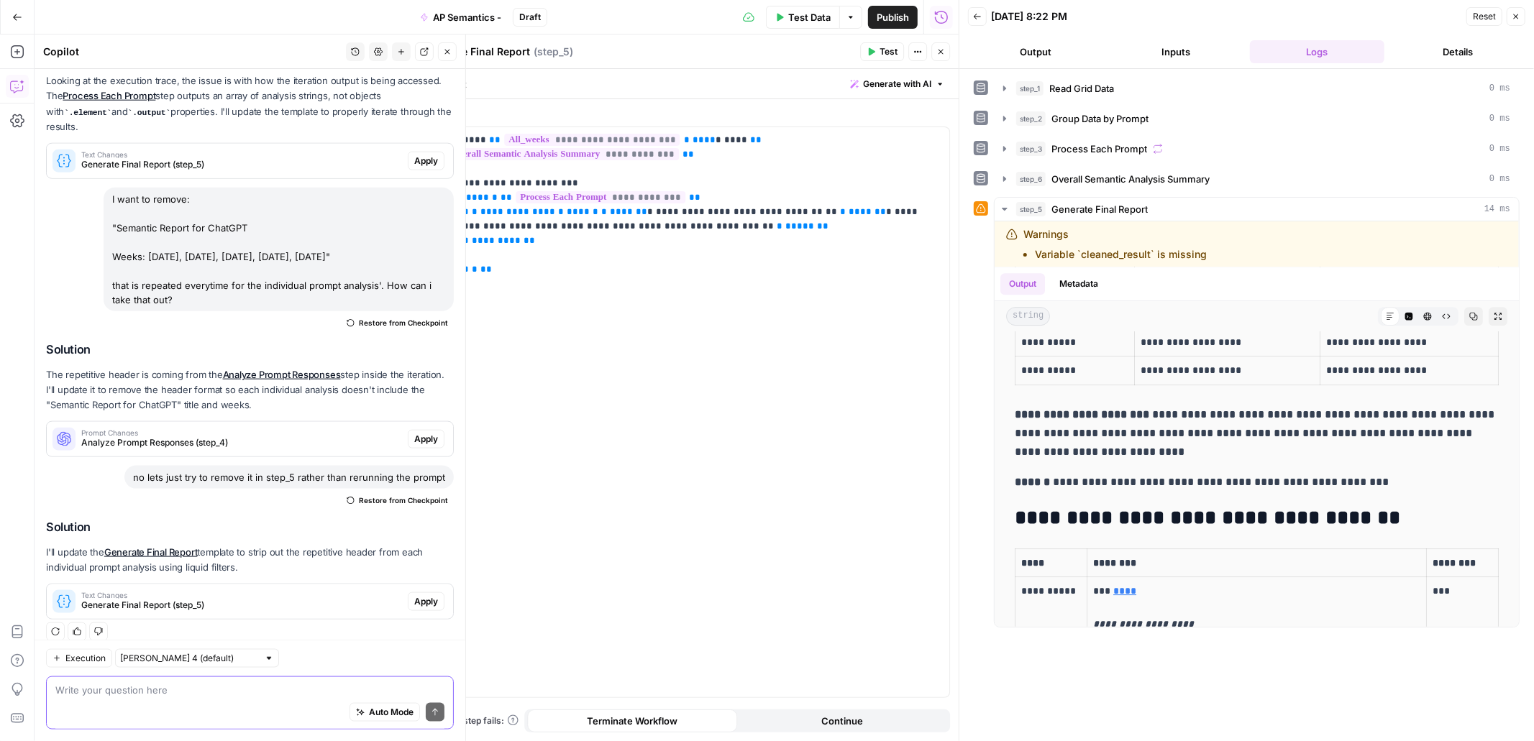
click at [201, 695] on textarea at bounding box center [249, 690] width 389 height 14
paste textarea "Weeks: 2025-08-11, 2025-08-18, 2025-08-25, 2025-09-01, 2025-09-09"
type textarea ""Weeks: 2025-08-11, 2025-08-18, 2025-08-25, 2025-09-01, 2025-09-09" still shows"
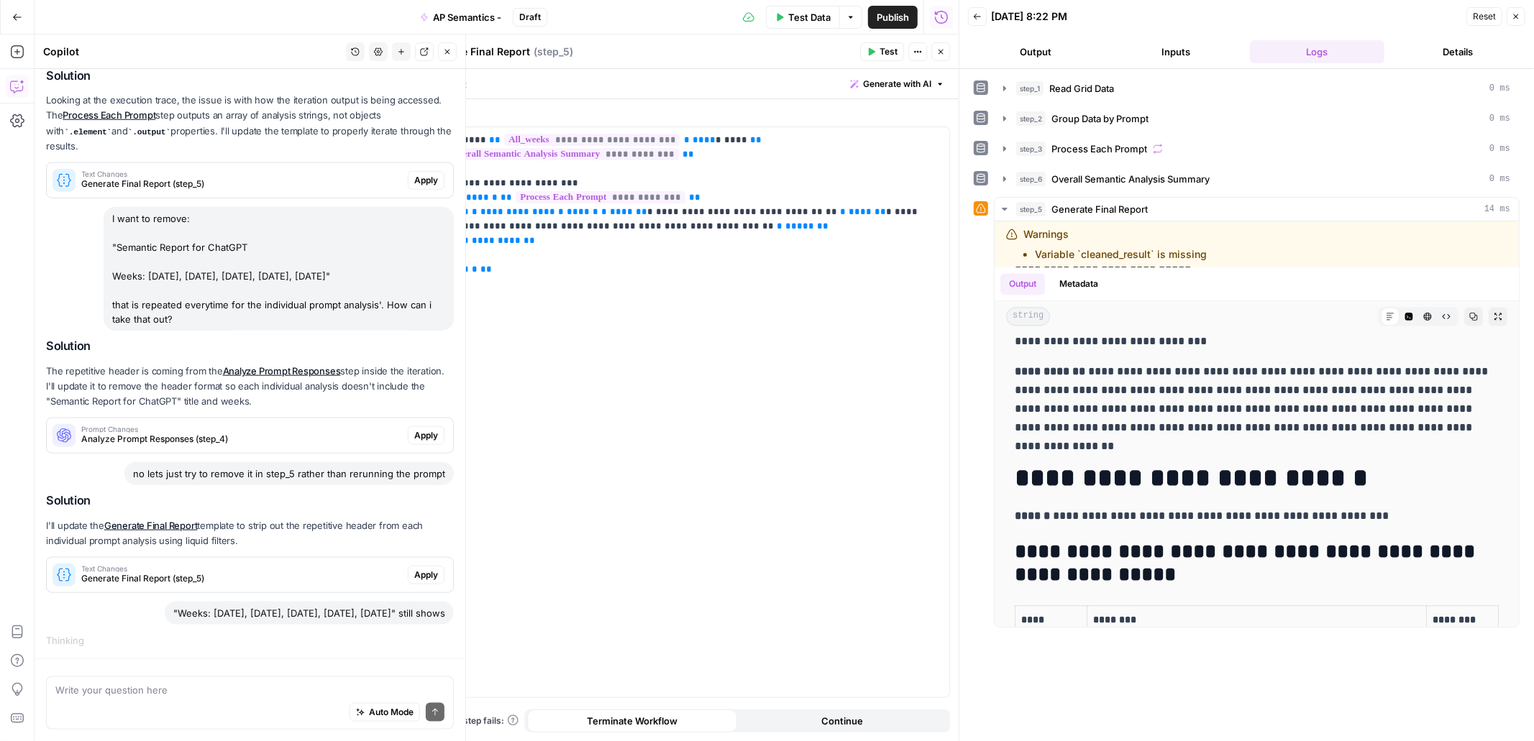
scroll to position [1408, 0]
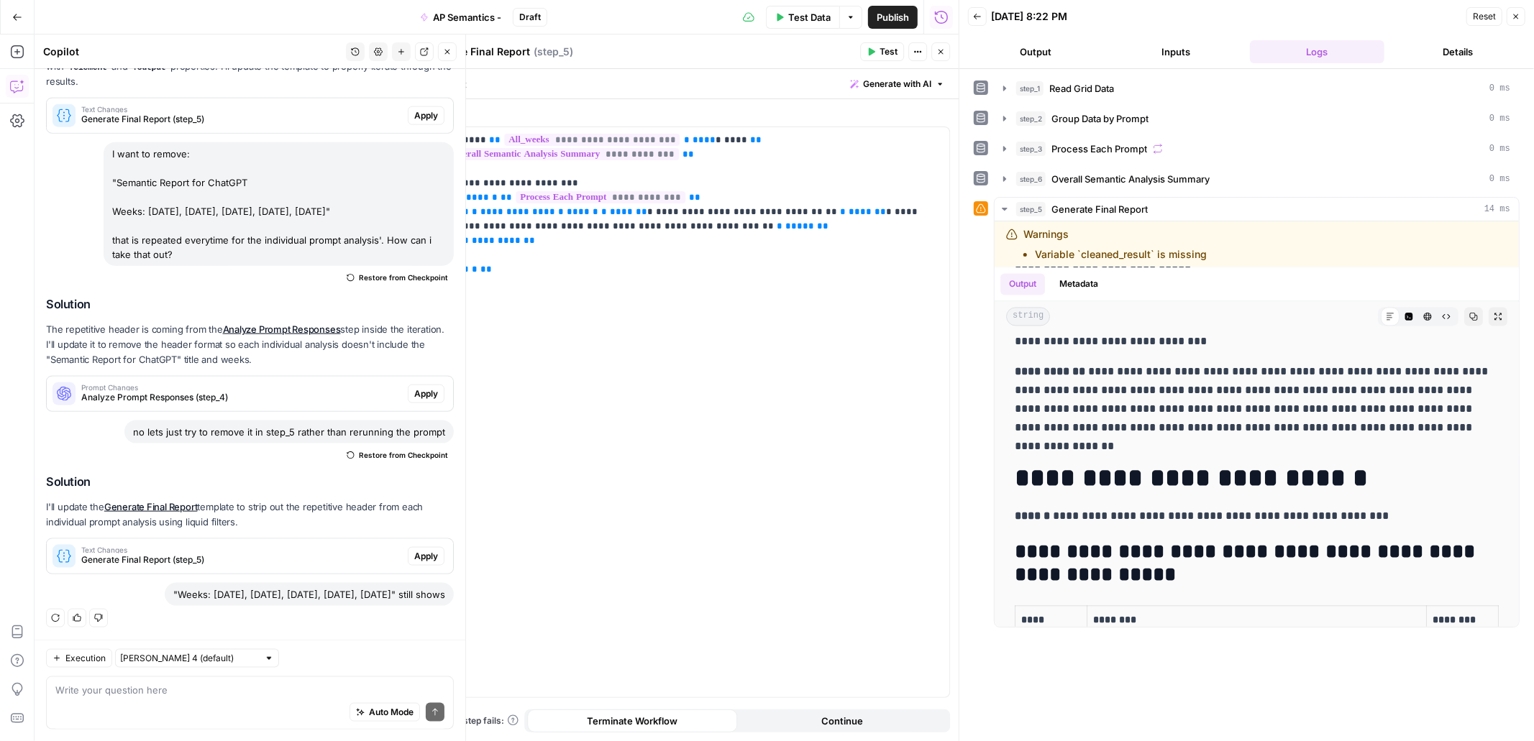
drag, startPoint x: 172, startPoint y: 593, endPoint x: 112, endPoint y: 580, distance: 61.1
click at [165, 583] on div ""Weeks: 2025-08-11, 2025-08-18, 2025-08-25, 2025-09-01, 2025-09-09" still shows" at bounding box center [309, 594] width 289 height 23
copy div ""Weeks: 2025-08-11, 2025-08-18, 2025-08-25, 2025-09-01, 2025-09-09" still shows"
click at [180, 695] on textarea at bounding box center [249, 690] width 389 height 14
paste textarea ""Weeks: 2025-08-11, 2025-08-18, 2025-08-25, 2025-09-01, 2025-09-09" still shows"
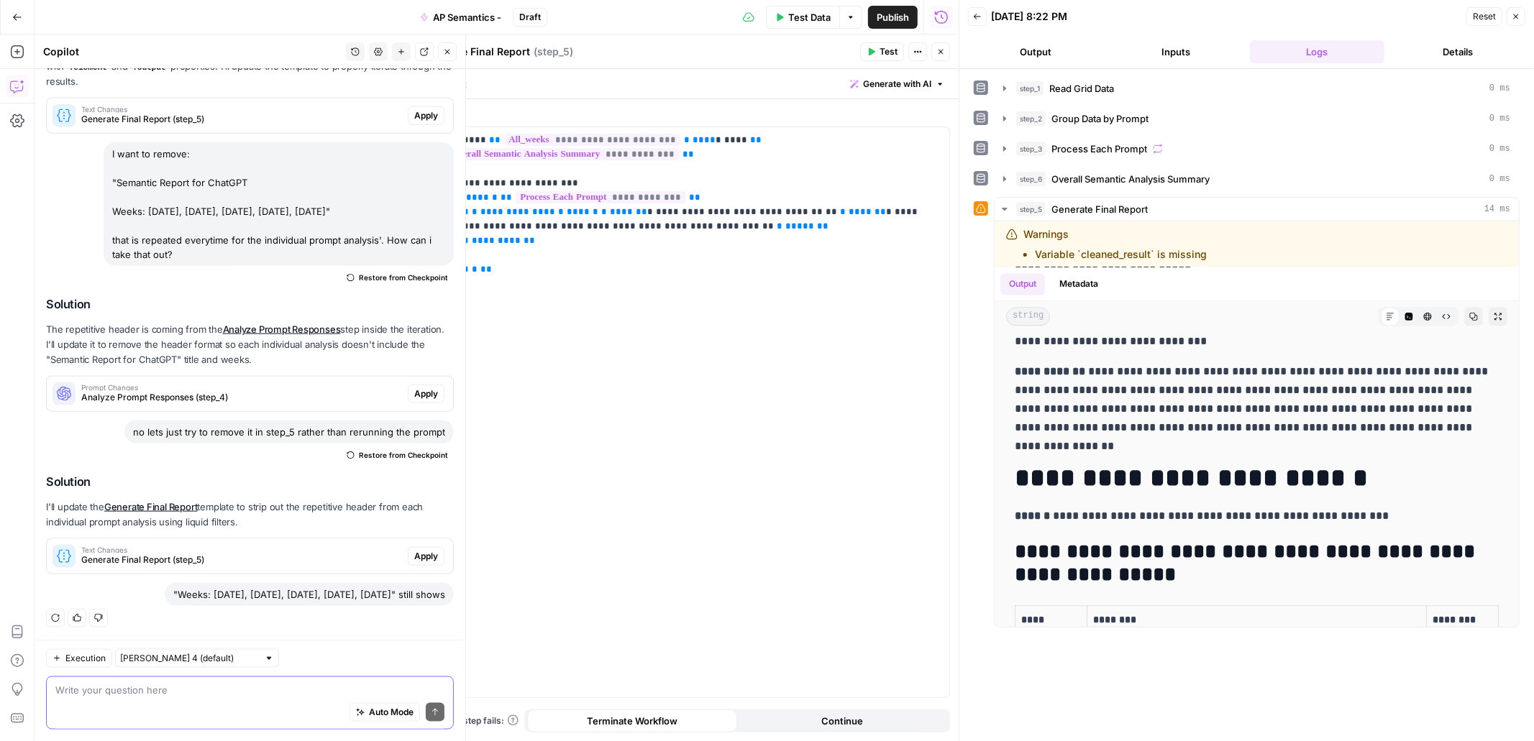
type textarea ""Weeks: 2025-08-11, 2025-08-18, 2025-08-25, 2025-09-01, 2025-09-09" still shows"
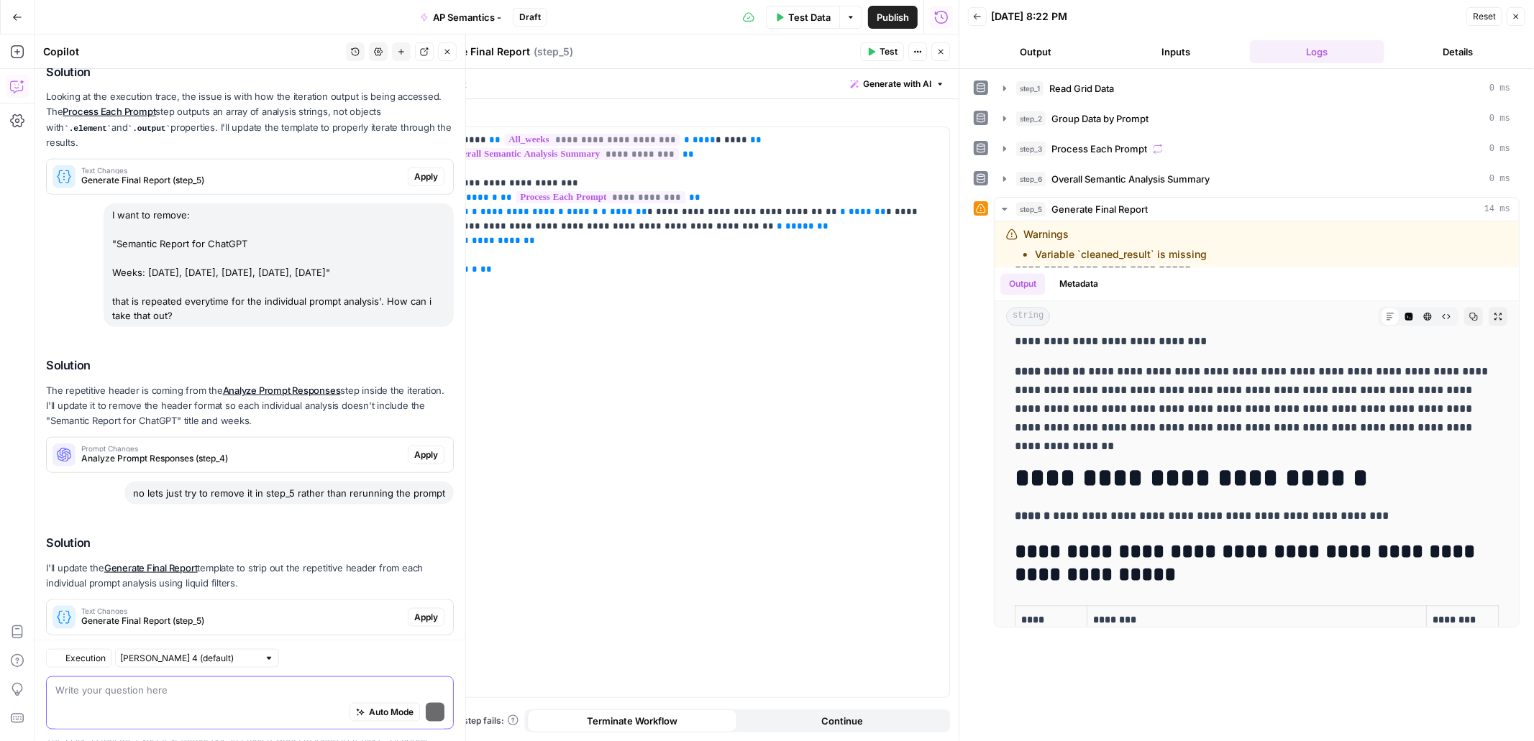
scroll to position [1578, 0]
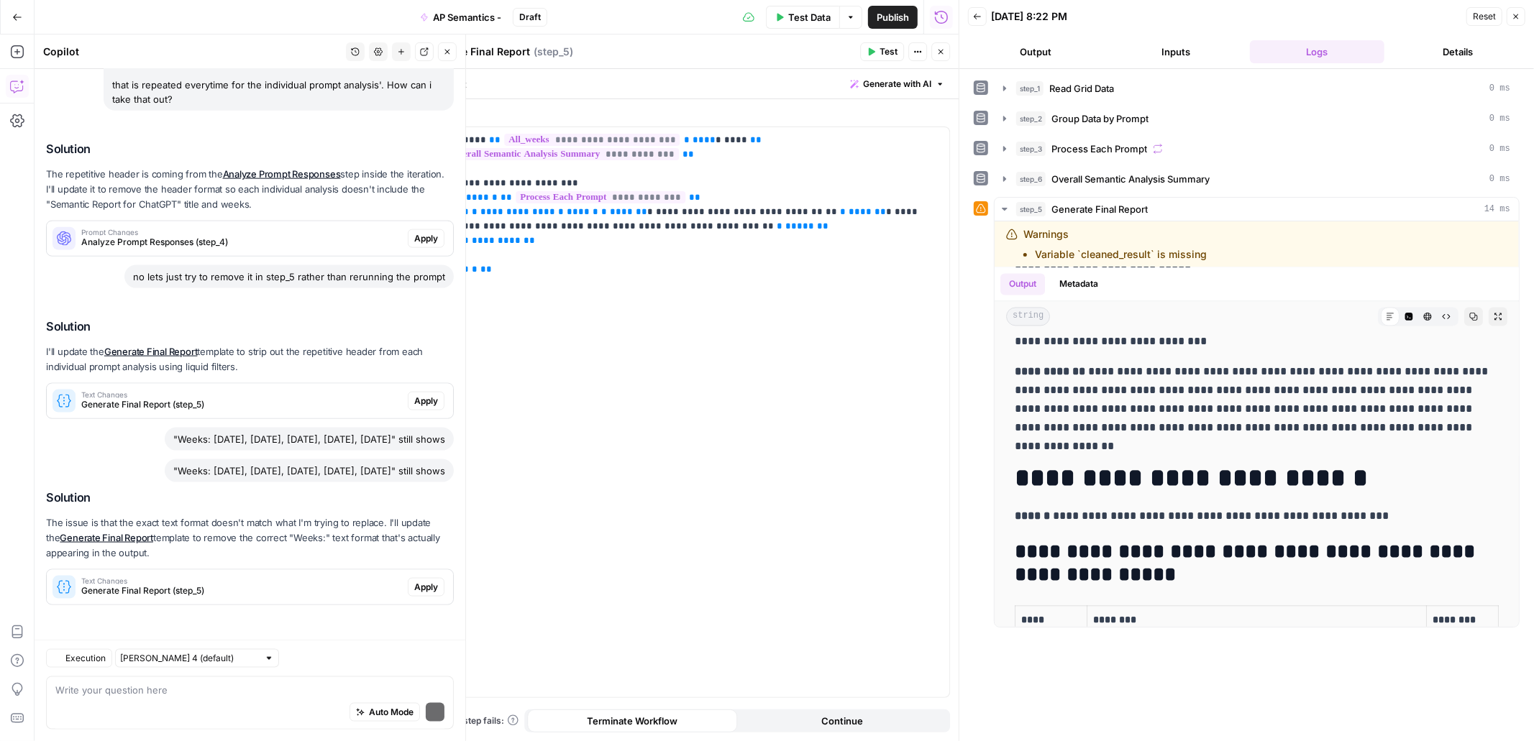
click at [246, 622] on div "Regenerate Helpful Not helpful" at bounding box center [250, 617] width 408 height 19
click at [236, 589] on span "Generate Final Report (step_5)" at bounding box center [241, 591] width 321 height 13
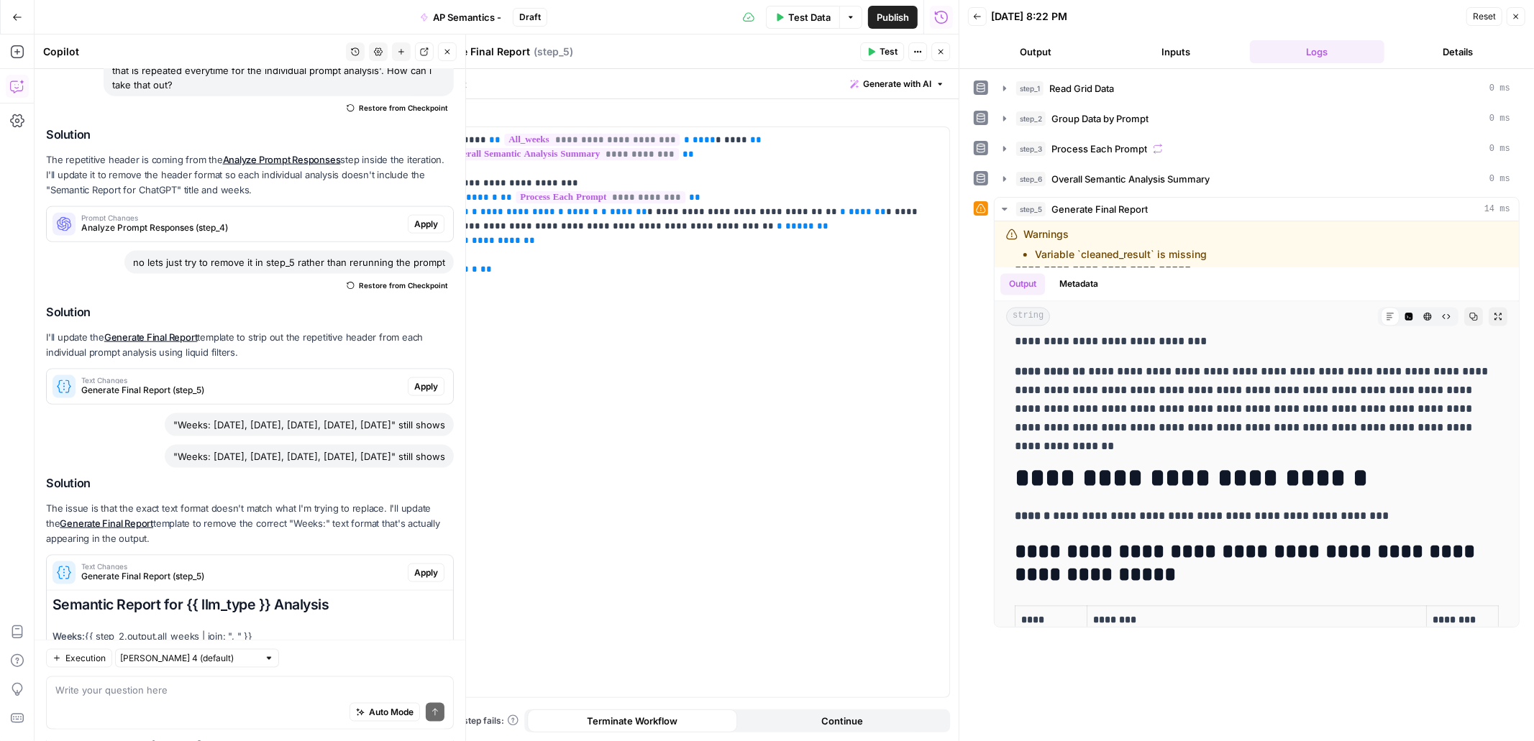
scroll to position [1830, 0]
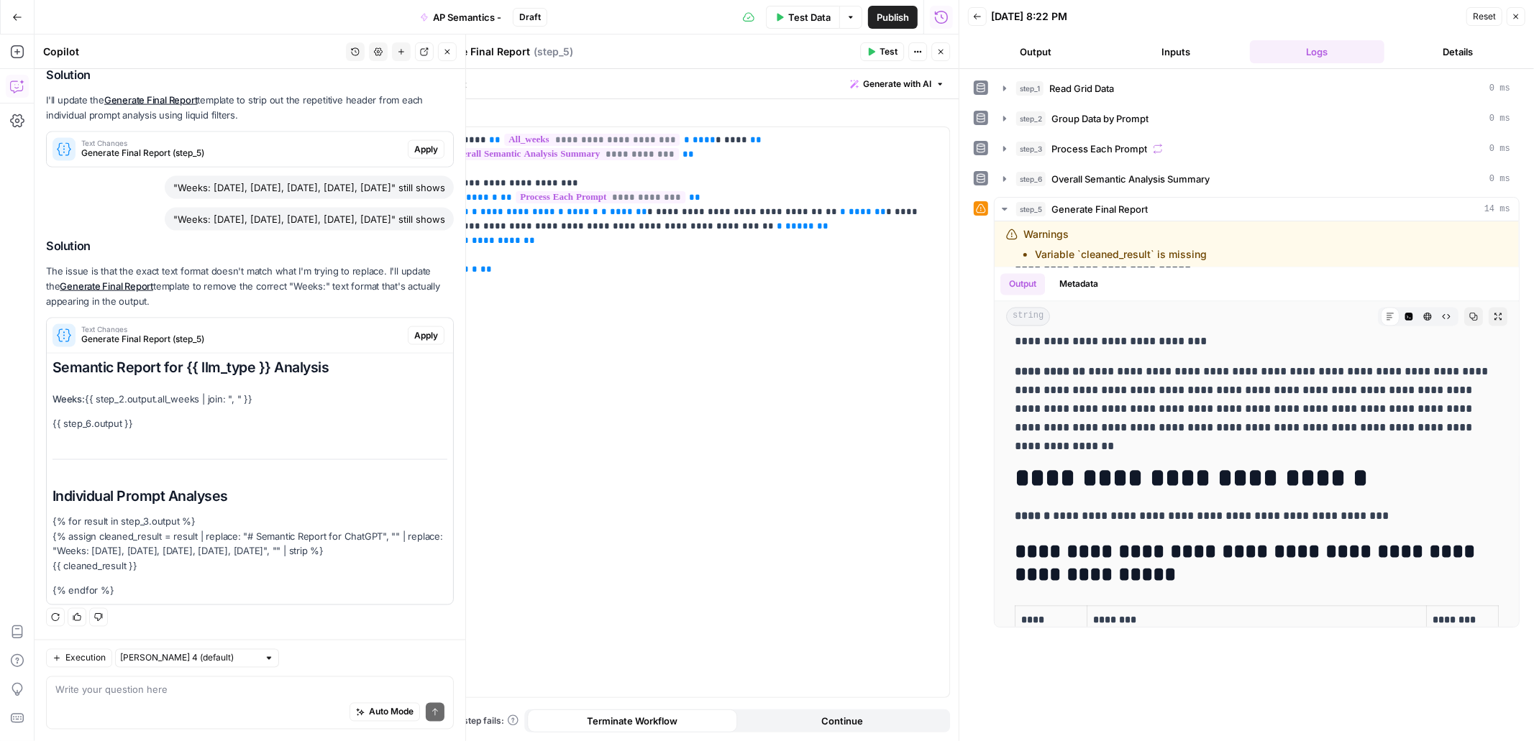
drag, startPoint x: 152, startPoint y: 567, endPoint x: 41, endPoint y: 537, distance: 114.8
click at [105, 544] on p "{% for result in step_3.output %} {% assign cleaned_result = result | replace: …" at bounding box center [249, 544] width 395 height 61
click at [840, 209] on span "**********" at bounding box center [676, 219] width 489 height 24
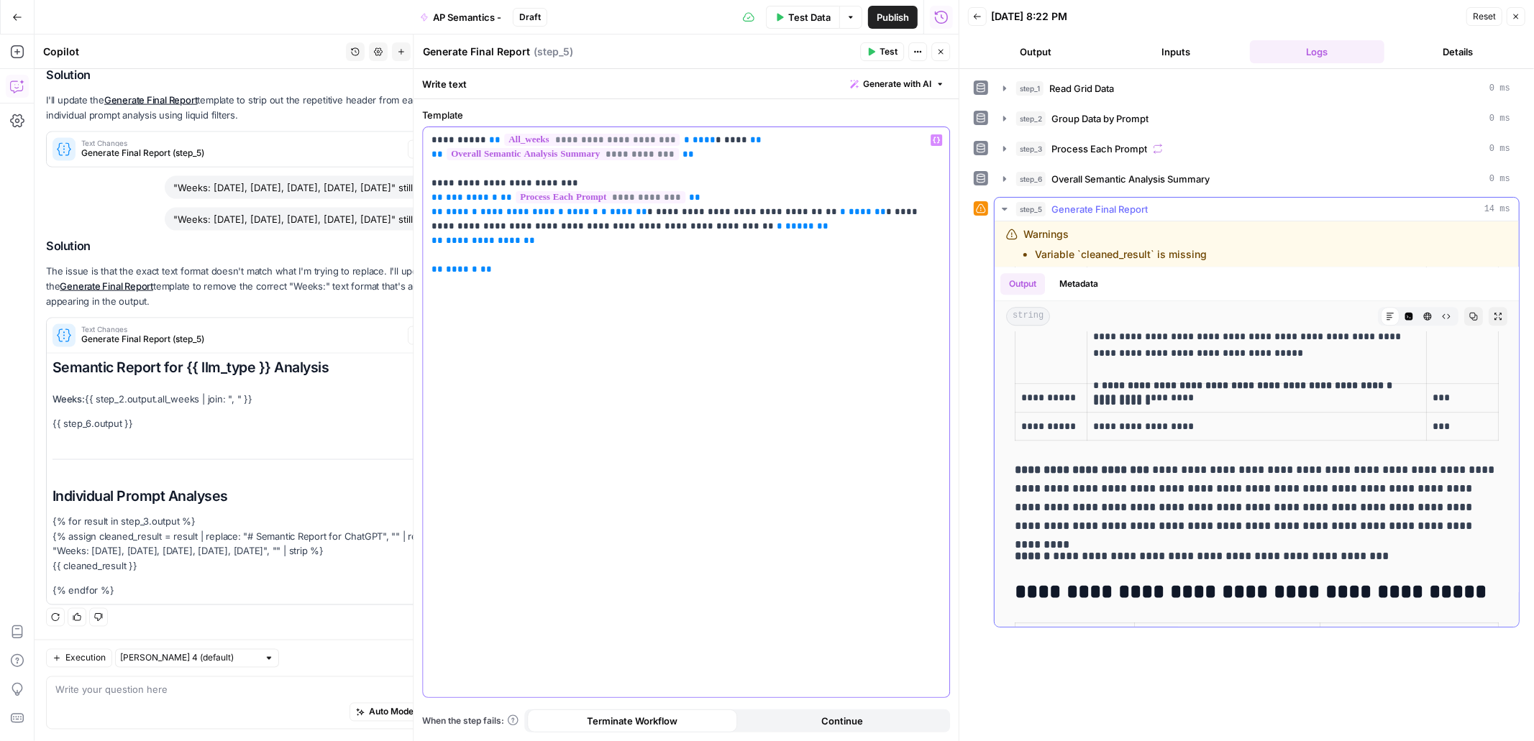
scroll to position [3525, 0]
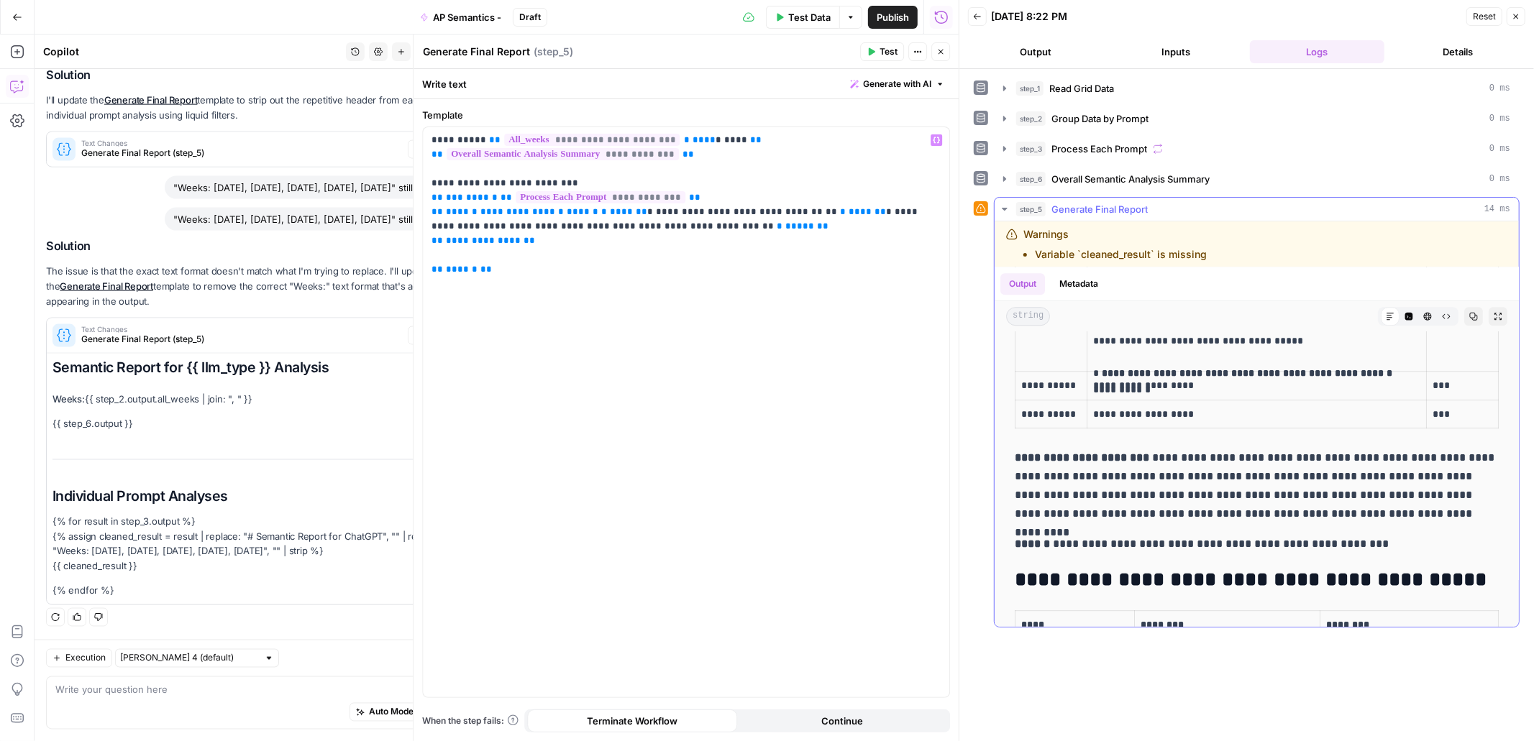
drag, startPoint x: 1018, startPoint y: 548, endPoint x: 1471, endPoint y: 558, distance: 453.9
copy p "**********"
drag, startPoint x: 841, startPoint y: 211, endPoint x: 660, endPoint y: 227, distance: 181.1
click at [660, 227] on span "**********" at bounding box center [676, 219] width 489 height 24
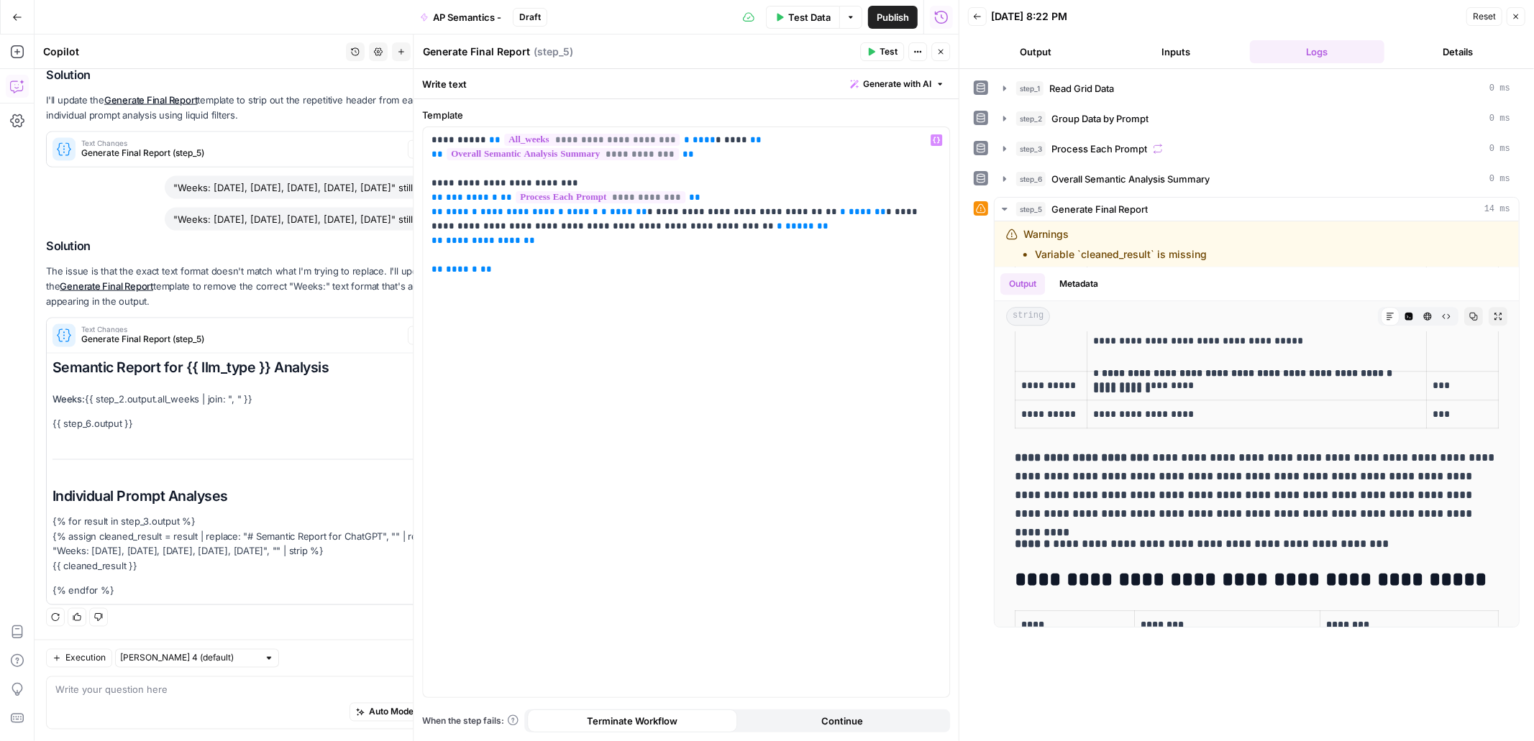
click at [889, 54] on span "Test" at bounding box center [889, 51] width 18 height 13
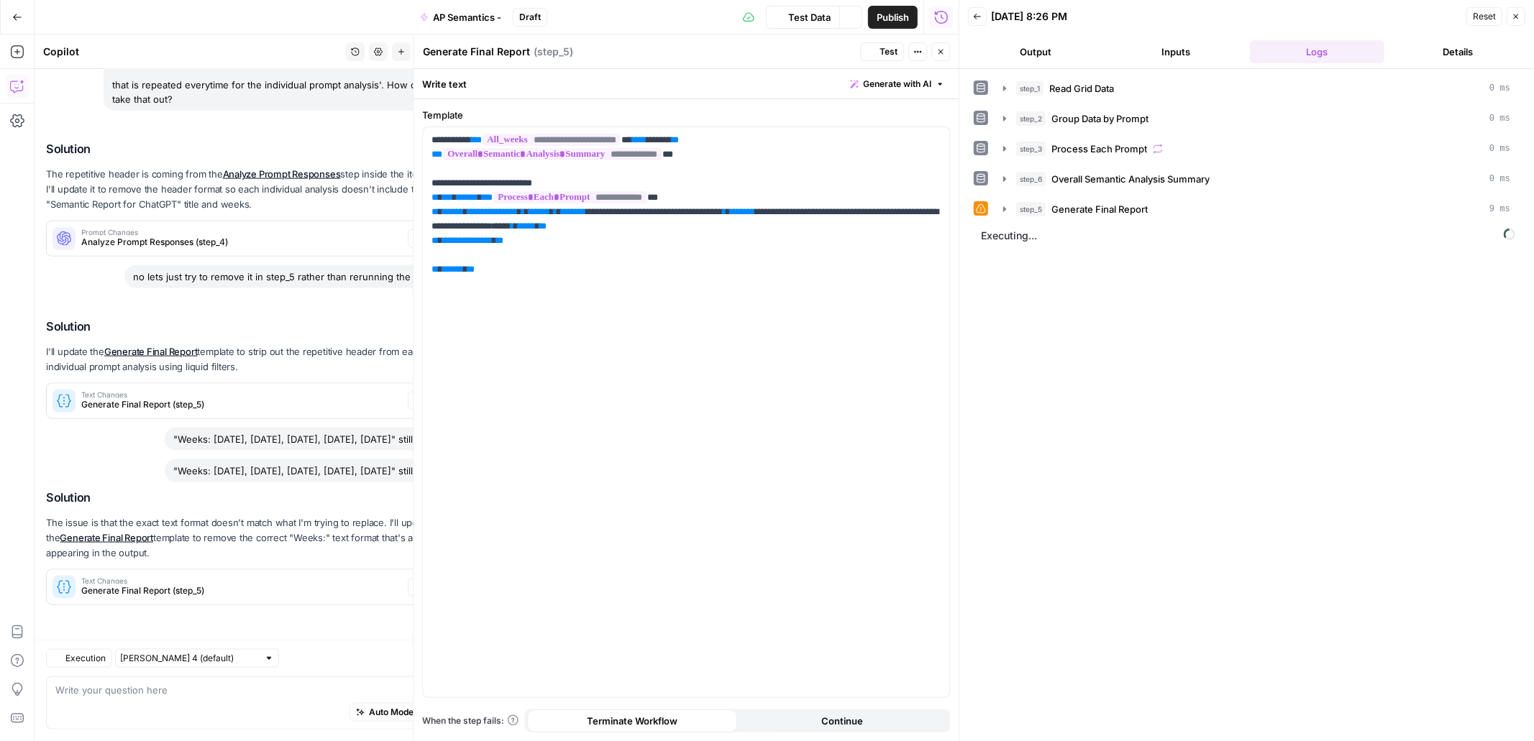
scroll to position [1578, 0]
click at [1000, 209] on icon "button" at bounding box center [1005, 210] width 12 height 12
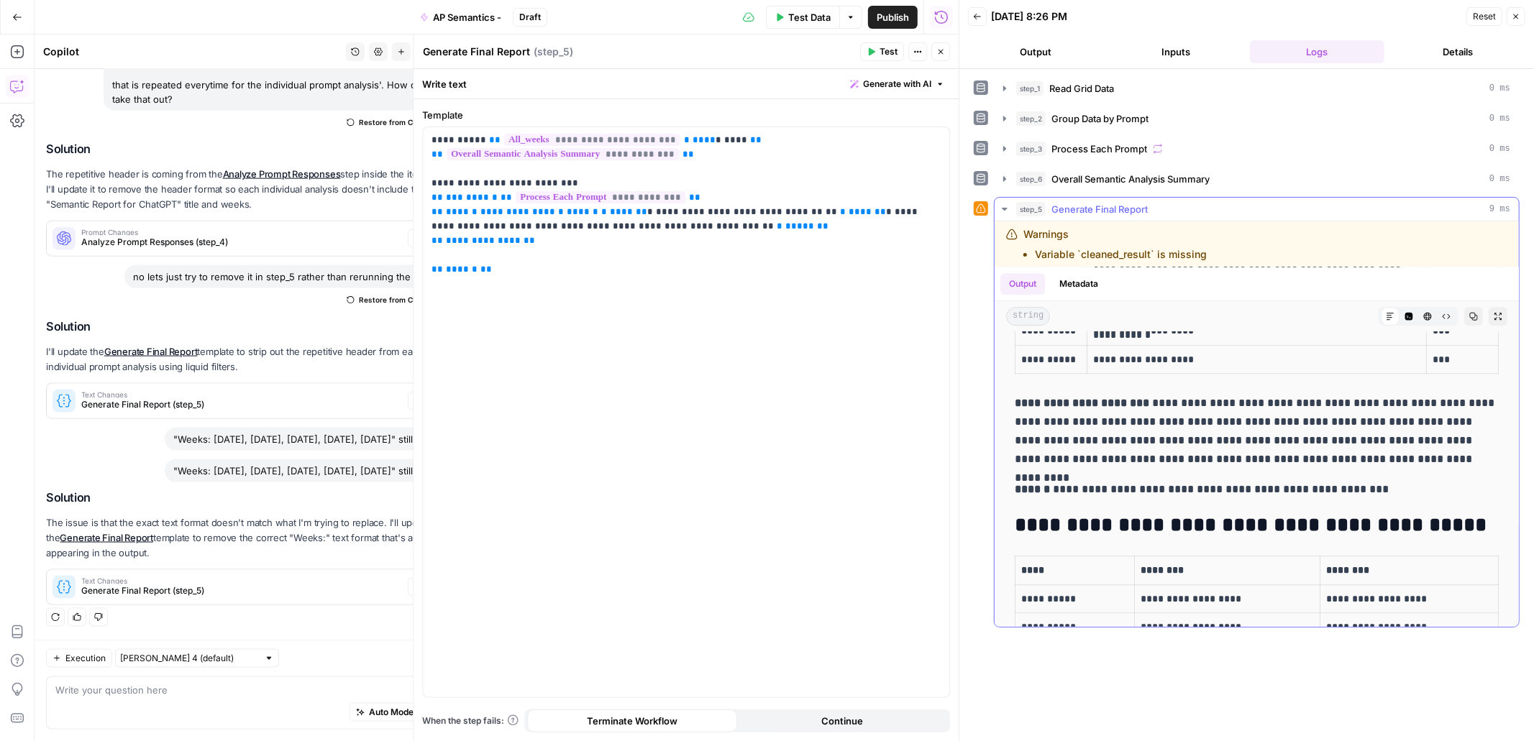
scroll to position [3597, 0]
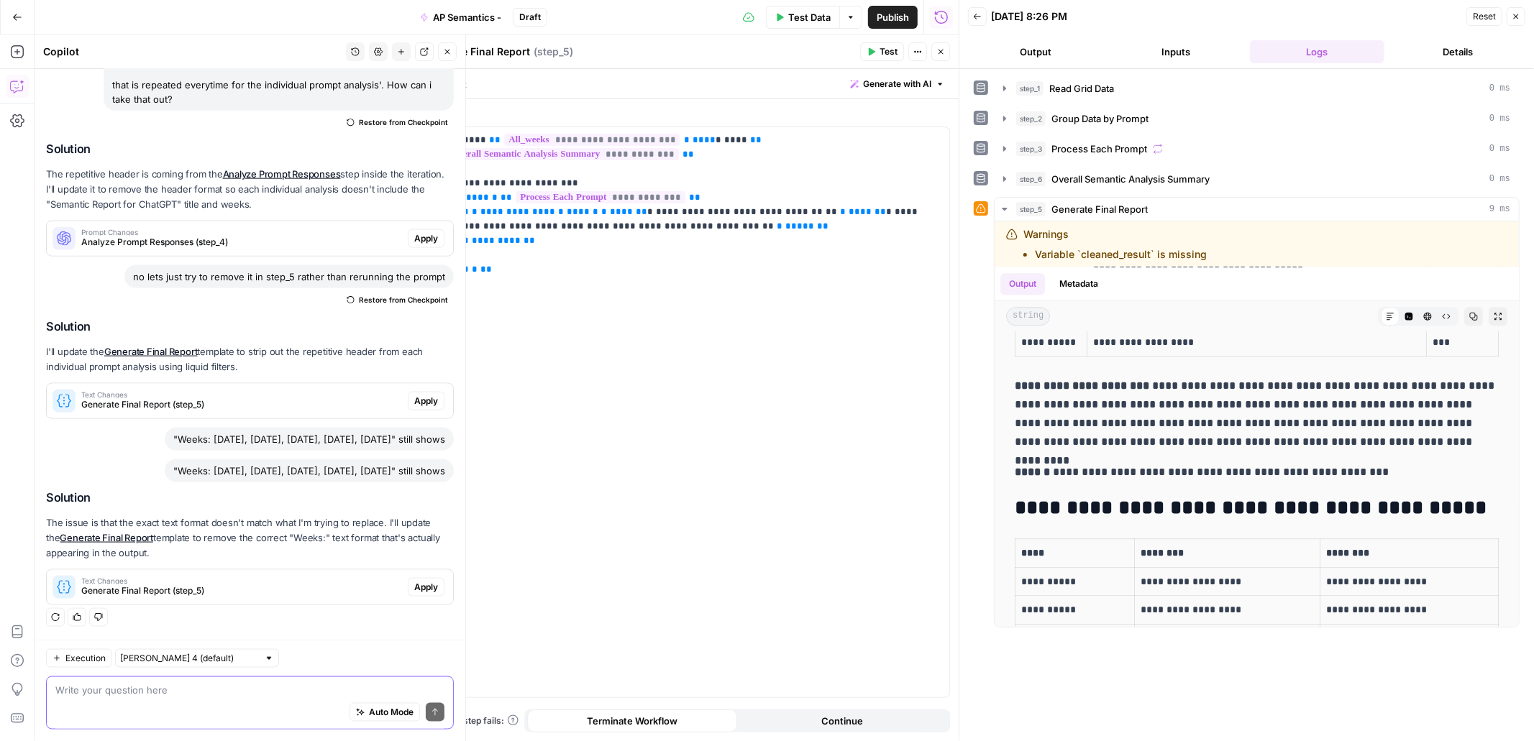
click at [209, 683] on textarea at bounding box center [249, 690] width 389 height 14
type textarea "its still there for each individual prompt"
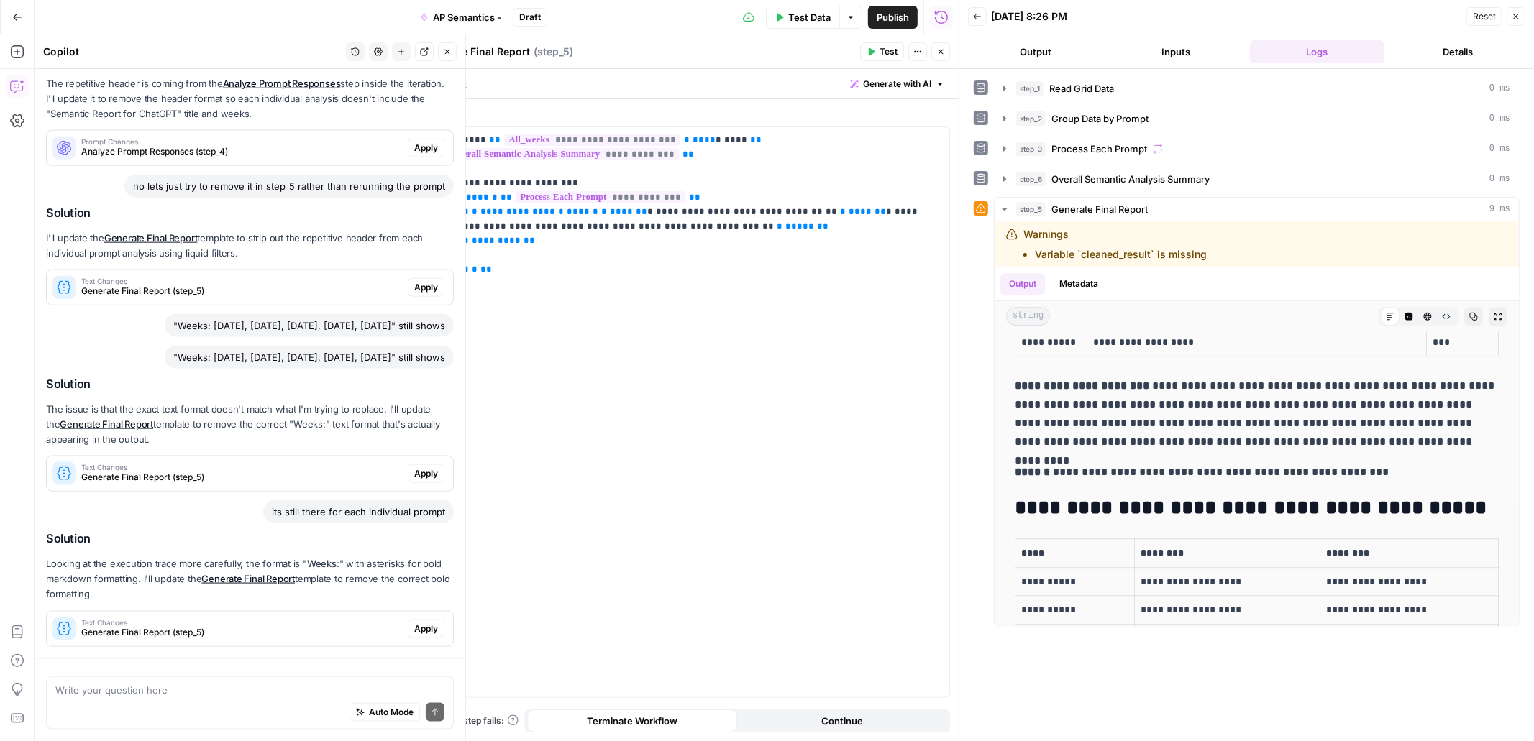
scroll to position [1733, 0]
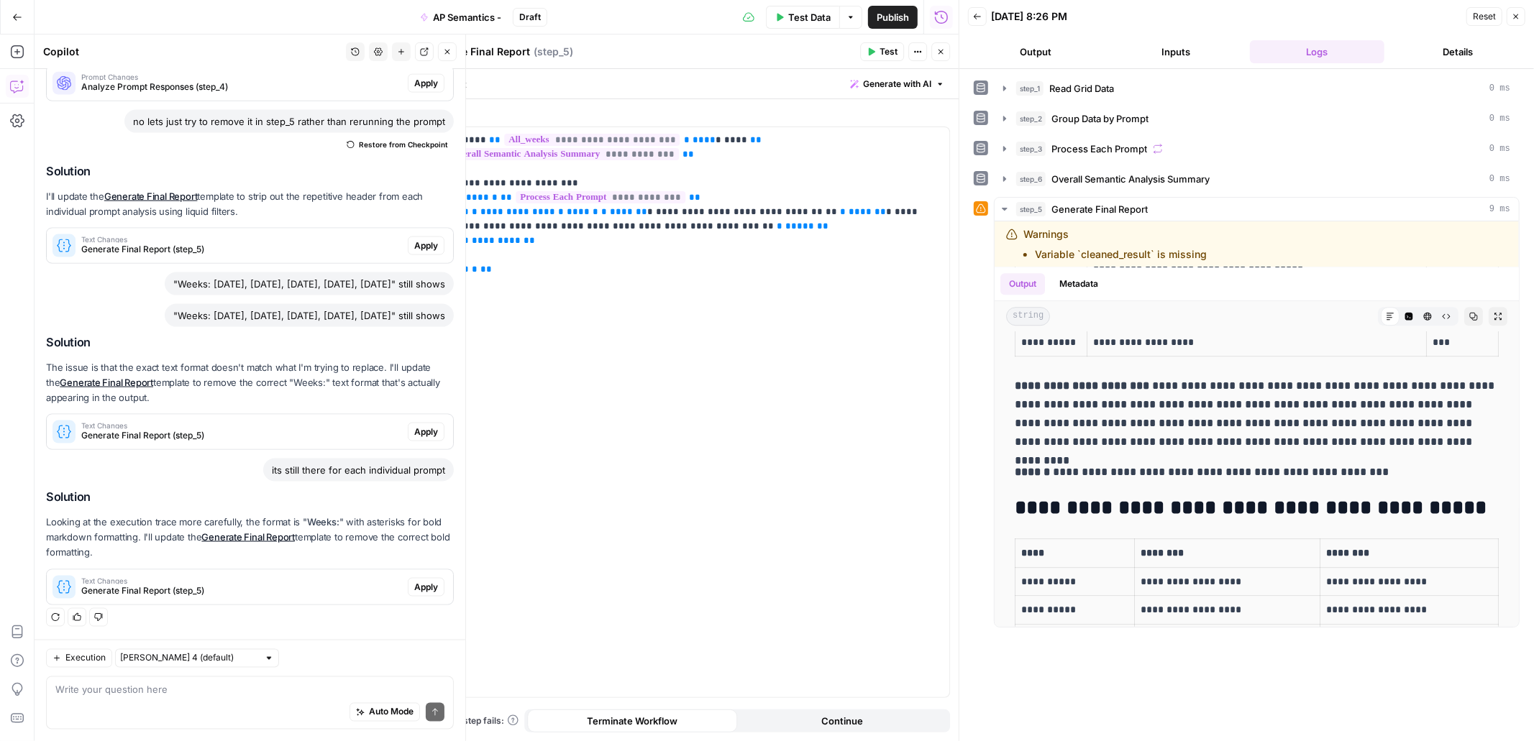
click at [270, 585] on span "Generate Final Report (step_5)" at bounding box center [241, 591] width 321 height 13
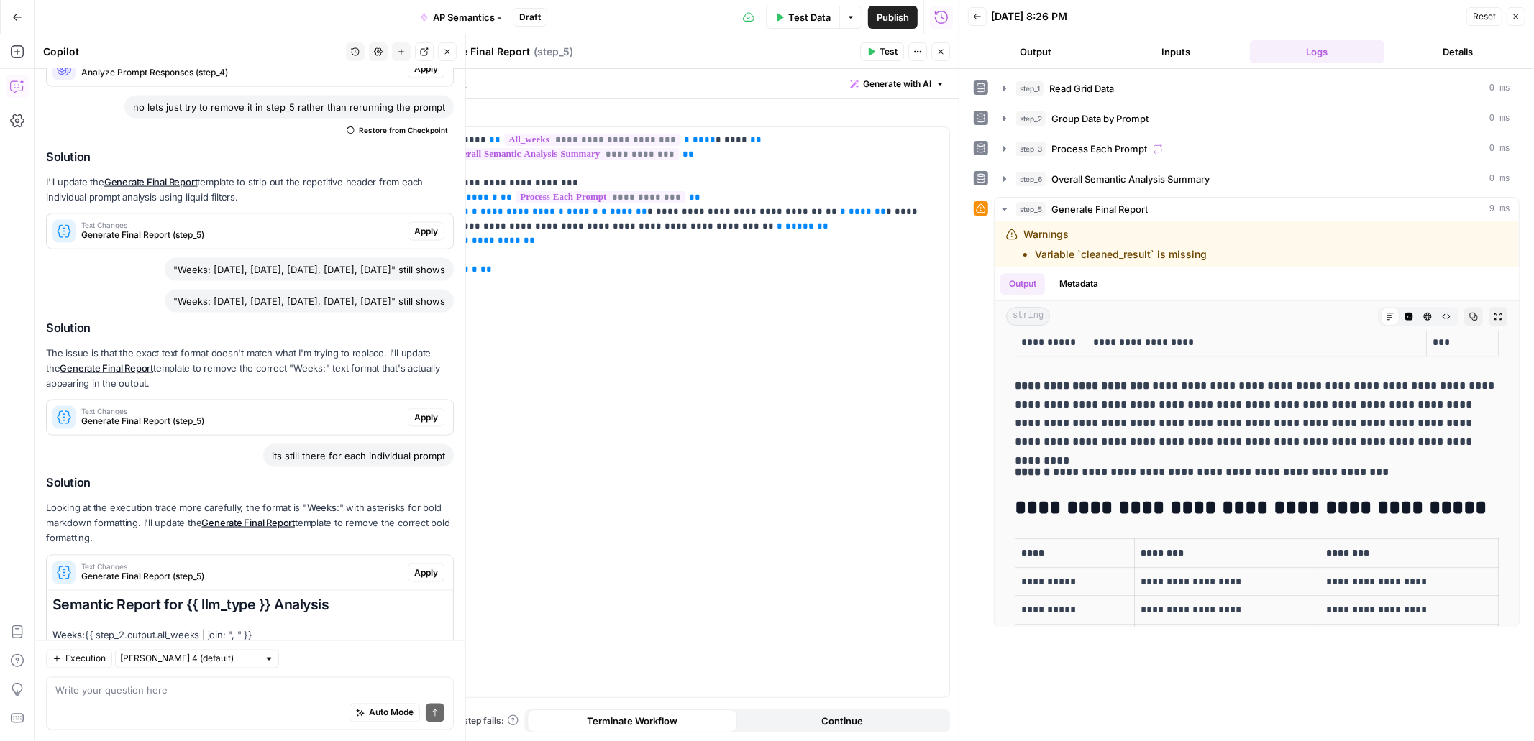
scroll to position [1985, 0]
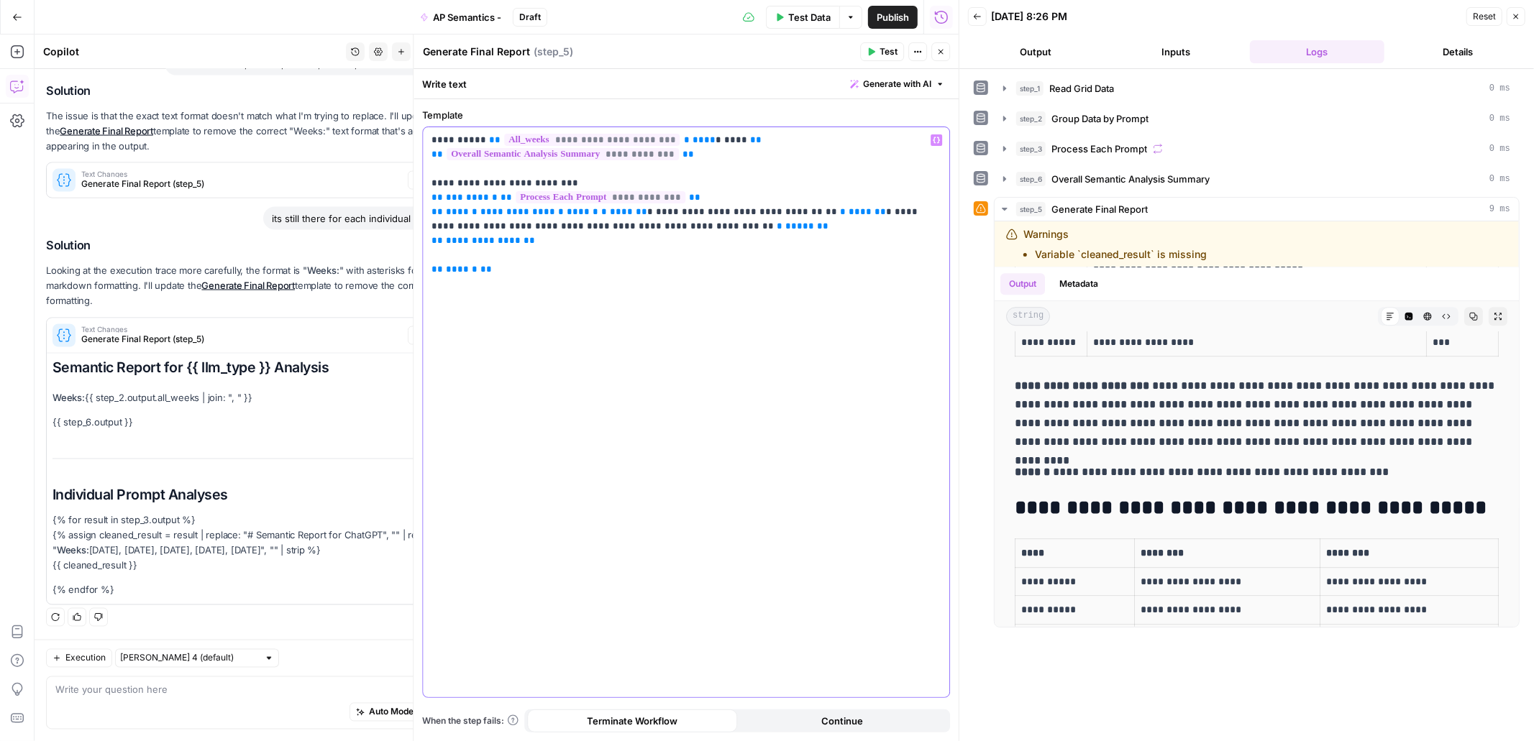
click at [841, 210] on span "**********" at bounding box center [676, 219] width 489 height 24
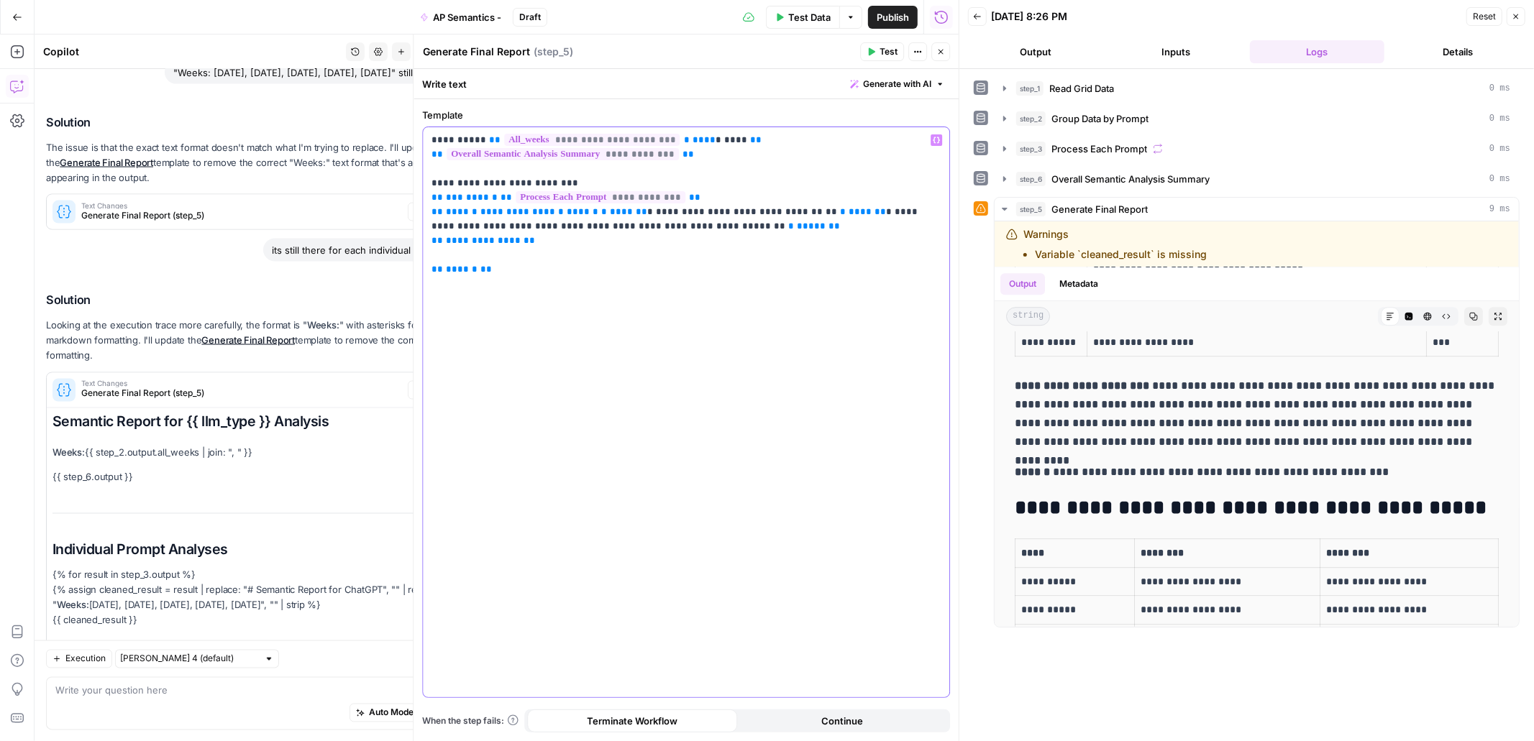
scroll to position [2053, 0]
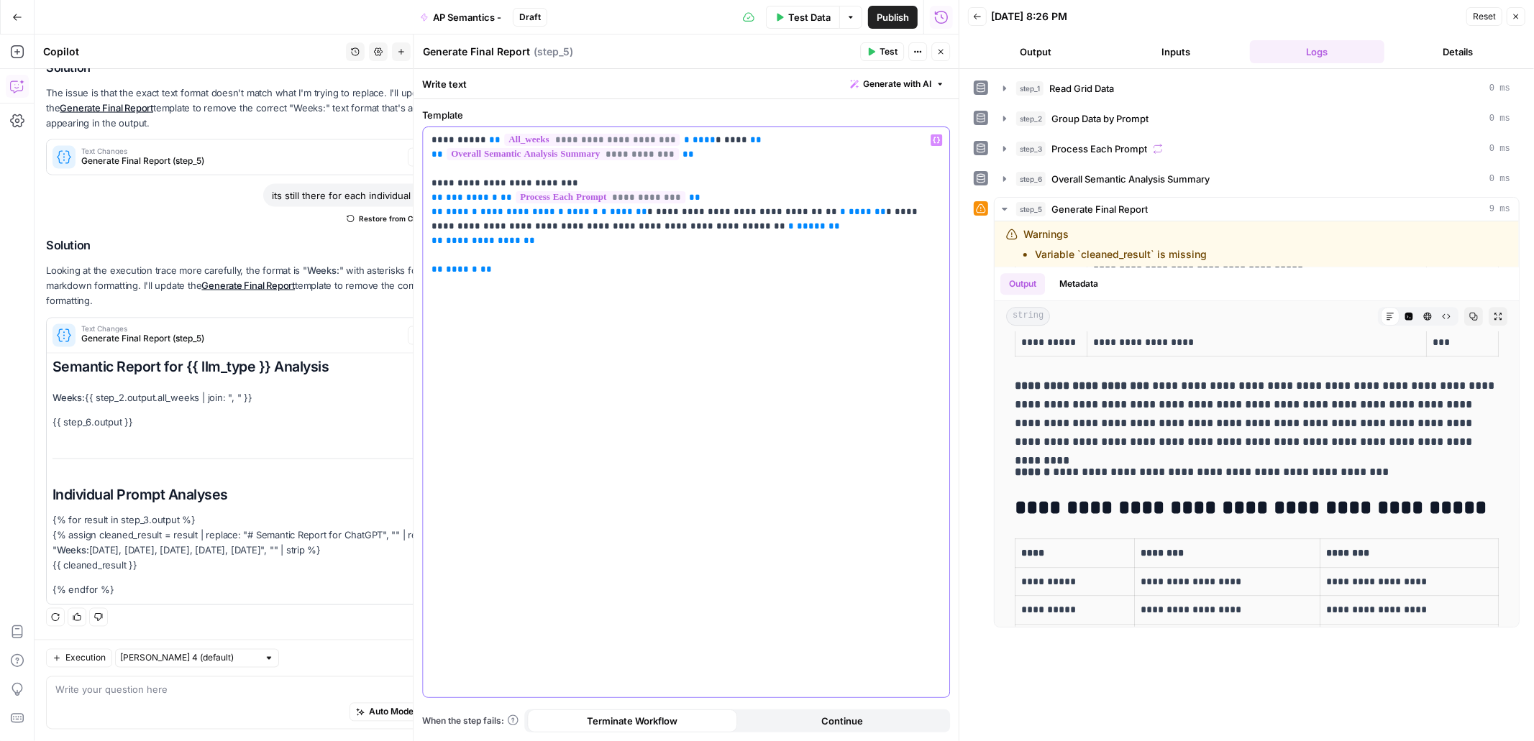
click at [880, 213] on span "**********" at bounding box center [676, 219] width 489 height 24
click at [886, 50] on span "Test" at bounding box center [889, 51] width 18 height 13
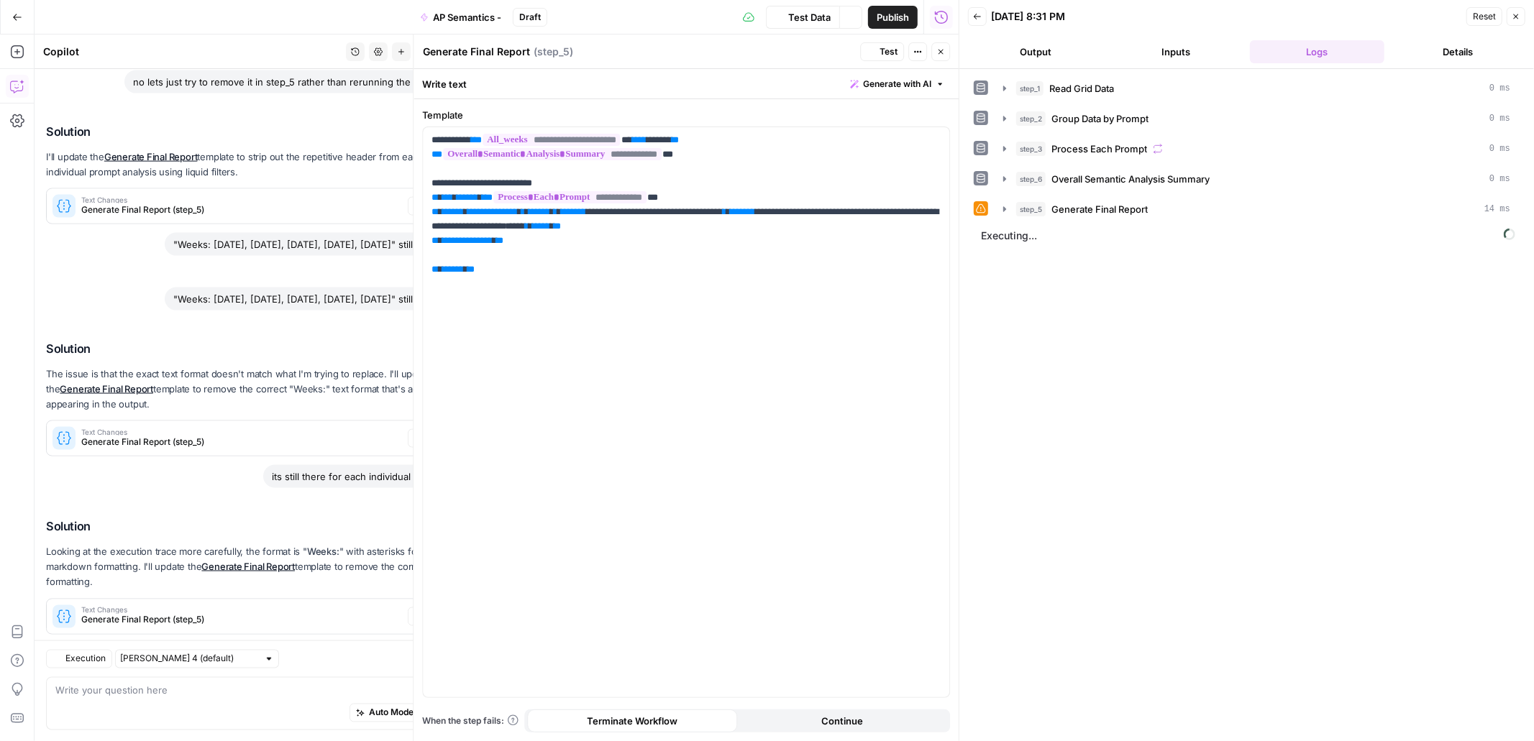
scroll to position [1802, 0]
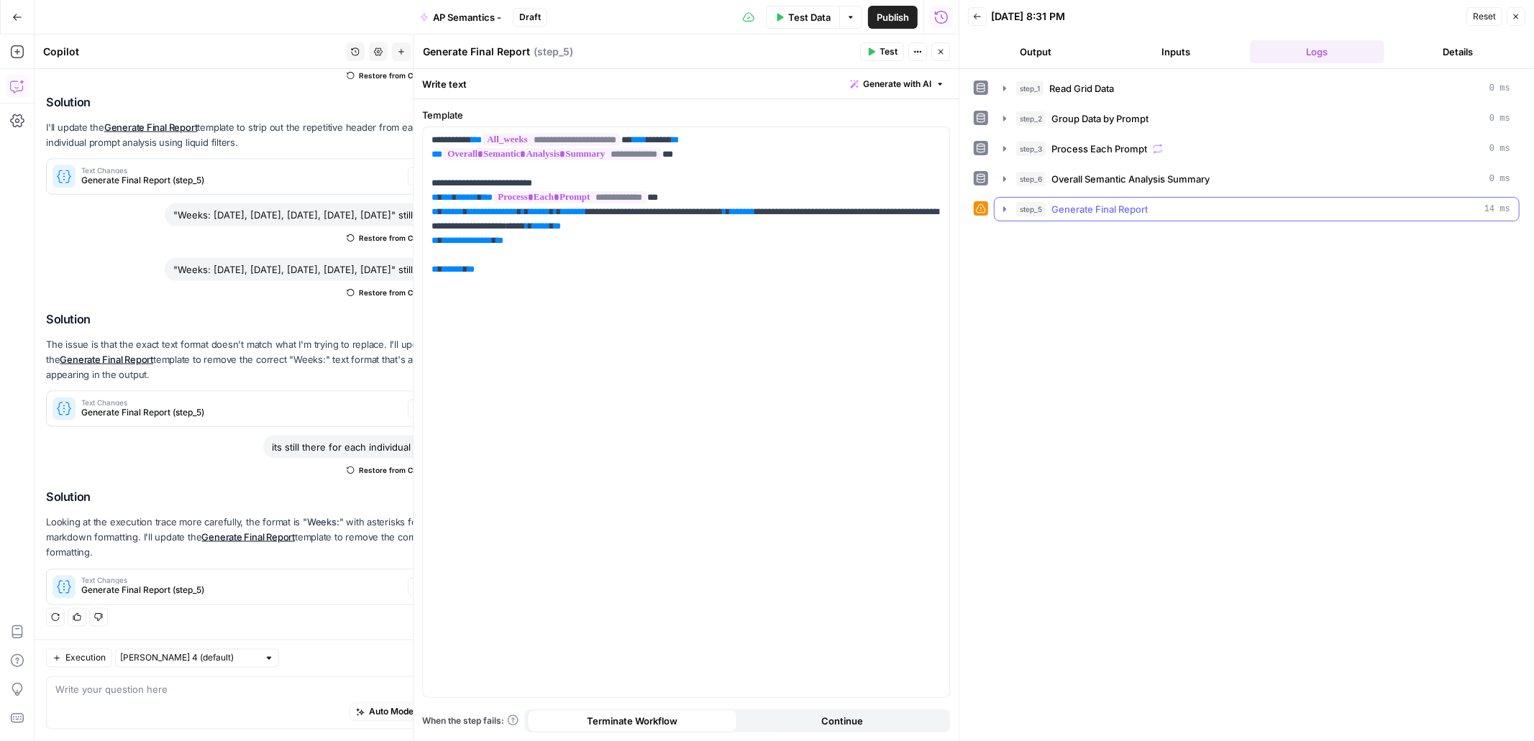
click at [1004, 215] on icon "button" at bounding box center [1005, 210] width 12 height 12
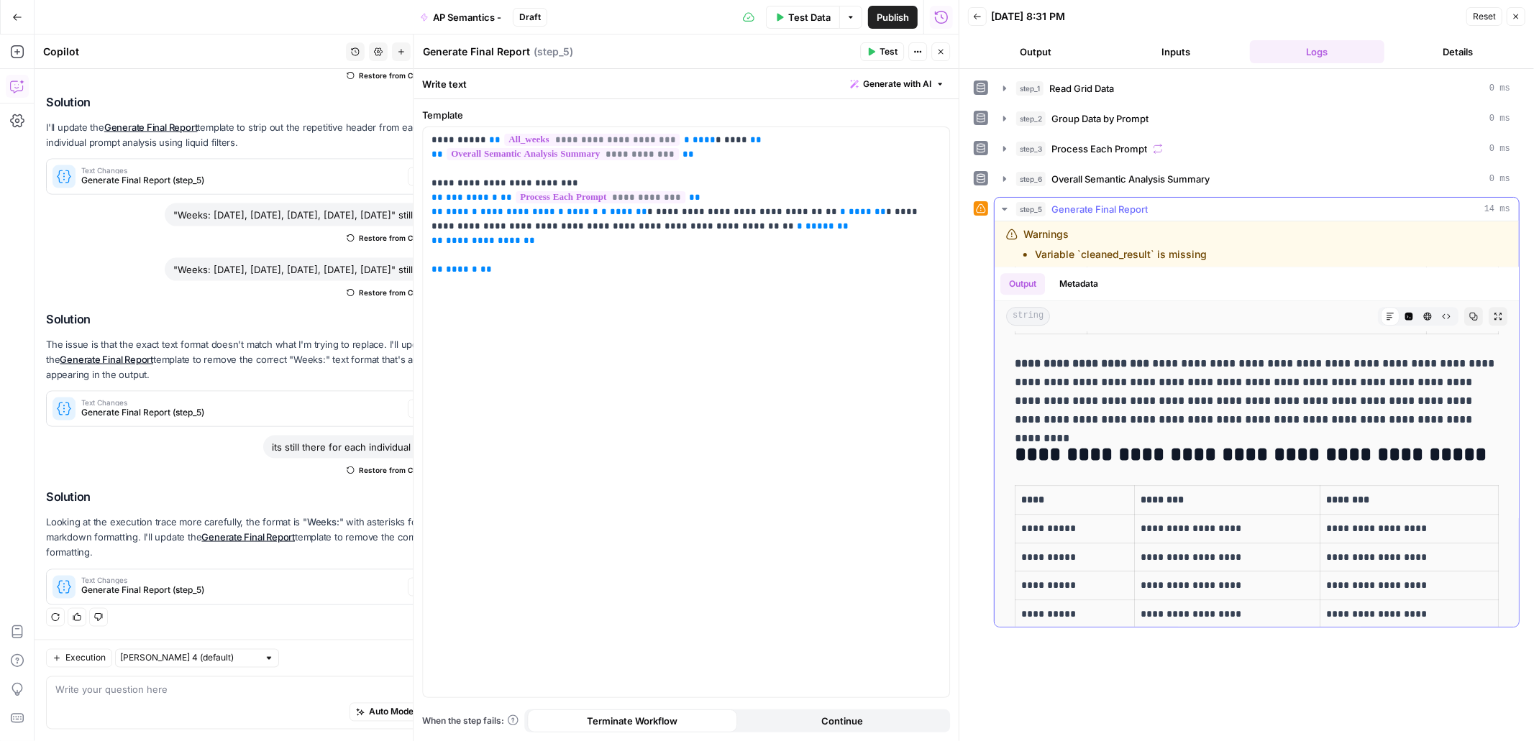
scroll to position [3581, 0]
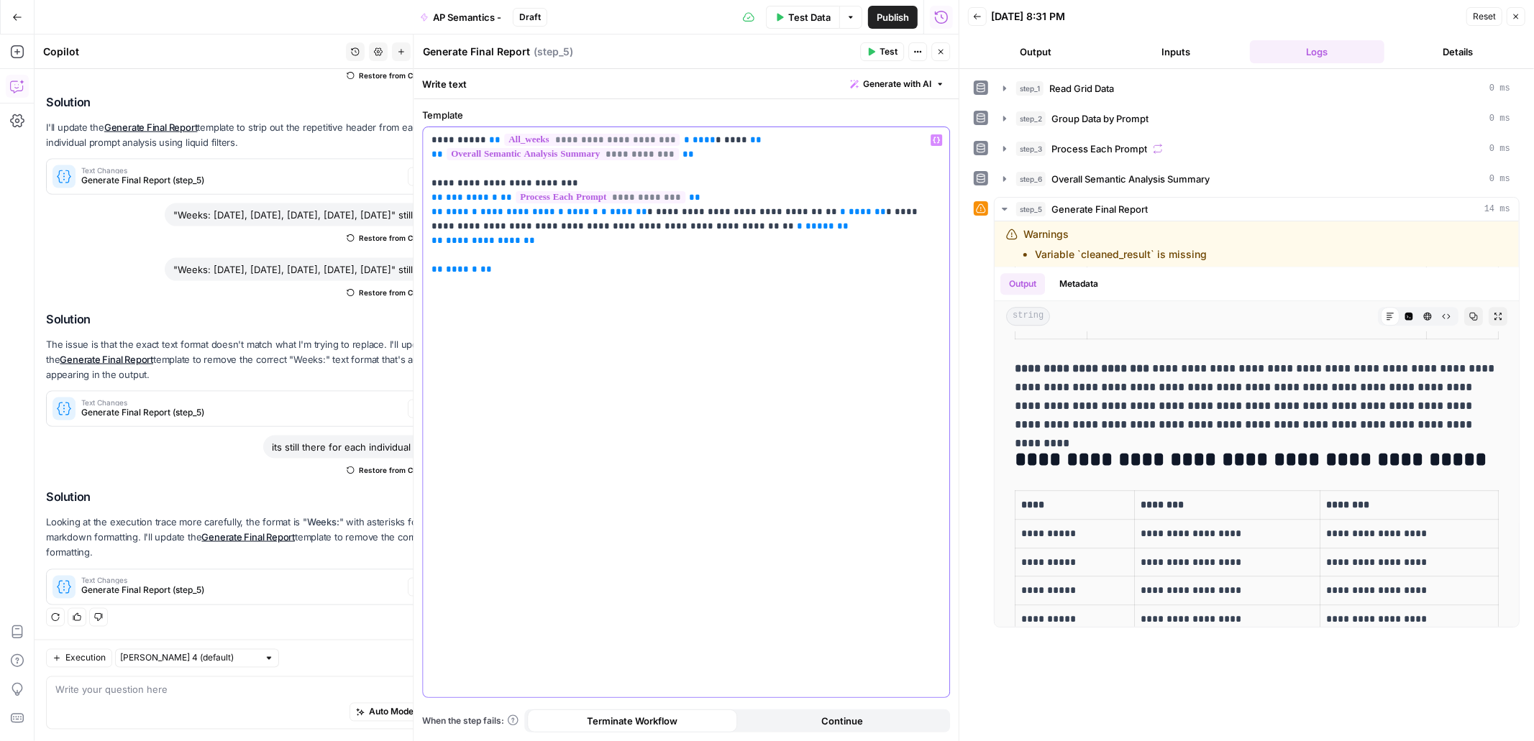
click at [816, 177] on p "**********" at bounding box center [686, 205] width 509 height 144
click at [477, 18] on span "AP Semantics -" at bounding box center [467, 17] width 68 height 14
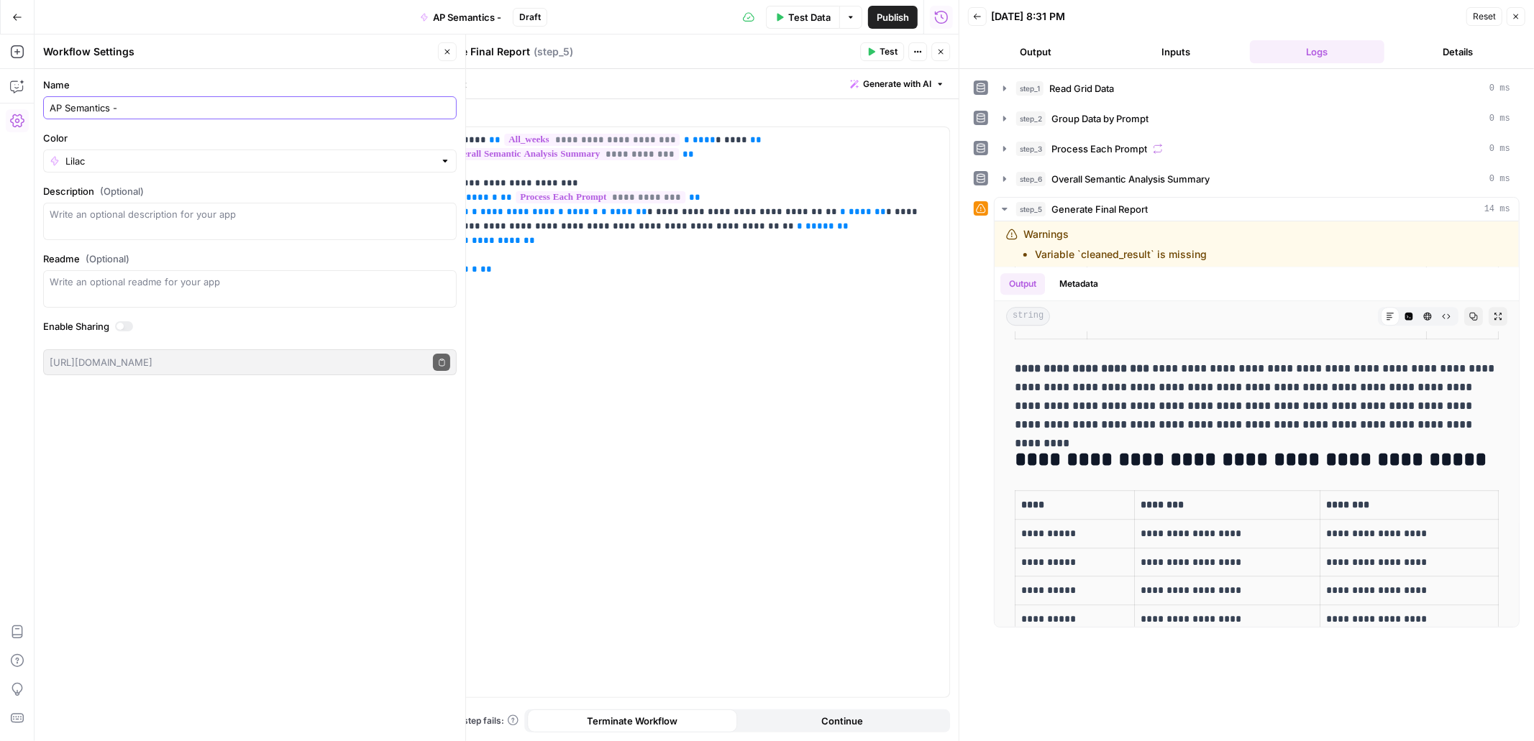
click at [303, 114] on input "AP Semantics -" at bounding box center [250, 108] width 401 height 14
type input "AP Semantics - PT2"
click at [885, 19] on span "Publish" at bounding box center [893, 17] width 32 height 14
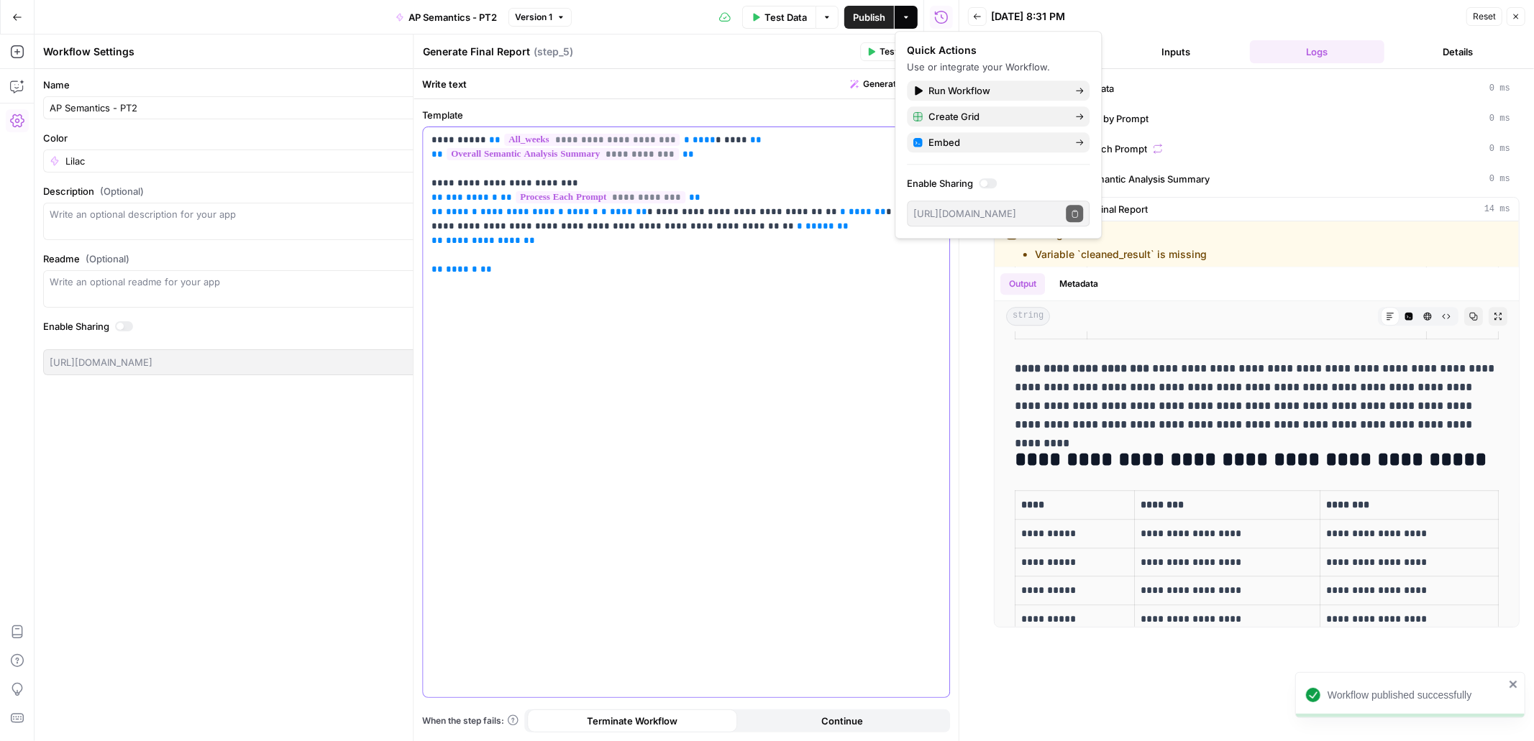
click at [828, 156] on p "**********" at bounding box center [686, 205] width 509 height 144
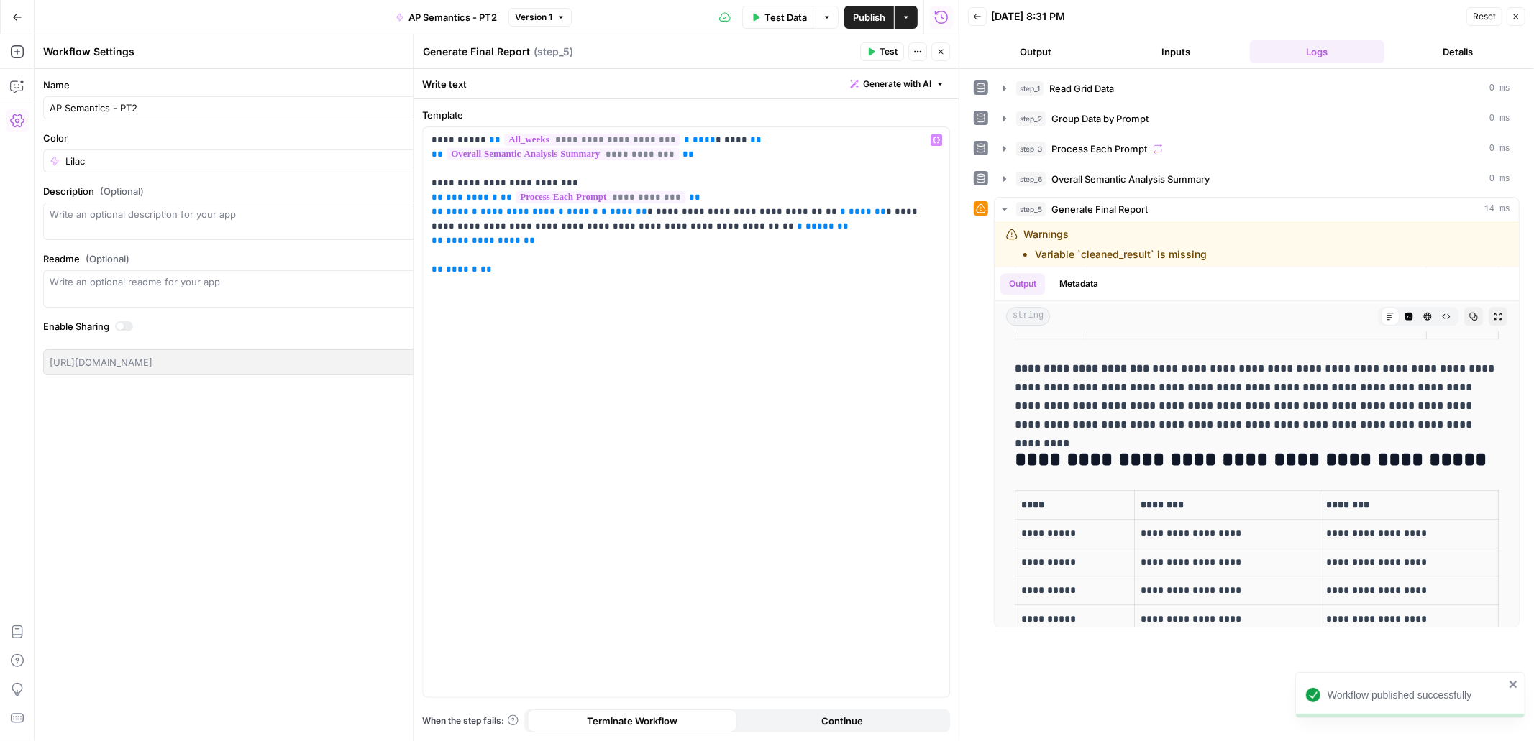
click at [941, 53] on icon "button" at bounding box center [940, 51] width 9 height 9
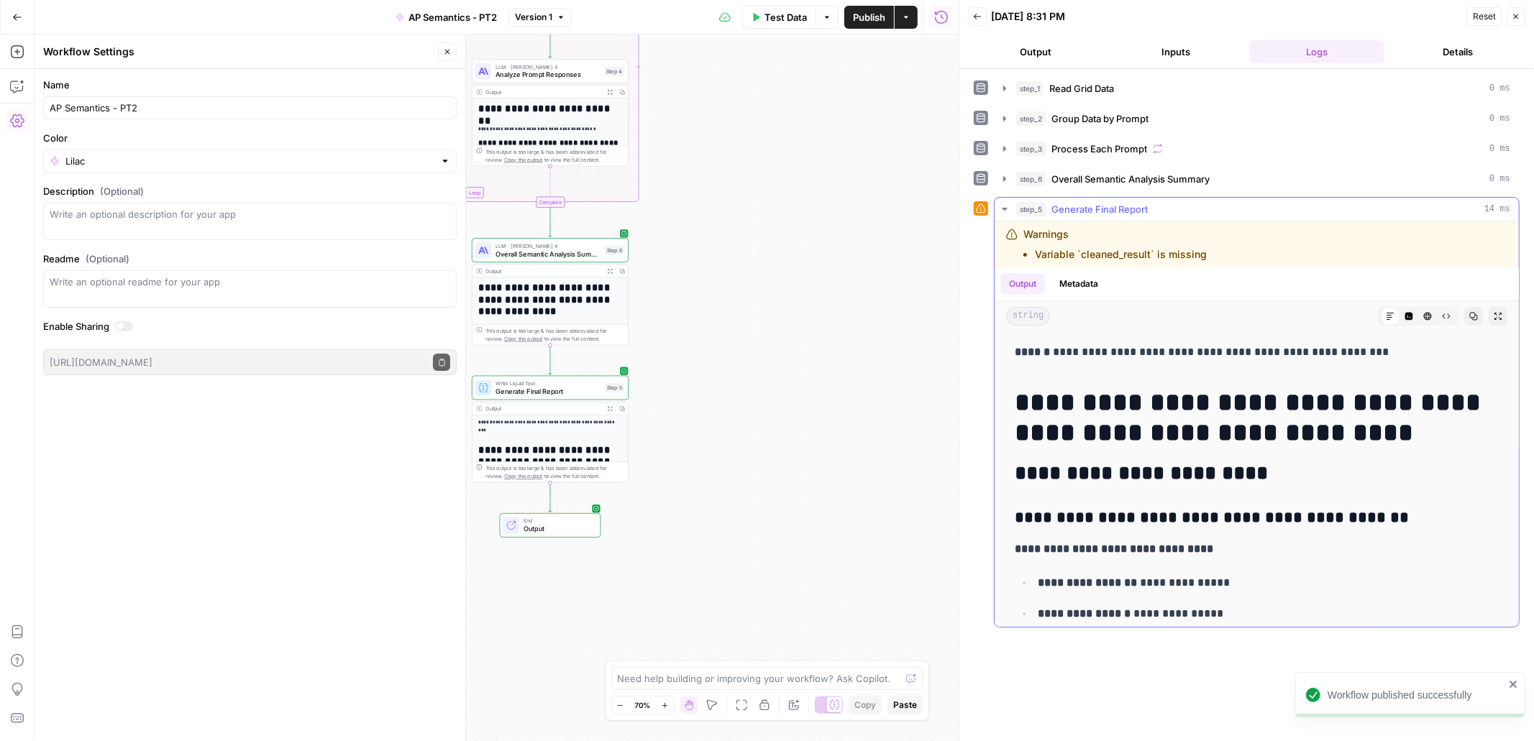
scroll to position [3581, 0]
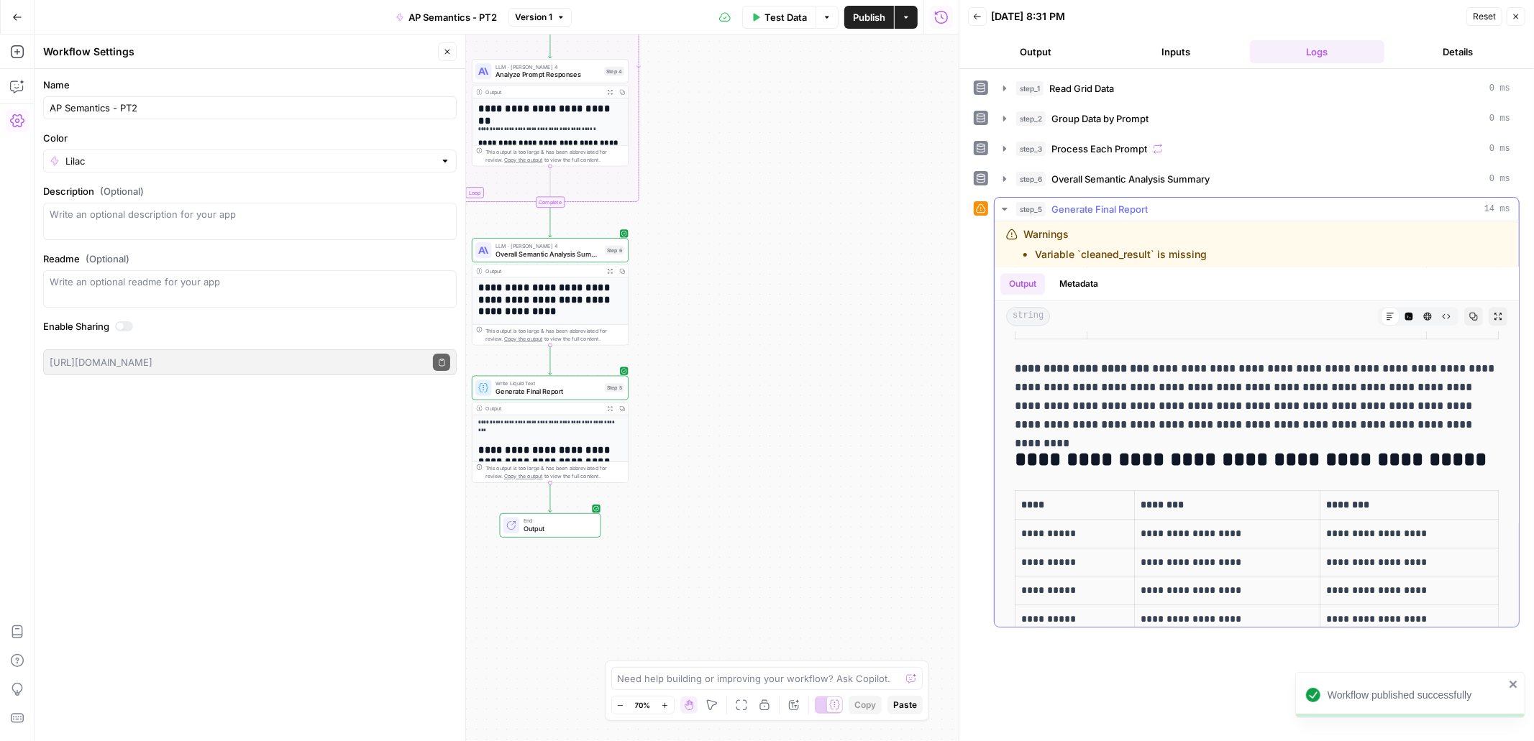
click at [1494, 318] on icon "button" at bounding box center [1498, 316] width 9 height 9
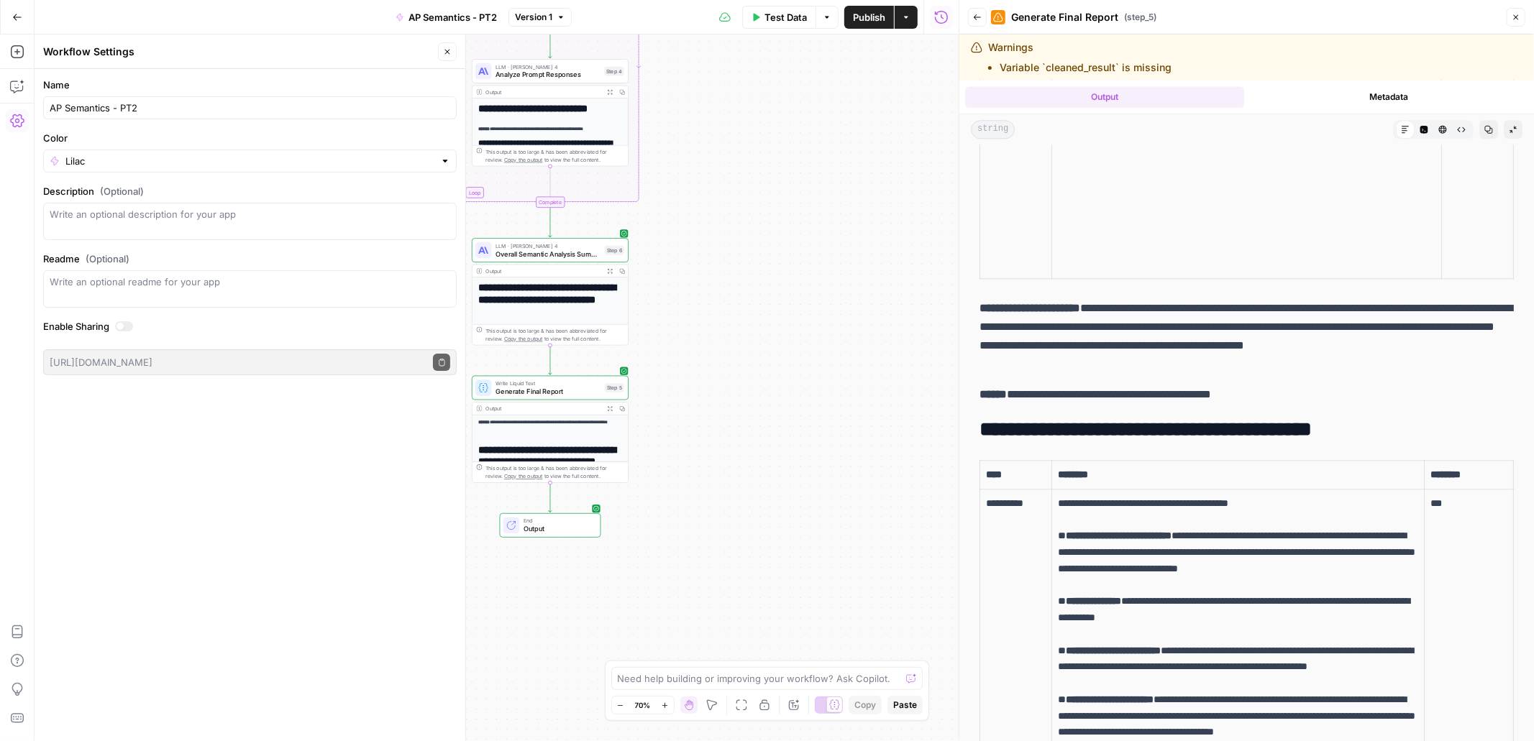
scroll to position [30774, 0]
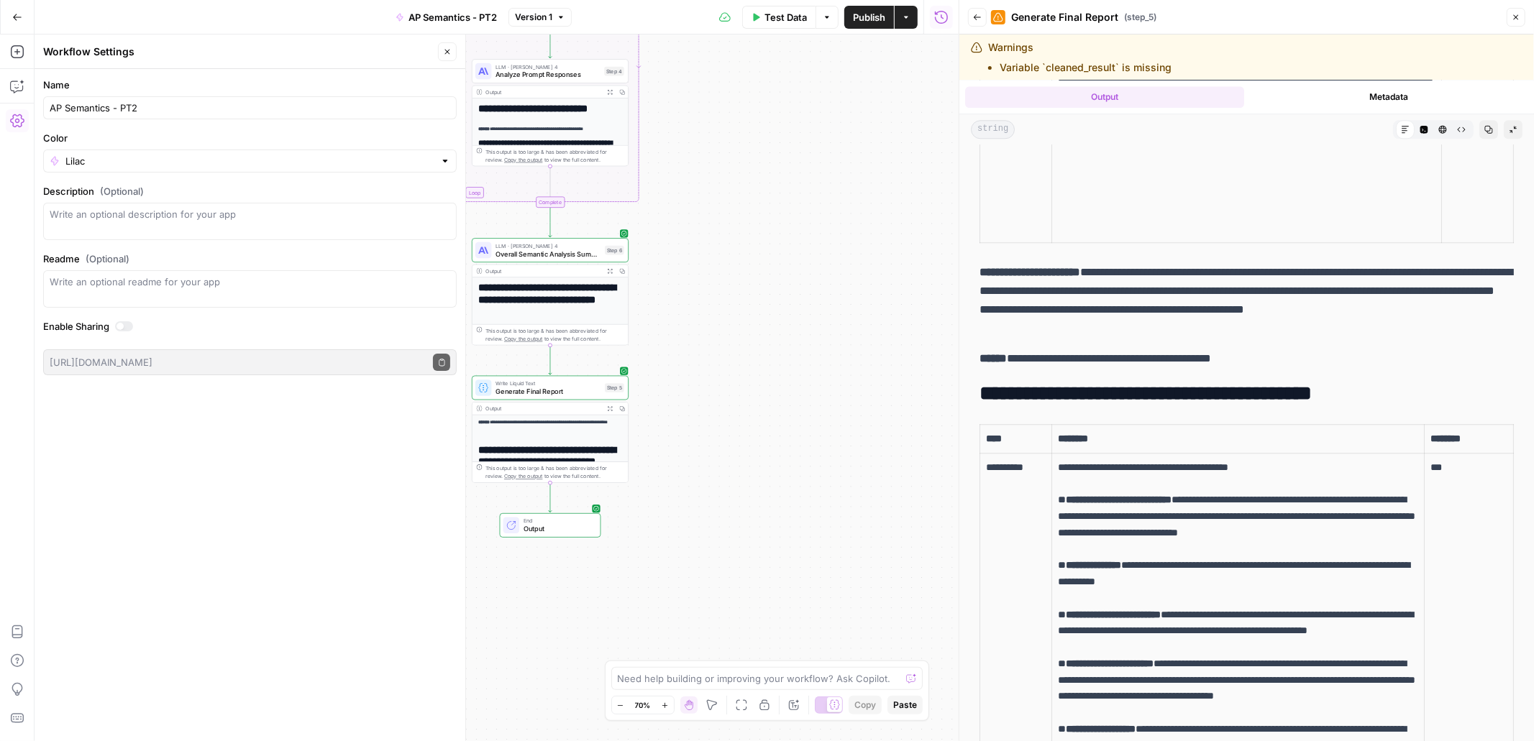
click at [1487, 127] on icon "button" at bounding box center [1488, 129] width 9 height 9
click at [1486, 129] on icon "button" at bounding box center [1488, 129] width 9 height 9
drag, startPoint x: 1296, startPoint y: 377, endPoint x: 982, endPoint y: 381, distance: 314.3
click at [982, 368] on p "**********" at bounding box center [1247, 359] width 534 height 19
click at [1492, 132] on icon "button" at bounding box center [1489, 130] width 8 height 8
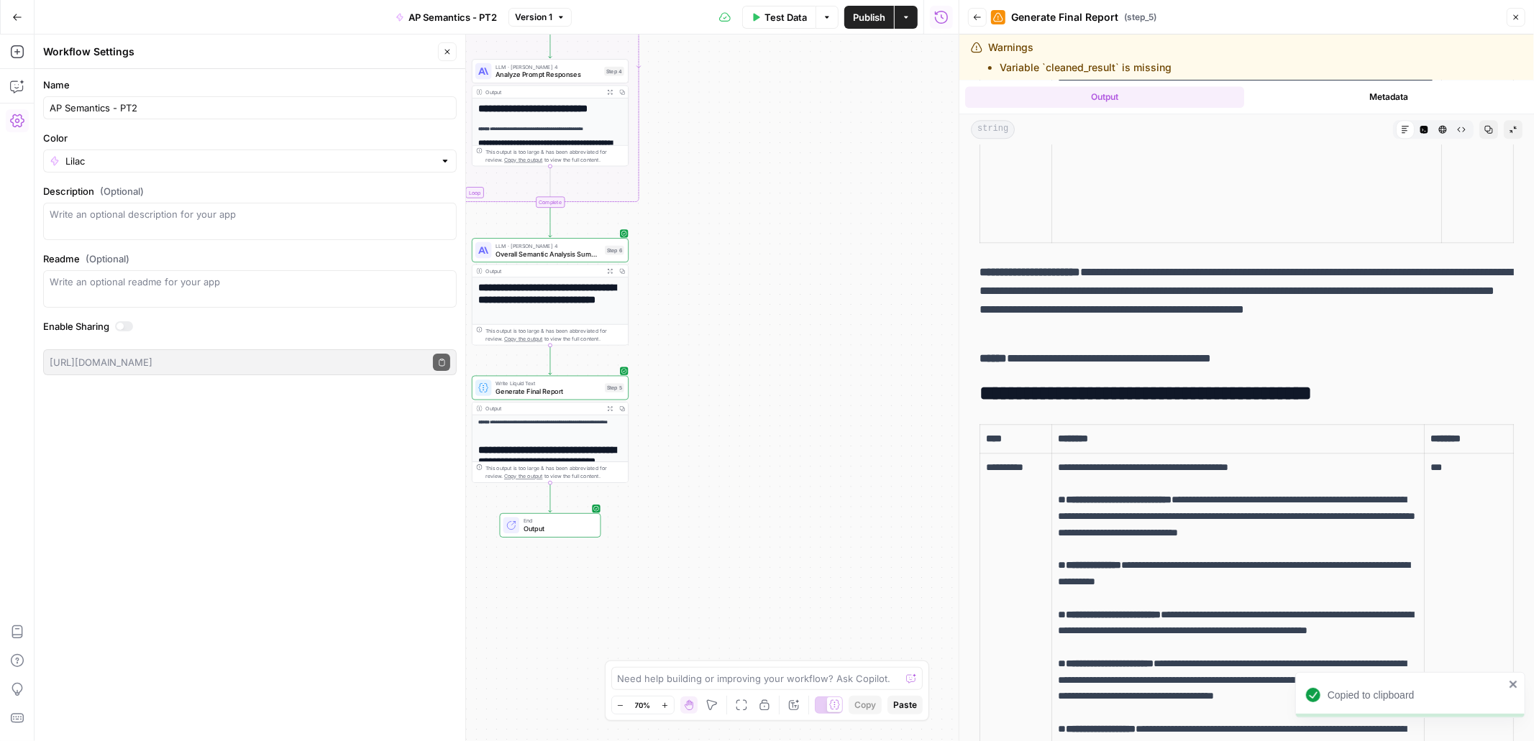
click at [1047, 368] on p "**********" at bounding box center [1247, 359] width 534 height 19
click at [16, 18] on icon "button" at bounding box center [17, 17] width 10 height 10
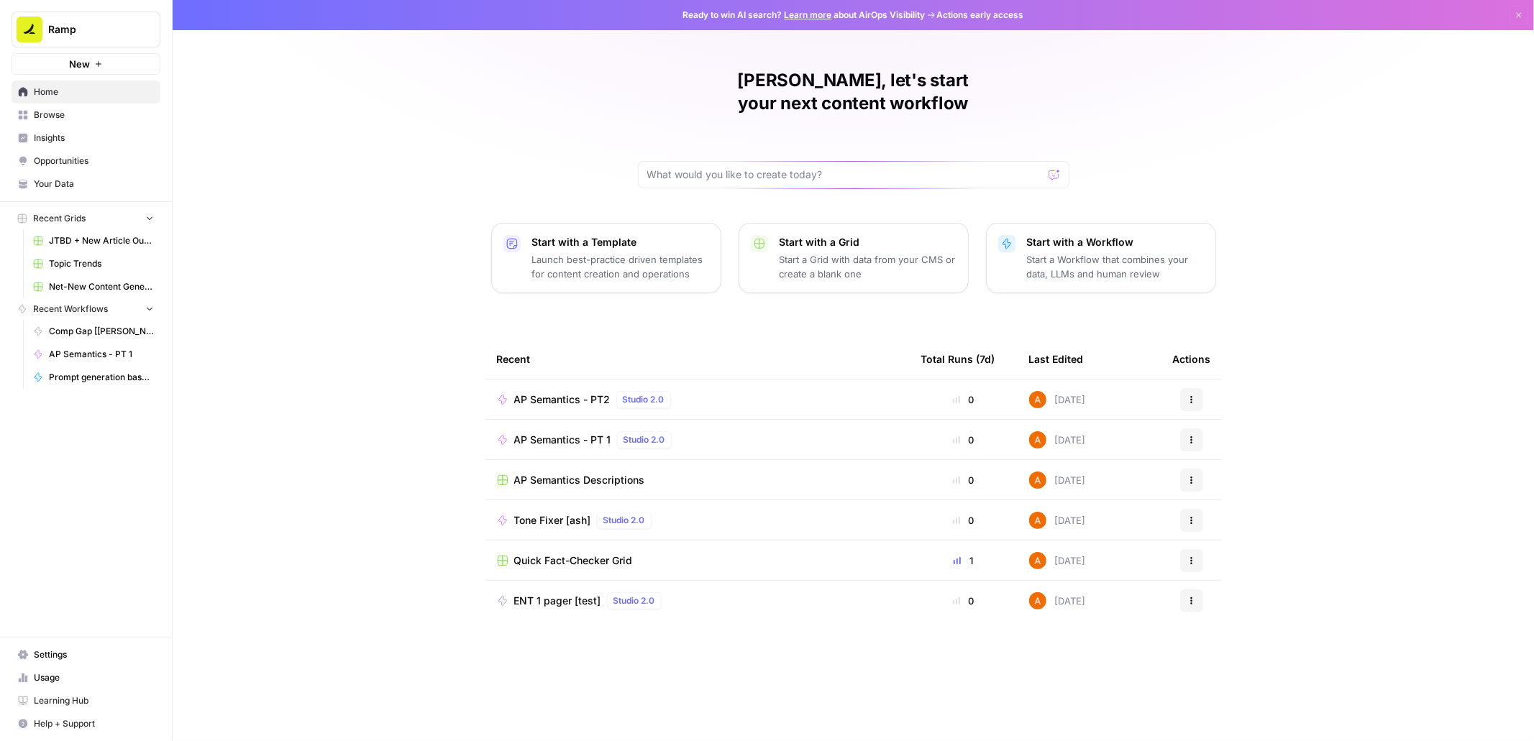
click at [560, 433] on span "AP Semantics - PT 1" at bounding box center [562, 440] width 97 height 14
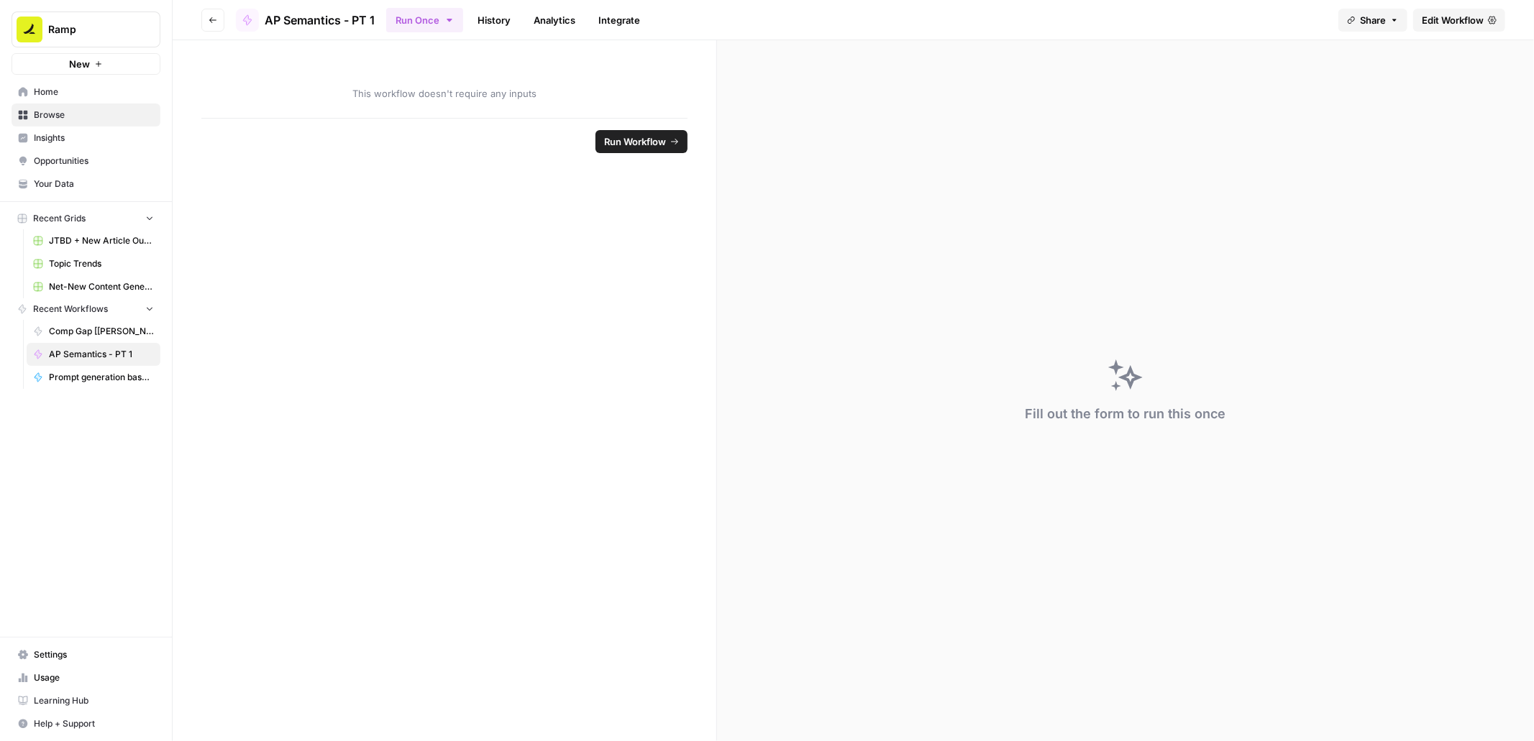
click at [212, 27] on button "Go back" at bounding box center [212, 20] width 23 height 23
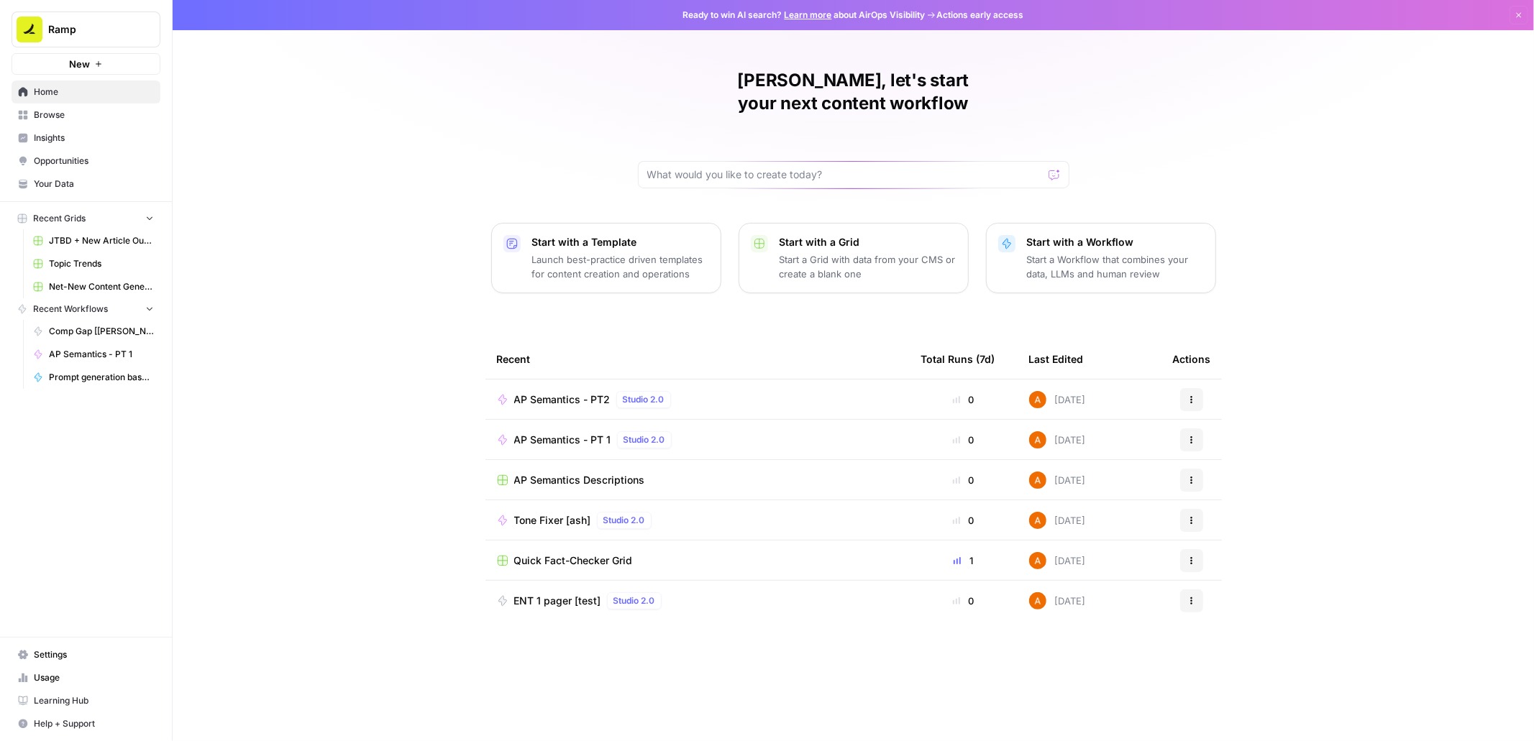
click at [558, 393] on span "AP Semantics - PT2" at bounding box center [562, 400] width 96 height 14
